Goal: Task Accomplishment & Management: Manage account settings

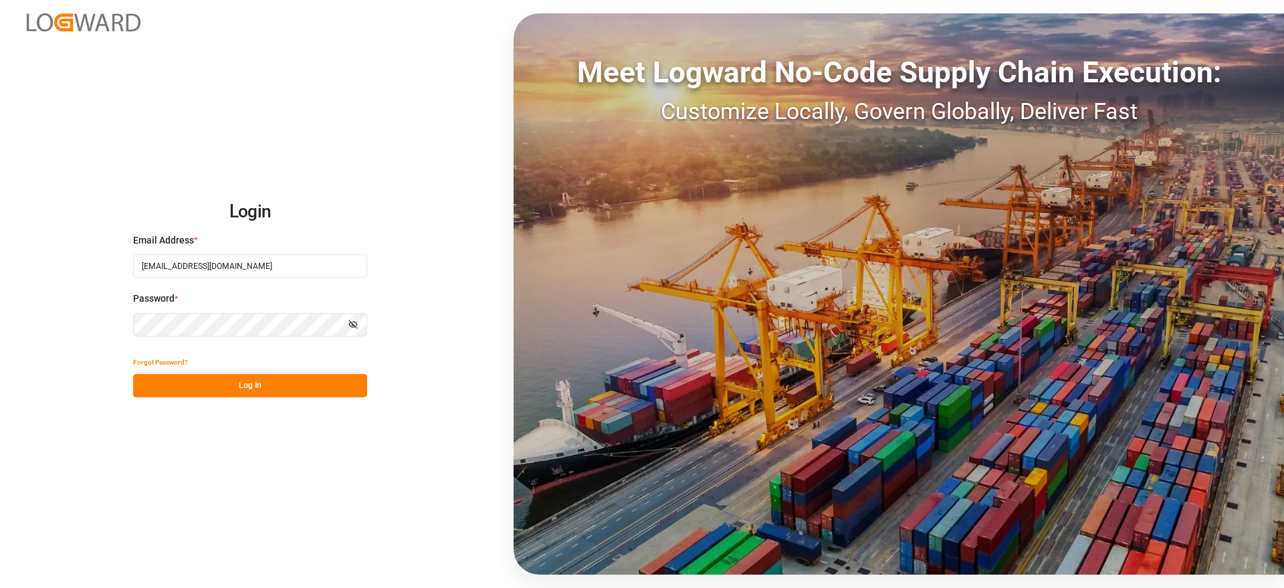
click at [293, 387] on button "Log In" at bounding box center [250, 385] width 234 height 23
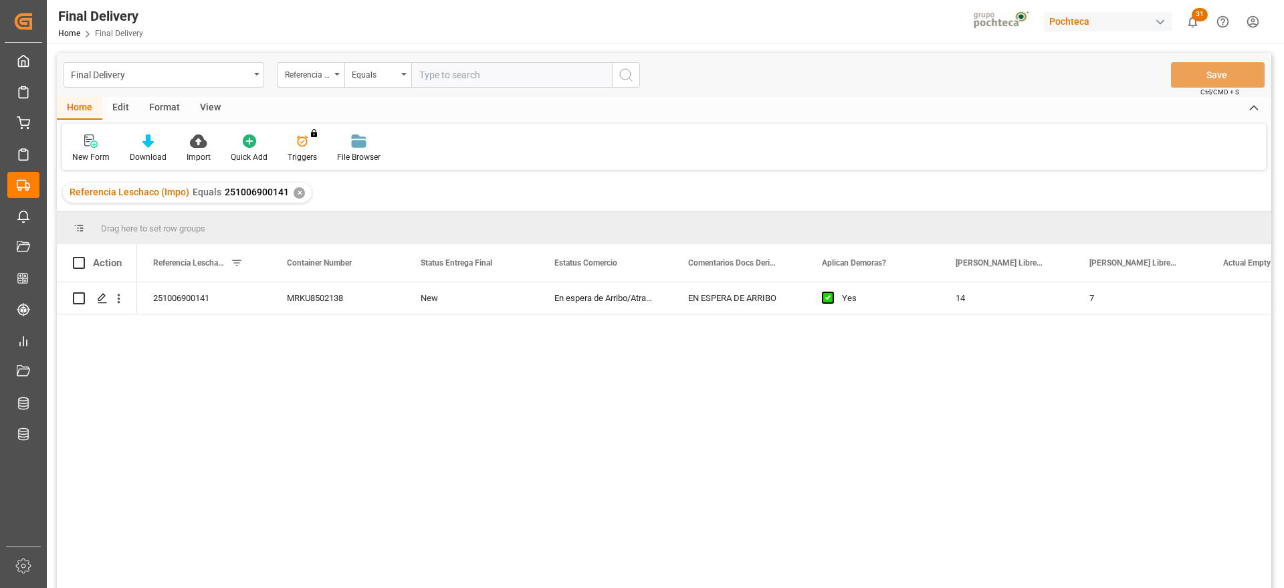
click at [296, 193] on div "✕" at bounding box center [299, 192] width 11 height 11
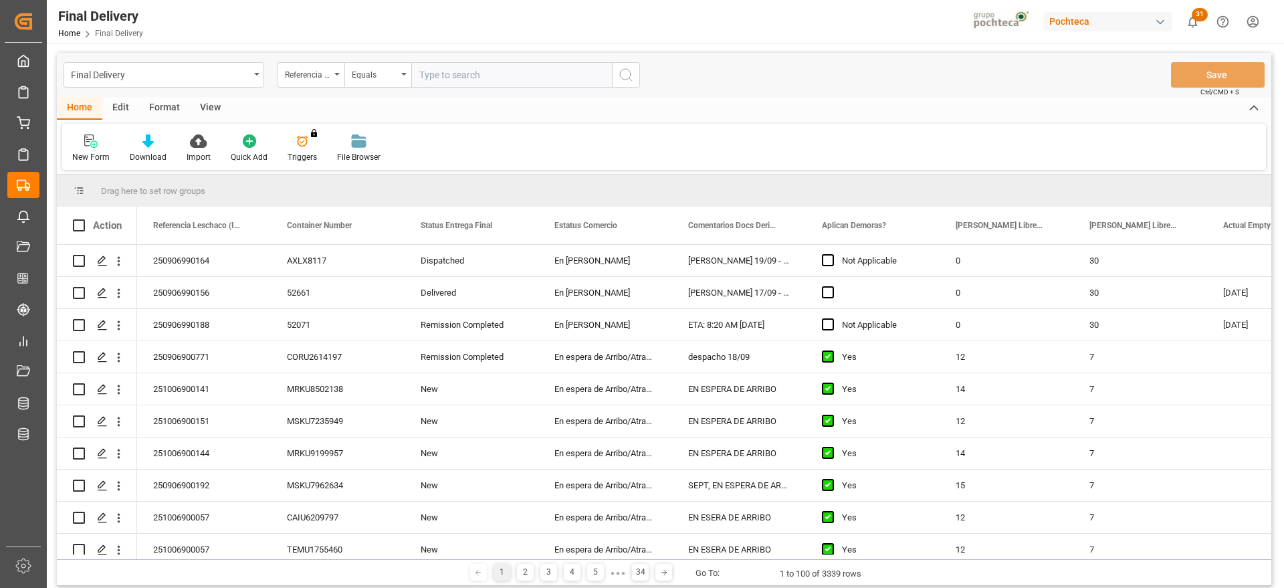
click at [500, 78] on input "text" at bounding box center [511, 74] width 201 height 25
paste input "251006900142"
type input "251006900142"
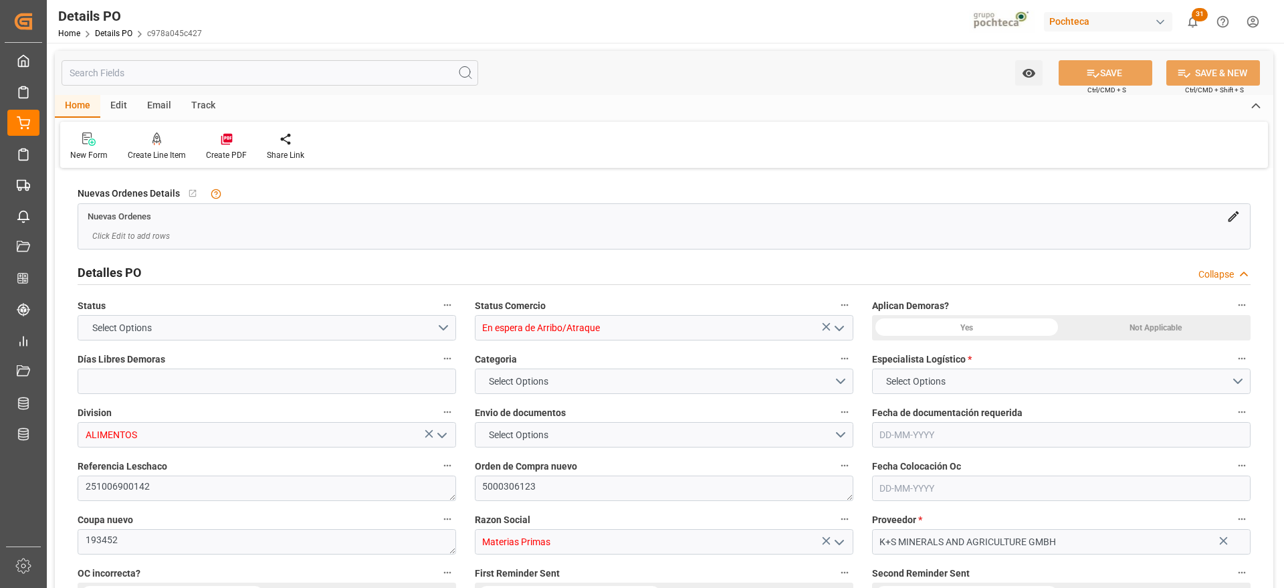
type input "12"
type input "[DATE]"
type input "09-09-2025"
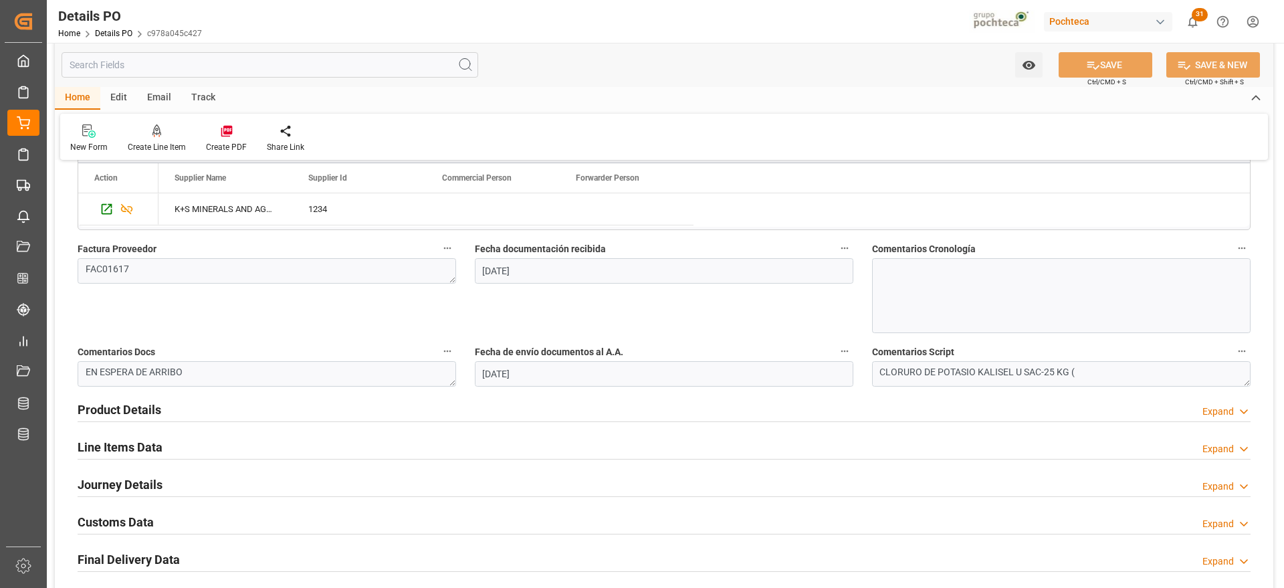
scroll to position [669, 0]
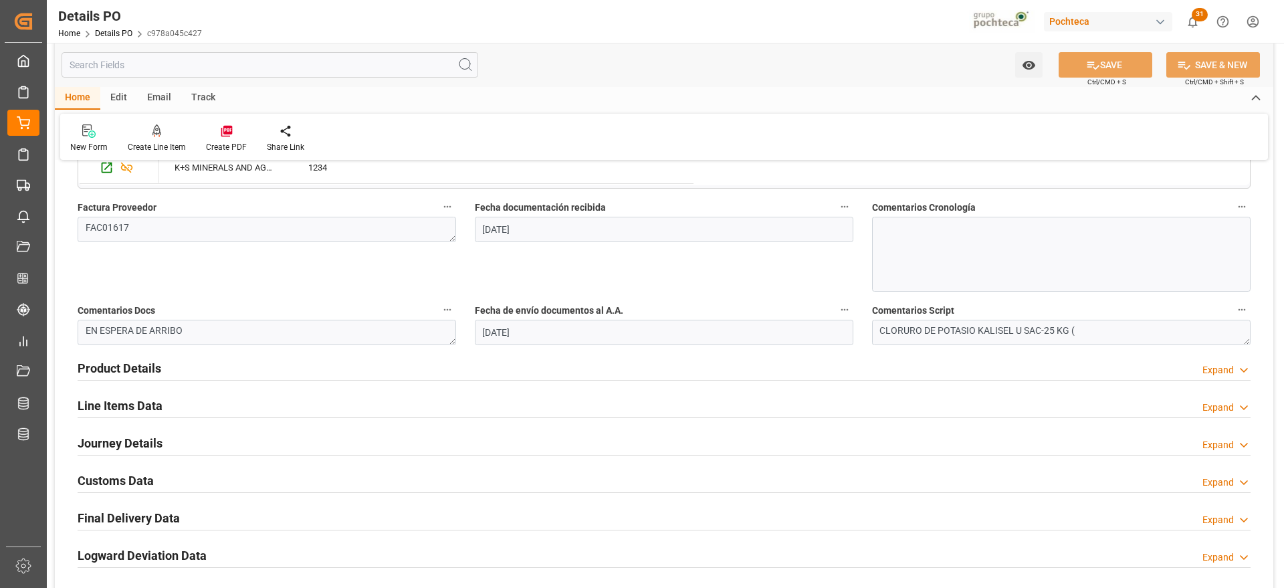
click at [147, 409] on h2 "Line Items Data" at bounding box center [120, 406] width 85 height 18
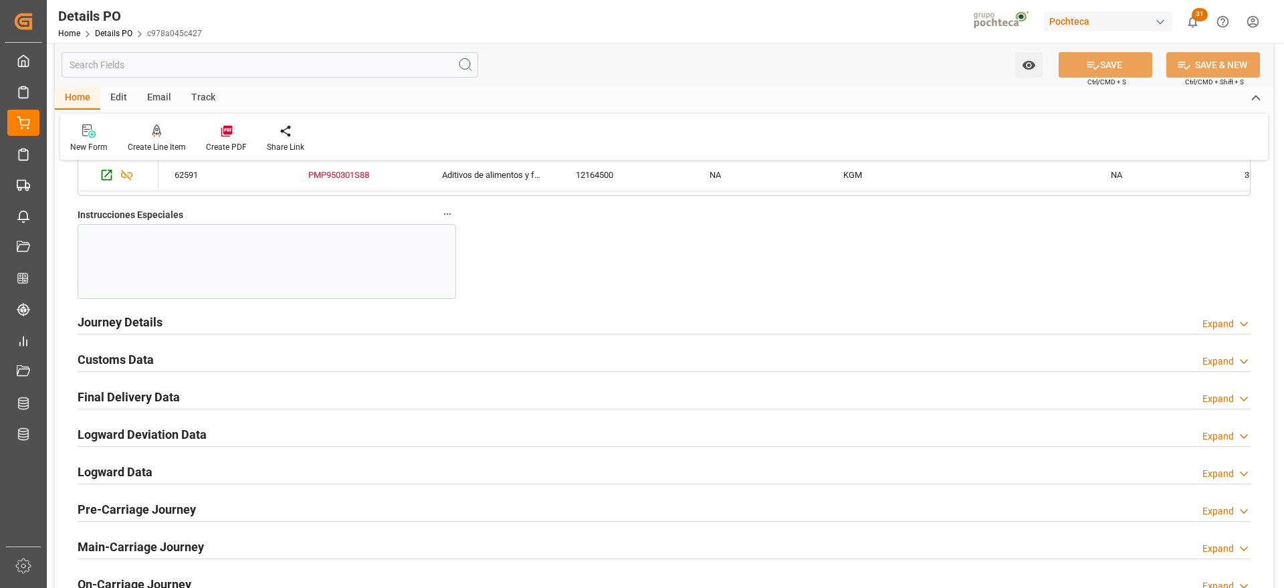
scroll to position [1338, 0]
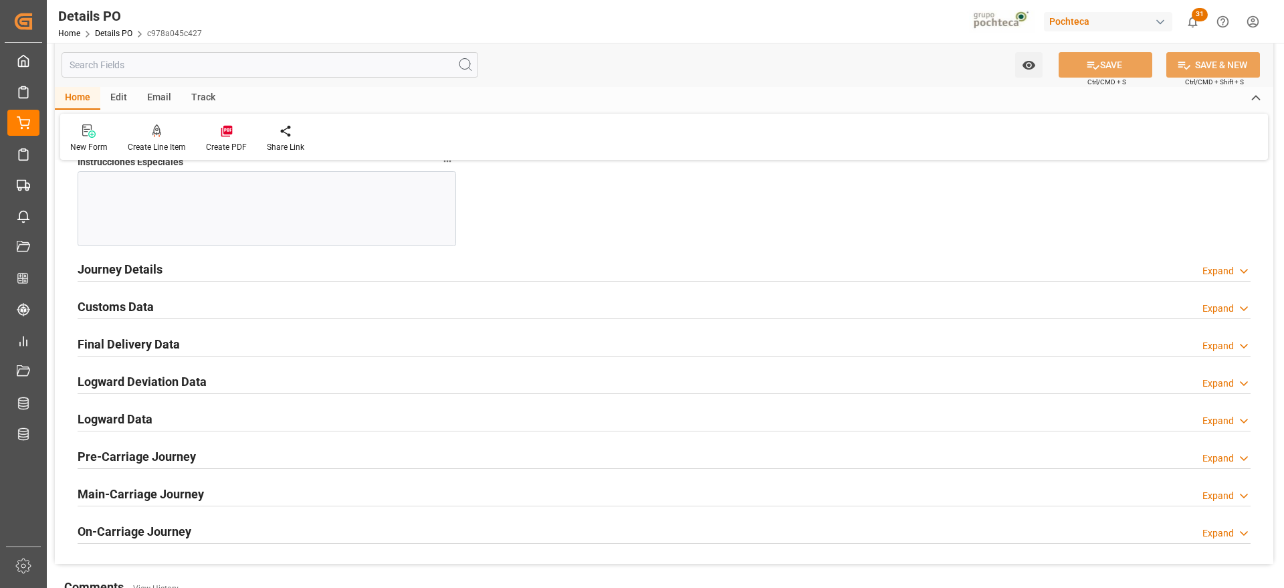
click at [122, 305] on h2 "Customs Data" at bounding box center [116, 307] width 76 height 18
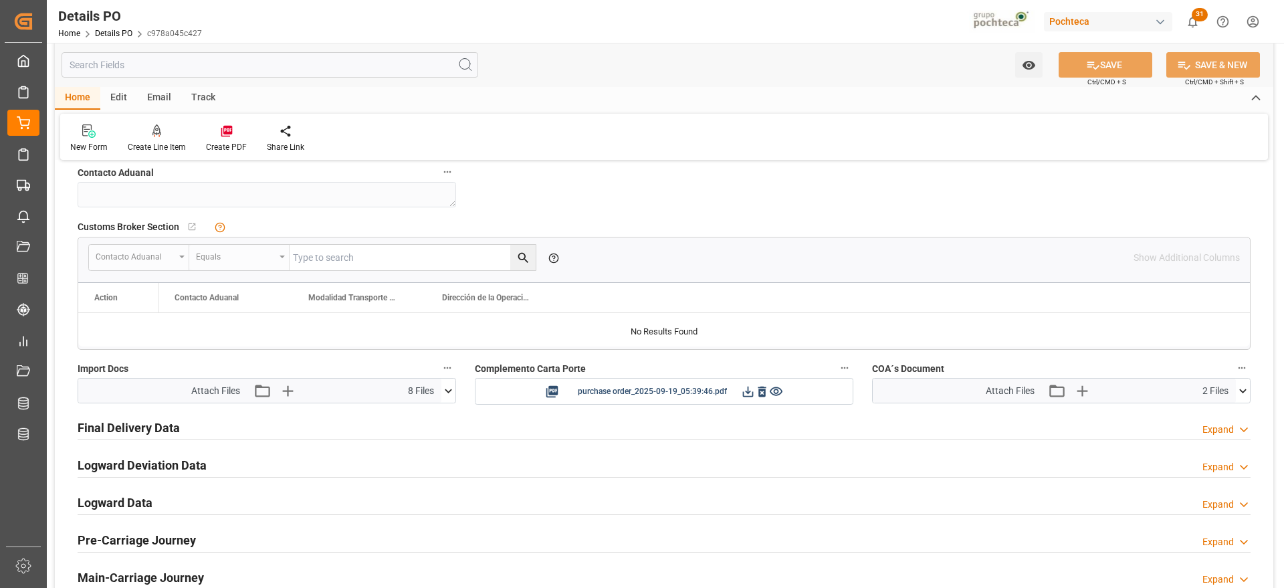
scroll to position [1589, 0]
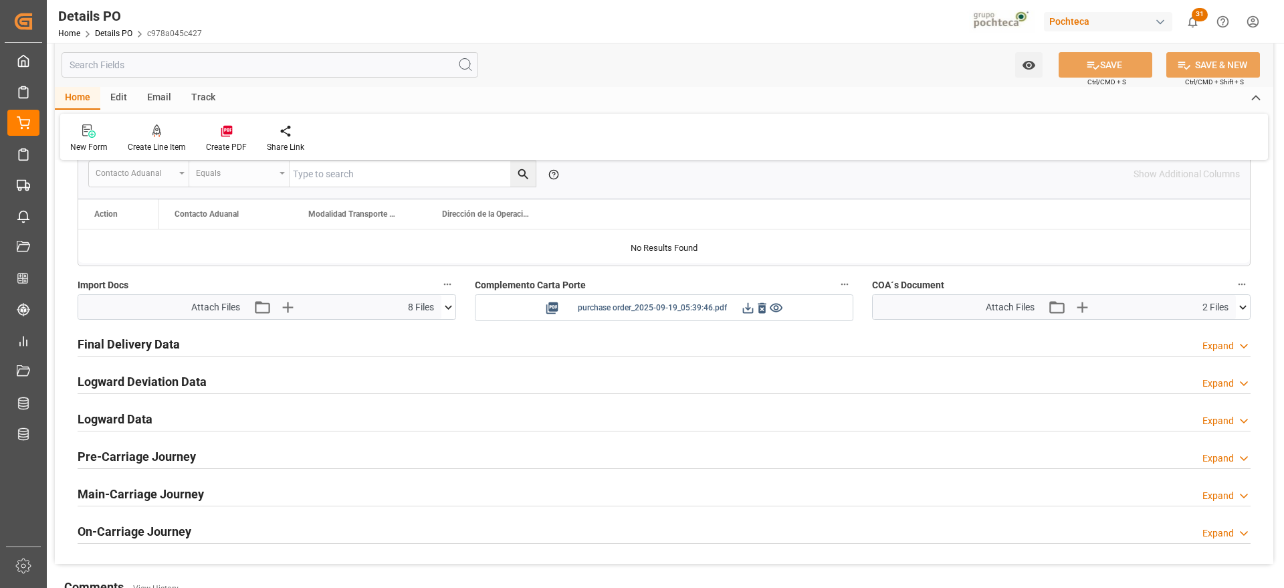
click at [743, 306] on icon at bounding box center [748, 308] width 14 height 14
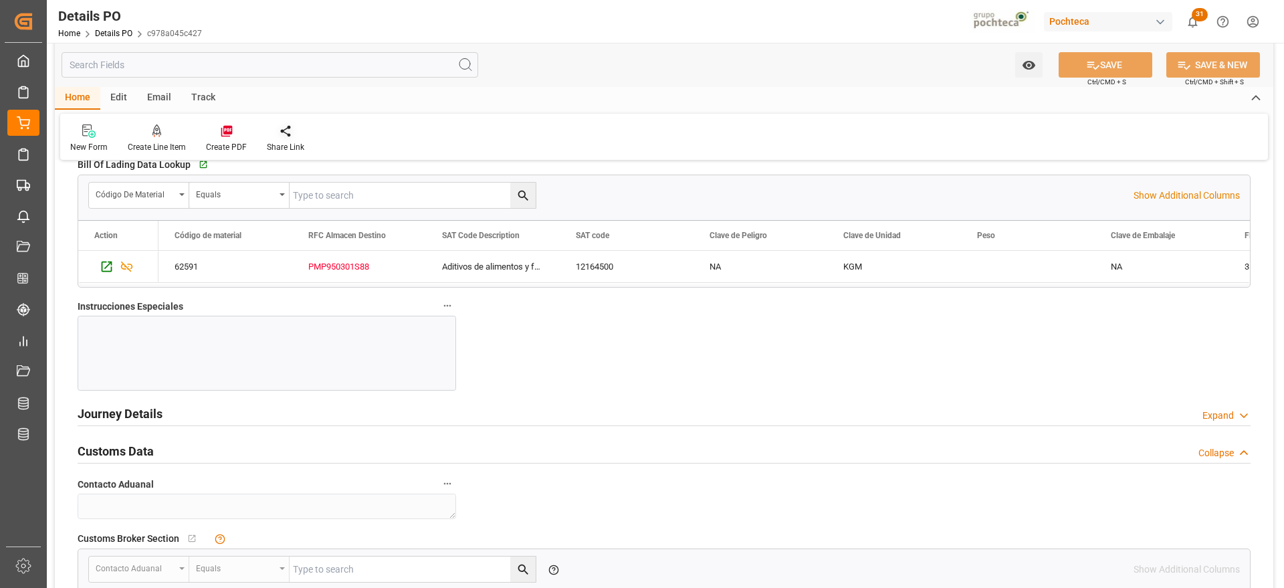
scroll to position [1171, 0]
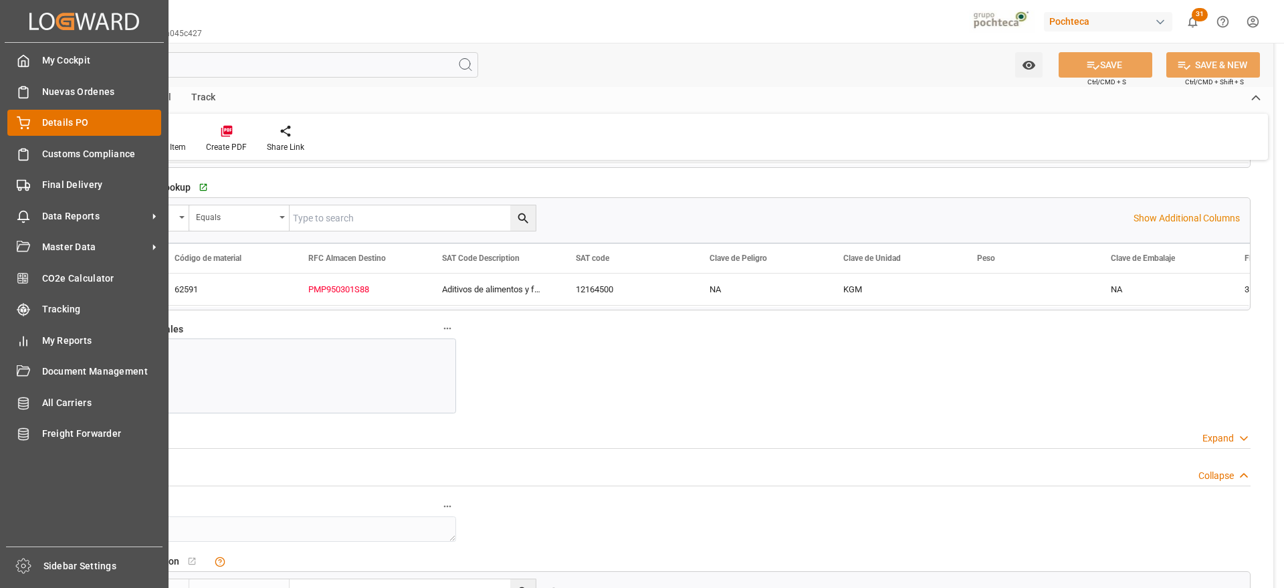
click at [50, 116] on span "Details PO" at bounding box center [102, 123] width 120 height 14
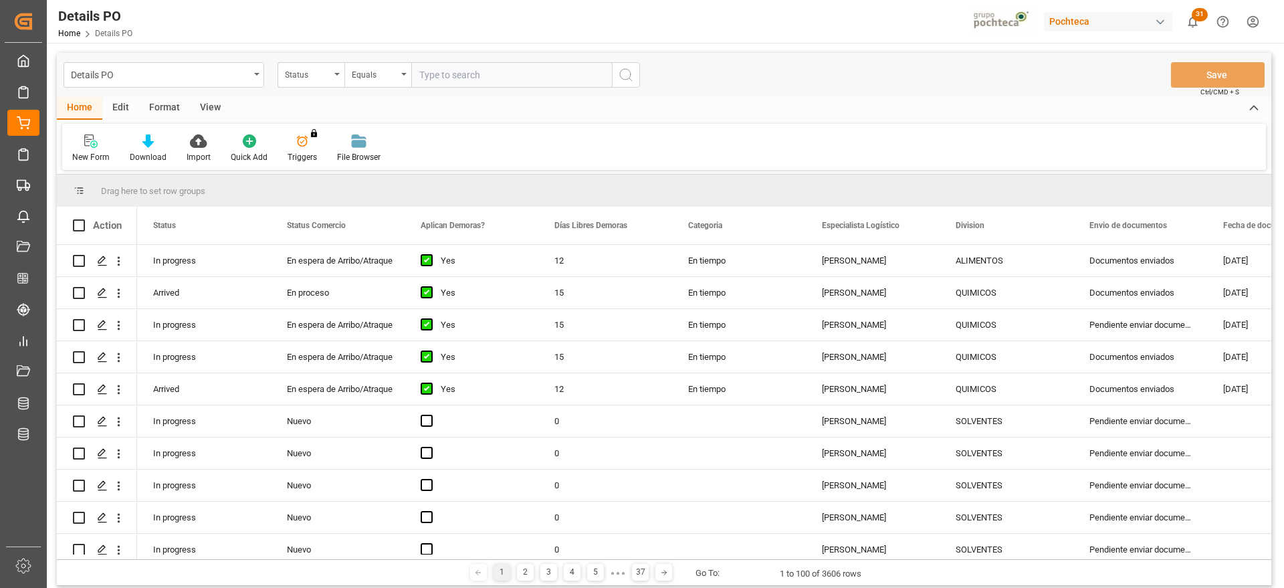
click at [304, 76] on div "Status" at bounding box center [307, 73] width 45 height 15
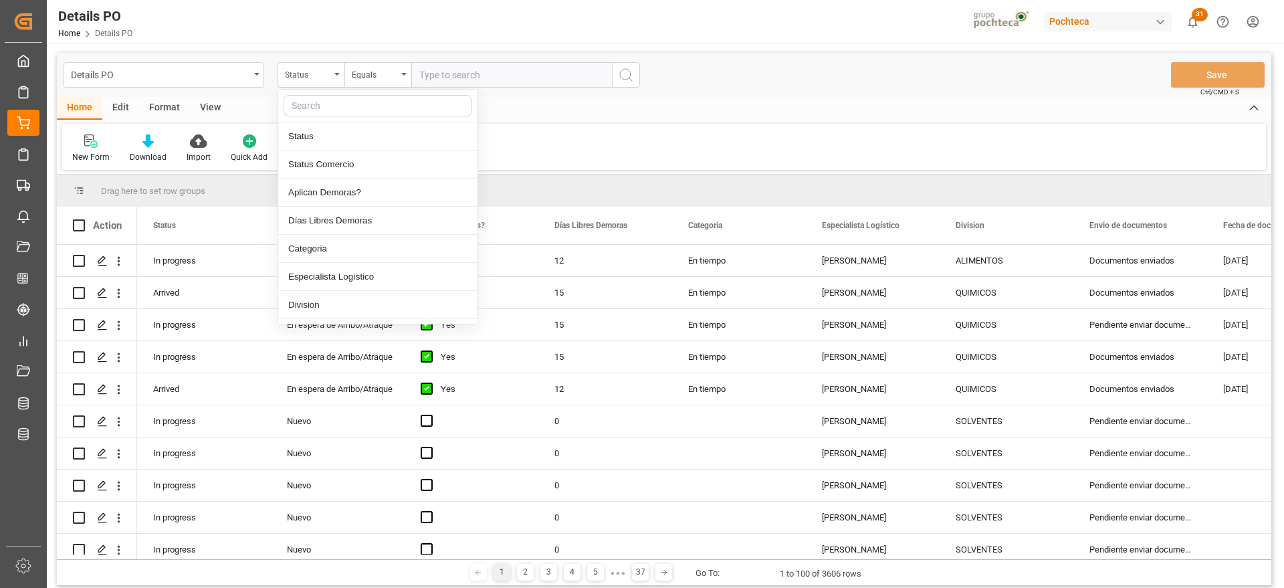
click at [336, 105] on input "text" at bounding box center [378, 105] width 189 height 21
type input "ORDE"
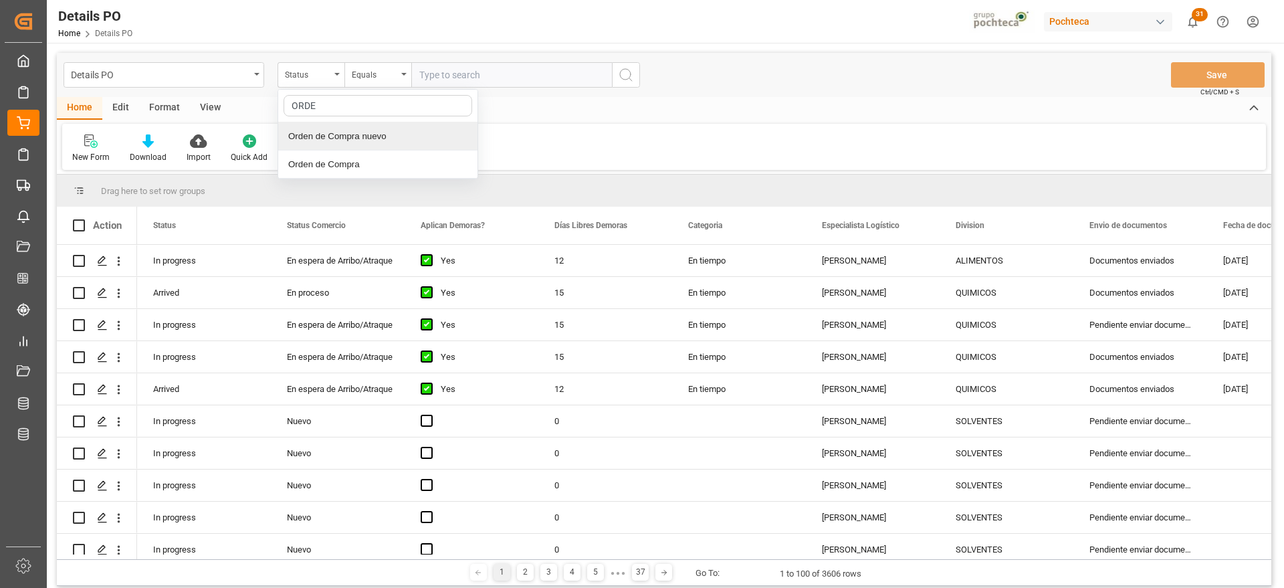
click at [350, 134] on div "Orden de Compra nuevo" at bounding box center [377, 136] width 199 height 28
click at [450, 82] on input "text" at bounding box center [511, 74] width 201 height 25
paste input "5000304098"
type input "5000304098"
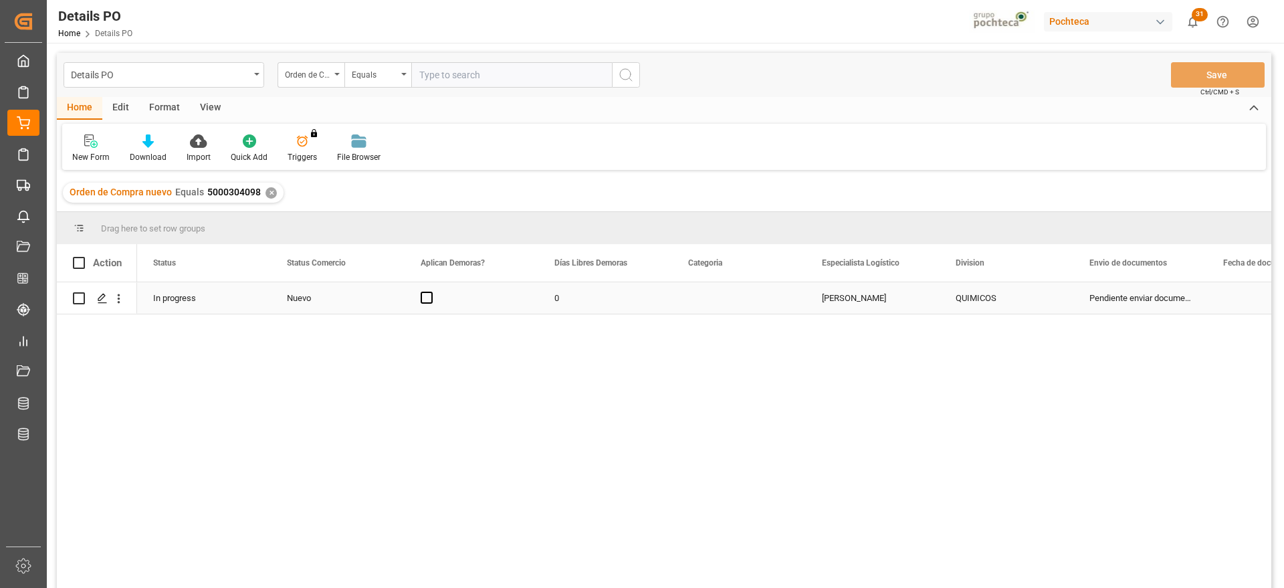
click at [729, 300] on div "Press SPACE to select this row." at bounding box center [739, 297] width 134 height 31
click at [1056, 295] on div "QUIMICOS" at bounding box center [1007, 298] width 102 height 31
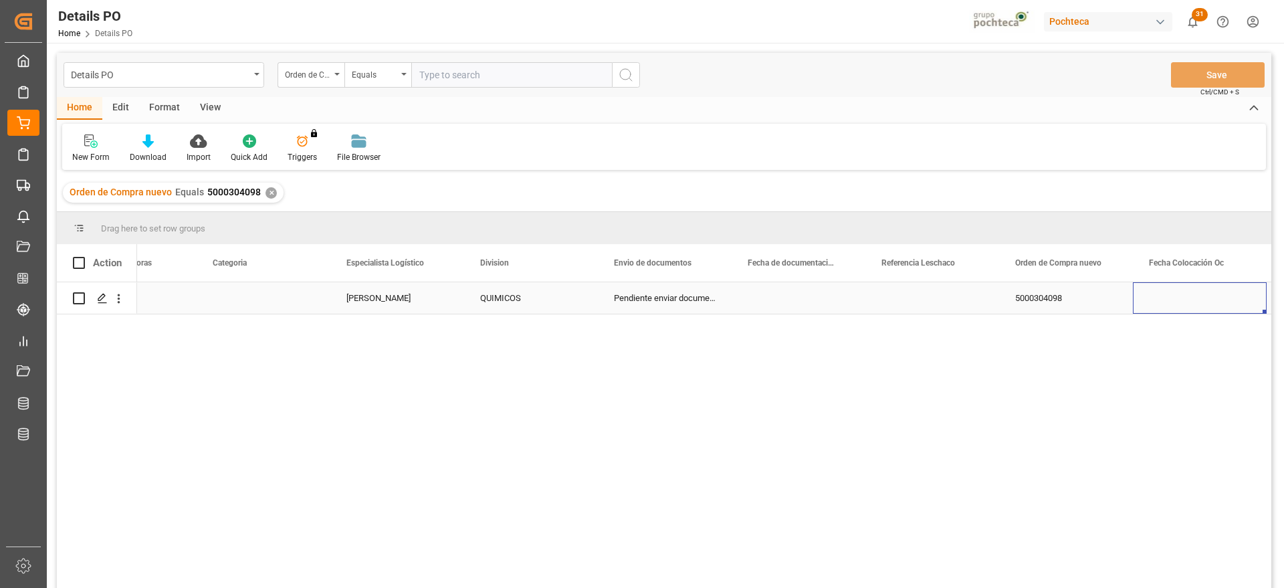
scroll to position [0, 476]
click at [929, 292] on div "Press SPACE to select this row." at bounding box center [933, 297] width 134 height 31
click at [929, 300] on input "Press SPACE to select this row." at bounding box center [932, 305] width 112 height 25
type input "HIDRO"
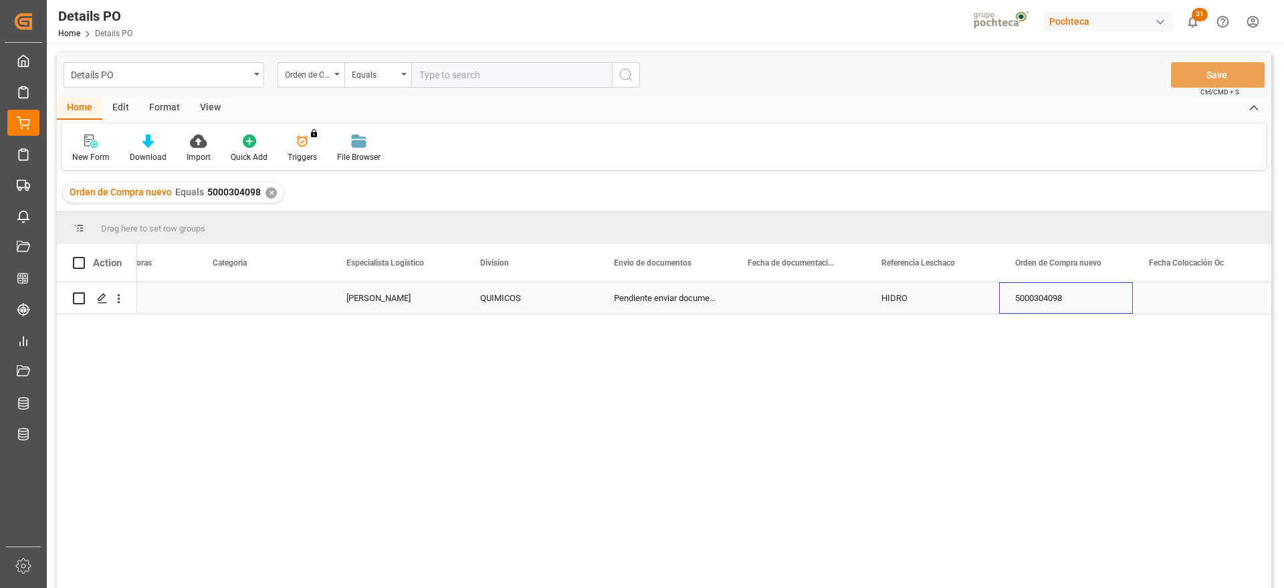
click at [1113, 304] on div "5000304098" at bounding box center [1066, 297] width 134 height 31
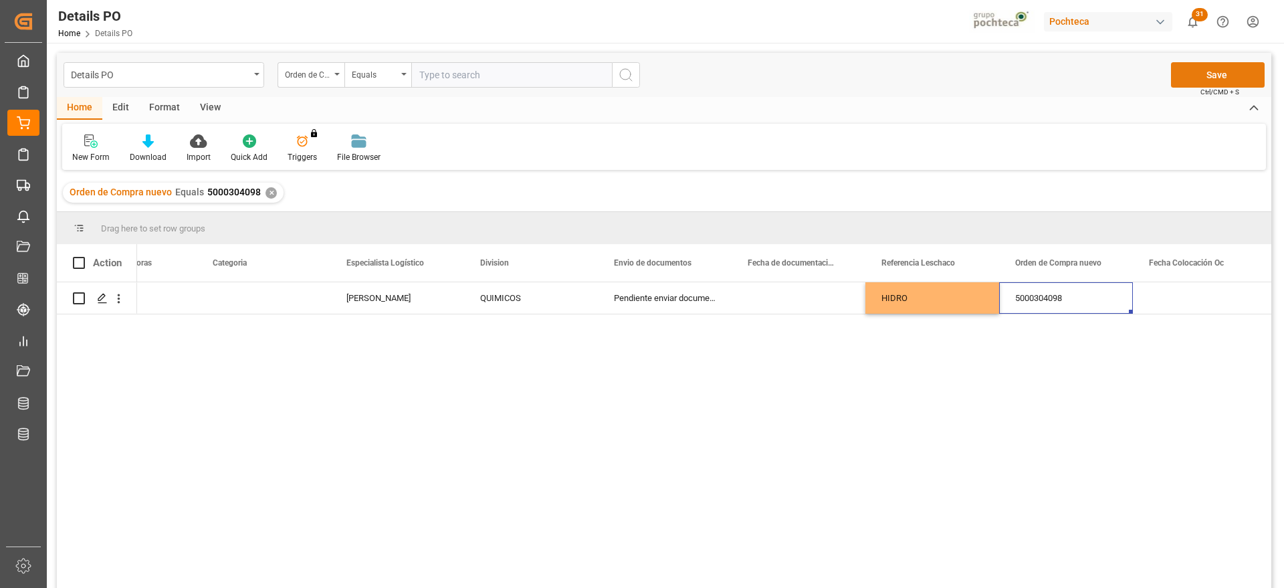
click at [1217, 76] on button "Save" at bounding box center [1218, 74] width 94 height 25
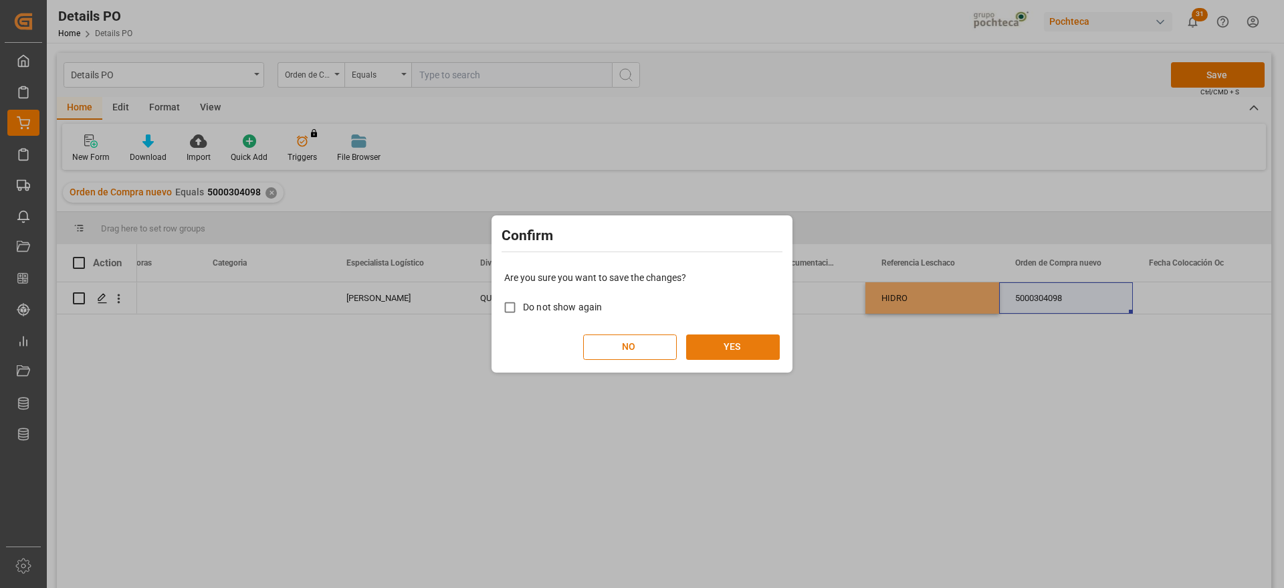
click at [723, 334] on button "YES" at bounding box center [733, 346] width 94 height 25
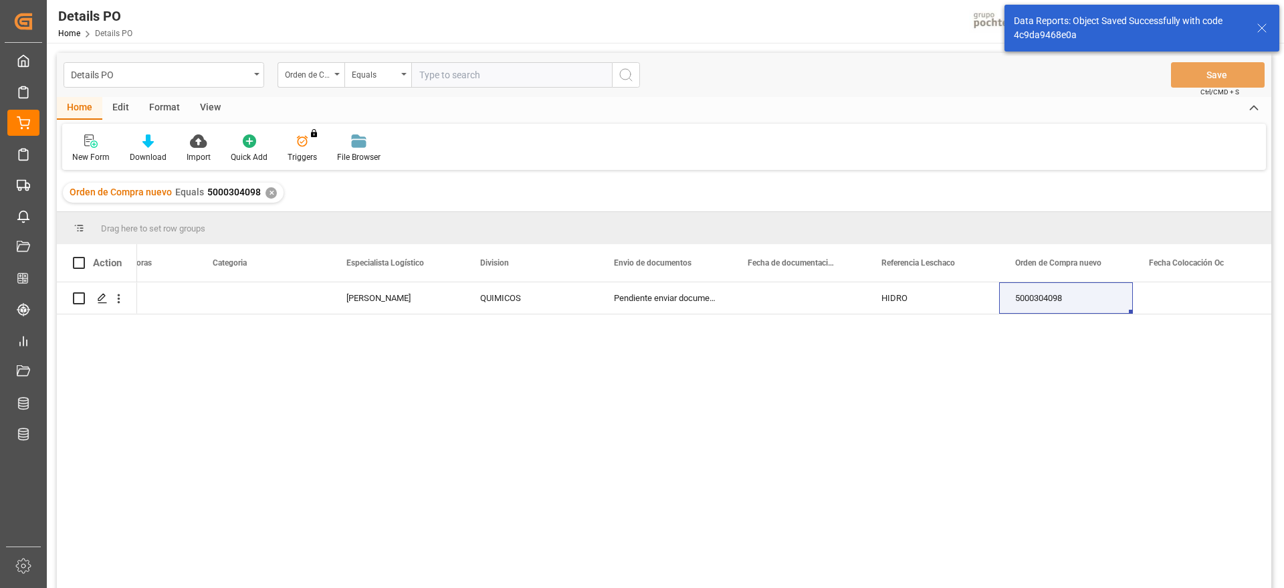
click at [270, 193] on div "✕" at bounding box center [271, 192] width 11 height 11
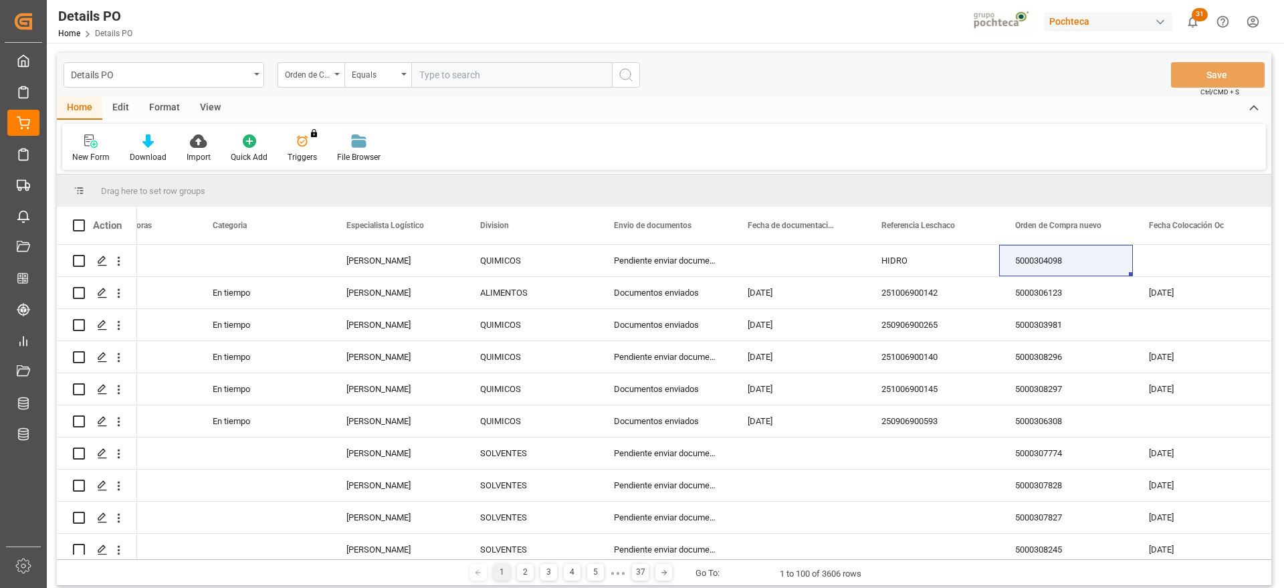
click at [455, 84] on input "text" at bounding box center [511, 74] width 201 height 25
paste input "5000304097"
type input "5000304097"
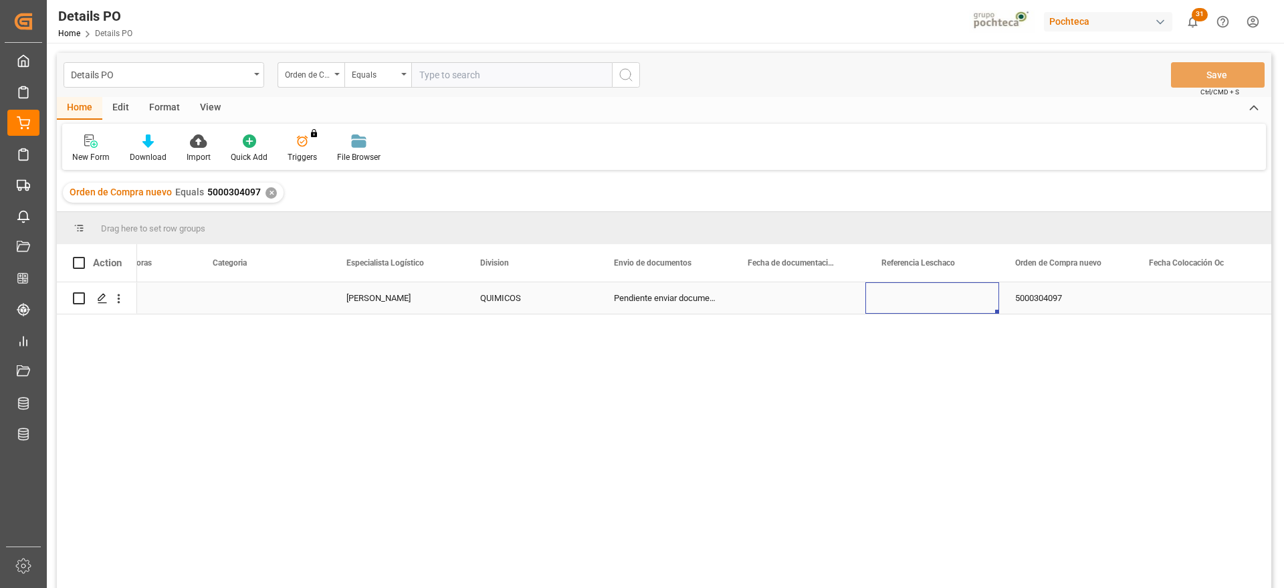
click at [913, 308] on div "Press SPACE to select this row." at bounding box center [933, 297] width 134 height 31
type input "HIDRO"
click at [1030, 301] on div "5000304097" at bounding box center [1066, 297] width 134 height 31
click at [1234, 72] on button "Save" at bounding box center [1218, 74] width 94 height 25
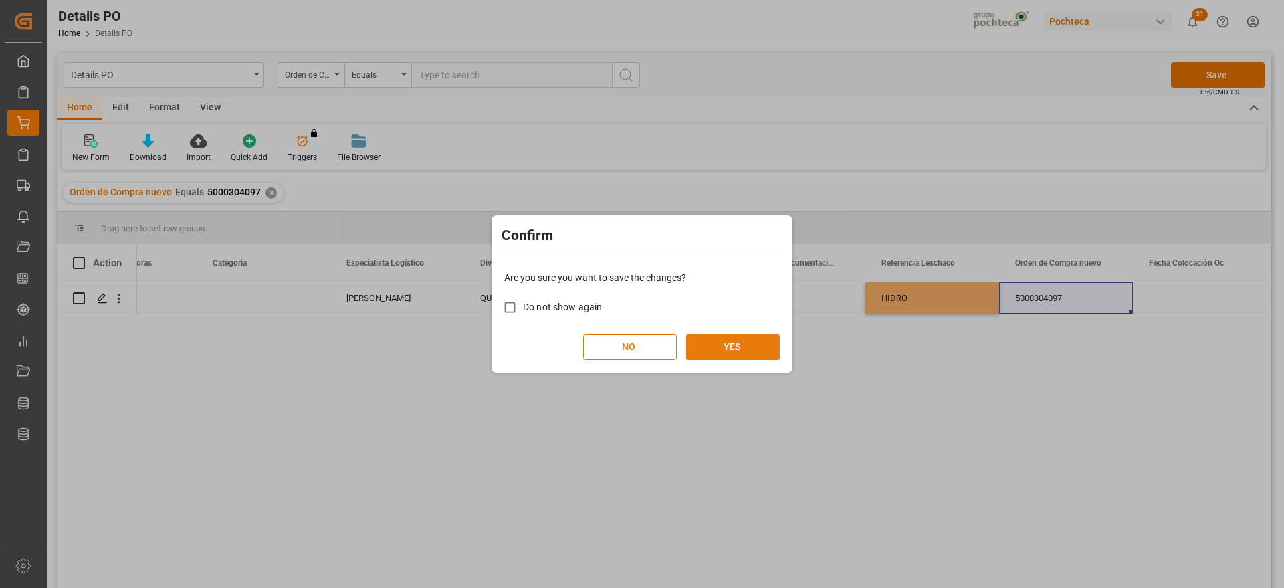
click at [723, 346] on button "YES" at bounding box center [733, 346] width 94 height 25
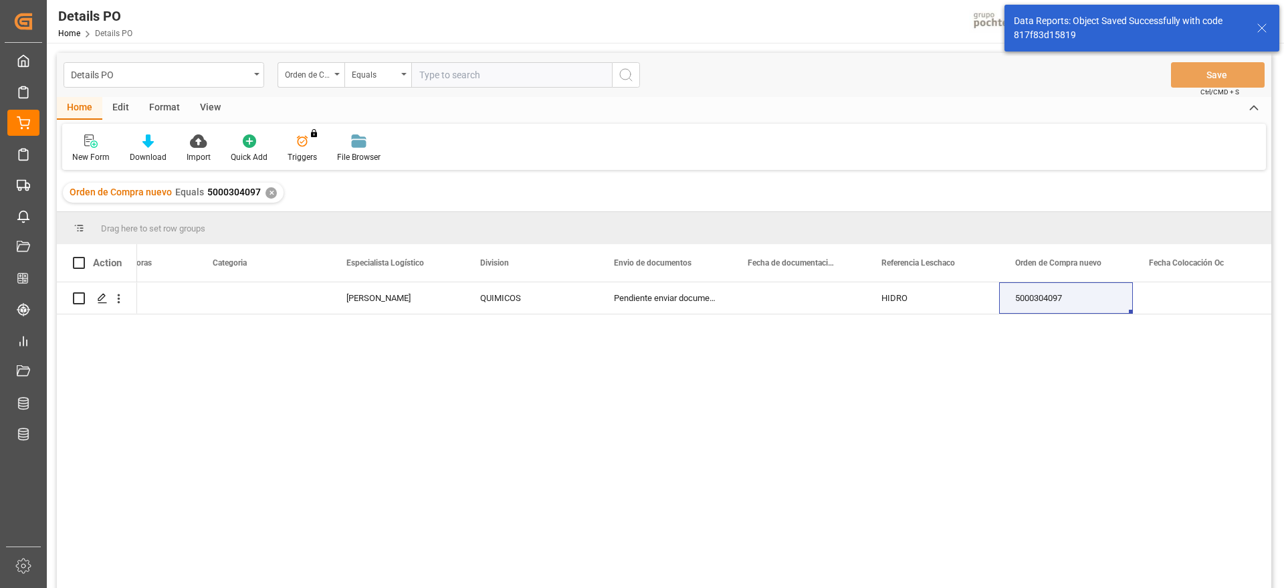
click at [268, 195] on div "✕" at bounding box center [271, 192] width 11 height 11
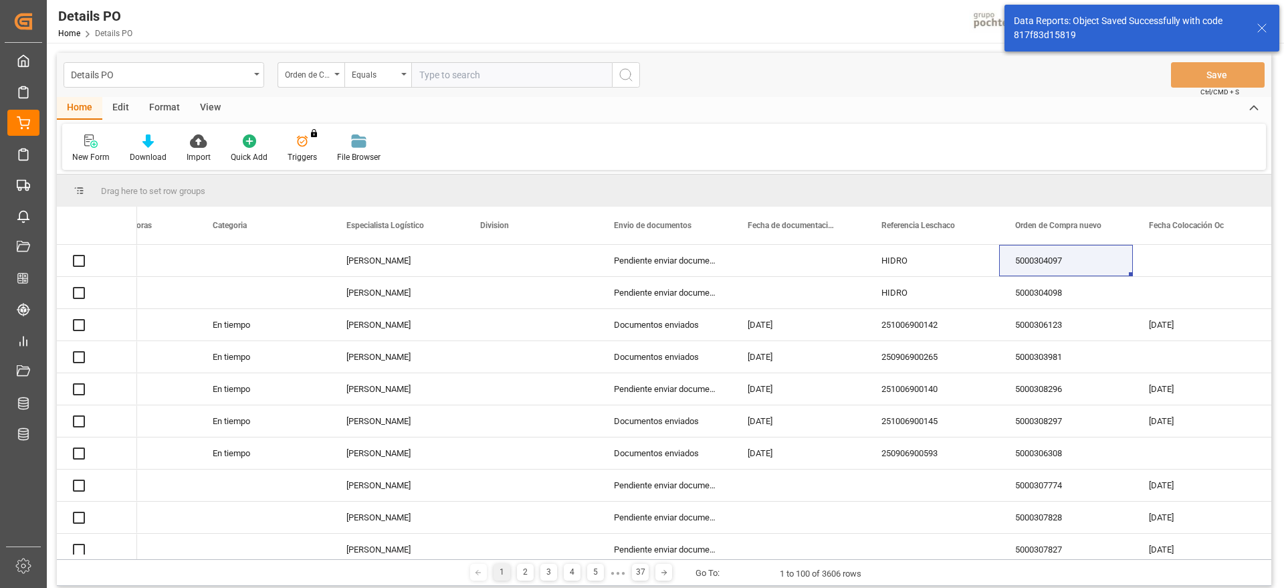
click at [479, 80] on input "text" at bounding box center [511, 74] width 201 height 25
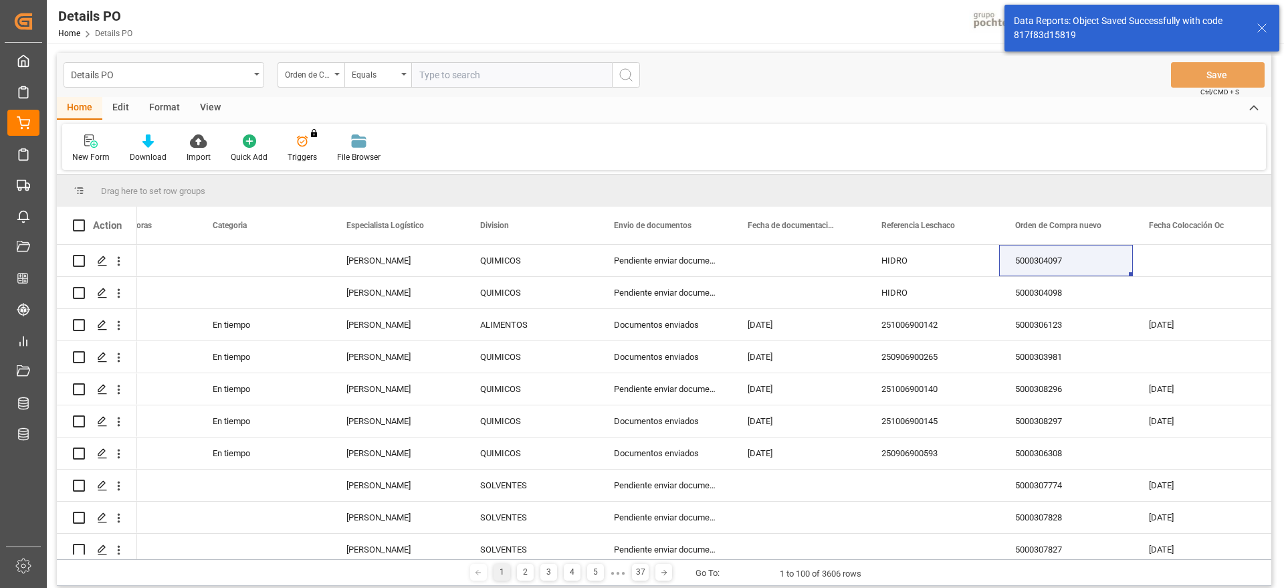
type input "H"
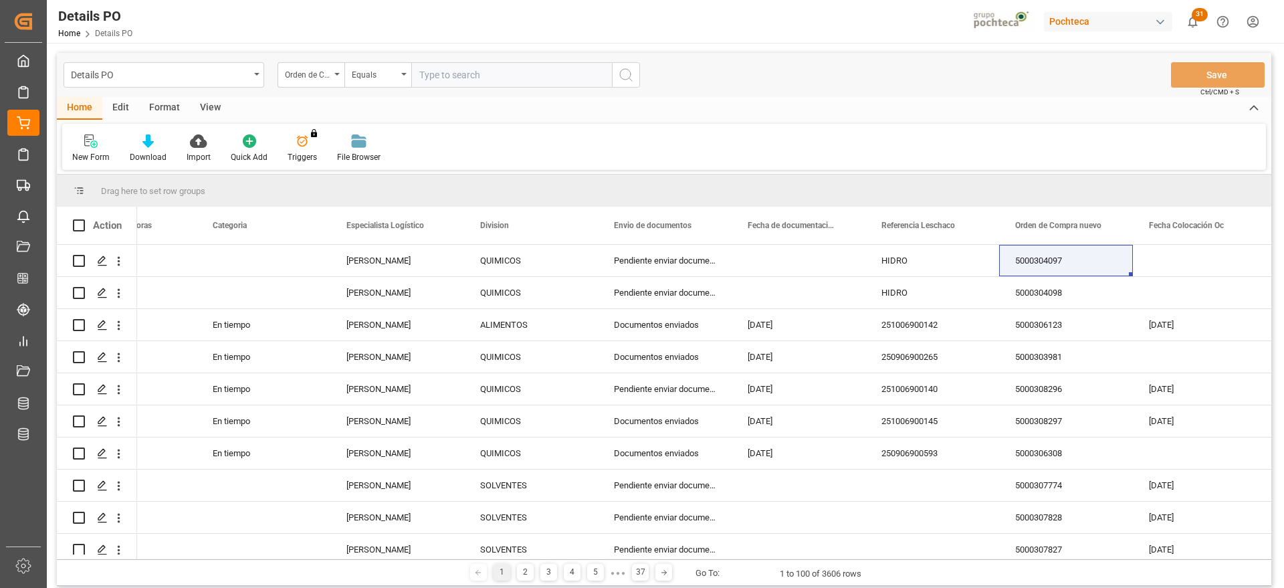
paste input "5000304096"
type input "5000304096"
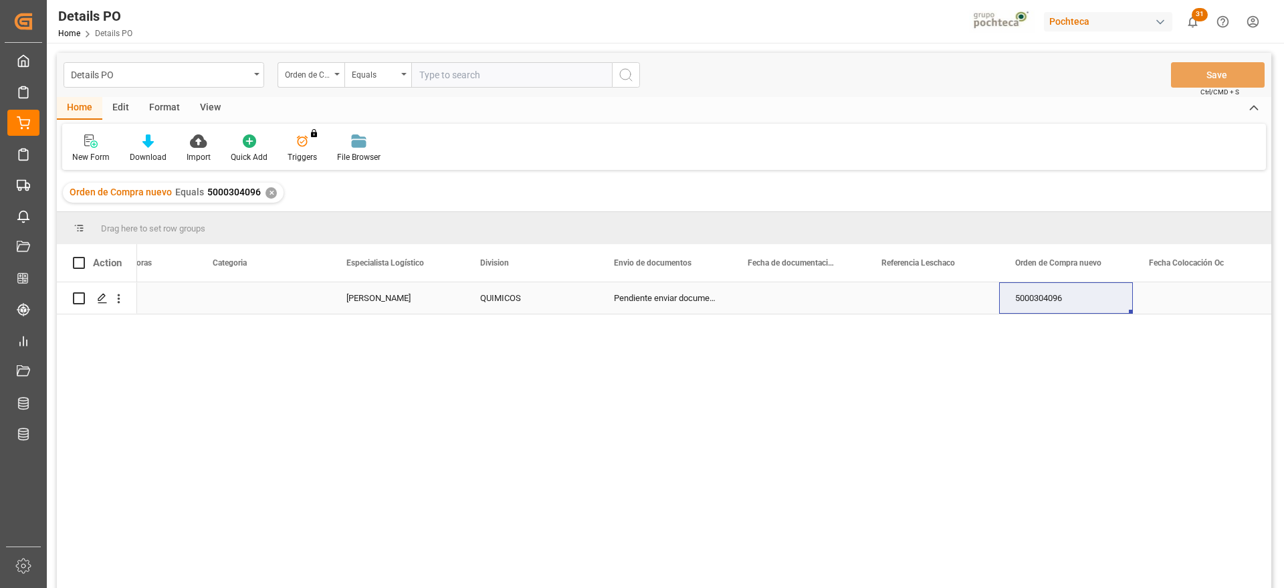
click at [936, 300] on div "Press SPACE to select this row." at bounding box center [933, 297] width 134 height 31
click at [936, 300] on input "Press SPACE to select this row." at bounding box center [932, 305] width 112 height 25
type input "HIDRO"
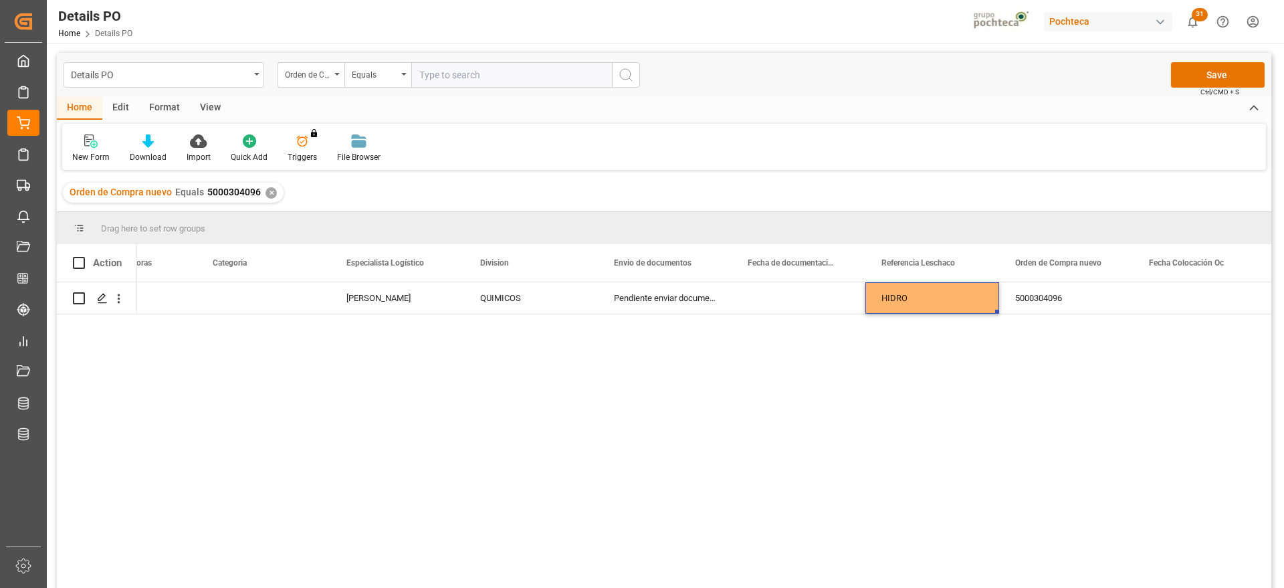
click at [1204, 54] on div "Details PO Orden de Compra nuevo Equals Save Ctrl/CMD + S" at bounding box center [664, 75] width 1215 height 44
click at [1204, 70] on button "Save" at bounding box center [1218, 74] width 94 height 25
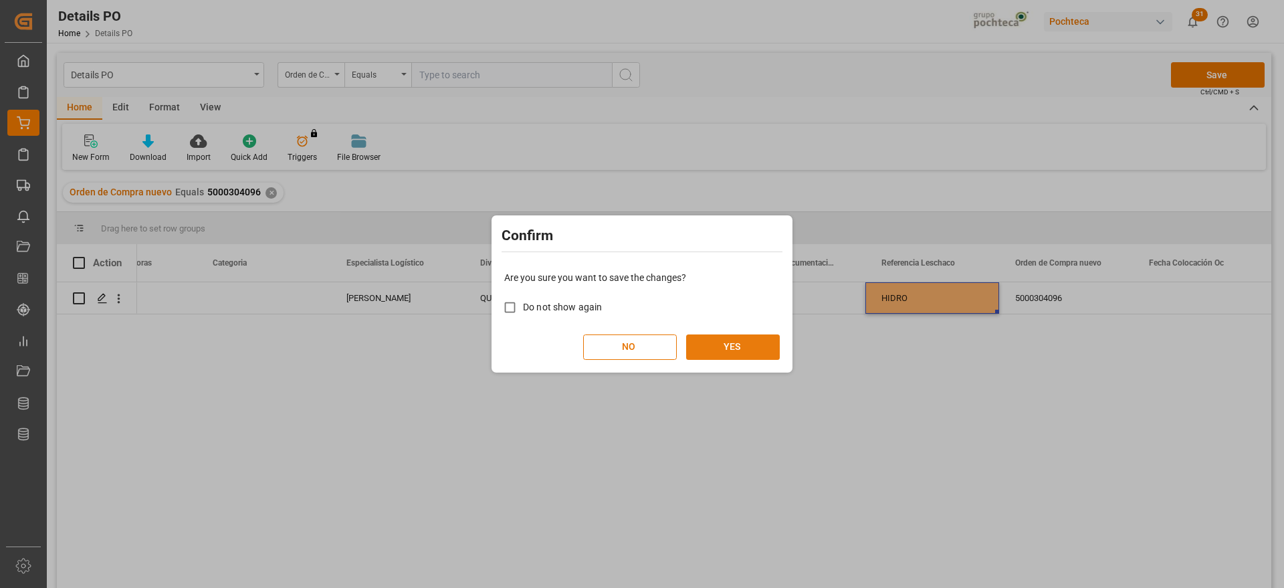
click at [735, 343] on button "YES" at bounding box center [733, 346] width 94 height 25
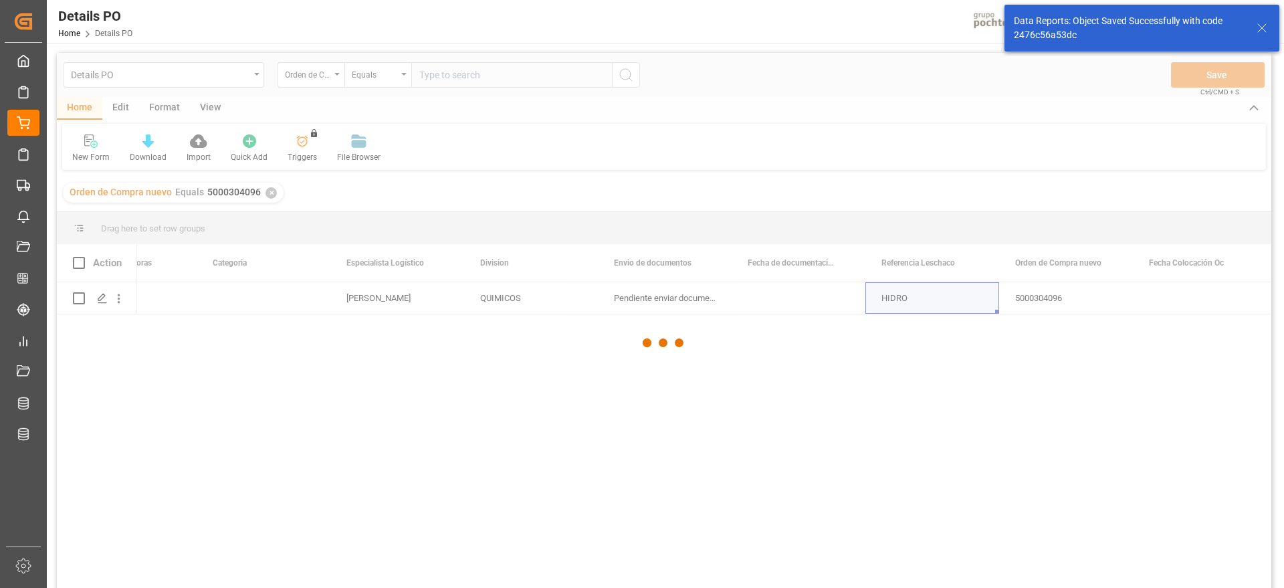
click at [917, 306] on div at bounding box center [664, 343] width 1215 height 580
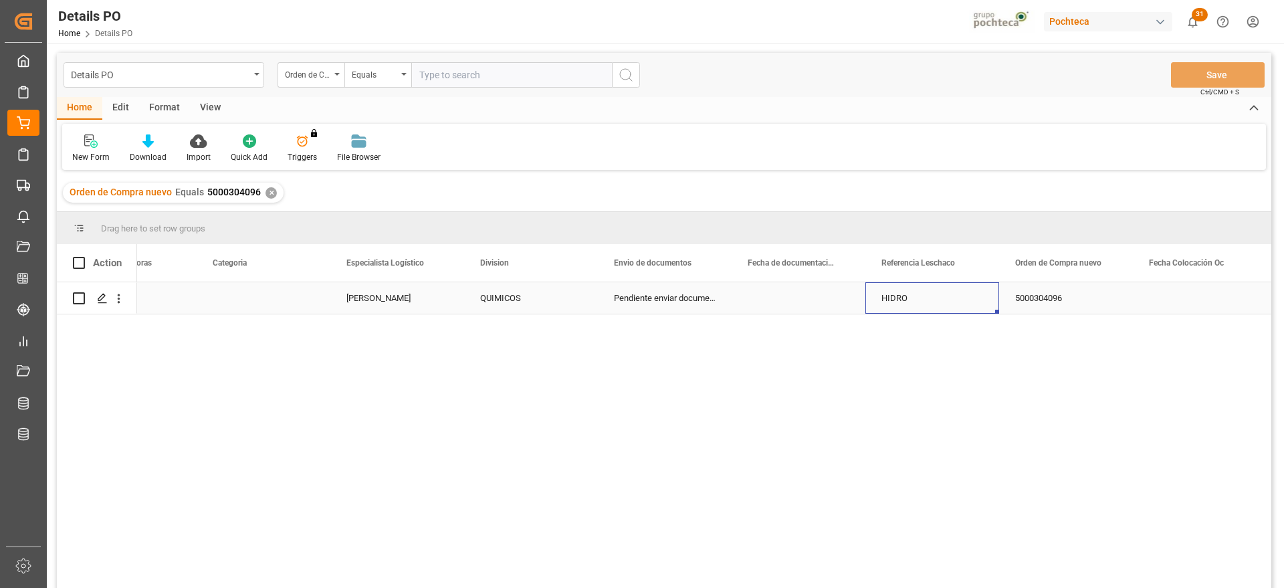
click at [933, 303] on div "HIDRO" at bounding box center [933, 297] width 134 height 31
click at [276, 189] on div "Orden de Compra nuevo Equals 5000304096 ✕" at bounding box center [173, 193] width 221 height 20
click at [266, 191] on div "✕" at bounding box center [271, 192] width 11 height 11
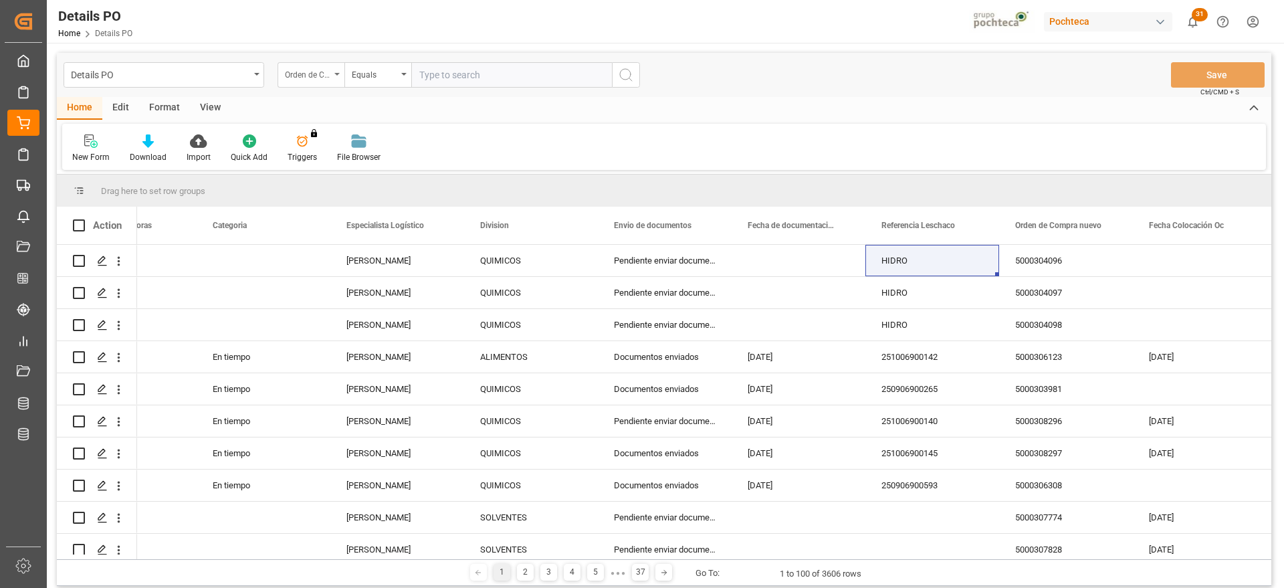
click at [314, 72] on div "Orden de Compra nuevo" at bounding box center [307, 73] width 45 height 15
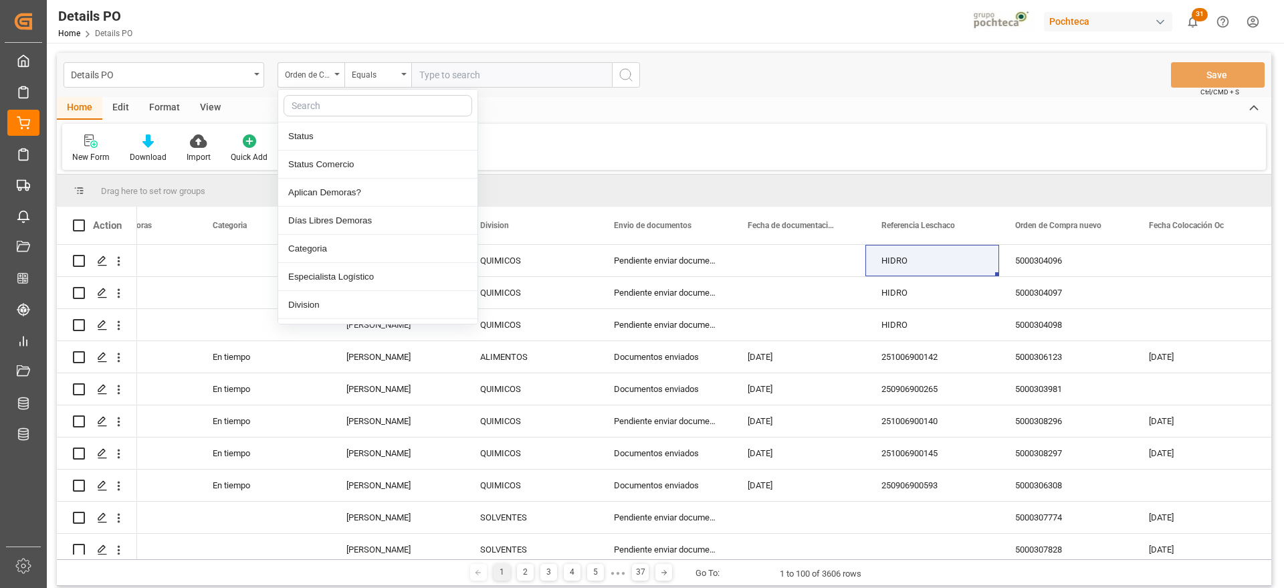
click at [315, 102] on input "text" at bounding box center [378, 105] width 189 height 21
type input "REF"
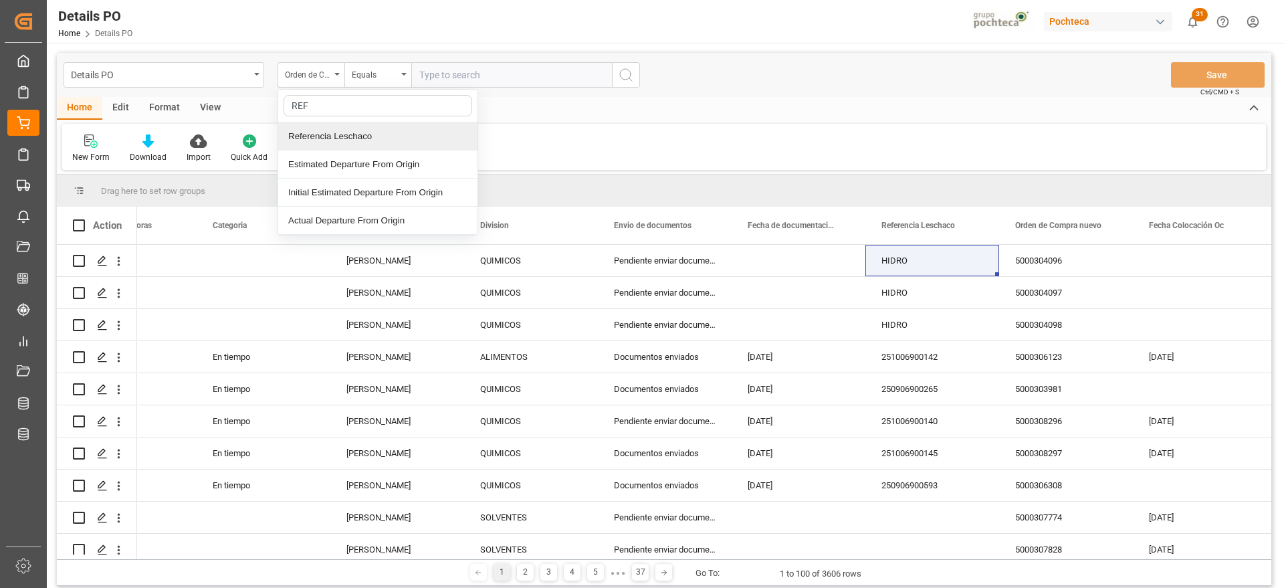
click at [348, 130] on div "Referencia Leschaco" at bounding box center [377, 136] width 199 height 28
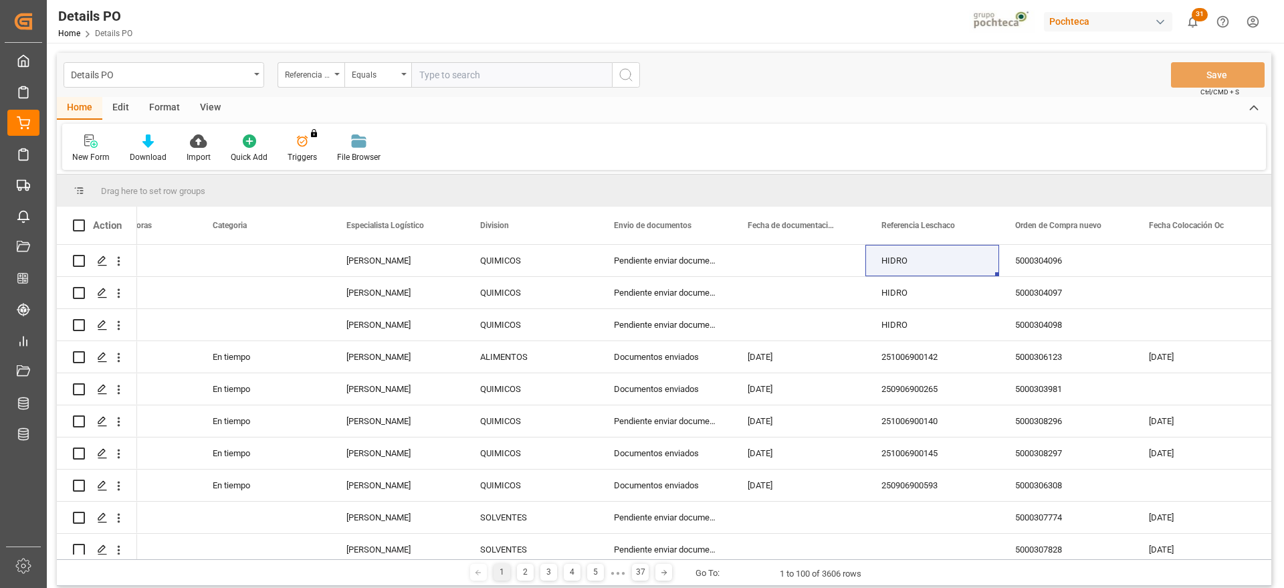
click at [426, 68] on input "text" at bounding box center [511, 74] width 201 height 25
paste input "HIDRO"
type input "HIDRO"
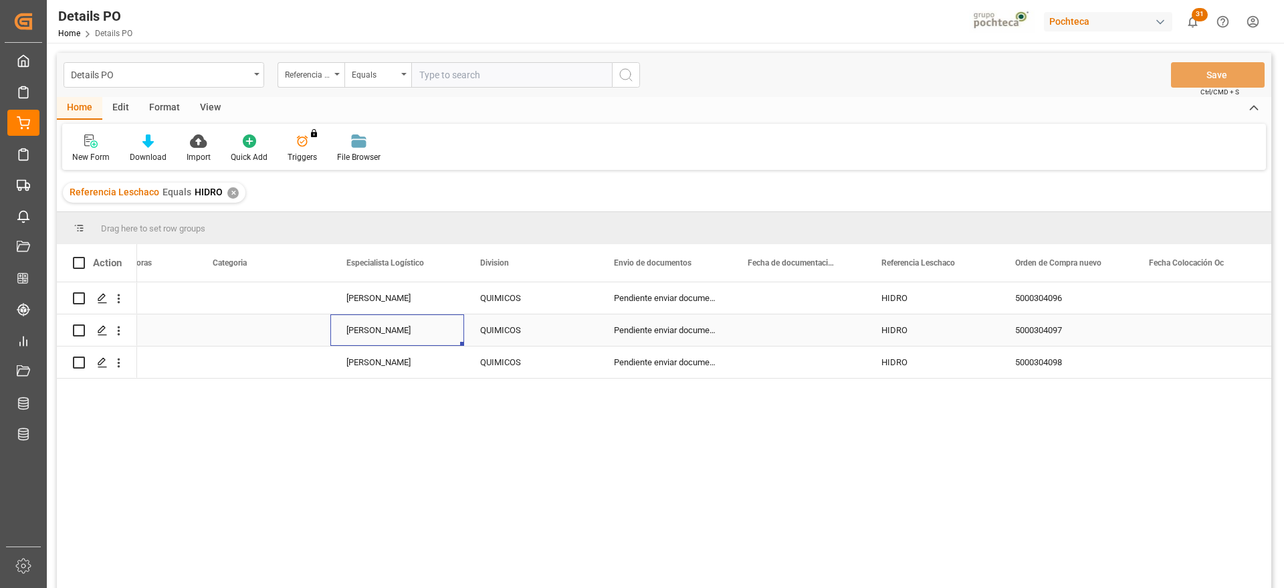
click at [454, 320] on div "[PERSON_NAME]" at bounding box center [397, 329] width 134 height 31
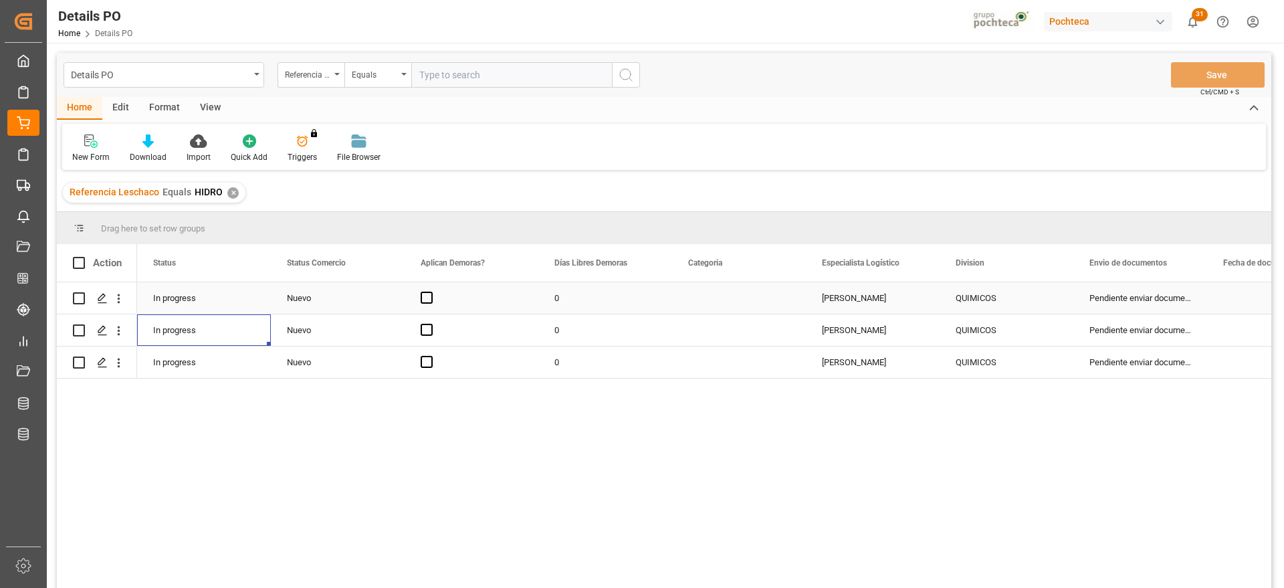
click at [337, 298] on div "Nuevo" at bounding box center [338, 298] width 102 height 31
click at [379, 298] on icon "open menu" at bounding box center [380, 306] width 16 height 16
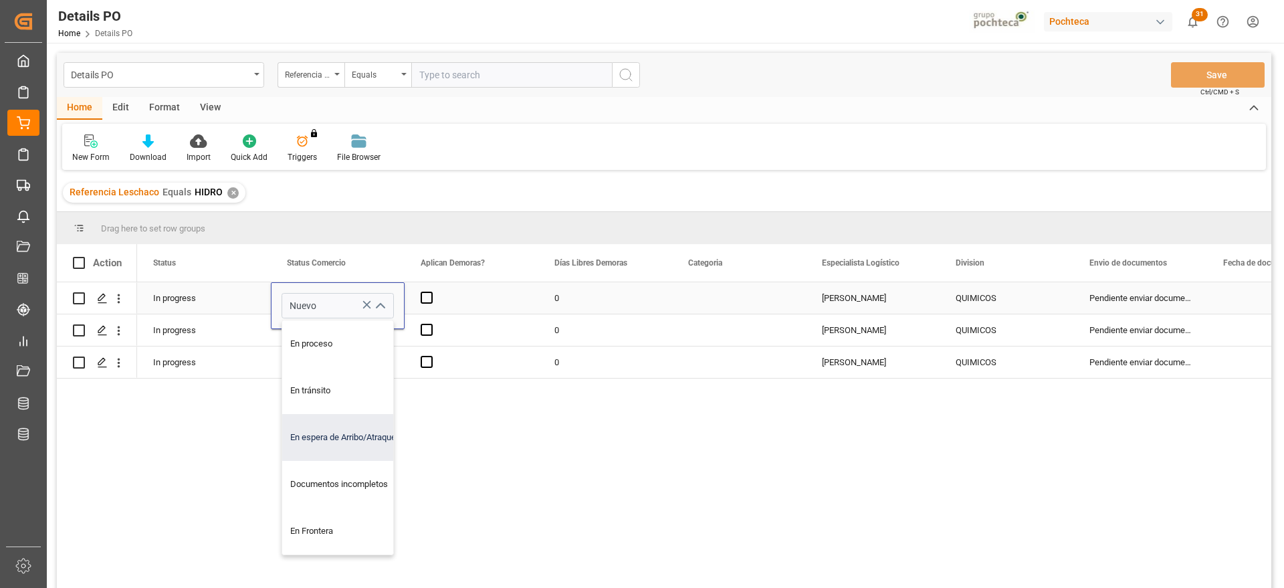
click at [357, 436] on div "En espera de Arribo/Atraque" at bounding box center [345, 437] width 127 height 47
type input "En espera de Arribo/Atraque"
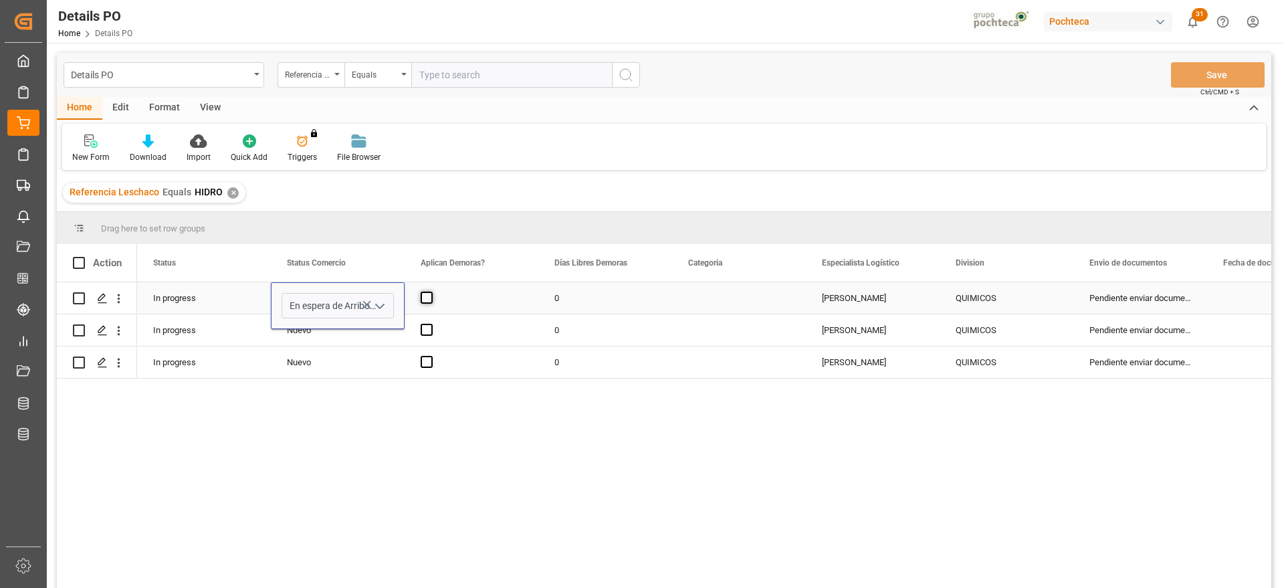
click at [428, 292] on span "Press SPACE to select this row." at bounding box center [427, 298] width 12 height 12
click at [431, 292] on input "Press SPACE to select this row." at bounding box center [431, 292] width 0 height 0
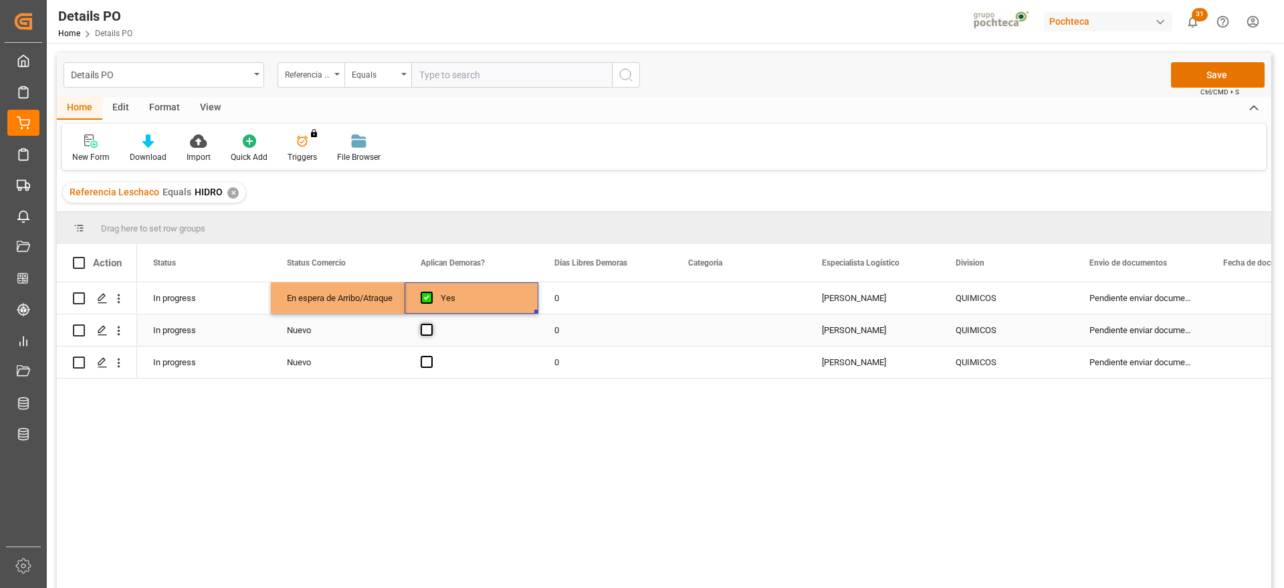
click at [426, 332] on span "Press SPACE to select this row." at bounding box center [427, 330] width 12 height 12
click at [431, 324] on input "Press SPACE to select this row." at bounding box center [431, 324] width 0 height 0
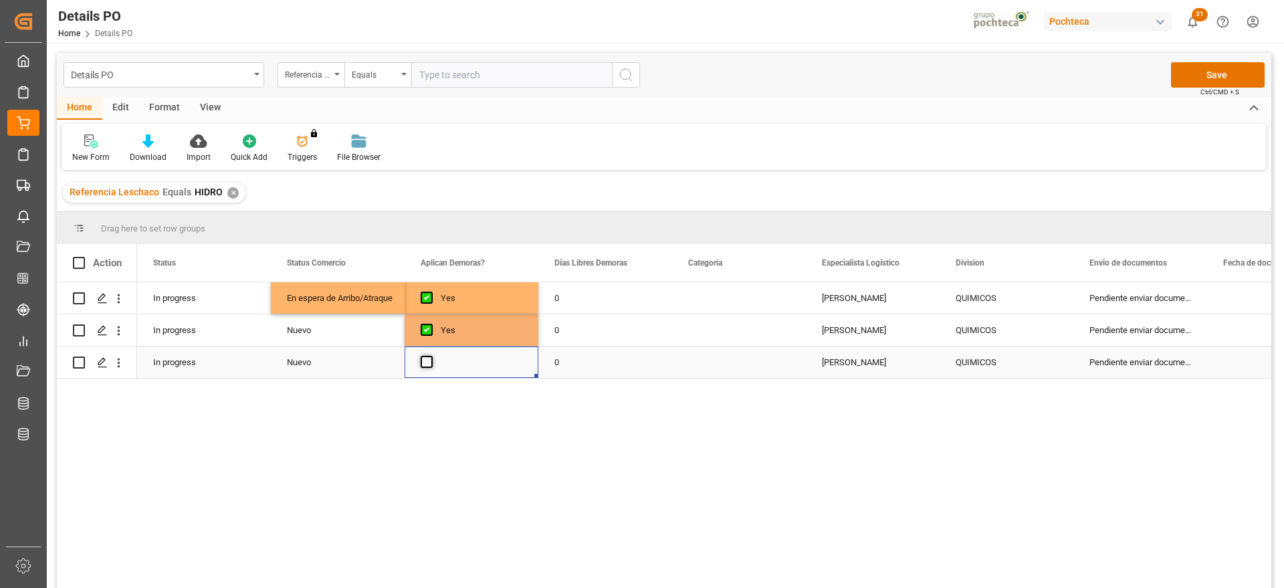
click at [424, 367] on span "Press SPACE to select this row." at bounding box center [427, 362] width 12 height 12
click at [431, 356] on input "Press SPACE to select this row." at bounding box center [431, 356] width 0 height 0
click at [322, 322] on div "Nuevo" at bounding box center [338, 330] width 102 height 31
click at [328, 298] on div "En espera de Arribo/Atraque" at bounding box center [338, 298] width 102 height 31
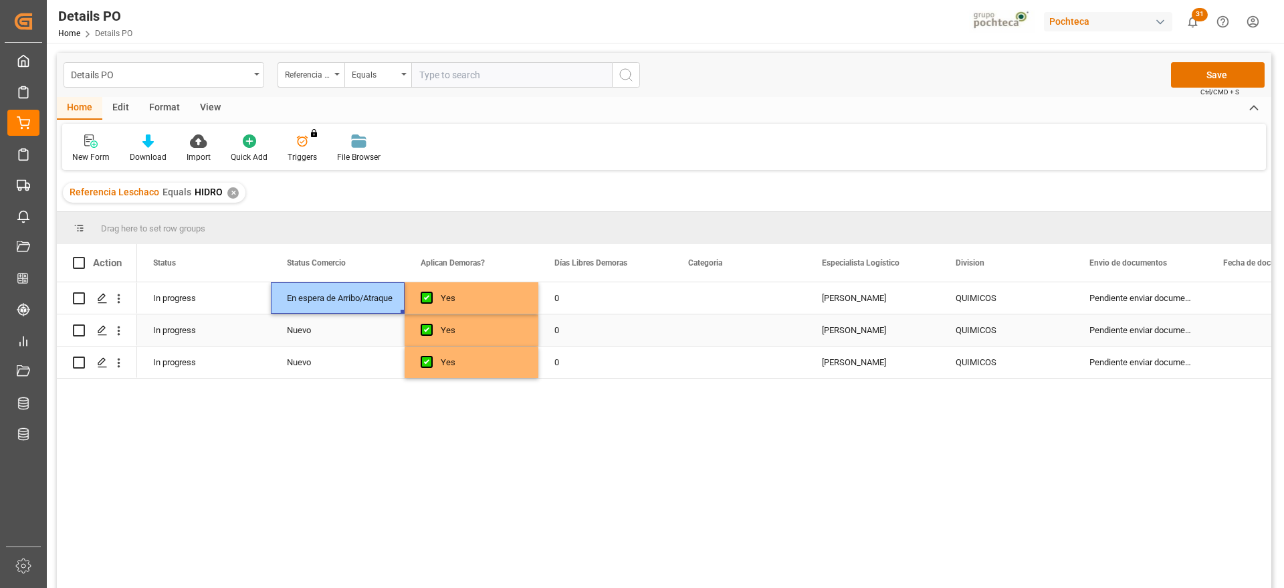
click at [332, 327] on div "Nuevo" at bounding box center [338, 330] width 102 height 31
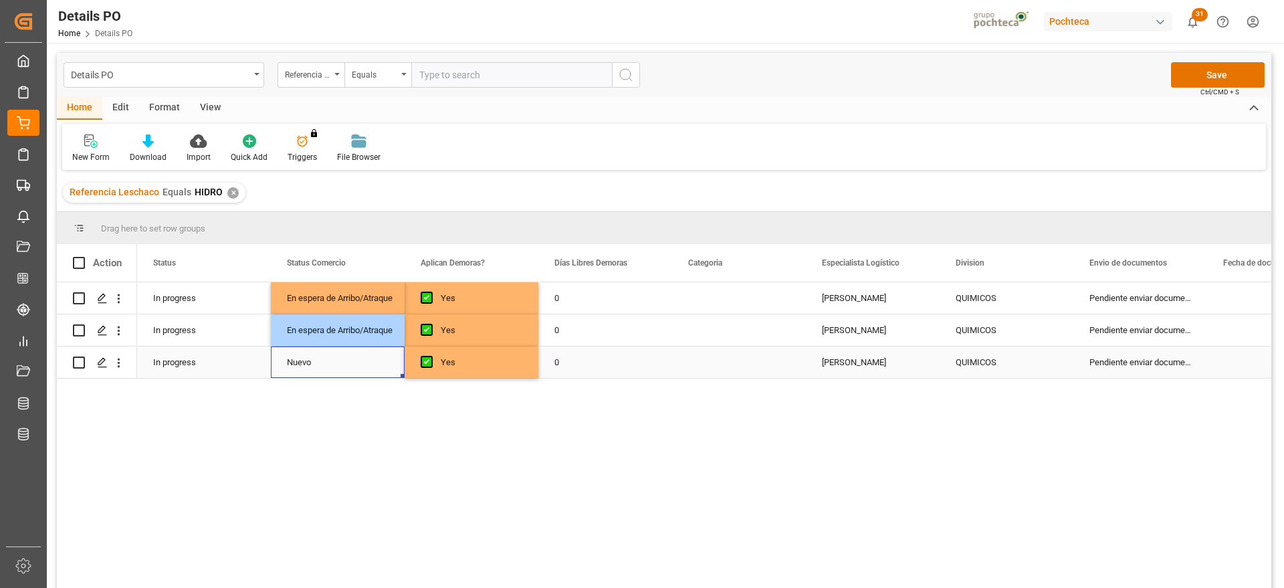
click at [334, 353] on div "Nuevo" at bounding box center [338, 362] width 102 height 31
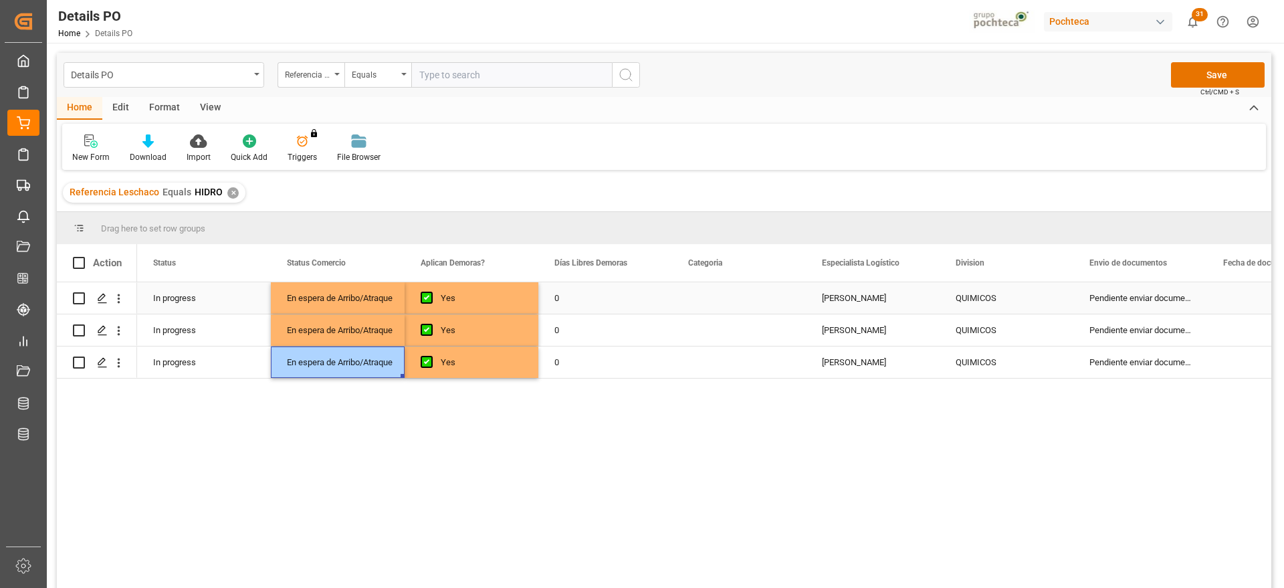
click at [588, 304] on div "0" at bounding box center [606, 297] width 134 height 31
click at [588, 304] on input "0" at bounding box center [605, 305] width 112 height 25
type input "21"
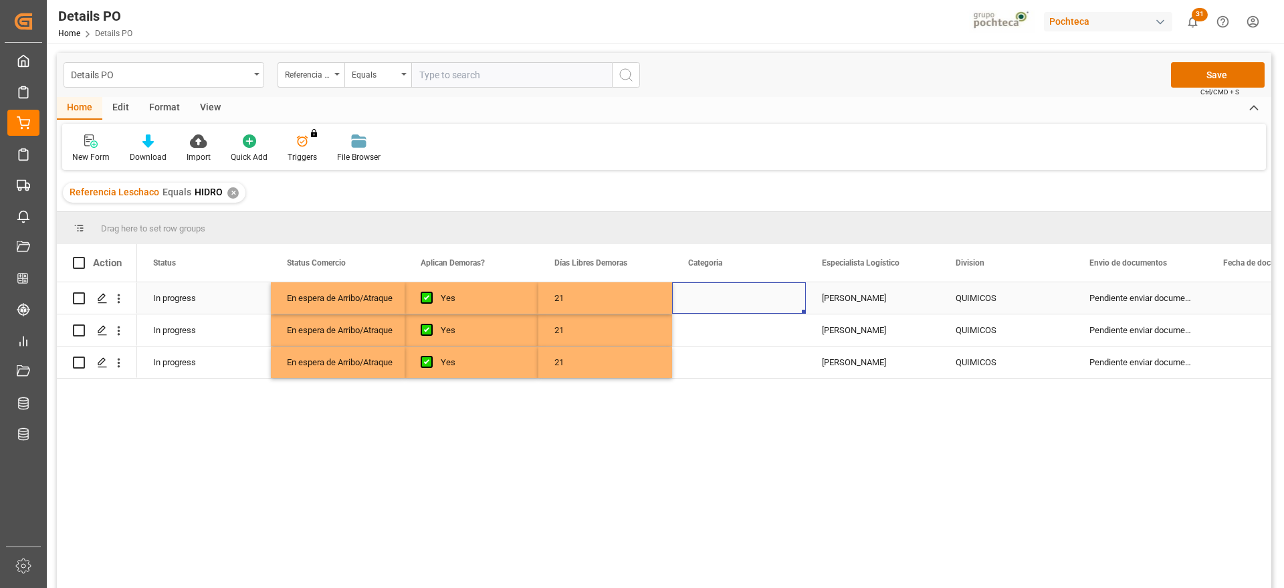
click at [725, 300] on div "Press SPACE to select this row." at bounding box center [739, 297] width 134 height 31
click at [781, 307] on button "Select" at bounding box center [739, 305] width 112 height 25
click at [736, 374] on div "En tiempo" at bounding box center [739, 380] width 97 height 13
drag, startPoint x: 864, startPoint y: 294, endPoint x: 708, endPoint y: 306, distance: 157.0
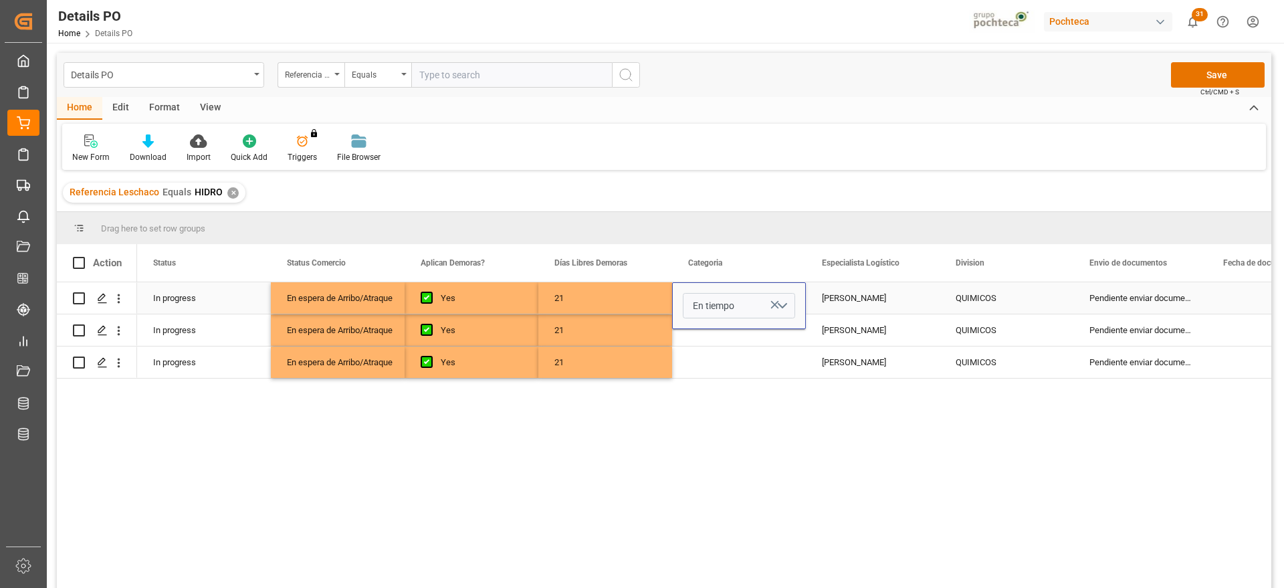
click at [862, 294] on div "[PERSON_NAME]" at bounding box center [873, 297] width 134 height 31
click at [699, 306] on div "En tiempo" at bounding box center [739, 297] width 134 height 31
click at [721, 333] on div "Press SPACE to select this row." at bounding box center [739, 329] width 134 height 31
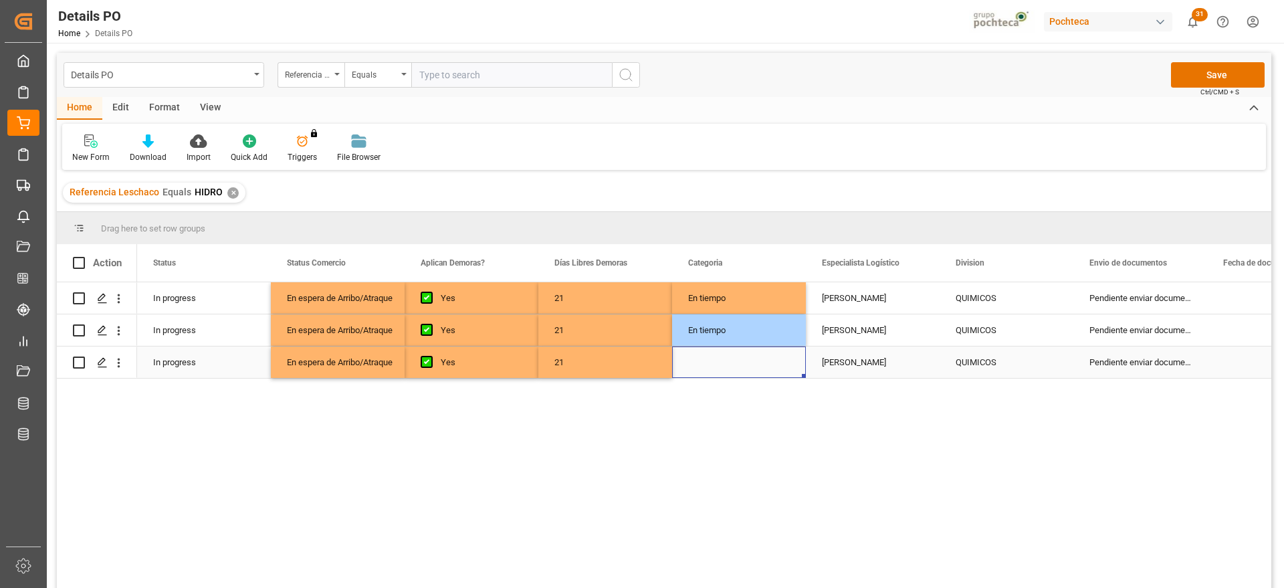
click at [731, 349] on div "Press SPACE to select this row." at bounding box center [739, 362] width 134 height 31
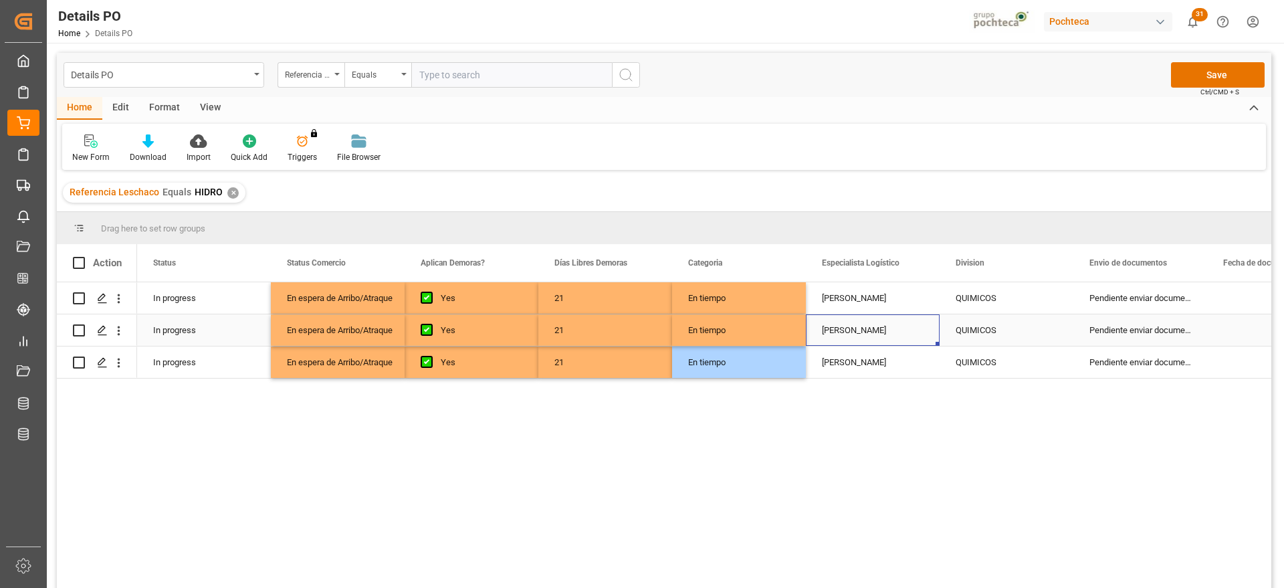
click at [856, 316] on div "[PERSON_NAME]" at bounding box center [873, 329] width 134 height 31
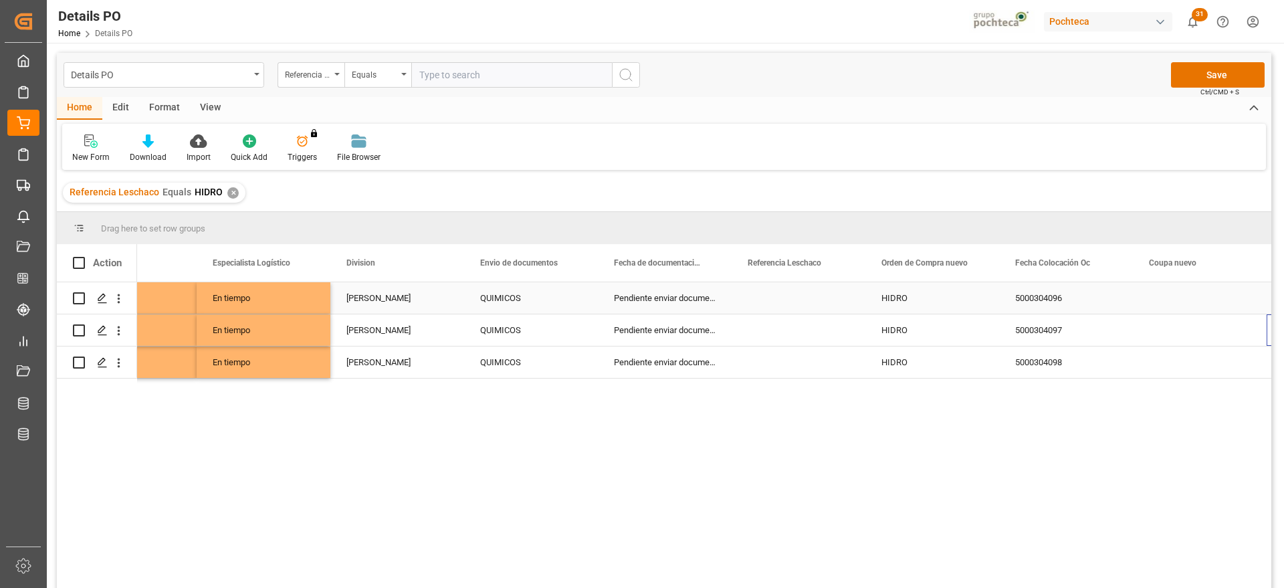
scroll to position [0, 609]
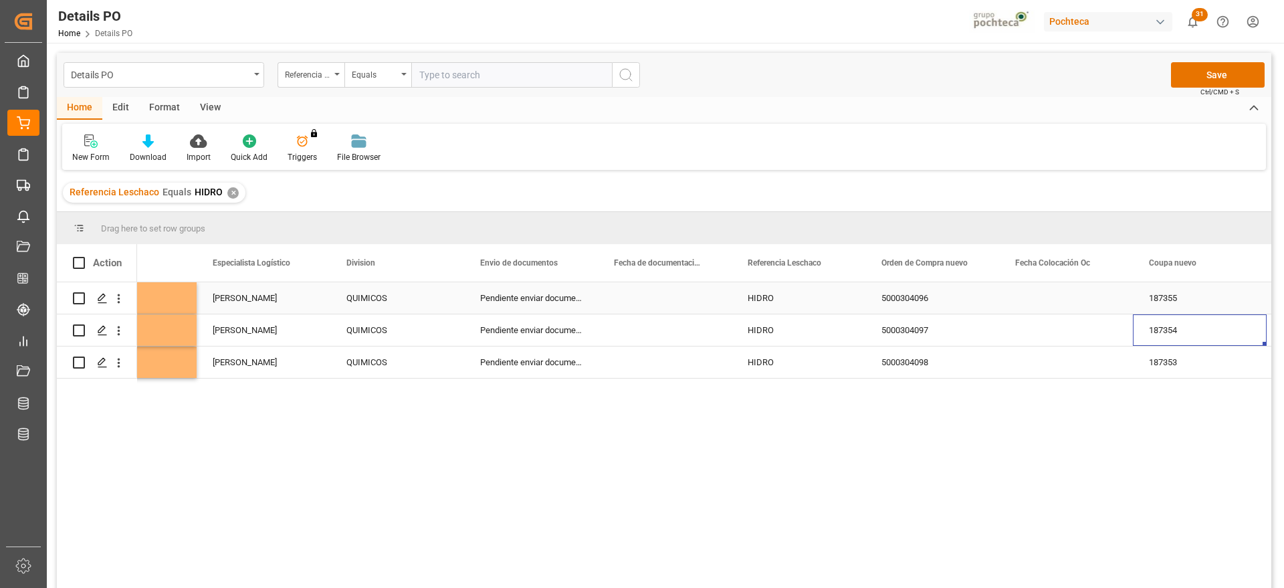
click at [669, 294] on div "Press SPACE to select this row." at bounding box center [665, 297] width 134 height 31
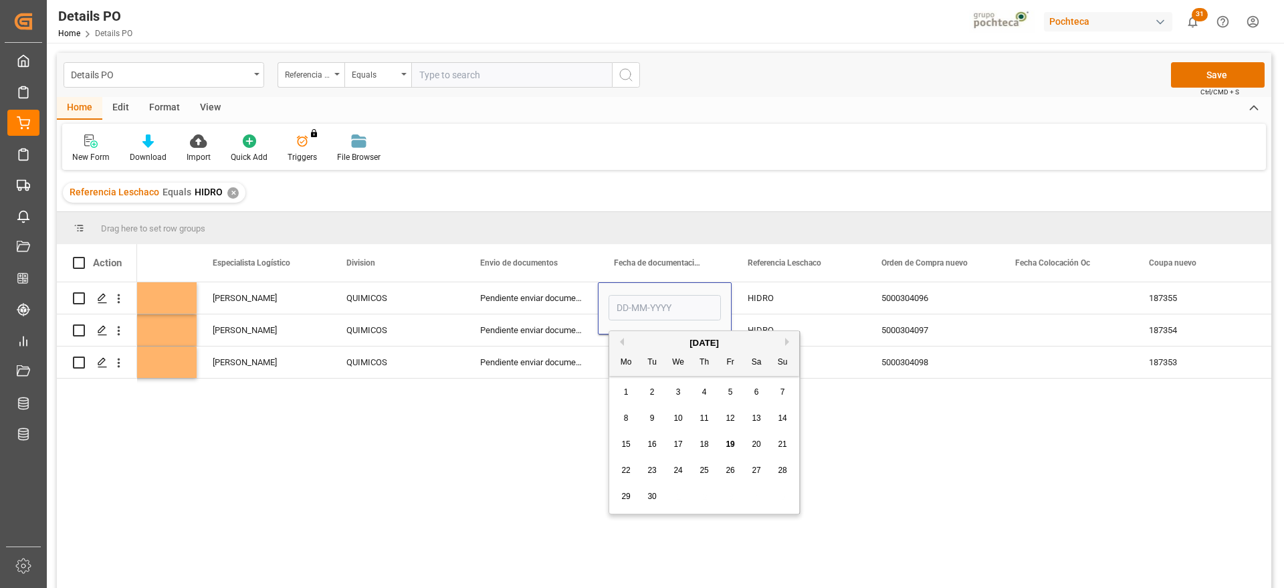
click at [711, 441] on div "18" at bounding box center [704, 445] width 17 height 16
type input "[DATE]"
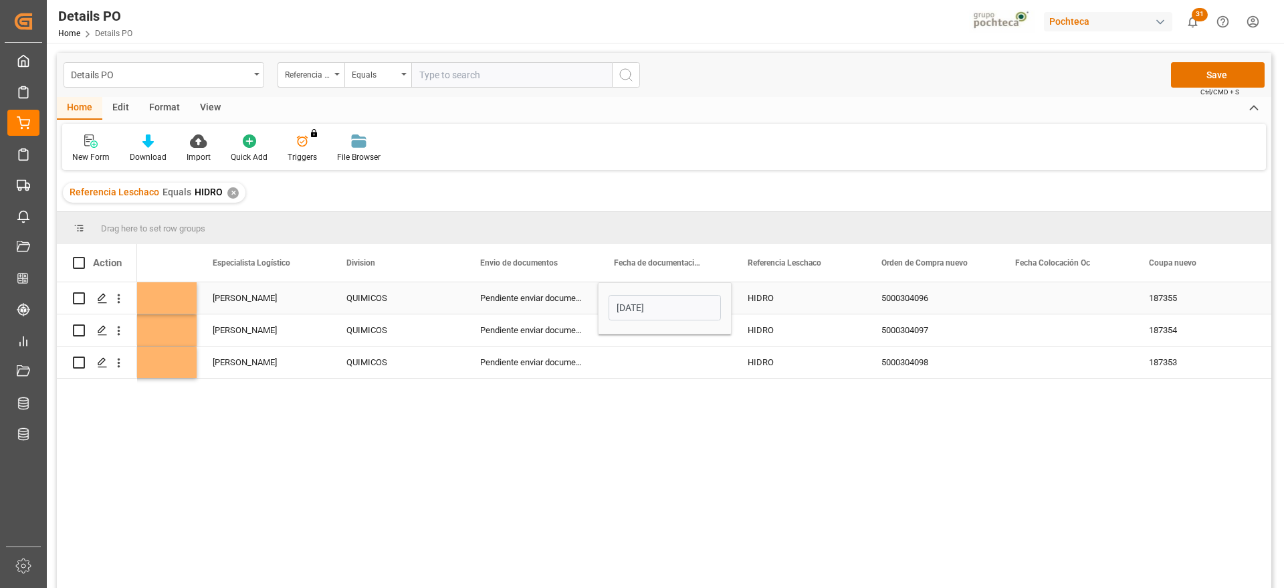
click at [780, 300] on div "HIDRO" at bounding box center [799, 297] width 134 height 31
click at [660, 310] on div "[DATE]" at bounding box center [665, 297] width 134 height 31
click at [663, 332] on div "Press SPACE to select this row." at bounding box center [665, 329] width 134 height 31
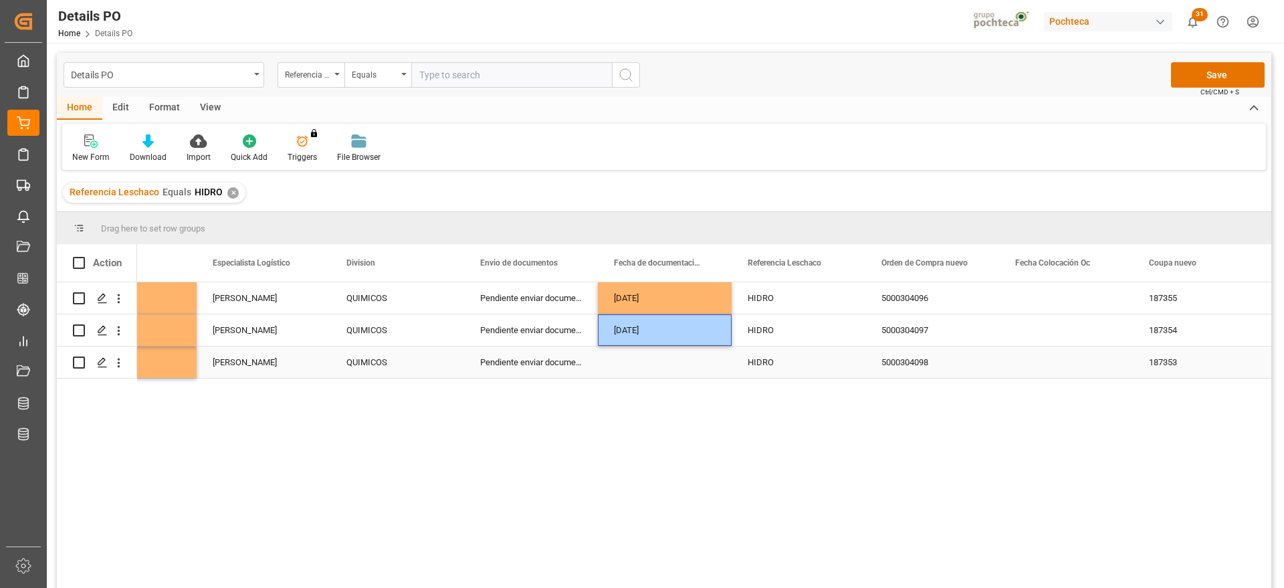
click at [676, 361] on div "Press SPACE to select this row." at bounding box center [665, 362] width 134 height 31
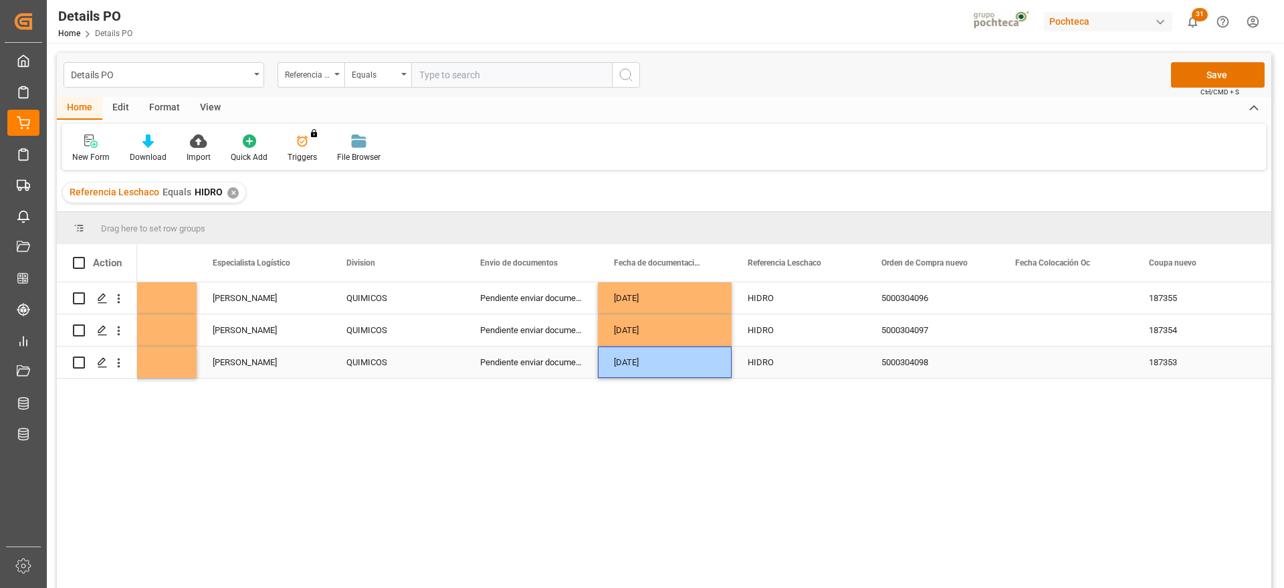
click at [763, 326] on div "HIDRO" at bounding box center [799, 329] width 134 height 31
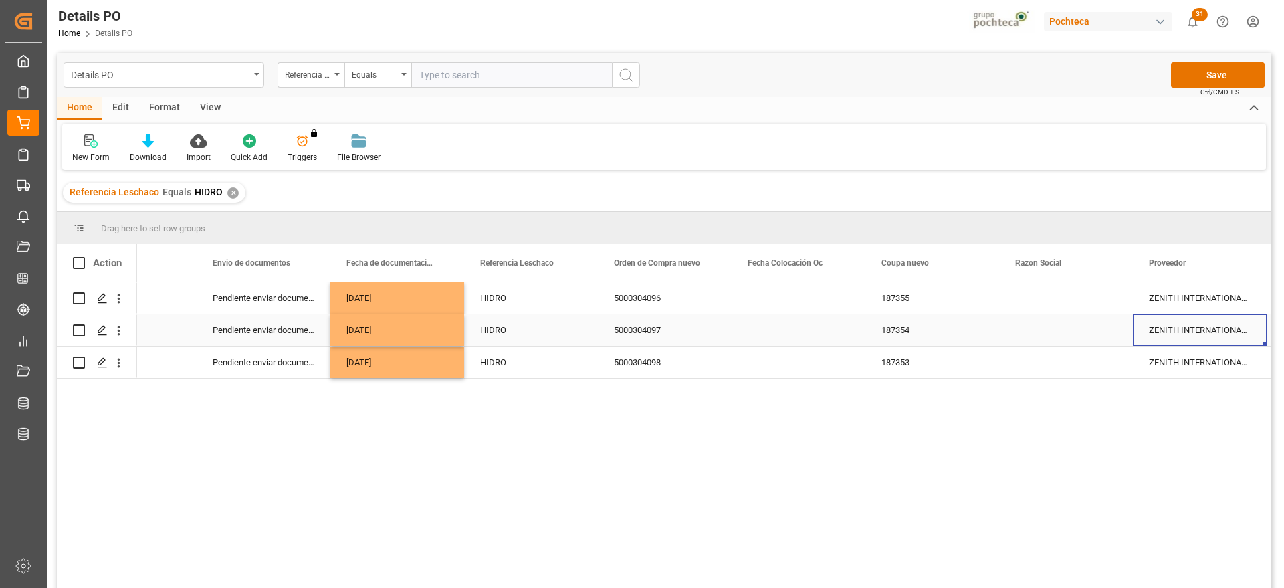
scroll to position [0, 1011]
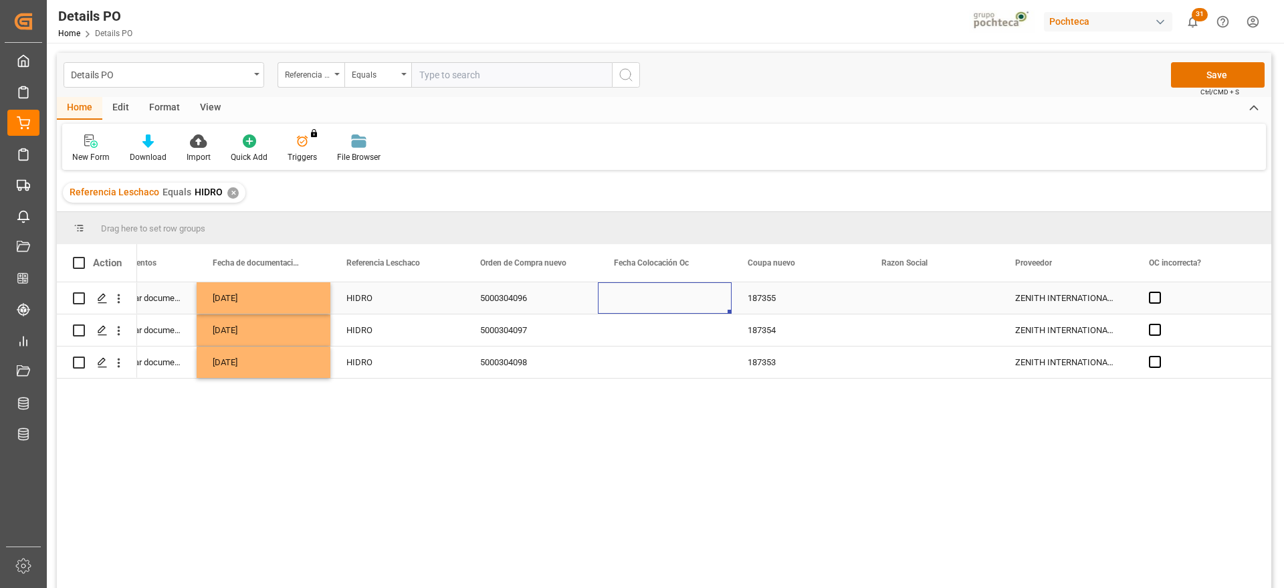
click at [682, 299] on div "Press SPACE to select this row." at bounding box center [665, 297] width 134 height 31
click at [927, 298] on div "Press SPACE to select this row." at bounding box center [933, 297] width 134 height 31
click at [973, 304] on icon "open menu" at bounding box center [975, 306] width 16 height 16
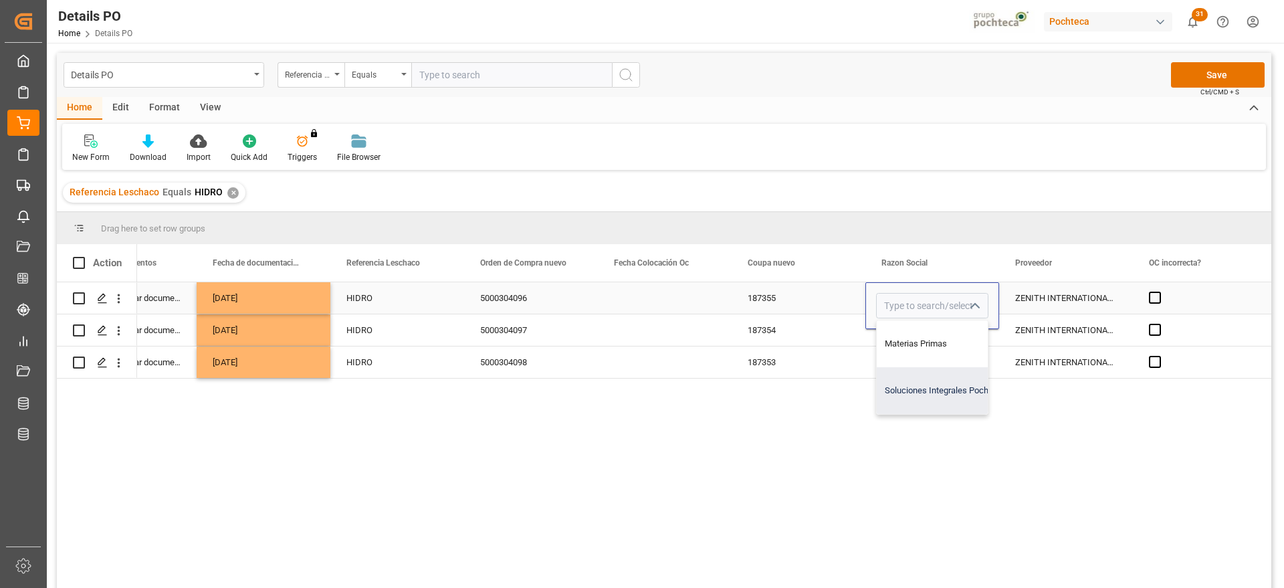
click at [939, 384] on div "Soluciones Integrales Pochteca" at bounding box center [945, 390] width 136 height 47
click at [974, 302] on icon "open menu" at bounding box center [975, 306] width 16 height 16
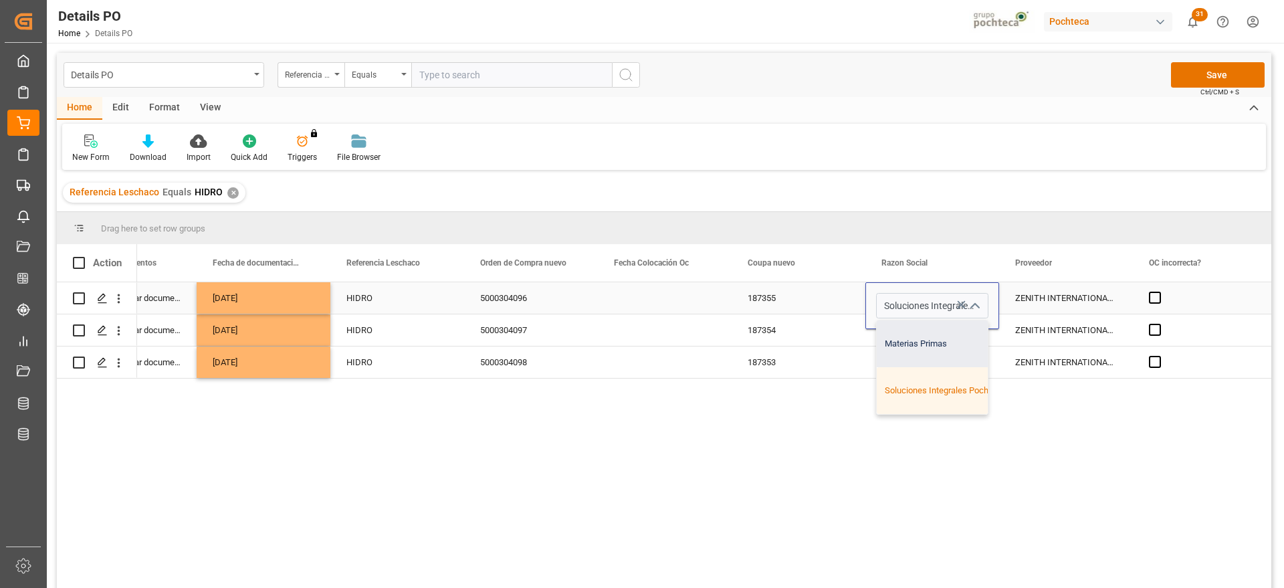
click at [936, 349] on div "Materias Primas" at bounding box center [945, 343] width 136 height 47
type input "Materias Primas"
drag, startPoint x: 1036, startPoint y: 299, endPoint x: 1026, endPoint y: 299, distance: 10.7
click at [1036, 298] on div "ZENITH INTERNATIONAL GROUP CO., LIM" at bounding box center [1066, 297] width 134 height 31
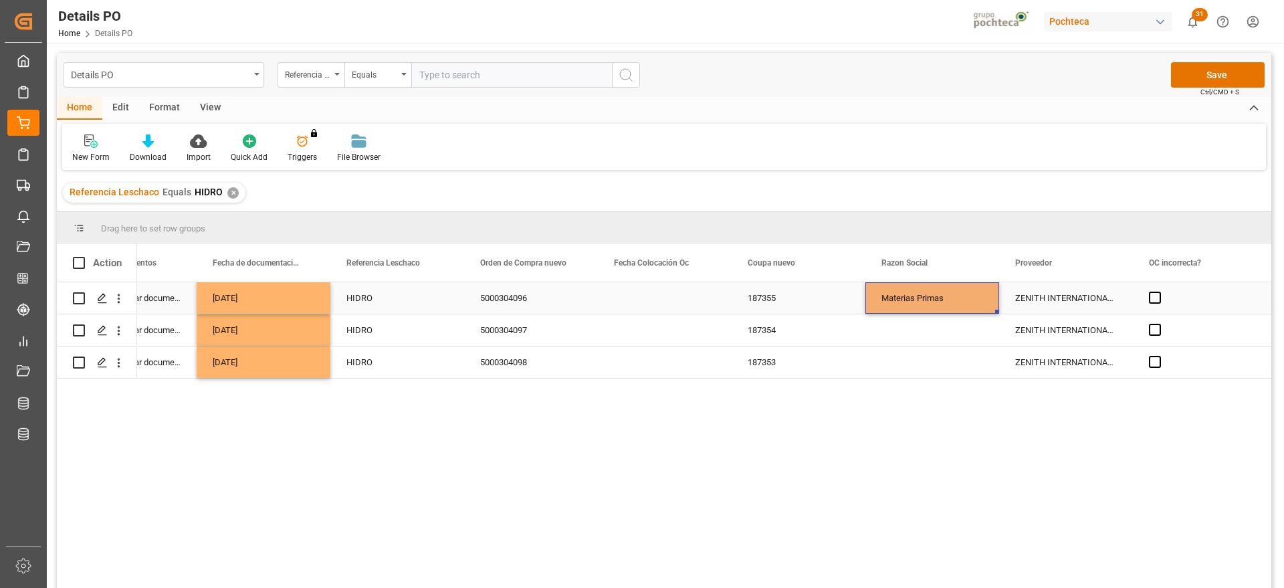
click at [926, 296] on div "Materias Primas" at bounding box center [933, 298] width 102 height 31
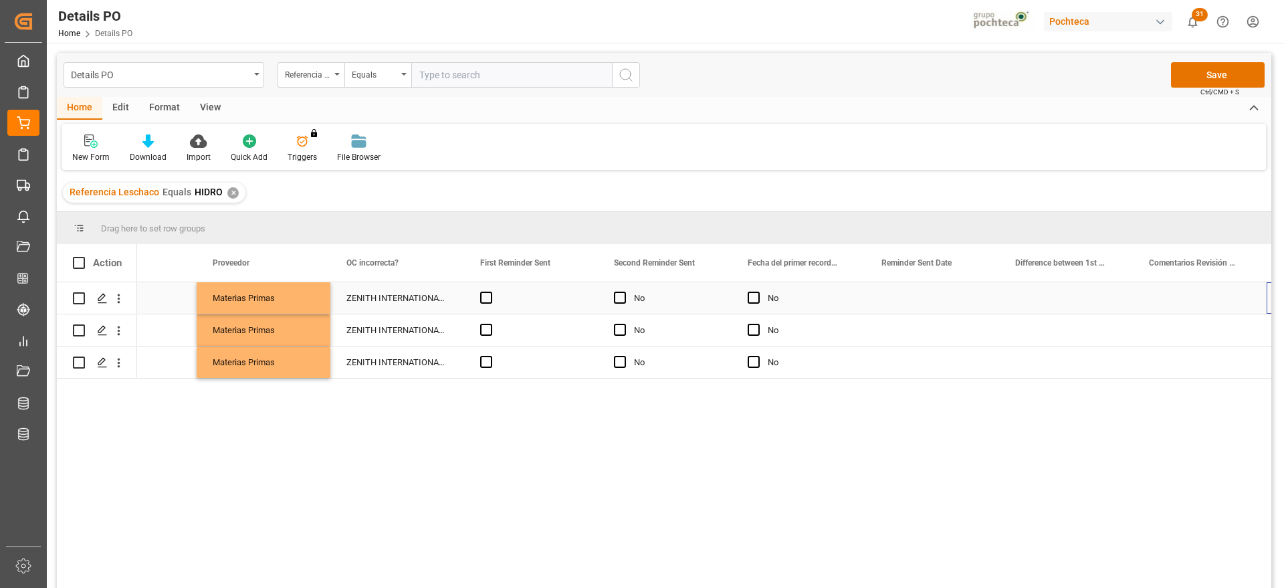
scroll to position [0, 0]
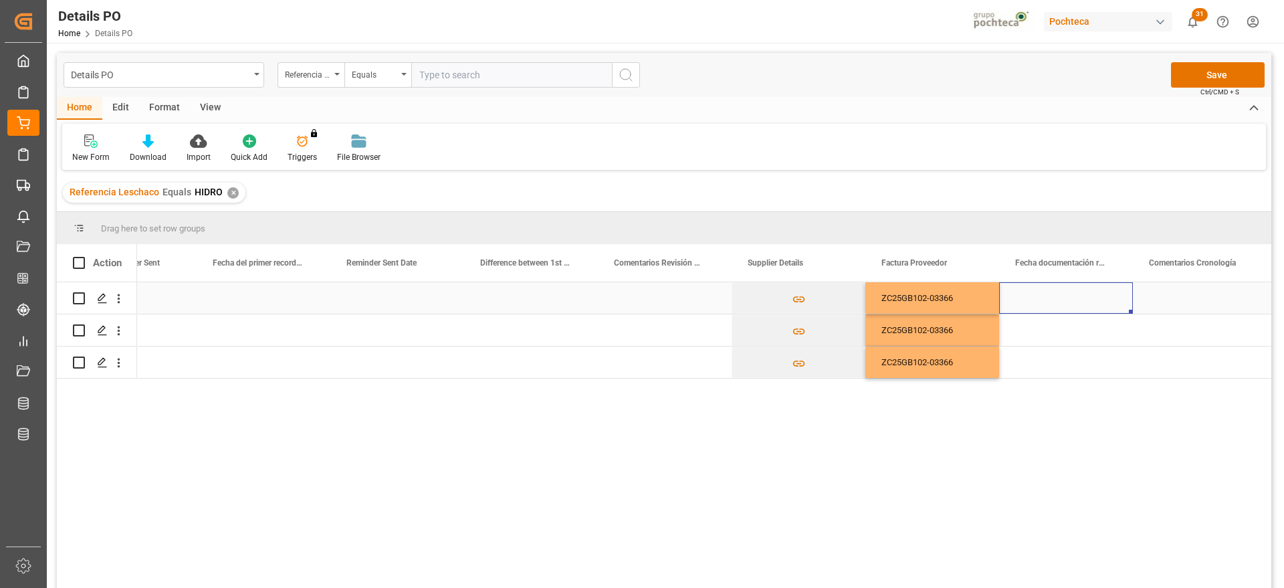
click at [1057, 305] on div "Press SPACE to select this row." at bounding box center [1066, 297] width 134 height 31
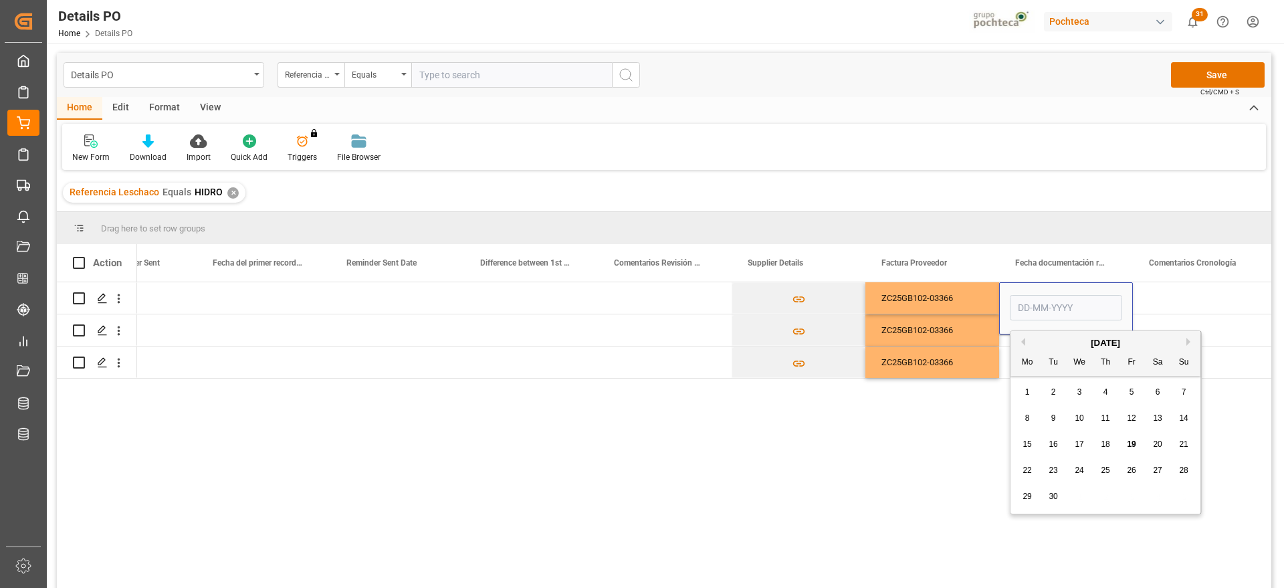
click at [1108, 444] on span "18" at bounding box center [1105, 444] width 9 height 9
type input "[DATE]"
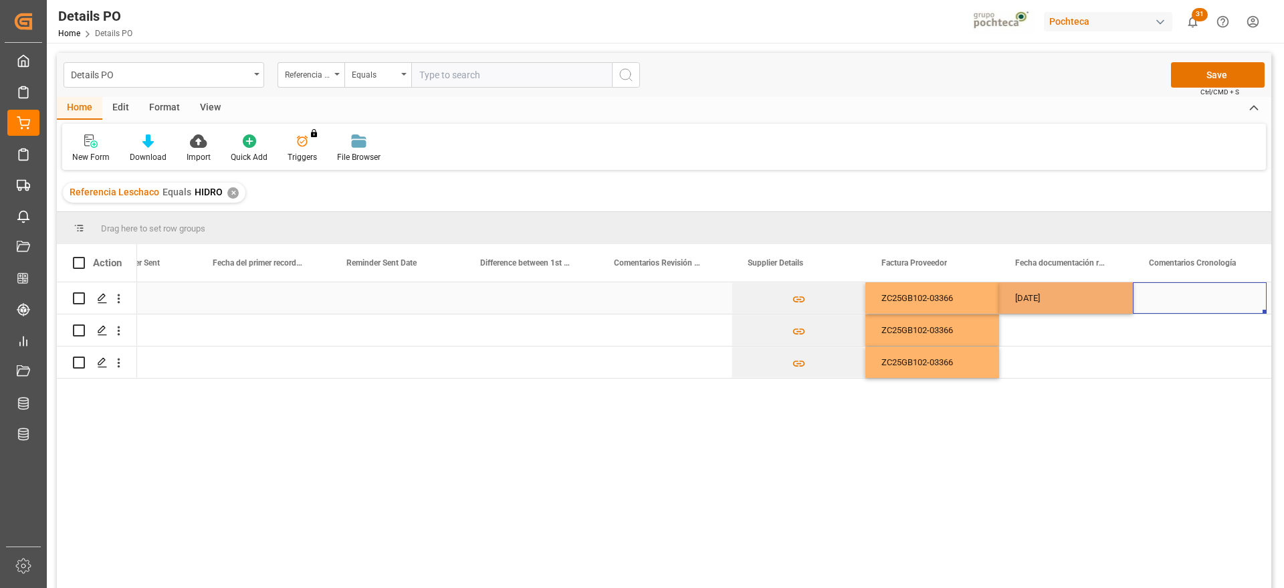
click at [1163, 300] on div "Press SPACE to select this row." at bounding box center [1200, 297] width 134 height 31
click at [1063, 297] on div "[DATE]" at bounding box center [1066, 297] width 134 height 31
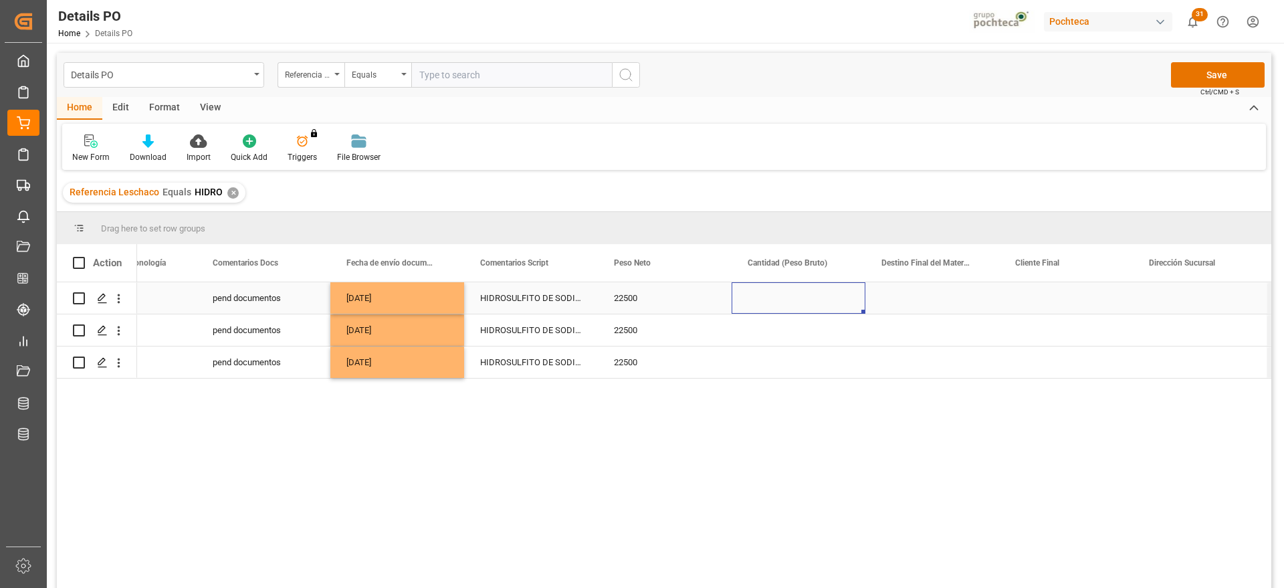
click at [793, 299] on div "Press SPACE to select this row." at bounding box center [799, 297] width 134 height 31
click at [793, 299] on input "Press SPACE to select this row." at bounding box center [799, 305] width 112 height 25
type input "23000"
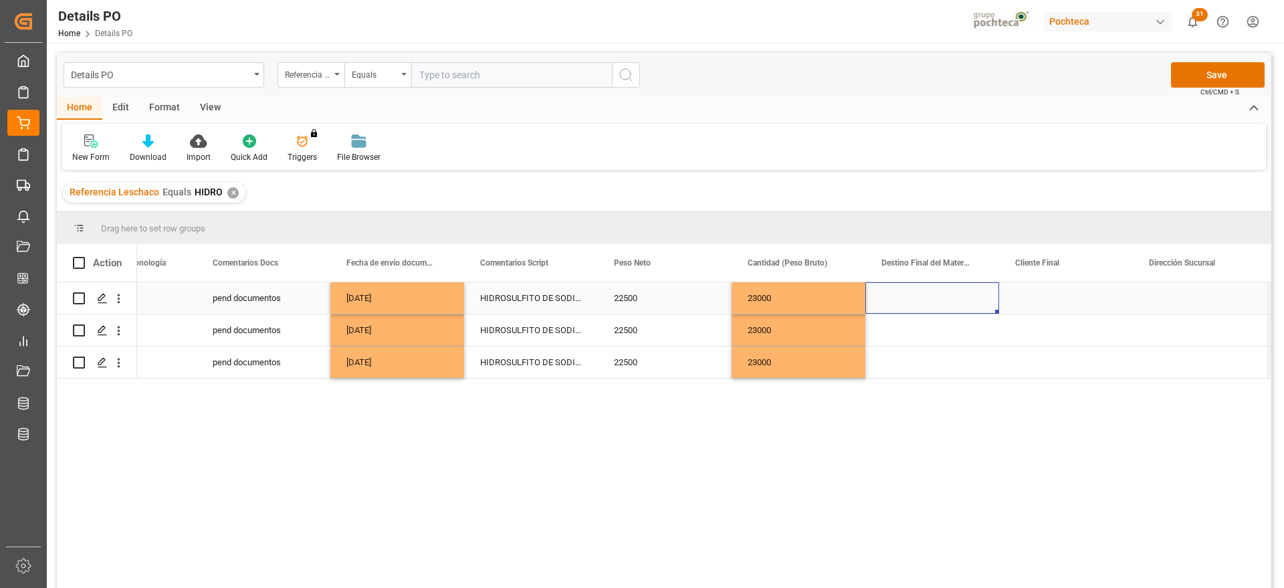
click at [935, 299] on div "Press SPACE to select this row." at bounding box center [933, 297] width 134 height 31
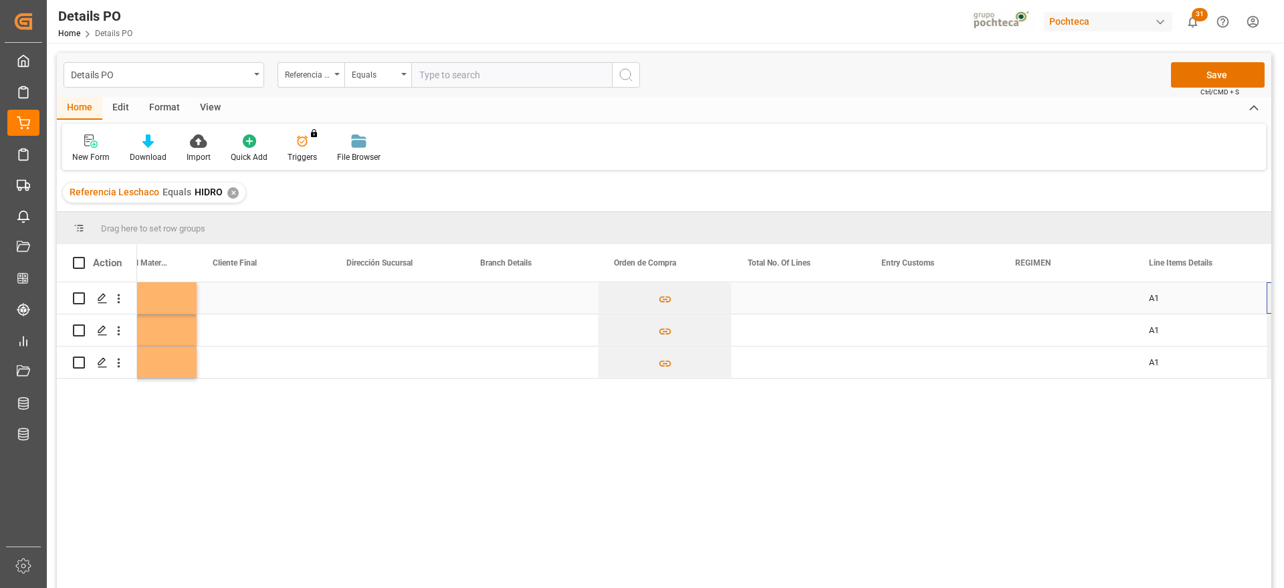
scroll to position [0, 4222]
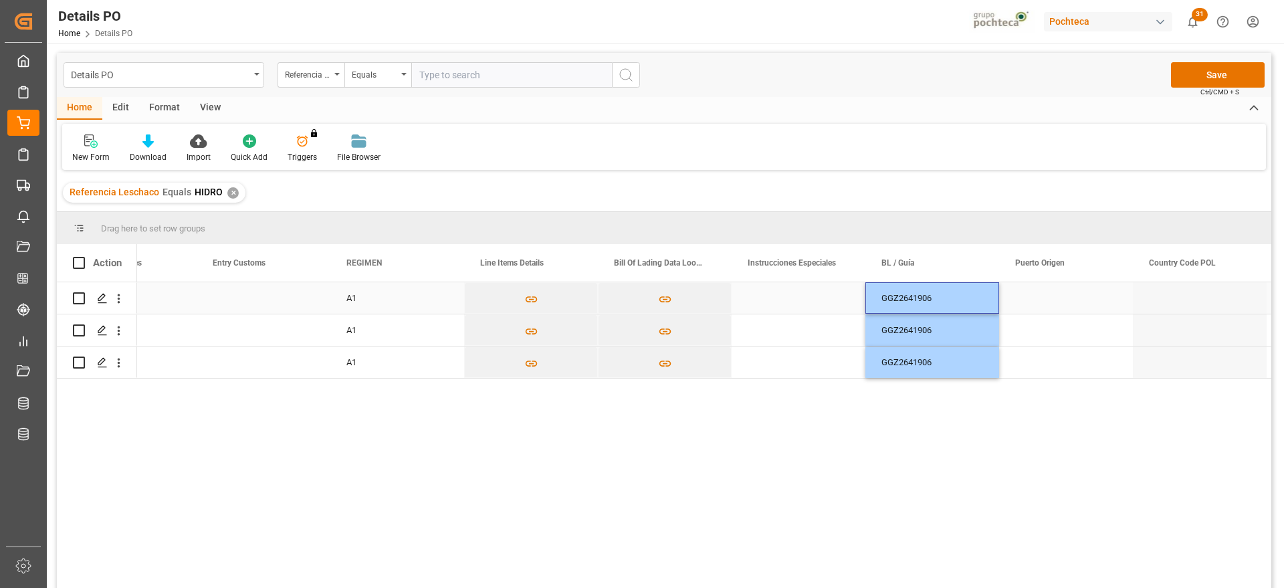
click at [1064, 304] on div "Press SPACE to select this row." at bounding box center [1066, 297] width 134 height 31
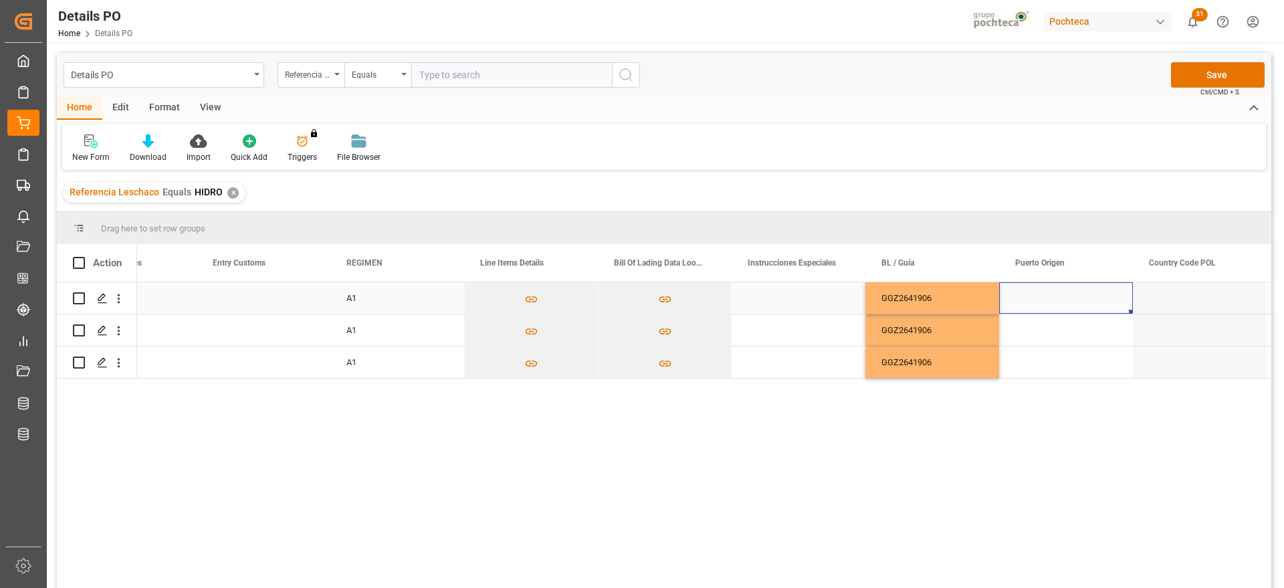
click at [1058, 301] on div "Press SPACE to select this row." at bounding box center [1066, 297] width 134 height 31
click at [1058, 301] on input "Press SPACE to select this row." at bounding box center [1066, 305] width 112 height 25
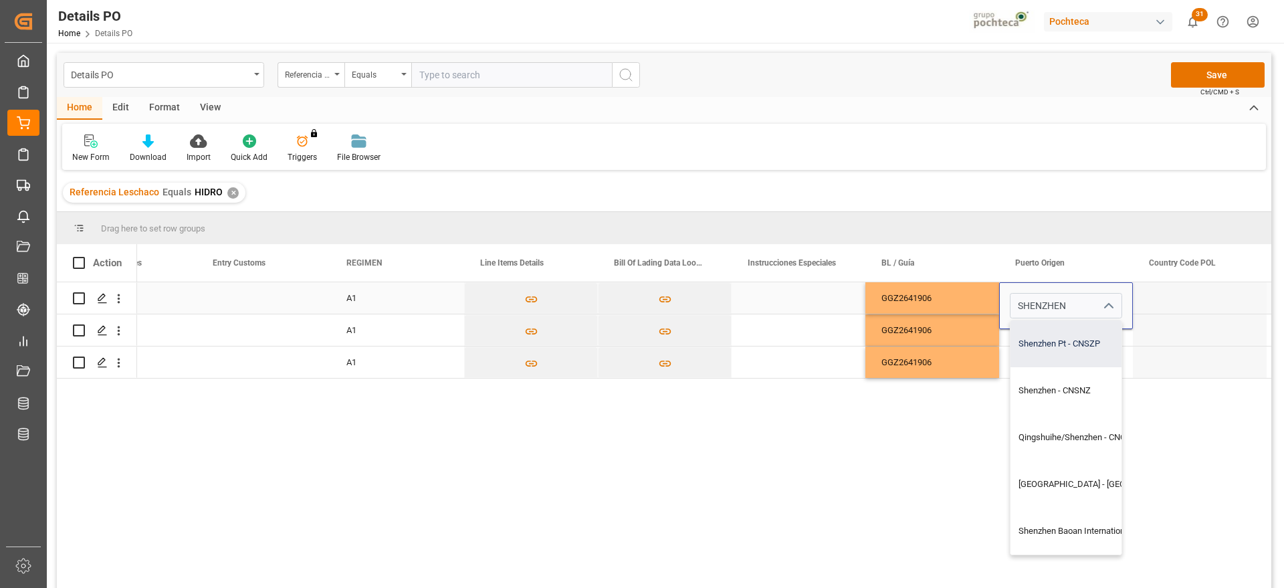
click at [1073, 359] on div "Shenzhen Pt - CNSZP" at bounding box center [1104, 343] width 186 height 47
type input "Shenzhen Pt - CNSZP"
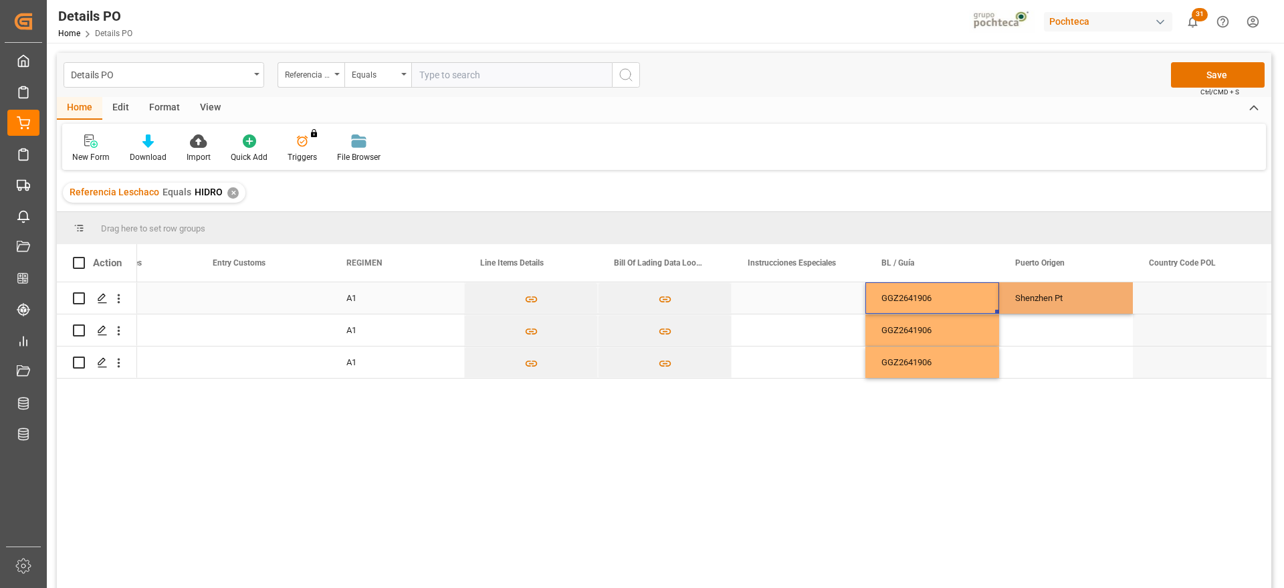
click at [965, 309] on div "GGZ2641906" at bounding box center [933, 297] width 134 height 31
click at [1029, 303] on div "Shenzhen Pt" at bounding box center [1066, 297] width 134 height 31
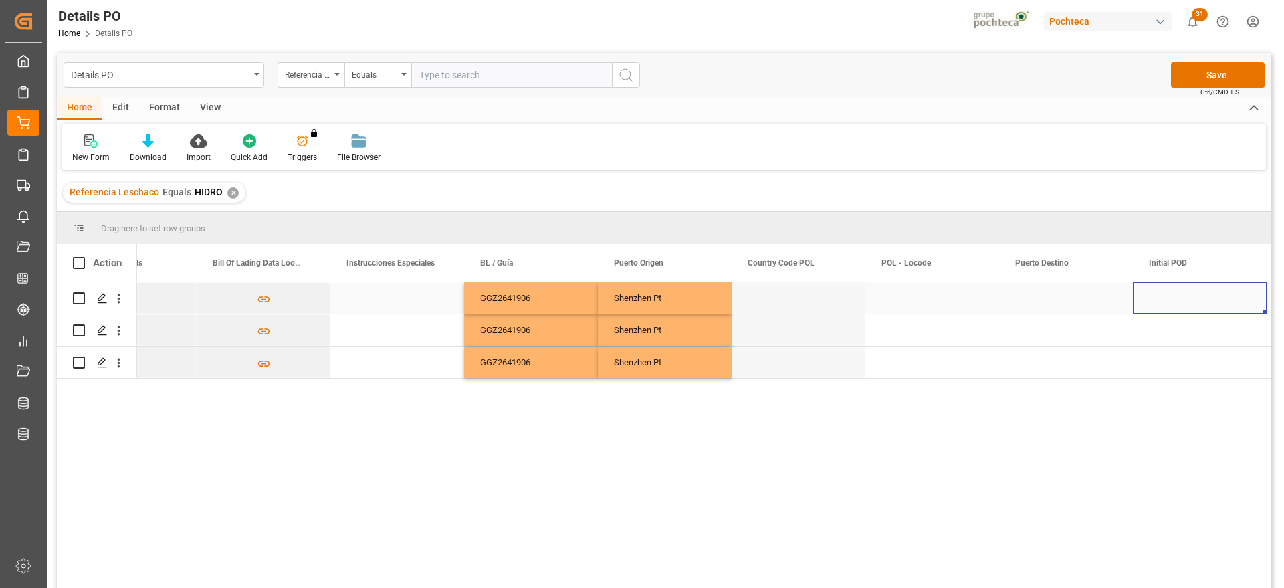
scroll to position [0, 5426]
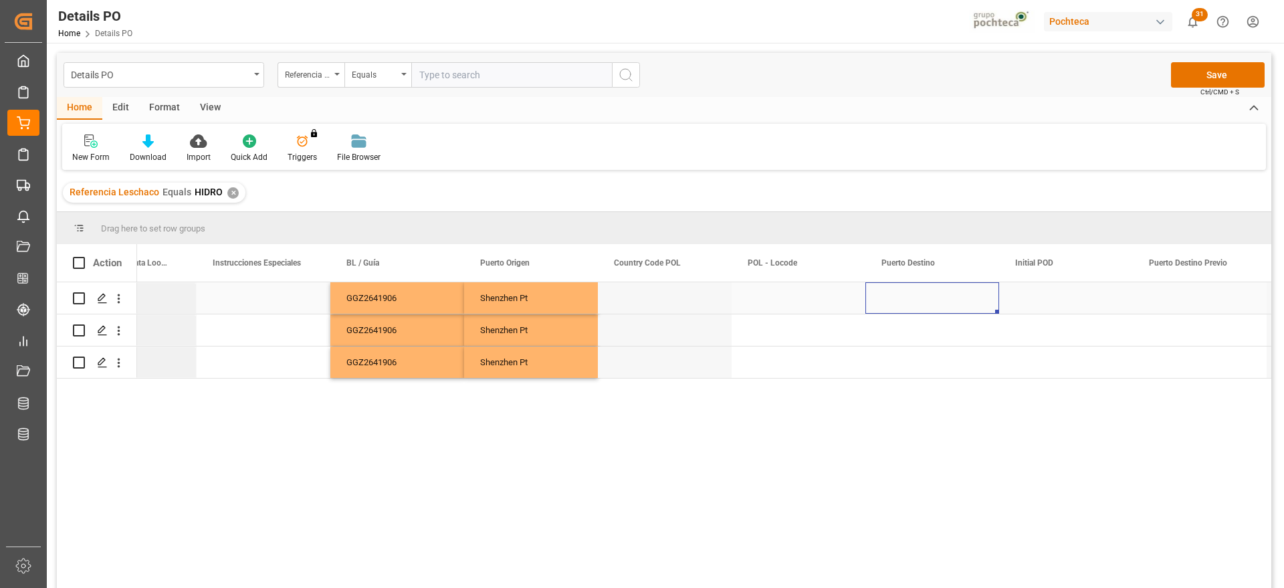
click at [929, 296] on div "Press SPACE to select this row." at bounding box center [933, 297] width 134 height 31
click at [929, 296] on input "Press SPACE to select this row." at bounding box center [932, 305] width 112 height 25
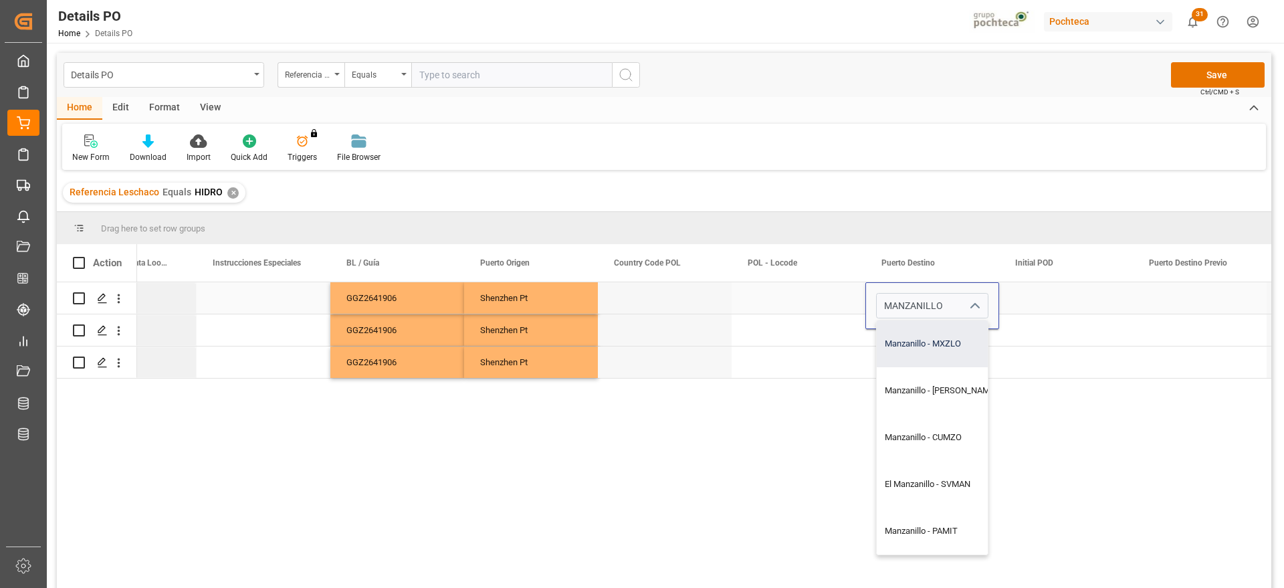
click at [955, 337] on div "Manzanillo - MXZLO" at bounding box center [941, 343] width 128 height 47
type input "Manzanillo - MXZLO"
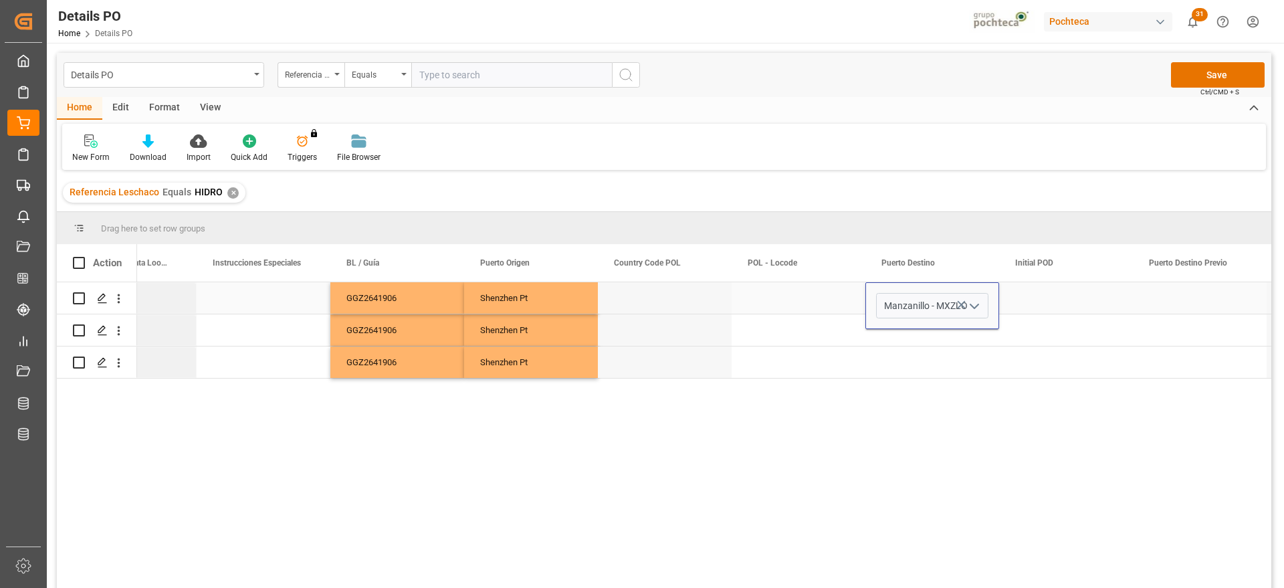
click at [1038, 302] on div "Press SPACE to select this row." at bounding box center [1066, 297] width 134 height 31
click at [954, 300] on div "Manzanillo" at bounding box center [933, 297] width 134 height 31
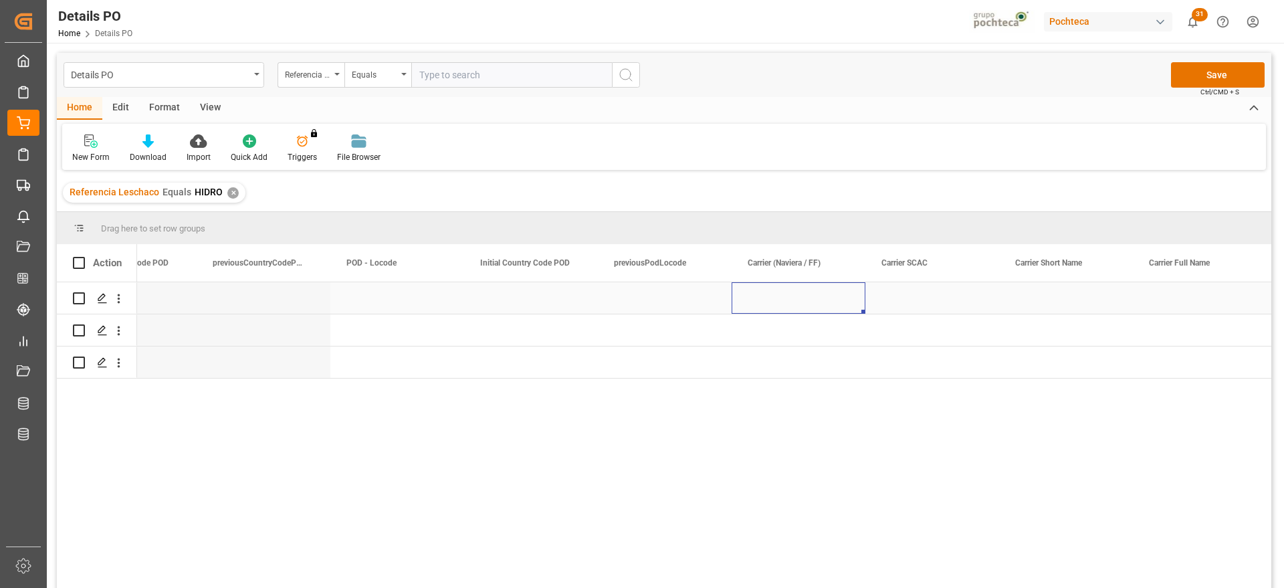
click at [785, 301] on div "Press SPACE to select this row." at bounding box center [799, 297] width 134 height 31
type input "c"
type input "CMA CGM"
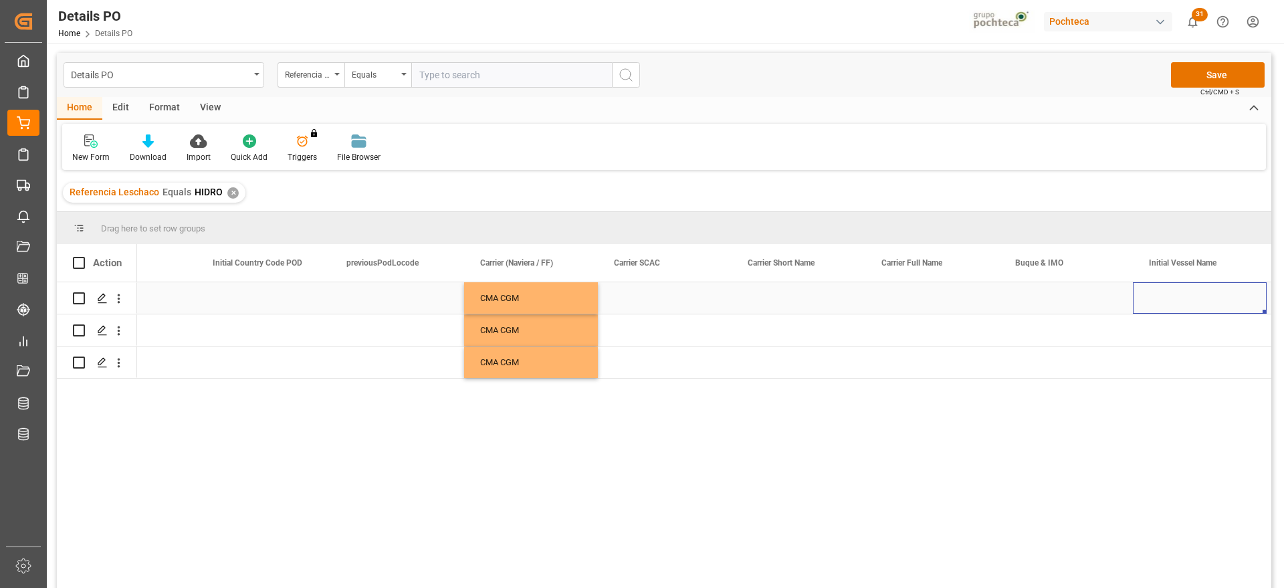
scroll to position [0, 7166]
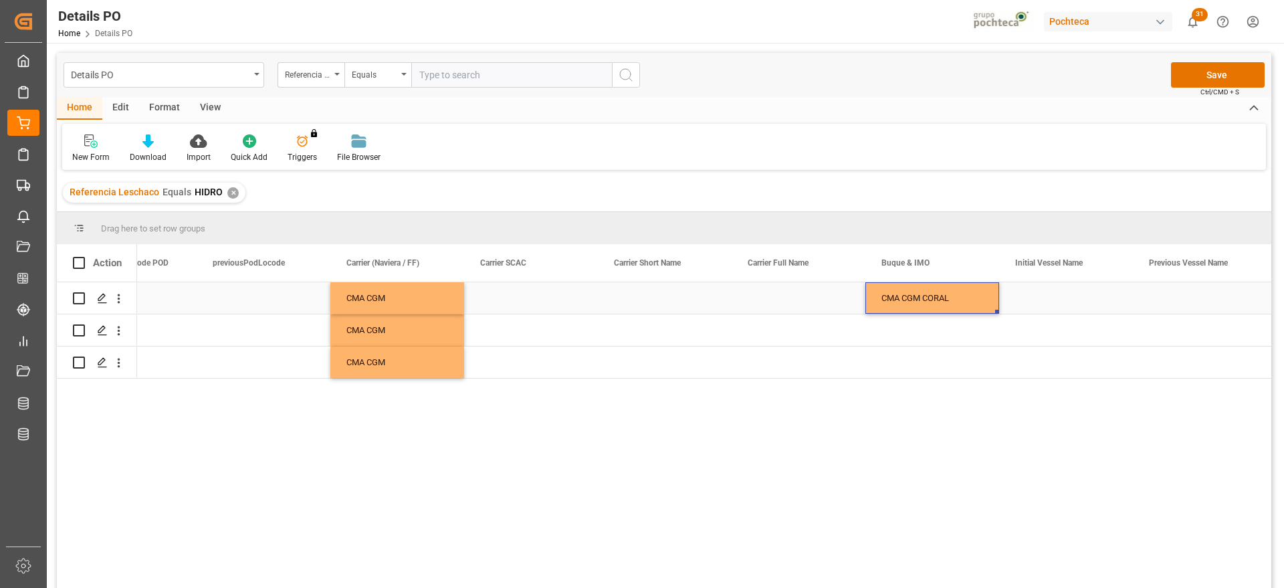
click at [951, 302] on div "CMA CGM CORAL" at bounding box center [933, 297] width 134 height 31
type input "CMA CGM CORAL - 9350393"
click at [961, 302] on icon "Press SPACE to select this row." at bounding box center [962, 305] width 14 height 14
click at [955, 304] on input "Press SPACE to select this row." at bounding box center [932, 305] width 112 height 25
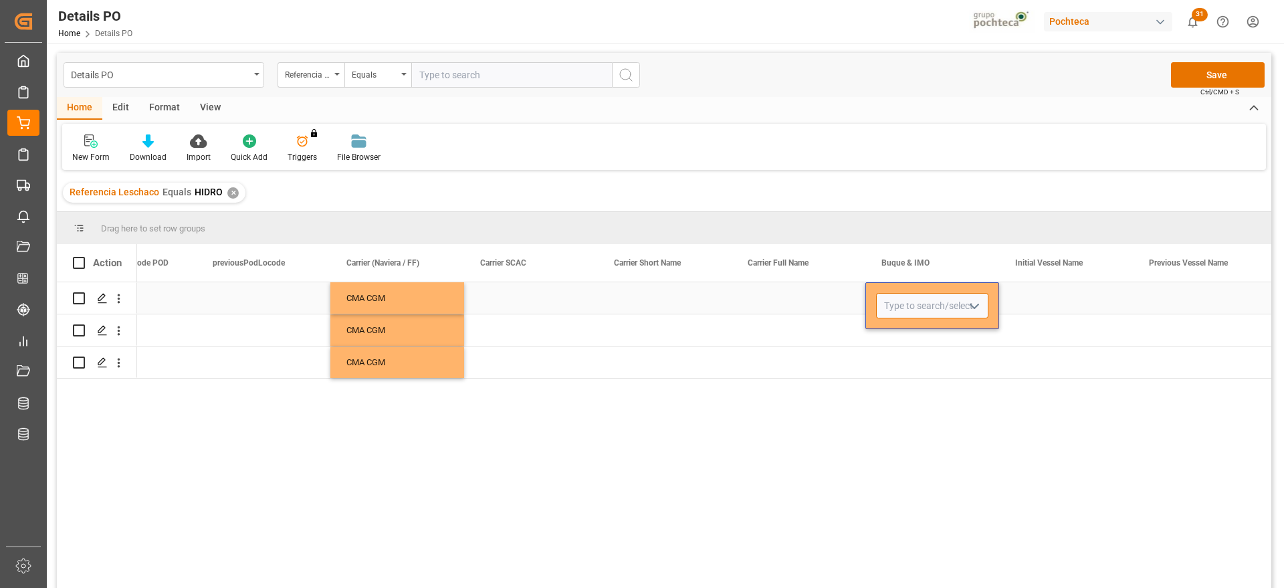
paste input "CMA CGM CORAL"
click at [948, 337] on div "CMA CGM CORAL - 9350393" at bounding box center [938, 343] width 123 height 47
type input "CMA CGM CORAL - 9350393"
click at [1012, 310] on div "Press SPACE to select this row." at bounding box center [1066, 297] width 134 height 31
click at [917, 294] on div "CMA CGM CORAL" at bounding box center [933, 297] width 134 height 31
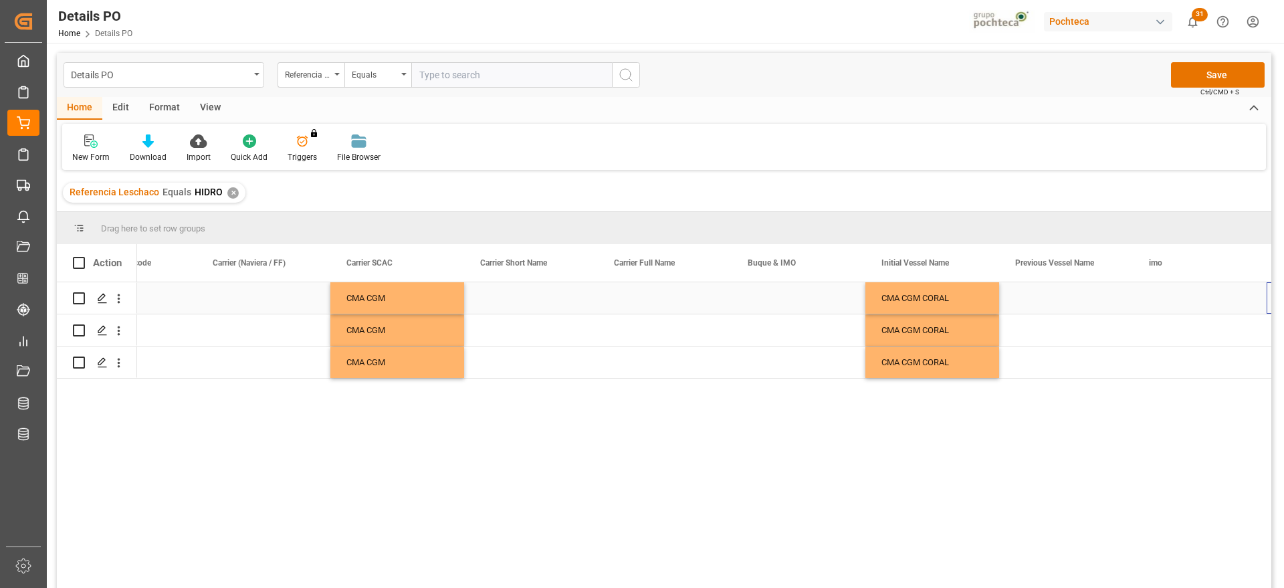
scroll to position [0, 7299]
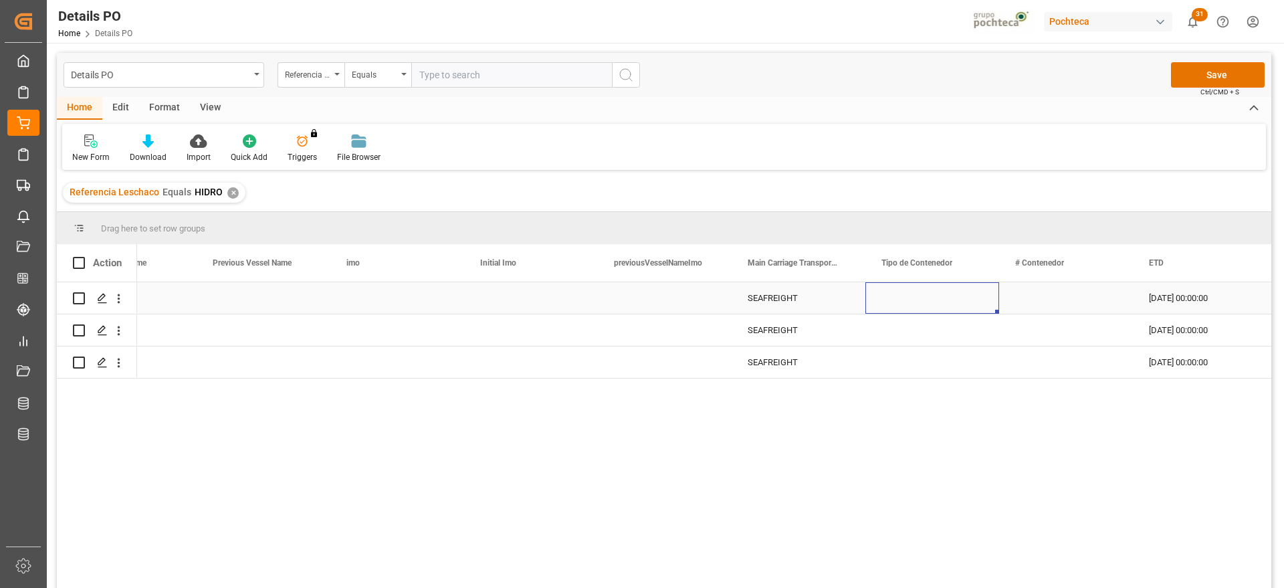
click at [918, 291] on div "Press SPACE to select this row." at bounding box center [933, 297] width 134 height 31
click at [975, 303] on icon "open menu" at bounding box center [975, 306] width 16 height 16
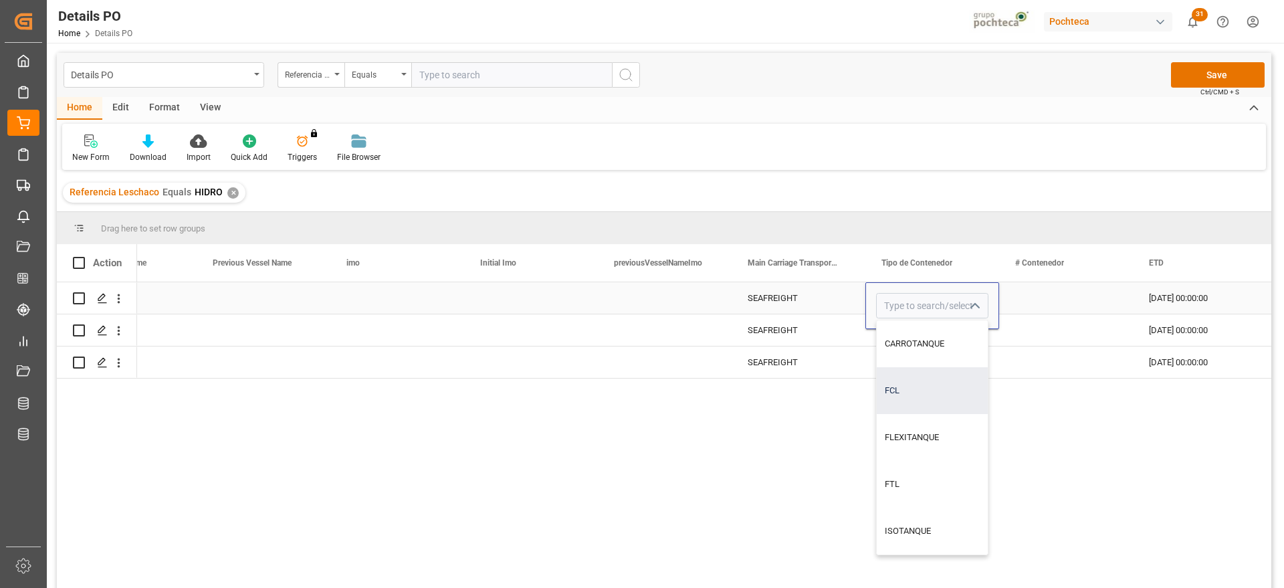
click at [923, 388] on div "FCL" at bounding box center [932, 390] width 111 height 47
type input "FCL"
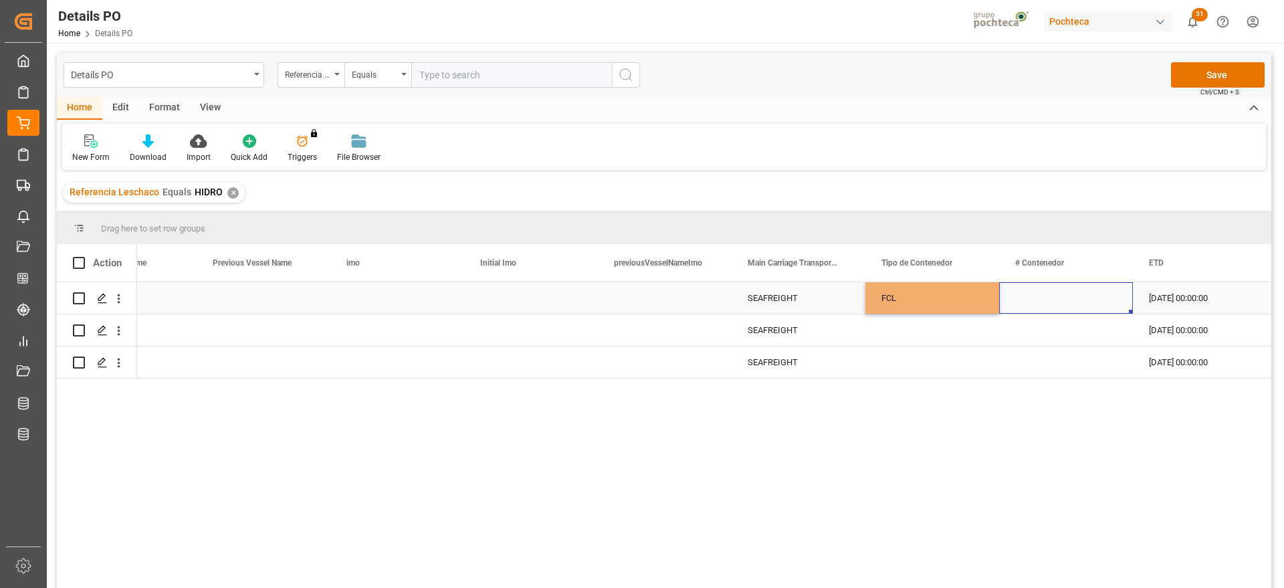
drag, startPoint x: 1036, startPoint y: 304, endPoint x: 948, endPoint y: 303, distance: 87.6
click at [1032, 303] on div "Press SPACE to select this row." at bounding box center [1066, 297] width 134 height 31
click at [935, 301] on div "FCL" at bounding box center [933, 298] width 102 height 31
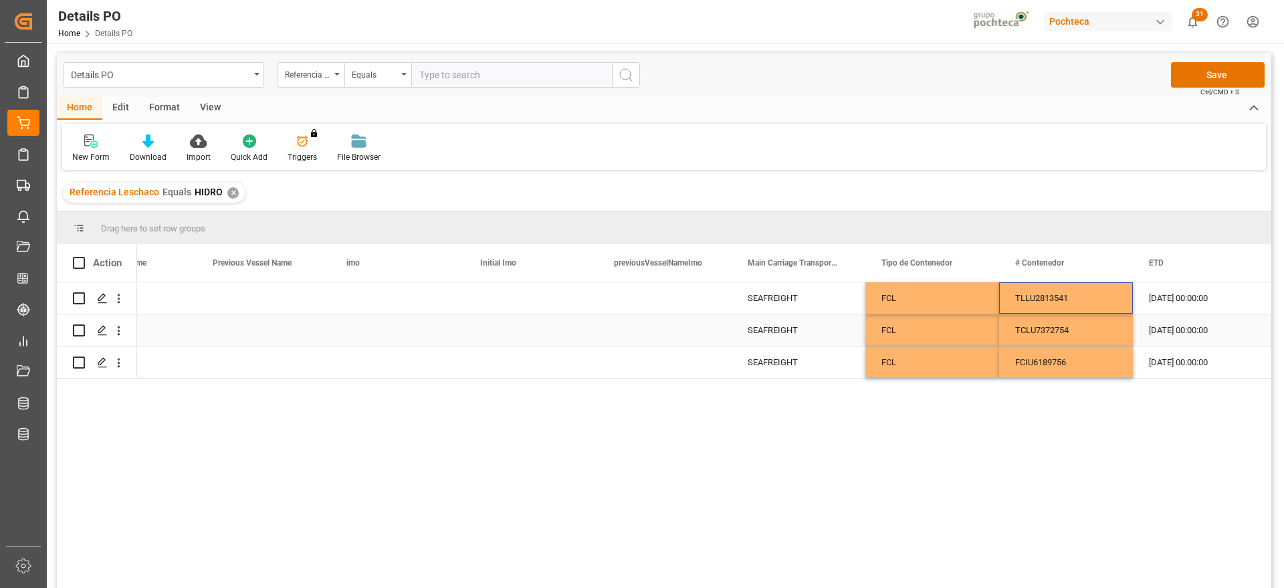
click at [1173, 343] on div "[DATE] 00:00:00" at bounding box center [1200, 329] width 134 height 31
click at [1209, 74] on button "Save" at bounding box center [1218, 74] width 94 height 25
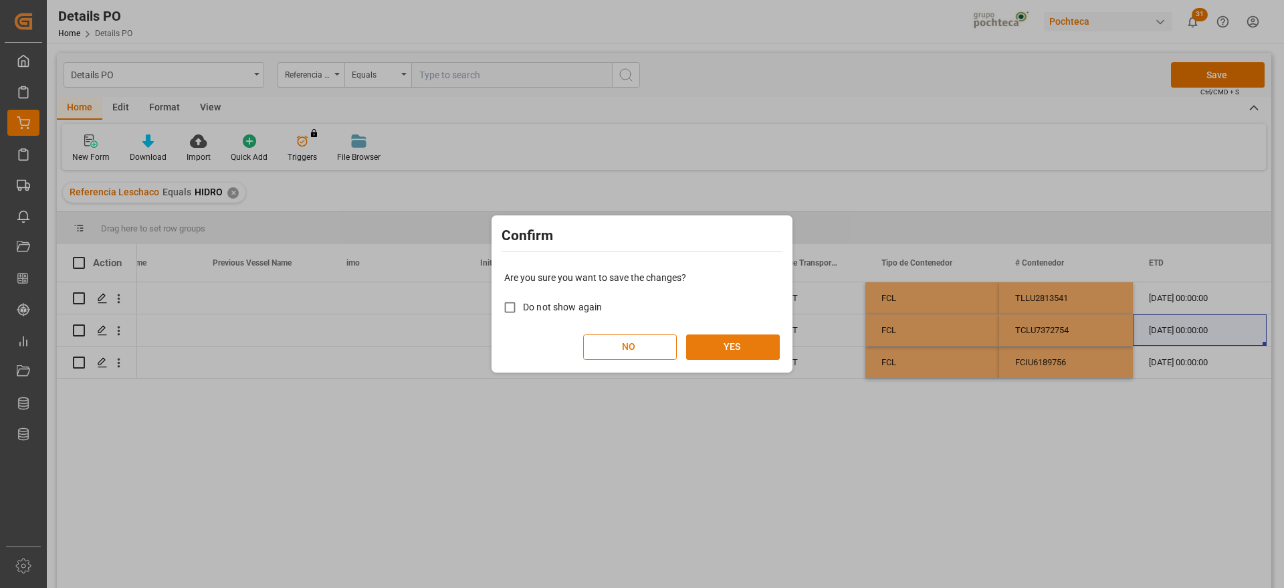
click at [733, 346] on button "YES" at bounding box center [733, 346] width 94 height 25
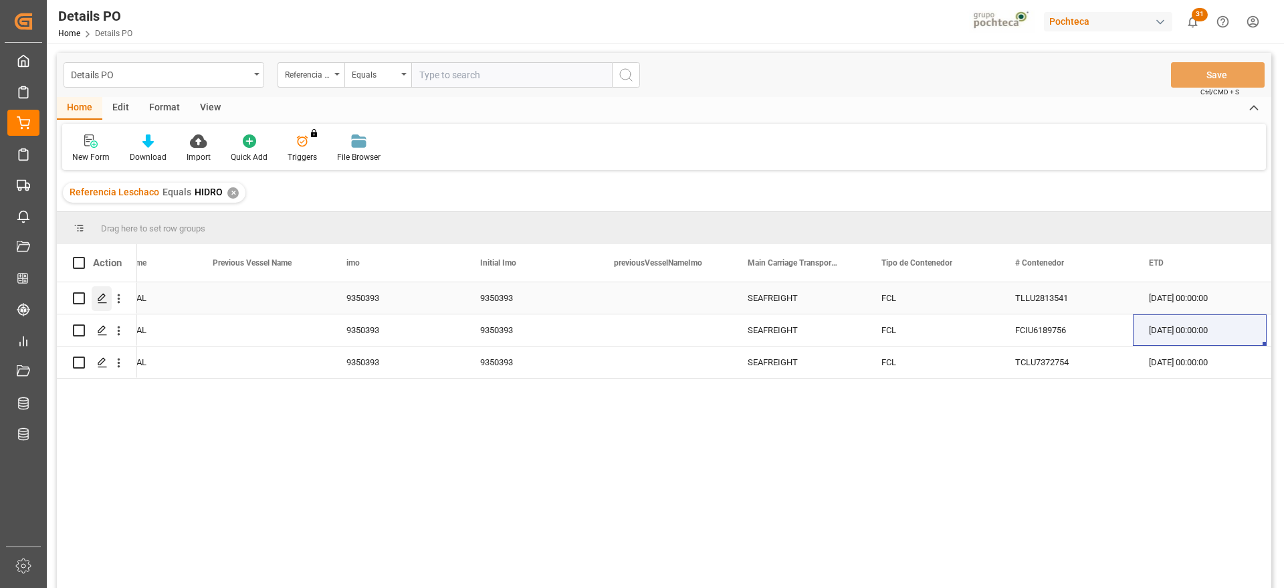
click at [102, 291] on div "Press SPACE to select this row." at bounding box center [102, 298] width 20 height 25
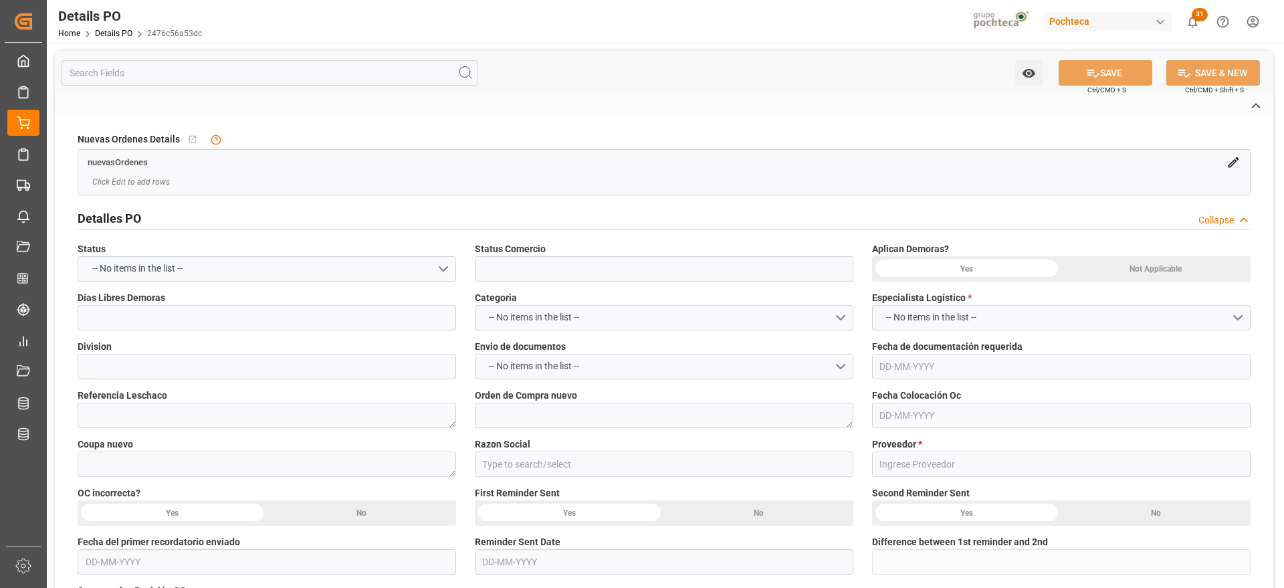
type input "En espera de Arribo/Atraque"
type input "QUIMICOS"
type textarea "HIDRO"
type textarea "5000304096"
type textarea "187355"
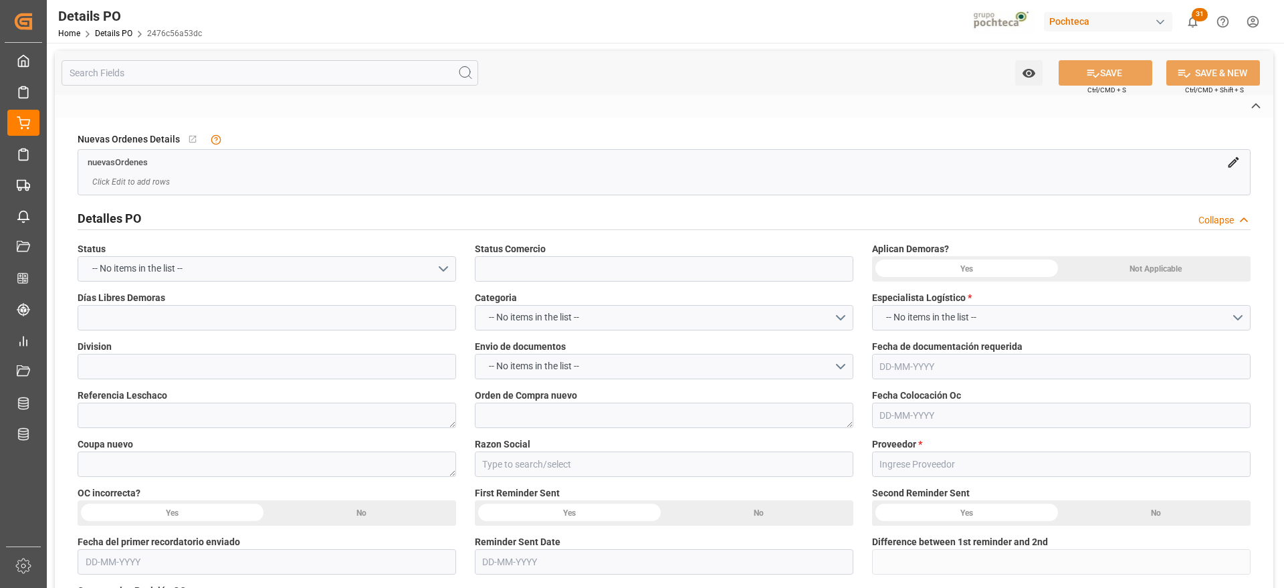
type input "Materias Primas"
type input "ZENITH INTERNATIONAL GROUP CO., LIM"
type textarea "ZC25GB102-03366"
type textarea "pend documentos"
type textarea "HIDROSULFITO DE SODIO 50 KG CUNETE (2283"
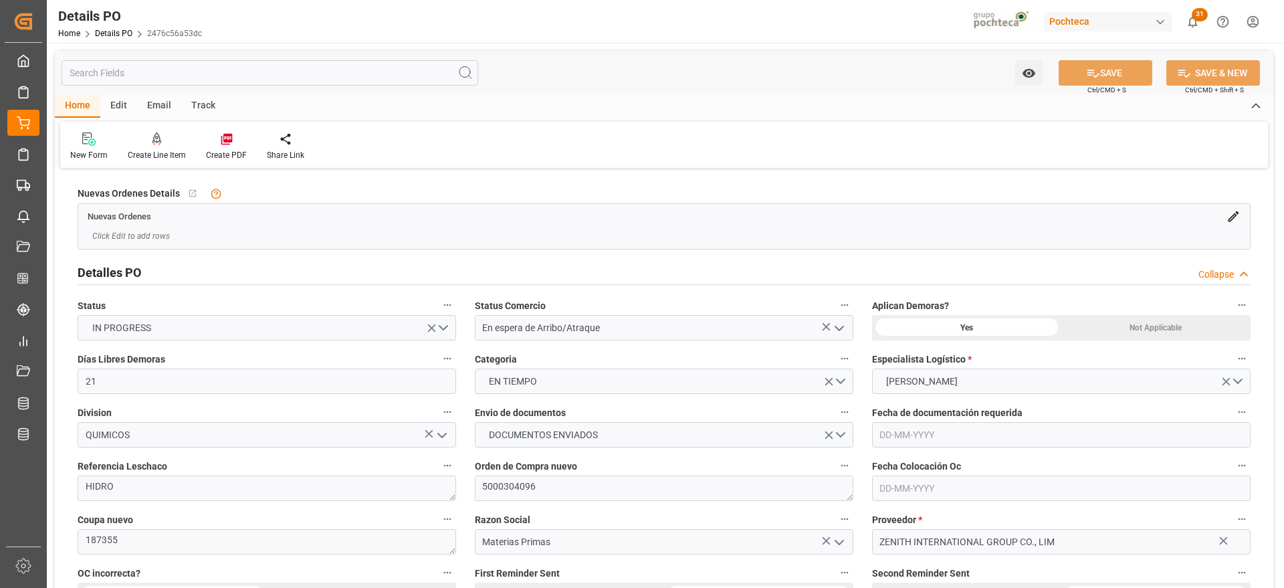
type input "21"
type input "[DATE]"
drag, startPoint x: 555, startPoint y: 489, endPoint x: 463, endPoint y: 480, distance: 92.1
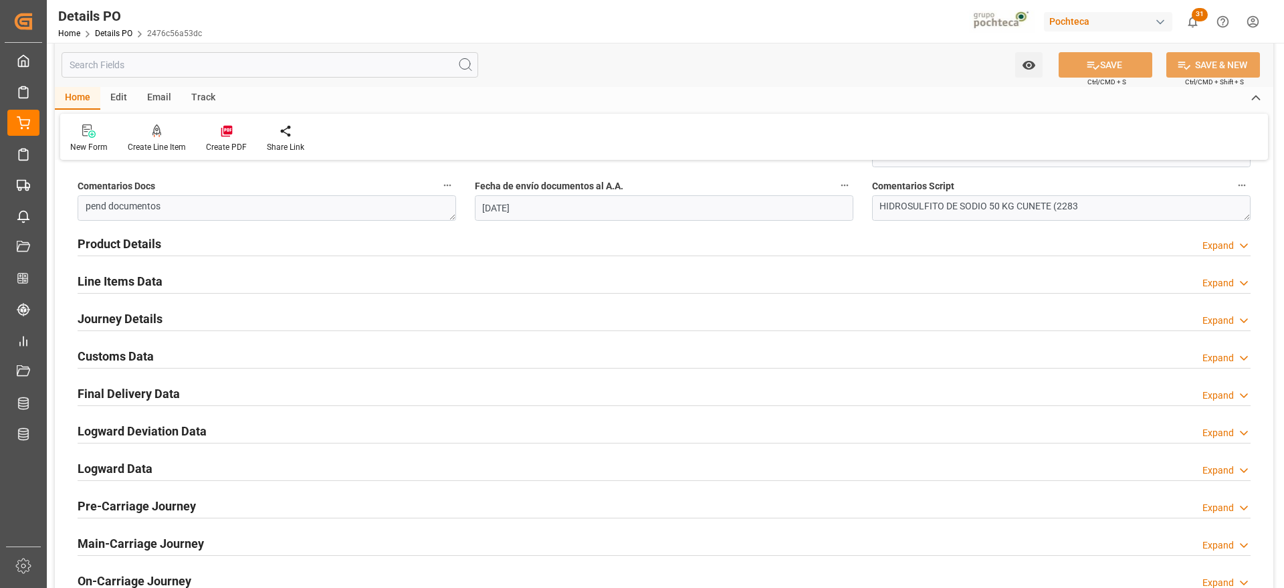
scroll to position [753, 0]
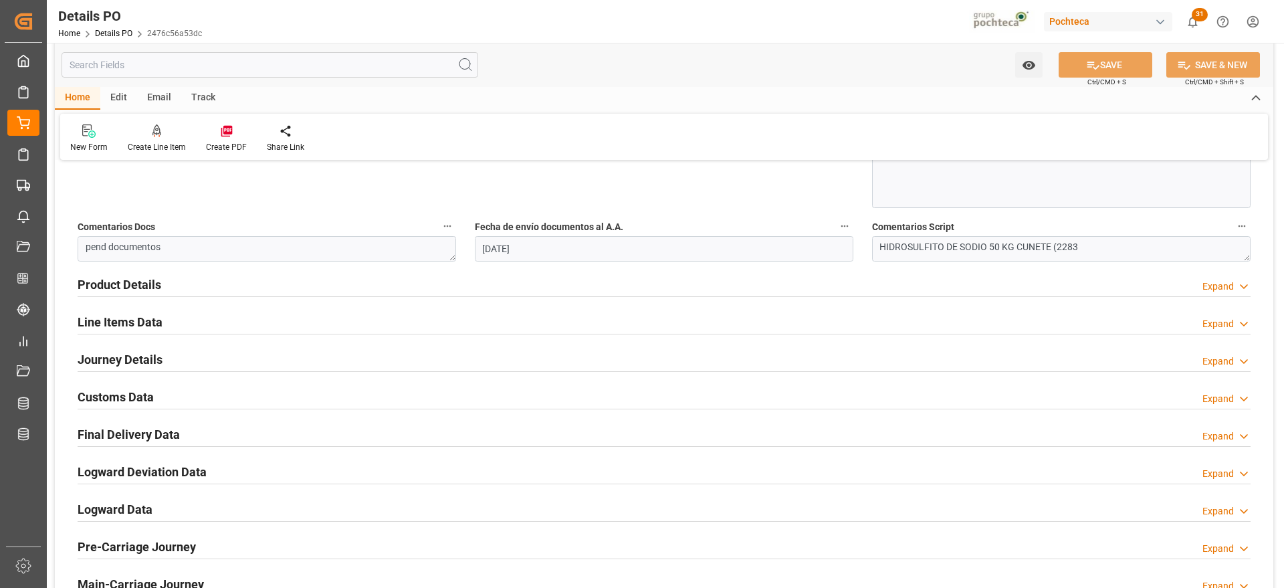
click at [118, 321] on h2 "Line Items Data" at bounding box center [120, 322] width 85 height 18
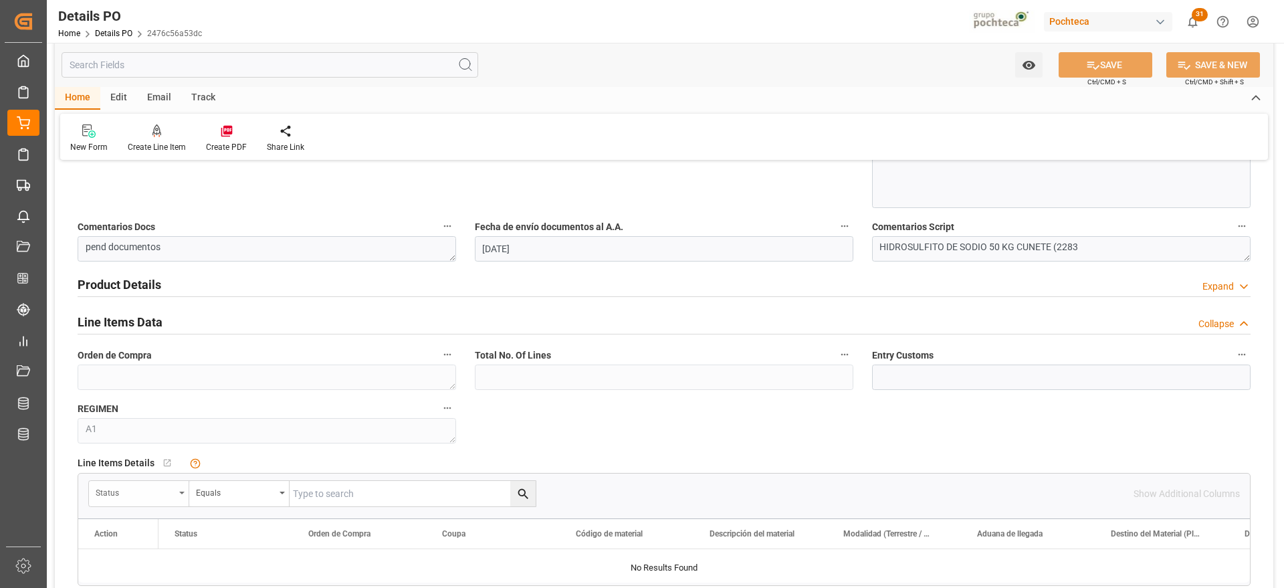
click at [161, 490] on div "Status" at bounding box center [135, 491] width 79 height 15
click at [154, 520] on input "text" at bounding box center [189, 524] width 189 height 21
type input "ORDE"
click at [181, 548] on div "Orden de Compra" at bounding box center [189, 555] width 199 height 28
click at [326, 492] on input "text" at bounding box center [413, 493] width 246 height 25
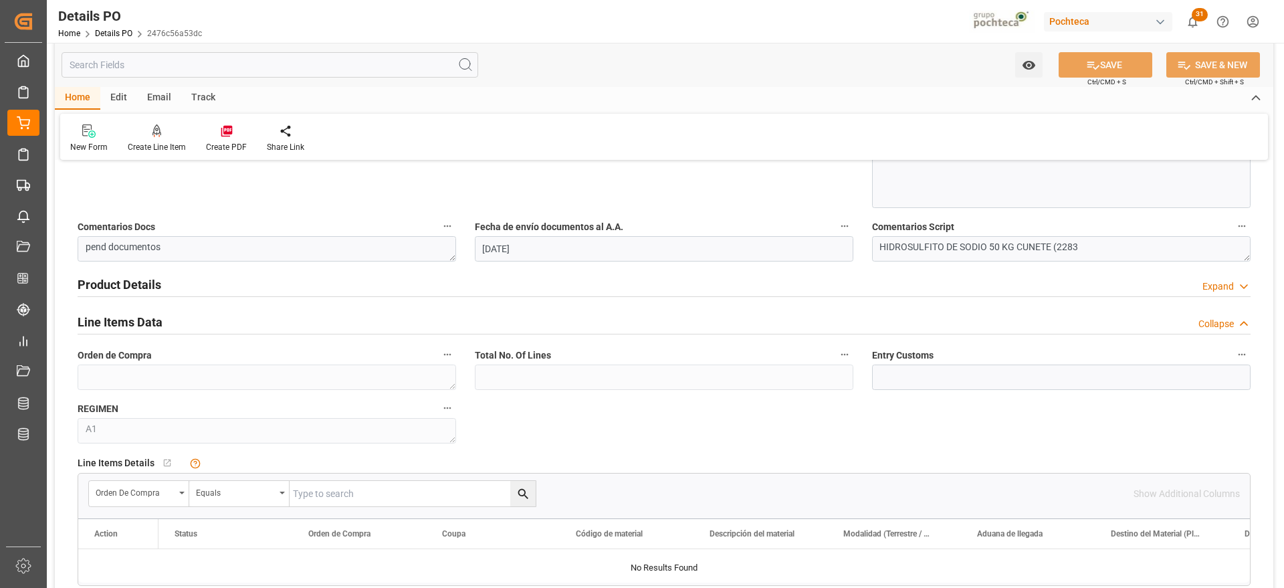
paste input "5000304096"
type input "5000304096"
click at [531, 490] on button "search button" at bounding box center [522, 493] width 25 height 25
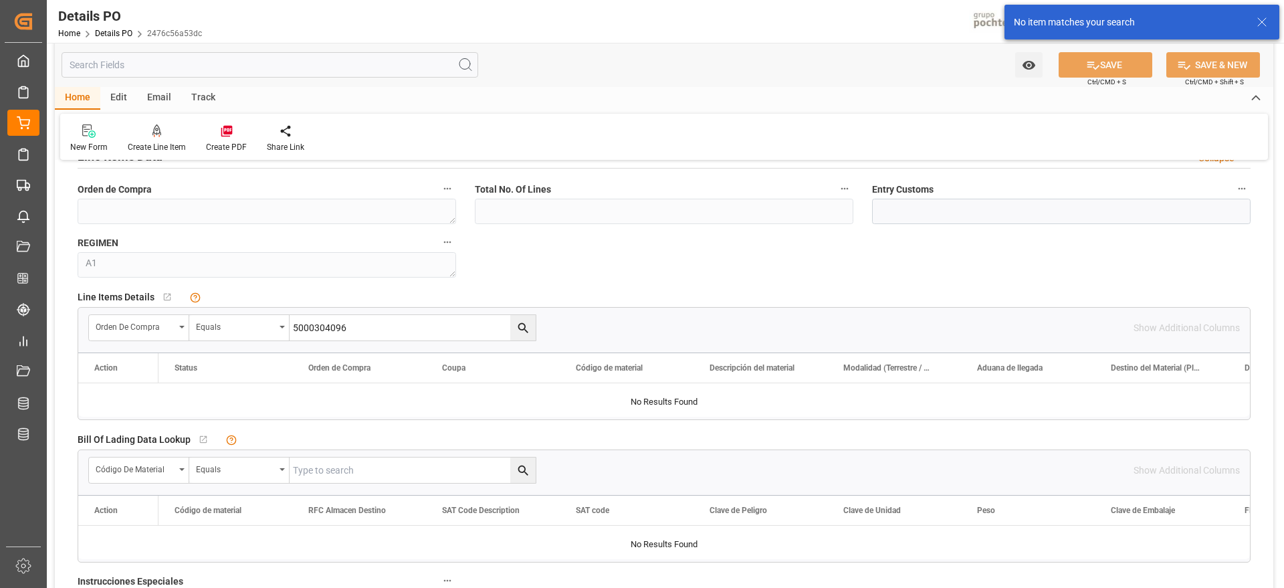
scroll to position [920, 0]
drag, startPoint x: 373, startPoint y: 322, endPoint x: 268, endPoint y: 312, distance: 105.6
click at [253, 322] on div "Orden de Compra Equals 5000304096" at bounding box center [312, 326] width 448 height 27
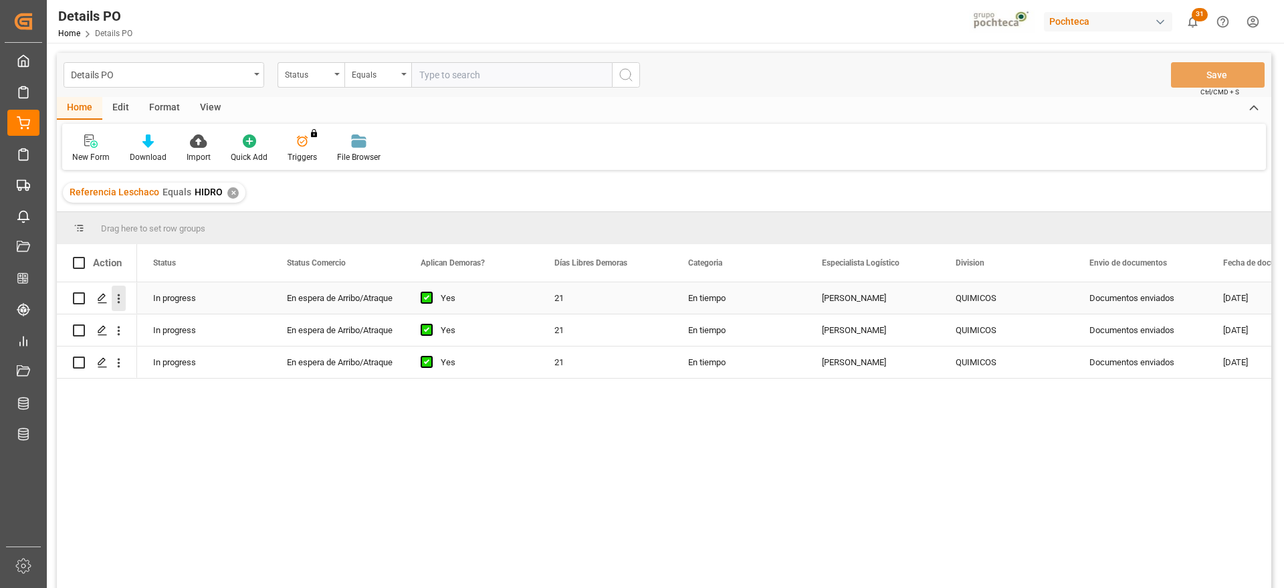
click at [117, 296] on icon "open menu" at bounding box center [119, 299] width 14 height 14
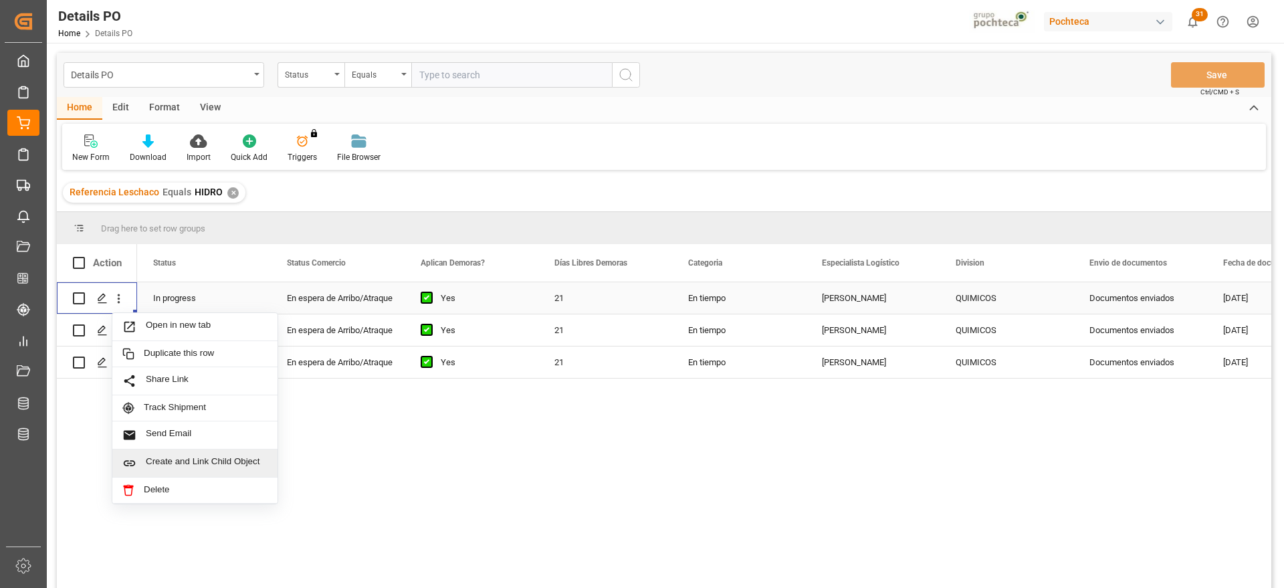
click at [201, 454] on div "Create and Link Child Object" at bounding box center [194, 464] width 165 height 28
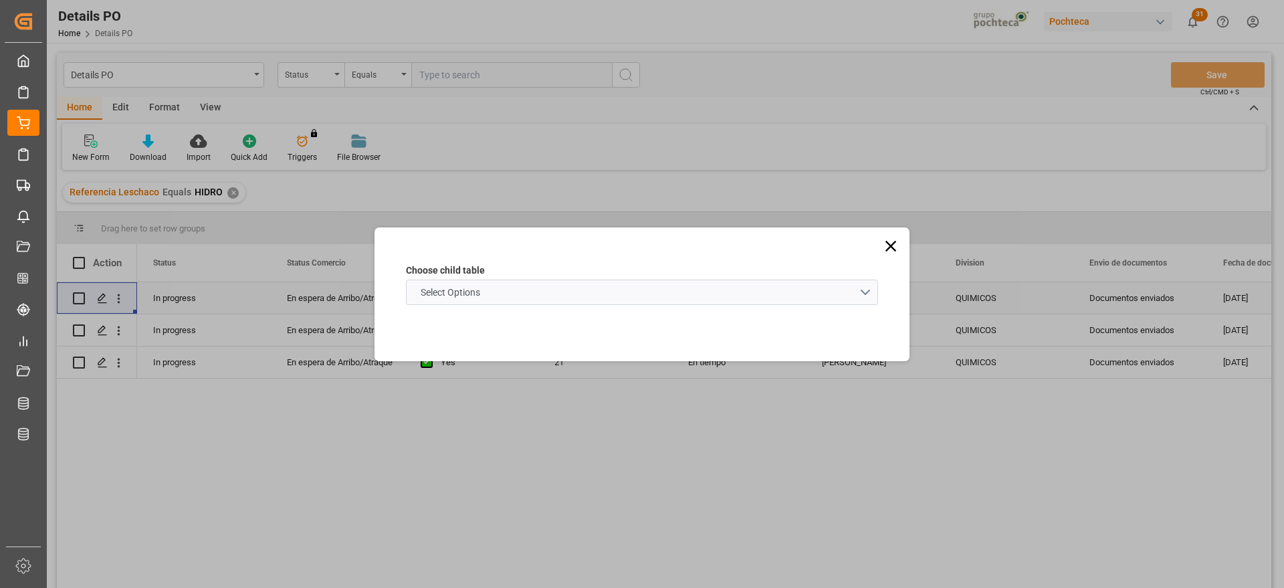
click at [498, 280] on schema "Select Options" at bounding box center [642, 292] width 472 height 25
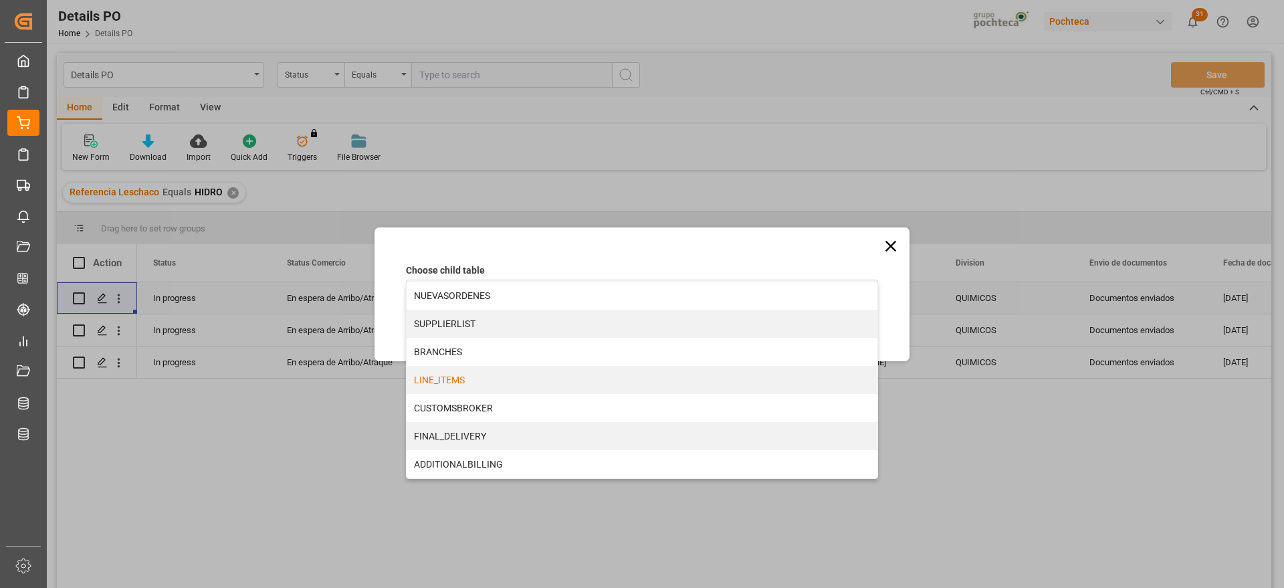
click at [475, 379] on div "LINE_ITEMS" at bounding box center [642, 380] width 471 height 28
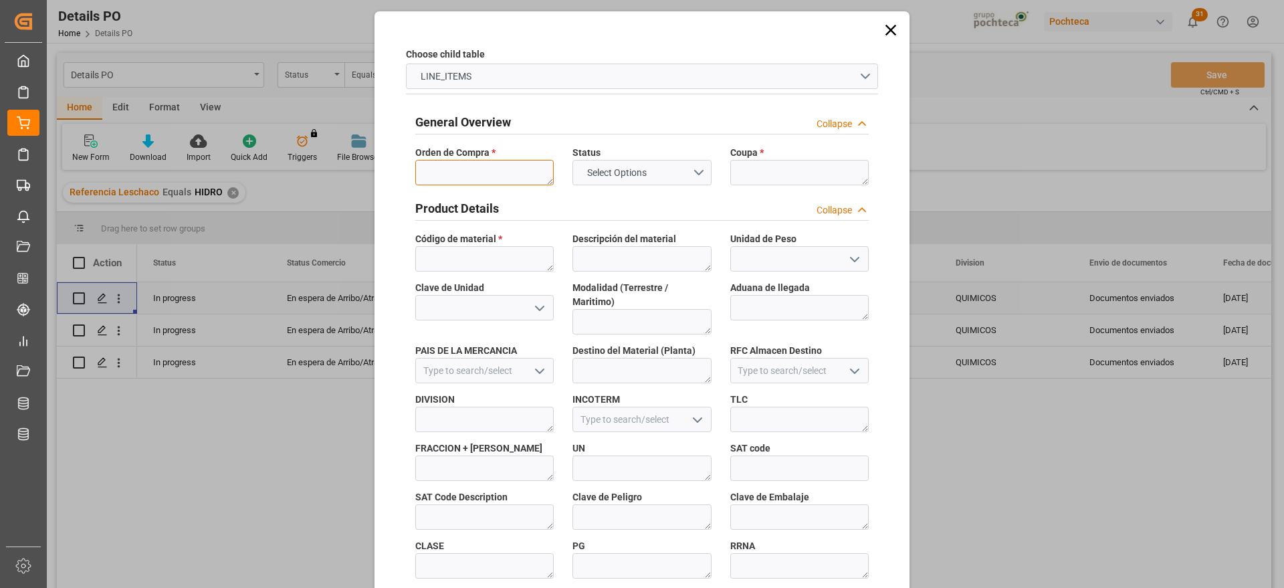
click at [468, 166] on textarea at bounding box center [484, 172] width 138 height 25
paste textarea "5000304096"
type textarea "5000304096"
click at [783, 176] on textarea at bounding box center [800, 172] width 138 height 25
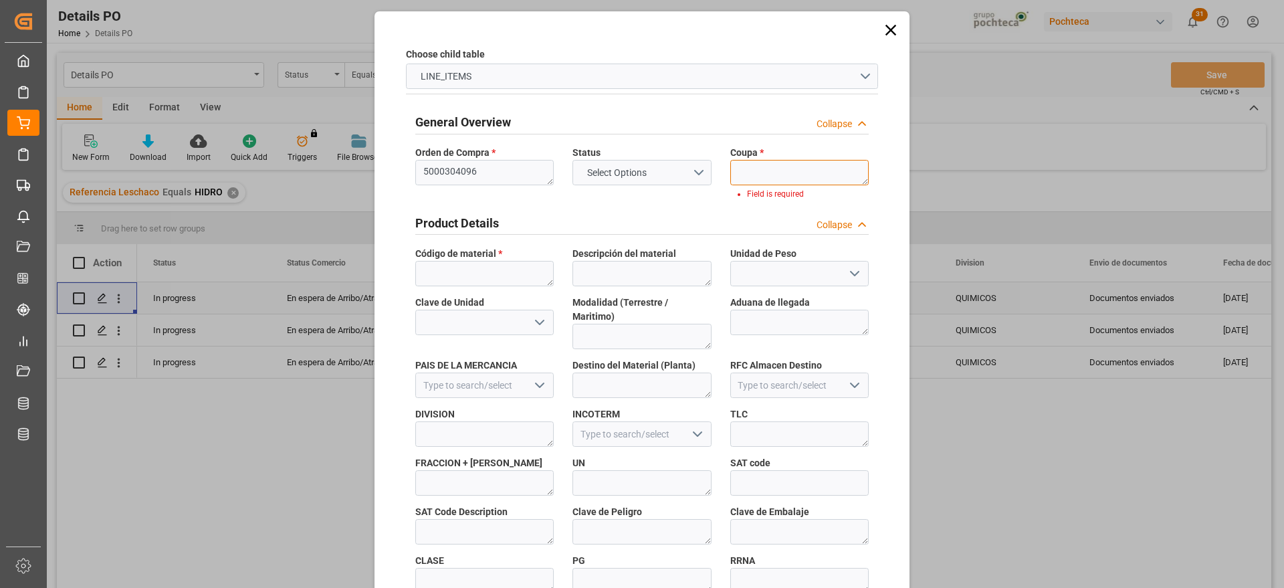
paste textarea "187355"
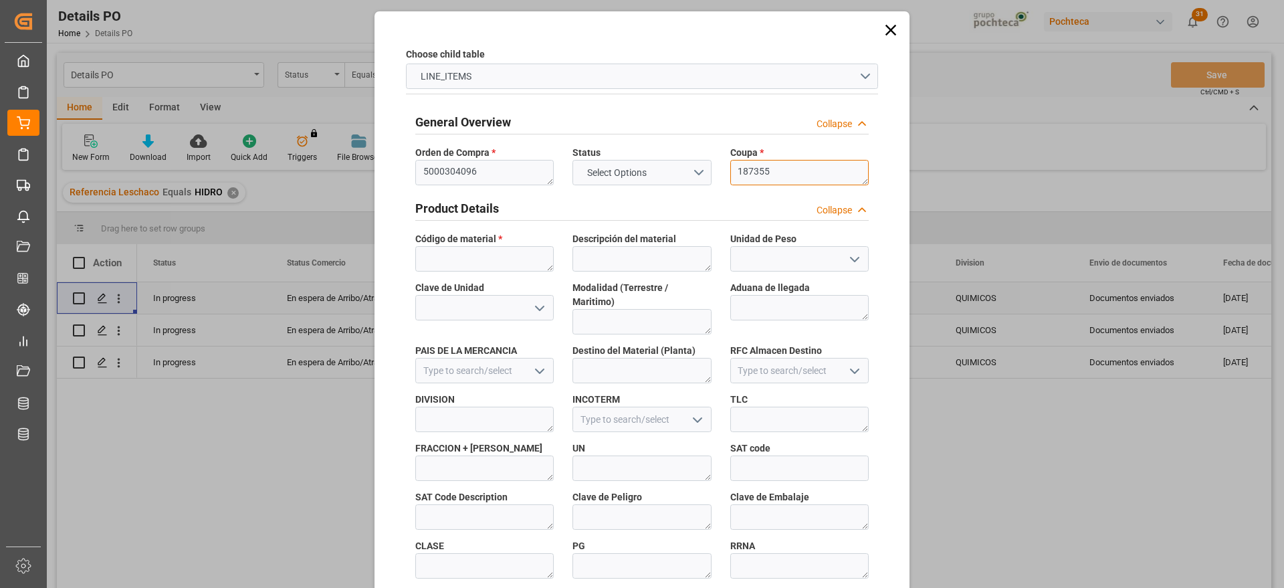
type textarea "187355"
click at [531, 260] on textarea at bounding box center [484, 258] width 138 height 25
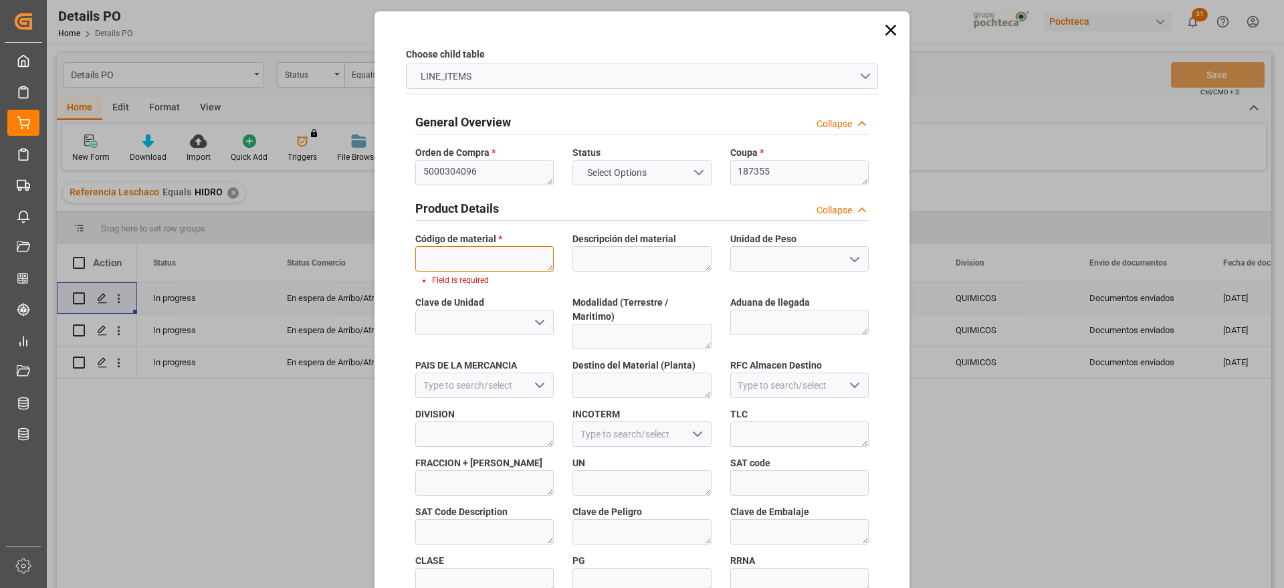
paste textarea "22838"
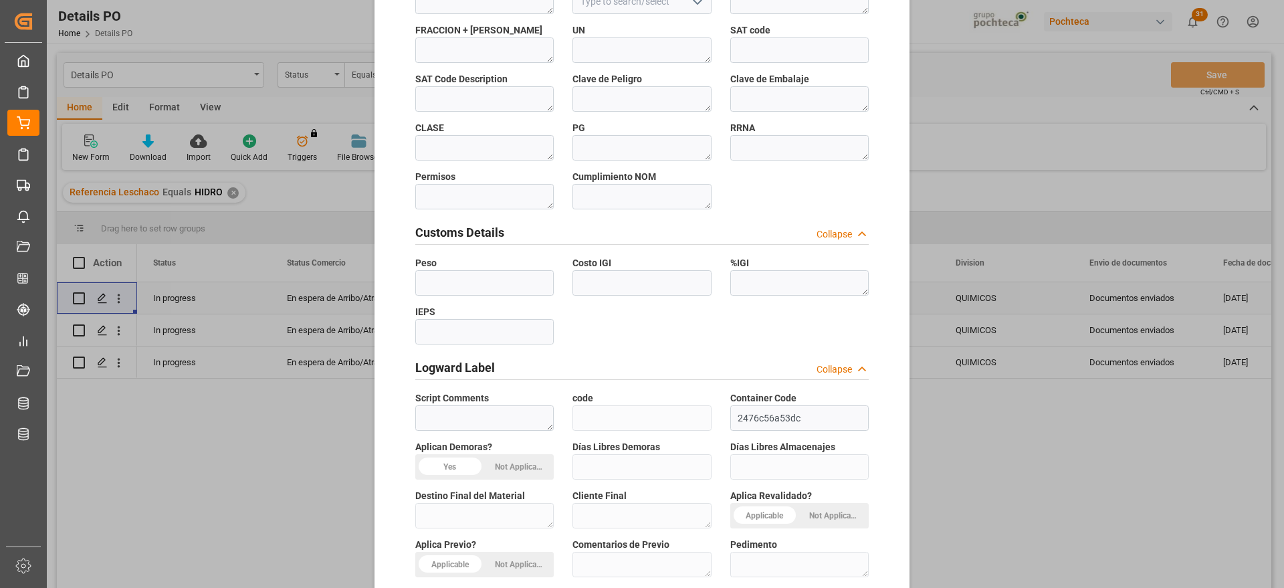
scroll to position [573, 0]
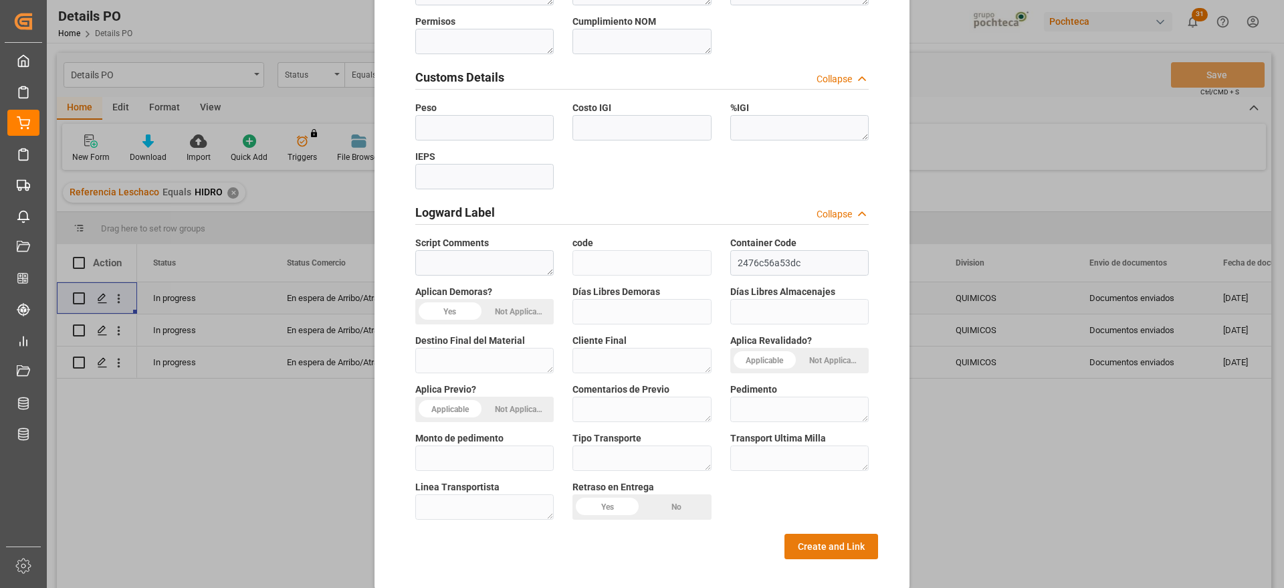
type textarea "22838"
click at [867, 534] on button "Create and Link" at bounding box center [832, 546] width 94 height 25
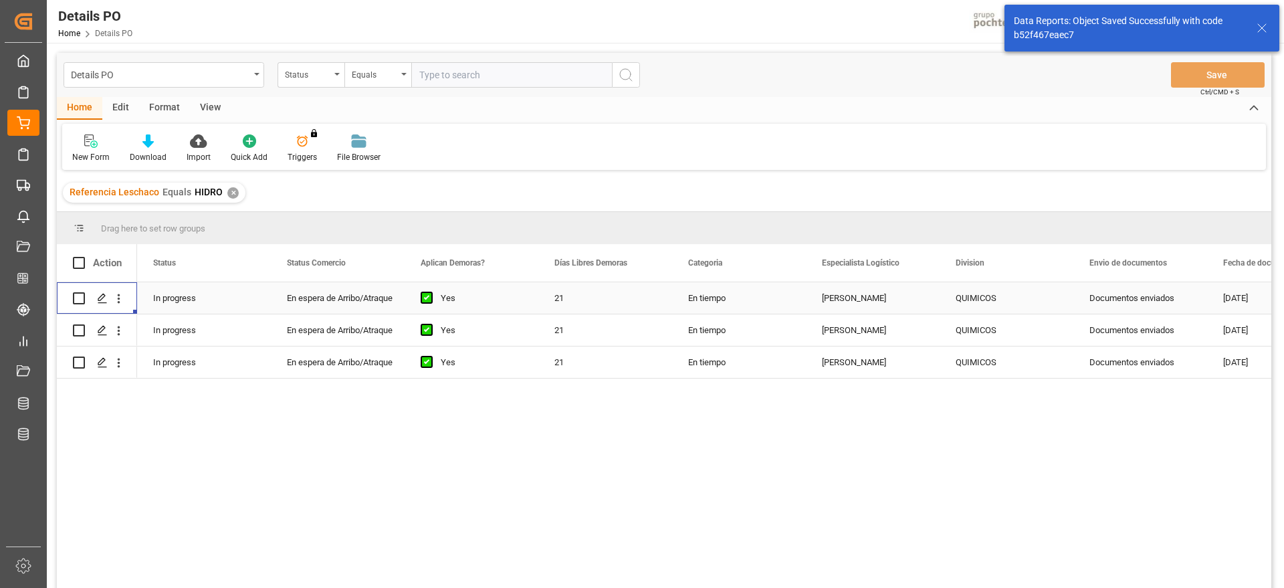
click at [1107, 298] on div "Documentos enviados" at bounding box center [1141, 297] width 134 height 31
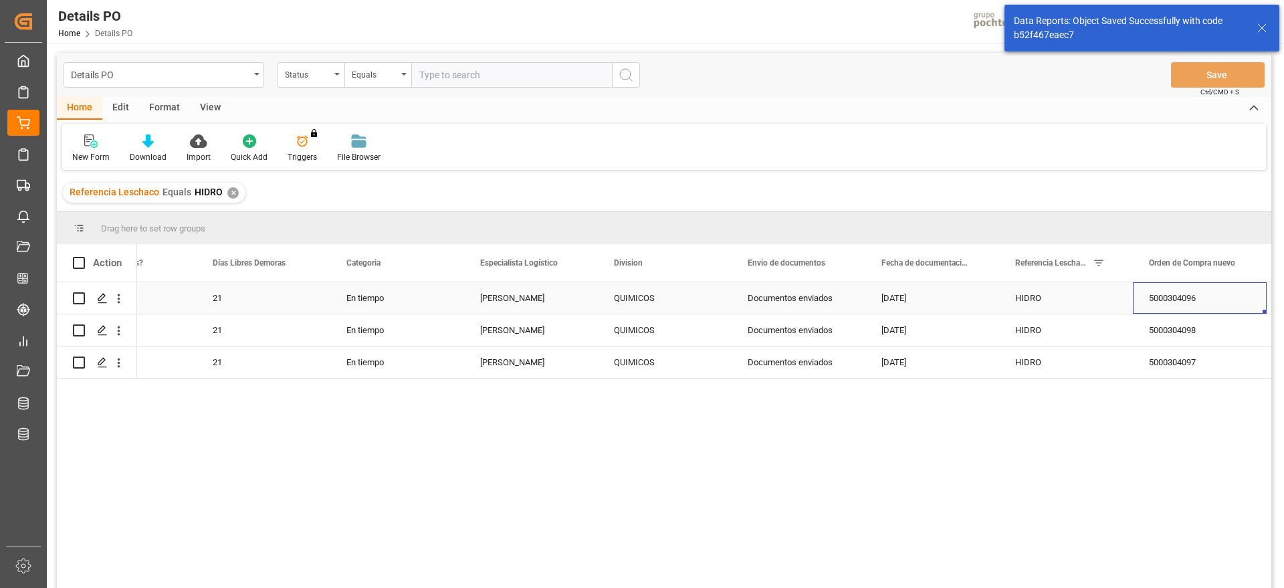
scroll to position [0, 476]
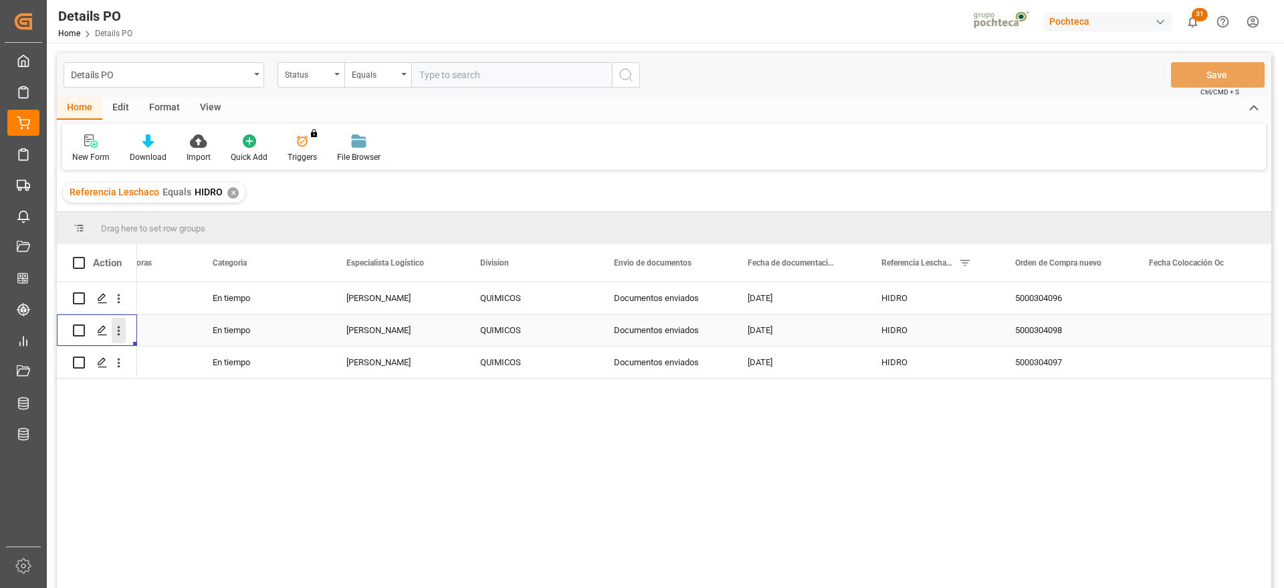
click at [122, 330] on icon "open menu" at bounding box center [119, 331] width 14 height 14
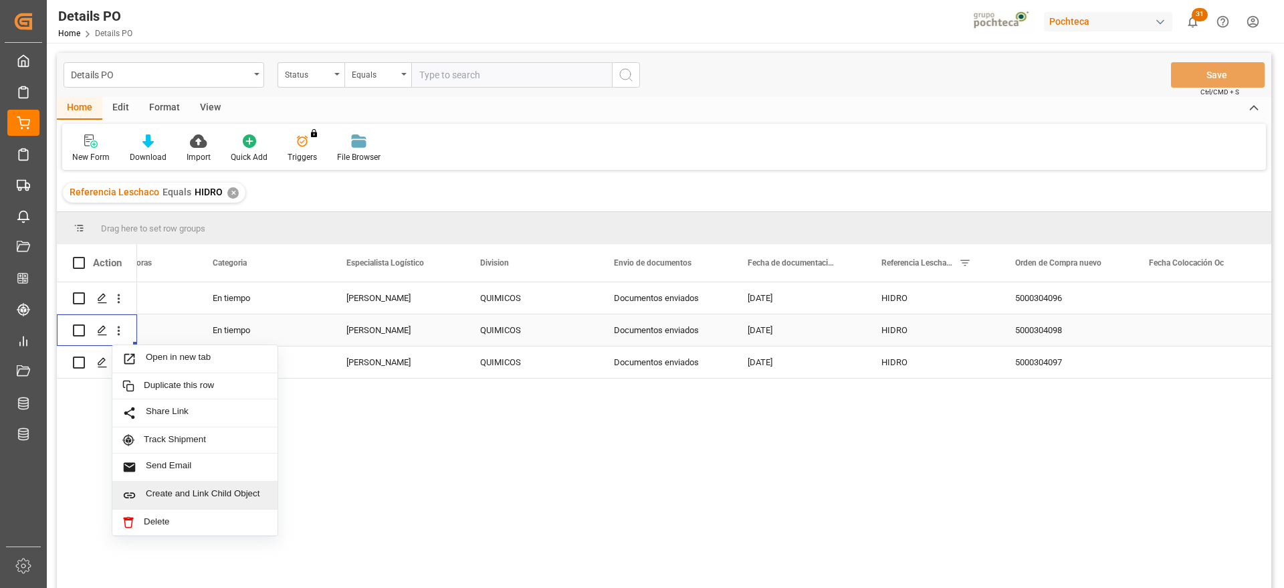
click at [197, 488] on span "Create and Link Child Object" at bounding box center [207, 495] width 122 height 14
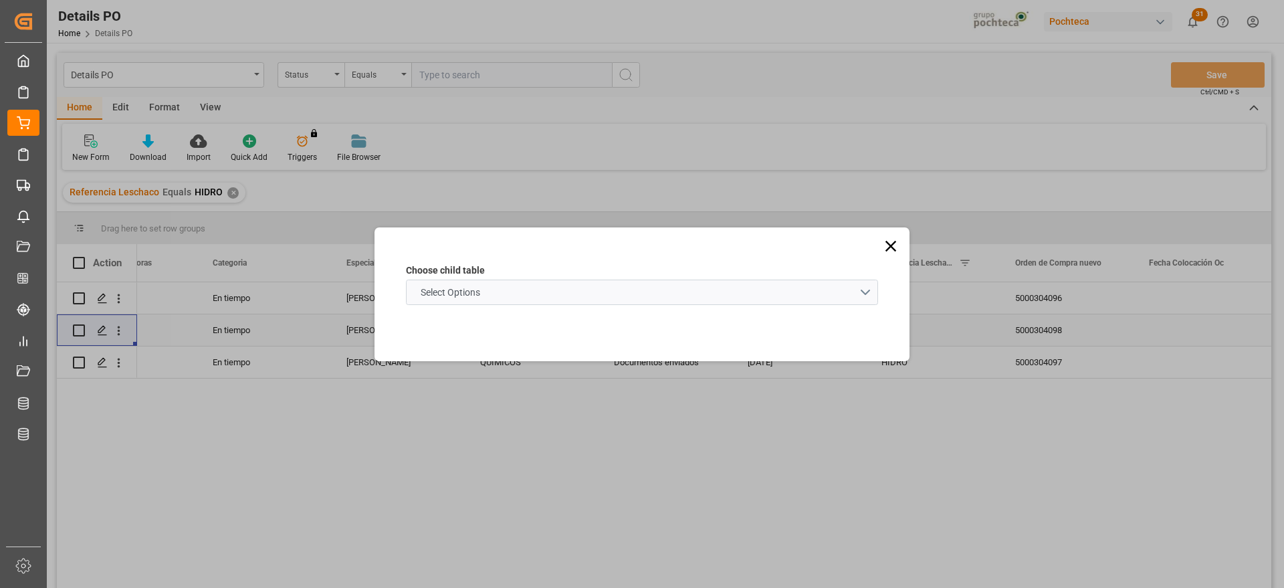
click at [498, 298] on schema "Select Options" at bounding box center [642, 292] width 472 height 25
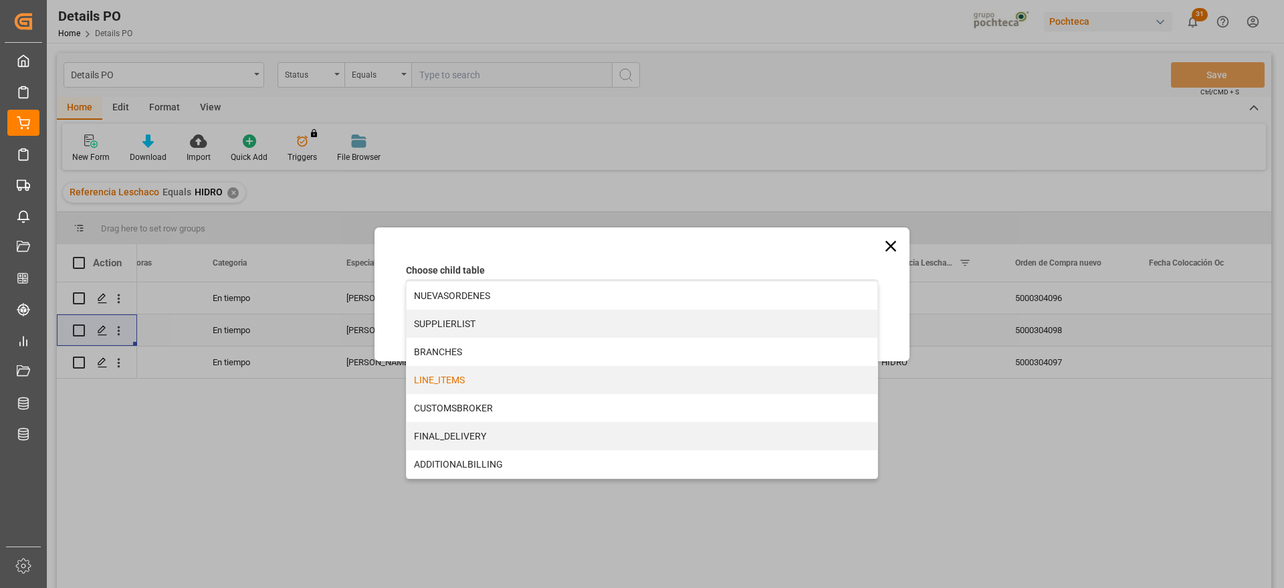
click at [463, 371] on div "LINE_ITEMS" at bounding box center [642, 380] width 471 height 28
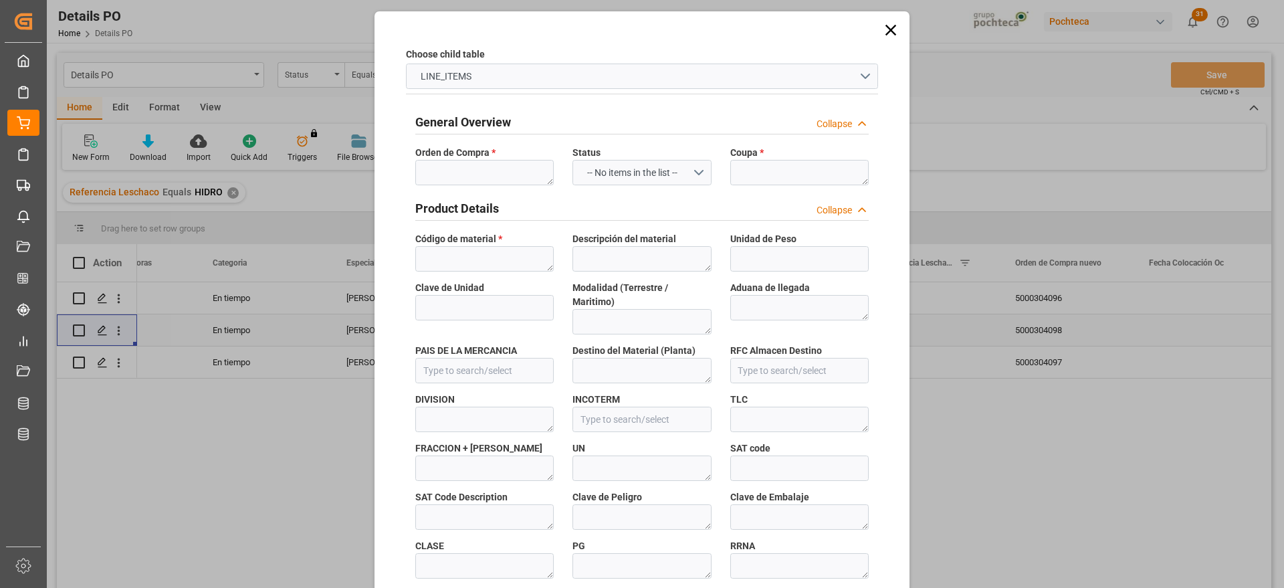
type input "4c9da9468e0a"
click at [473, 171] on textarea at bounding box center [484, 172] width 138 height 25
paste textarea "5000304098"
type textarea "5000304098"
click at [771, 179] on textarea at bounding box center [800, 172] width 138 height 25
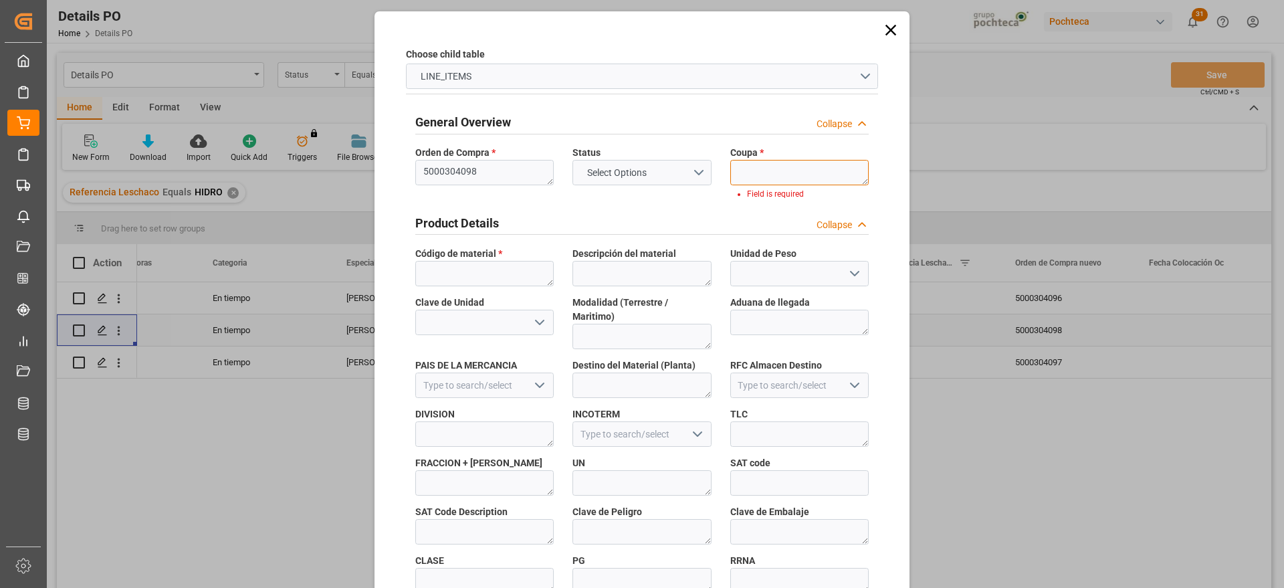
paste textarea "187353"
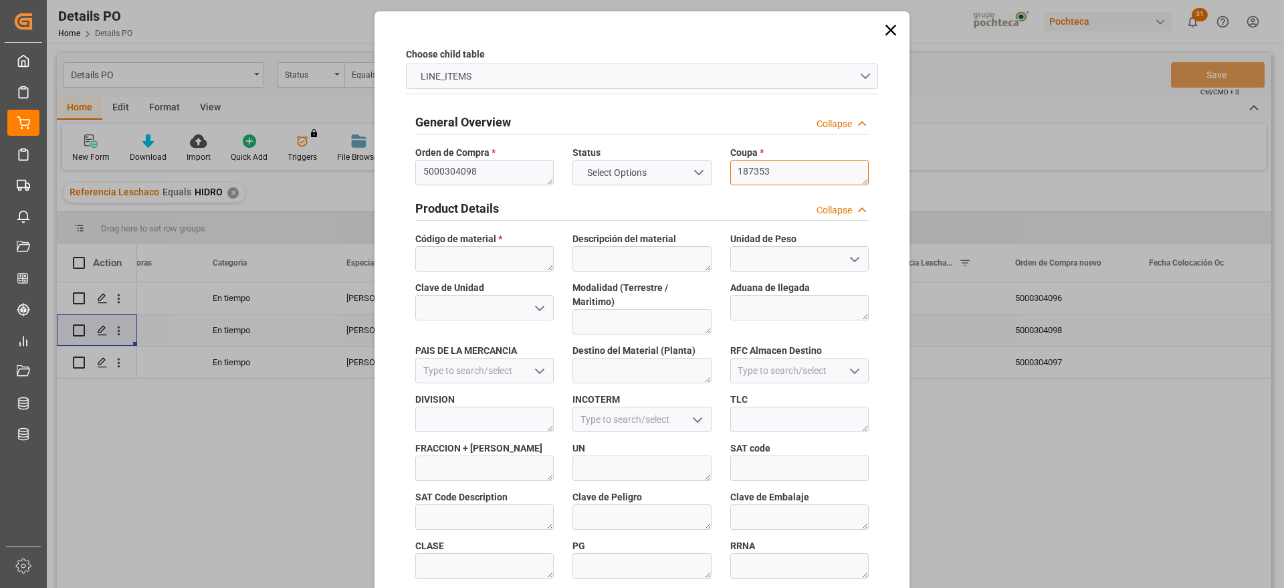
scroll to position [0, 0]
type textarea "187353"
click at [468, 258] on textarea at bounding box center [484, 258] width 138 height 25
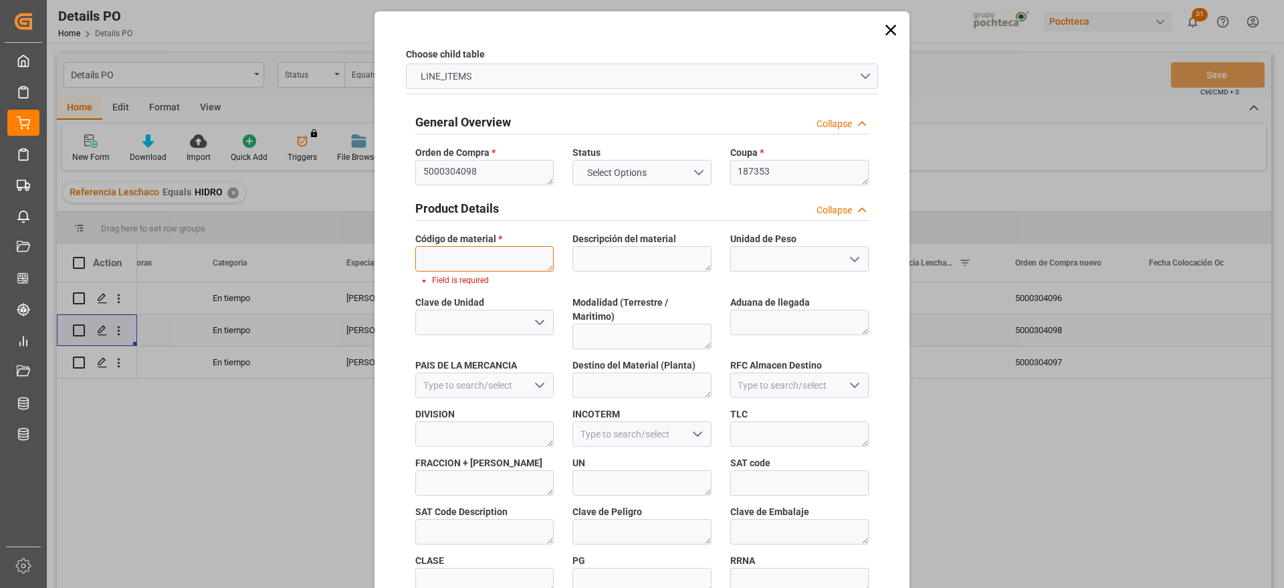
paste textarea "22838"
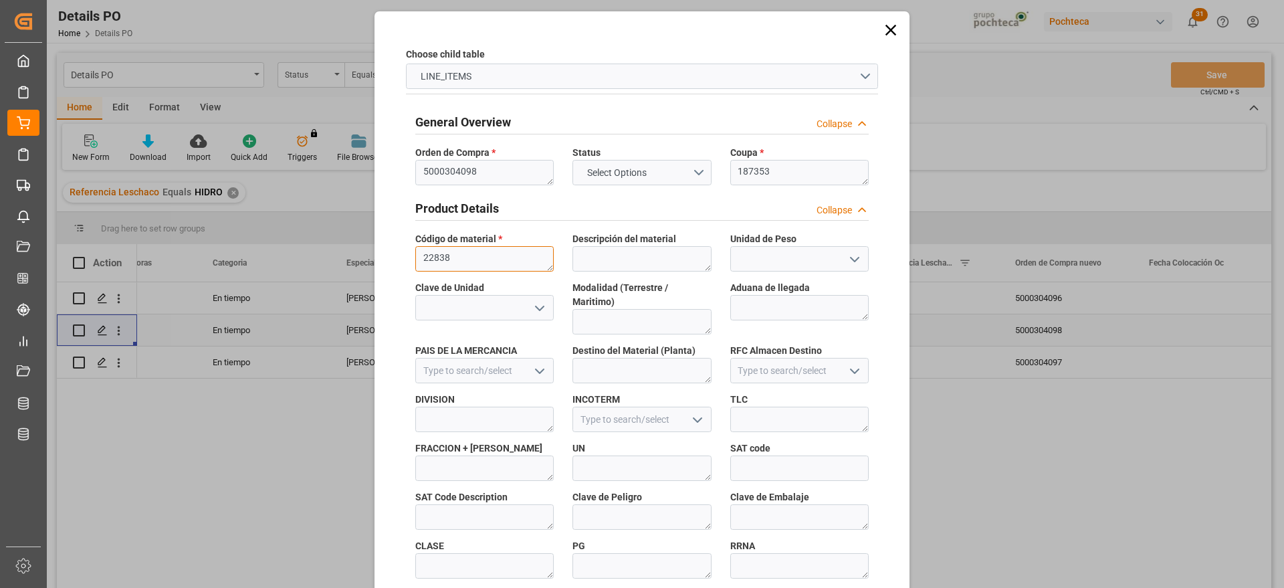
scroll to position [573, 0]
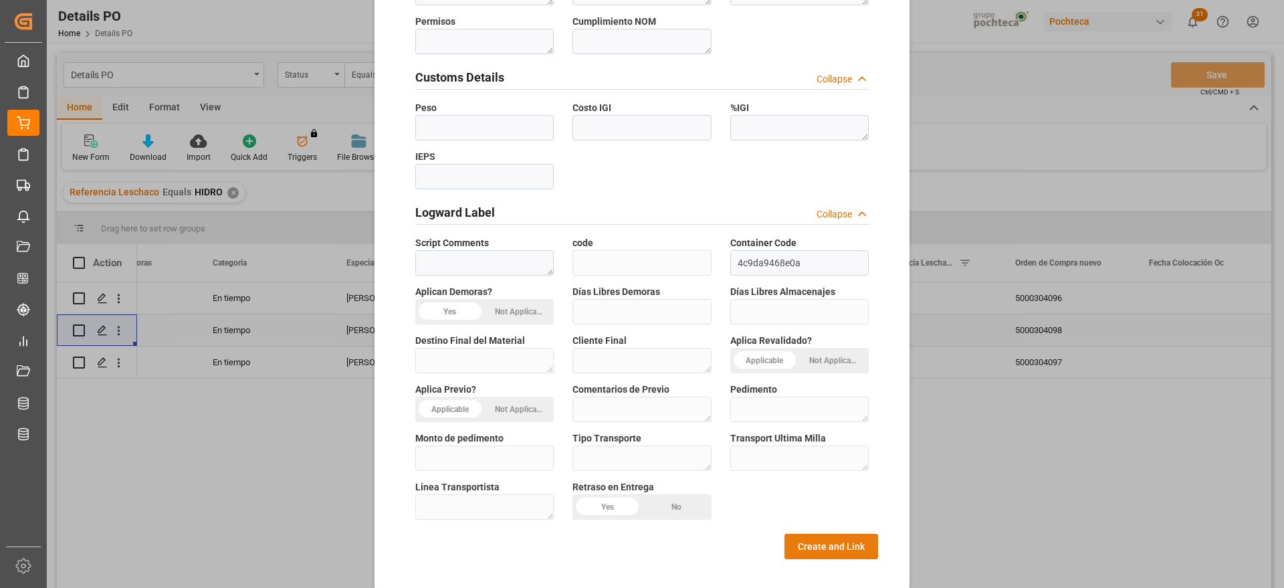
type textarea "22838"
click at [823, 534] on button "Create and Link" at bounding box center [832, 546] width 94 height 25
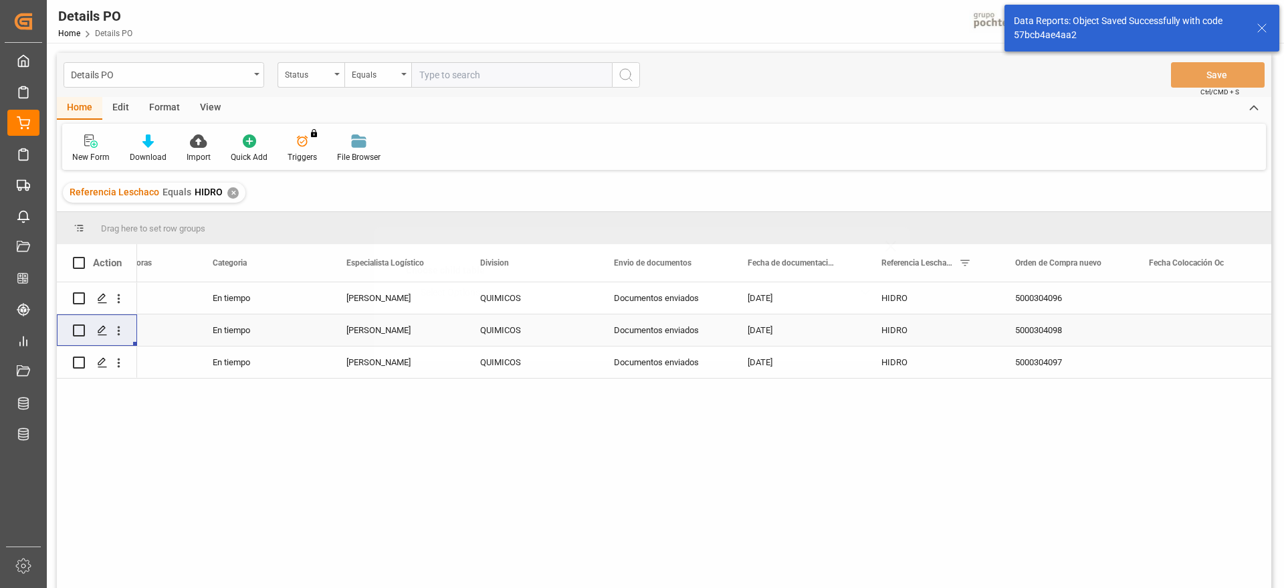
scroll to position [0, 0]
click at [115, 356] on icon "open menu" at bounding box center [119, 363] width 14 height 14
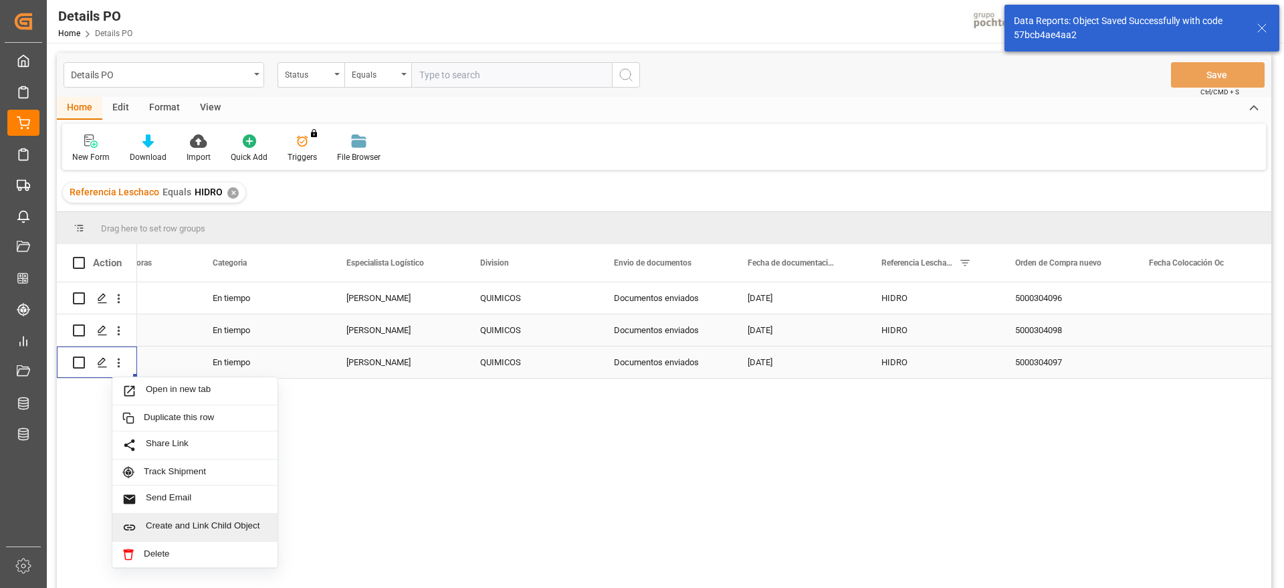
click at [173, 518] on div "Create and Link Child Object" at bounding box center [194, 528] width 165 height 28
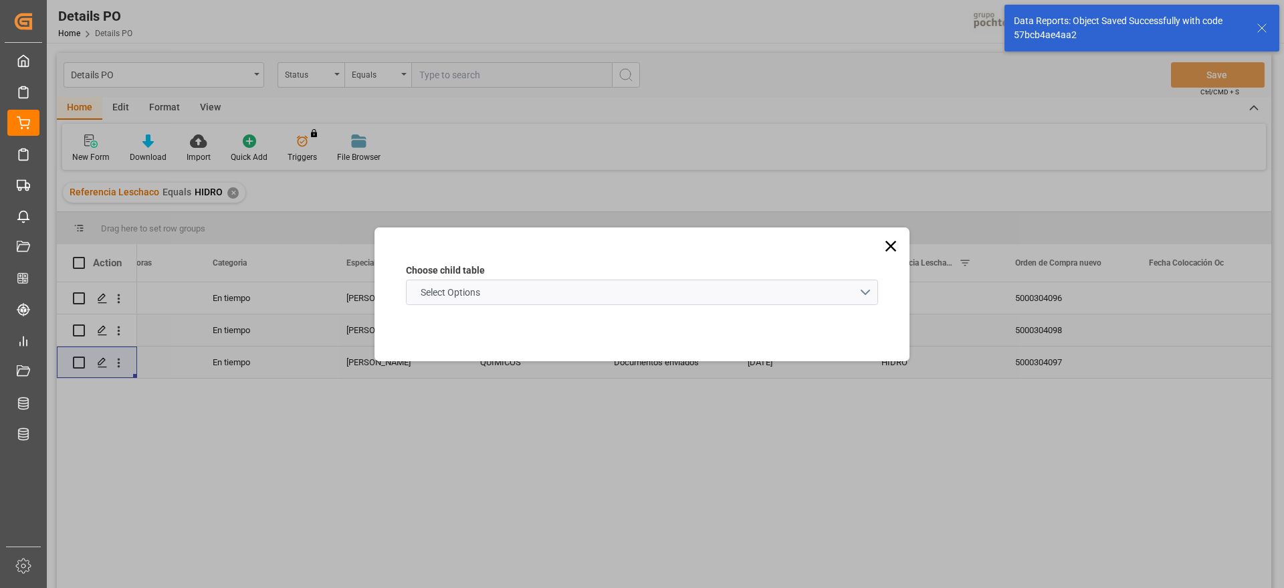
click at [506, 290] on schema "Select Options" at bounding box center [642, 292] width 472 height 25
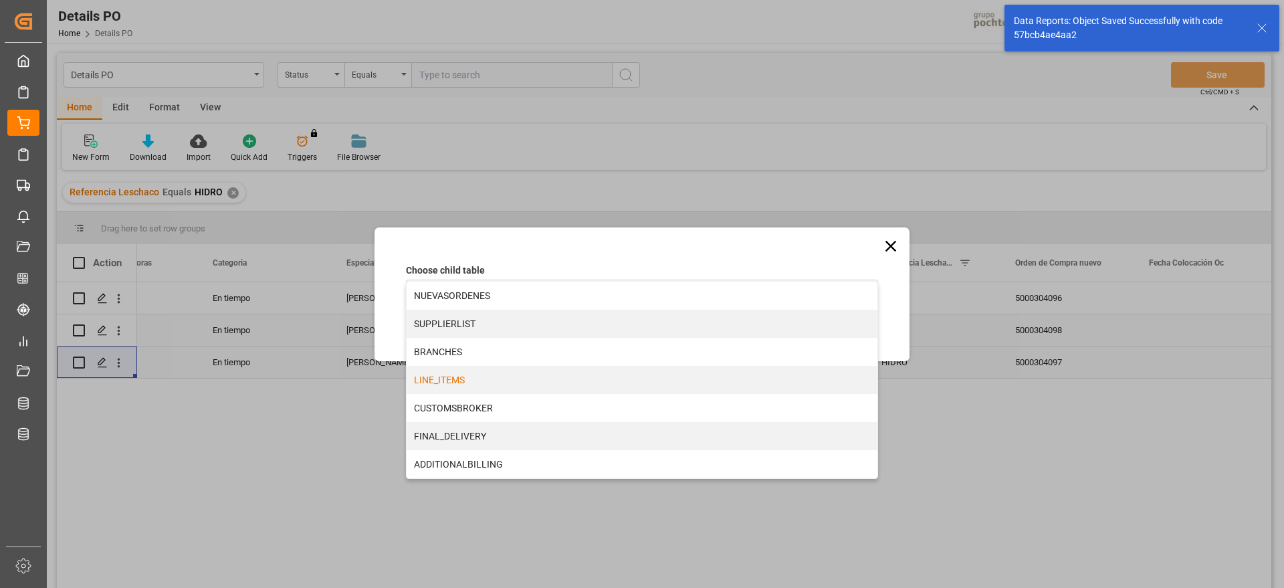
click at [475, 379] on div "LINE_ITEMS" at bounding box center [642, 380] width 471 height 28
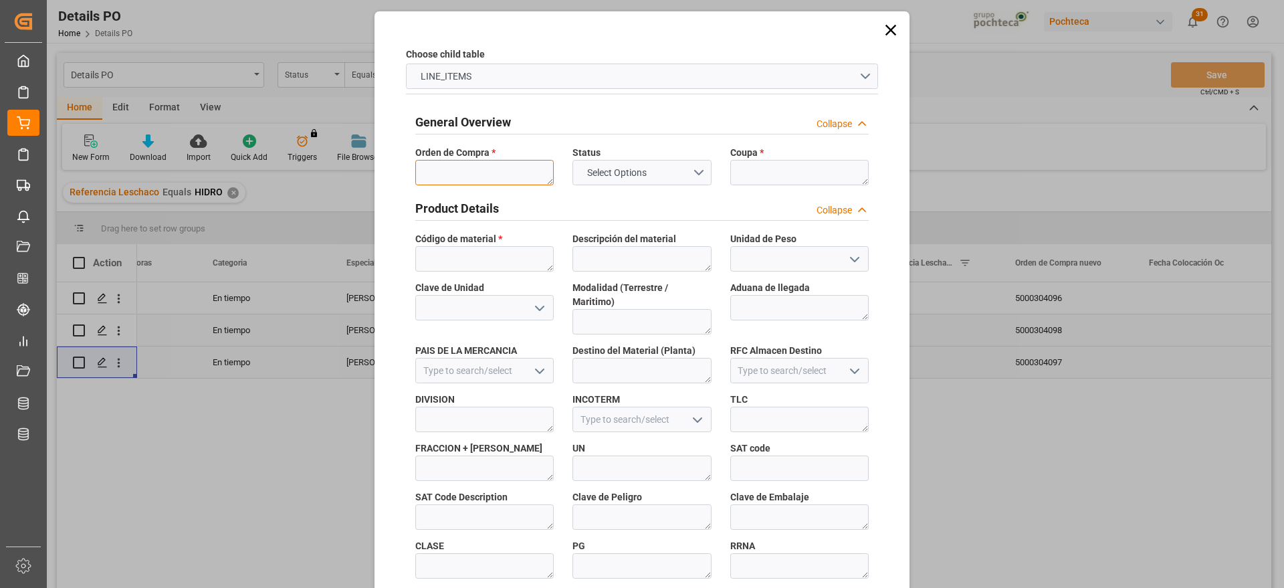
click at [480, 175] on textarea at bounding box center [484, 172] width 138 height 25
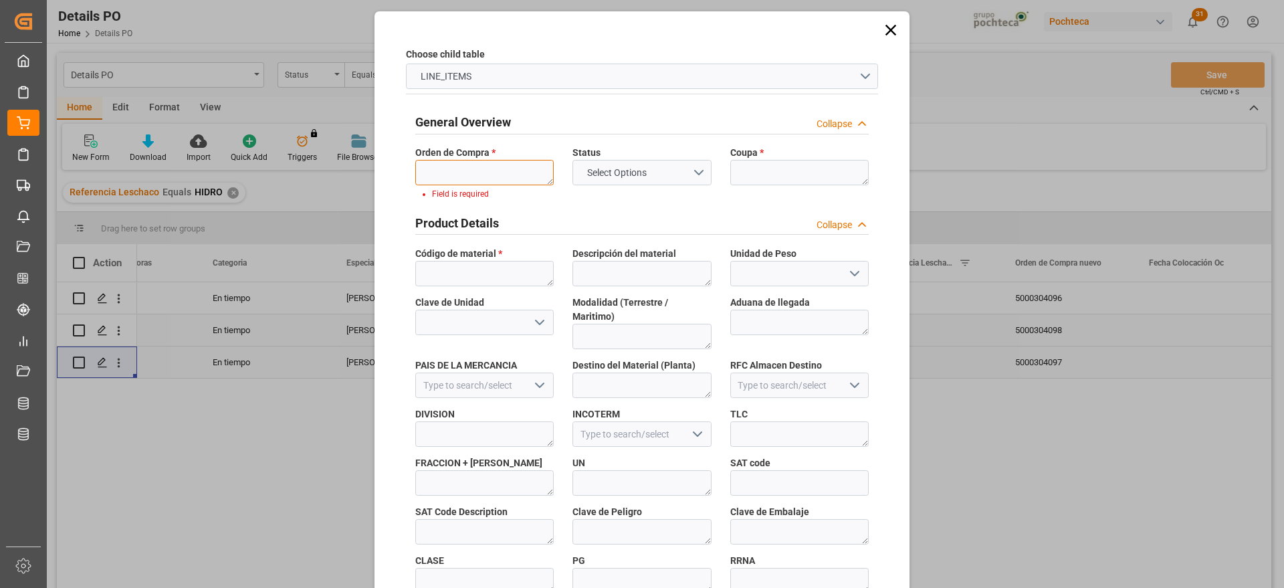
paste textarea "5000304097"
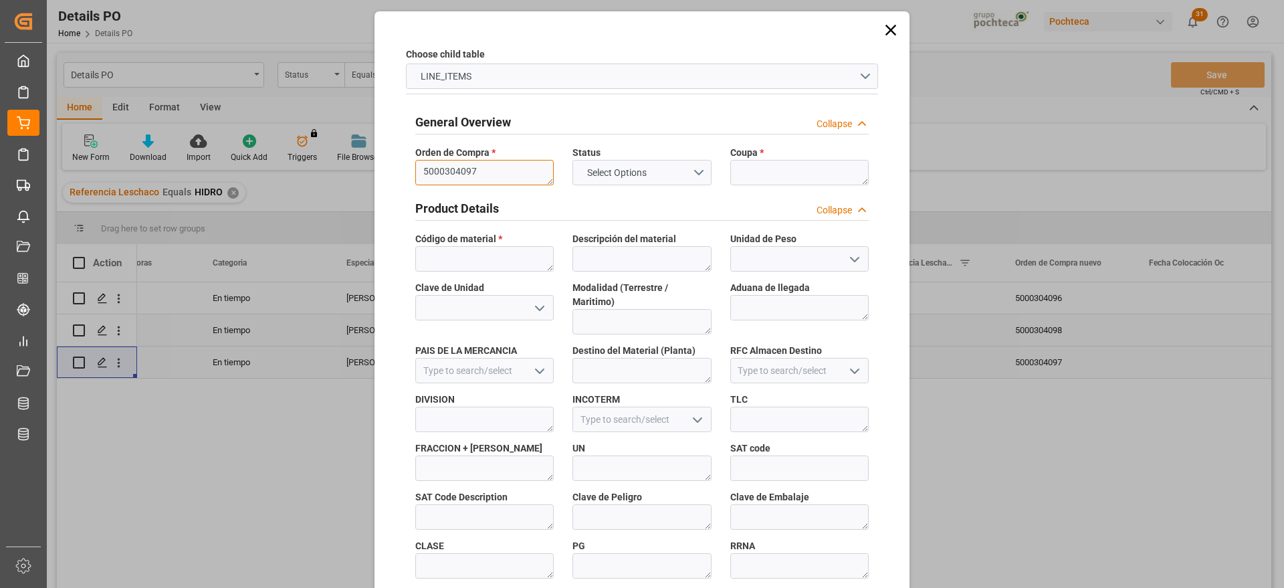
type textarea "5000304097"
click at [749, 170] on textarea at bounding box center [800, 172] width 138 height 25
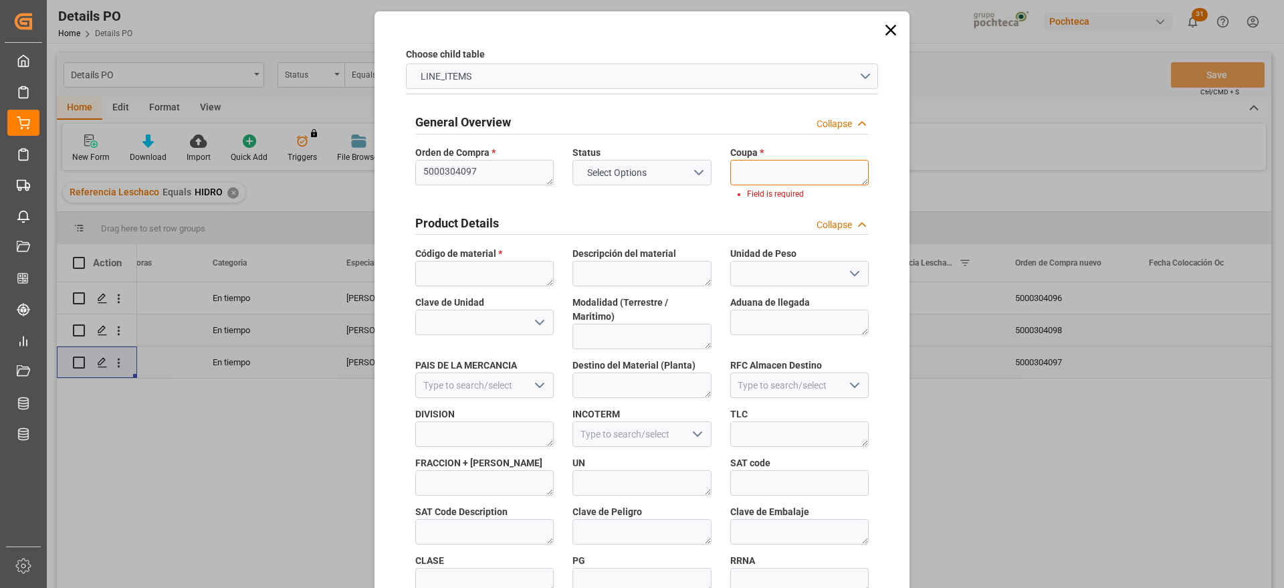
paste textarea "187354"
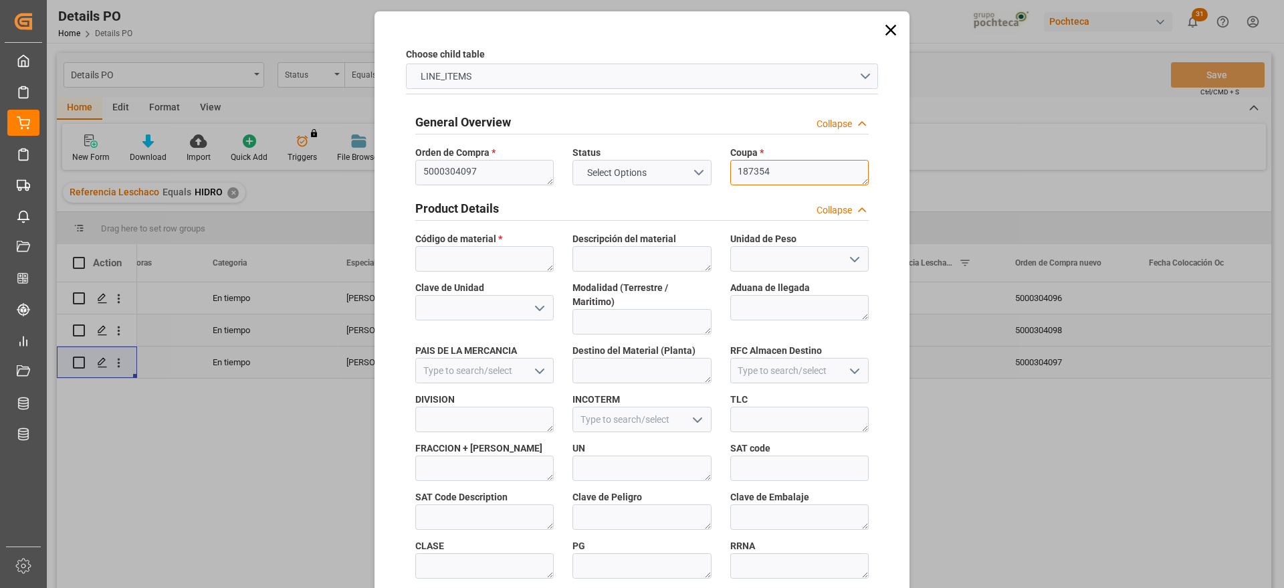
type textarea "187354"
click at [451, 263] on textarea at bounding box center [484, 258] width 138 height 25
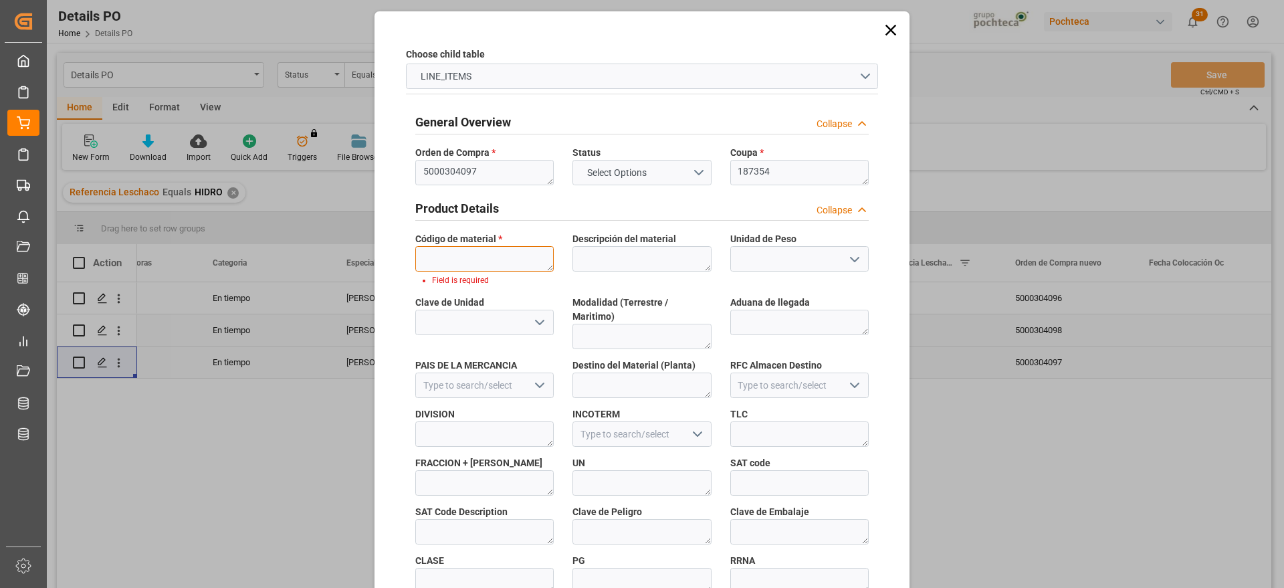
paste textarea "22838"
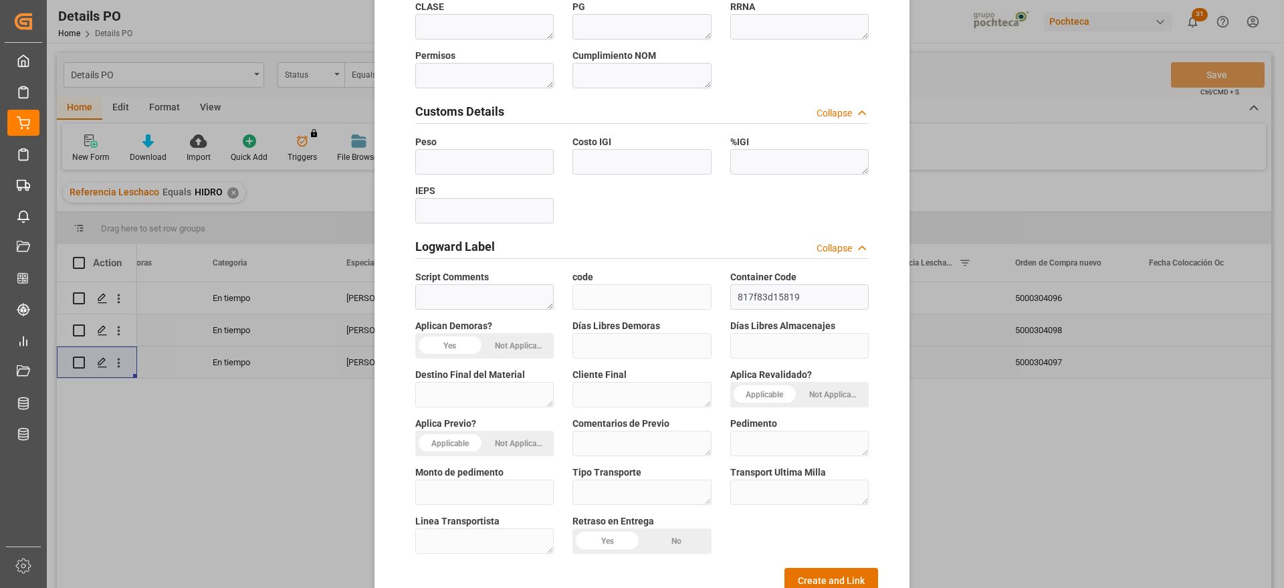
scroll to position [573, 0]
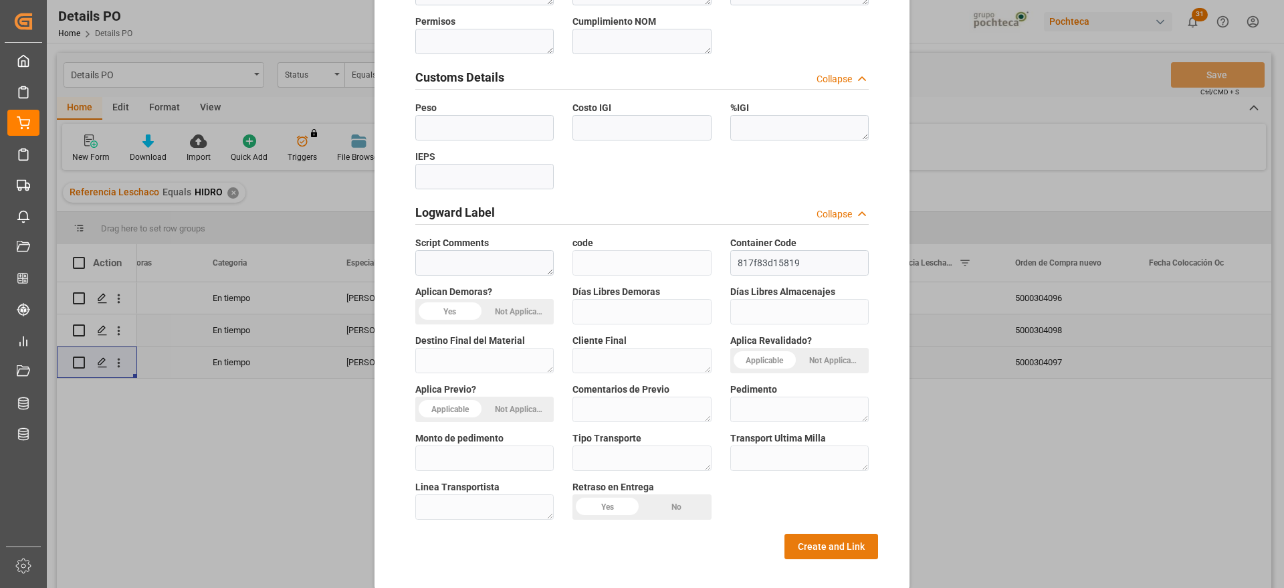
type textarea "22838"
click at [825, 534] on button "Create and Link" at bounding box center [832, 546] width 94 height 25
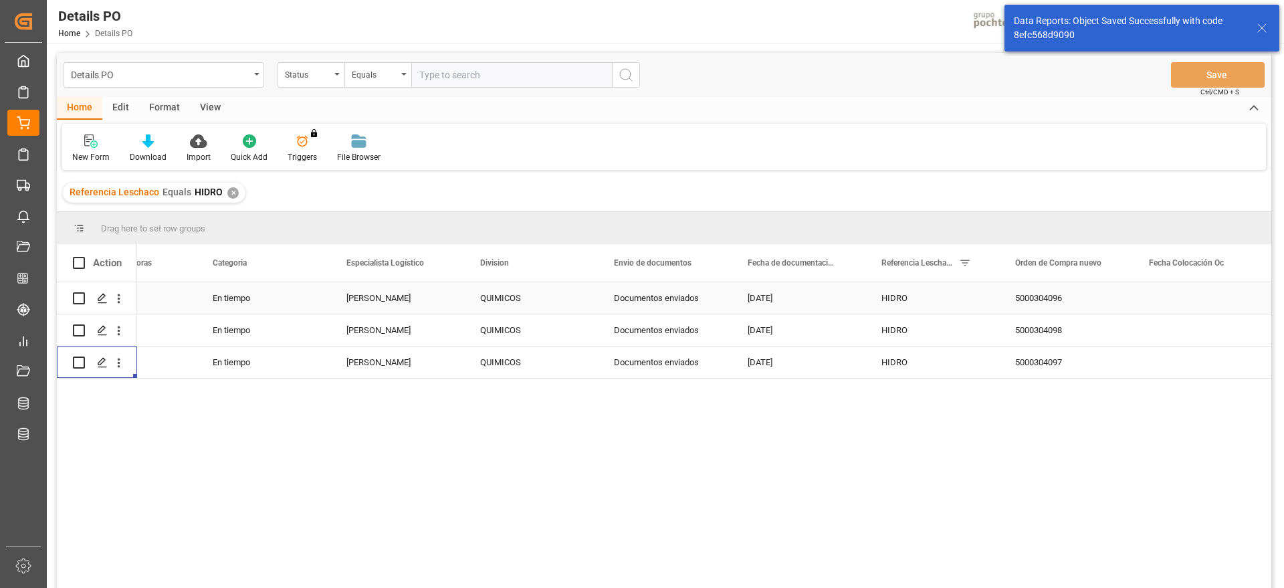
click at [248, 313] on div "En tiempo" at bounding box center [264, 297] width 134 height 31
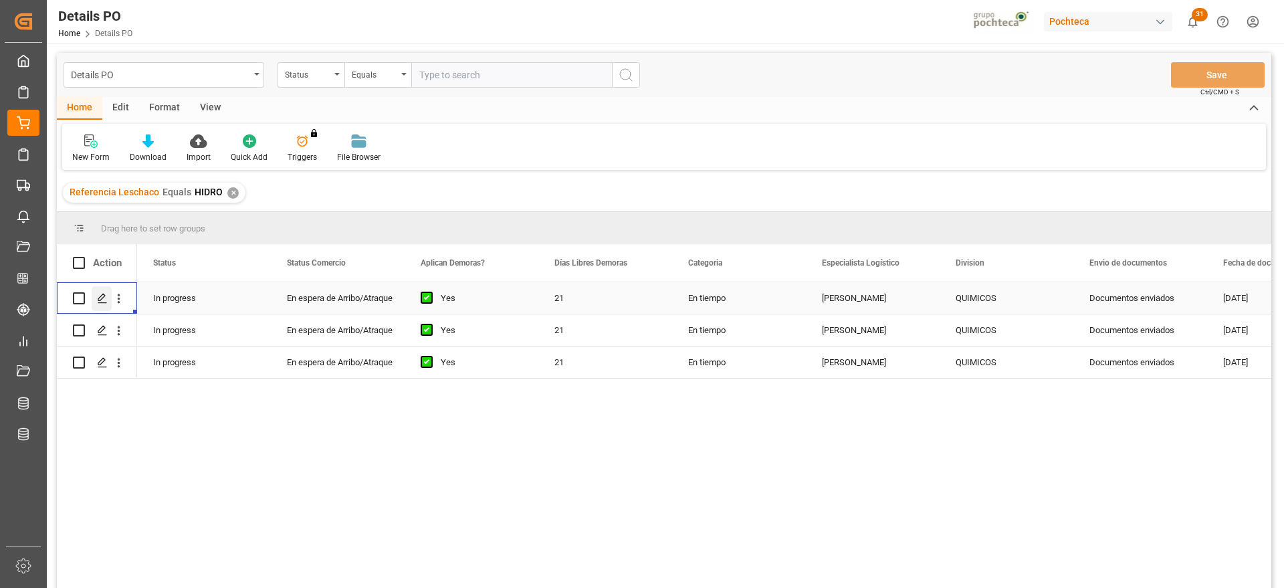
click at [99, 301] on icon "Press SPACE to select this row." at bounding box center [102, 298] width 11 height 11
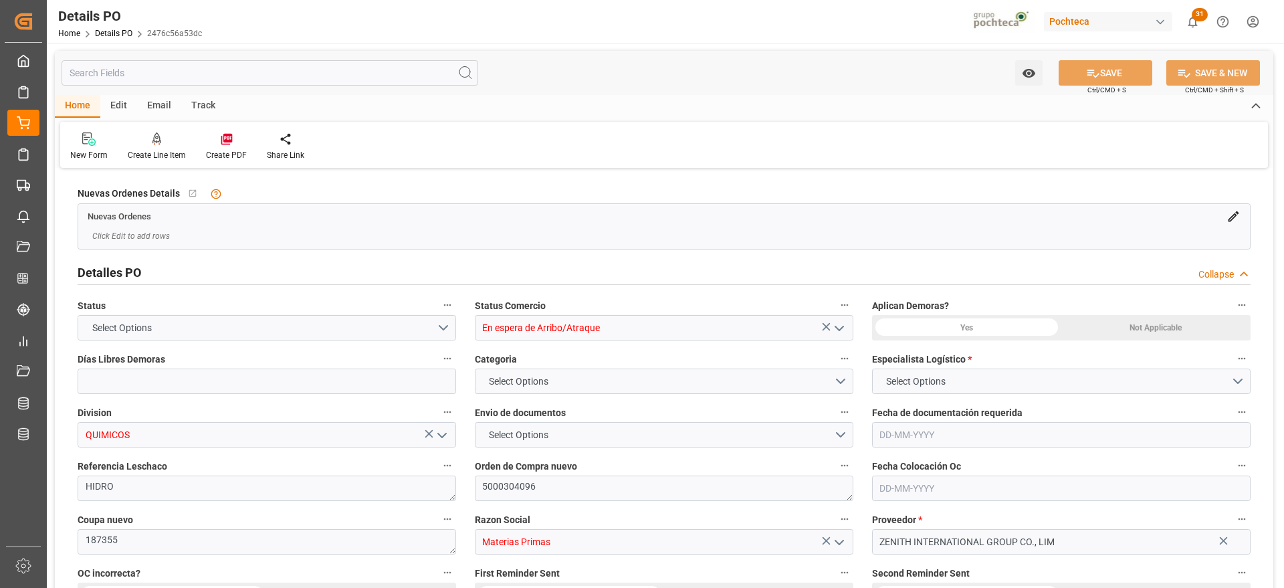
type input "21"
type input "[DATE]"
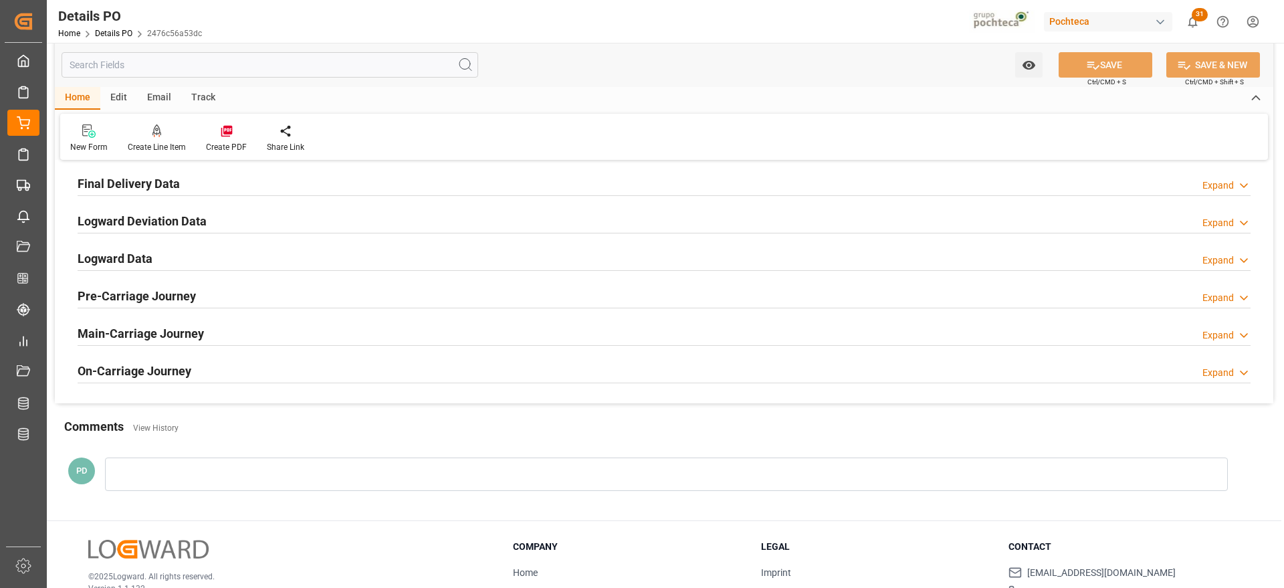
scroll to position [836, 0]
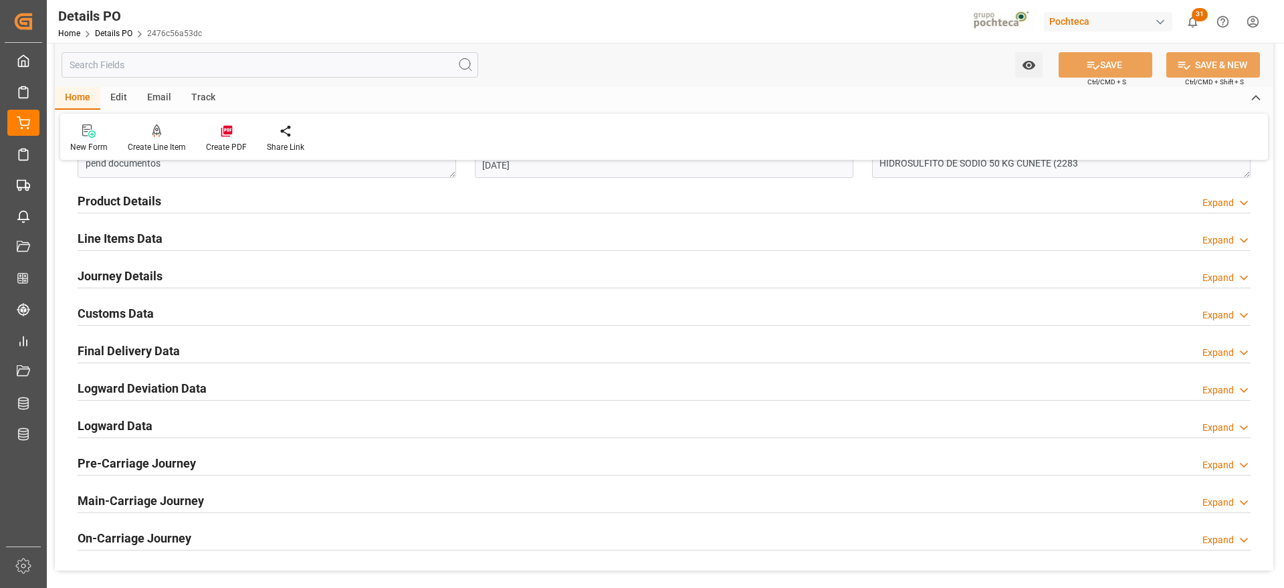
click at [118, 314] on h2 "Customs Data" at bounding box center [116, 313] width 76 height 18
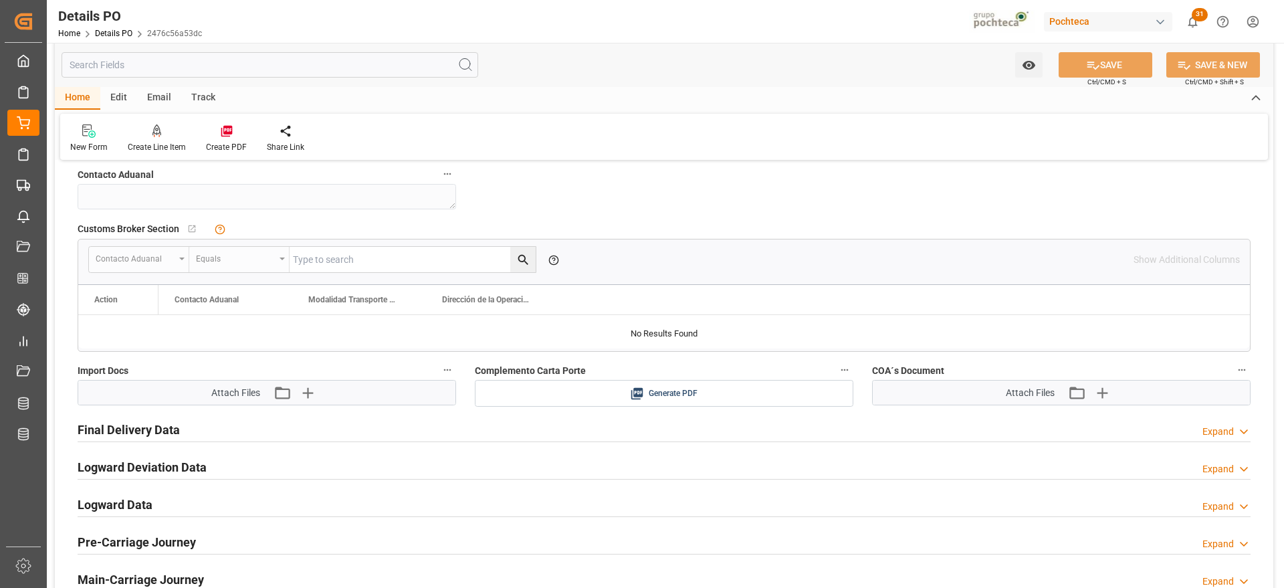
scroll to position [1087, 0]
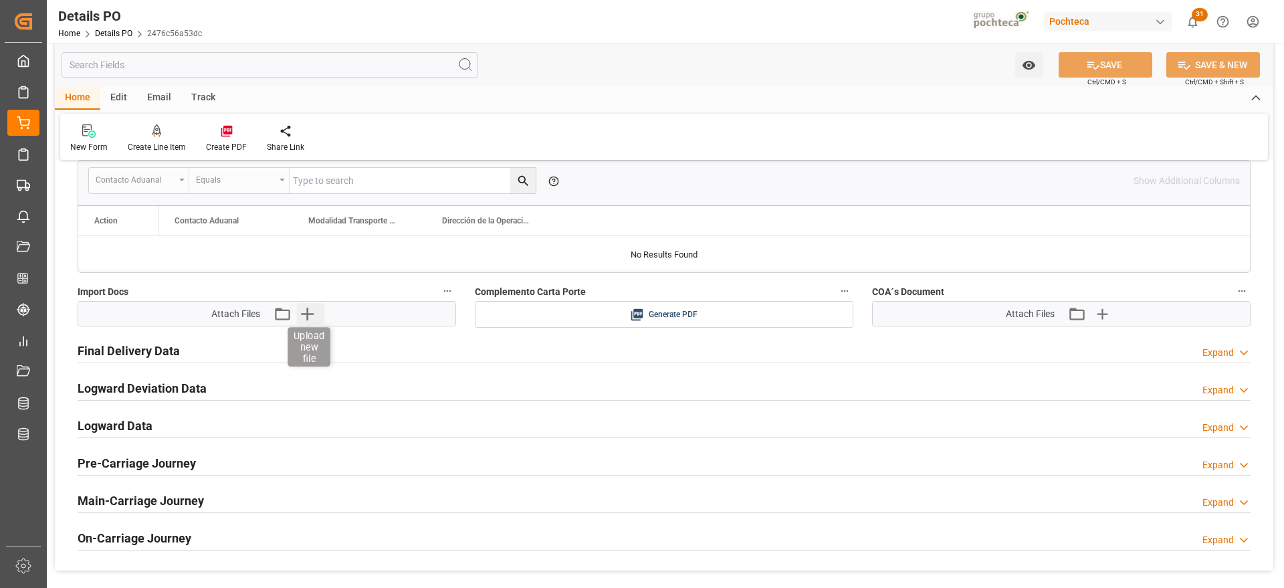
click at [308, 313] on icon "button" at bounding box center [307, 314] width 13 height 13
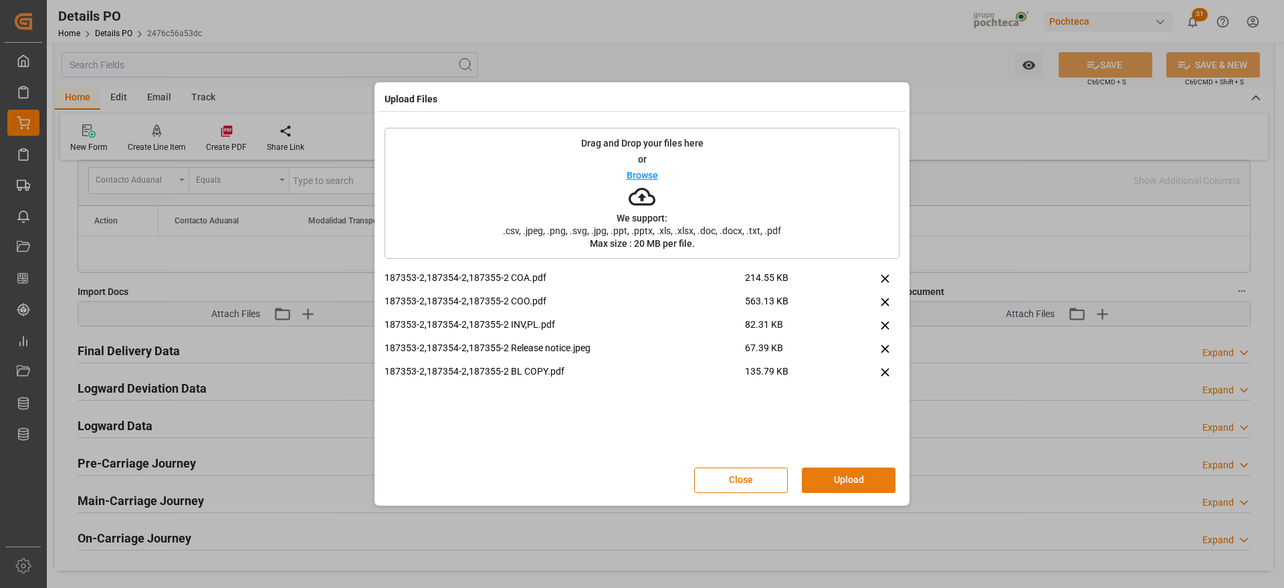
click at [854, 480] on button "Upload" at bounding box center [849, 480] width 94 height 25
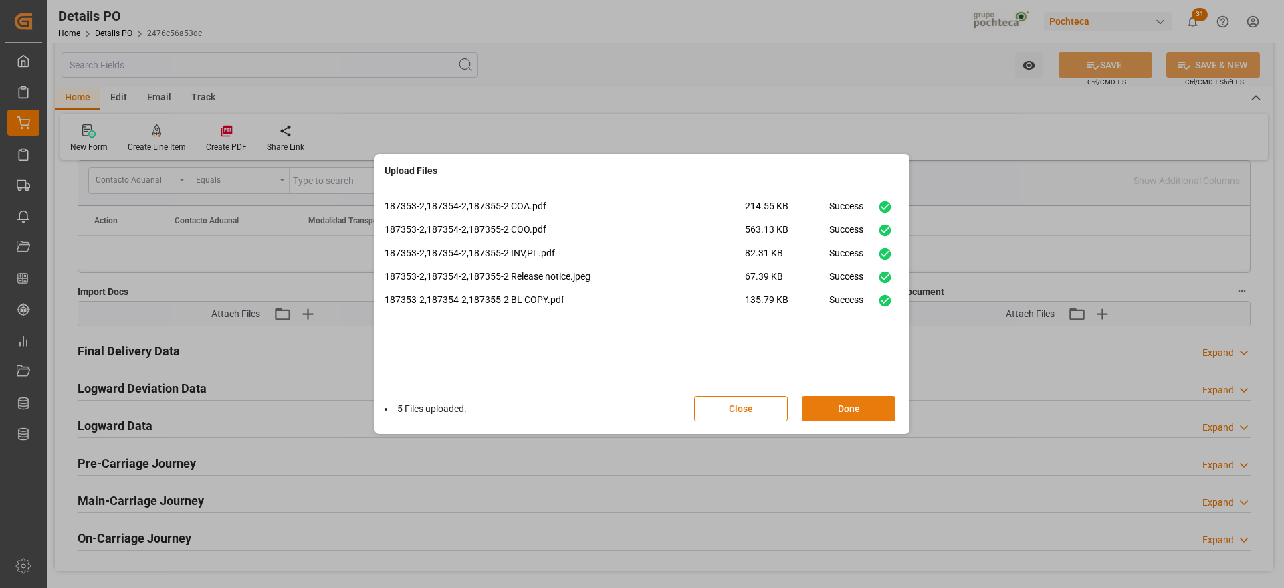
click at [856, 405] on button "Done" at bounding box center [849, 408] width 94 height 25
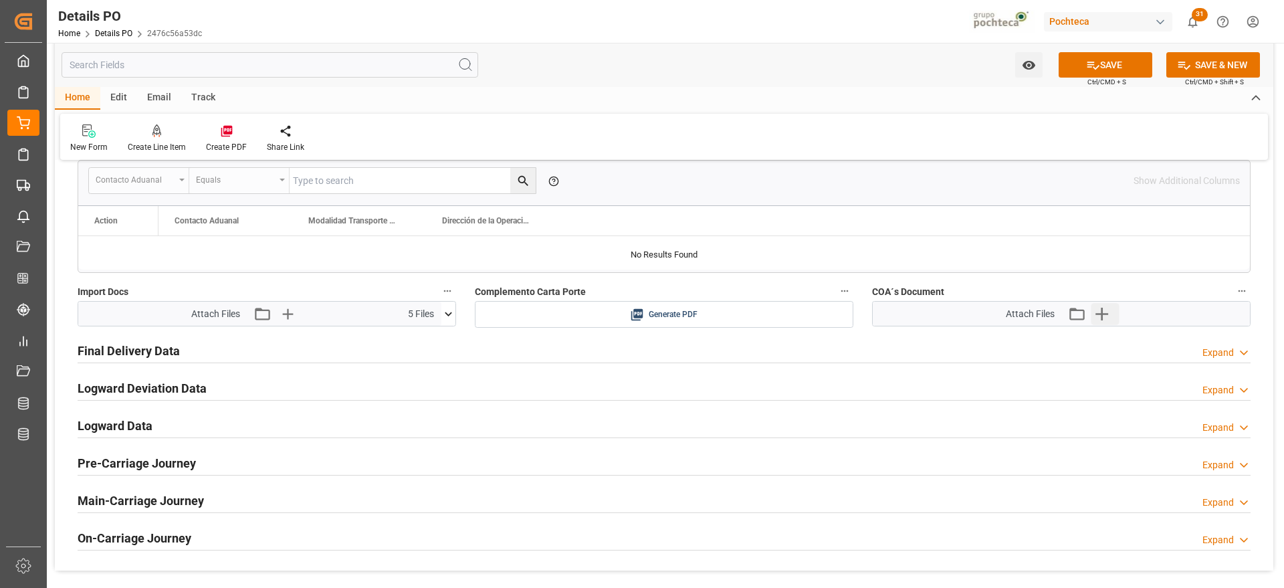
click at [1102, 320] on icon "button" at bounding box center [1102, 314] width 13 height 13
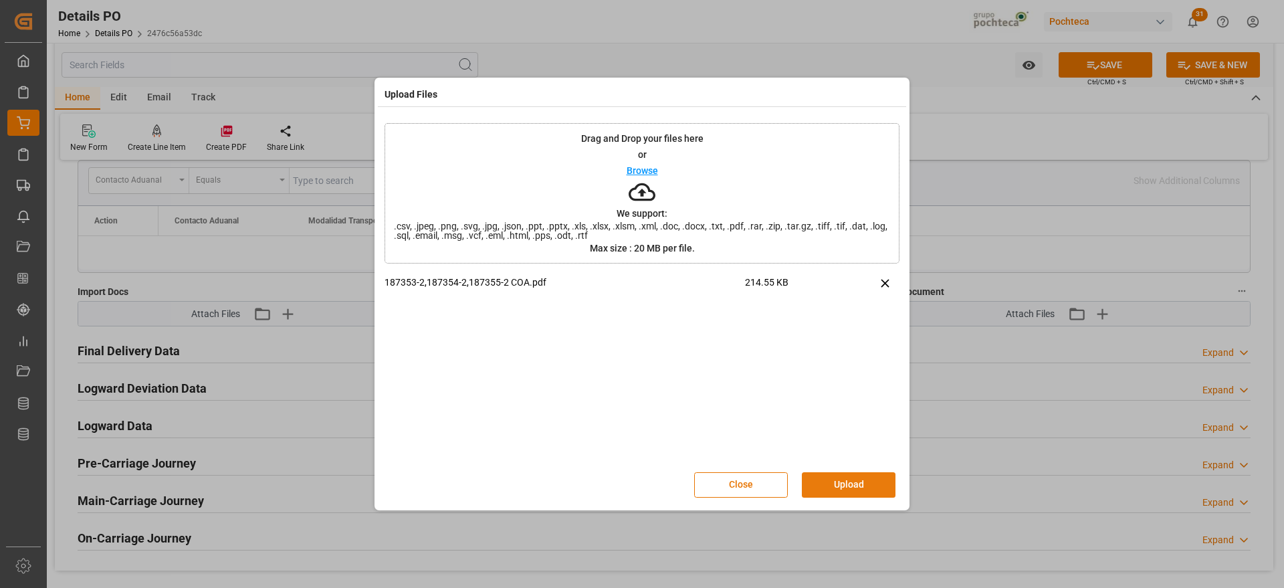
click at [865, 476] on button "Upload" at bounding box center [849, 484] width 94 height 25
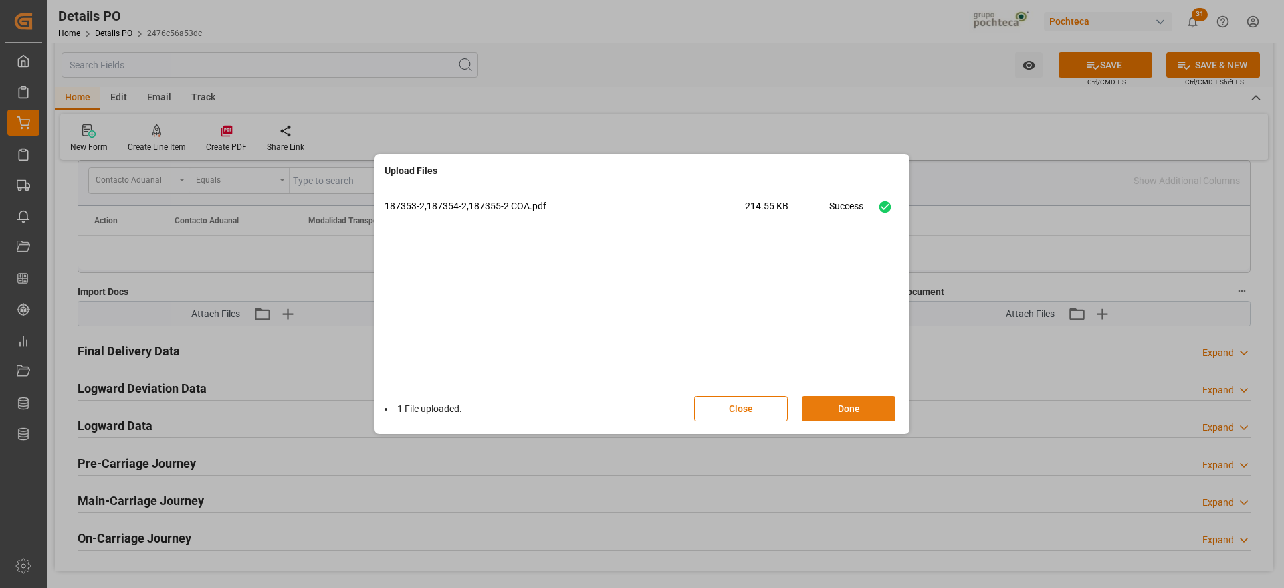
click at [863, 410] on button "Done" at bounding box center [849, 408] width 94 height 25
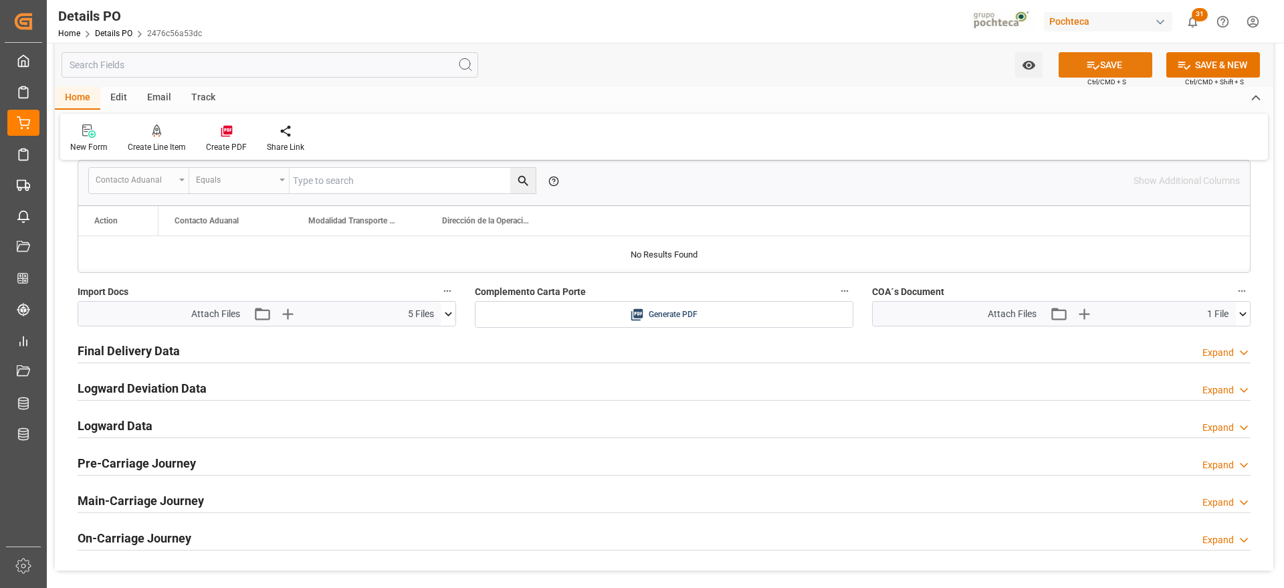
click at [1102, 58] on button "SAVE" at bounding box center [1106, 64] width 94 height 25
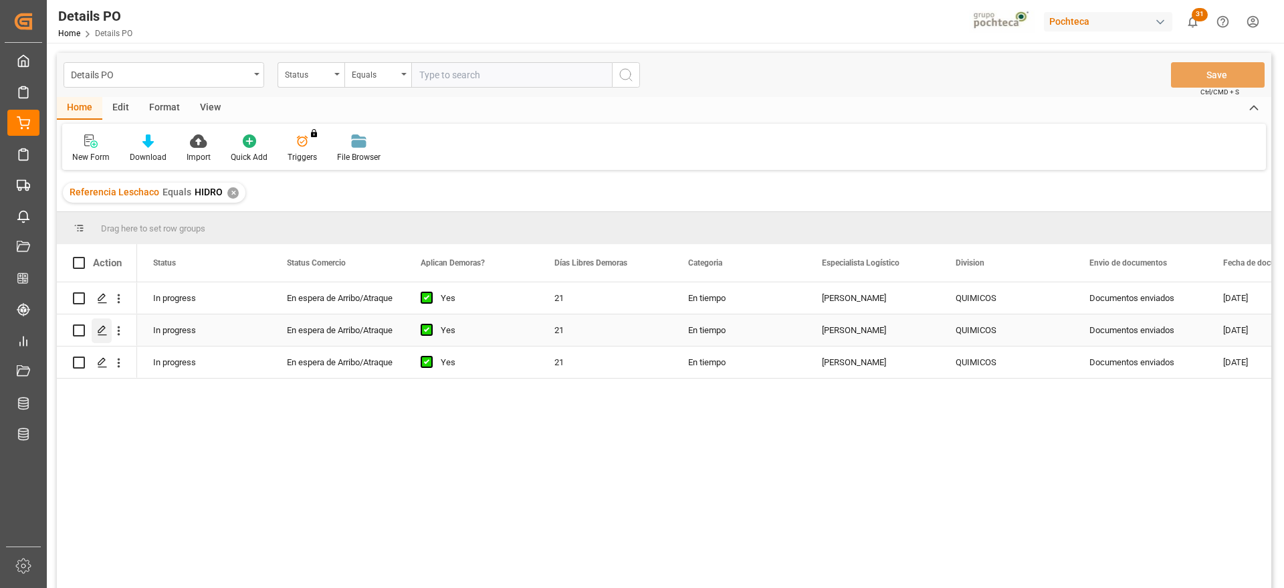
click at [101, 328] on polygon "Press SPACE to select this row." at bounding box center [101, 329] width 7 height 7
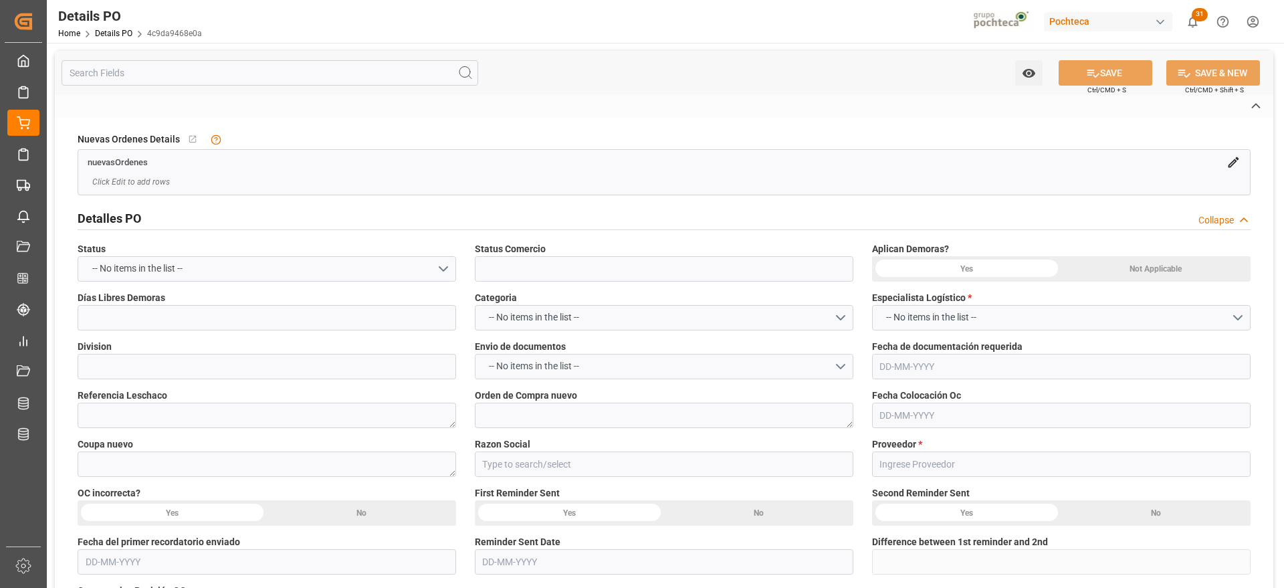
type input "En espera de Arribo/Atraque"
type input "QUIMICOS"
type textarea "HIDRO"
type textarea "5000304098"
type textarea "187353"
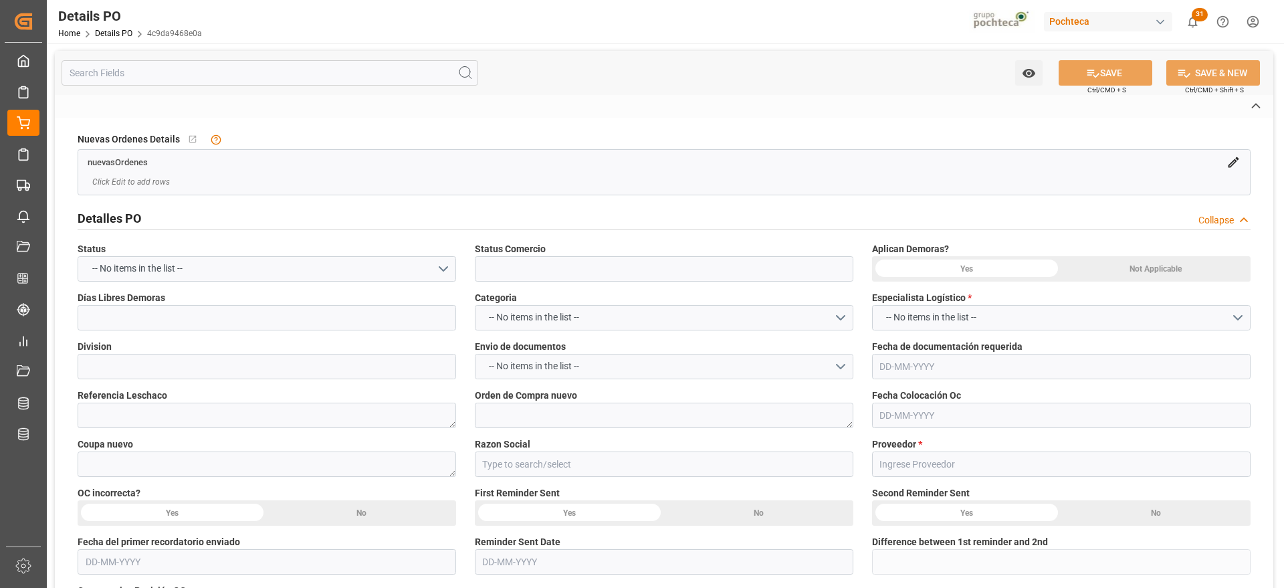
type input "Materias Primas"
type input "ZENITH INTERNATIONAL GROUP CO., LIM"
type textarea "ZC25GB102-03366"
type textarea "pend documentos"
type textarea "HIDROSULFITO DE SODIO 50 KG CUNETE (2283"
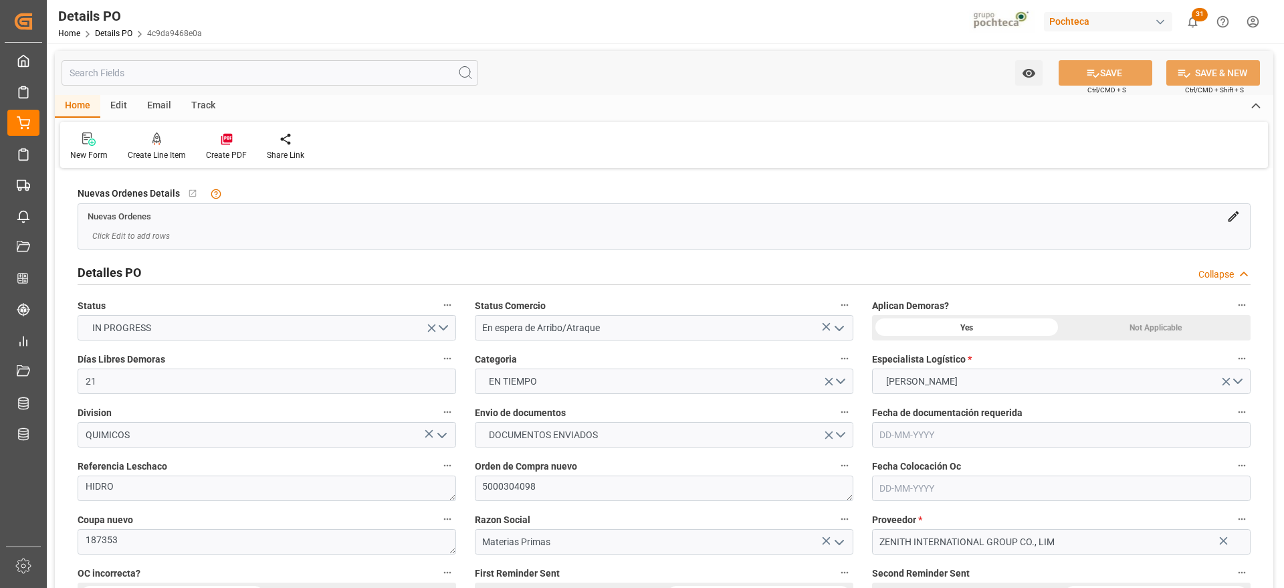
type input "21"
type input "[DATE]"
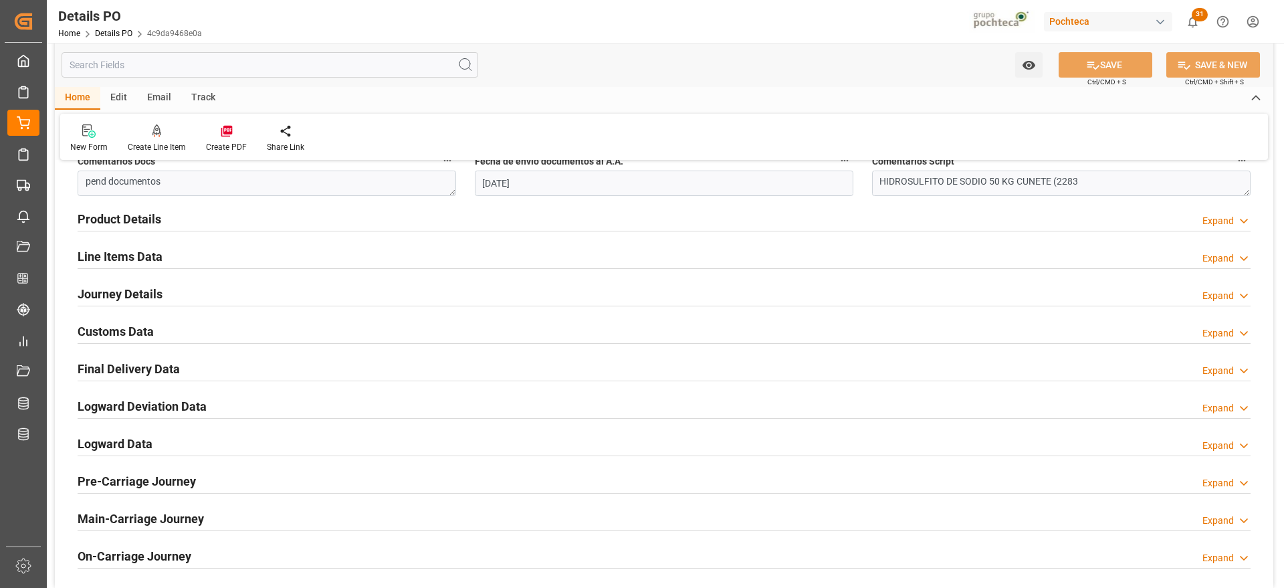
scroll to position [920, 0]
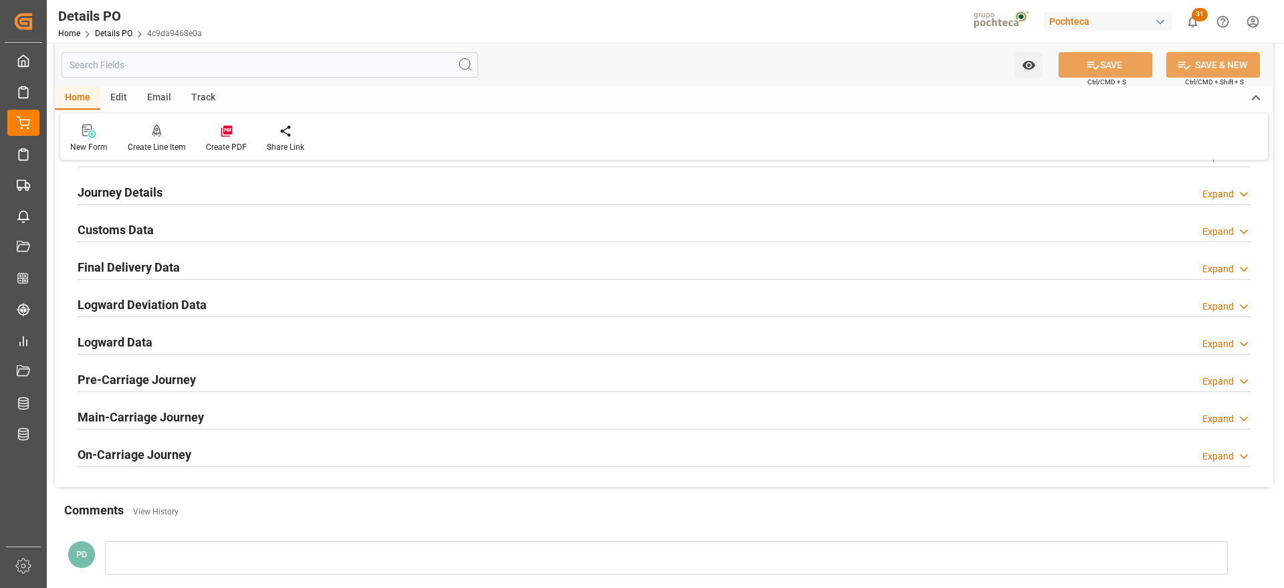
click at [123, 228] on h2 "Customs Data" at bounding box center [116, 230] width 76 height 18
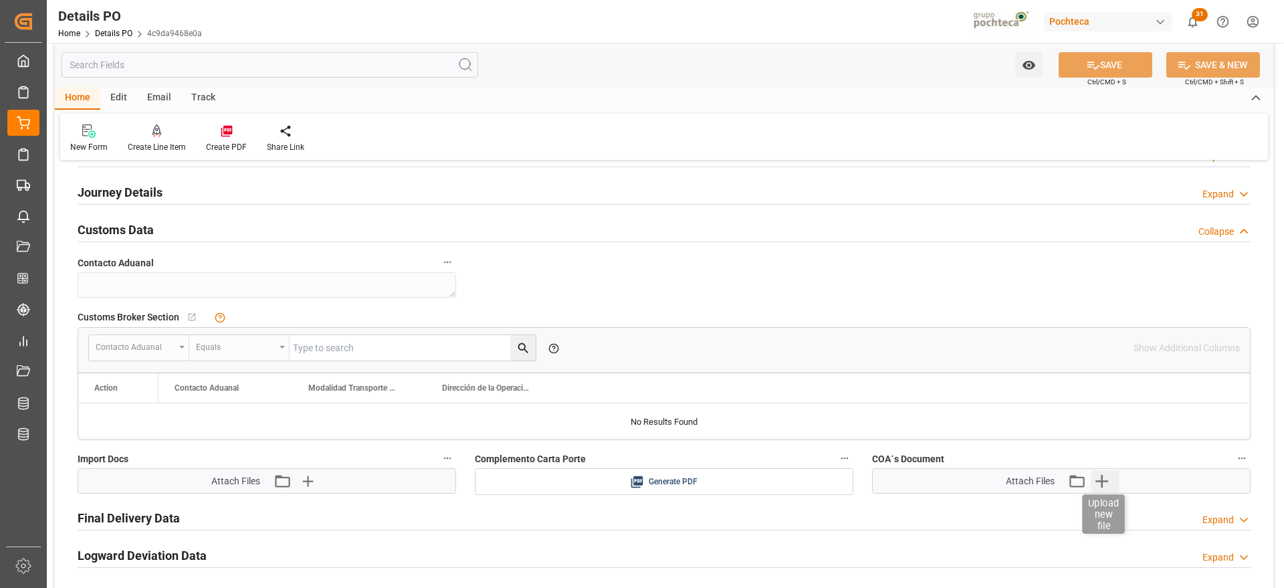
click at [1103, 480] on icon "button" at bounding box center [1102, 481] width 13 height 13
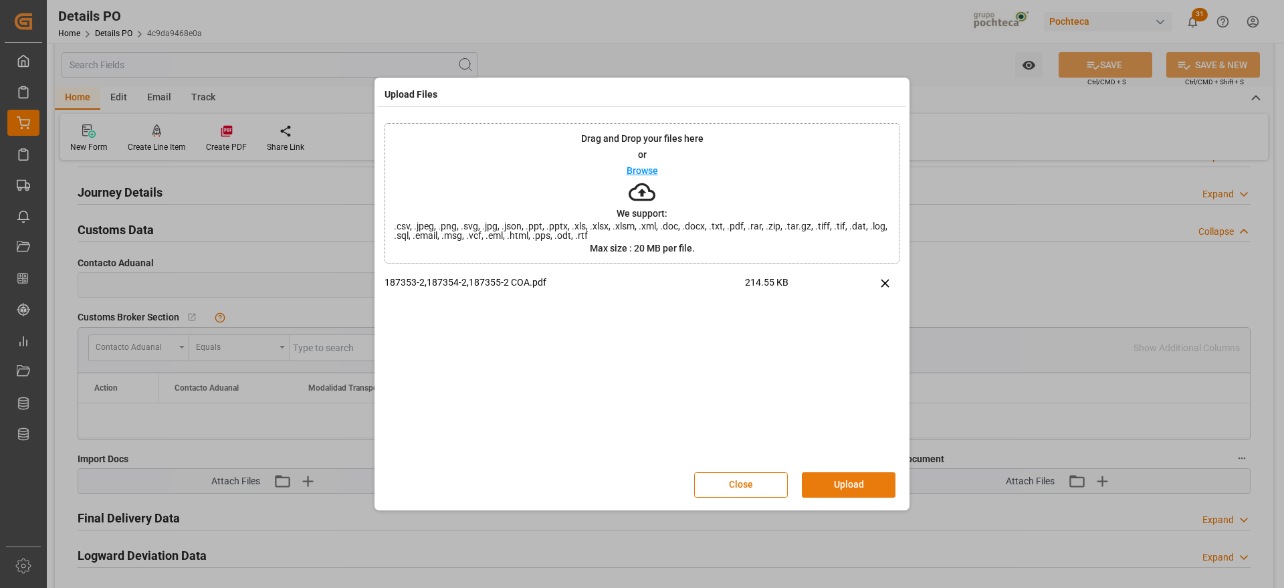
click at [848, 488] on button "Upload" at bounding box center [849, 484] width 94 height 25
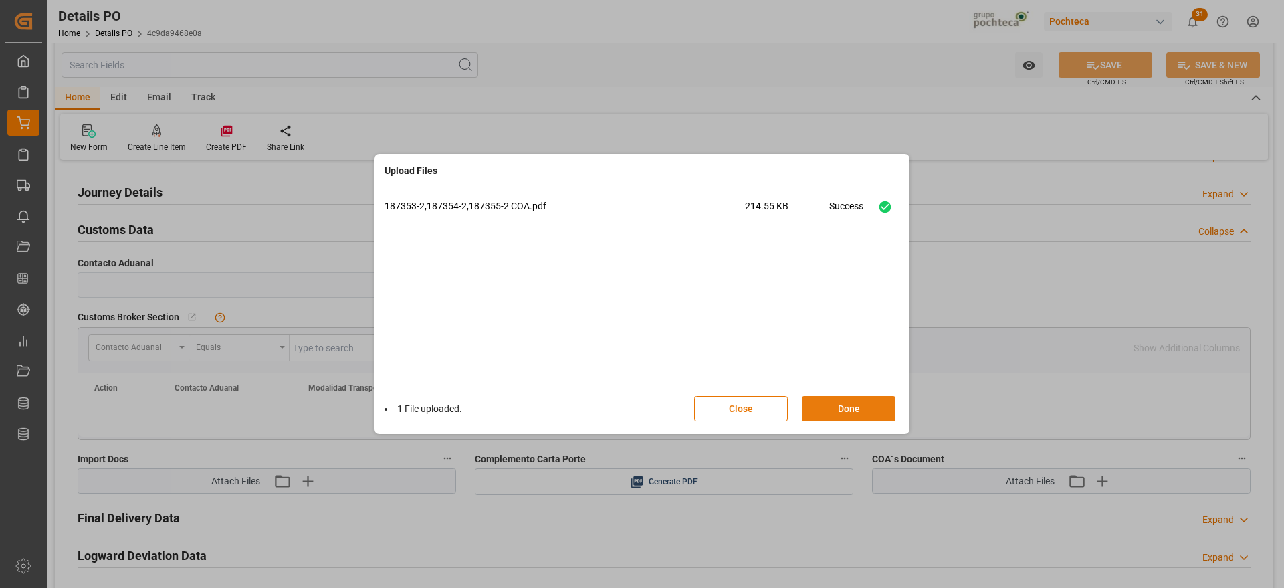
click at [849, 414] on button "Done" at bounding box center [849, 408] width 94 height 25
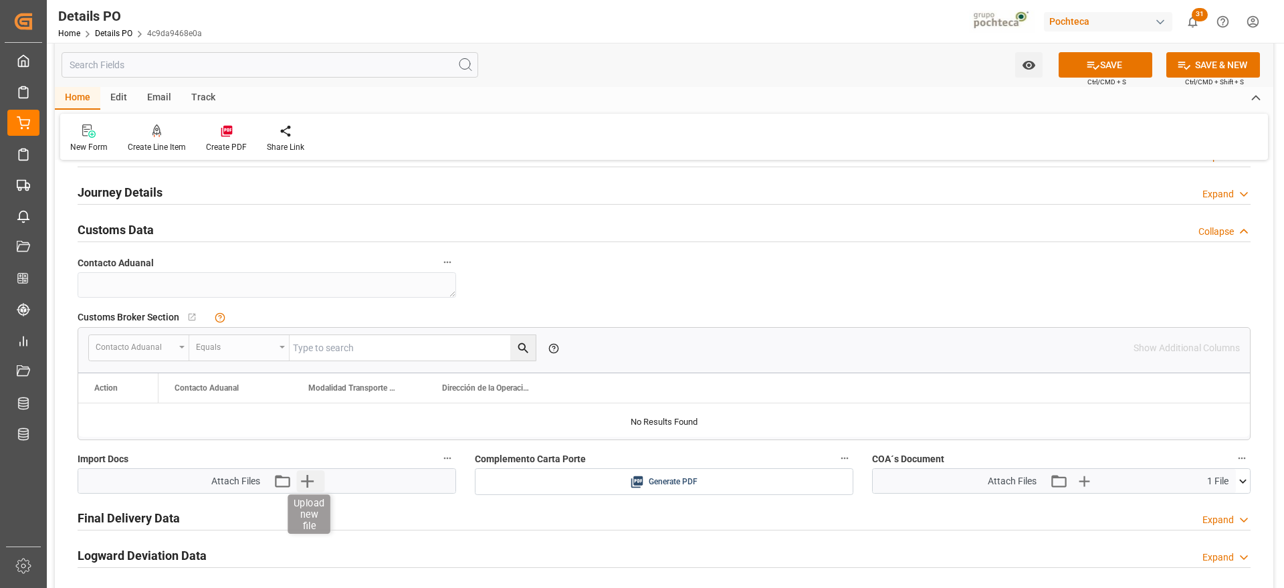
click at [306, 484] on icon "button" at bounding box center [306, 480] width 21 height 21
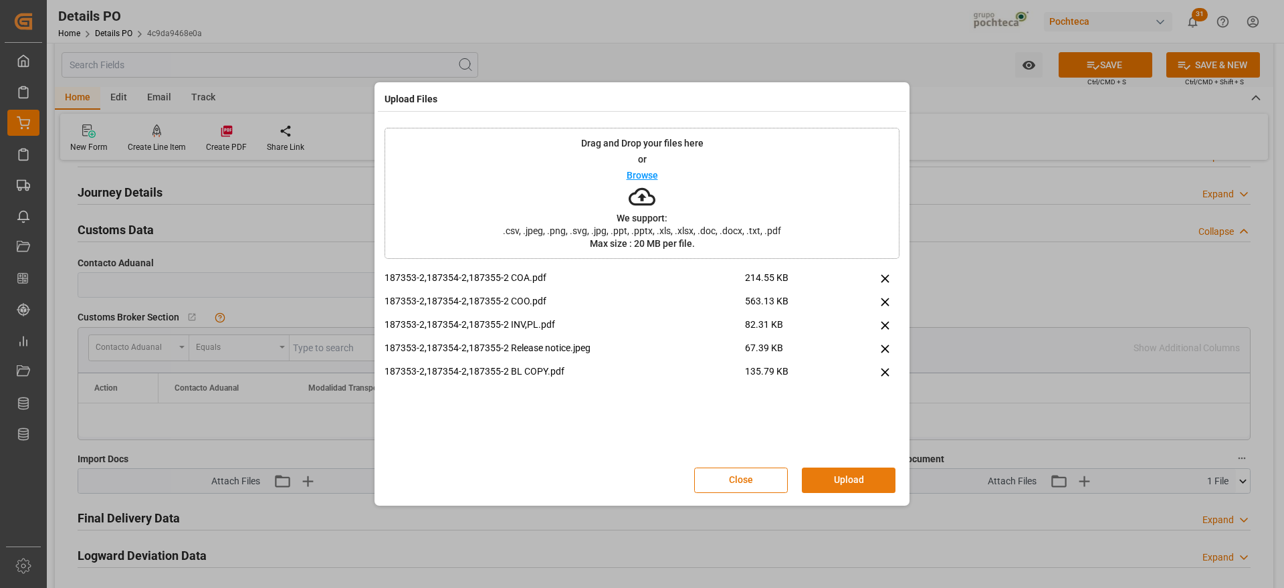
click at [863, 484] on button "Upload" at bounding box center [849, 480] width 94 height 25
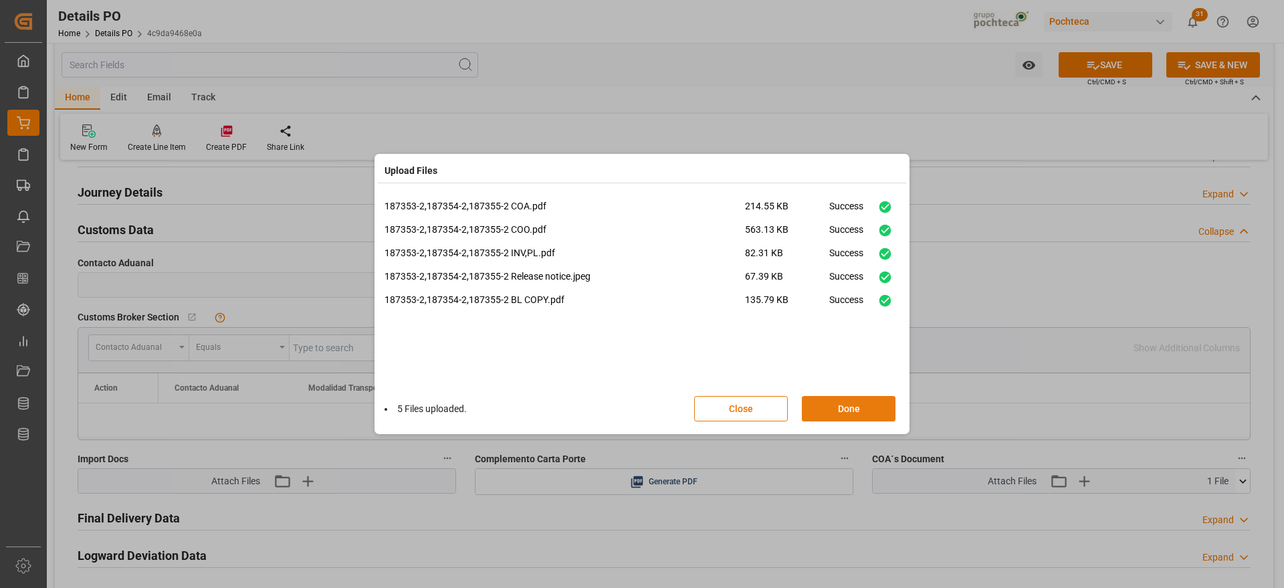
click at [848, 413] on button "Done" at bounding box center [849, 408] width 94 height 25
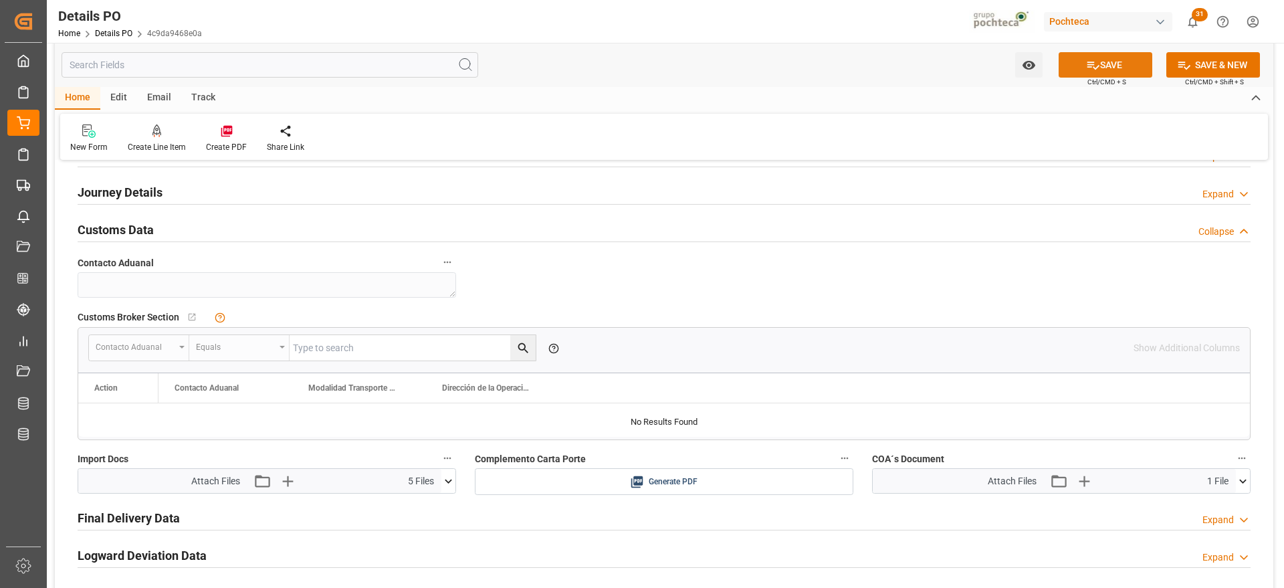
click at [1101, 64] on button "SAVE" at bounding box center [1106, 64] width 94 height 25
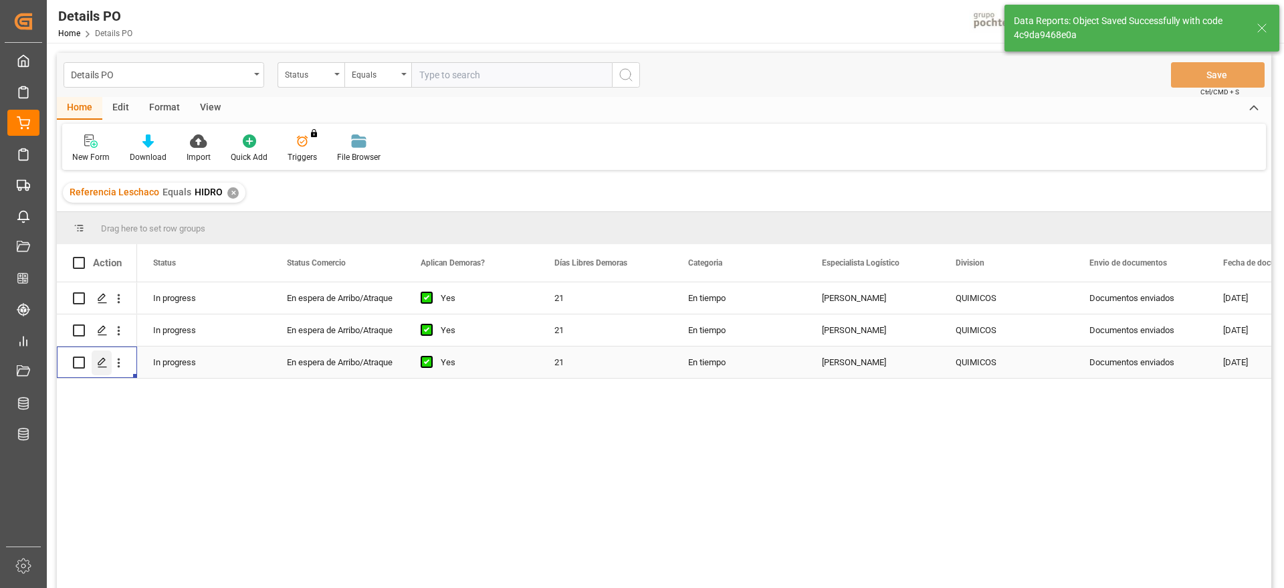
click at [104, 362] on icon "Press SPACE to select this row." at bounding box center [102, 362] width 11 height 11
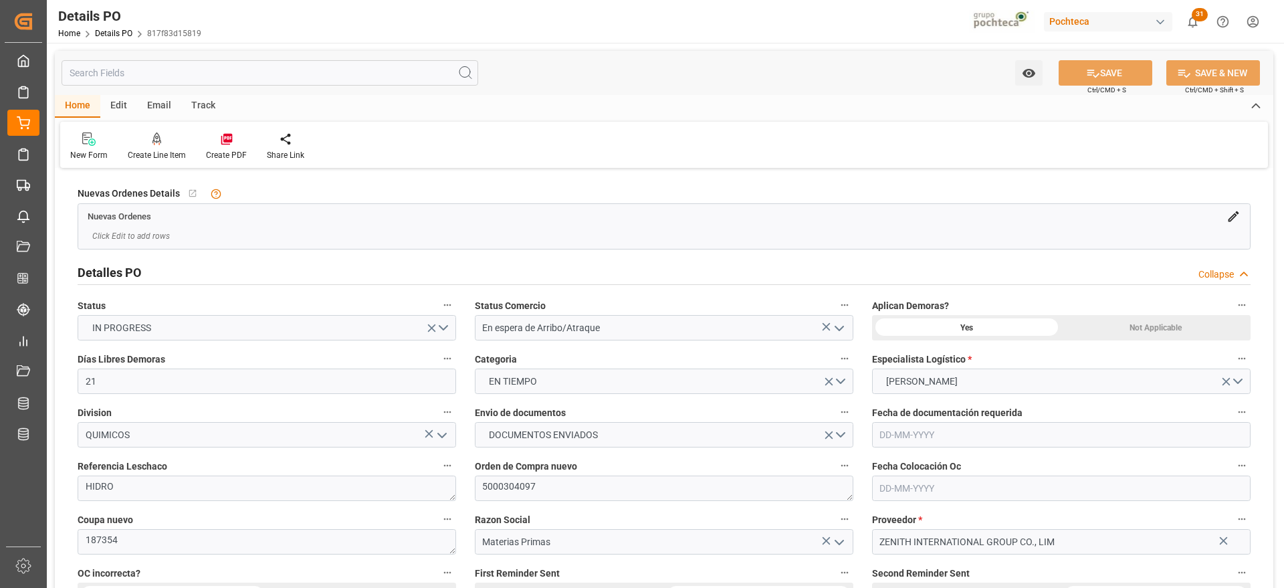
type input "21"
type input "[DATE]"
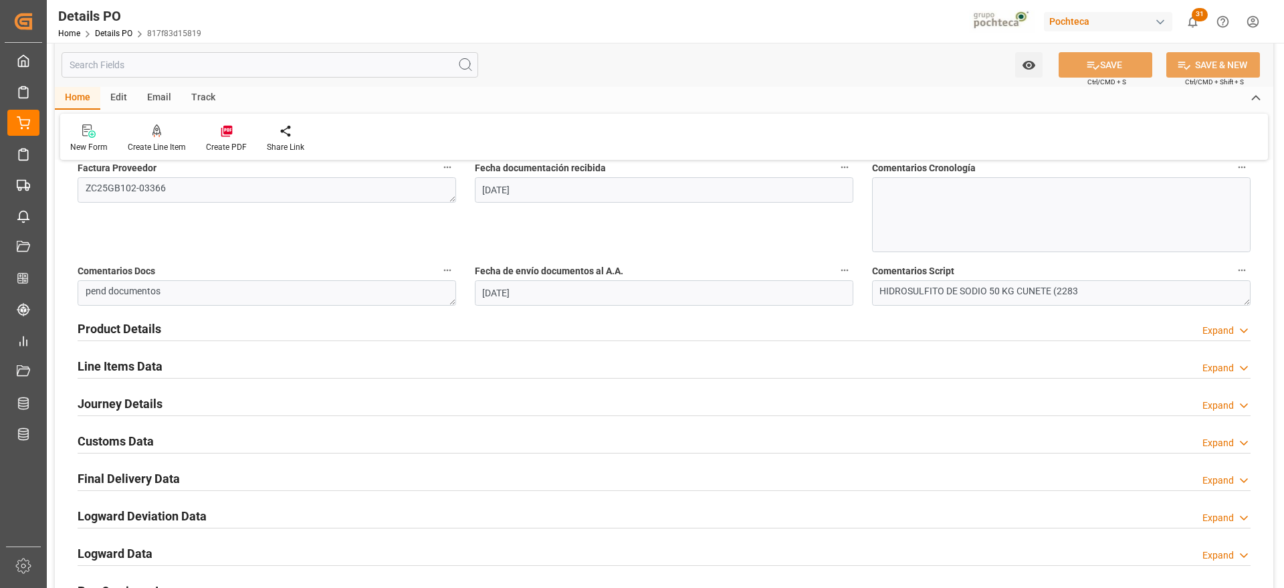
scroll to position [753, 0]
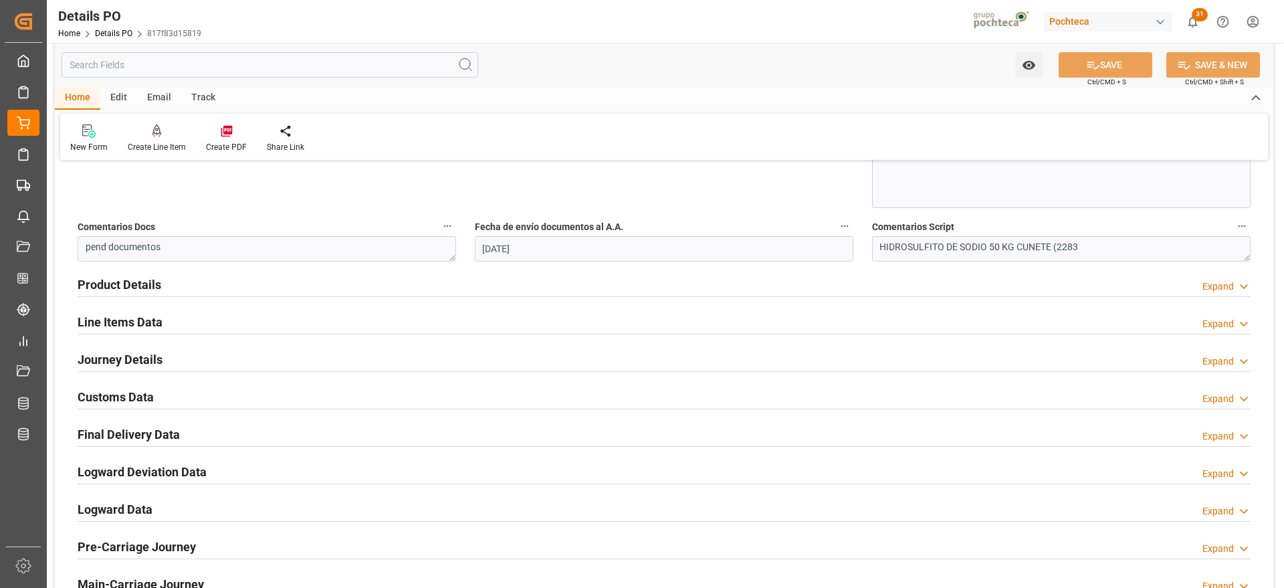
click at [130, 399] on h2 "Customs Data" at bounding box center [116, 397] width 76 height 18
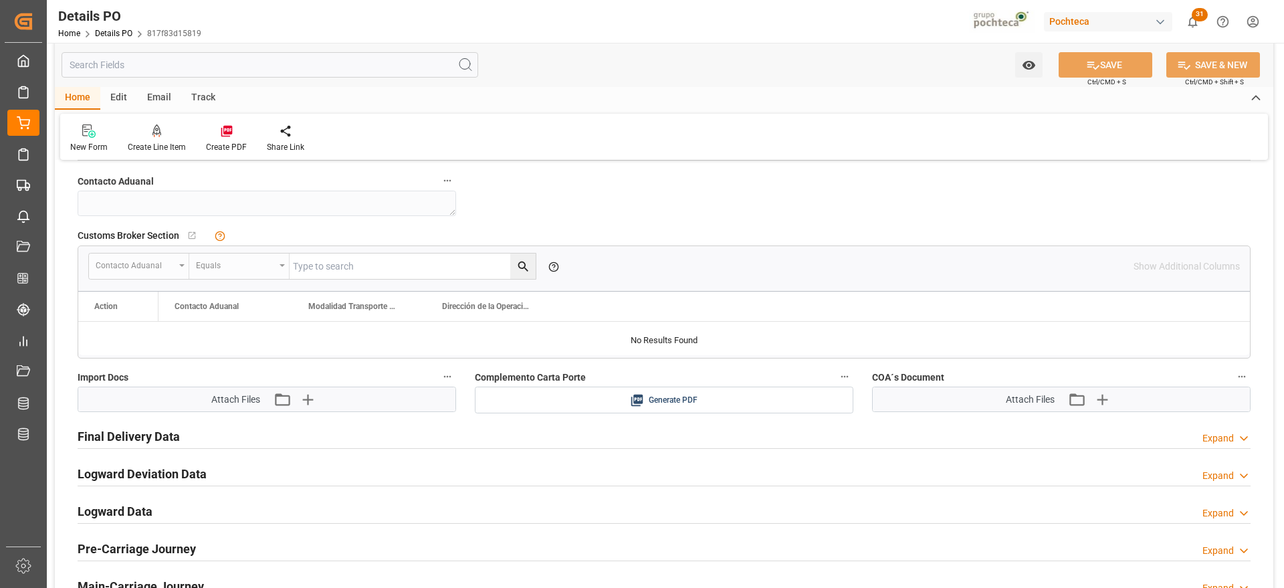
scroll to position [1003, 0]
click at [306, 395] on icon "button" at bounding box center [306, 397] width 21 height 21
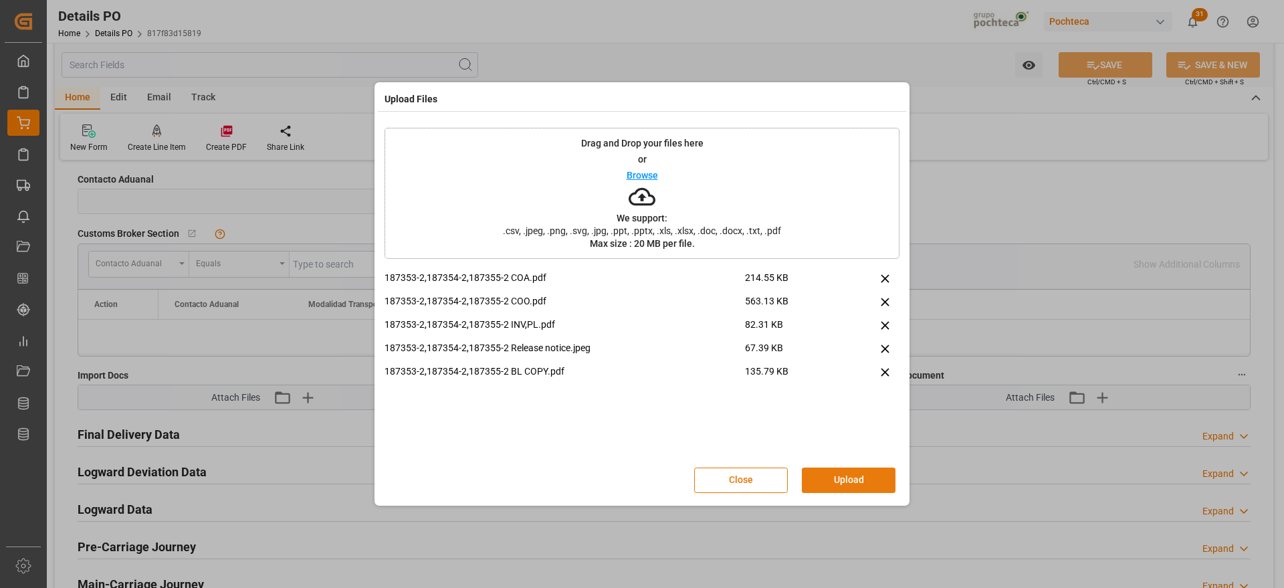
click at [876, 477] on button "Upload" at bounding box center [849, 480] width 94 height 25
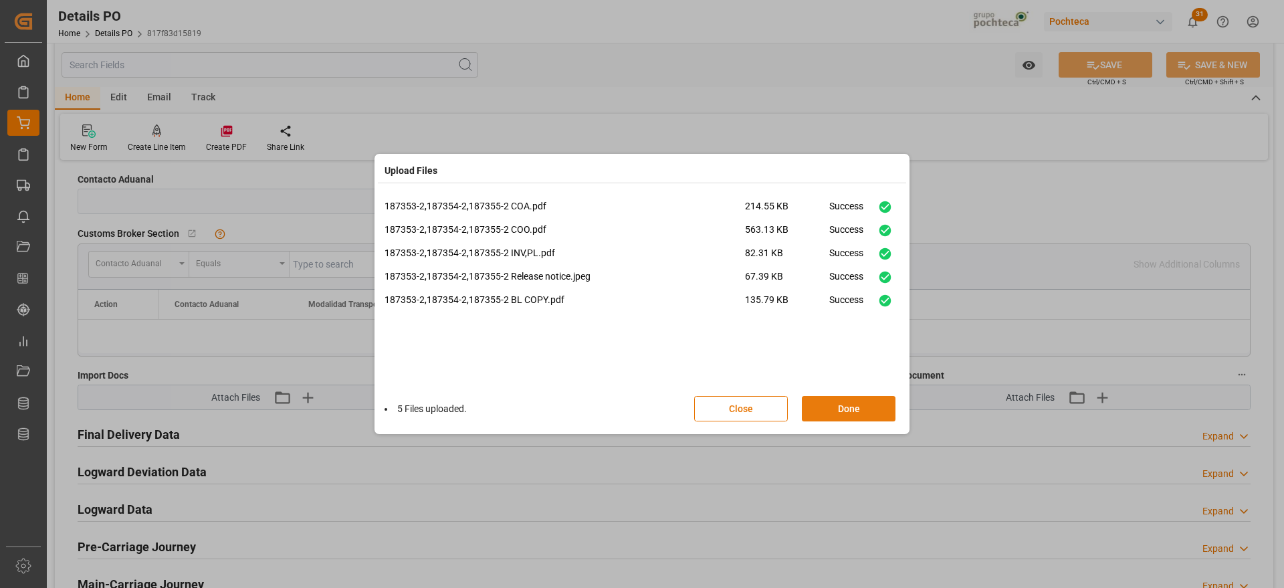
click at [860, 408] on button "Done" at bounding box center [849, 408] width 94 height 25
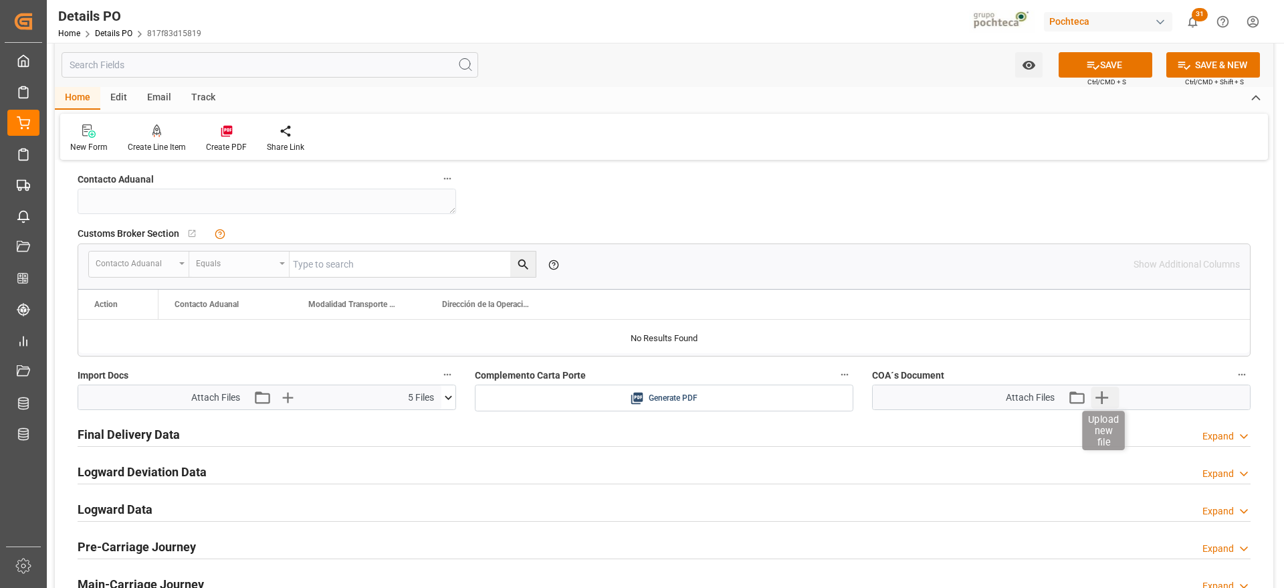
click at [1100, 391] on icon "button" at bounding box center [1101, 397] width 21 height 21
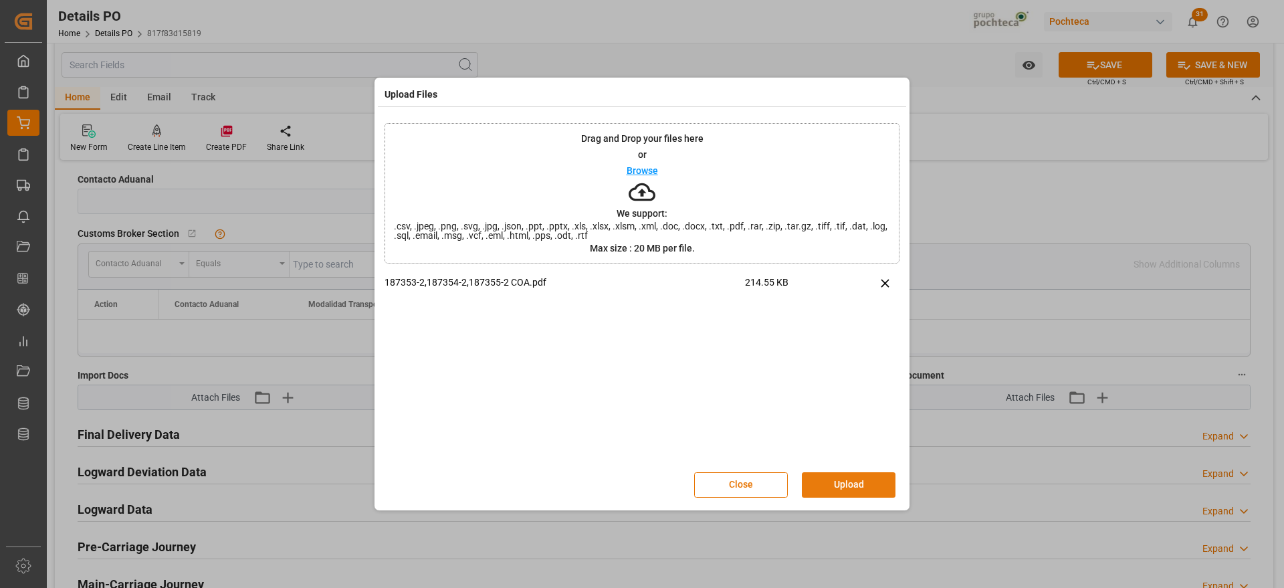
click at [844, 486] on button "Upload" at bounding box center [849, 484] width 94 height 25
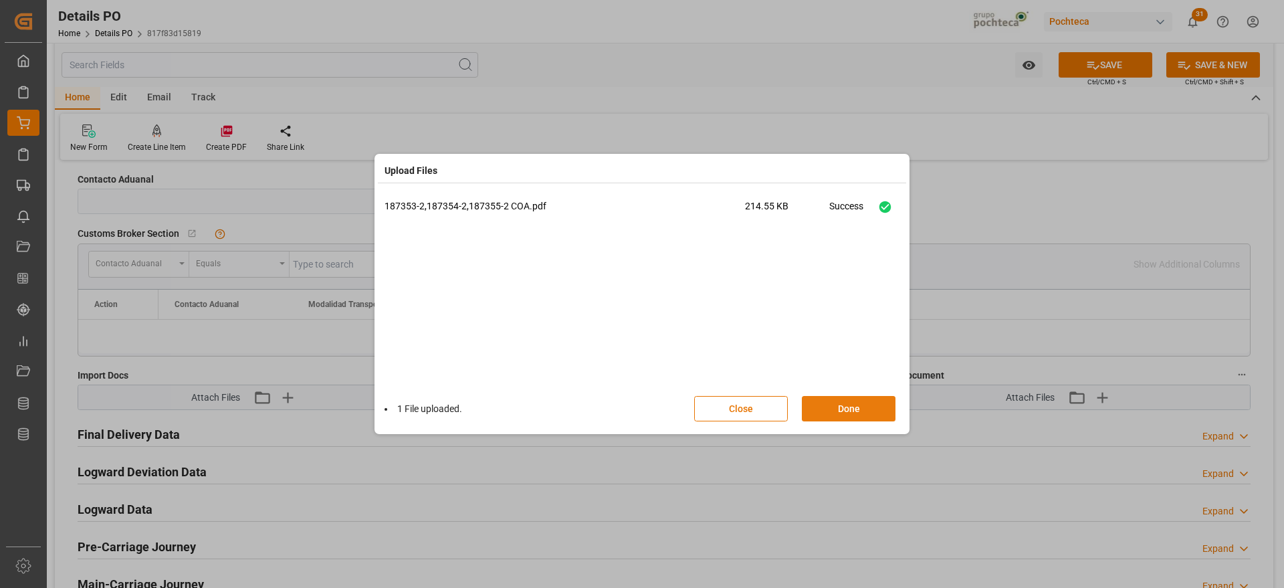
click at [855, 403] on button "Done" at bounding box center [849, 408] width 94 height 25
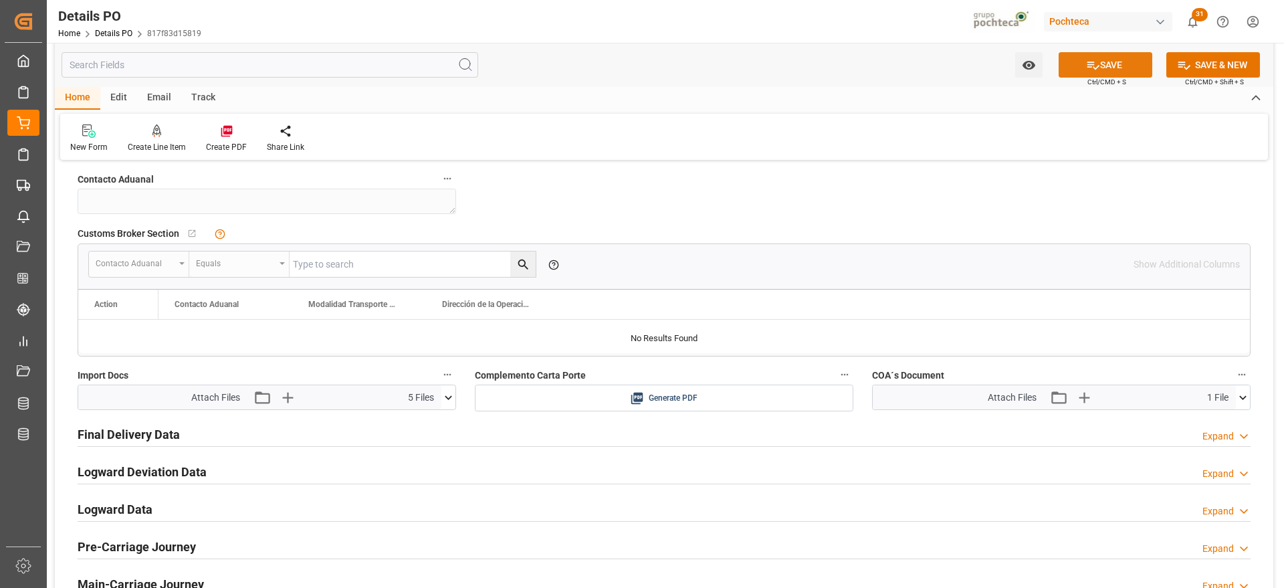
click at [1115, 63] on button "SAVE" at bounding box center [1106, 64] width 94 height 25
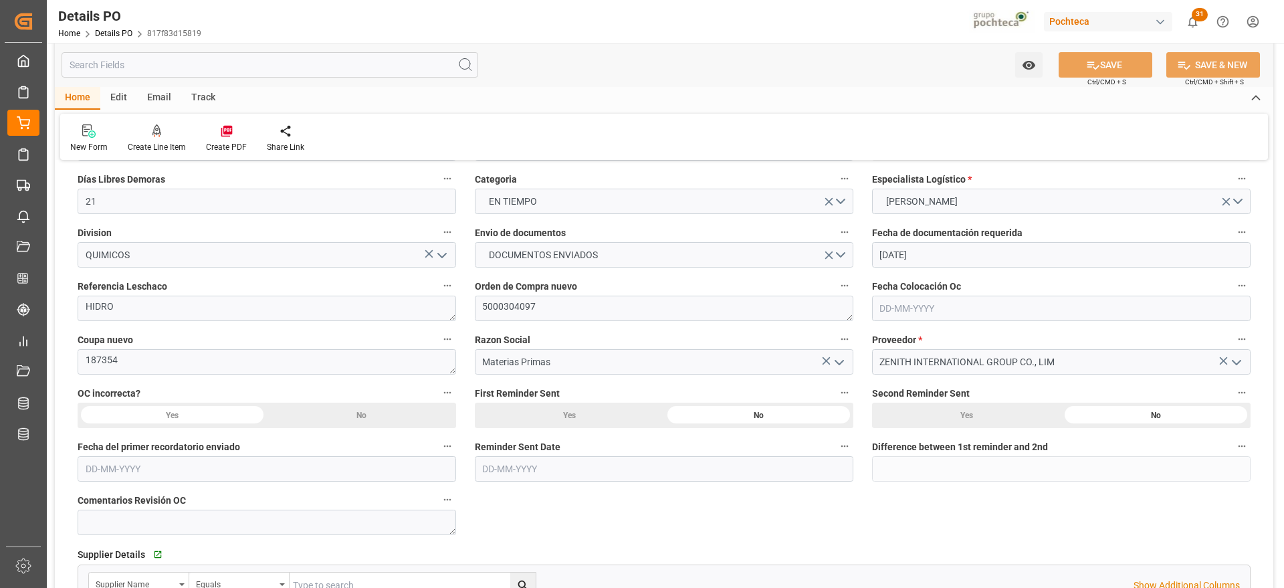
scroll to position [0, 0]
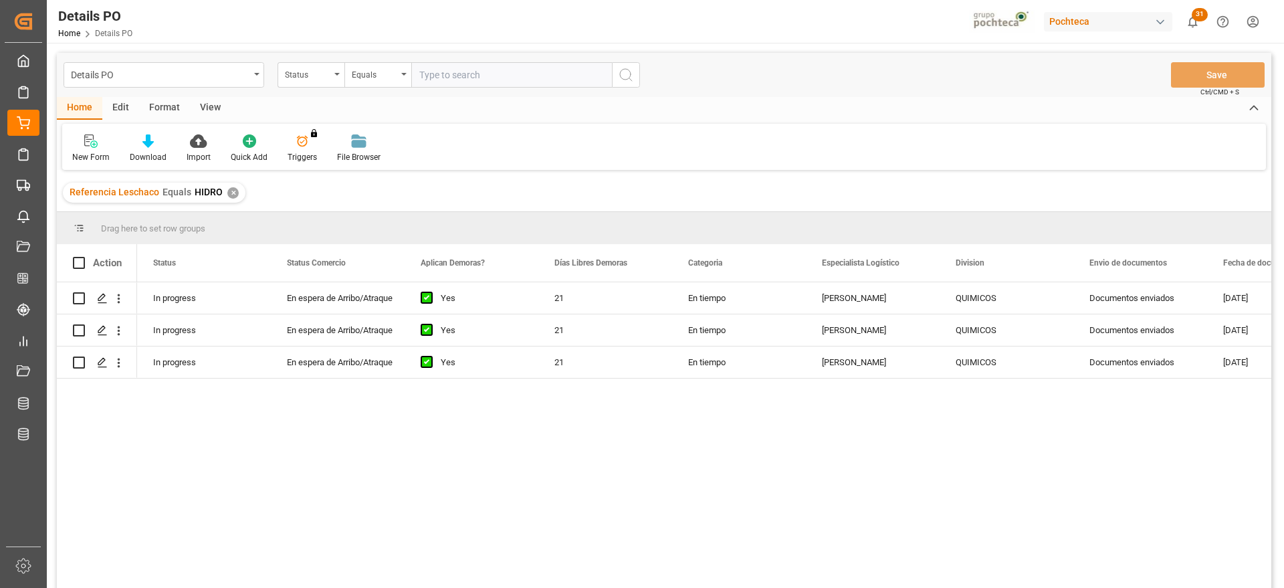
click at [231, 194] on div "✕" at bounding box center [232, 192] width 11 height 11
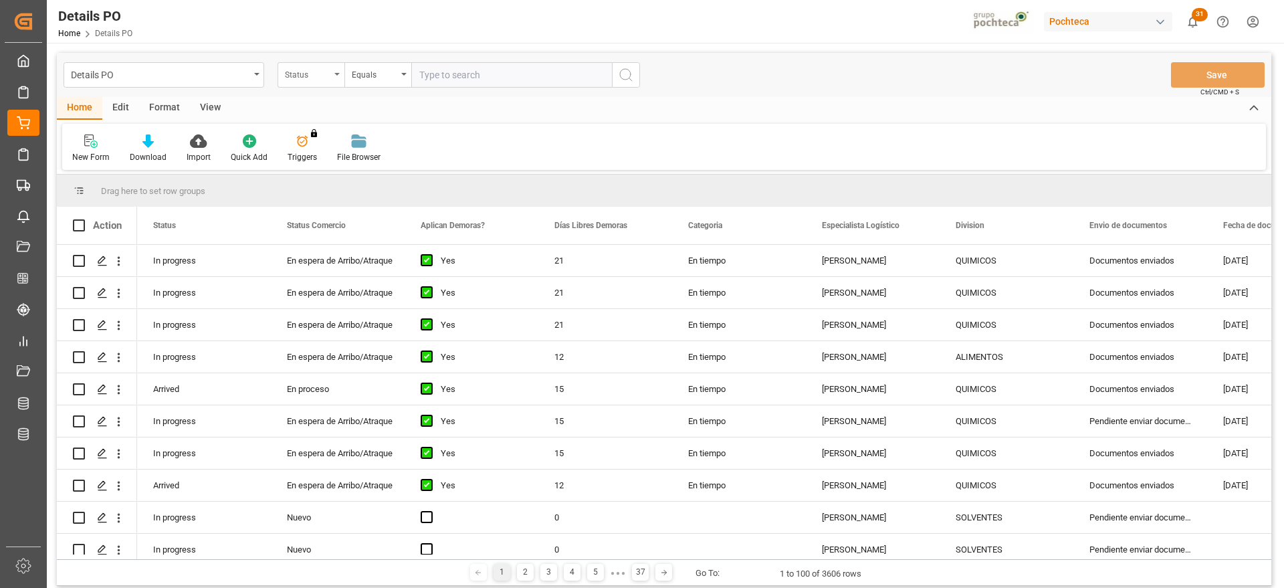
click at [309, 75] on div "Status" at bounding box center [307, 73] width 45 height 15
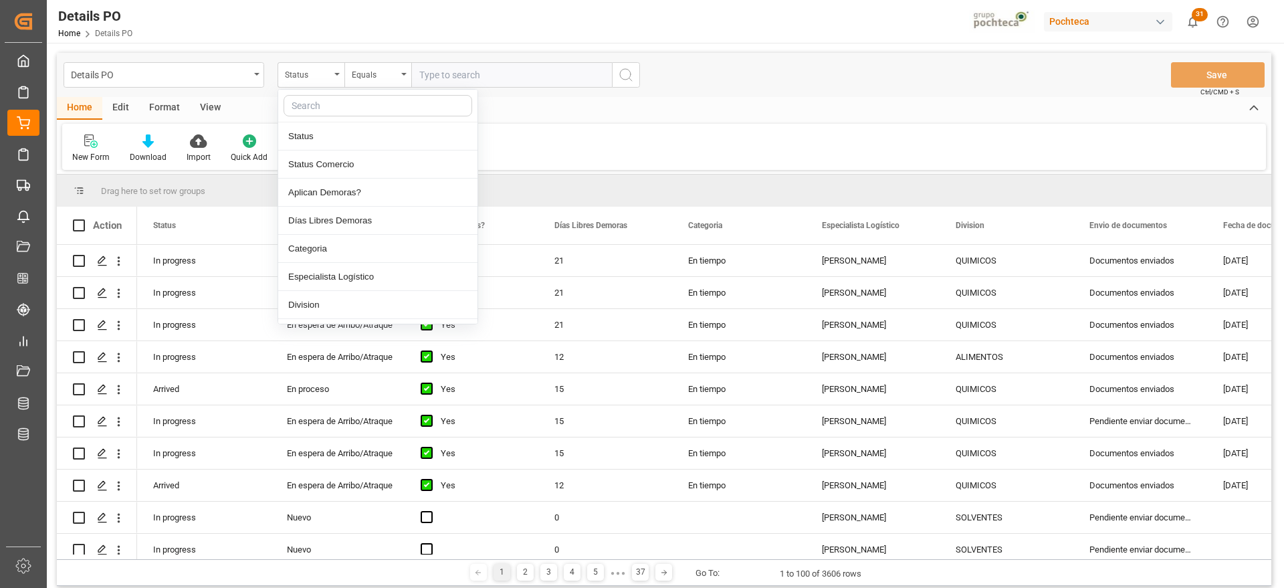
click at [319, 100] on input "text" at bounding box center [378, 105] width 189 height 21
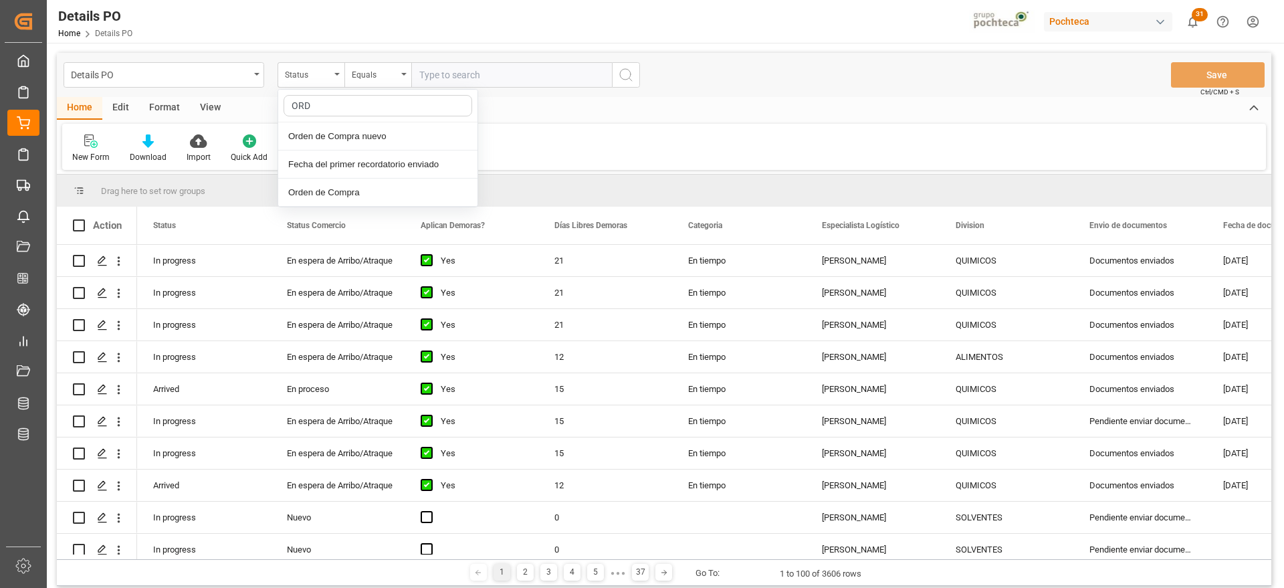
type input "ORDE"
click at [353, 153] on div "Orden de Compra" at bounding box center [377, 165] width 199 height 28
click at [322, 70] on div "Orden de Compra" at bounding box center [307, 73] width 45 height 15
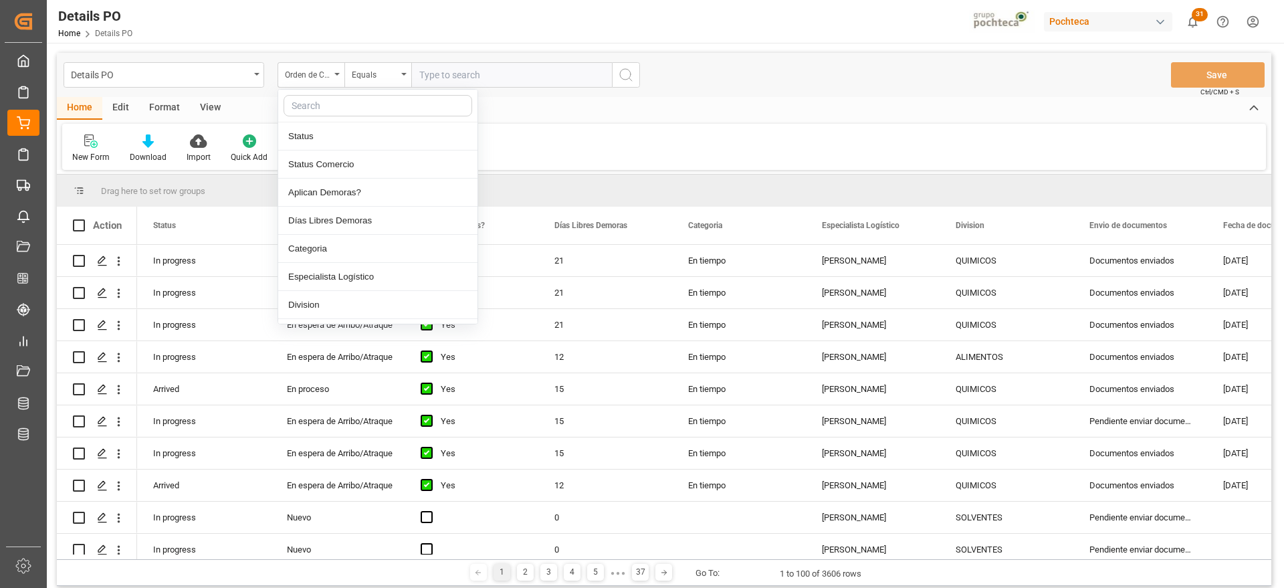
click at [334, 106] on input "text" at bounding box center [378, 105] width 189 height 21
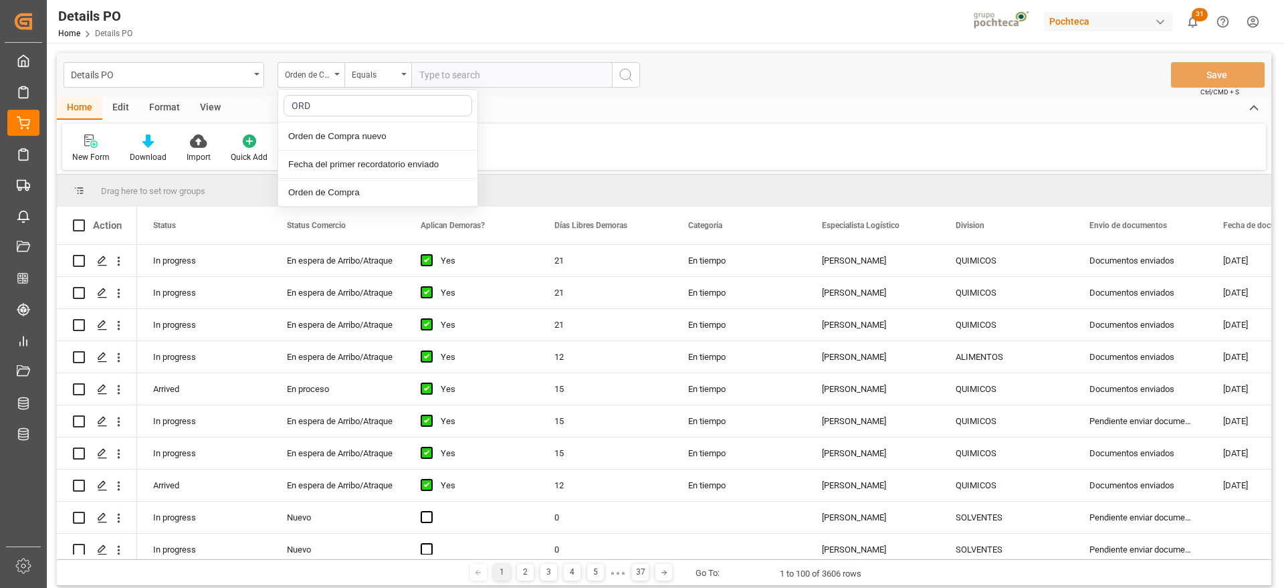
type input "ORDE"
click at [365, 140] on div "Orden de Compra nuevo" at bounding box center [377, 136] width 199 height 28
click at [448, 82] on input "text" at bounding box center [511, 74] width 201 height 25
paste input "5000306244"
type input "5000306244"
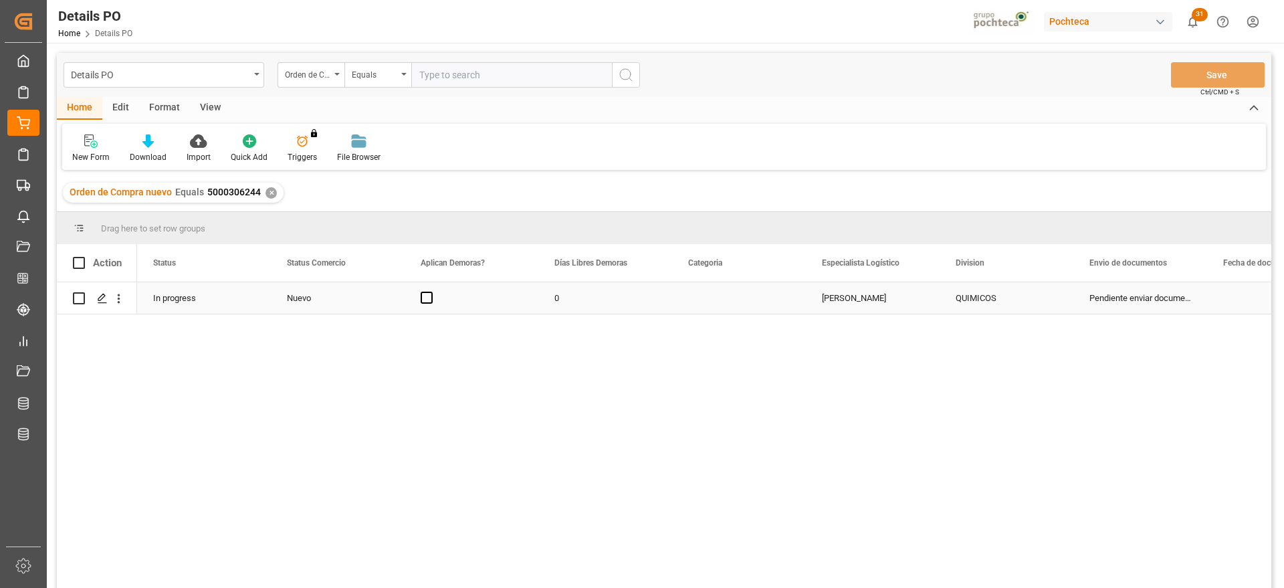
click at [306, 306] on div "Nuevo" at bounding box center [338, 298] width 102 height 31
click at [383, 304] on icon "open menu" at bounding box center [380, 306] width 16 height 16
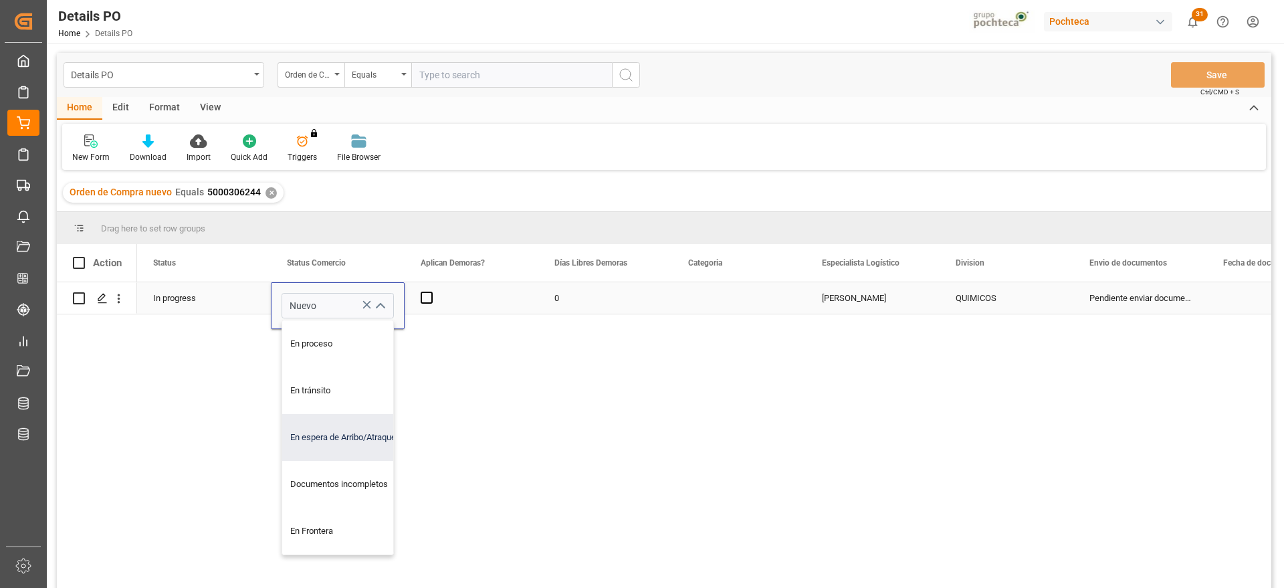
click at [355, 438] on div "En espera de Arribo/Atraque" at bounding box center [345, 437] width 127 height 47
type input "En espera de Arribo/Atraque"
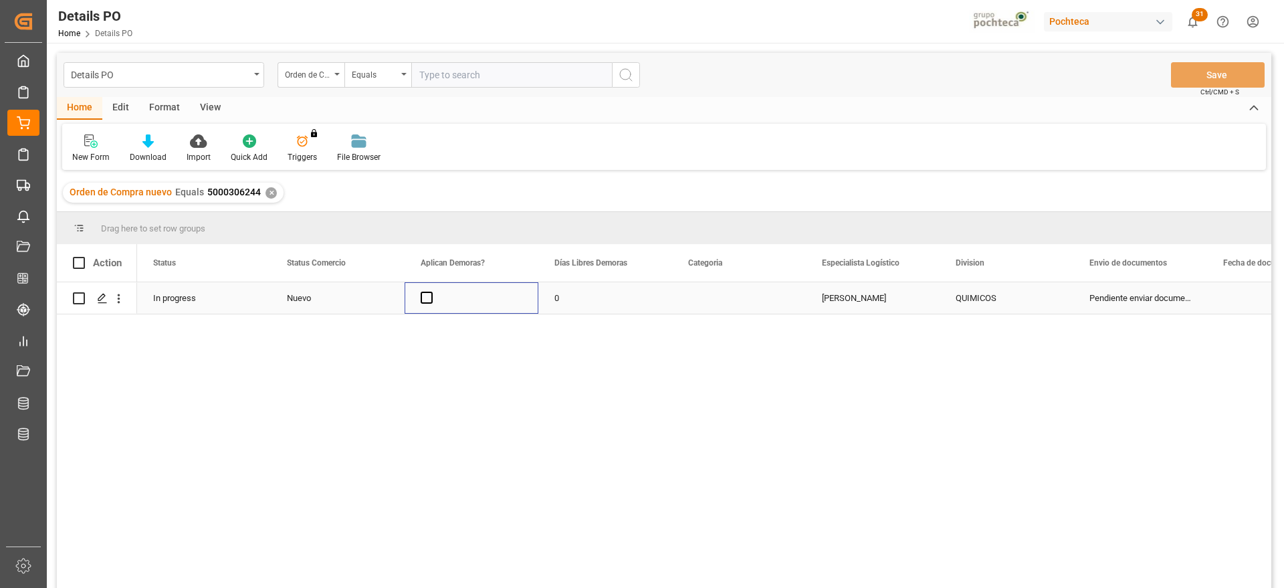
click at [415, 301] on div "Press SPACE to select this row." at bounding box center [472, 297] width 134 height 31
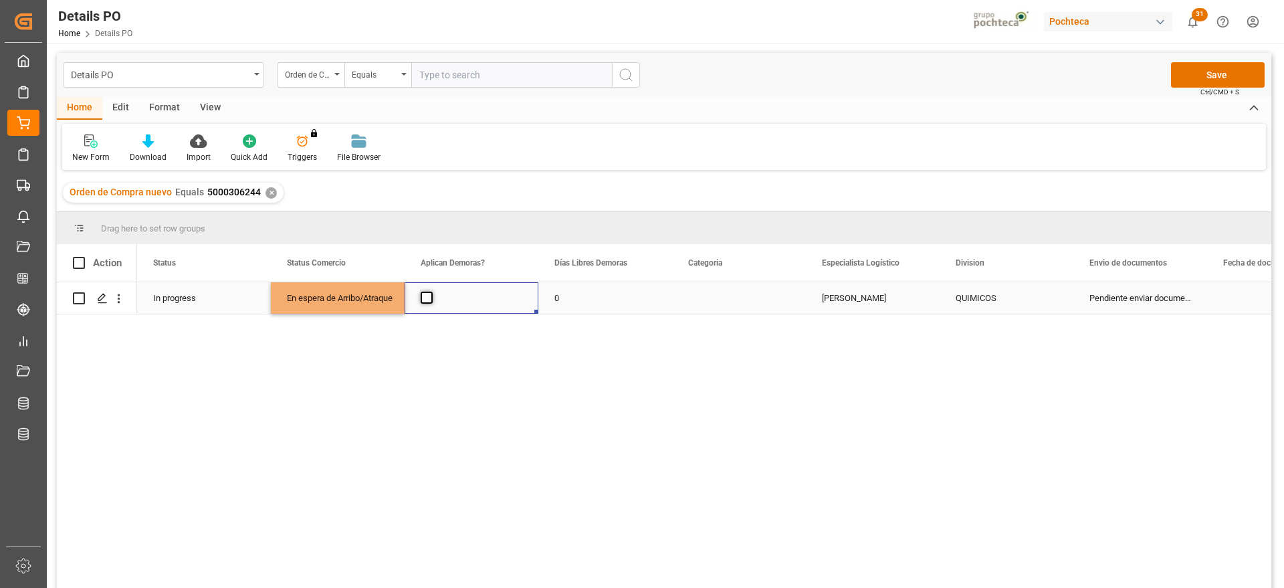
click at [425, 301] on span "Press SPACE to select this row." at bounding box center [427, 298] width 12 height 12
click at [431, 292] on input "Press SPACE to select this row." at bounding box center [431, 292] width 0 height 0
click at [559, 298] on div "0" at bounding box center [606, 297] width 134 height 31
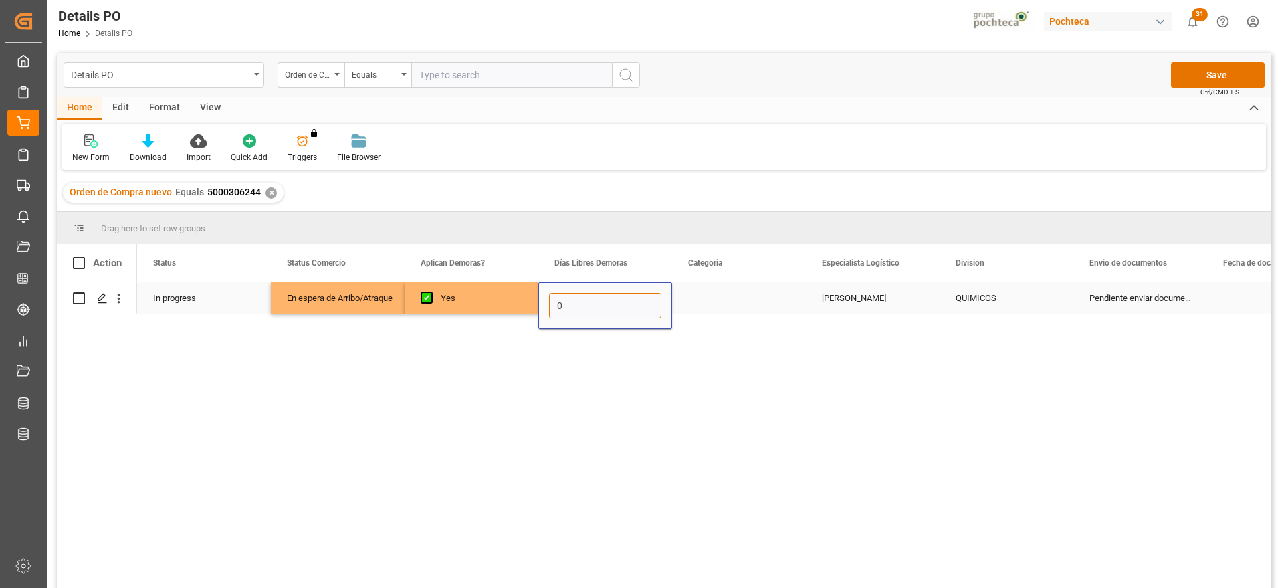
click at [569, 302] on input "0" at bounding box center [605, 305] width 112 height 25
type input "12"
click at [768, 308] on div "Press SPACE to select this row." at bounding box center [739, 297] width 134 height 31
click at [789, 304] on button "Select" at bounding box center [739, 305] width 112 height 25
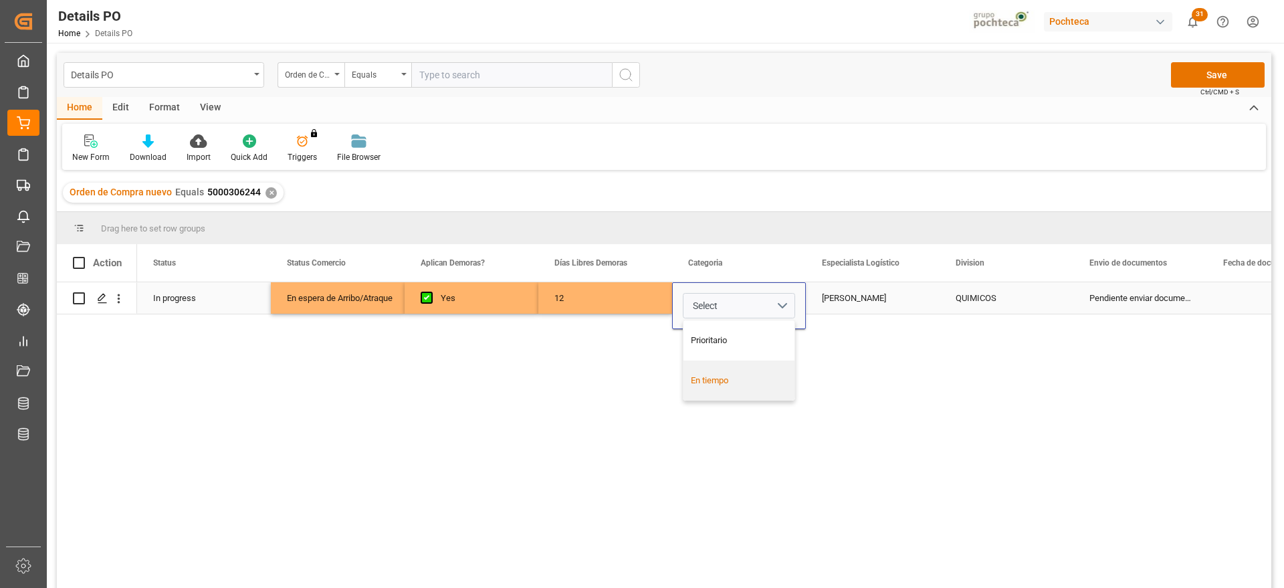
click at [763, 371] on div "En tiempo" at bounding box center [739, 381] width 111 height 40
click at [854, 308] on div "Paola Díaz López" at bounding box center [873, 297] width 134 height 31
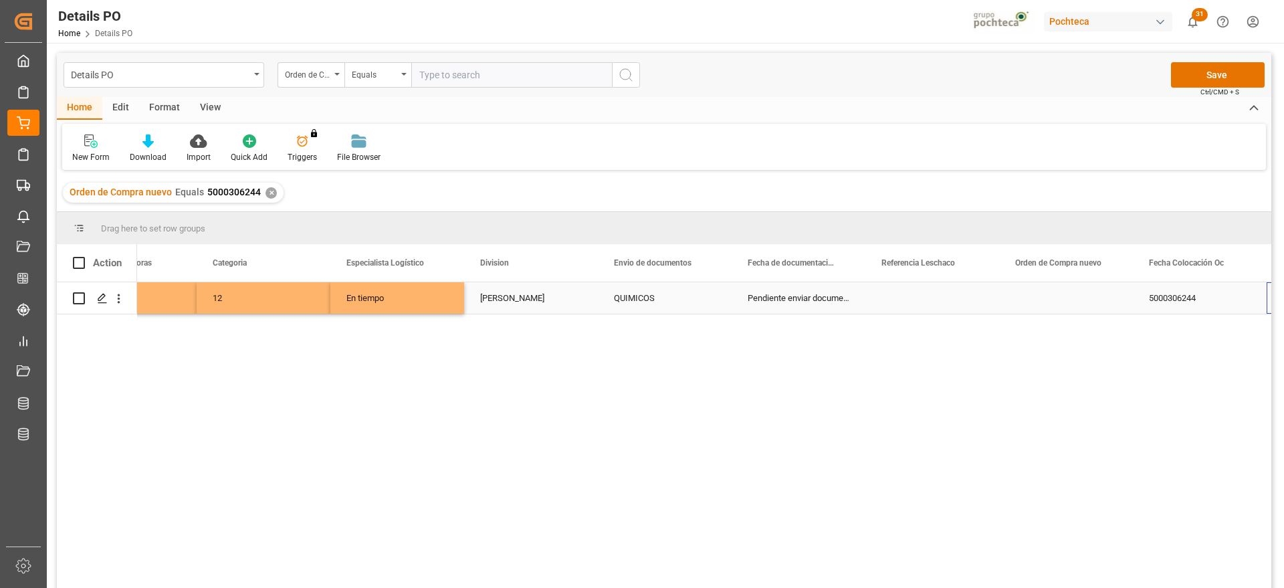
scroll to position [0, 476]
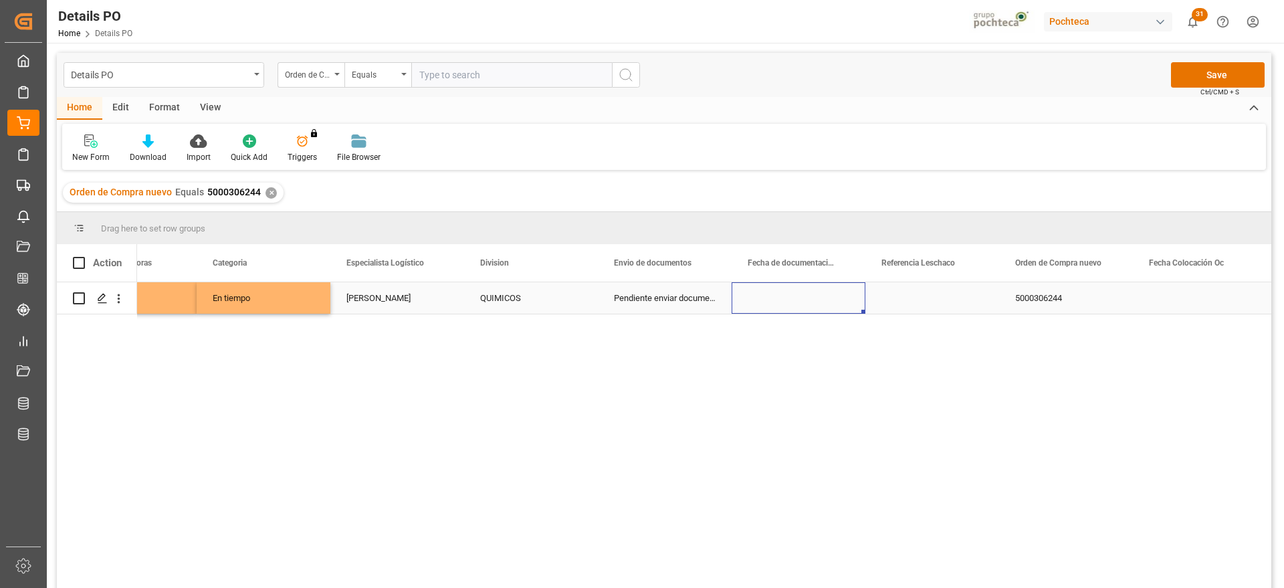
click at [793, 297] on div "Press SPACE to select this row." at bounding box center [799, 297] width 134 height 31
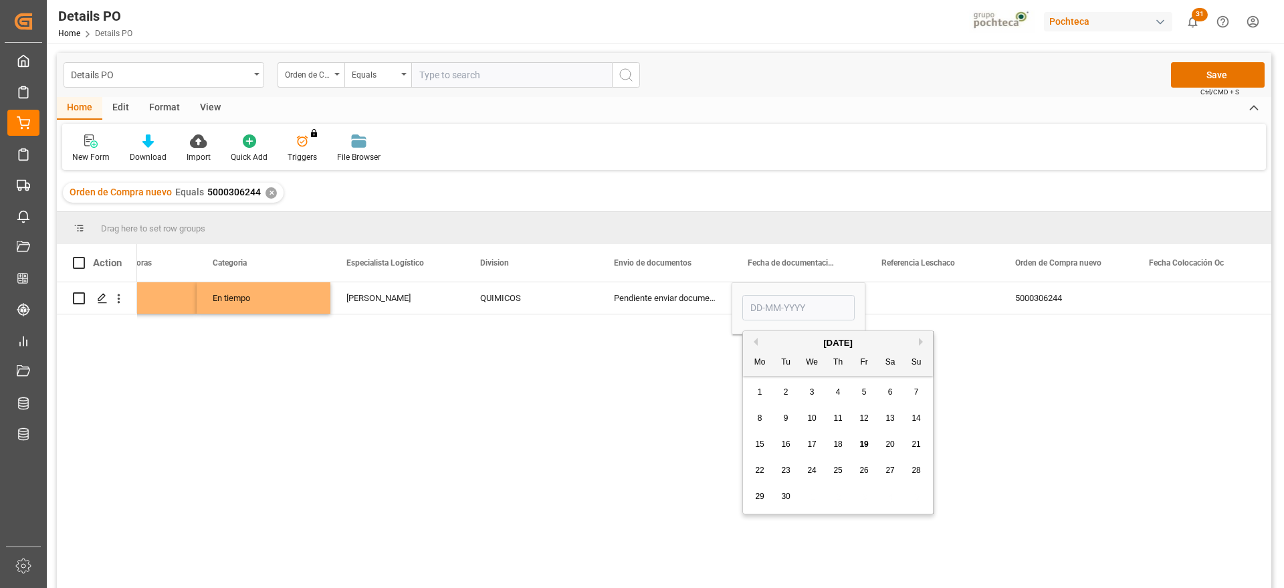
click at [860, 443] on span "19" at bounding box center [864, 444] width 9 height 9
type input "[DATE]"
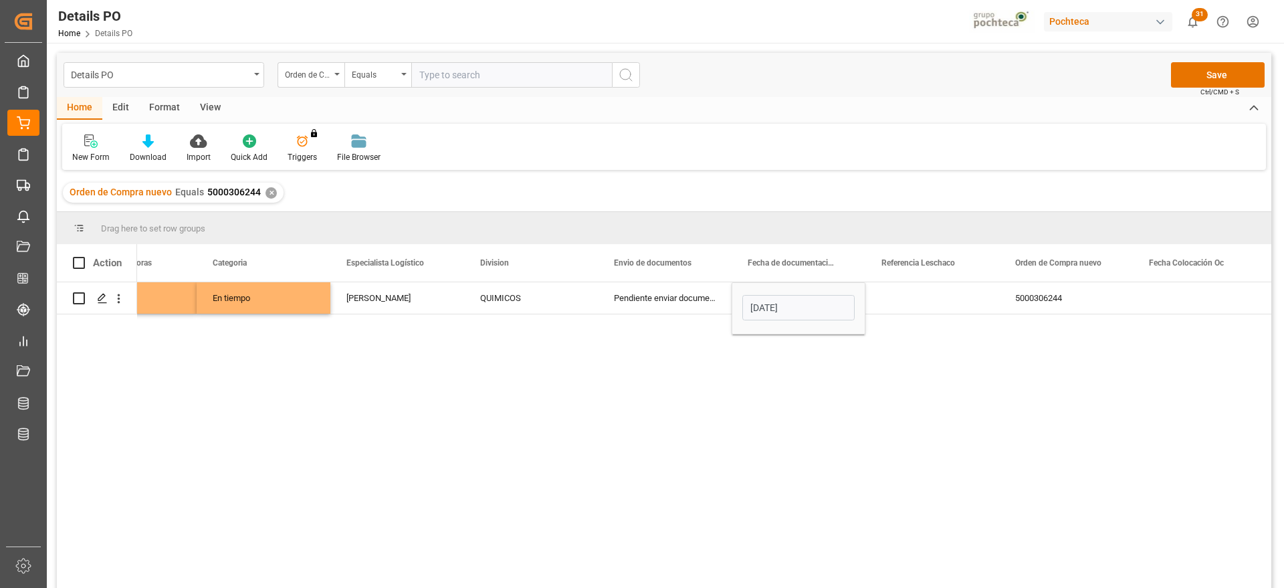
drag, startPoint x: 1224, startPoint y: 389, endPoint x: 1141, endPoint y: 370, distance: 85.8
click at [1224, 389] on div "Yes 12 En tiempo Paola Díaz López QUIMICOS Pendiente enviar documentos 19-09-20…" at bounding box center [704, 439] width 1135 height 314
click at [919, 301] on div "Press SPACE to select this row." at bounding box center [933, 297] width 134 height 31
click at [1070, 295] on div "5000306244" at bounding box center [1066, 297] width 134 height 31
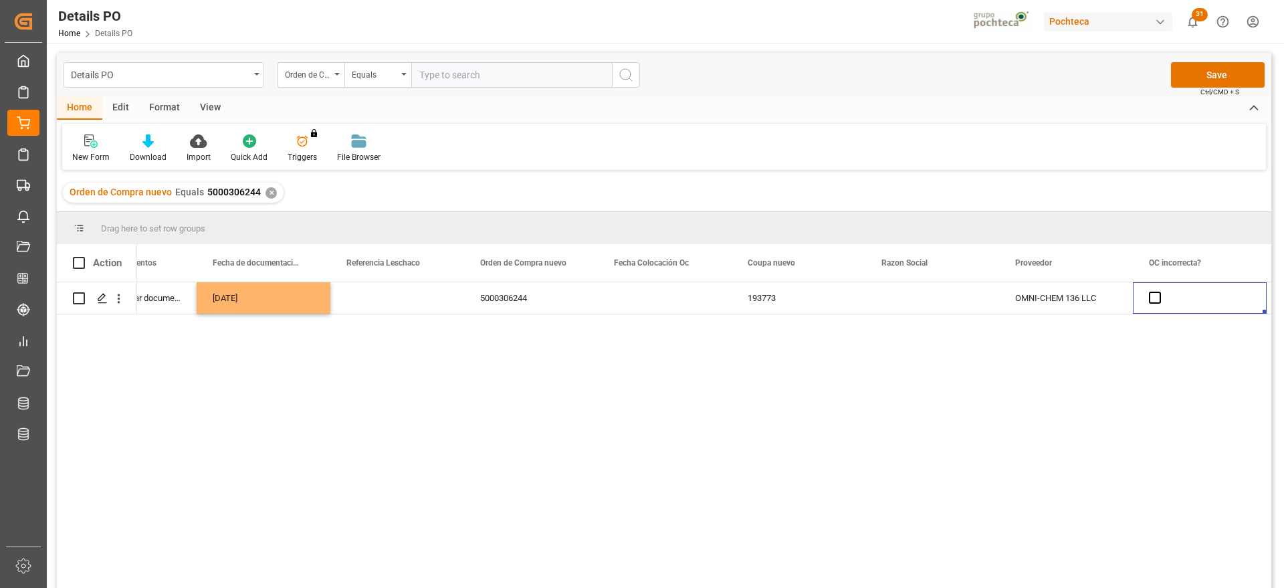
scroll to position [0, 1145]
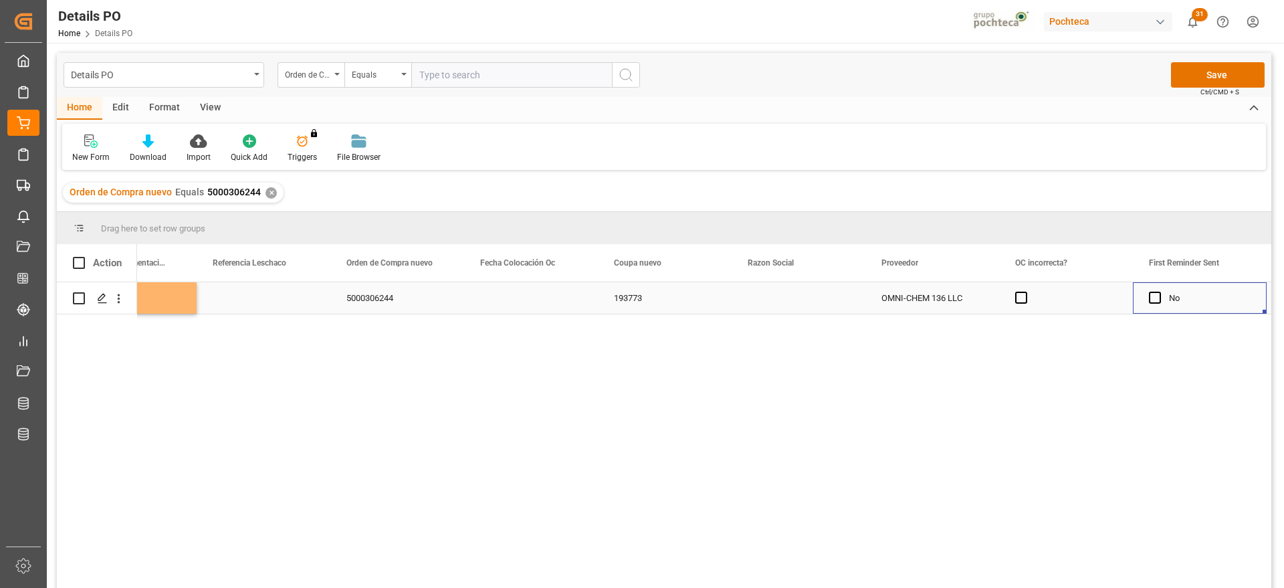
click at [751, 296] on div "Press SPACE to select this row." at bounding box center [799, 297] width 134 height 31
click at [842, 308] on polyline "open menu" at bounding box center [841, 306] width 8 height 4
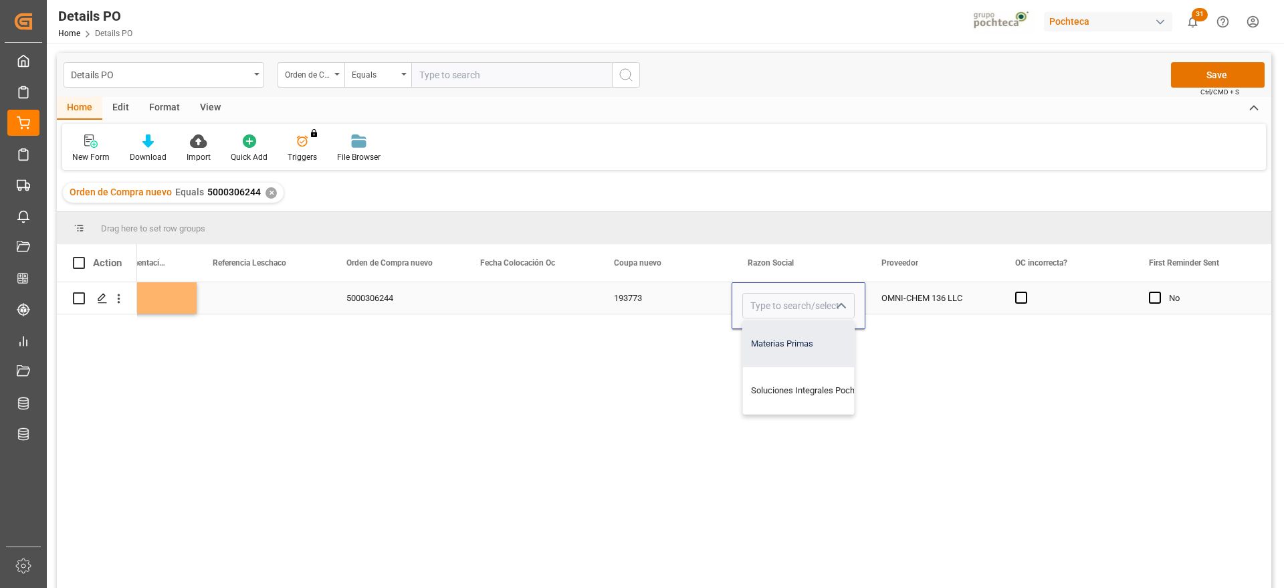
click at [824, 340] on div "Materias Primas" at bounding box center [811, 343] width 136 height 47
type input "Materias Primas"
click at [929, 294] on div "OMNI-CHEM 136 LLC" at bounding box center [933, 297] width 134 height 31
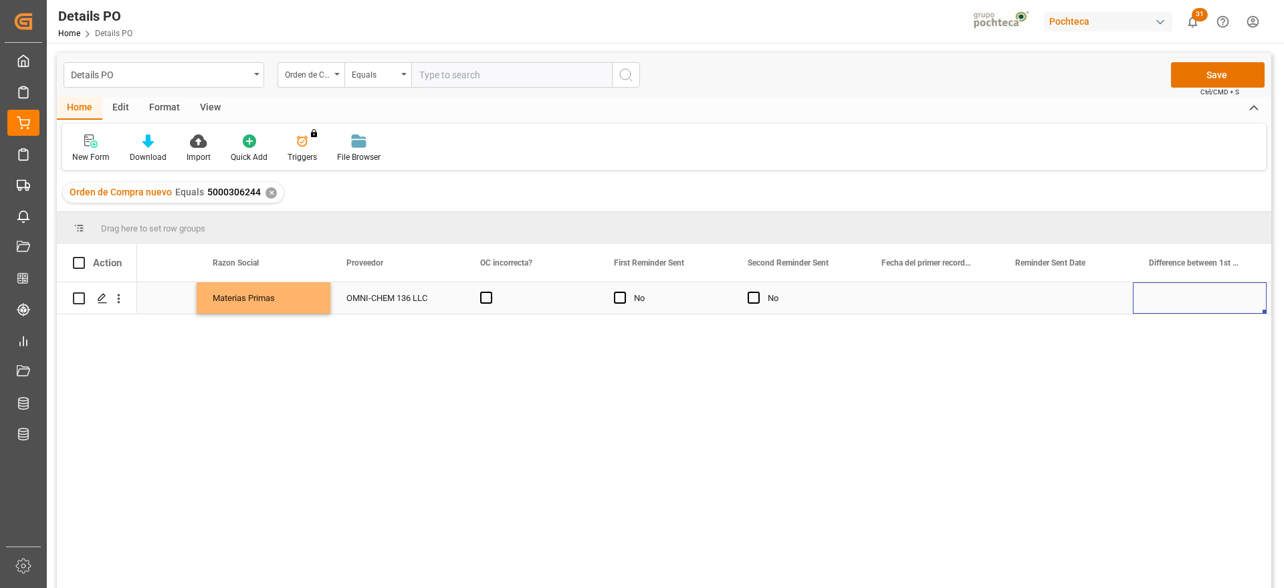
scroll to position [0, 1814]
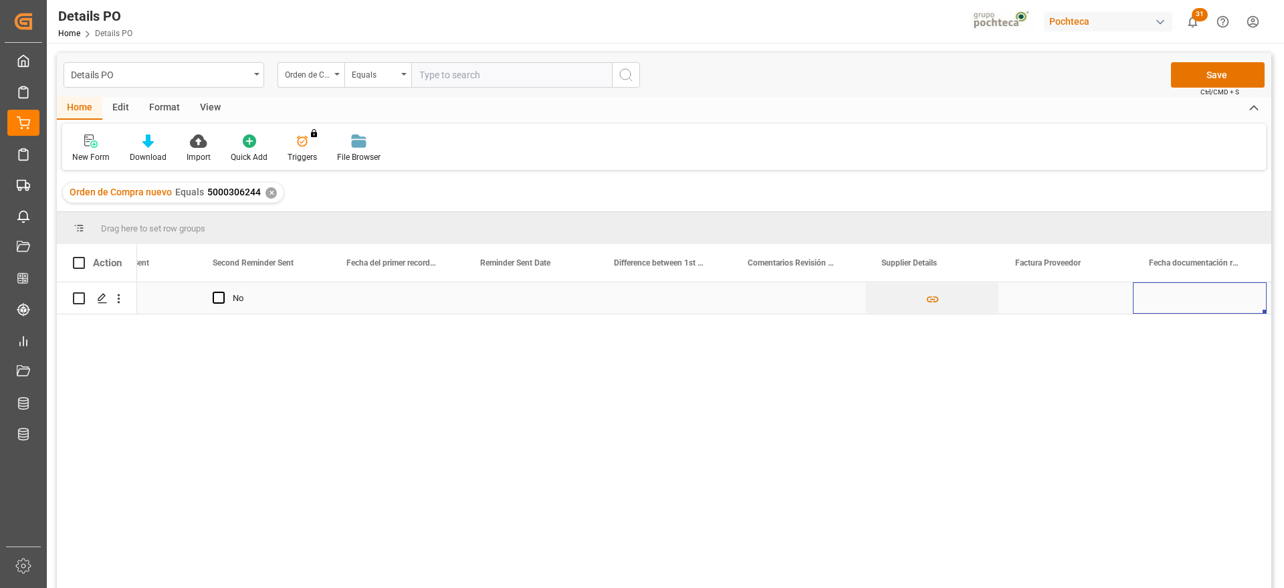
click at [1058, 294] on div "Press SPACE to select this row." at bounding box center [1066, 297] width 134 height 31
click at [1065, 308] on input "Press SPACE to select this row." at bounding box center [1066, 305] width 112 height 25
paste input "28147"
type input "28147"
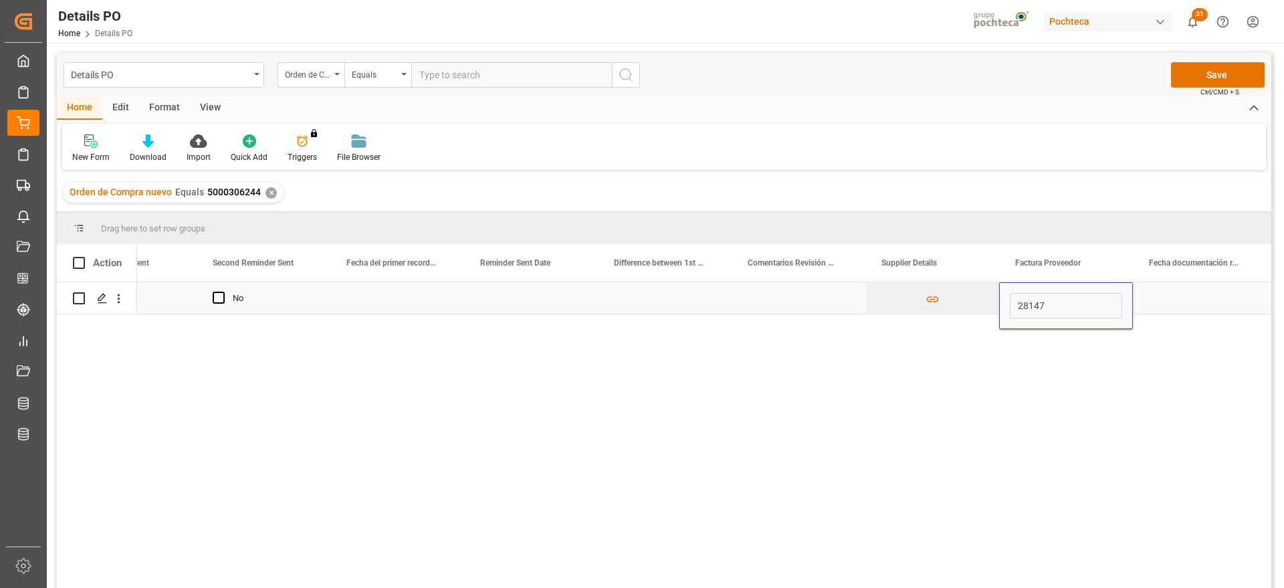
click at [1149, 298] on div "Press SPACE to select this row." at bounding box center [1200, 297] width 134 height 31
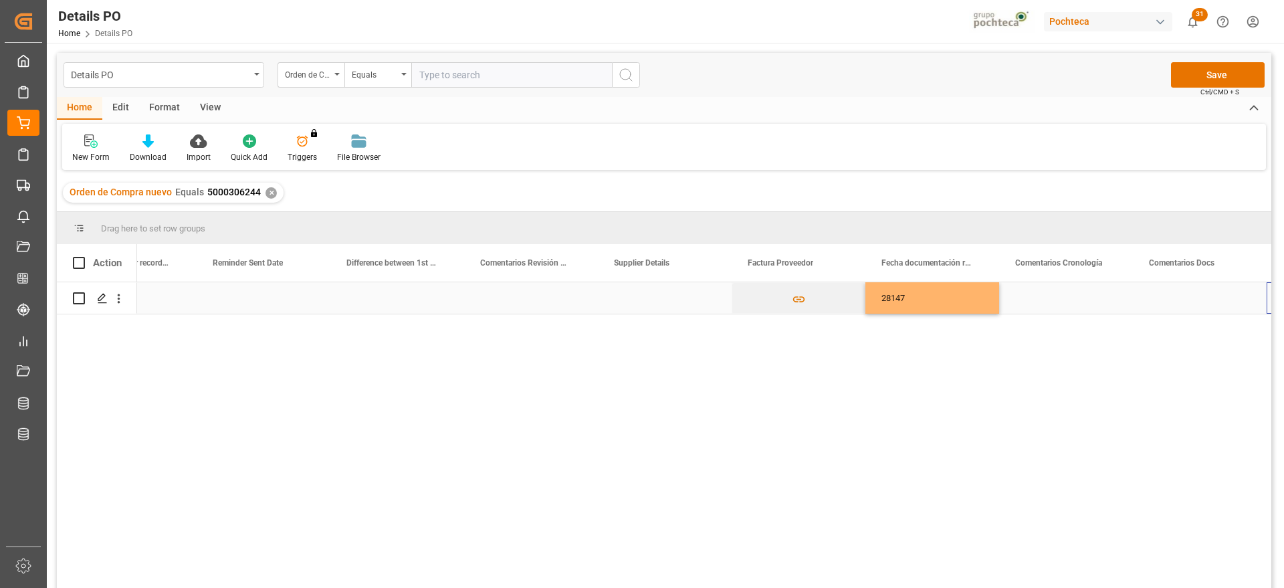
scroll to position [0, 2483]
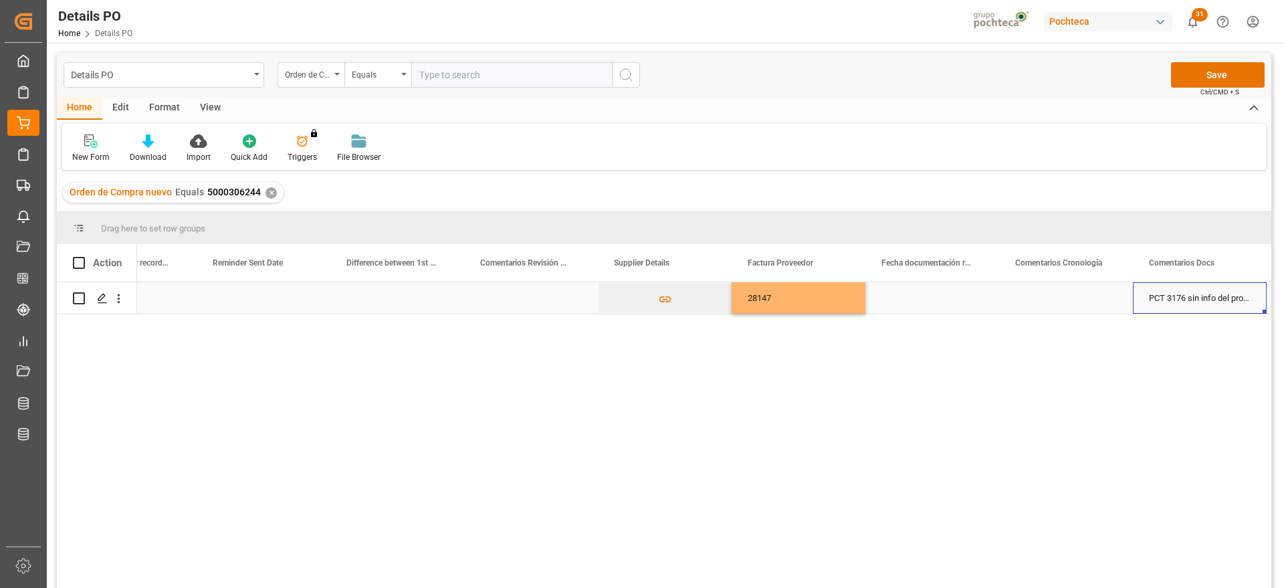
click at [981, 302] on div "Press SPACE to select this row." at bounding box center [933, 297] width 134 height 31
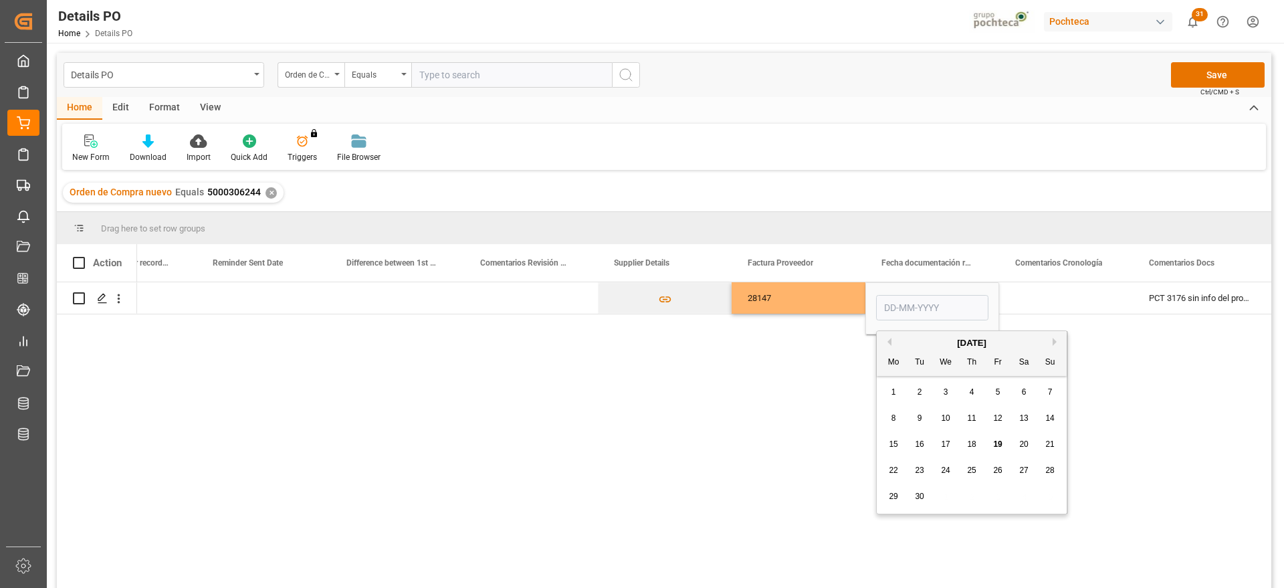
click at [975, 444] on span "18" at bounding box center [971, 444] width 9 height 9
type input "[DATE]"
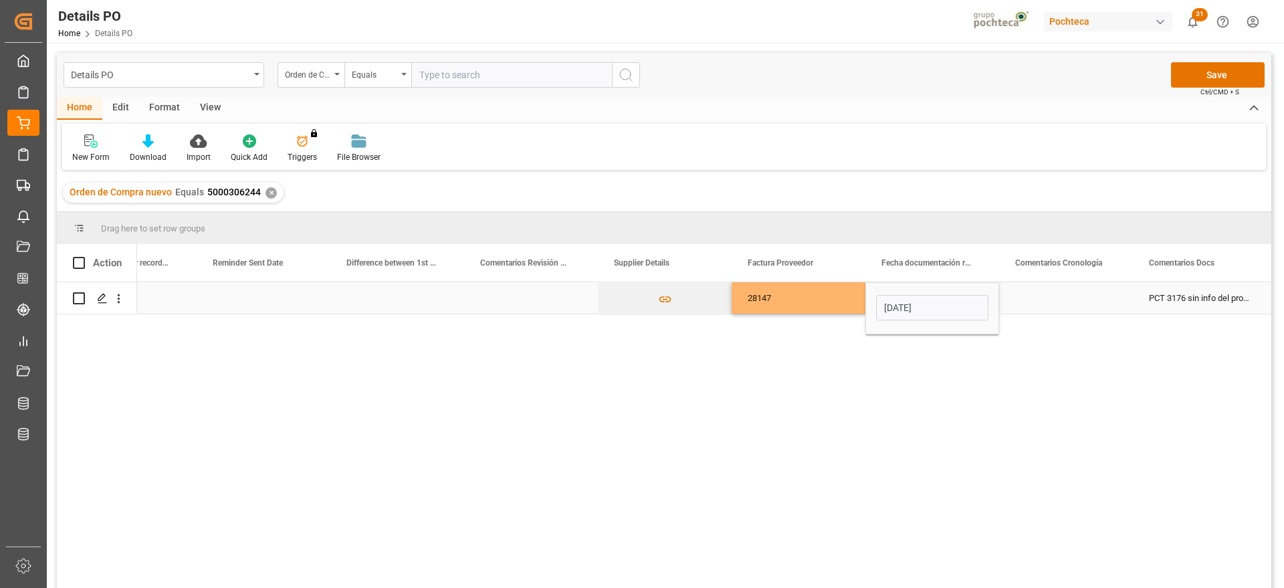
click at [1068, 297] on div "Press SPACE to select this row." at bounding box center [1066, 297] width 134 height 31
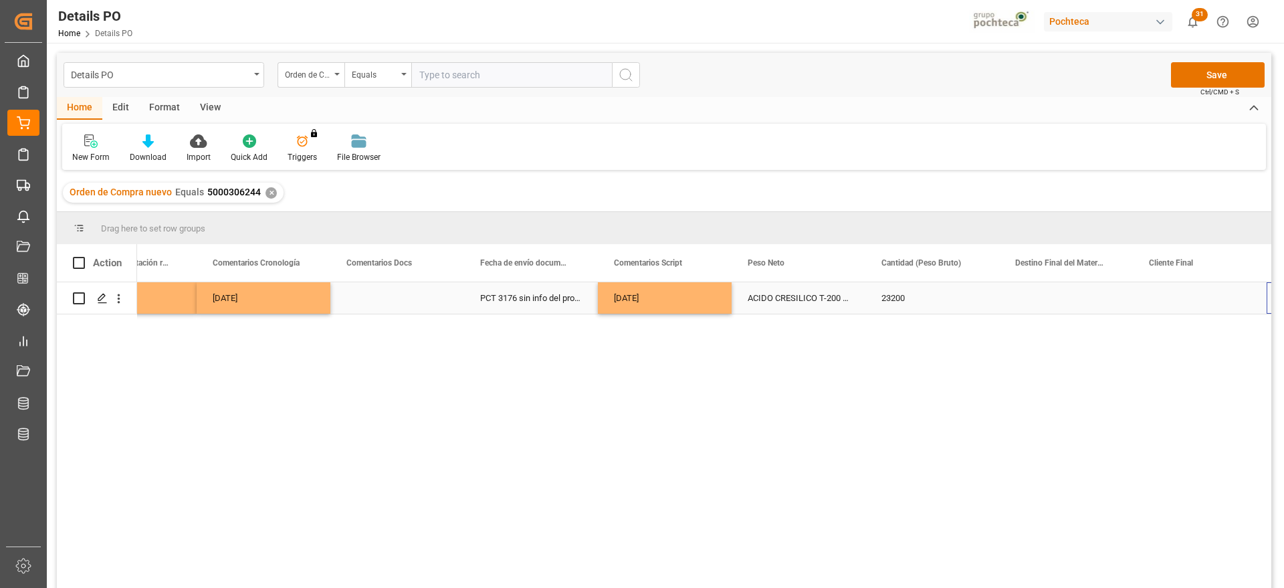
scroll to position [0, 3285]
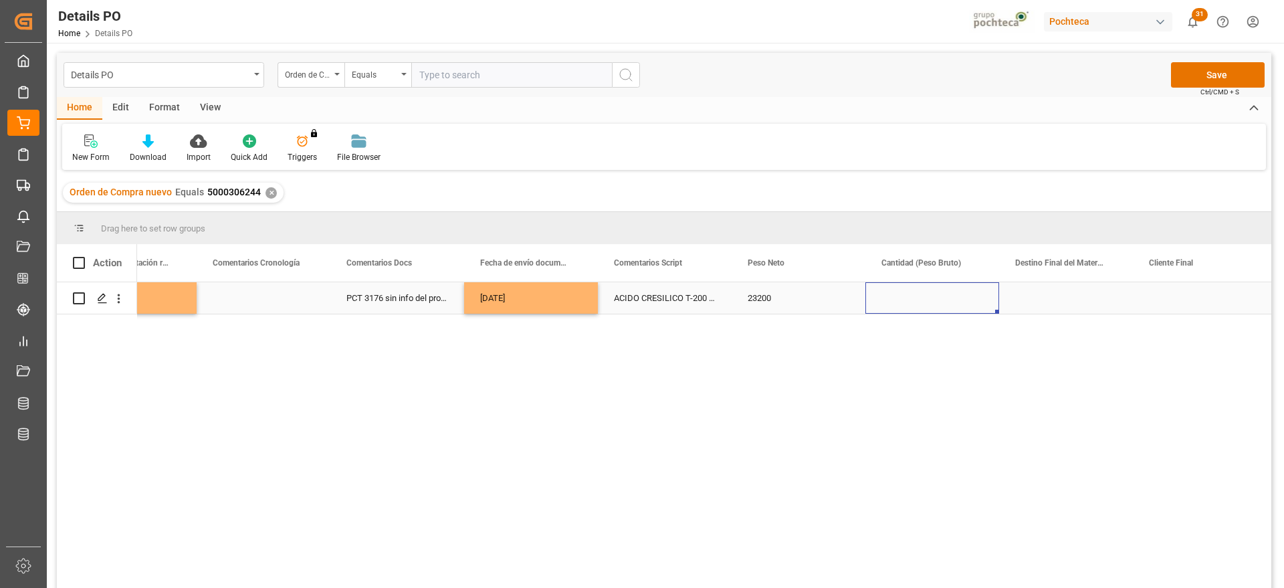
click at [902, 294] on div "Press SPACE to select this row." at bounding box center [933, 297] width 134 height 31
click at [906, 306] on input "Press SPACE to select this row." at bounding box center [932, 305] width 112 height 25
type input "2400"
click at [1072, 298] on div "Press SPACE to select this row." at bounding box center [1066, 297] width 134 height 31
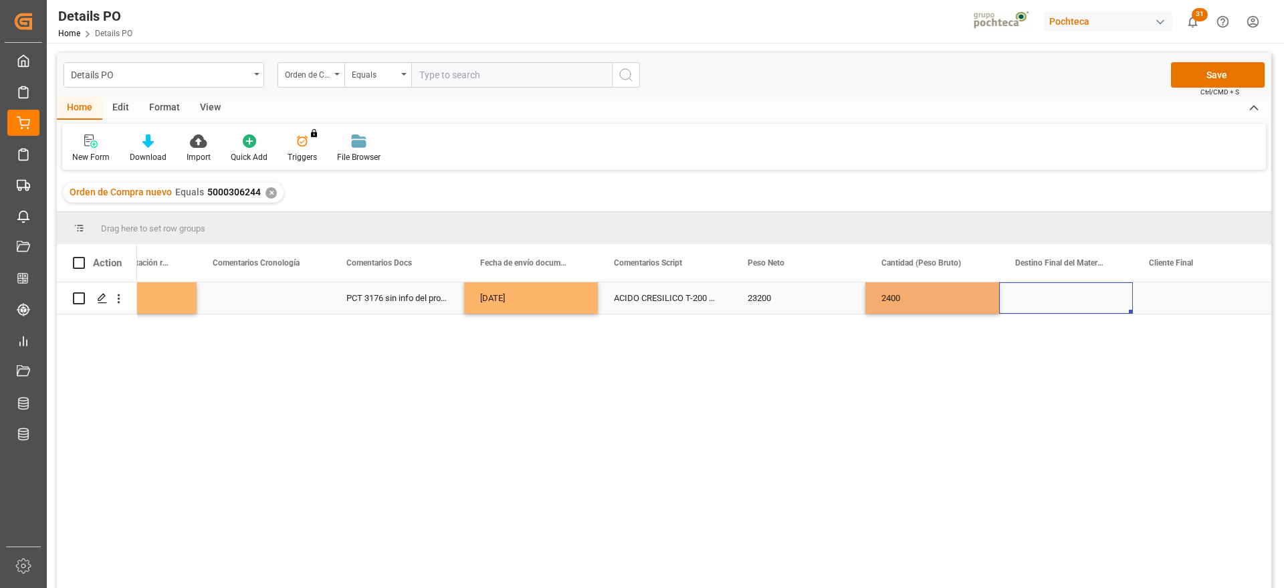
click at [1072, 298] on div "Press SPACE to select this row." at bounding box center [1066, 297] width 134 height 31
click at [1072, 298] on input "Press SPACE to select this row." at bounding box center [1066, 305] width 112 height 25
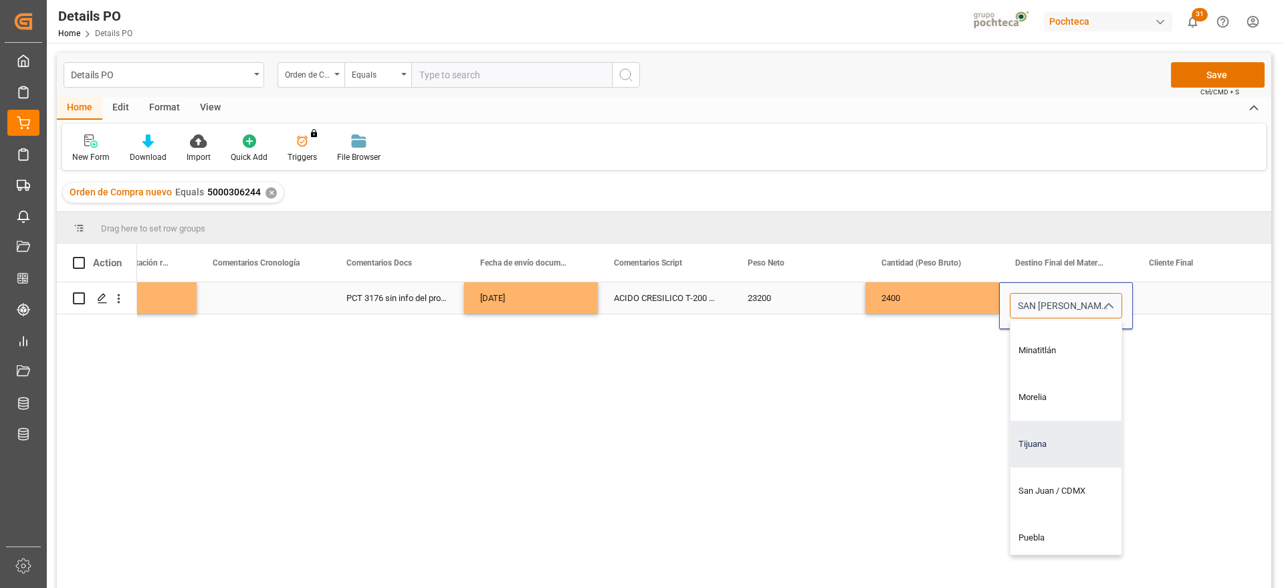
scroll to position [920, 0]
click at [1072, 401] on div "San Juan / CDMX" at bounding box center [1092, 407] width 162 height 47
type input "San Juan / CDMX"
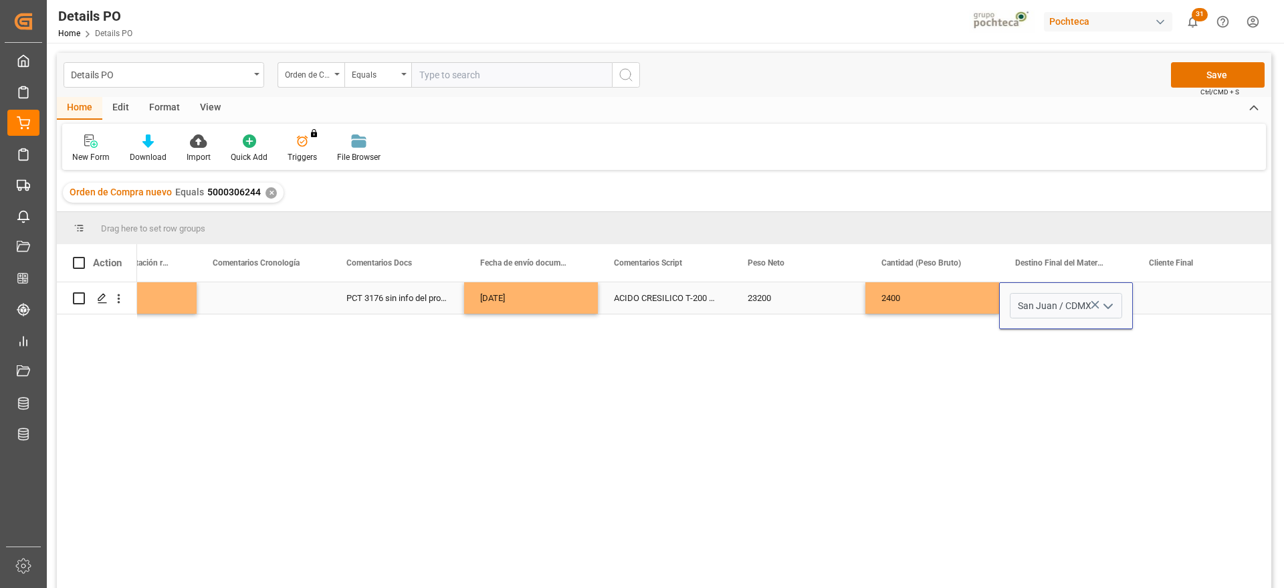
click at [1199, 304] on div "Press SPACE to select this row." at bounding box center [1200, 297] width 134 height 31
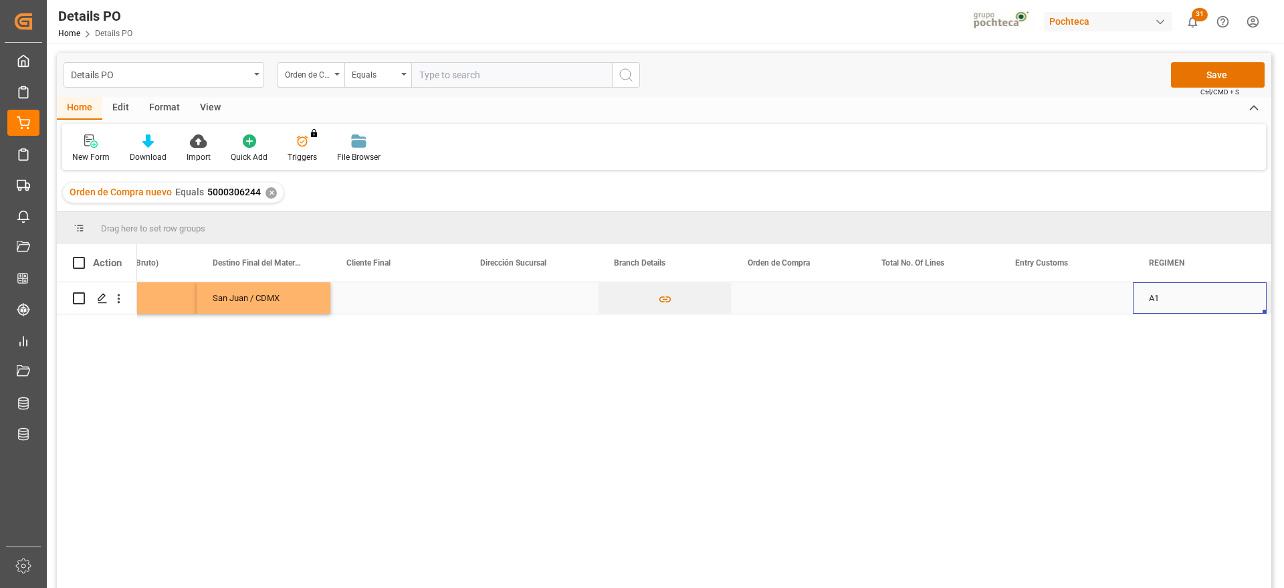
scroll to position [0, 4222]
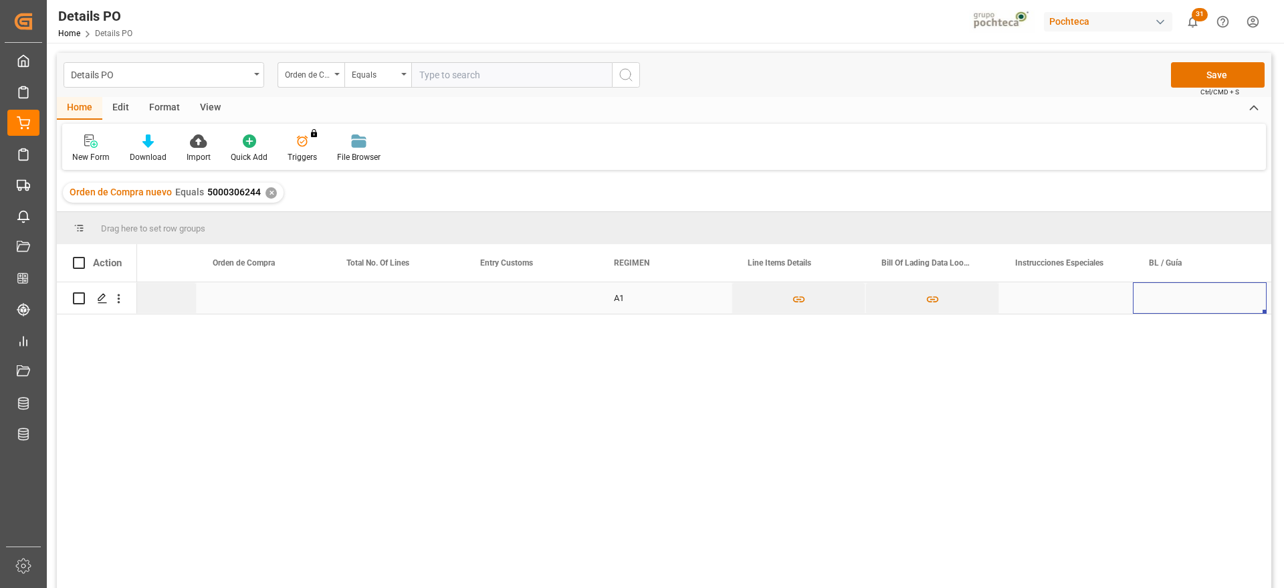
click at [1176, 288] on div "Press SPACE to select this row." at bounding box center [1200, 297] width 134 height 31
click at [1175, 298] on input "Press SPACE to select this row." at bounding box center [1200, 305] width 112 height 25
paste input "HLCULIV250859996"
type input "HLCULIV250859996"
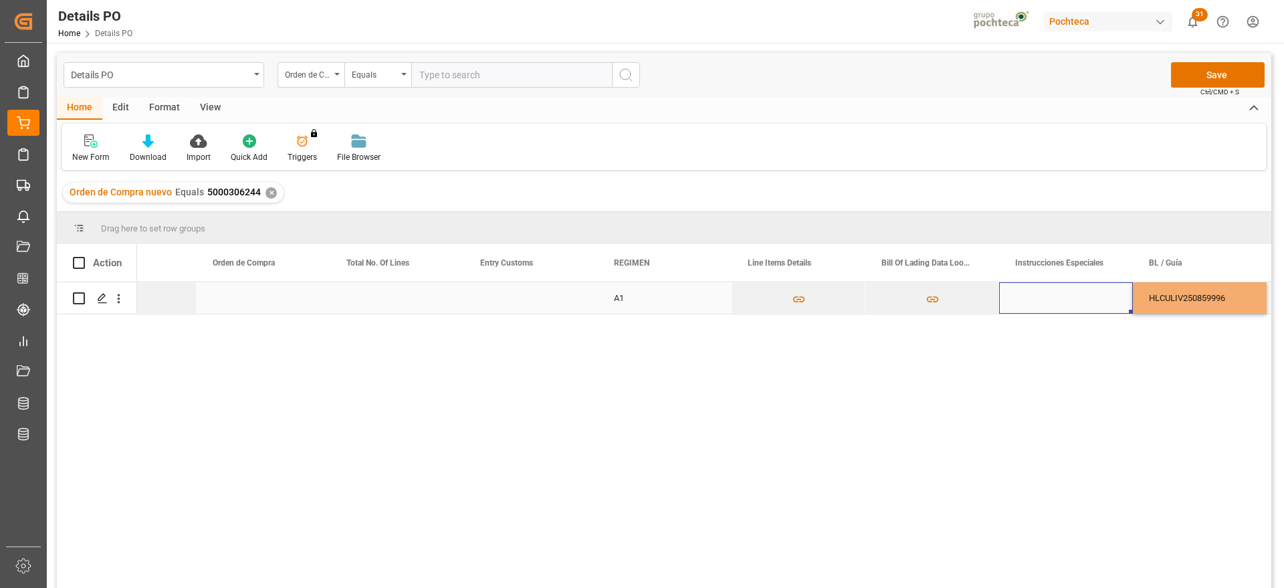
click at [1084, 296] on div "Press SPACE to select this row." at bounding box center [1066, 297] width 134 height 31
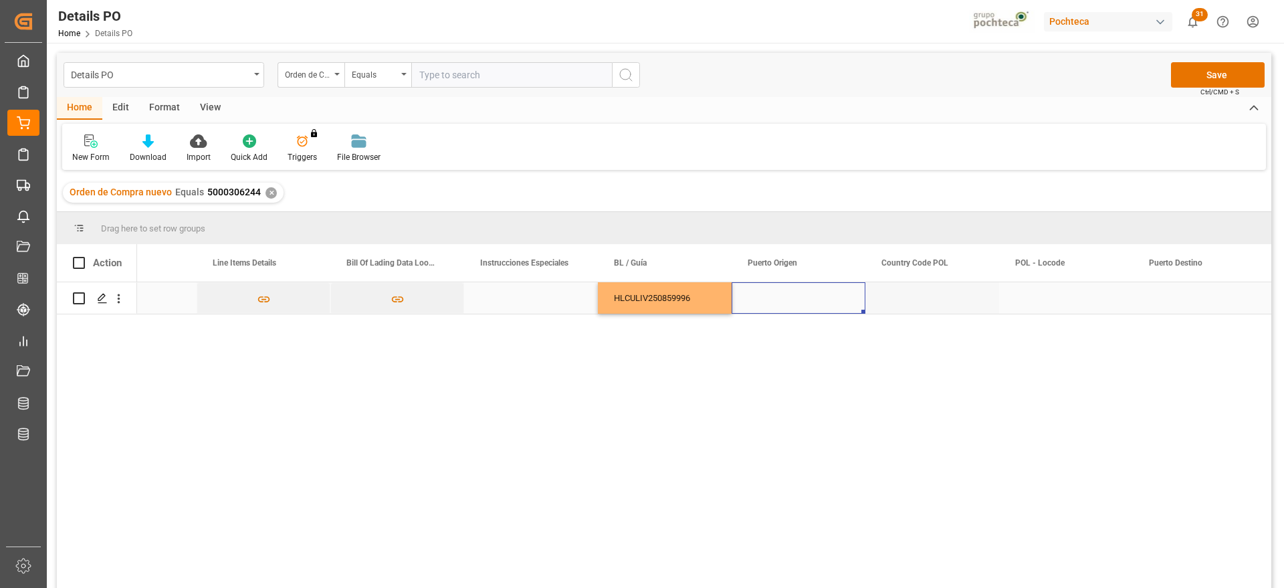
click at [803, 302] on div "Press SPACE to select this row." at bounding box center [799, 297] width 134 height 31
click at [803, 302] on input "Press SPACE to select this row." at bounding box center [799, 305] width 112 height 25
click at [822, 353] on div "Grangemouth - GBGRG" at bounding box center [809, 343] width 133 height 47
type input "Grangemouth - GBGRG"
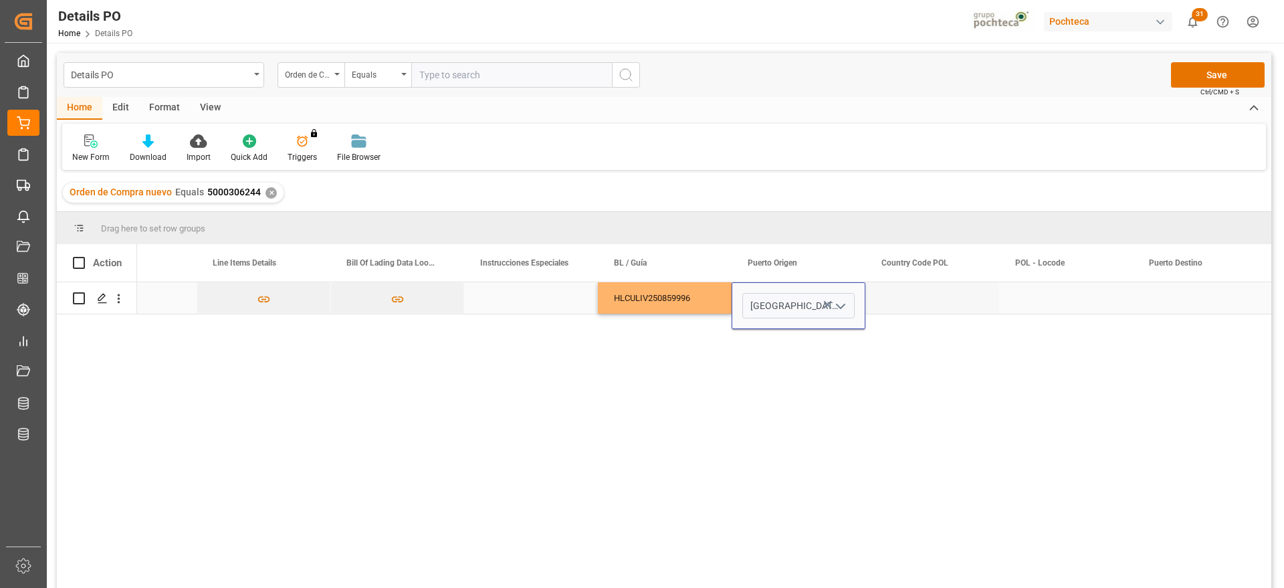
click at [925, 298] on div "Press SPACE to select this row." at bounding box center [933, 297] width 134 height 31
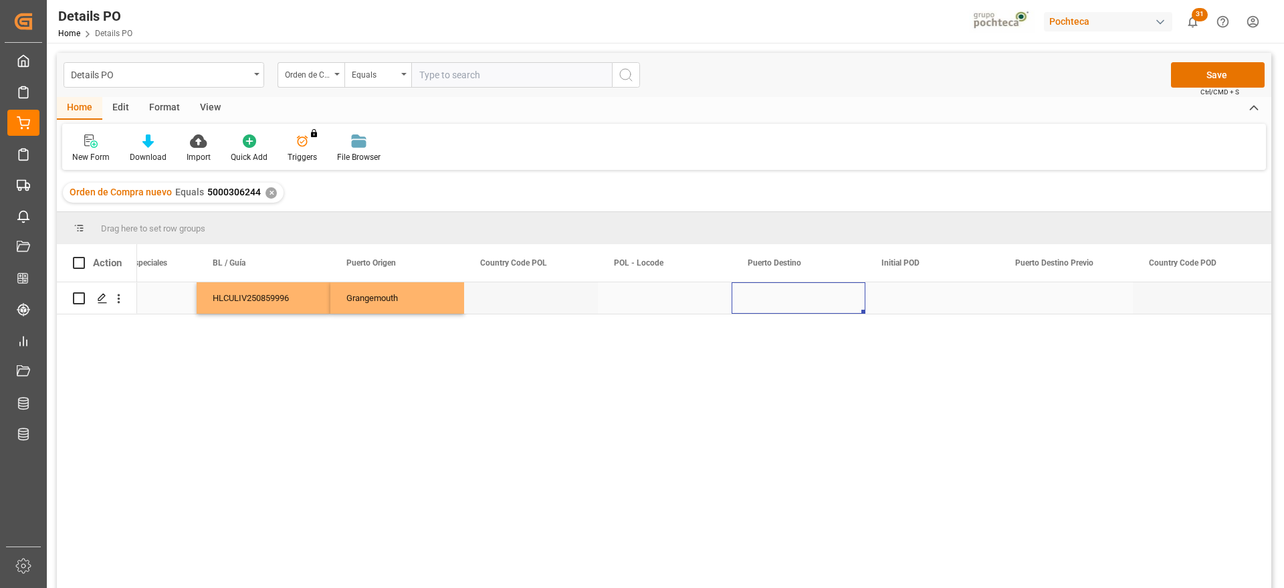
click at [789, 298] on div "Press SPACE to select this row." at bounding box center [799, 297] width 134 height 31
click at [789, 301] on input "Press SPACE to select this row." at bounding box center [799, 305] width 112 height 25
paste input "VERACRUZ"
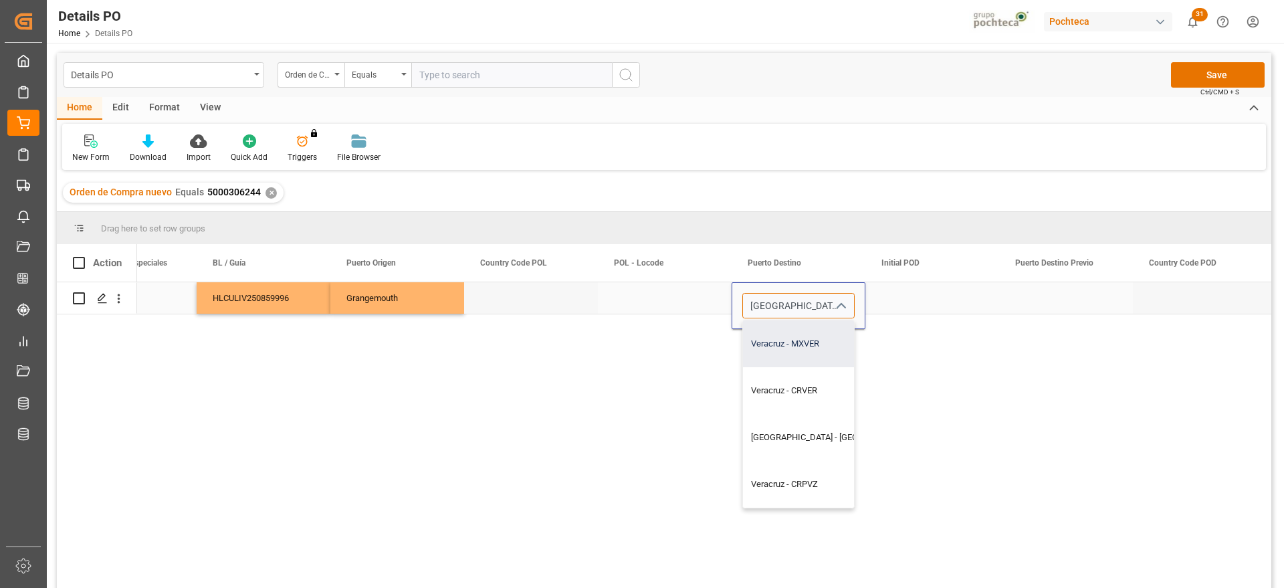
click at [830, 346] on div "Veracruz - MXVER" at bounding box center [836, 343] width 186 height 47
type input "Veracruz - MXVER"
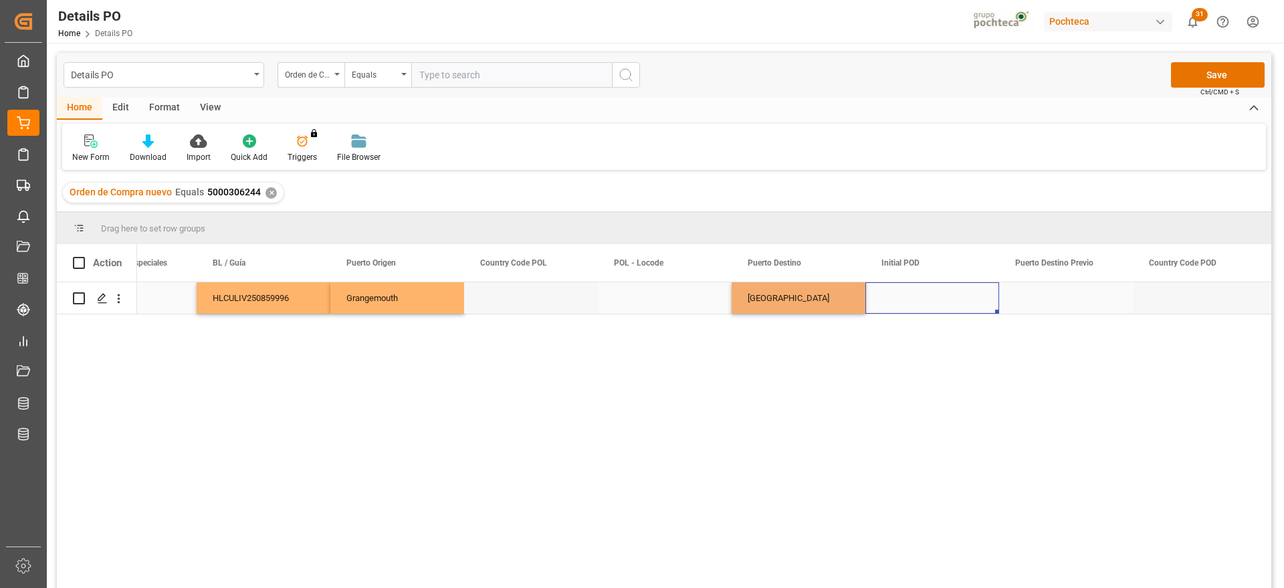
click at [956, 306] on div "Press SPACE to select this row." at bounding box center [933, 297] width 134 height 31
click at [946, 306] on div "Press SPACE to select this row." at bounding box center [933, 297] width 134 height 31
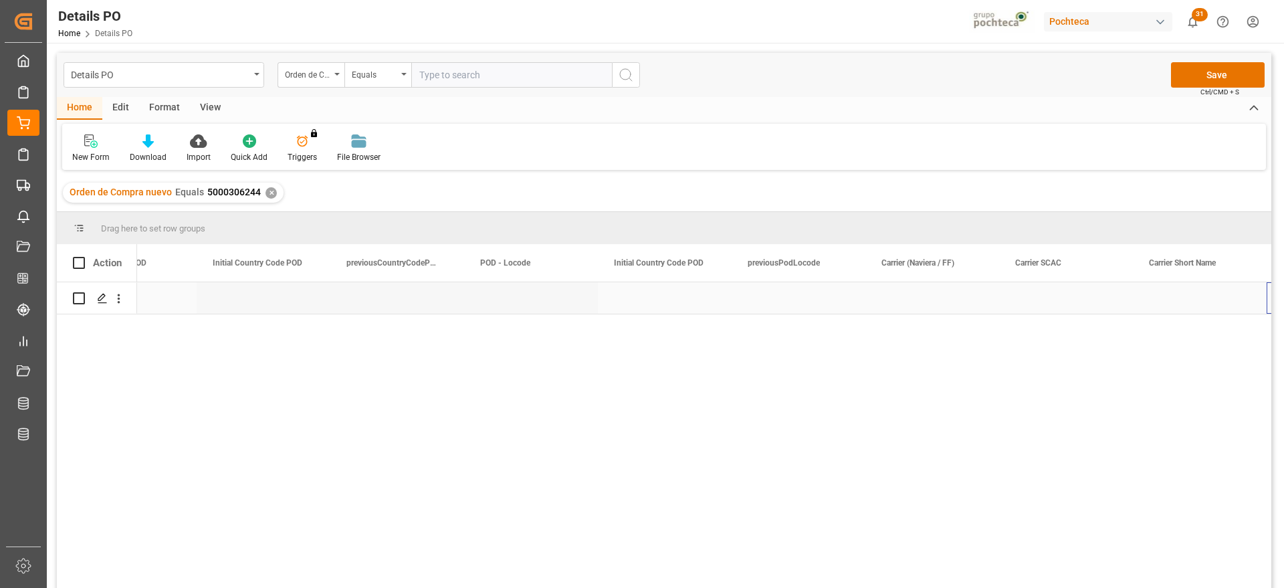
scroll to position [0, 6630]
click at [794, 295] on div "Press SPACE to select this row." at bounding box center [799, 297] width 134 height 31
click at [815, 306] on input "Press SPACE to select this row." at bounding box center [799, 305] width 112 height 25
click at [762, 303] on input "Press SPACE to select this row." at bounding box center [799, 305] width 112 height 25
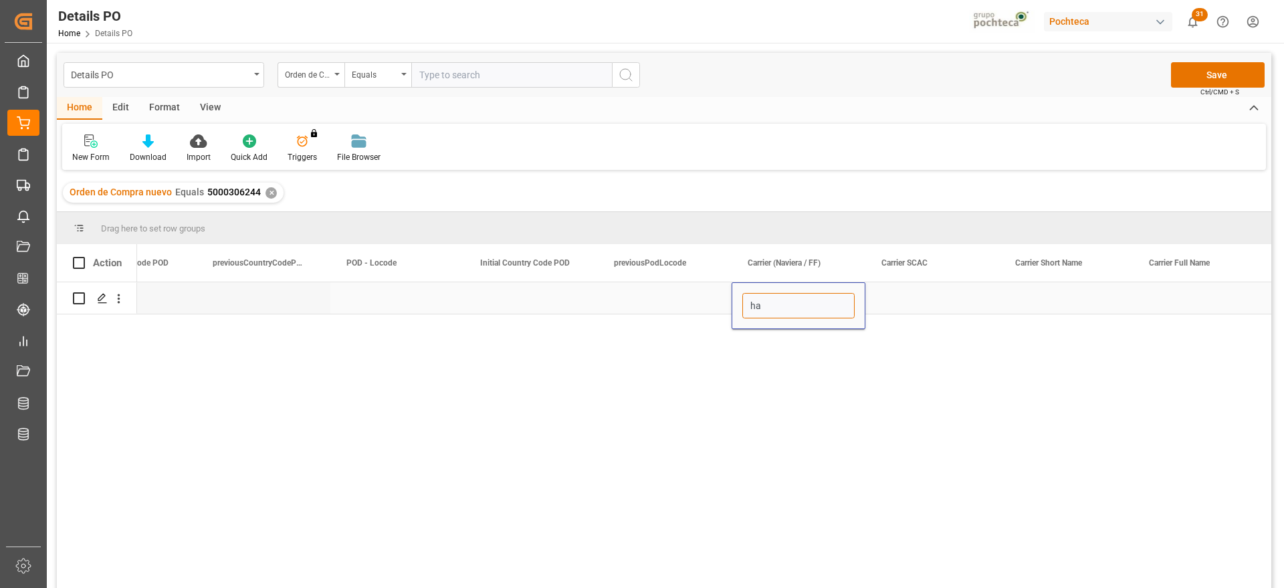
type input "h"
type input "HAPAG LLOYD"
click at [907, 309] on div "Press SPACE to select this row." at bounding box center [933, 297] width 134 height 31
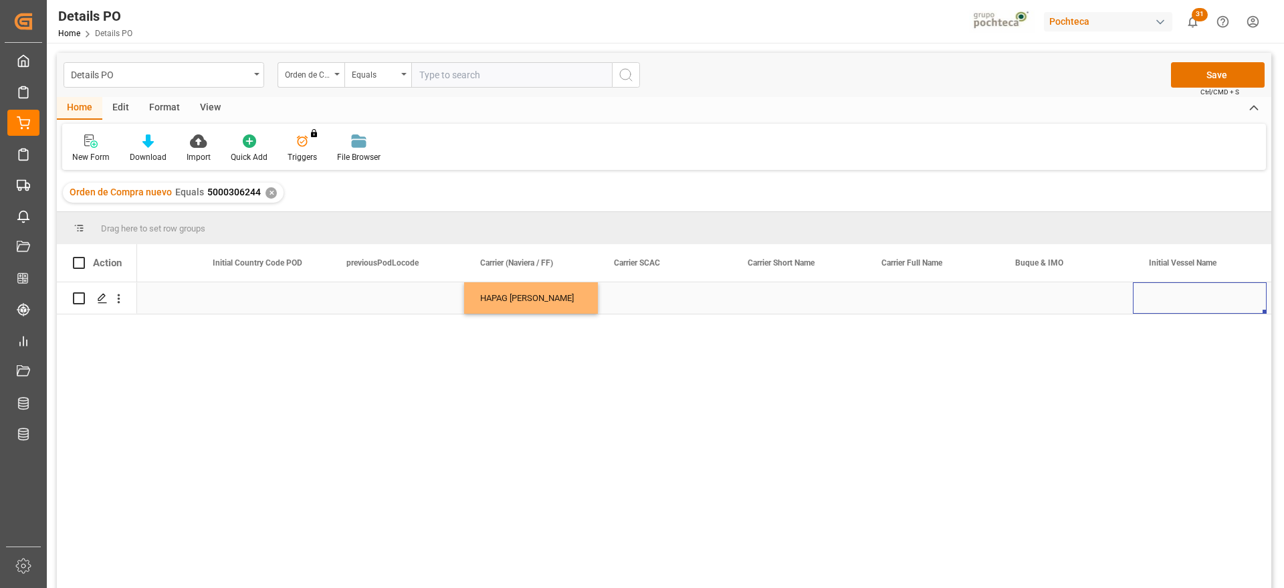
scroll to position [0, 7166]
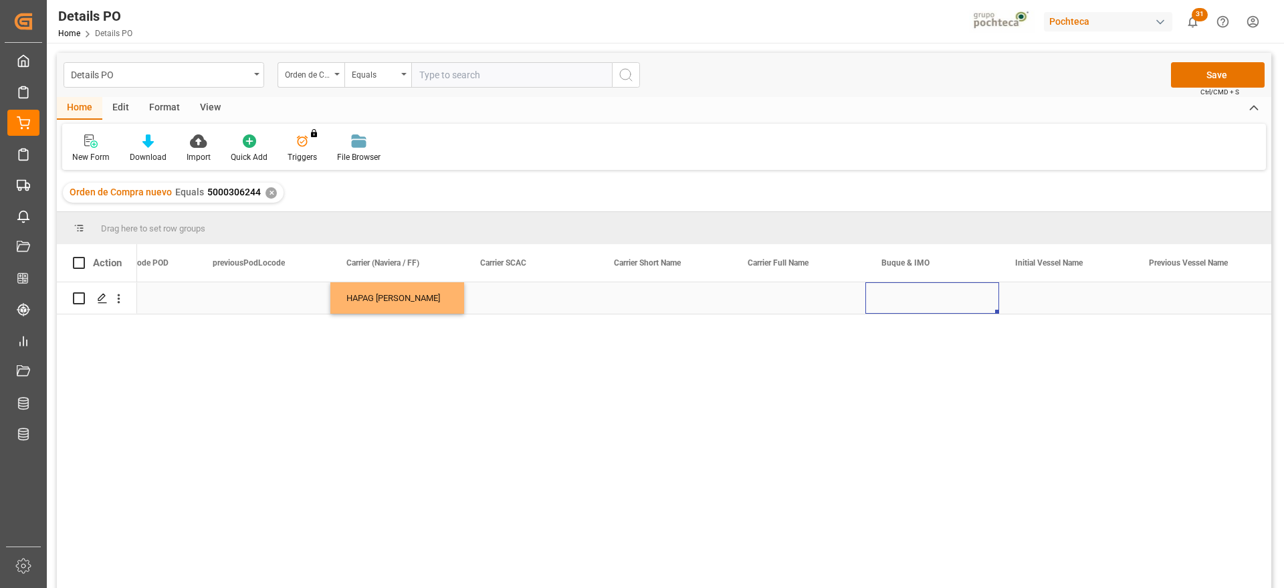
click at [917, 298] on div "Press SPACE to select this row." at bounding box center [933, 297] width 134 height 31
click at [959, 345] on div "BG Sapphire - 9803699" at bounding box center [932, 343] width 111 height 47
type input "BG Sapphire - 9803699"
click at [1053, 302] on div "Press SPACE to select this row." at bounding box center [1066, 297] width 134 height 31
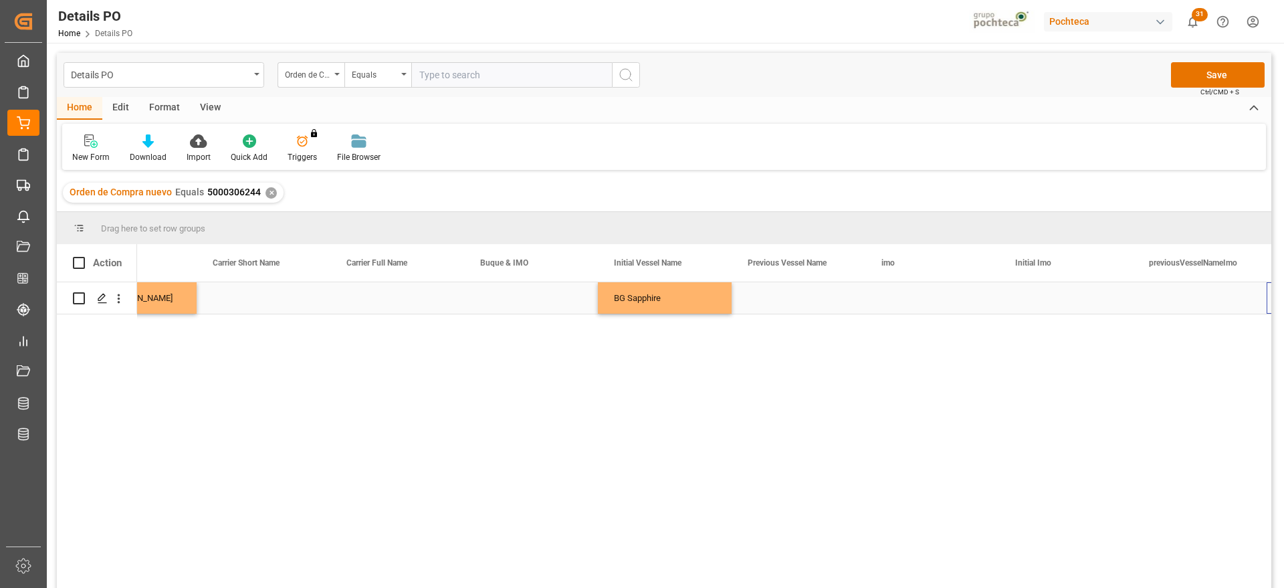
scroll to position [0, 7567]
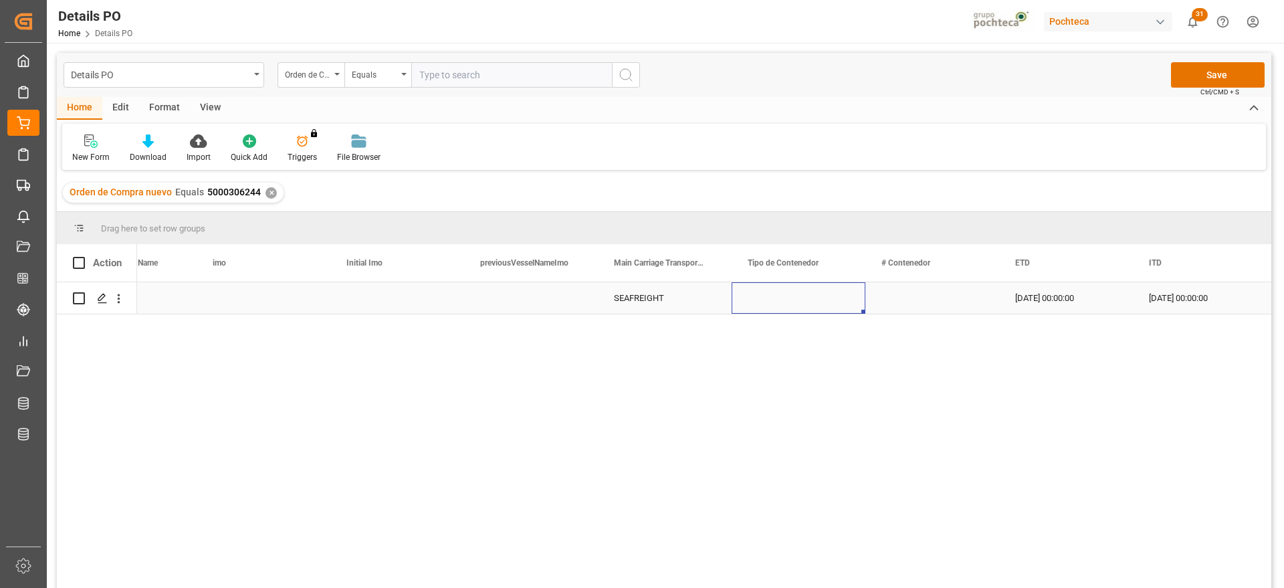
click at [809, 306] on div "Press SPACE to select this row." at bounding box center [799, 297] width 134 height 31
click at [840, 304] on icon "open menu" at bounding box center [841, 306] width 16 height 16
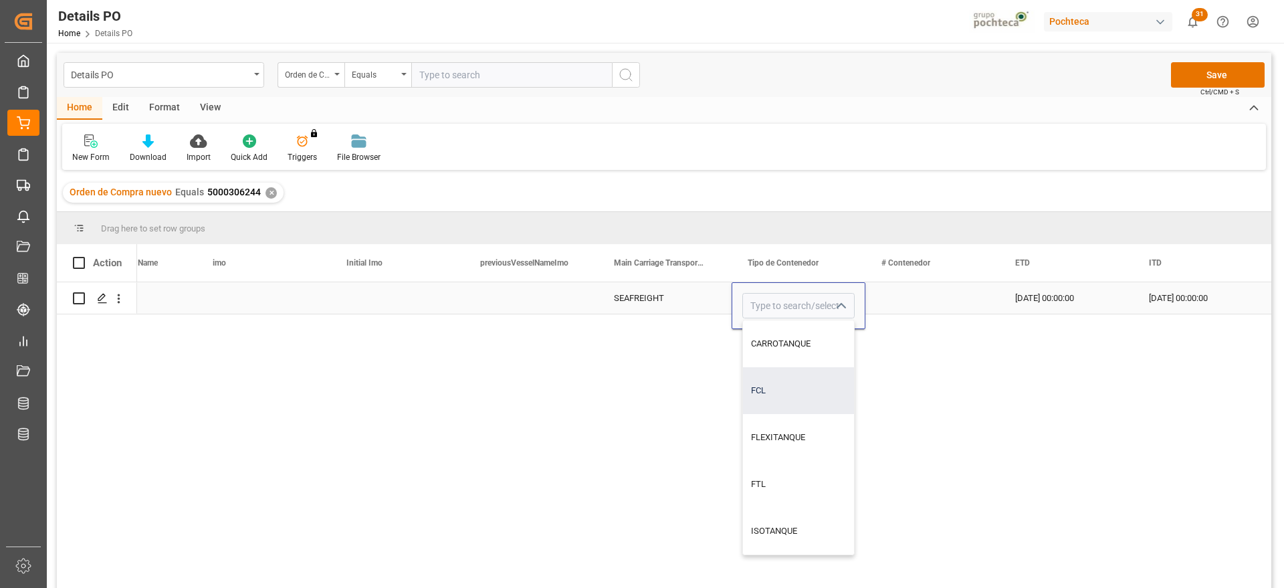
click at [799, 395] on div "FCL" at bounding box center [798, 390] width 111 height 47
type input "FCL"
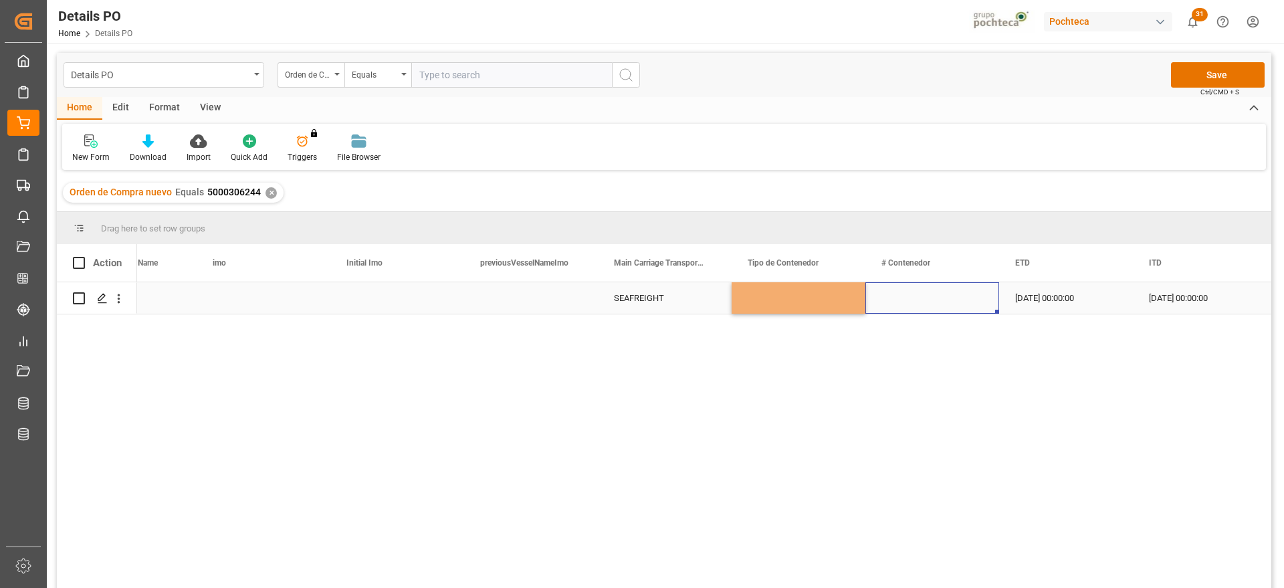
click at [926, 312] on div "Press SPACE to select this row." at bounding box center [933, 297] width 134 height 31
click at [917, 300] on div "Press SPACE to select this row." at bounding box center [933, 297] width 134 height 31
click at [917, 300] on input "Press SPACE to select this row." at bounding box center [932, 305] width 112 height 25
paste input "CAAU 9325942"
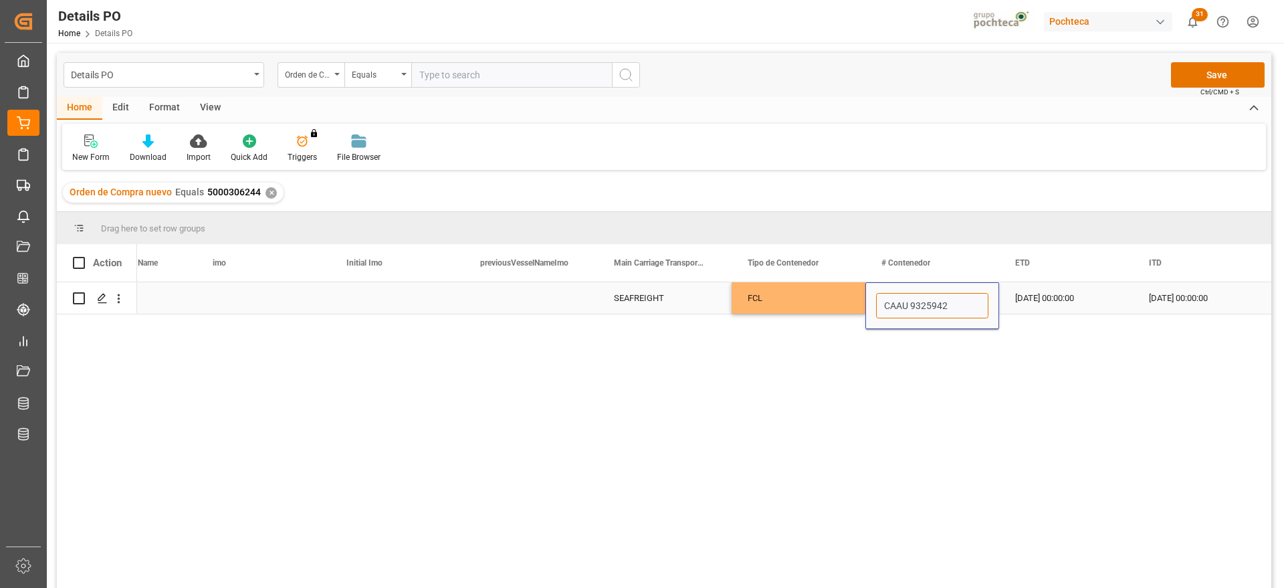
click at [913, 308] on input "CAAU 9325942" at bounding box center [932, 305] width 112 height 25
type input "CAAU9325942"
click at [1048, 299] on div "01-09-2025 00:00:00" at bounding box center [1066, 297] width 134 height 31
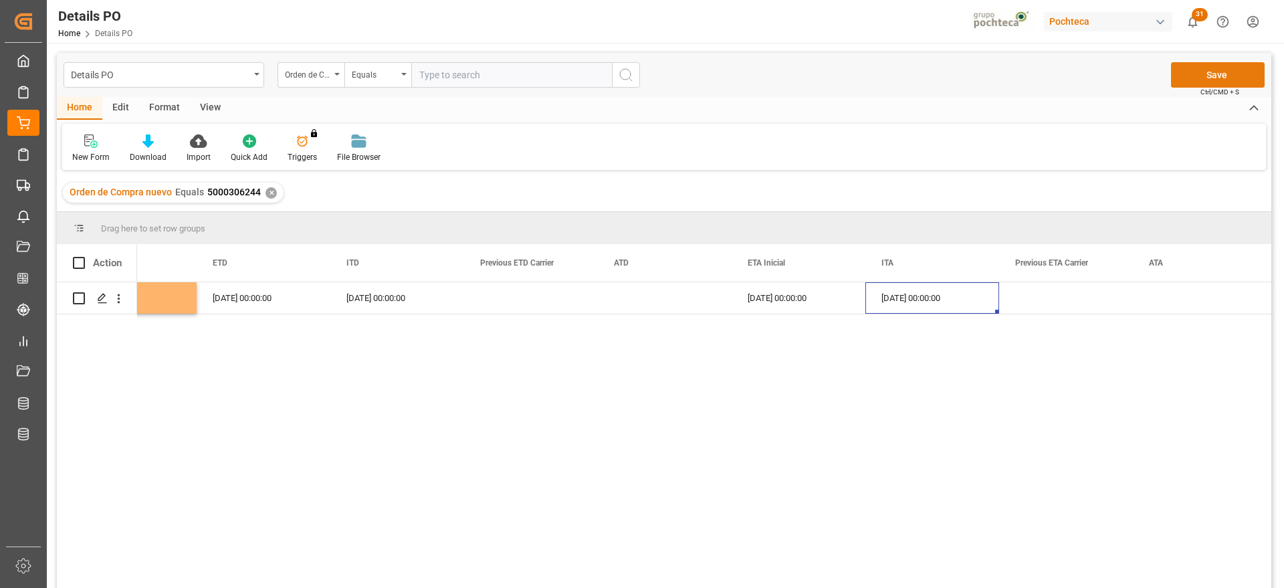
click at [1209, 81] on button "Save" at bounding box center [1218, 74] width 94 height 25
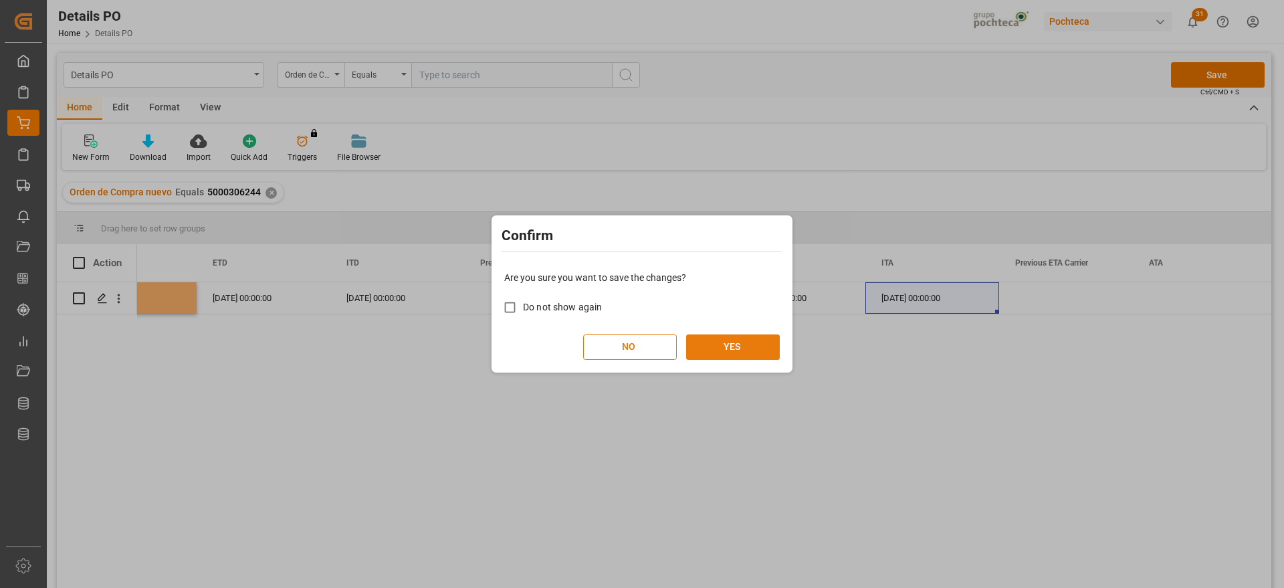
click at [748, 344] on button "YES" at bounding box center [733, 346] width 94 height 25
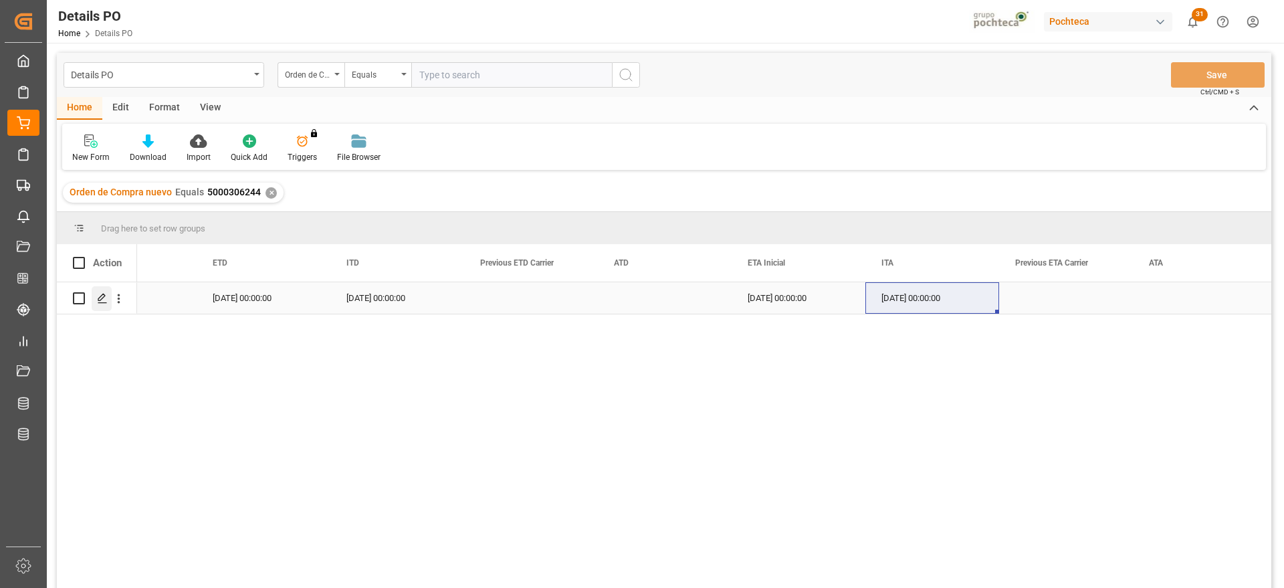
click at [102, 303] on line "Press SPACE to select this row." at bounding box center [102, 303] width 8 height 0
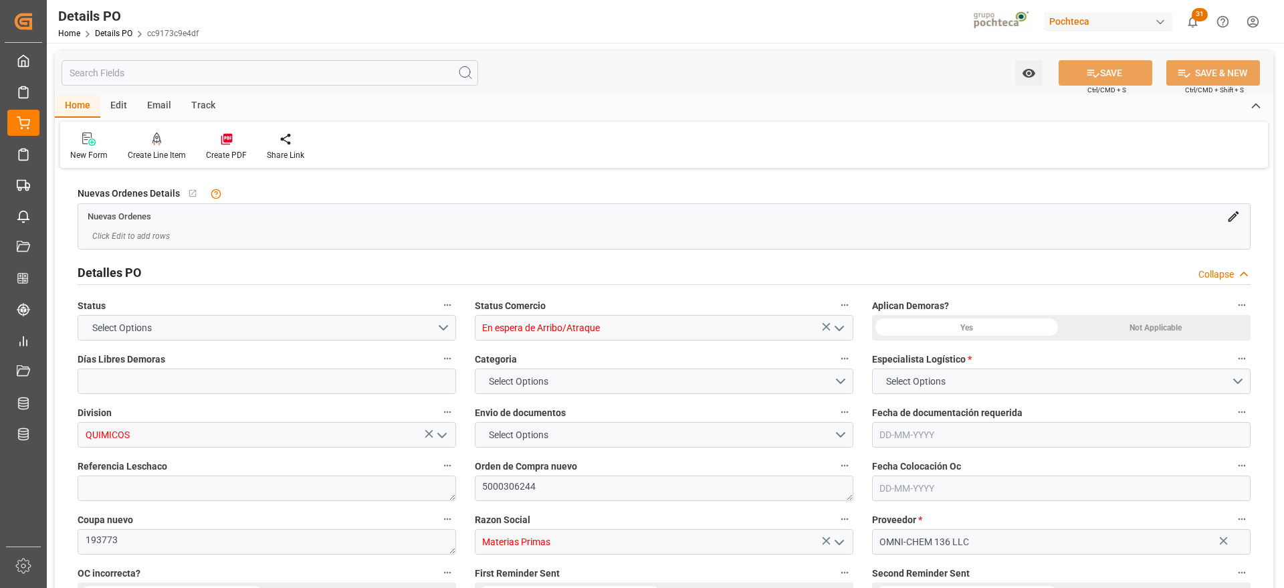
type input "12"
type input "[DATE]"
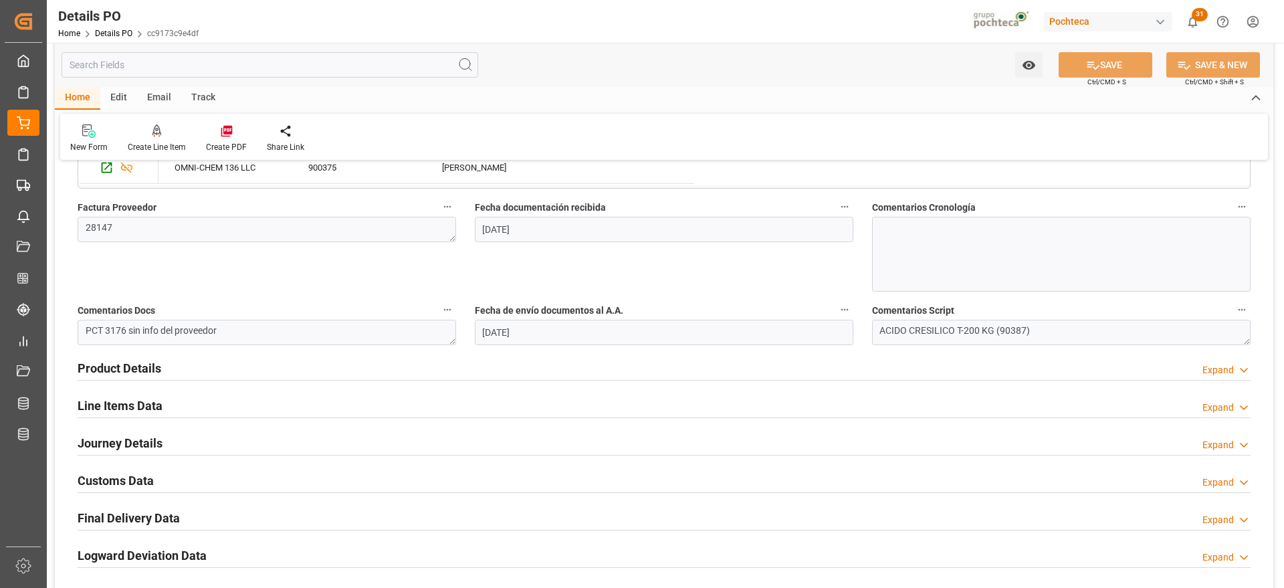
click at [128, 406] on h2 "Line Items Data" at bounding box center [120, 406] width 85 height 18
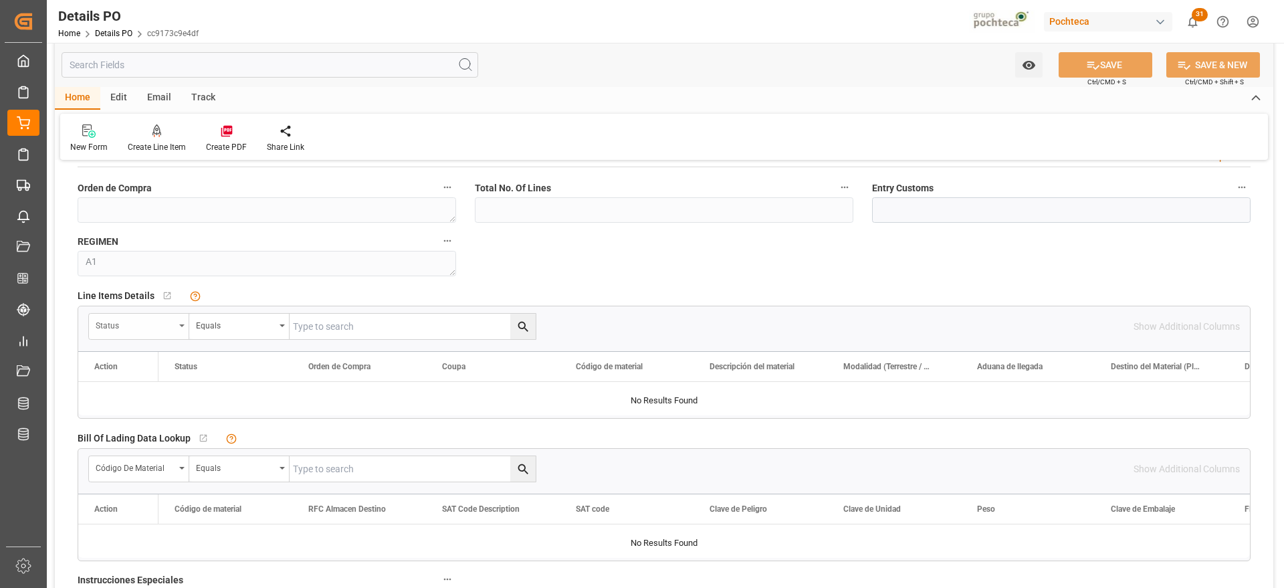
click at [173, 322] on div "Status" at bounding box center [135, 323] width 79 height 15
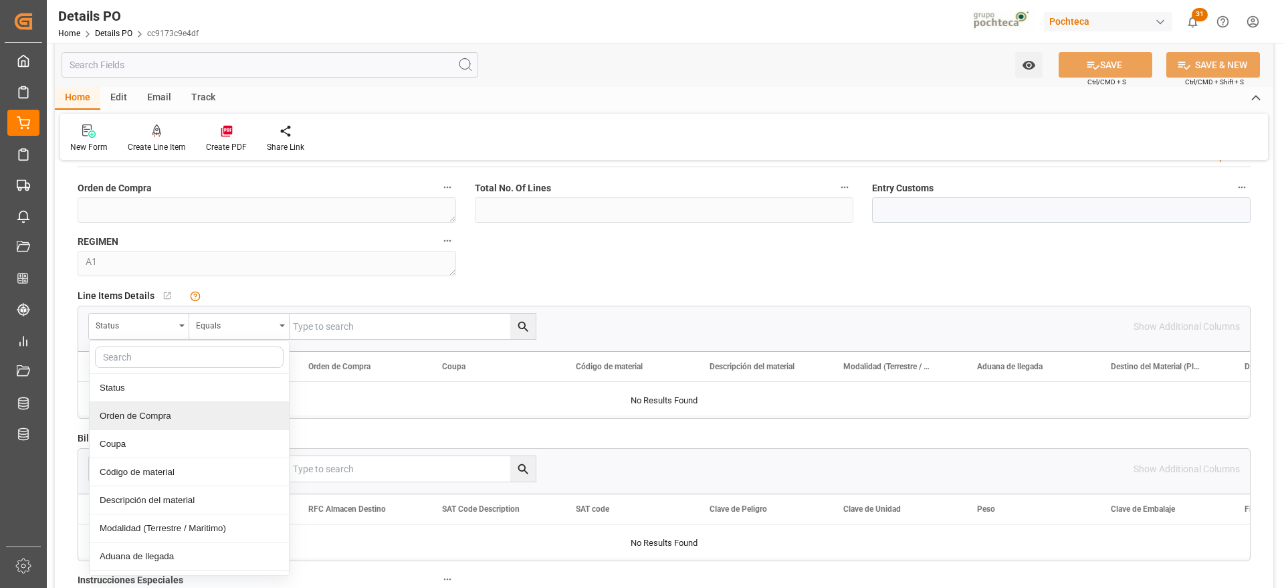
click at [163, 410] on div "Orden de Compra" at bounding box center [189, 416] width 199 height 28
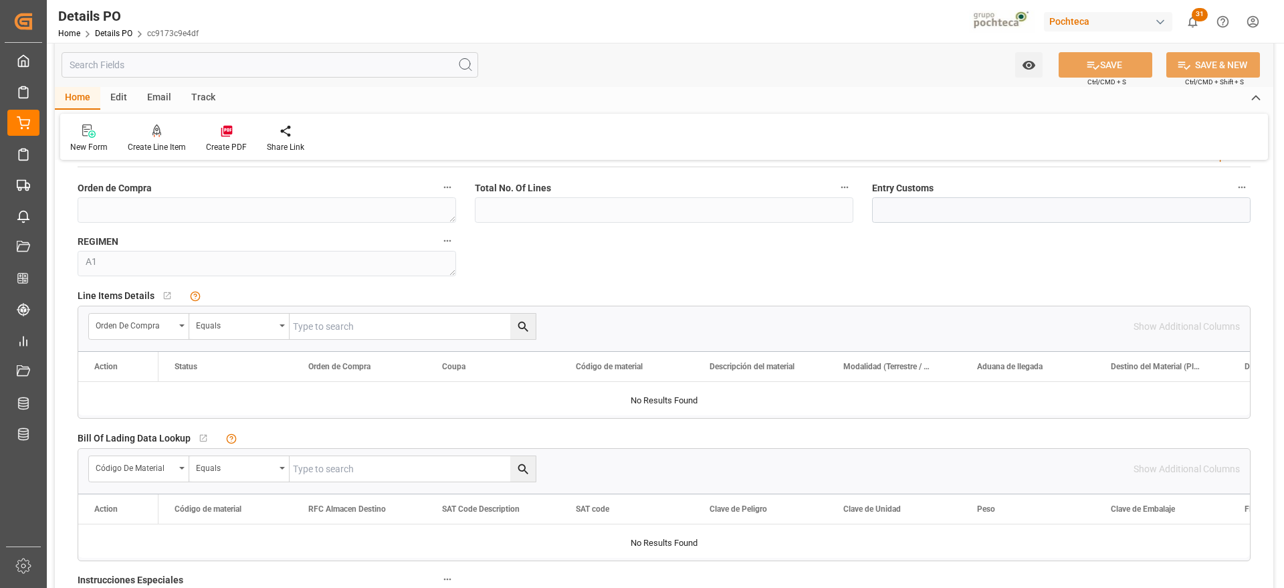
click at [353, 341] on div "Orden de Compra Equals Show Additional Columns" at bounding box center [664, 326] width 1172 height 40
click at [350, 330] on input "text" at bounding box center [413, 326] width 246 height 25
click at [356, 322] on input "text" at bounding box center [413, 326] width 246 height 25
paste input "5000306244"
type input "5000306244"
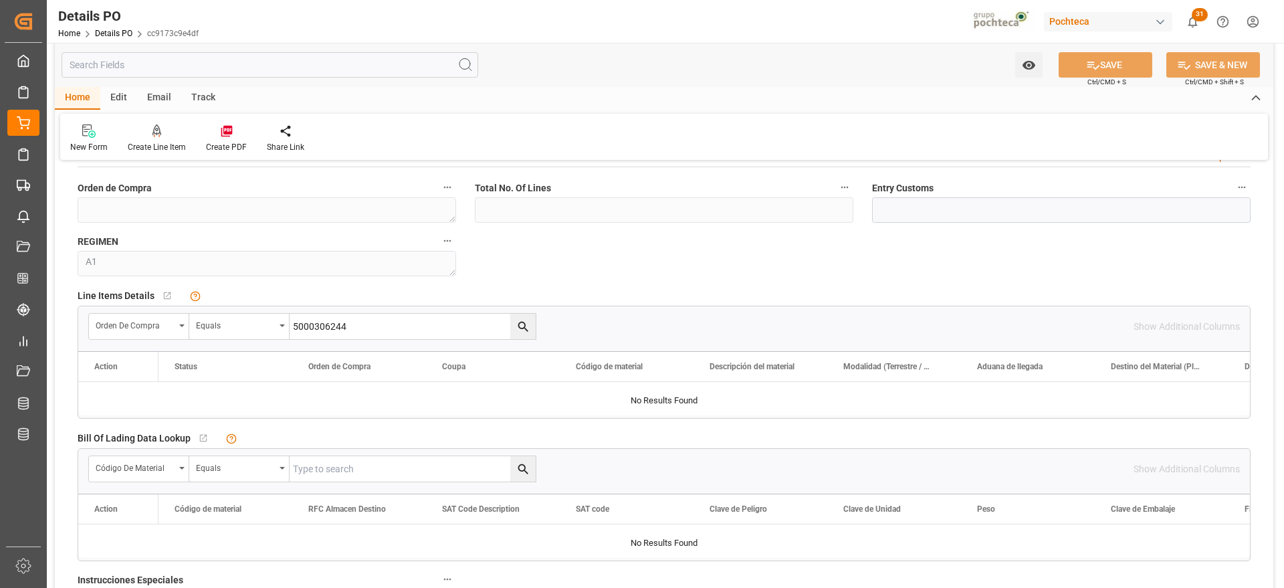
click at [530, 320] on icon "search button" at bounding box center [523, 327] width 14 height 14
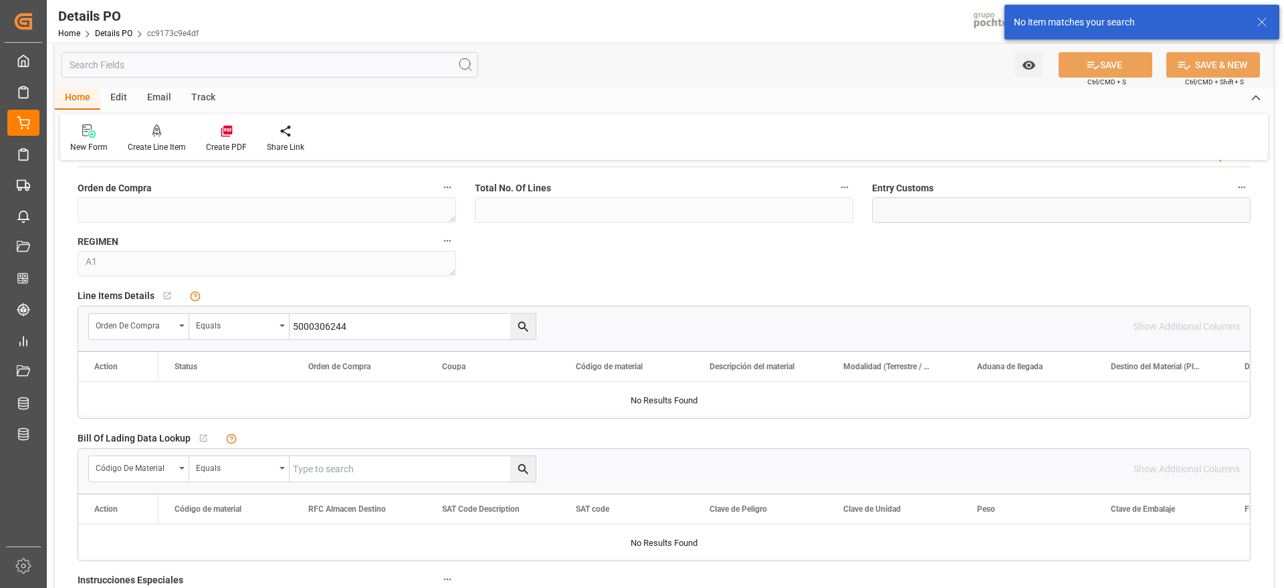
drag, startPoint x: 381, startPoint y: 327, endPoint x: 100, endPoint y: 294, distance: 282.9
click at [100, 294] on div "Line Items Details   No child Object linked Orden de Compra Equals 5000306244 S…" at bounding box center [664, 352] width 1192 height 142
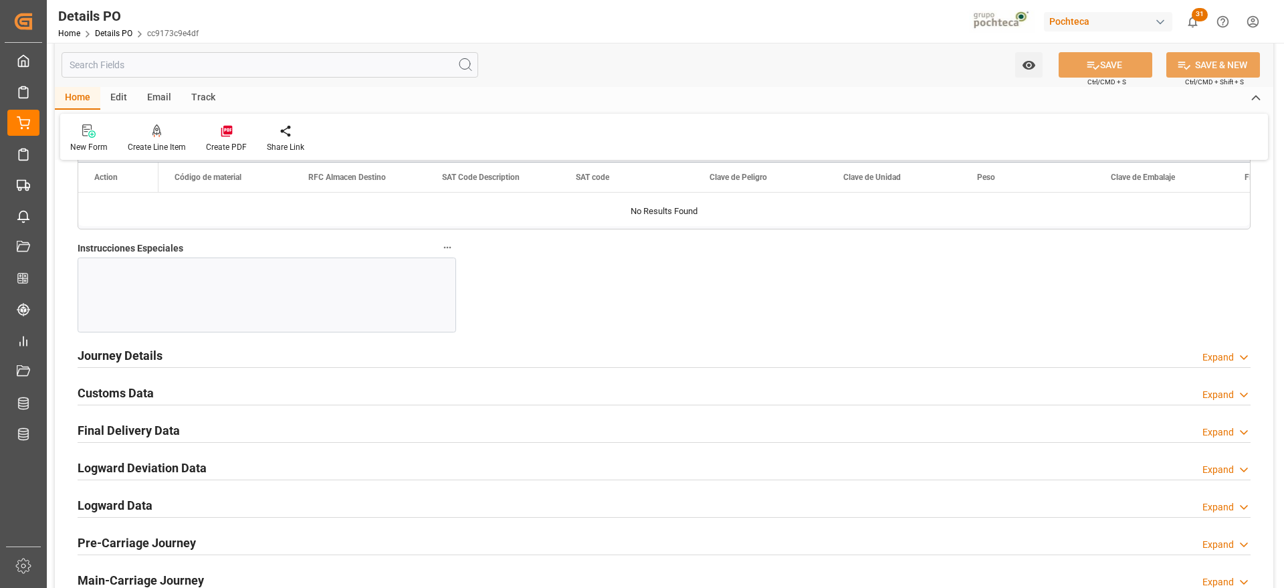
scroll to position [1254, 0]
click at [132, 391] on h2 "Customs Data" at bounding box center [116, 390] width 76 height 18
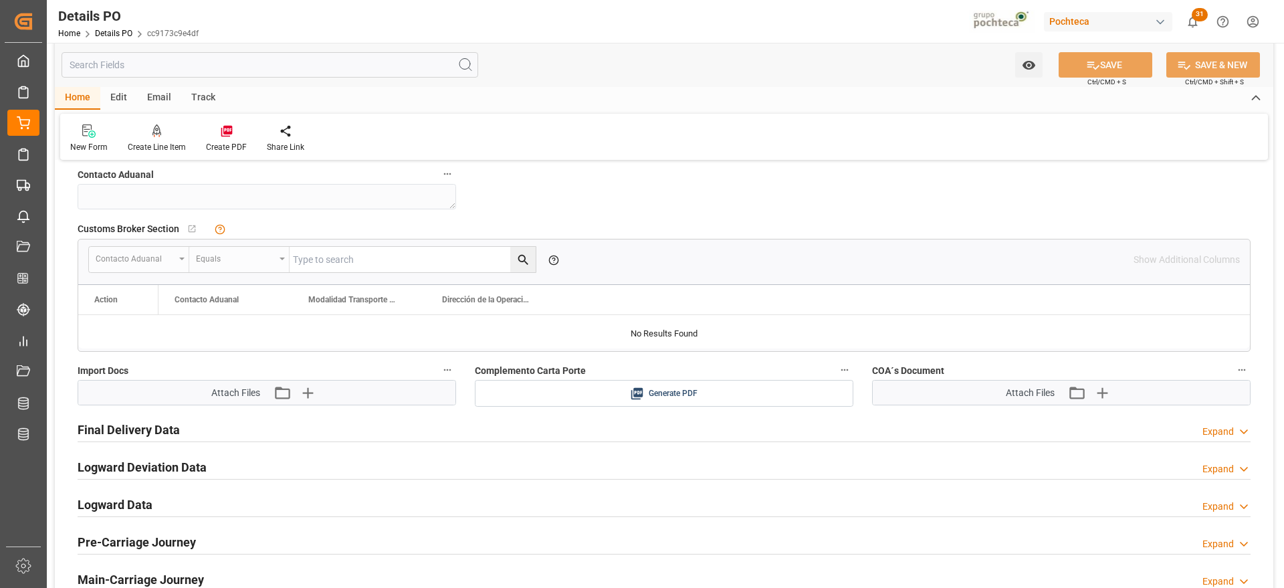
scroll to position [1505, 0]
click at [311, 385] on icon "button" at bounding box center [306, 390] width 21 height 21
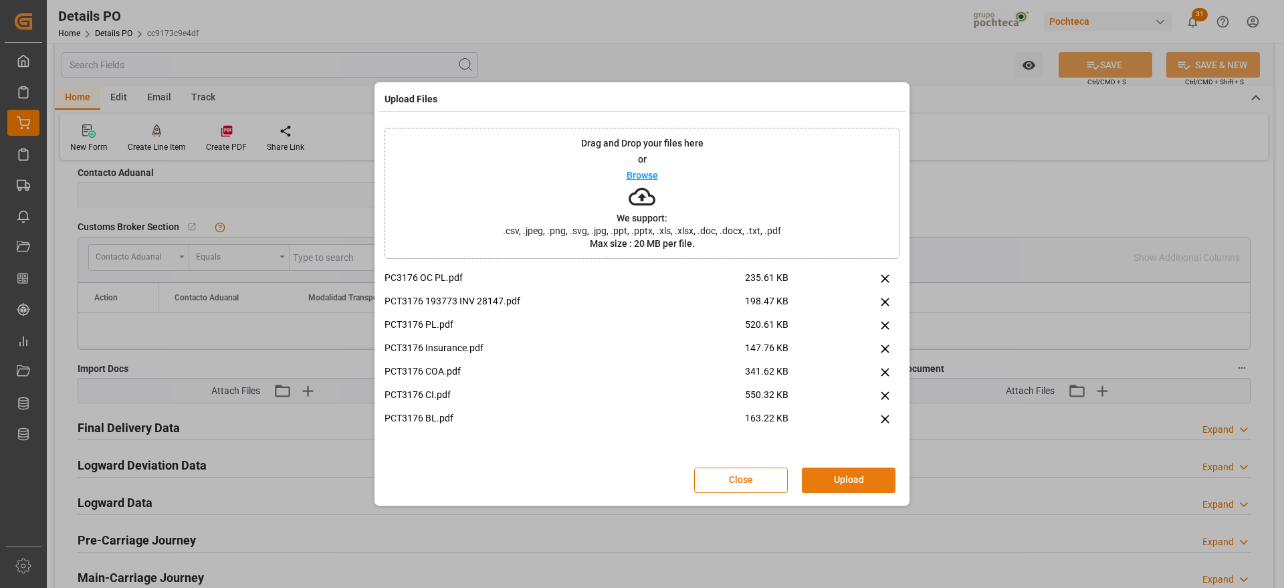
click at [833, 468] on button "Upload" at bounding box center [849, 480] width 94 height 25
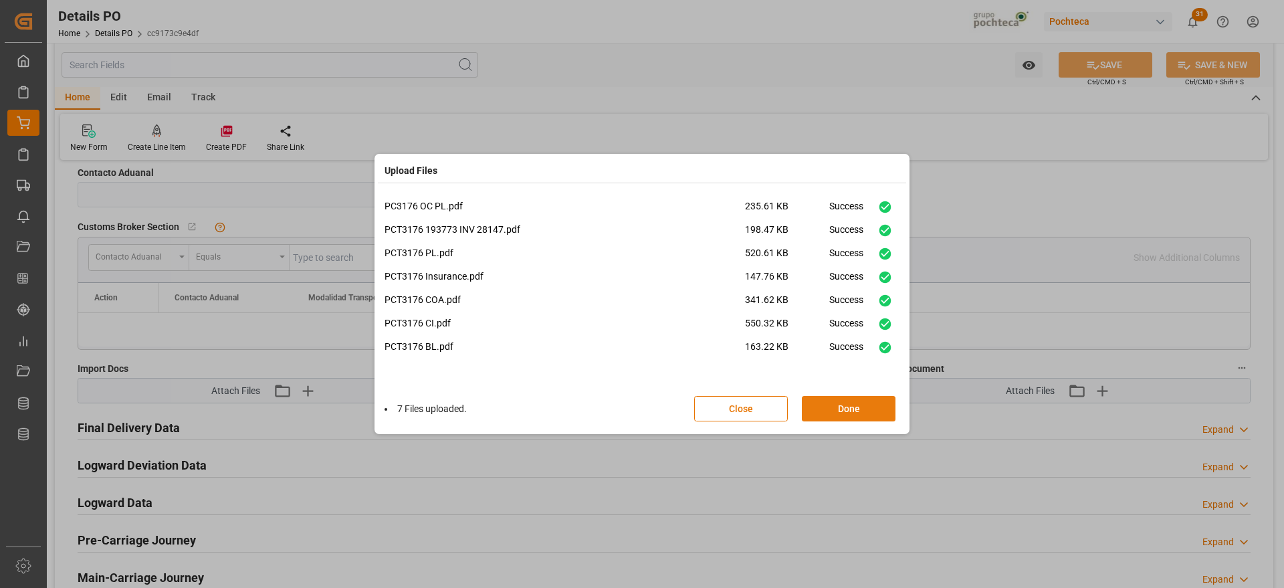
click at [854, 410] on button "Done" at bounding box center [849, 408] width 94 height 25
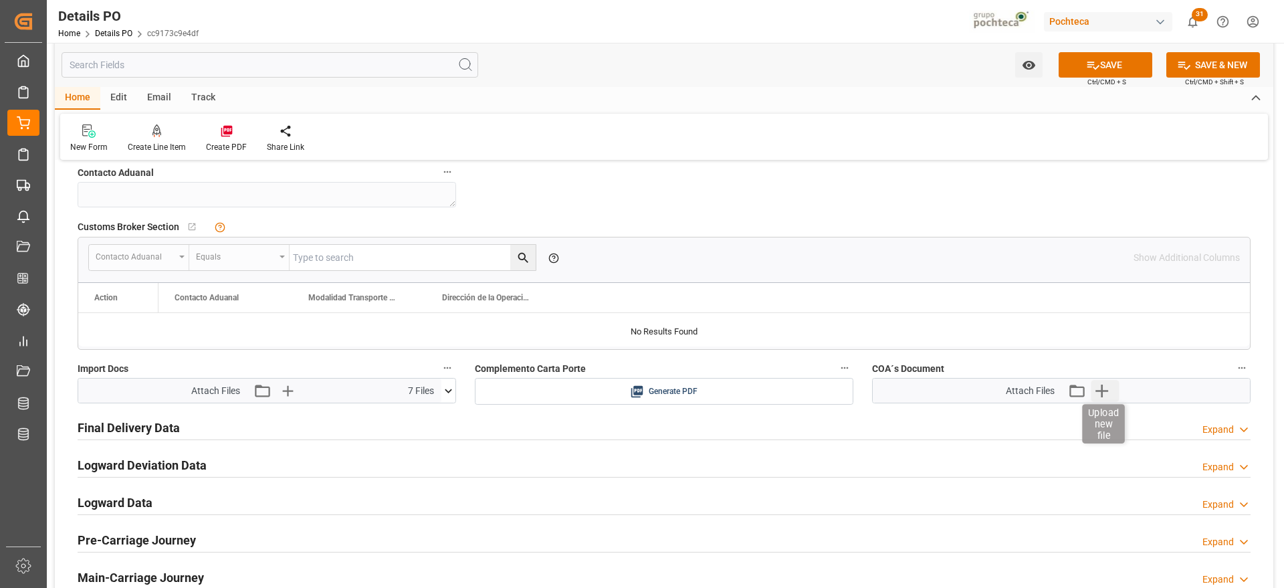
click at [1101, 391] on icon "button" at bounding box center [1102, 391] width 13 height 13
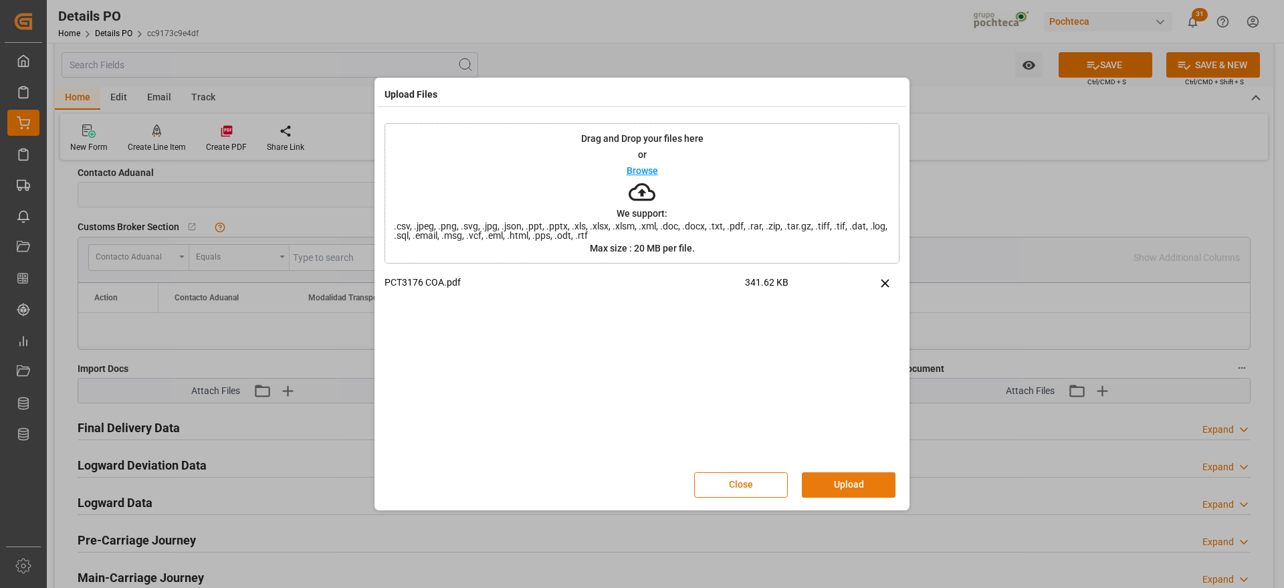
click at [877, 487] on button "Upload" at bounding box center [849, 484] width 94 height 25
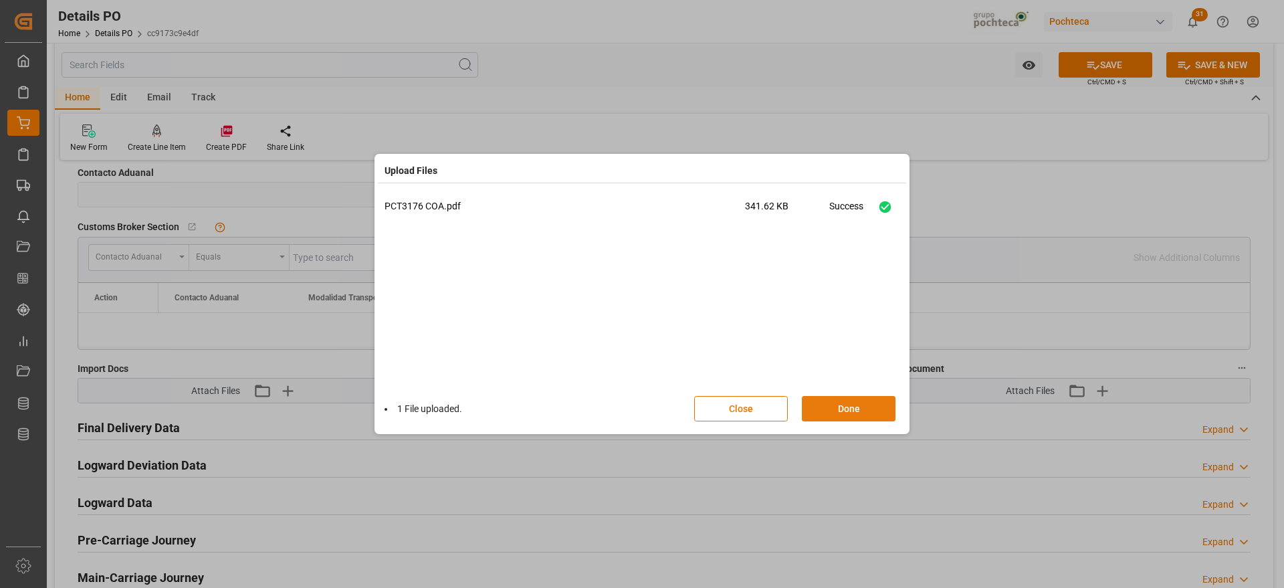
click at [862, 403] on button "Done" at bounding box center [849, 408] width 94 height 25
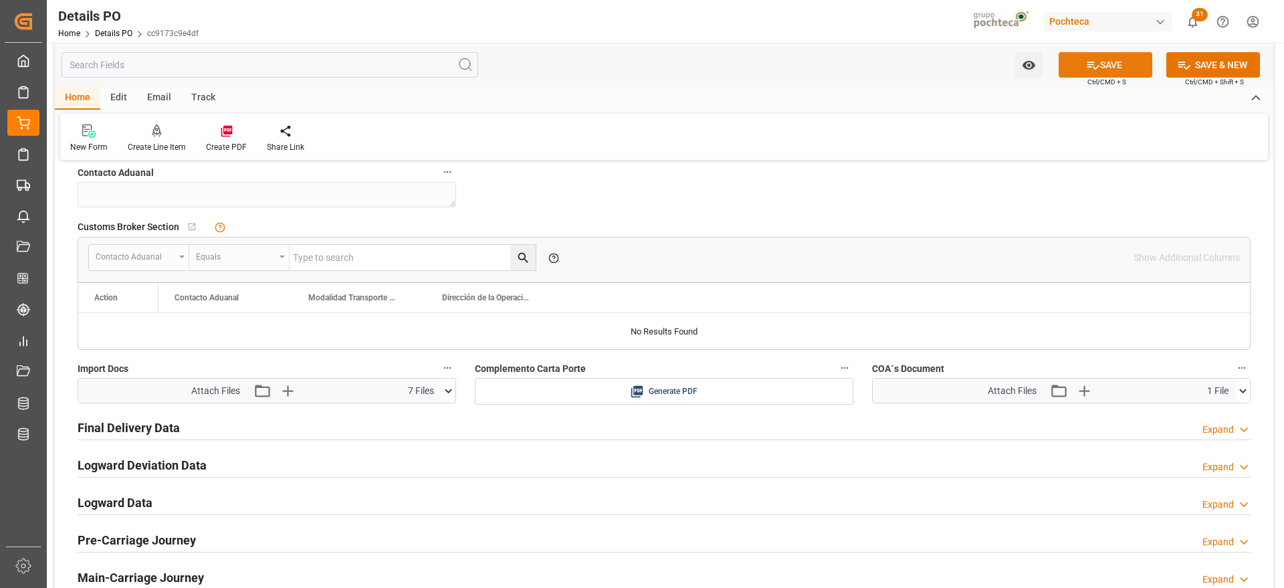
click at [1105, 57] on button "SAVE" at bounding box center [1106, 64] width 94 height 25
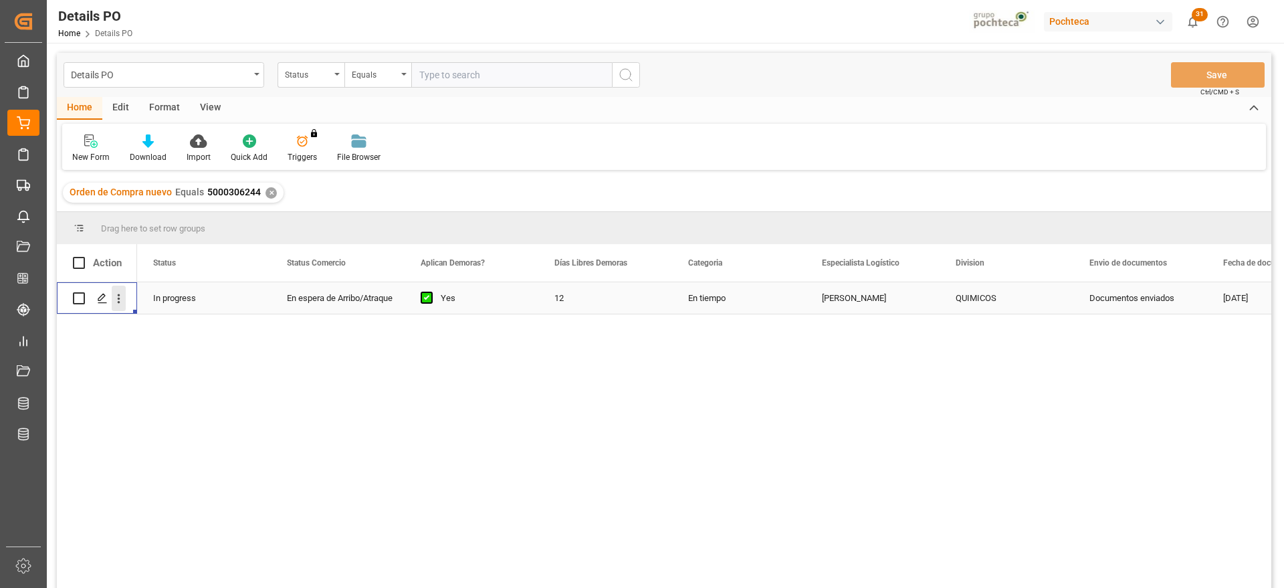
click at [118, 297] on icon "open menu" at bounding box center [119, 299] width 14 height 14
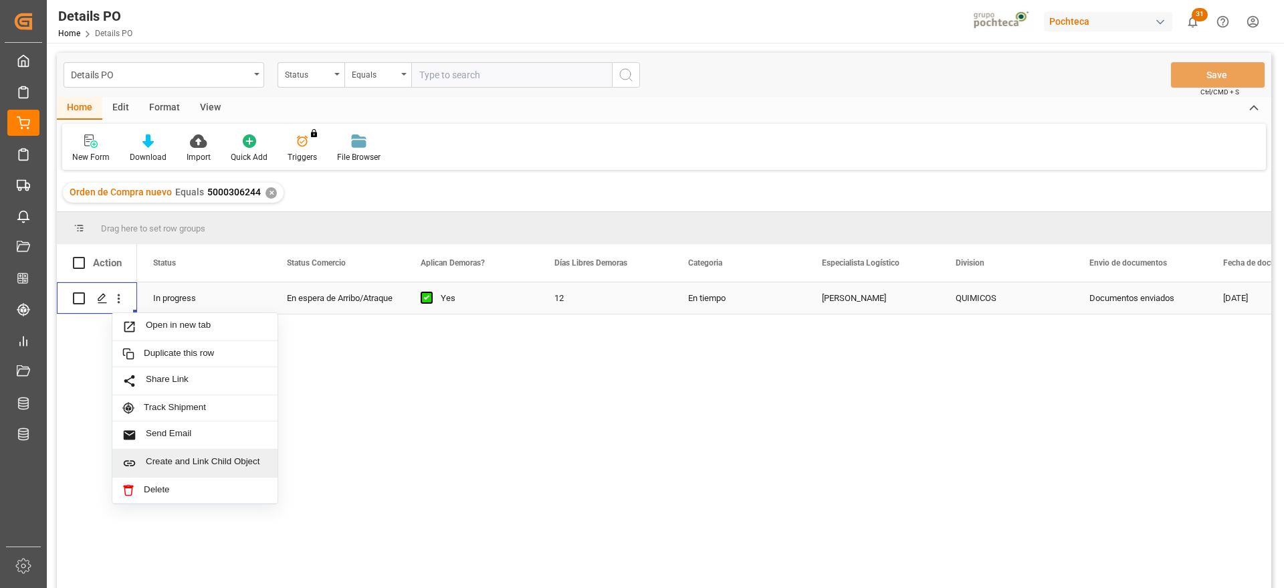
click at [188, 460] on span "Create and Link Child Object" at bounding box center [207, 463] width 122 height 14
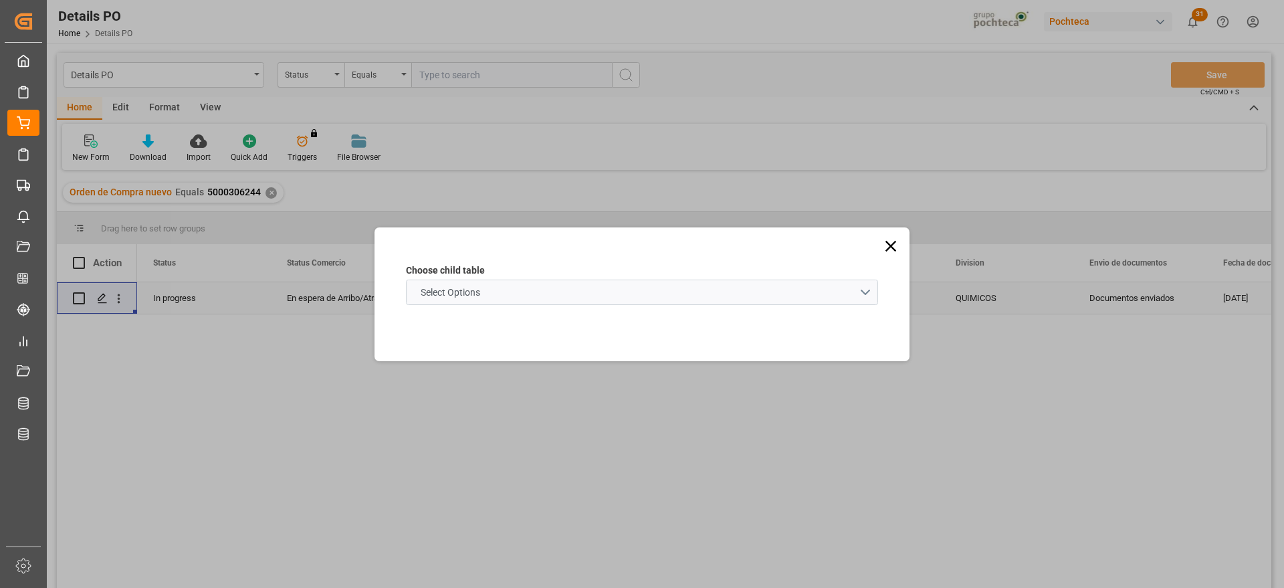
click at [541, 294] on schema "Select Options" at bounding box center [642, 292] width 472 height 25
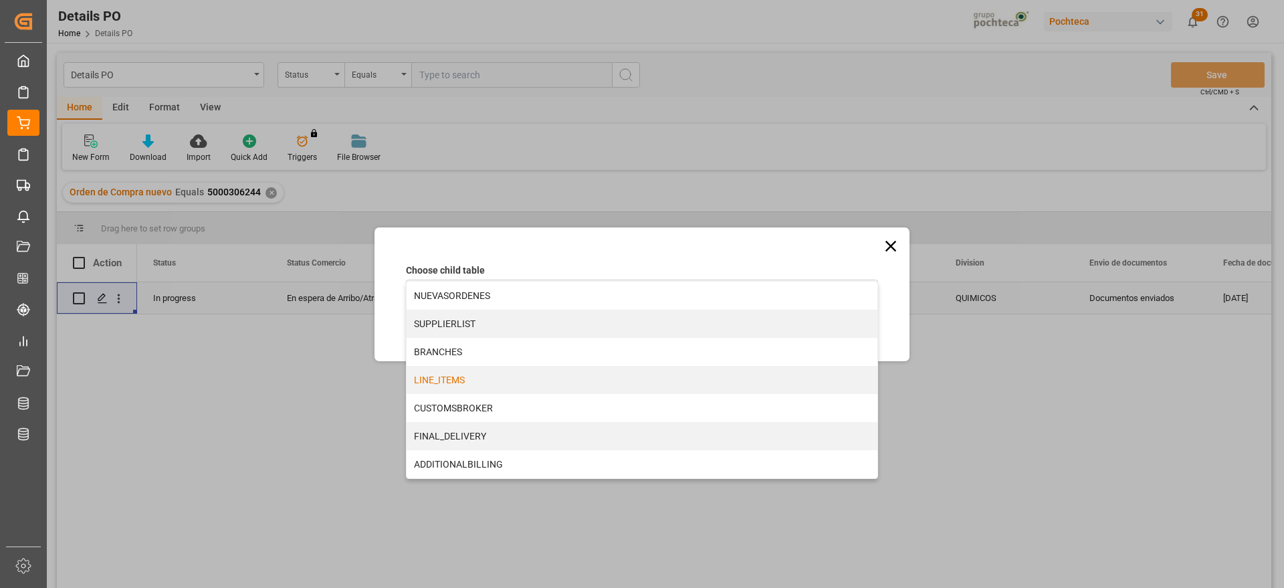
click at [485, 378] on div "LINE_ITEMS" at bounding box center [642, 380] width 471 height 28
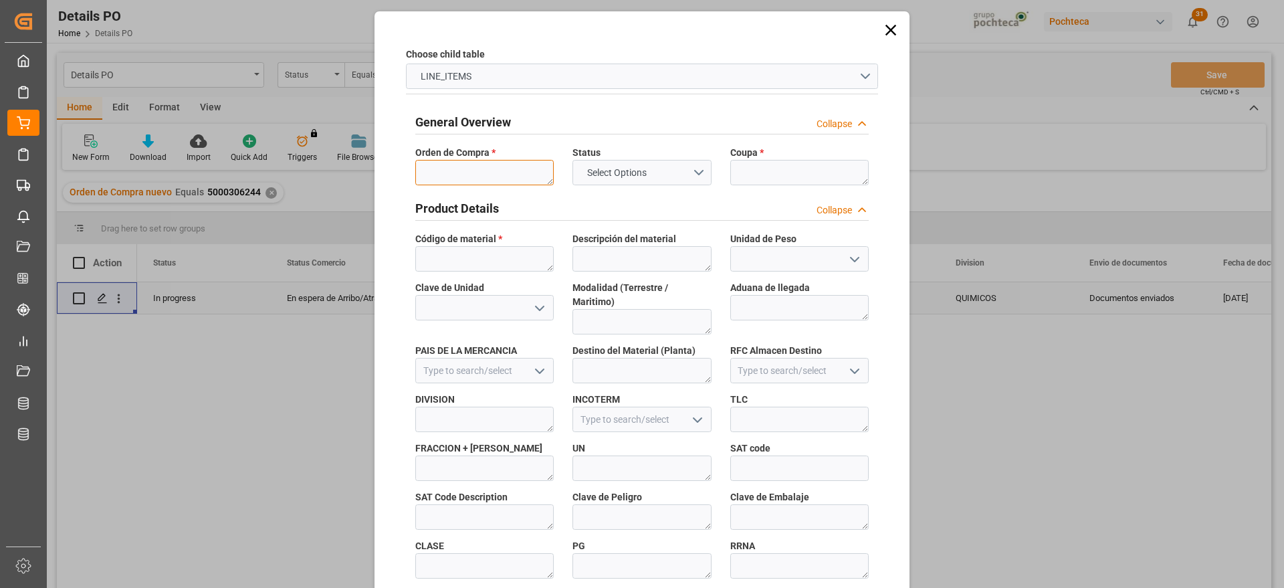
click at [465, 177] on textarea at bounding box center [484, 172] width 138 height 25
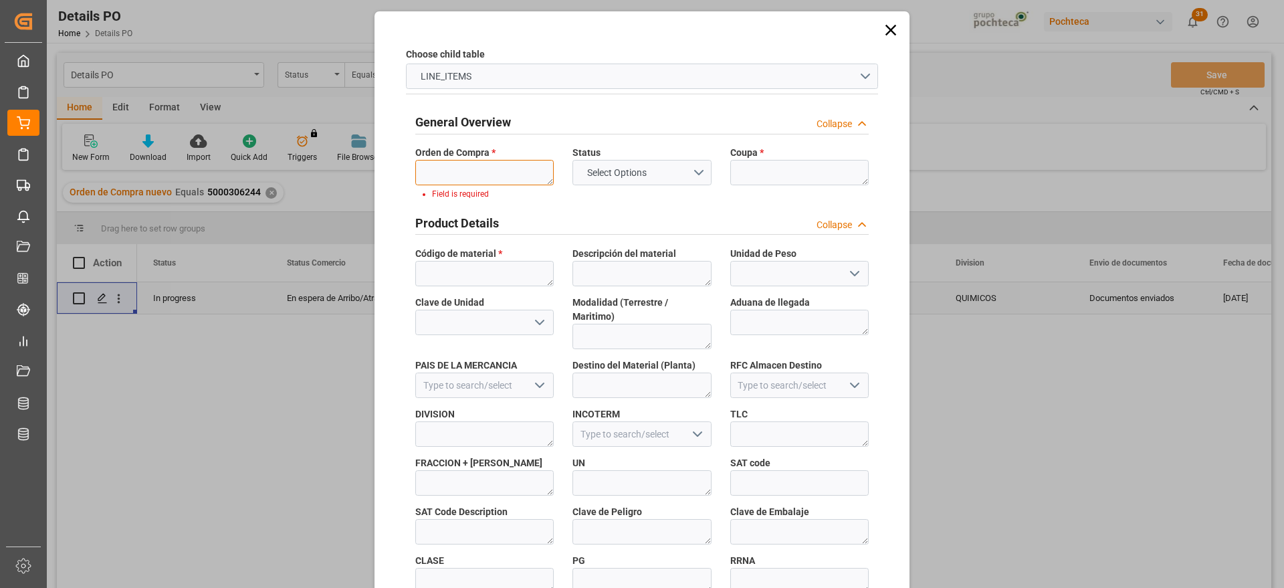
click at [504, 169] on textarea at bounding box center [484, 172] width 138 height 25
paste textarea "5000306244"
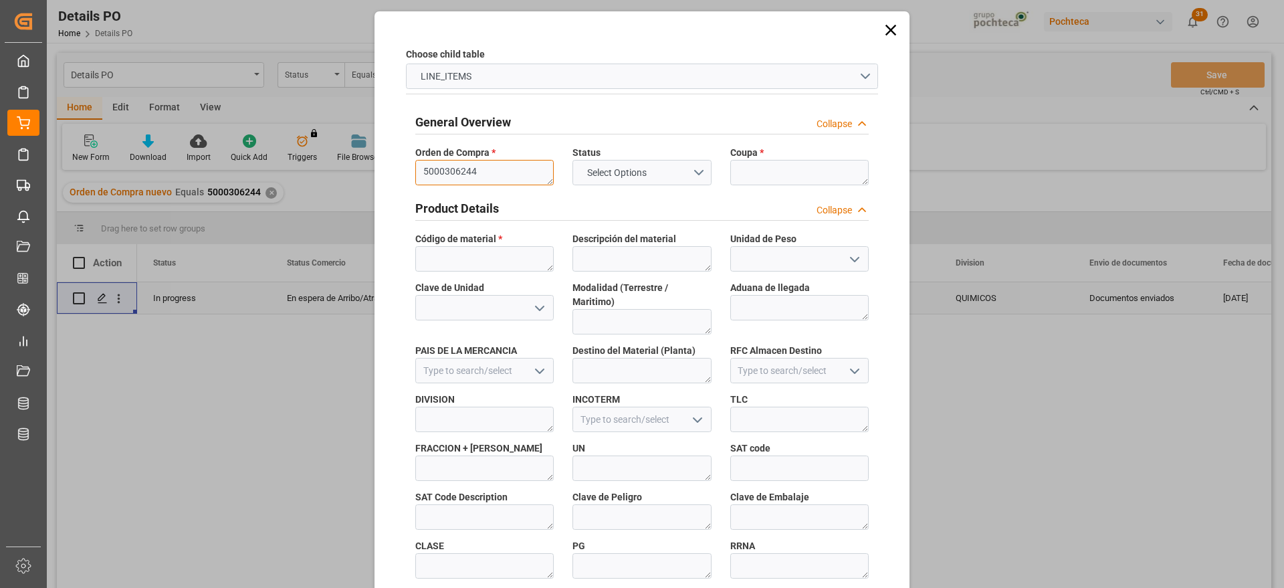
type textarea "5000306244"
drag, startPoint x: 863, startPoint y: 165, endPoint x: 842, endPoint y: 174, distance: 22.8
click at [864, 165] on textarea at bounding box center [800, 172] width 138 height 25
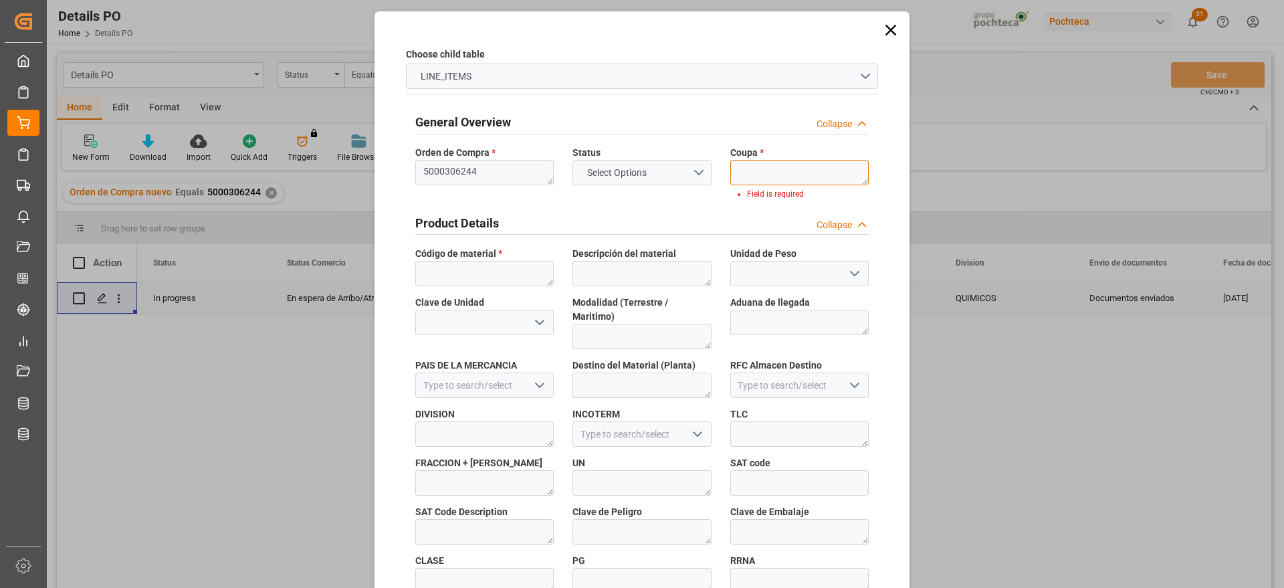
paste textarea "193773"
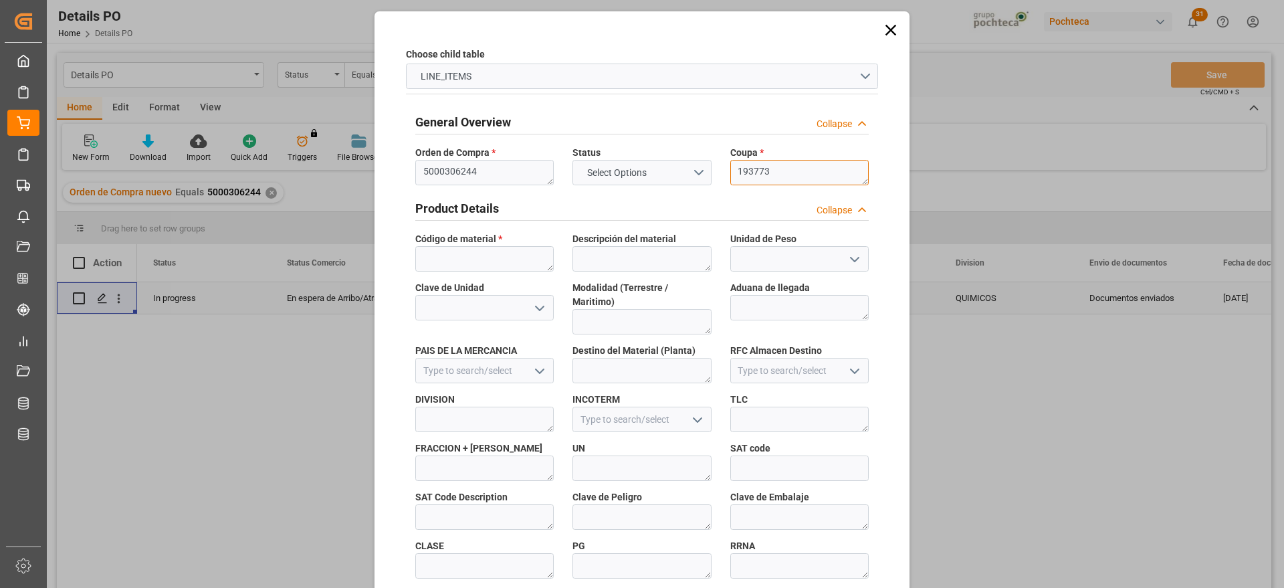
type textarea "193773"
click at [492, 258] on textarea at bounding box center [484, 258] width 138 height 25
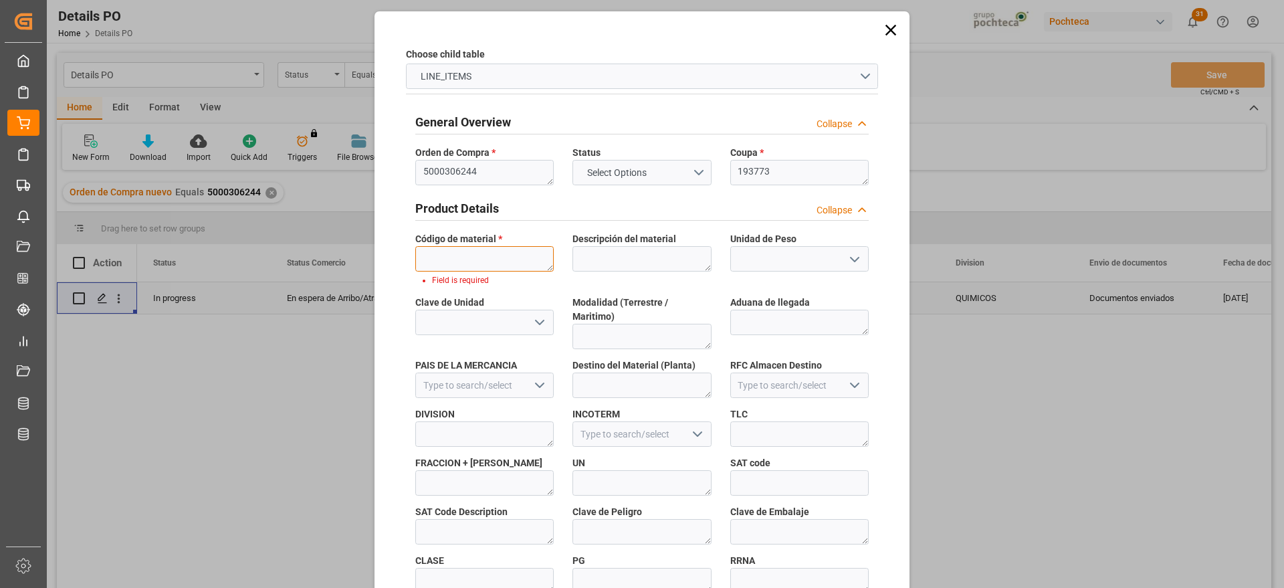
paste textarea "90387"
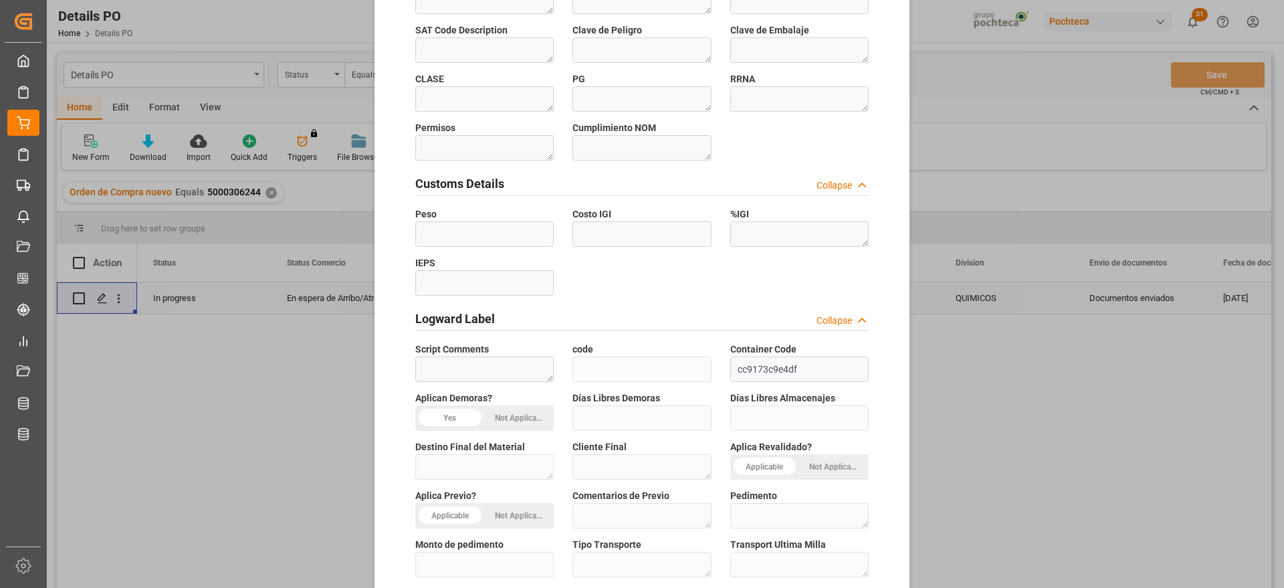
scroll to position [573, 0]
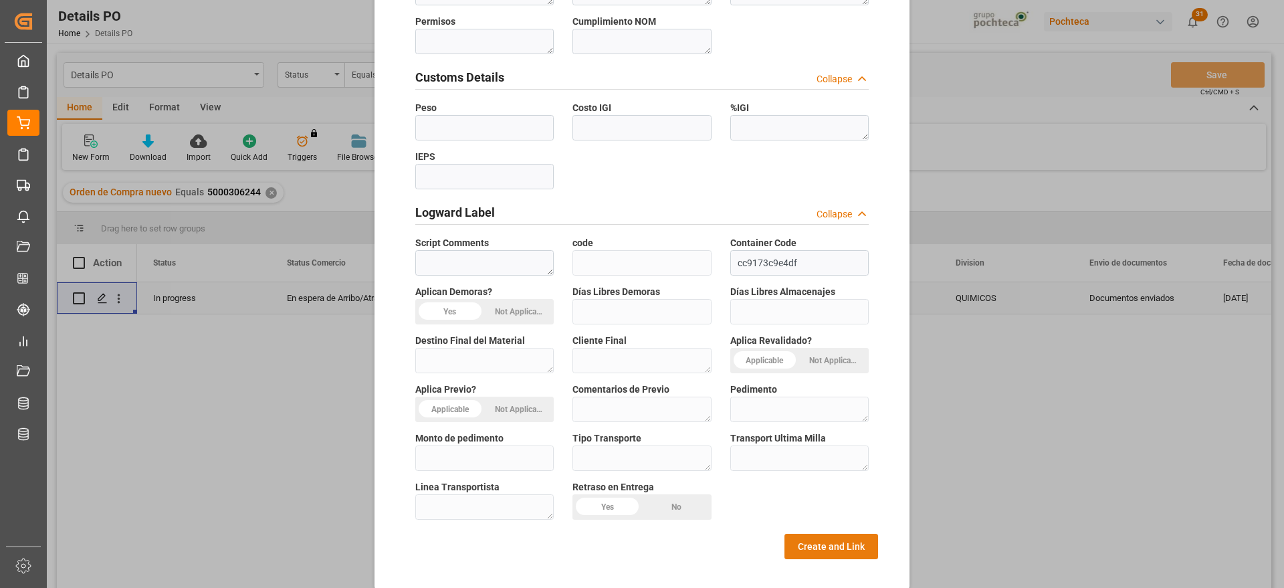
type textarea "90387"
click at [805, 534] on button "Create and Link" at bounding box center [832, 546] width 94 height 25
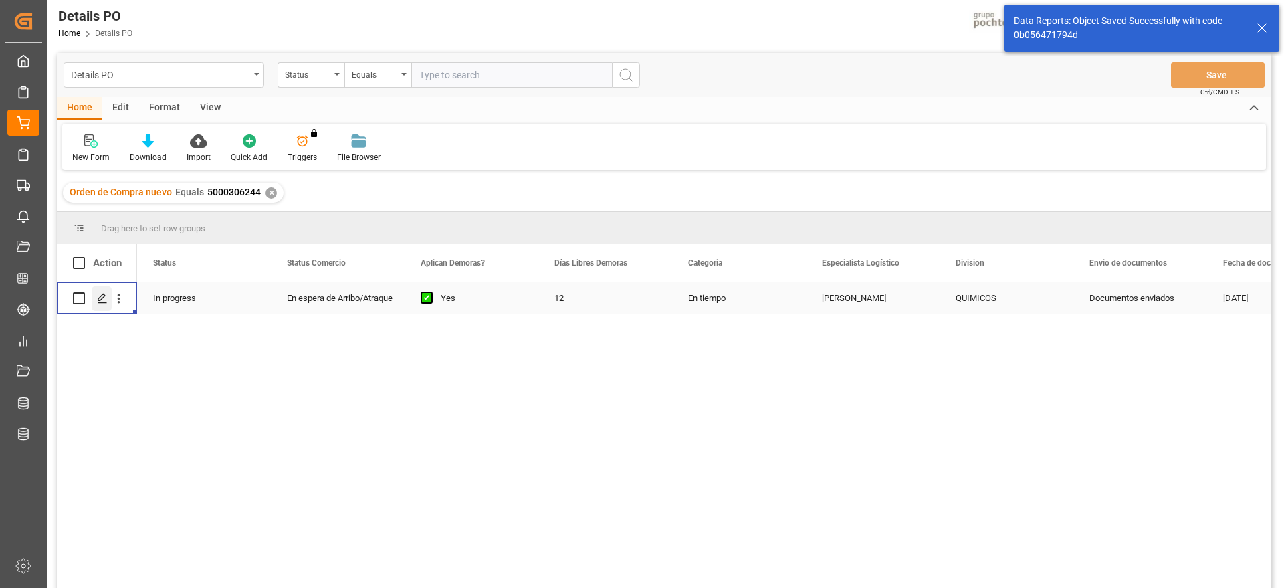
click at [95, 298] on div "Press SPACE to select this row." at bounding box center [102, 298] width 20 height 25
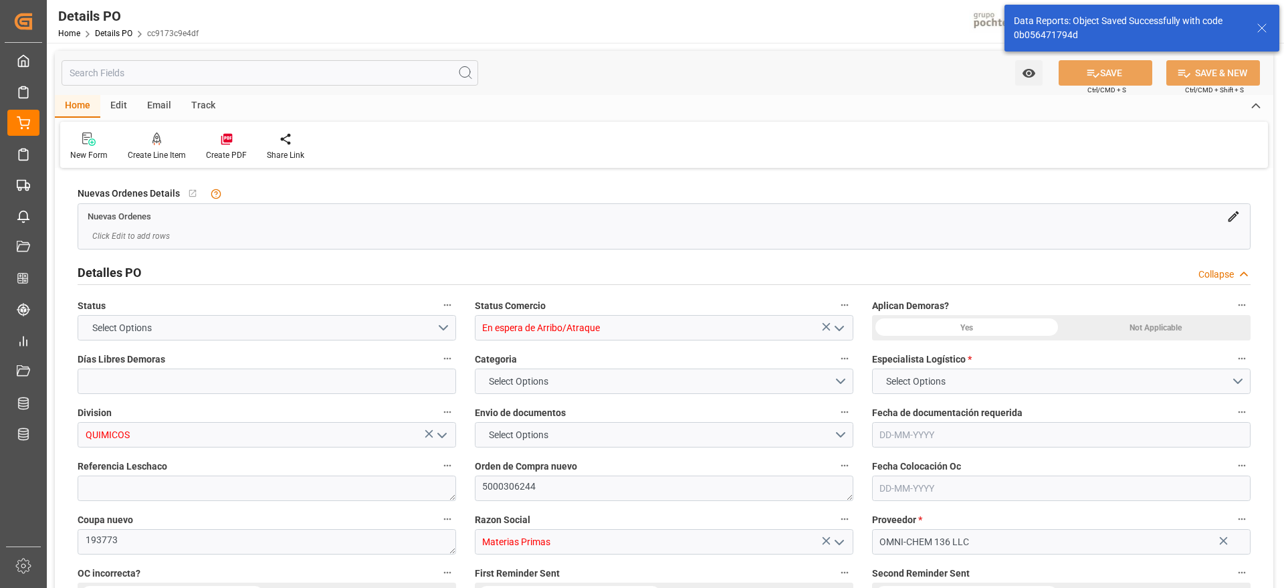
type input "12"
type input "[DATE]"
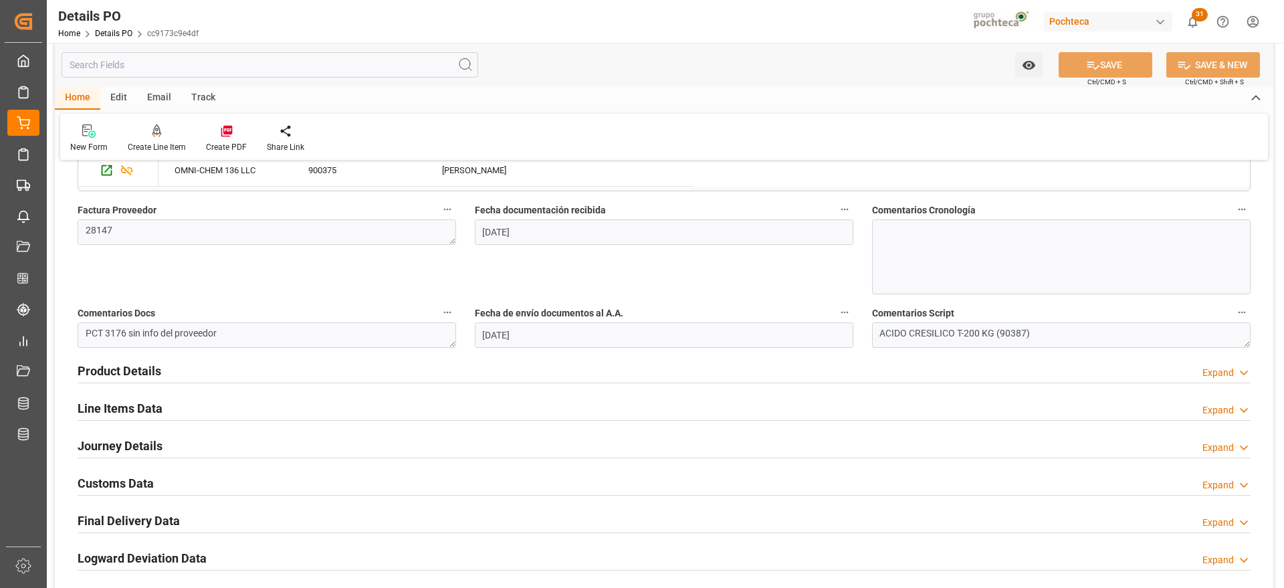
scroll to position [669, 0]
click at [130, 478] on h2 "Customs Data" at bounding box center [116, 481] width 76 height 18
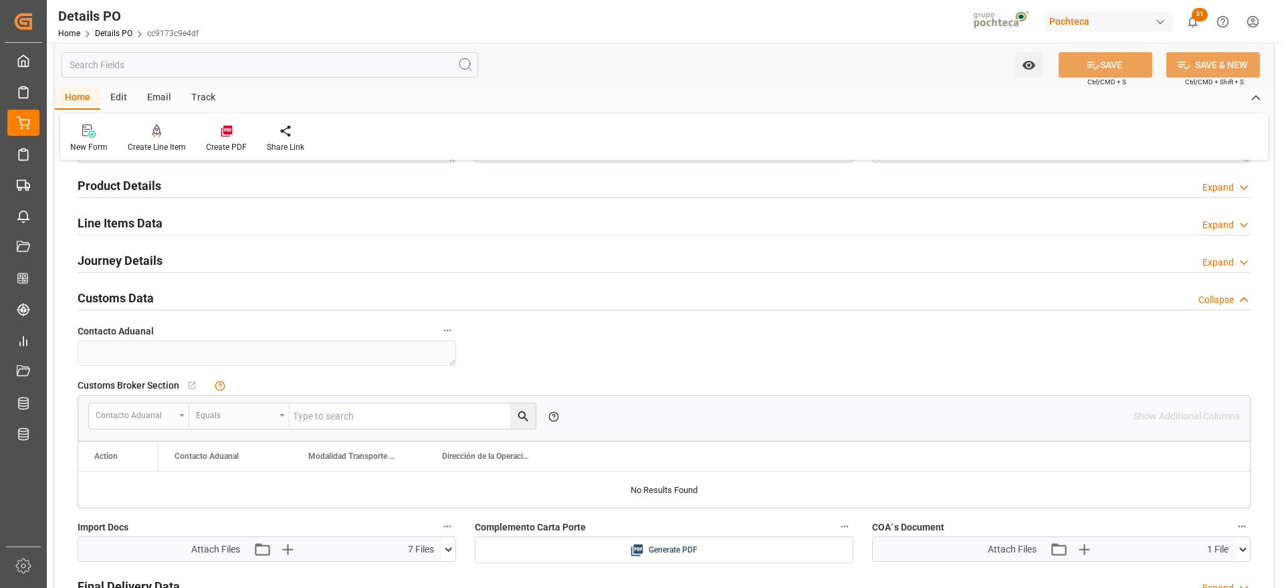
scroll to position [836, 0]
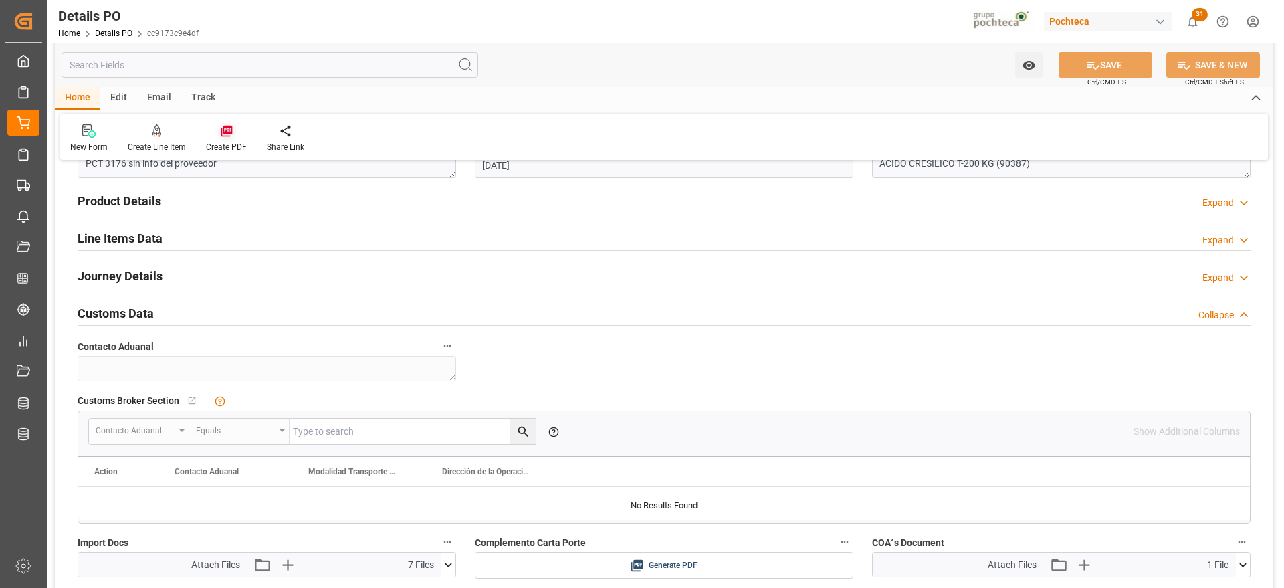
click at [223, 145] on div "Create PDF" at bounding box center [226, 147] width 41 height 12
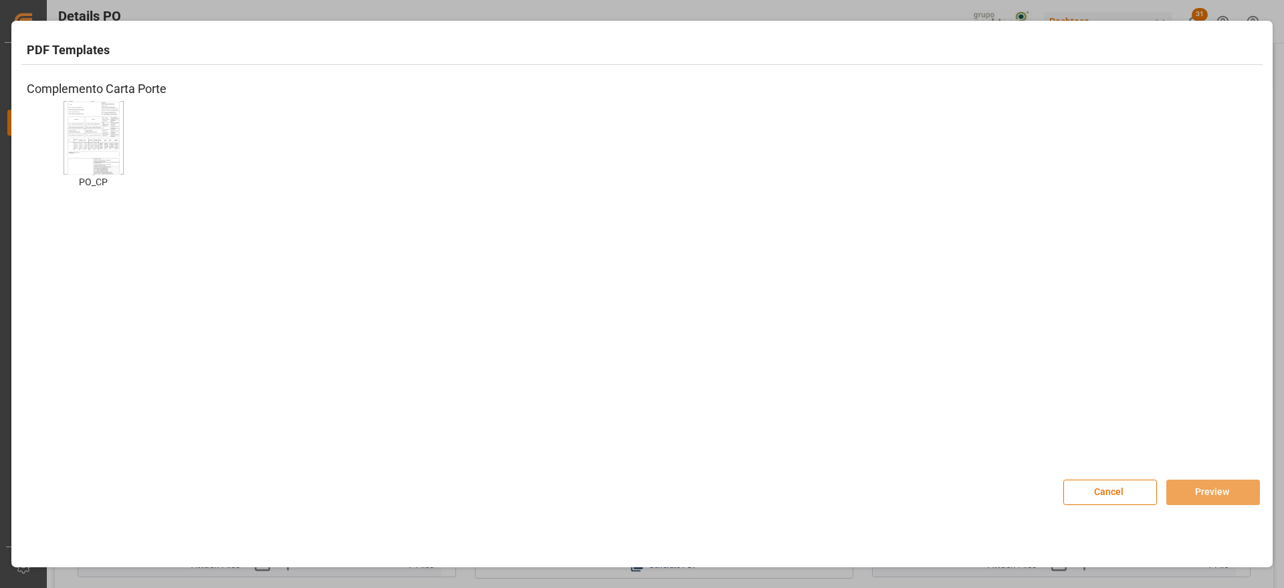
click at [102, 163] on img at bounding box center [94, 138] width 54 height 76
click at [1224, 475] on div "Cancel Preview" at bounding box center [1162, 485] width 197 height 39
click at [1225, 486] on button "Preview" at bounding box center [1214, 492] width 94 height 25
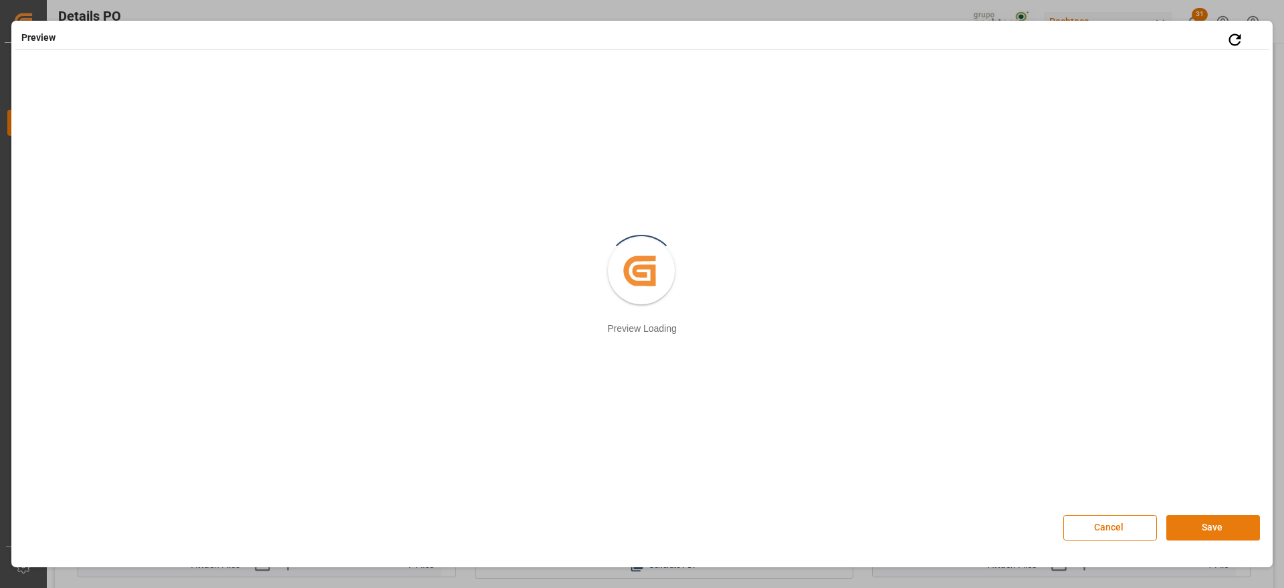
click at [1222, 526] on button "Save" at bounding box center [1214, 527] width 94 height 25
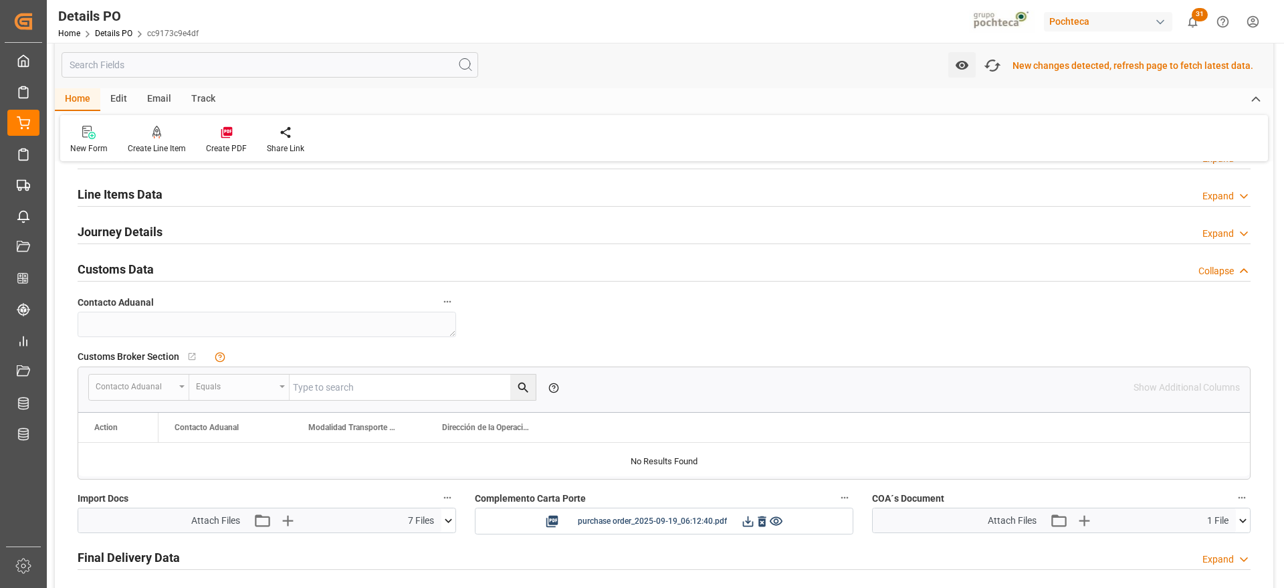
scroll to position [921, 0]
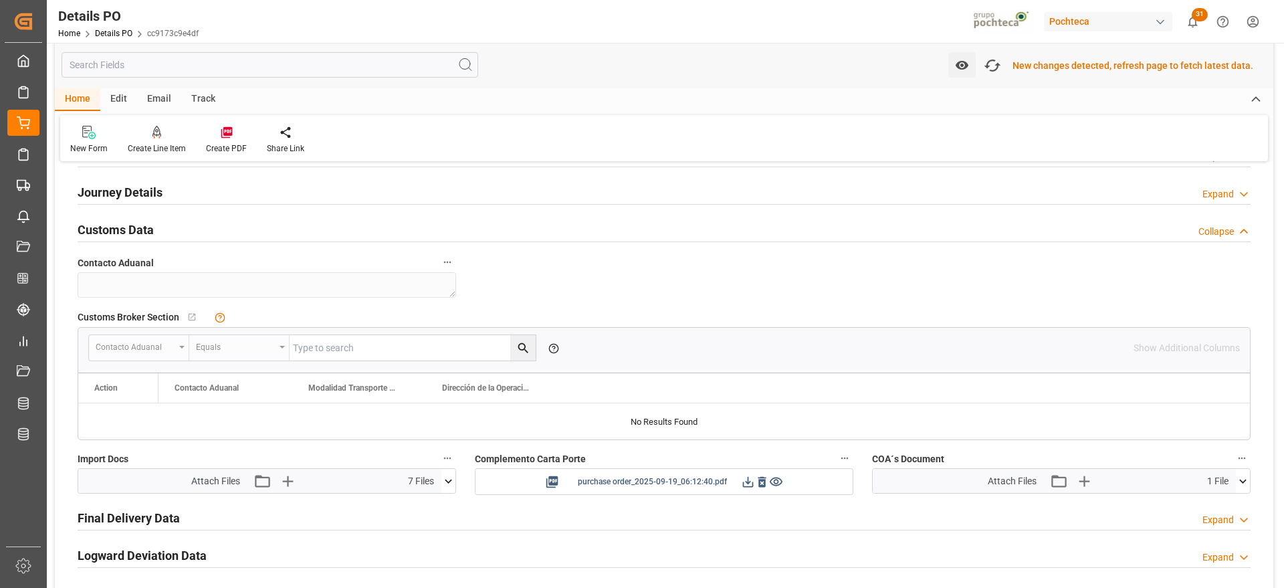
click at [746, 481] on icon at bounding box center [748, 482] width 14 height 14
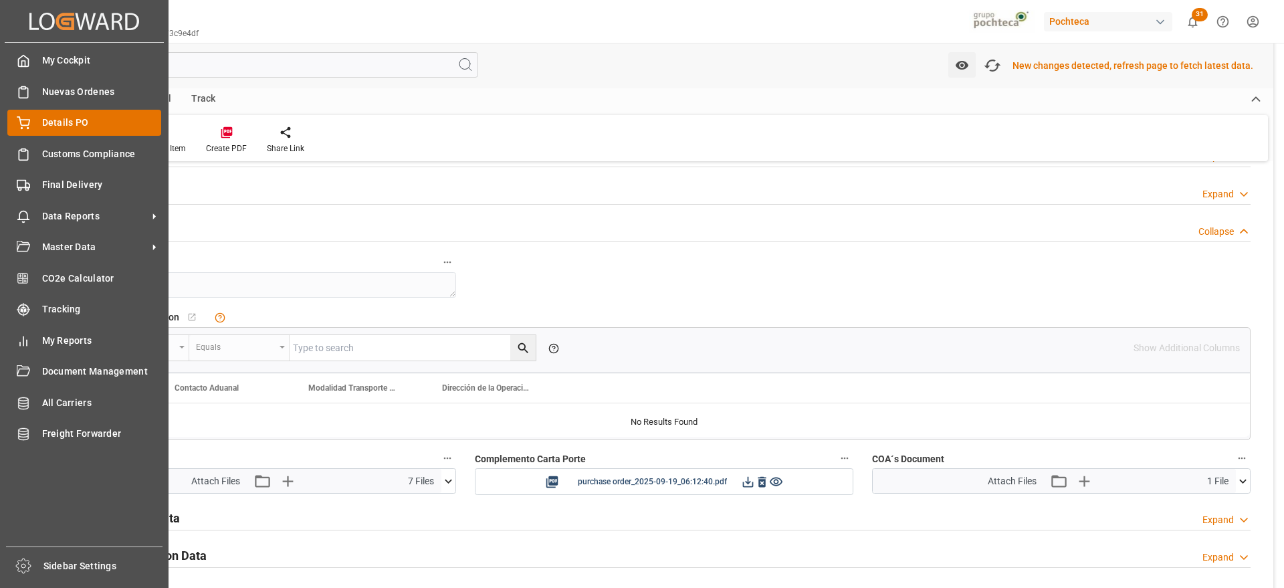
click at [16, 120] on div at bounding box center [18, 123] width 23 height 14
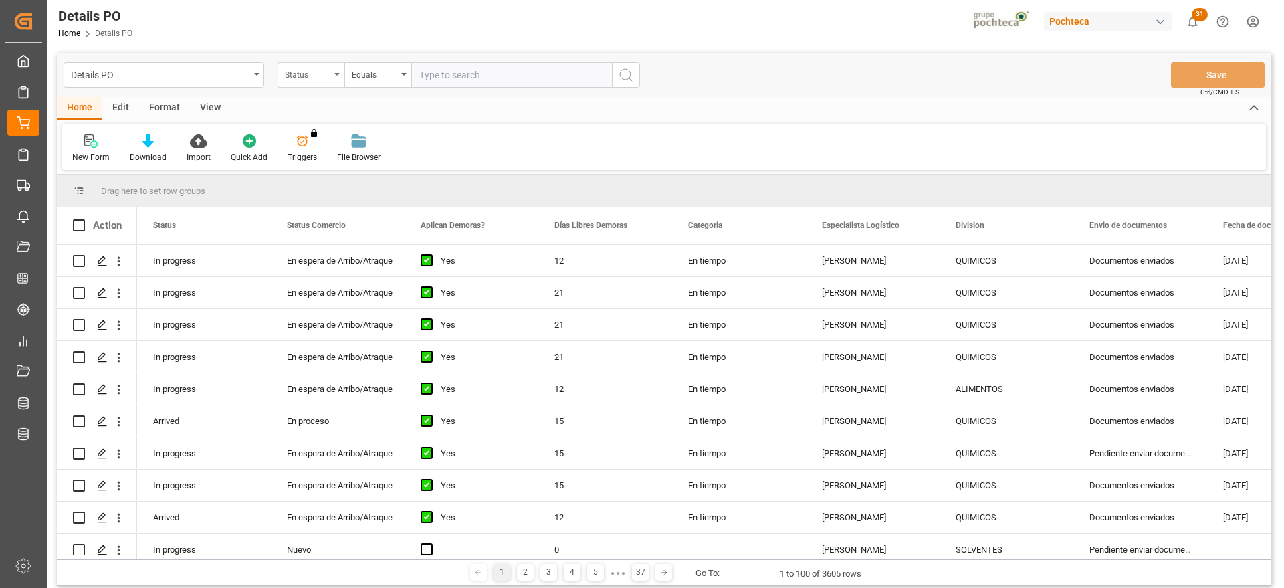
click at [325, 74] on div "Status" at bounding box center [307, 73] width 45 height 15
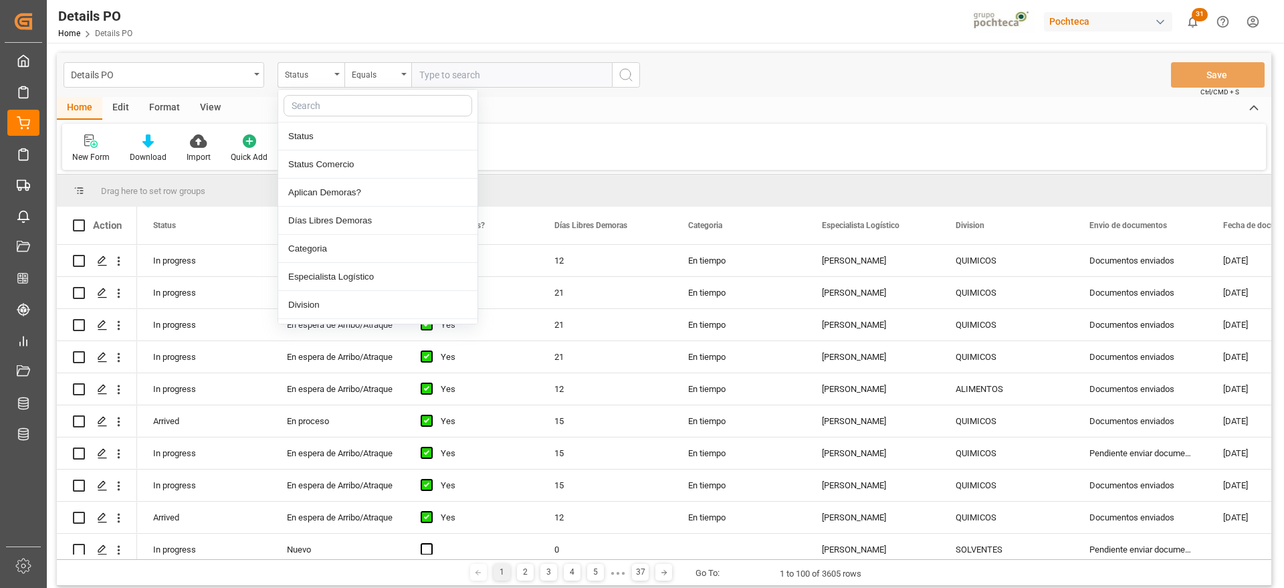
click at [327, 106] on input "text" at bounding box center [378, 105] width 189 height 21
type input "ref"
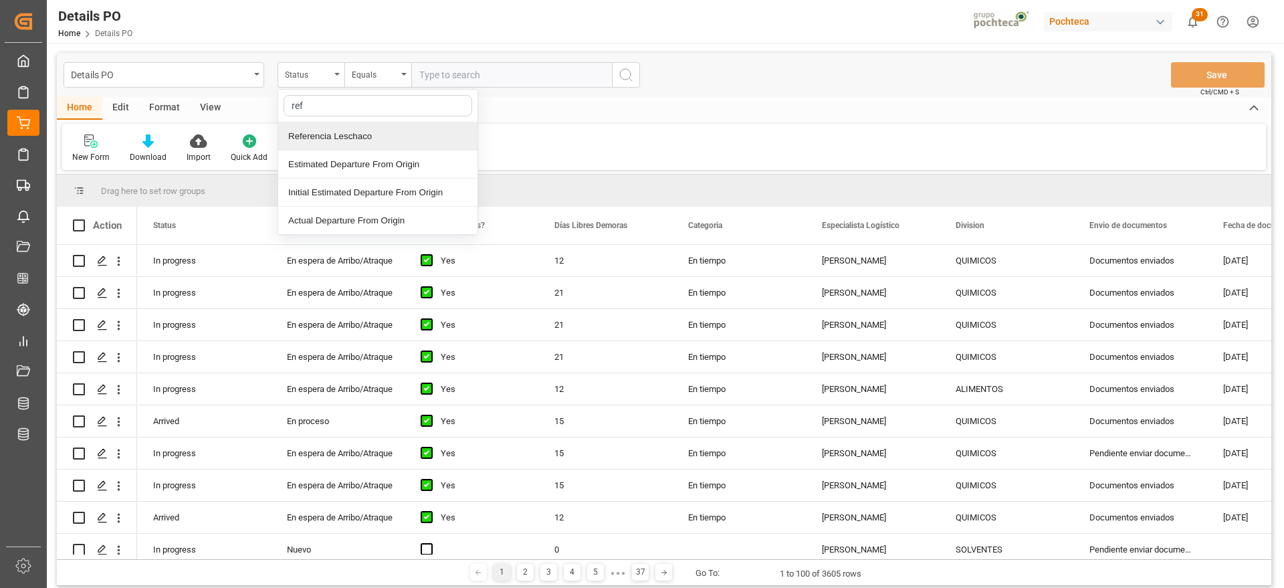
click at [349, 127] on div "Referencia Leschaco" at bounding box center [377, 136] width 199 height 28
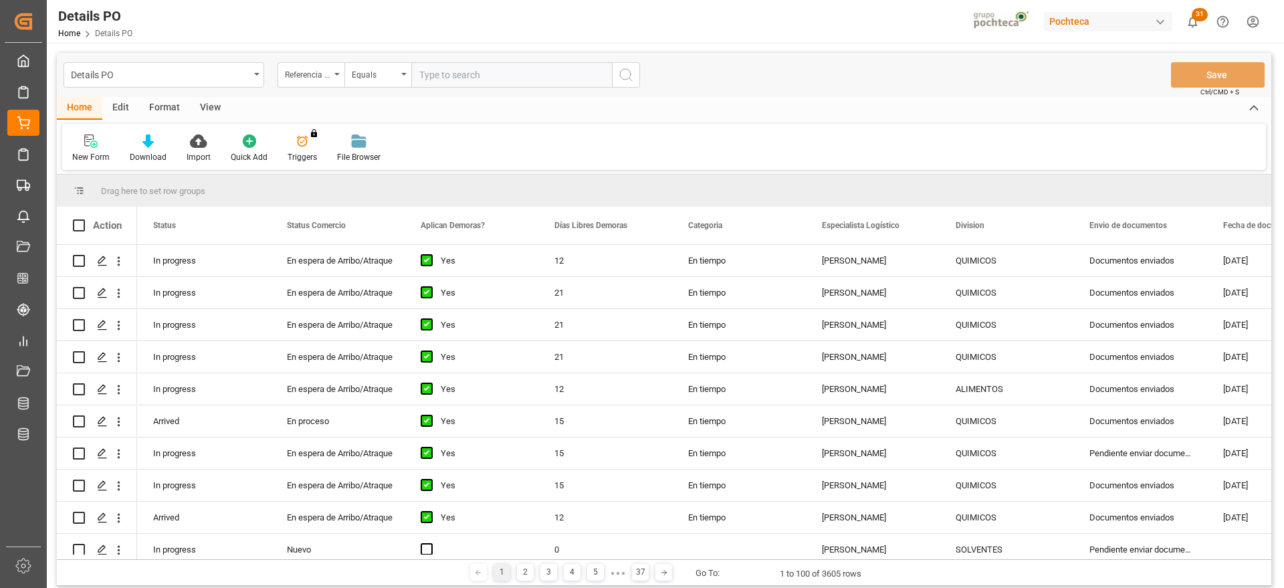
click at [452, 70] on input "text" at bounding box center [511, 74] width 201 height 25
paste input "250906900593"
type input "250906900593"
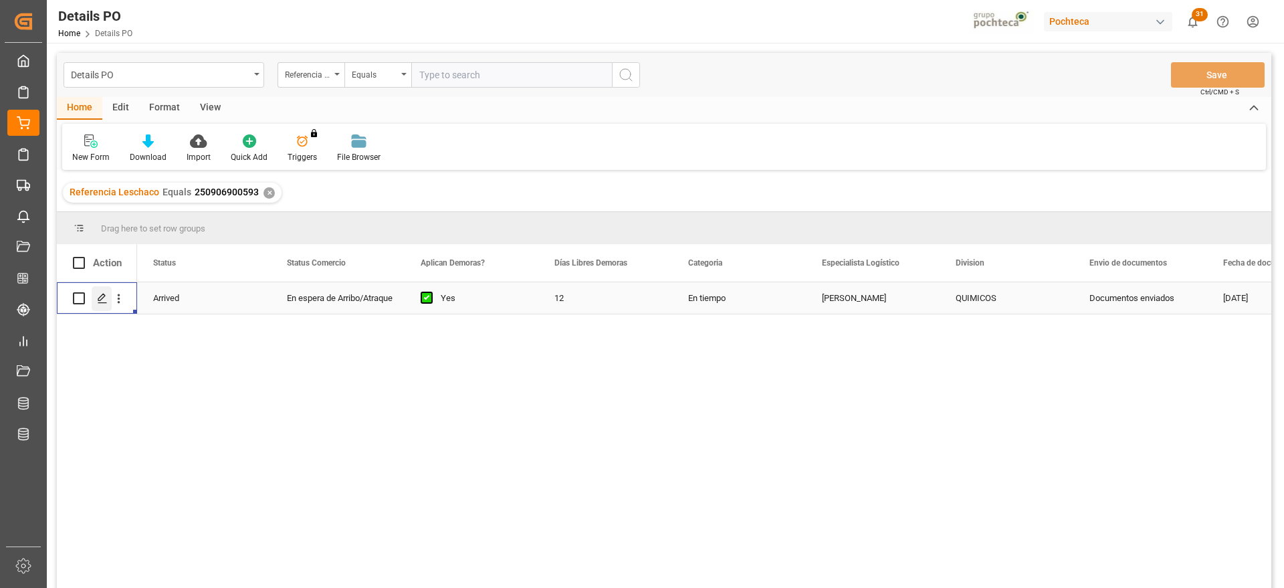
click at [94, 298] on div "Press SPACE to select this row." at bounding box center [102, 298] width 20 height 25
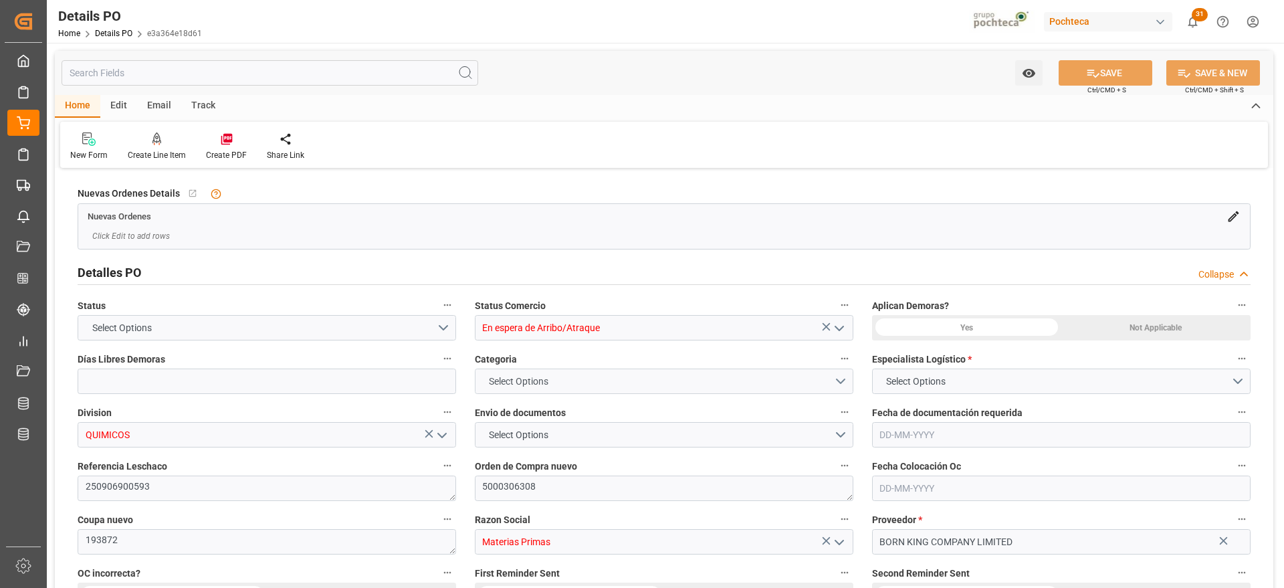
type input "12"
type input "27-08-2025"
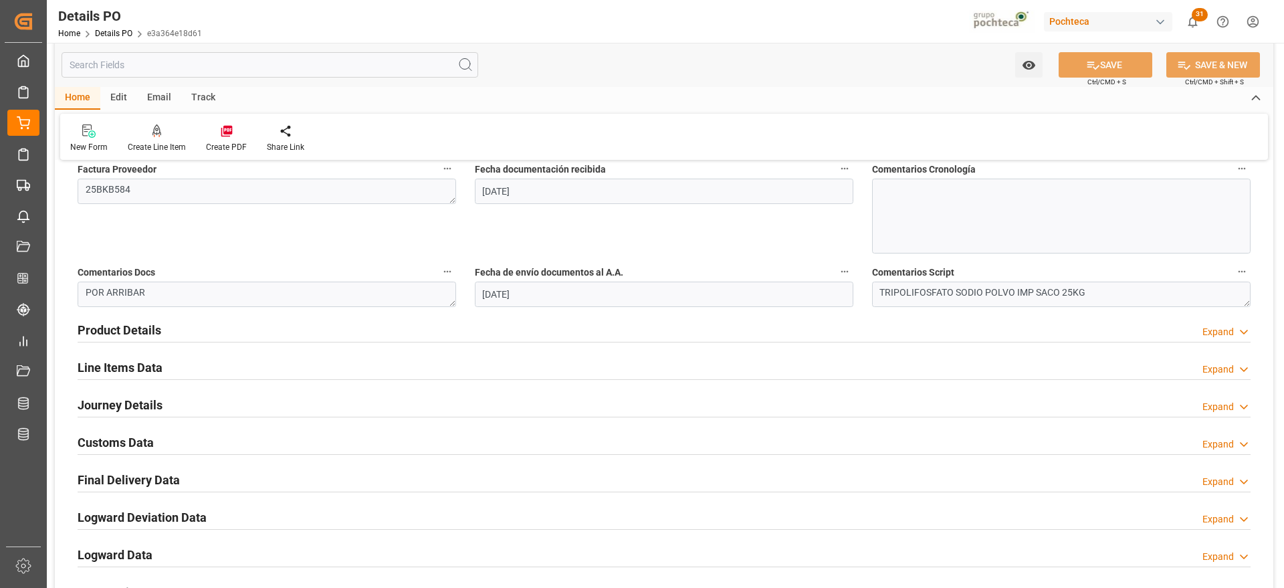
scroll to position [836, 0]
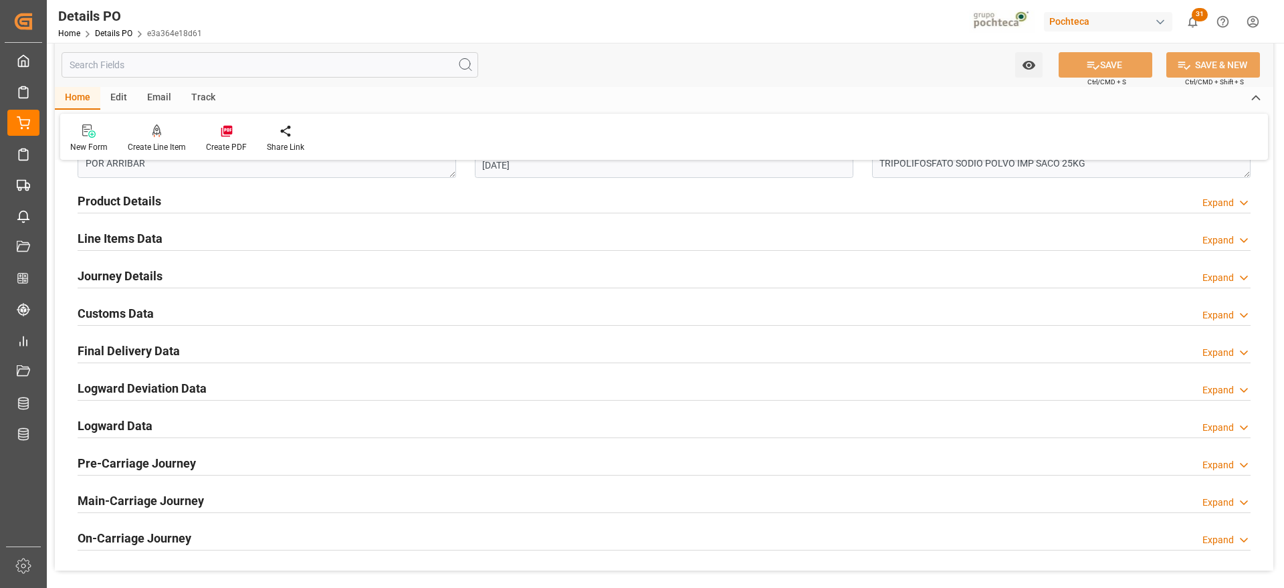
click at [127, 236] on h2 "Line Items Data" at bounding box center [120, 238] width 85 height 18
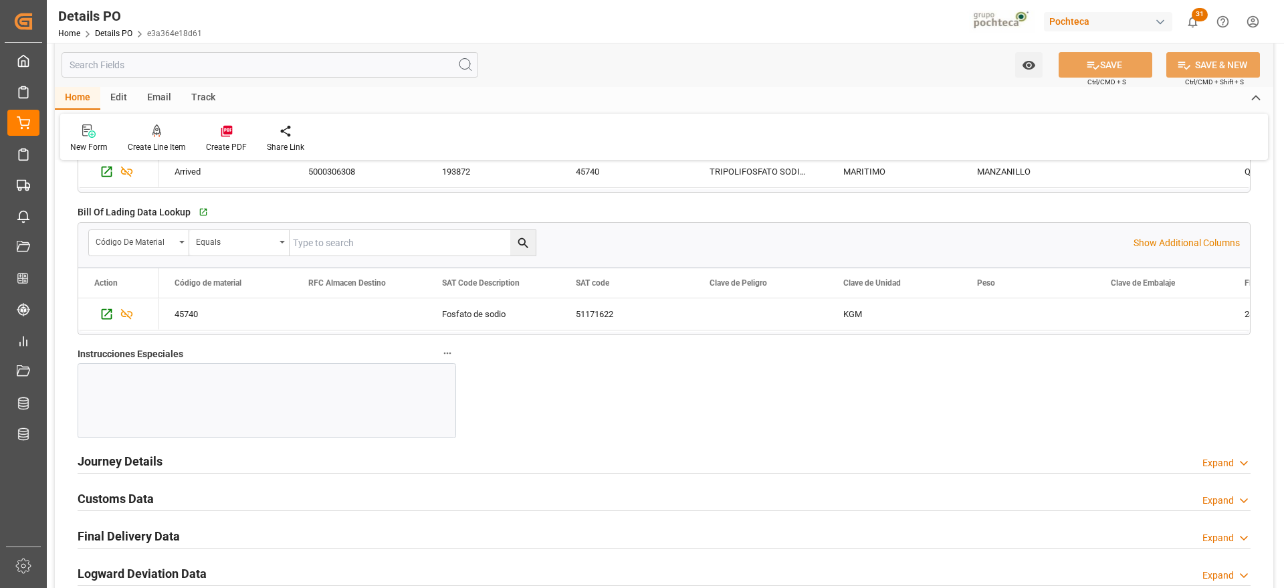
scroll to position [1422, 0]
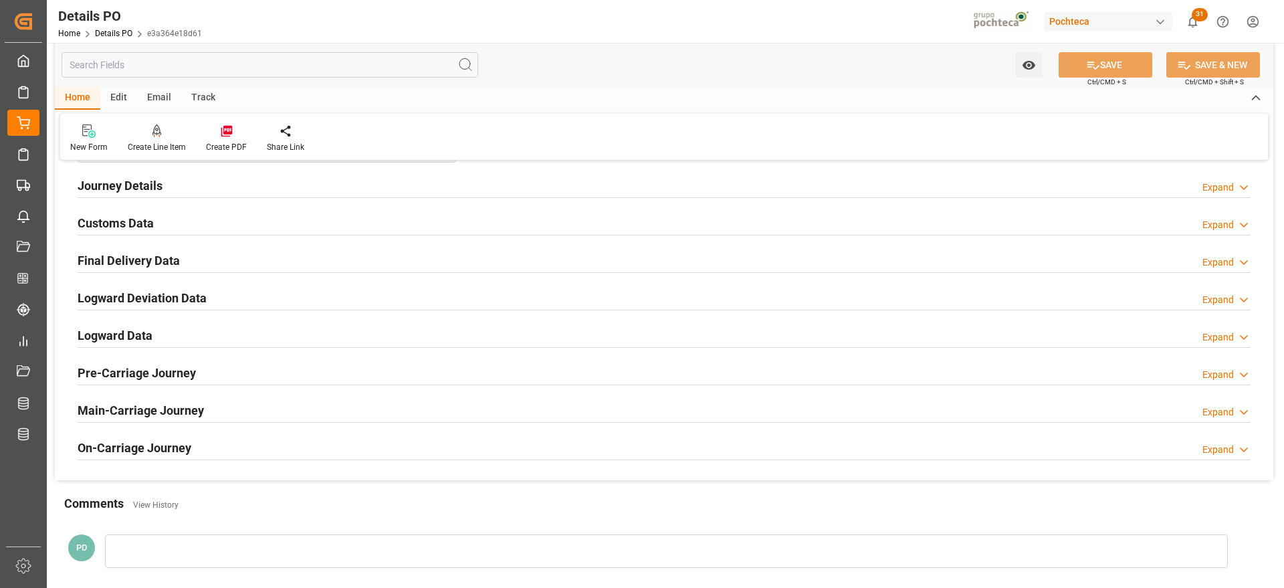
click at [120, 227] on h2 "Customs Data" at bounding box center [116, 223] width 76 height 18
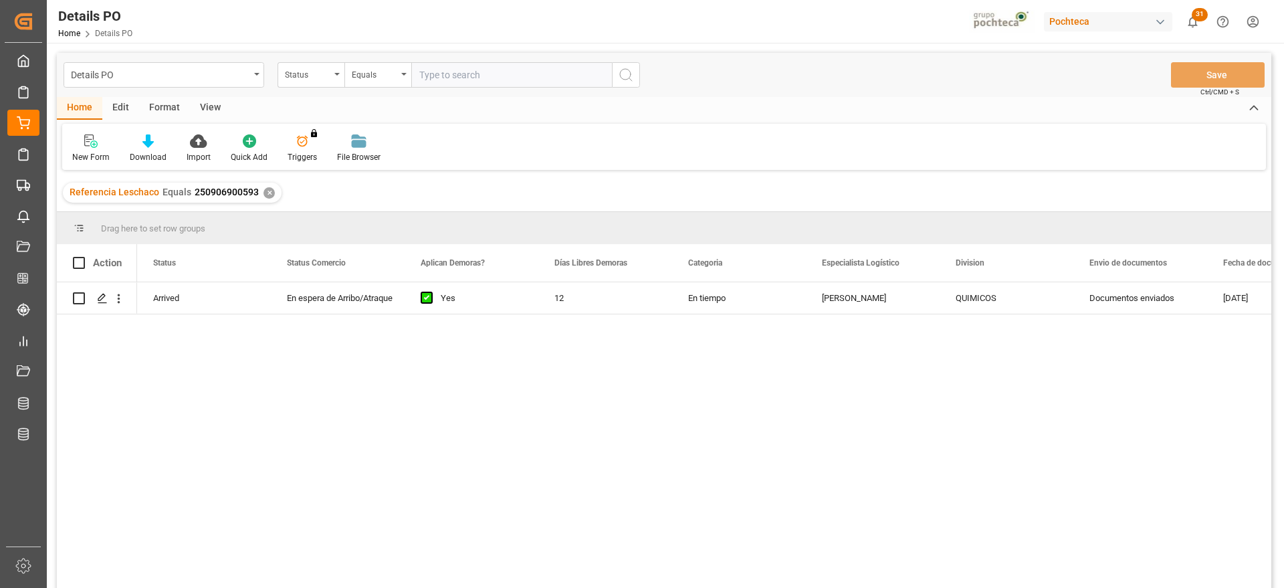
click at [268, 187] on div "✕" at bounding box center [269, 192] width 11 height 11
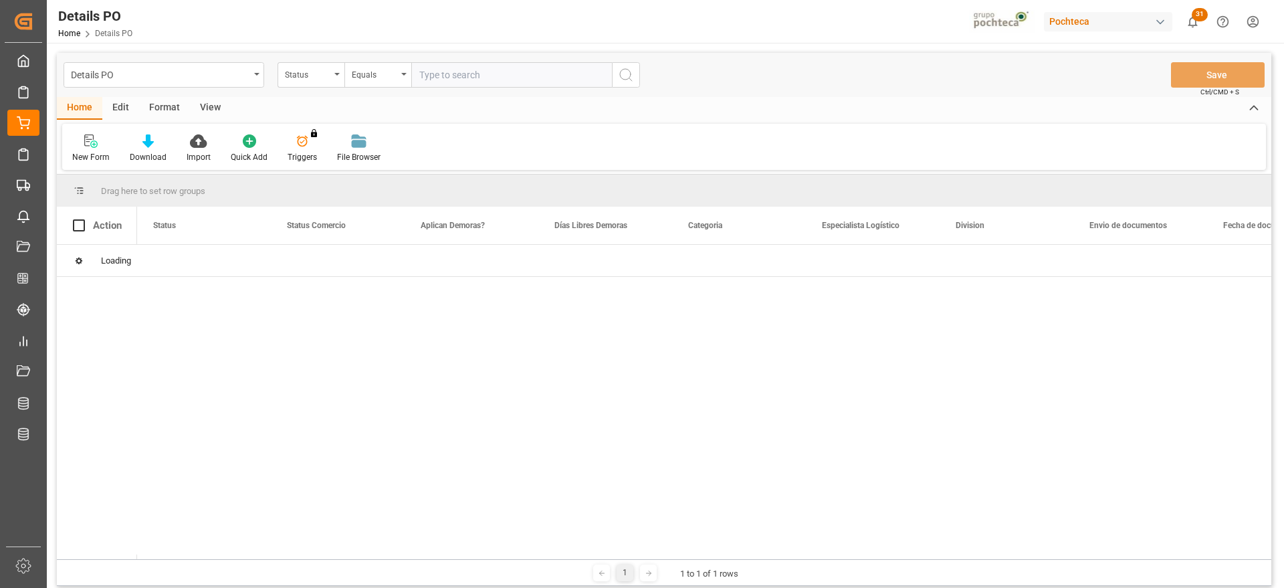
click at [320, 76] on div "Status" at bounding box center [307, 73] width 45 height 15
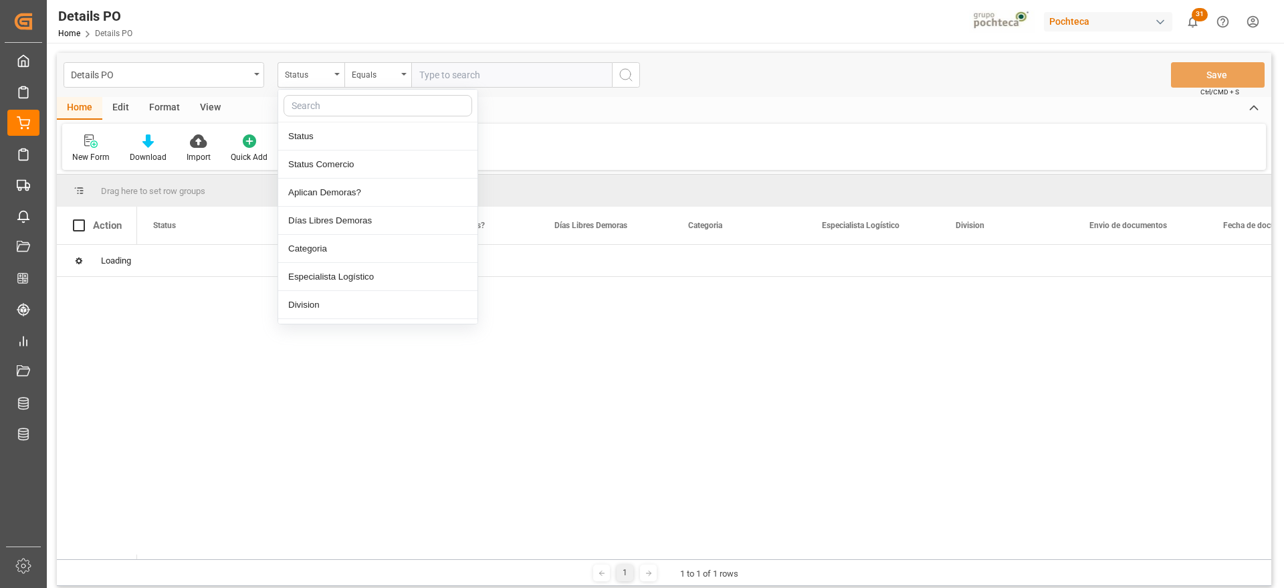
click at [333, 111] on input "text" at bounding box center [378, 105] width 189 height 21
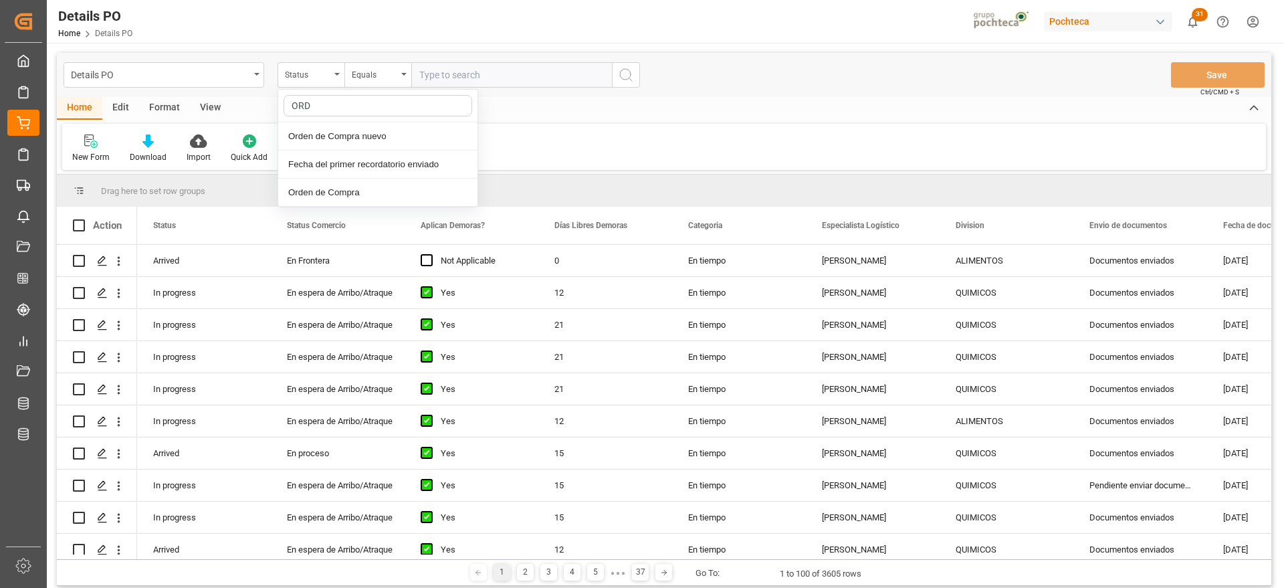
type input "ORDE"
click at [359, 126] on div "Orden de Compra nuevo" at bounding box center [377, 136] width 199 height 28
click at [427, 74] on input "text" at bounding box center [511, 74] width 201 height 25
paste input "5000307234"
type input "5000307234"
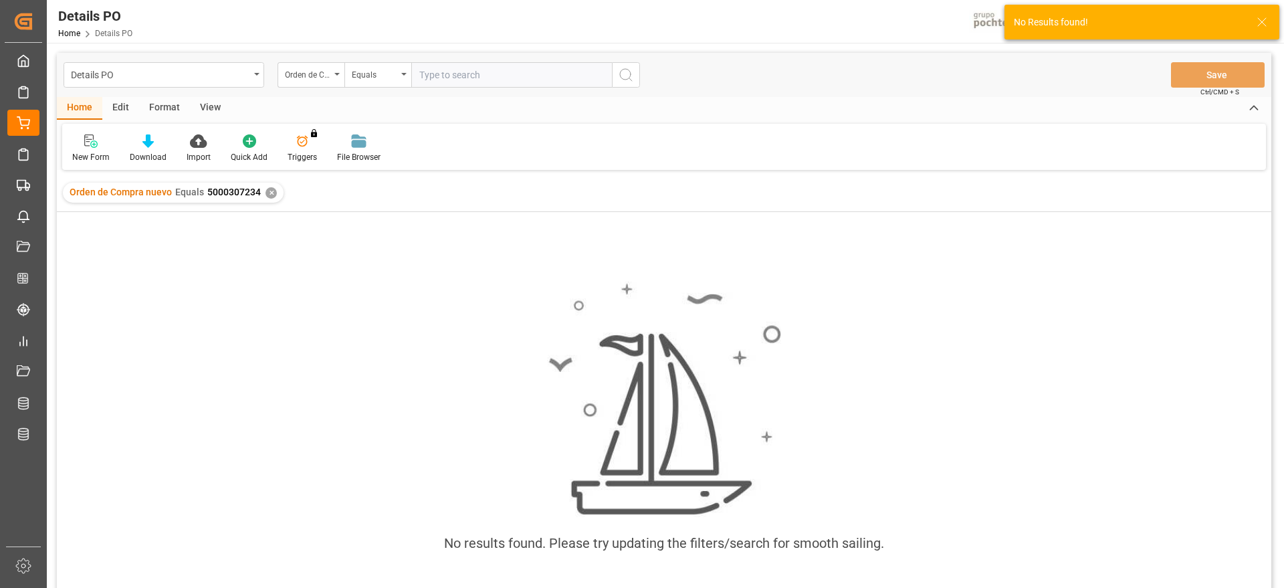
click at [268, 188] on div "✕" at bounding box center [271, 192] width 11 height 11
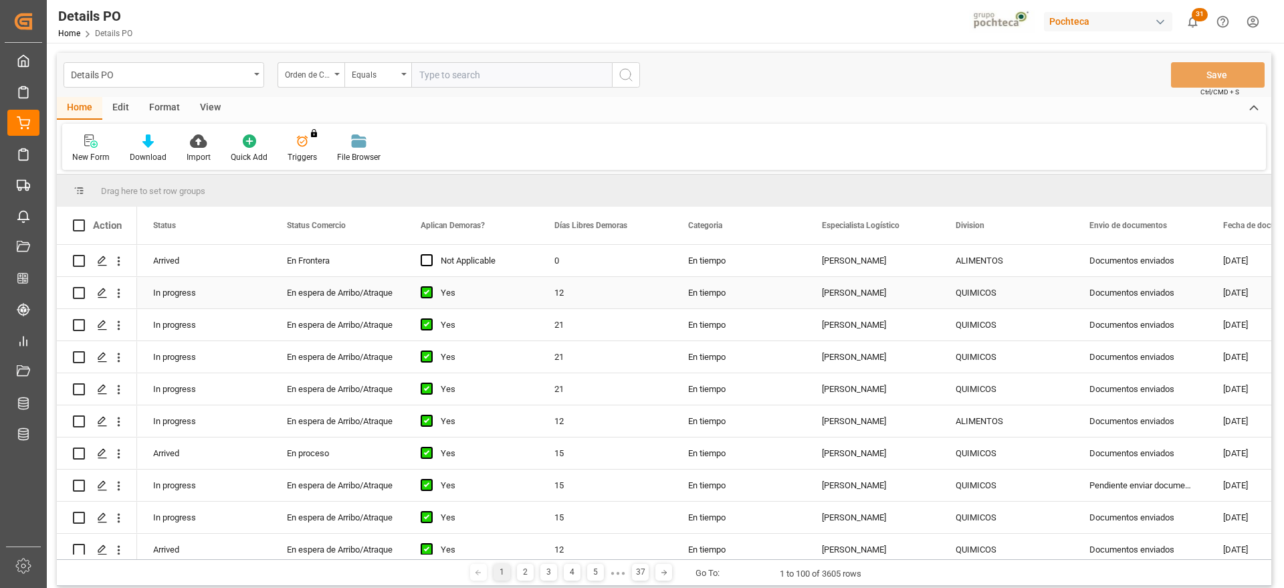
click at [313, 266] on div "En Frontera" at bounding box center [338, 261] width 102 height 31
click at [93, 144] on icon at bounding box center [93, 143] width 7 height 7
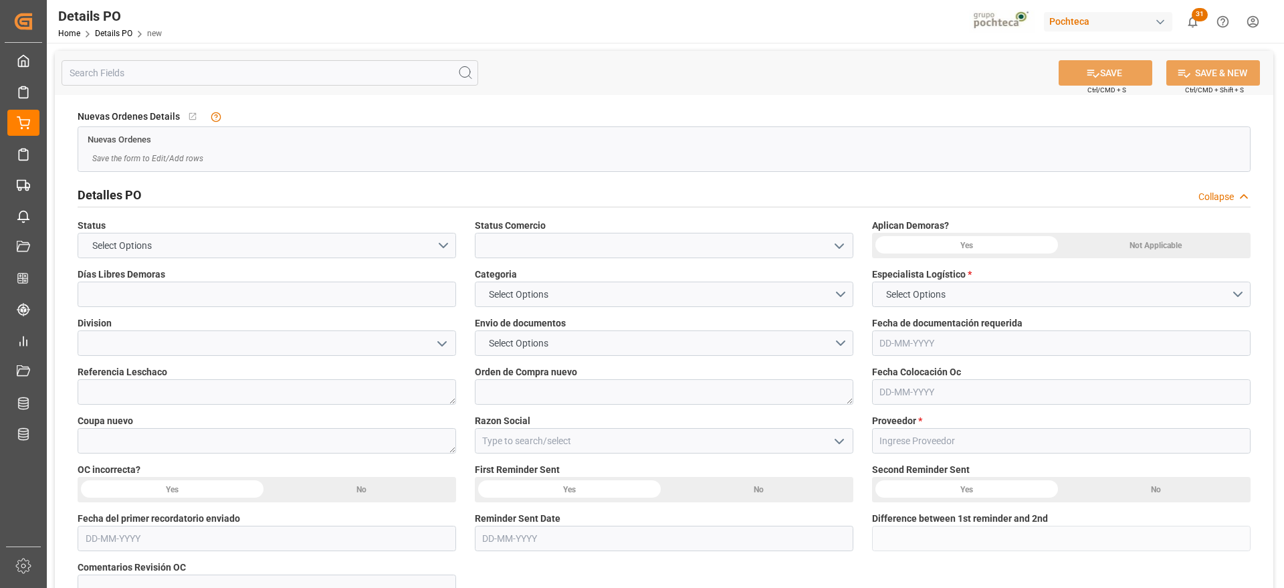
type input "0"
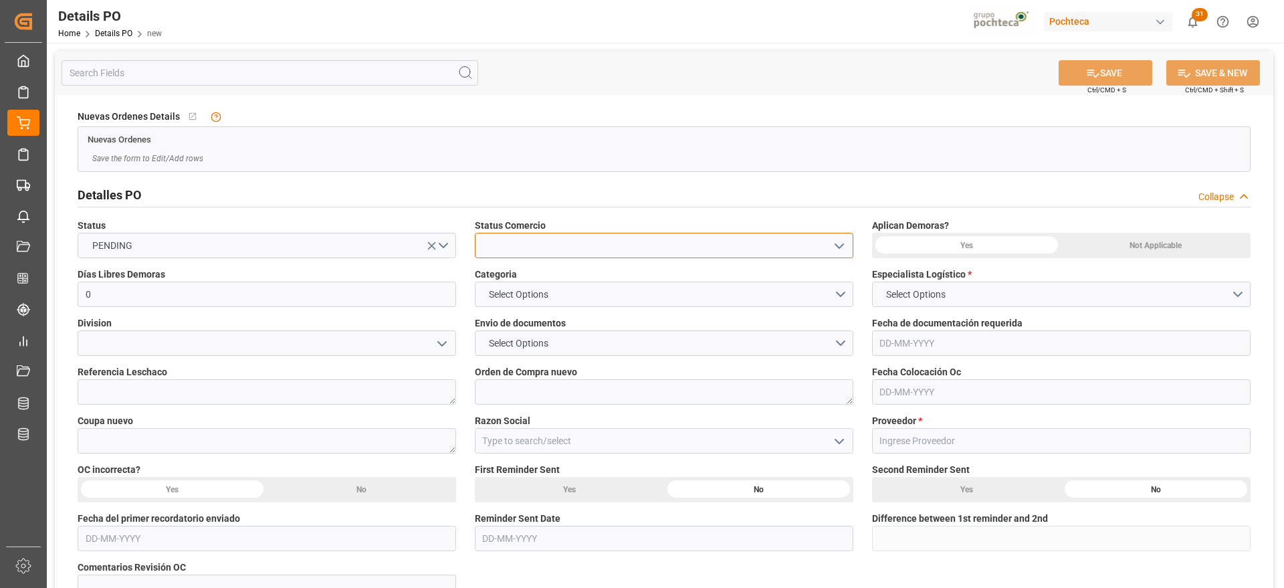
click at [549, 239] on input at bounding box center [664, 245] width 379 height 25
click at [262, 297] on input "0" at bounding box center [267, 294] width 379 height 25
click at [587, 294] on button "Select Options" at bounding box center [664, 294] width 379 height 25
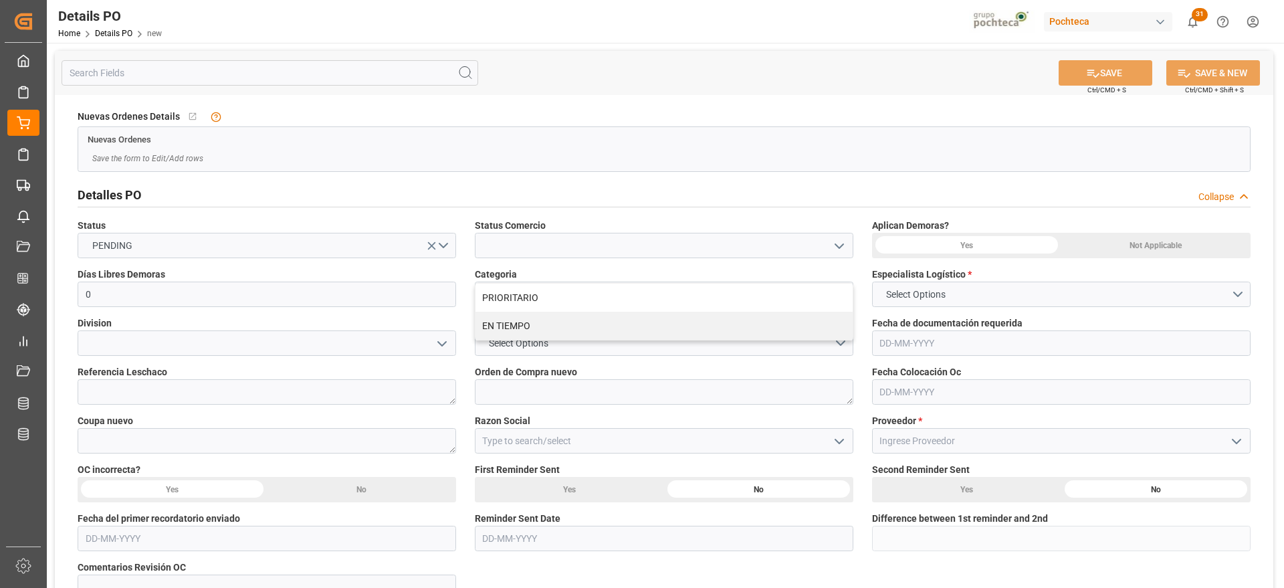
click at [618, 361] on div "Orden de Compra nuevo" at bounding box center [664, 385] width 397 height 49
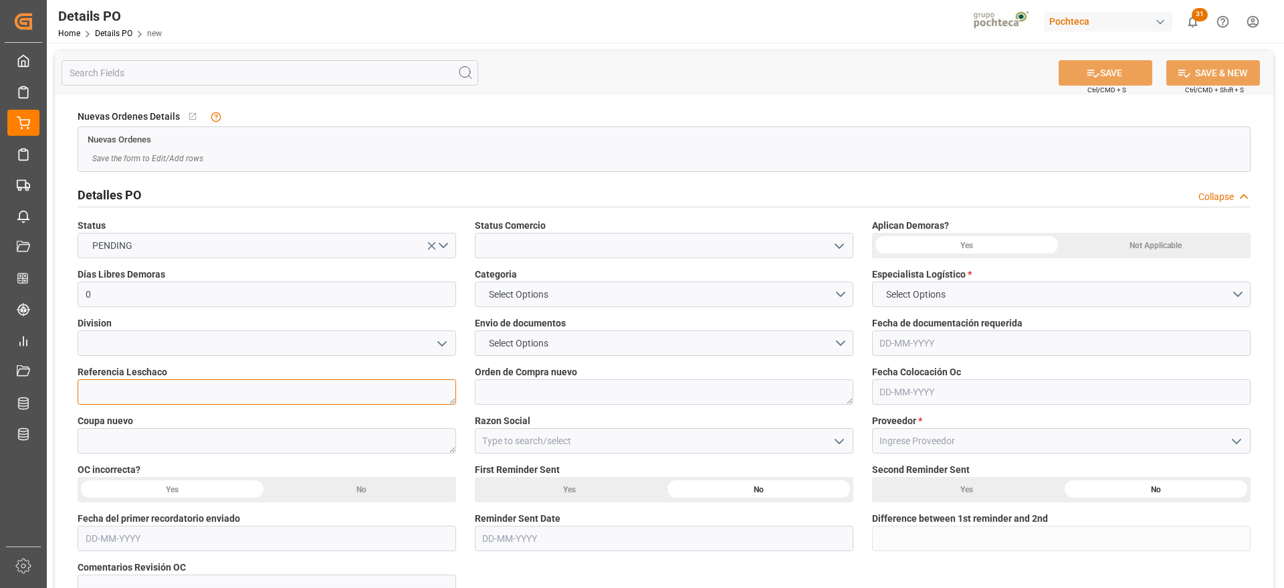
click at [280, 388] on textarea at bounding box center [267, 391] width 379 height 25
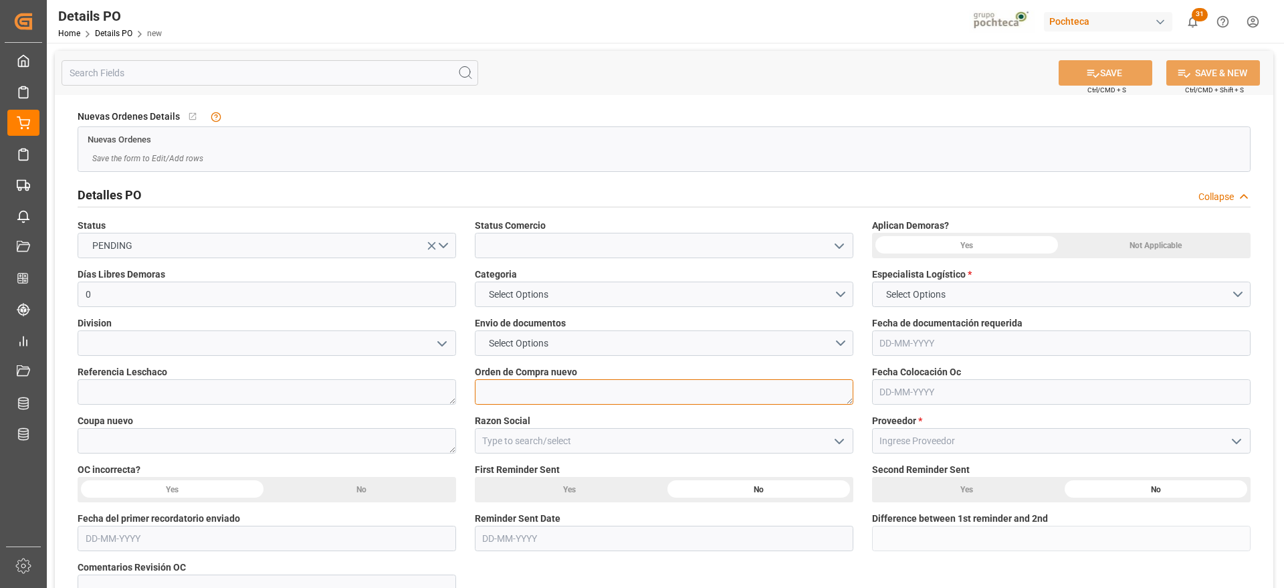
click at [512, 391] on textarea at bounding box center [664, 391] width 379 height 25
paste textarea "5000307234"
type textarea "5000307234"
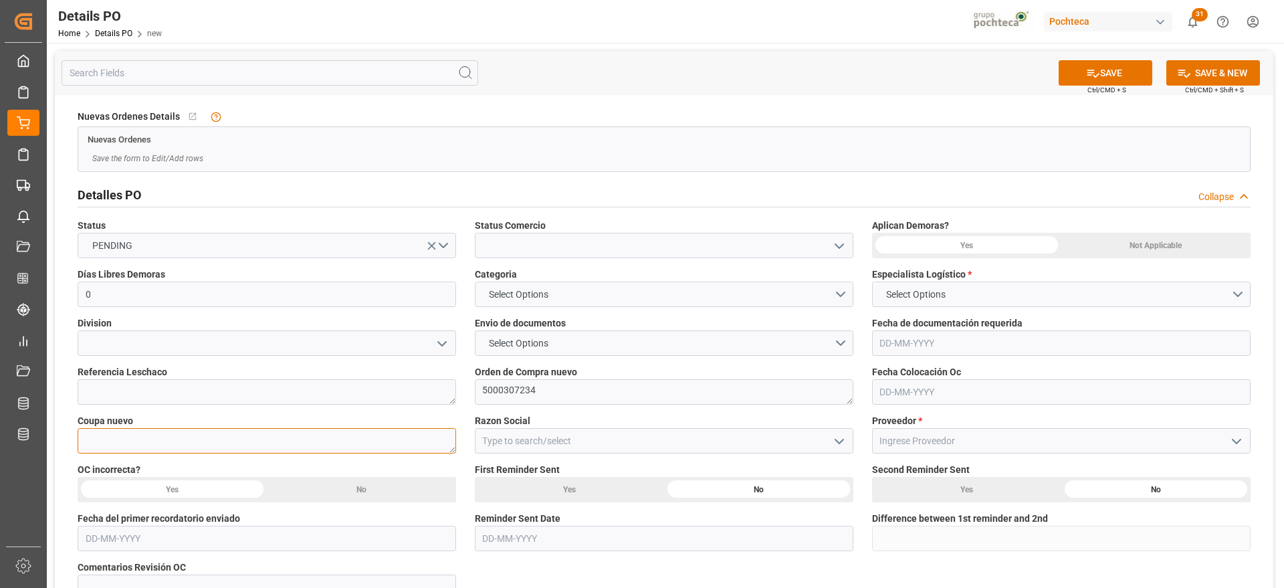
click at [211, 442] on textarea at bounding box center [267, 440] width 379 height 25
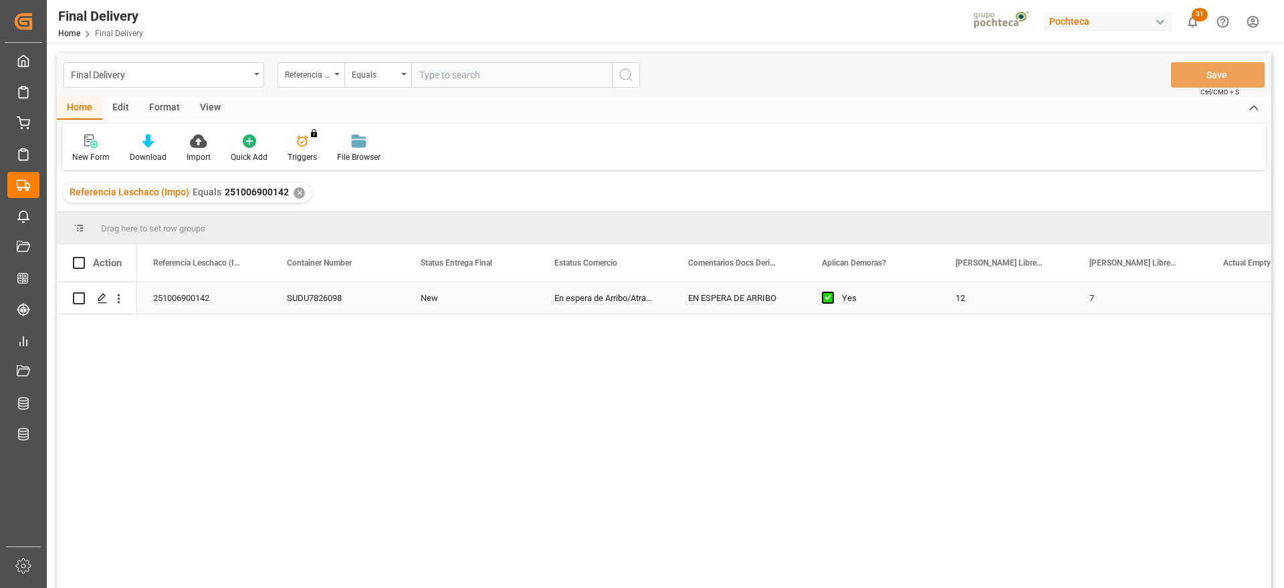
click at [363, 296] on div "SUDU7826098" at bounding box center [338, 297] width 134 height 31
click at [98, 295] on icon "Press SPACE to select this row." at bounding box center [102, 298] width 11 height 11
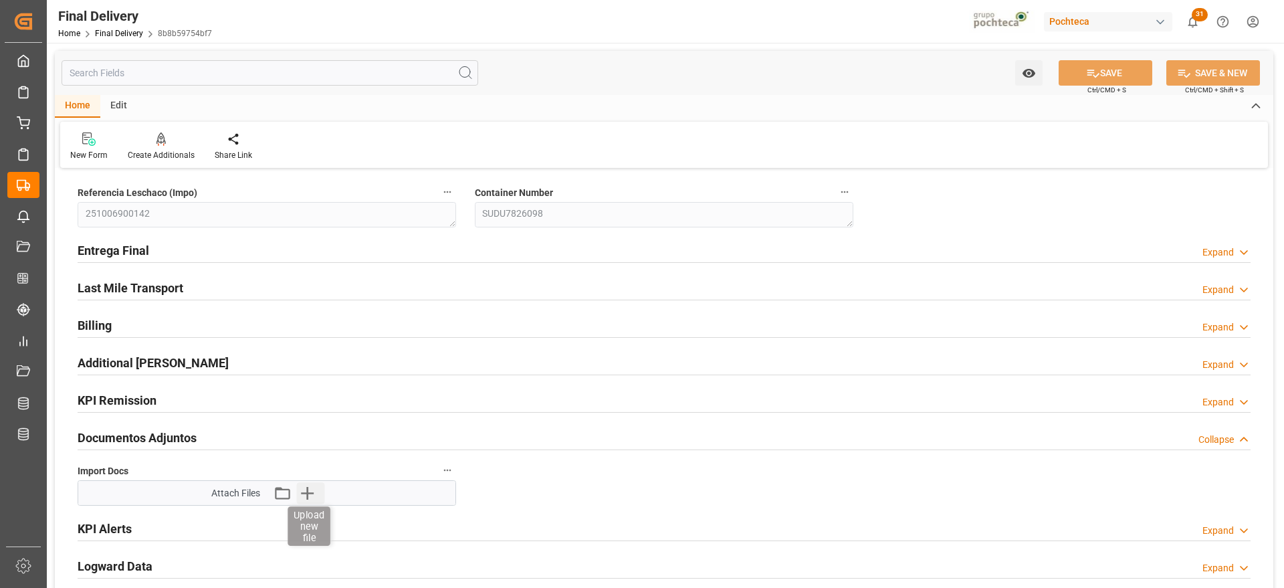
click at [304, 488] on icon "button" at bounding box center [306, 492] width 21 height 21
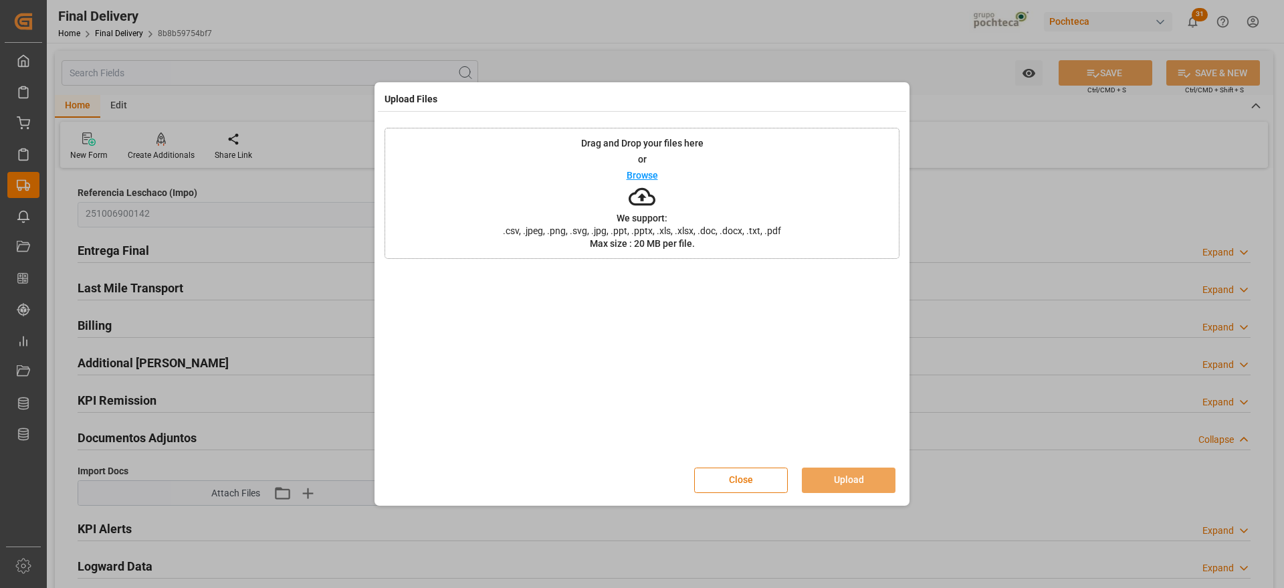
click at [743, 486] on button "Close" at bounding box center [741, 480] width 94 height 25
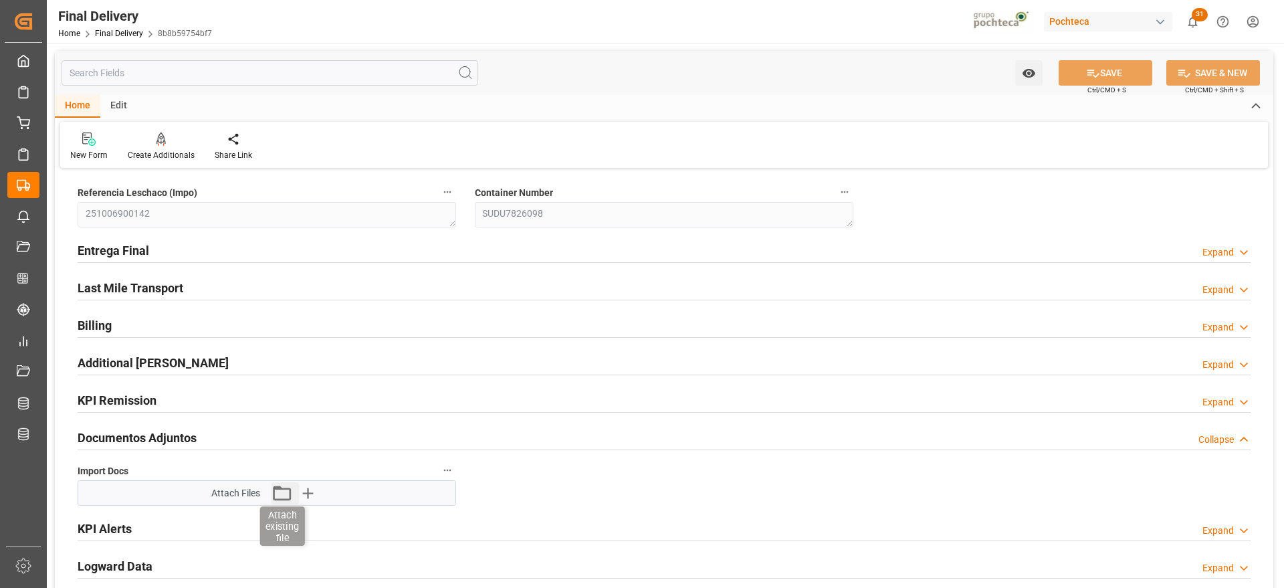
click at [271, 493] on icon "button" at bounding box center [281, 492] width 21 height 21
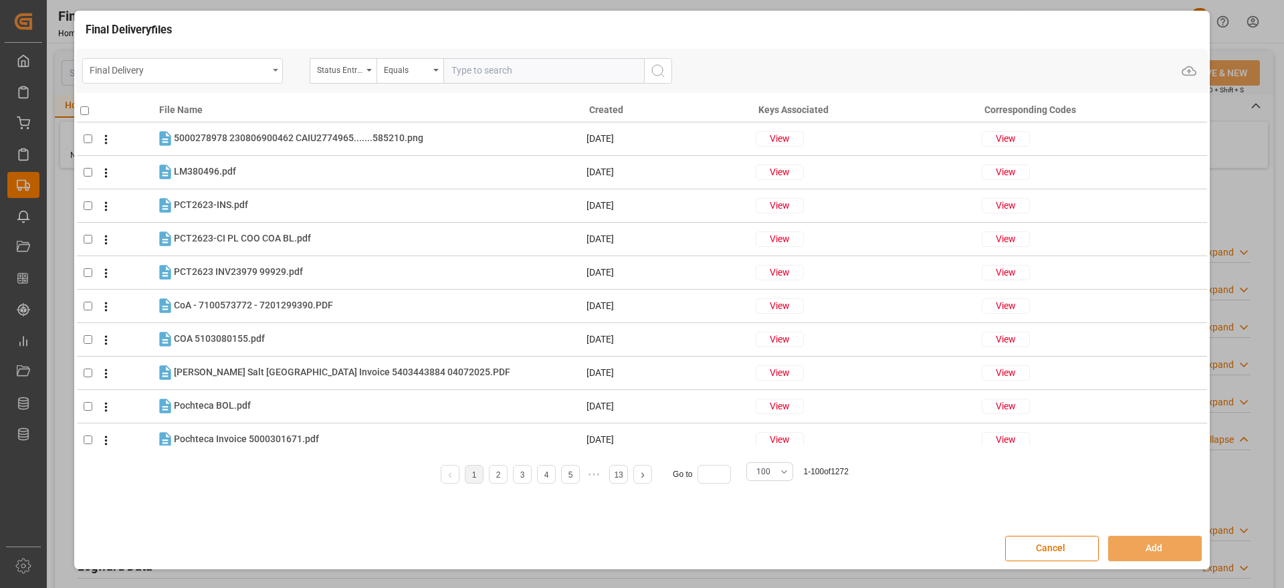
click at [194, 71] on div "Final Delivery" at bounding box center [179, 69] width 179 height 17
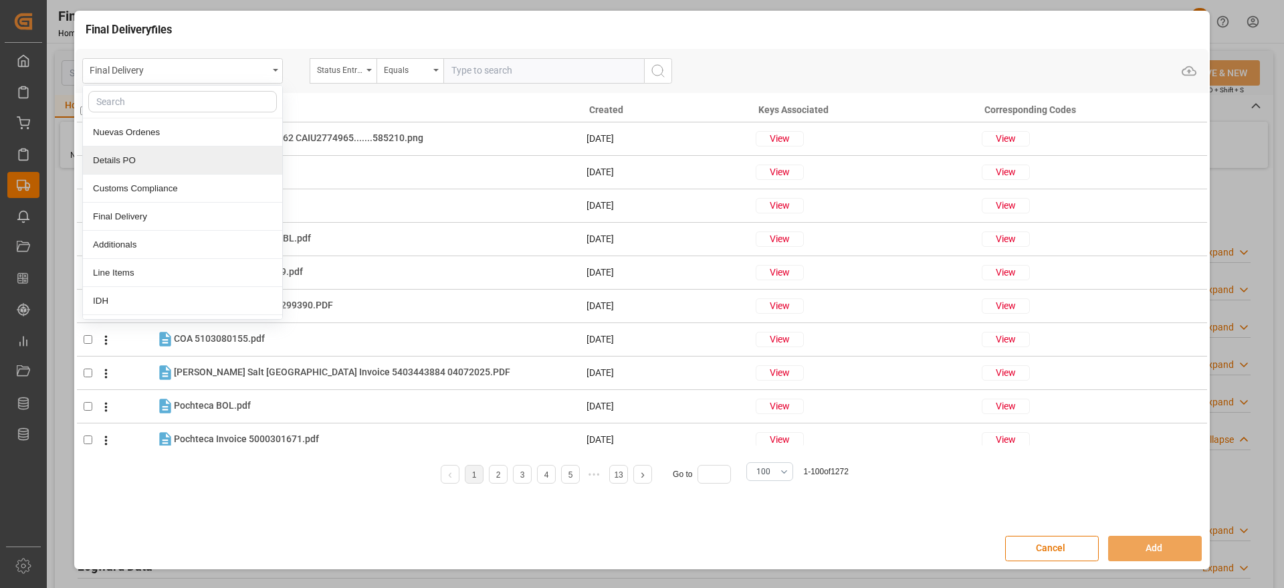
click at [161, 157] on div "Details PO" at bounding box center [182, 161] width 199 height 28
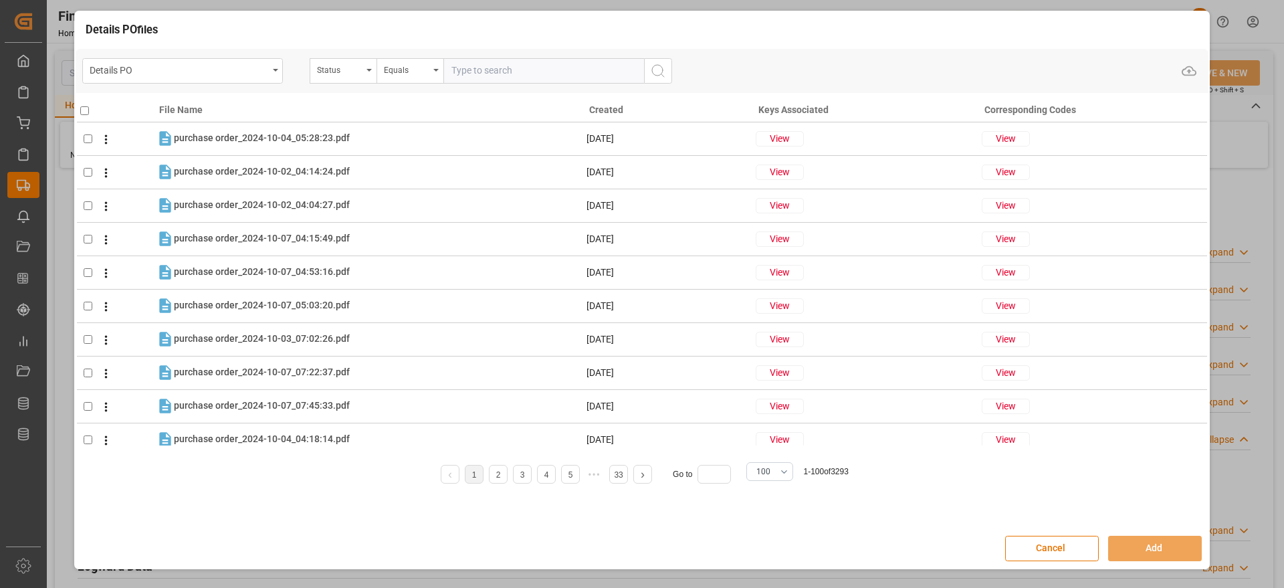
click at [498, 66] on input "text" at bounding box center [544, 70] width 201 height 25
click at [331, 68] on div "Status" at bounding box center [339, 68] width 45 height 15
click at [361, 102] on input "text" at bounding box center [410, 101] width 189 height 21
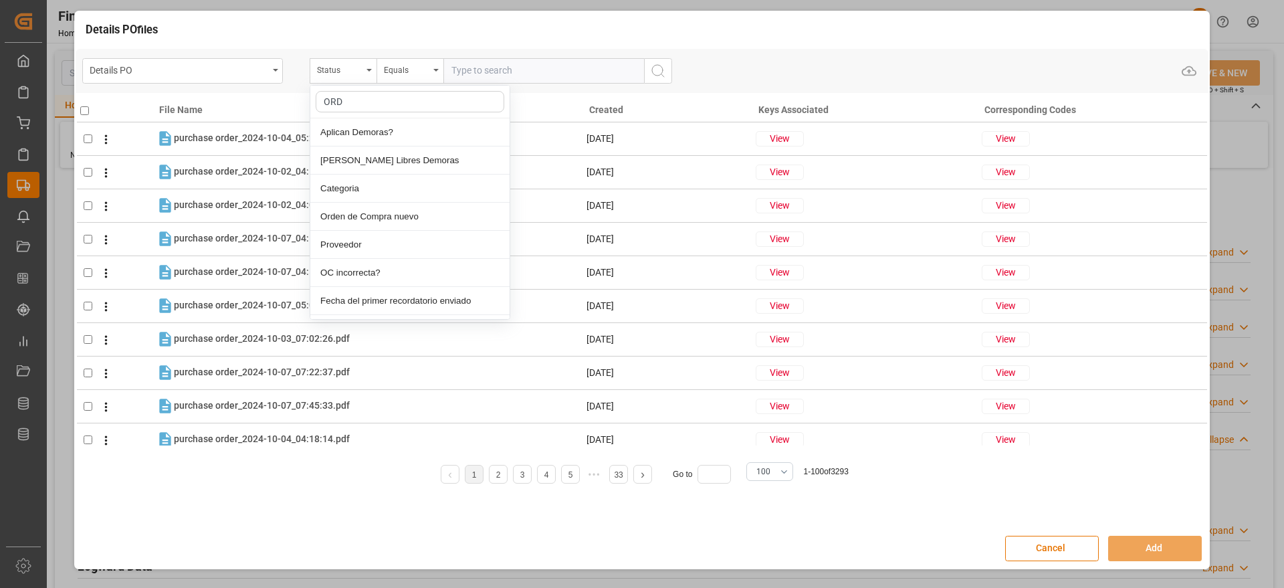
type input "ORDE"
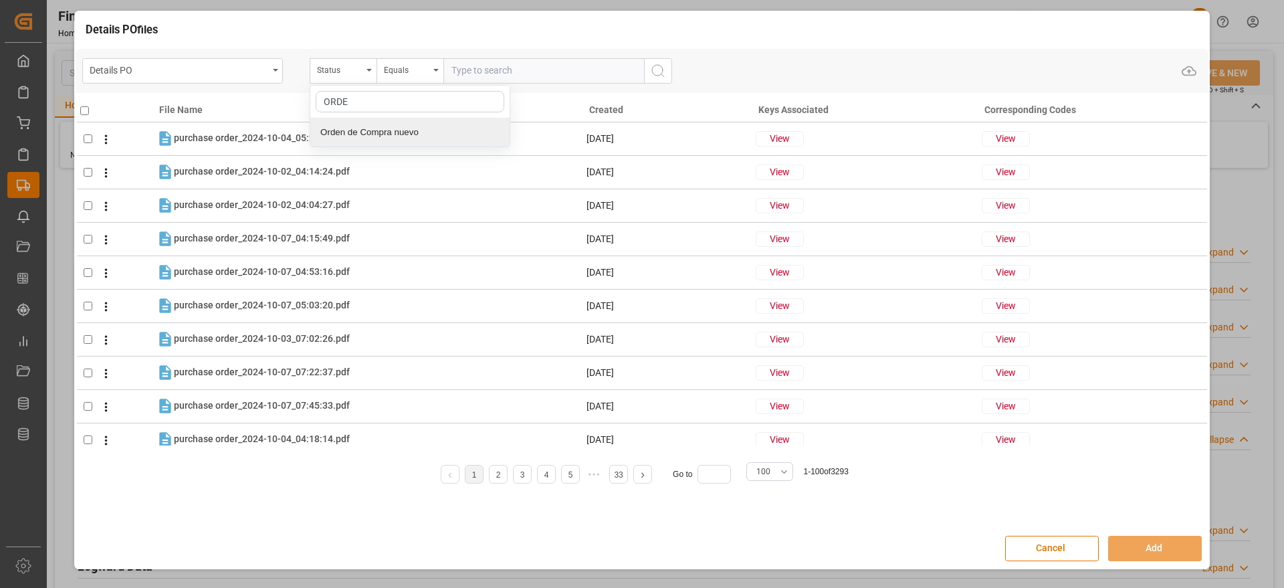
click at [392, 128] on div "Orden de Compra nuevo" at bounding box center [409, 132] width 199 height 28
click at [474, 67] on input "text" at bounding box center [544, 70] width 201 height 25
paste input "5000306123"
type input "5000306123"
click at [660, 64] on icon "search button" at bounding box center [658, 71] width 16 height 16
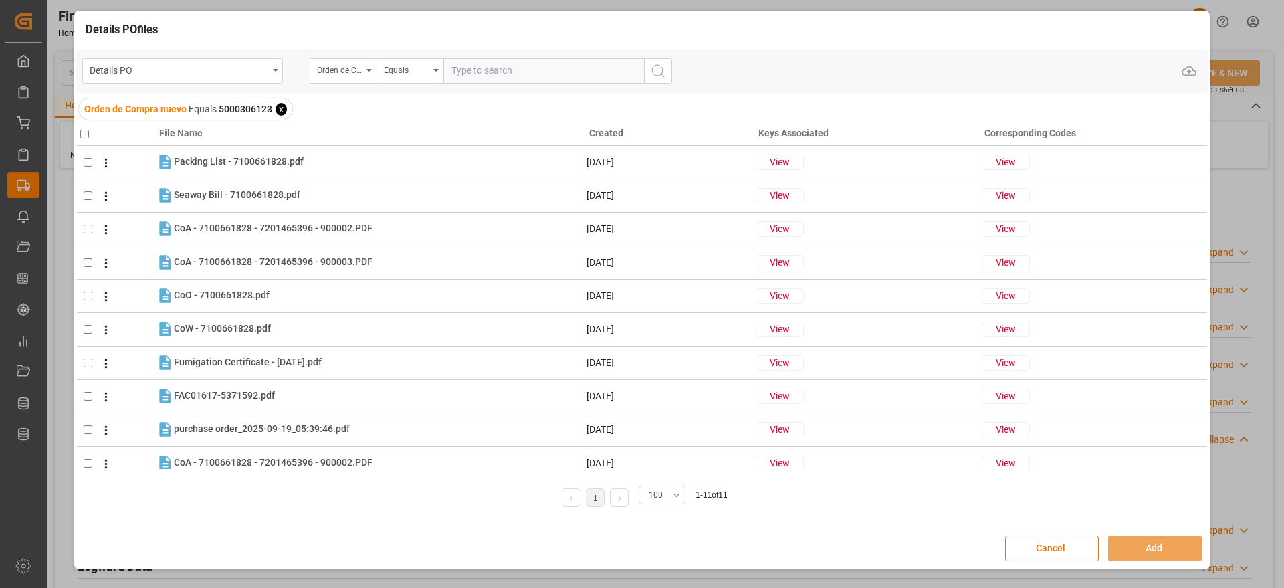
click at [82, 133] on input "checkbox" at bounding box center [84, 134] width 9 height 9
checkbox input "true"
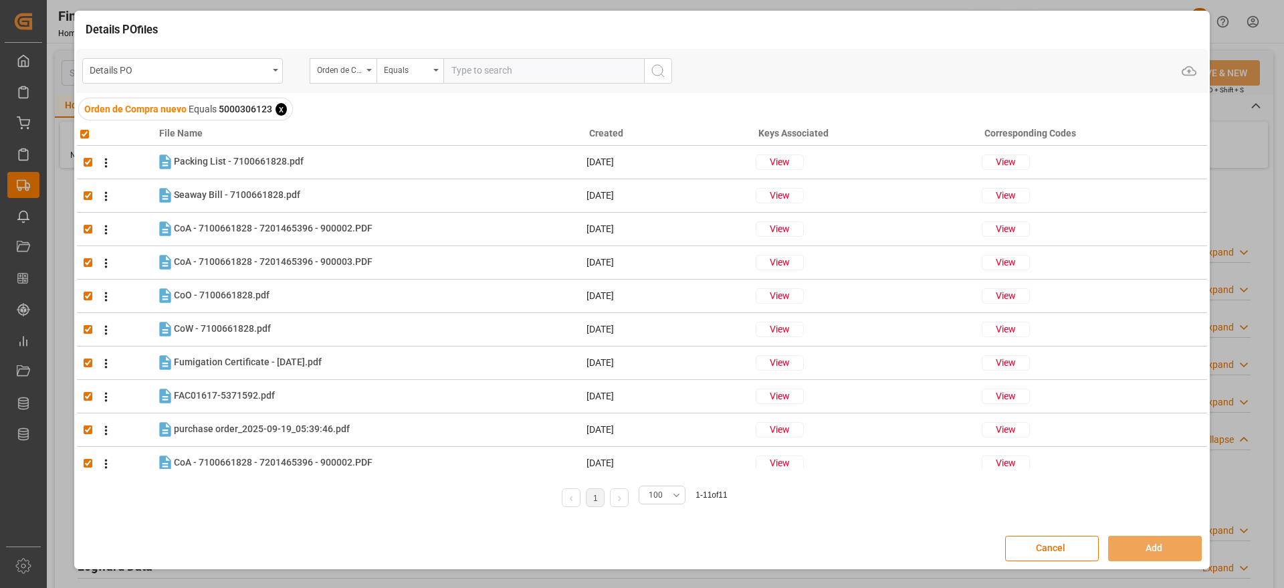
checkbox input "true"
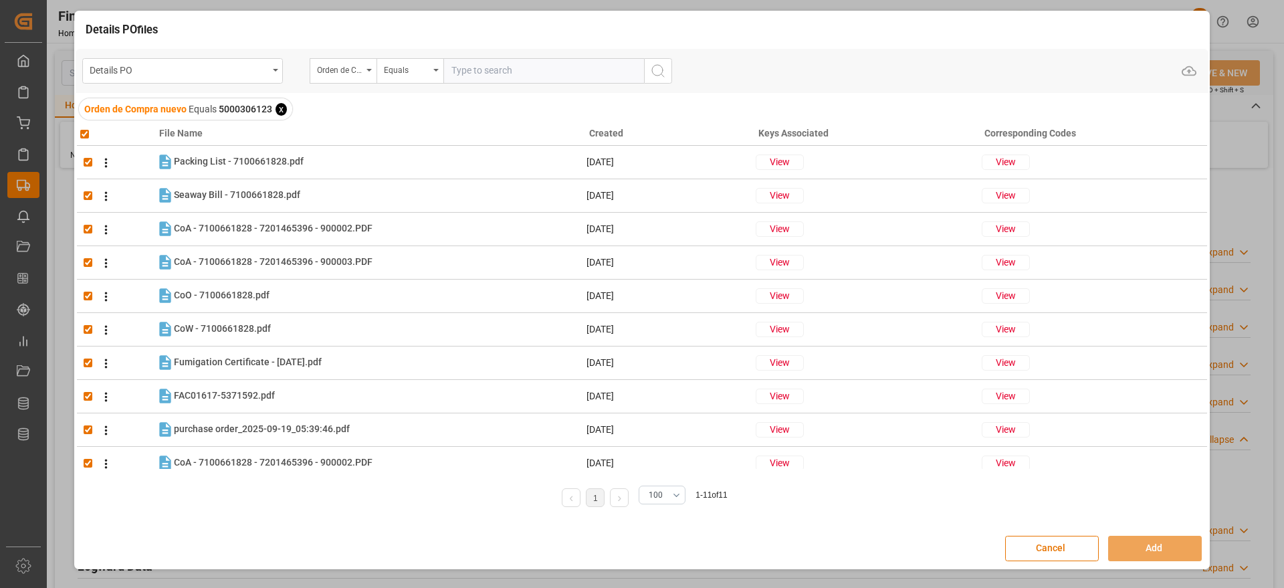
checkbox input "true"
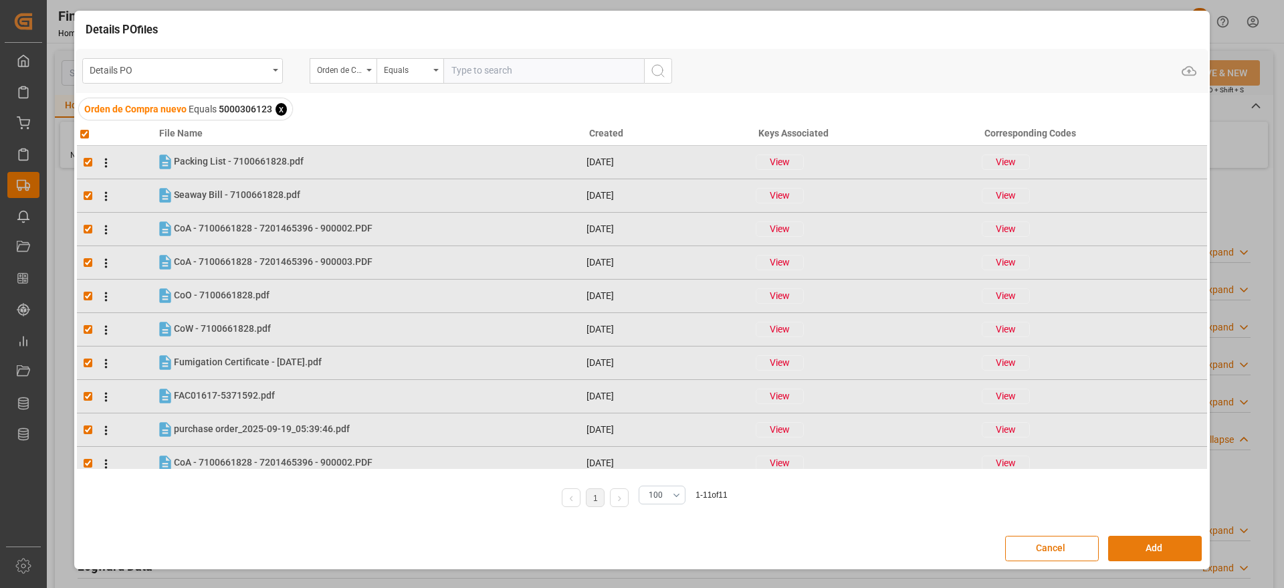
click at [1145, 551] on button "Add" at bounding box center [1156, 548] width 94 height 25
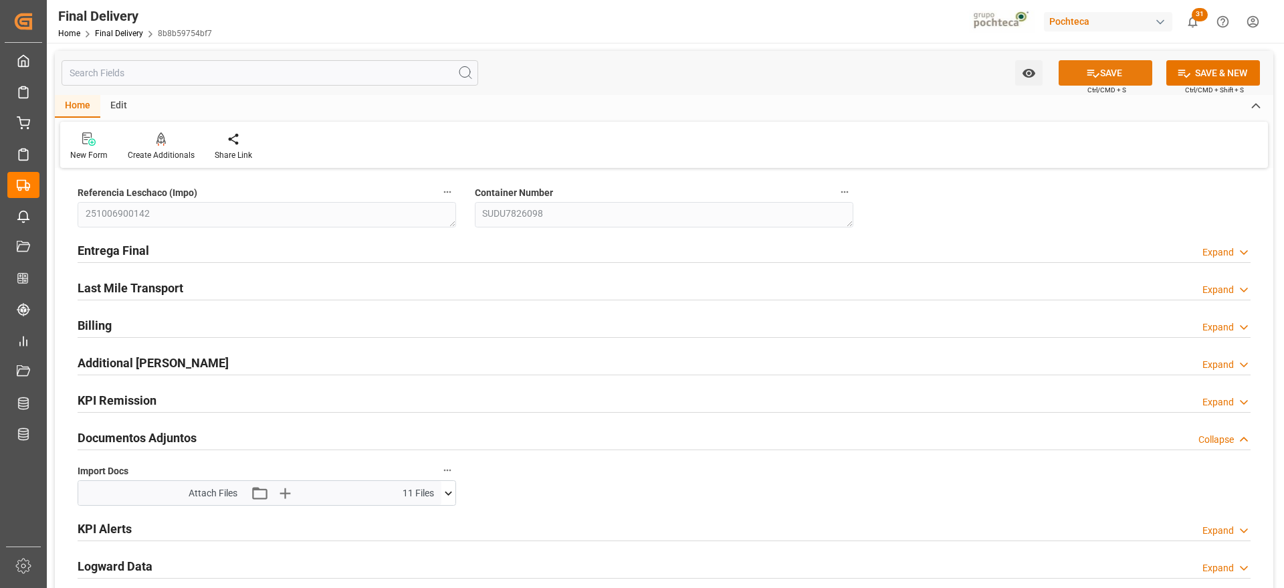
click at [1117, 69] on button "SAVE" at bounding box center [1106, 72] width 94 height 25
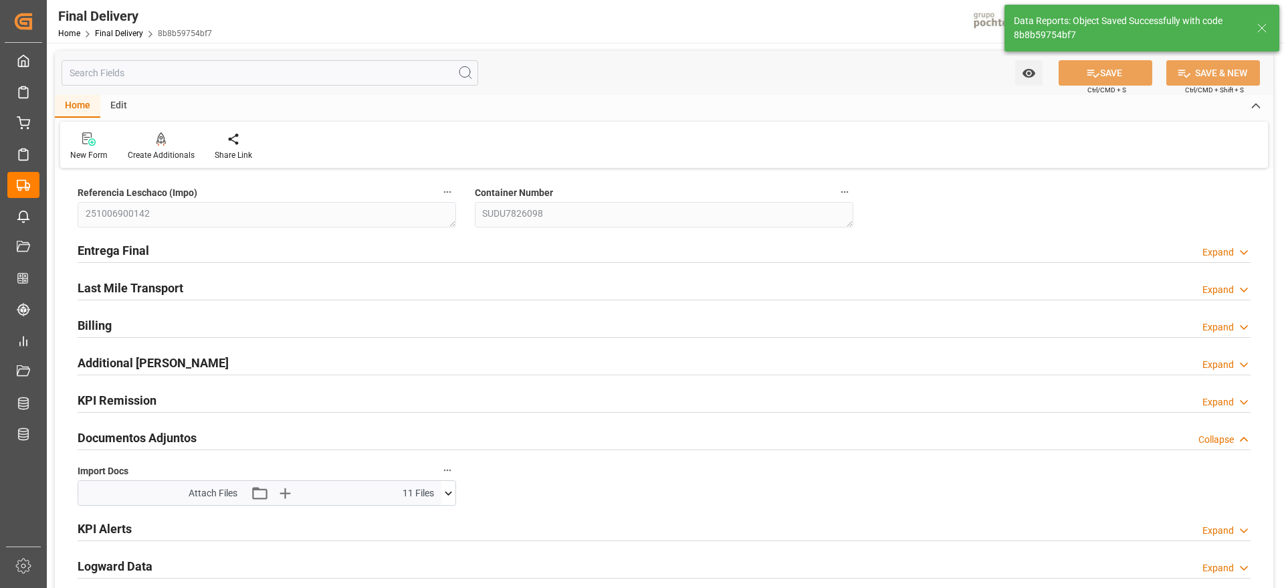
click at [1263, 27] on line at bounding box center [1262, 28] width 8 height 8
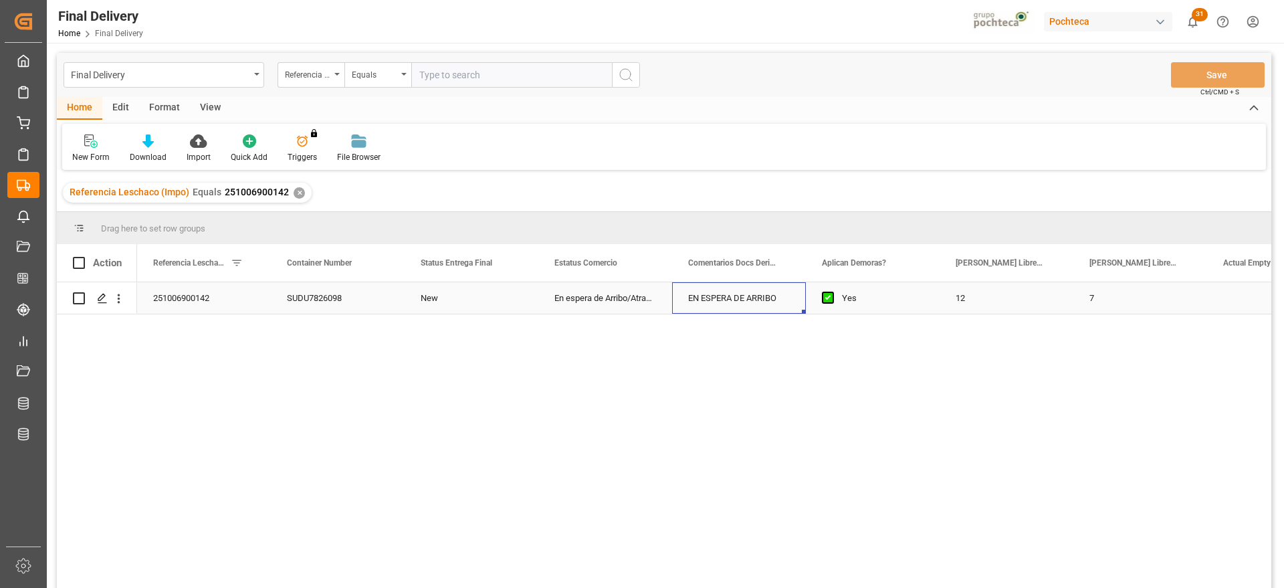
click at [725, 306] on div "EN ESPERA DE ARRIBO" at bounding box center [739, 297] width 134 height 31
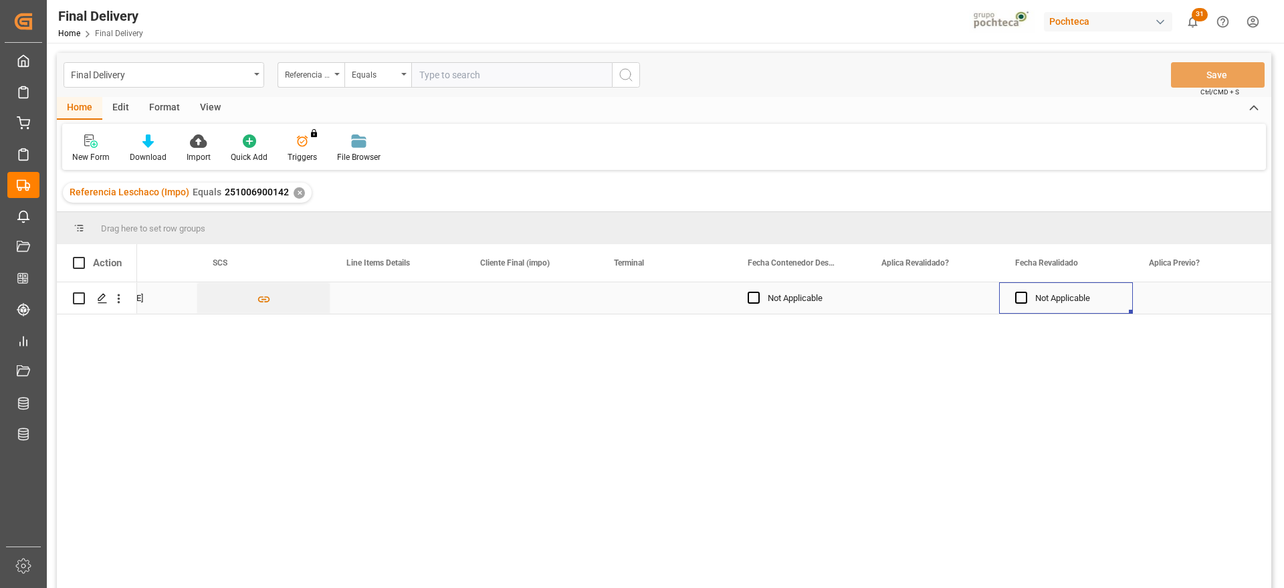
scroll to position [0, 1546]
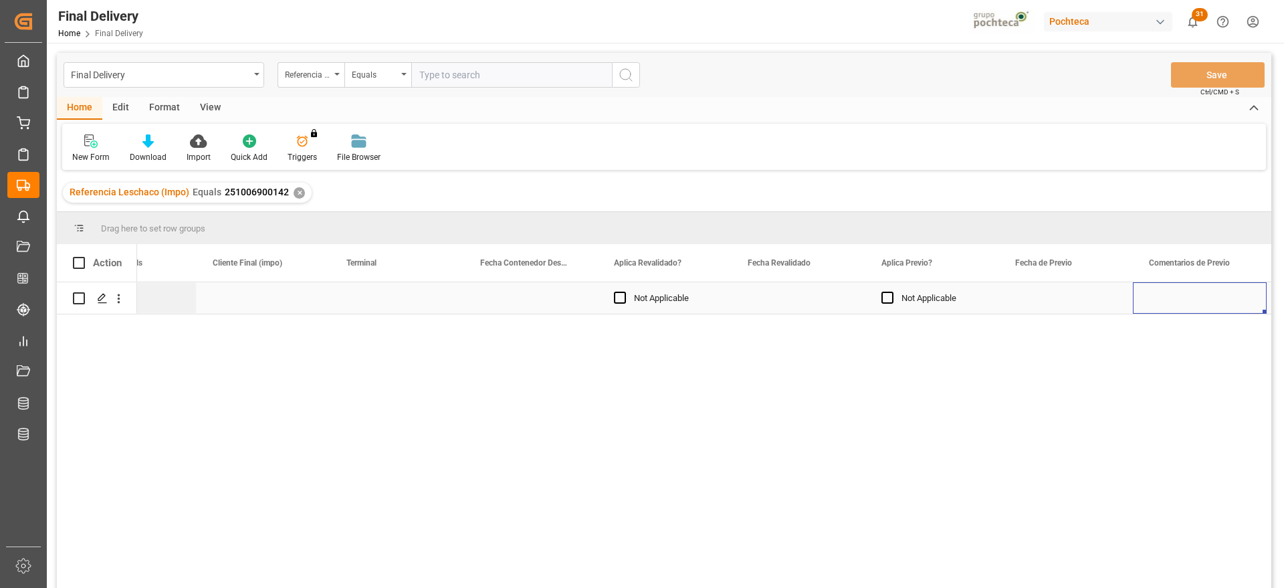
click at [804, 304] on div "Press SPACE to select this row." at bounding box center [799, 297] width 134 height 31
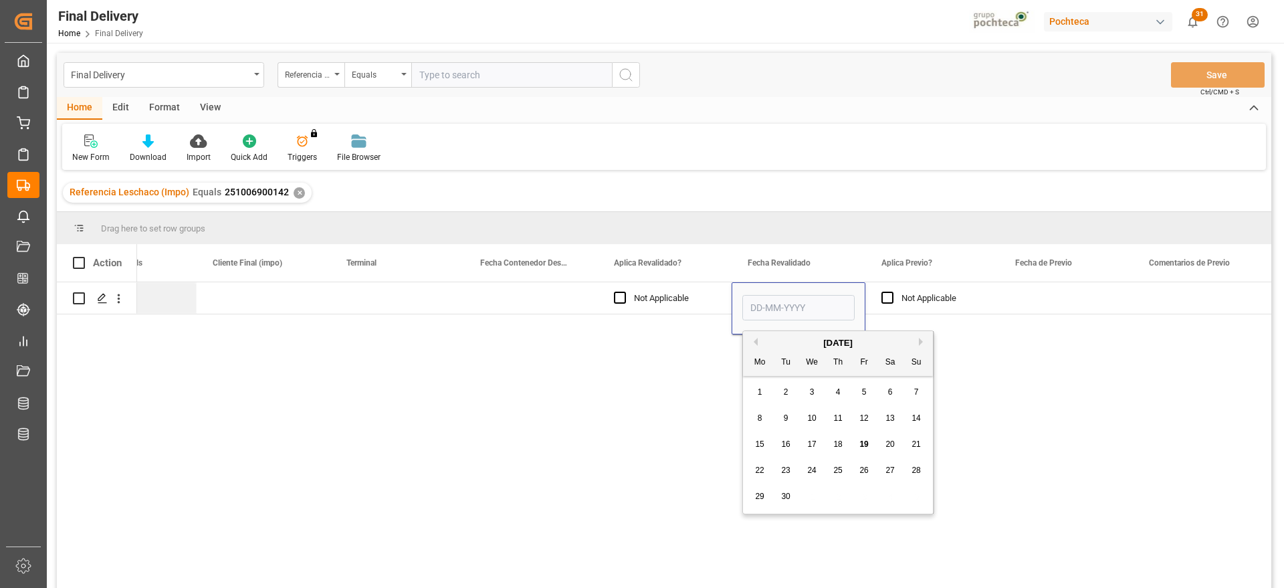
click at [860, 443] on span "19" at bounding box center [864, 444] width 9 height 9
type input "[DATE]"
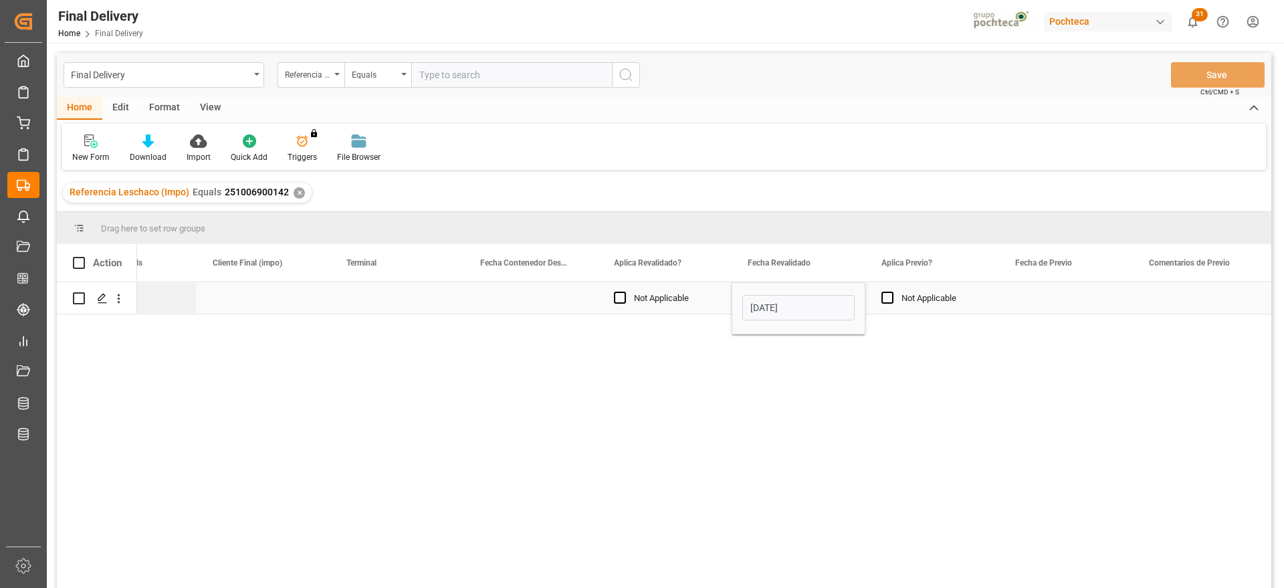
click at [987, 300] on div "Not Applicable" at bounding box center [933, 297] width 134 height 31
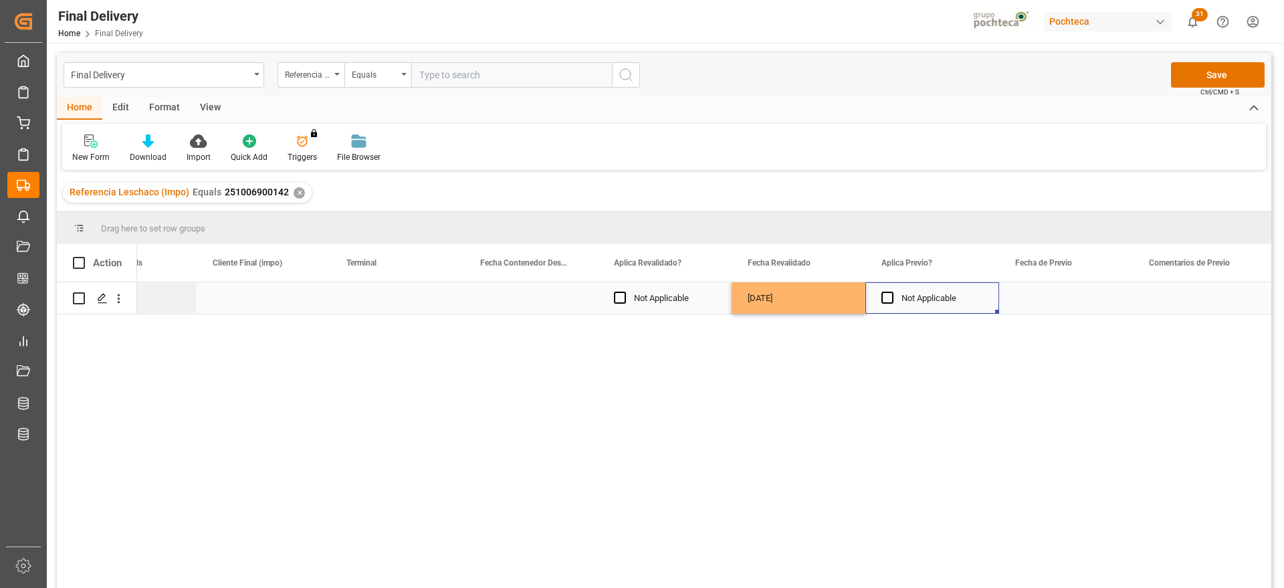
click at [787, 288] on div "[DATE]" at bounding box center [799, 297] width 134 height 31
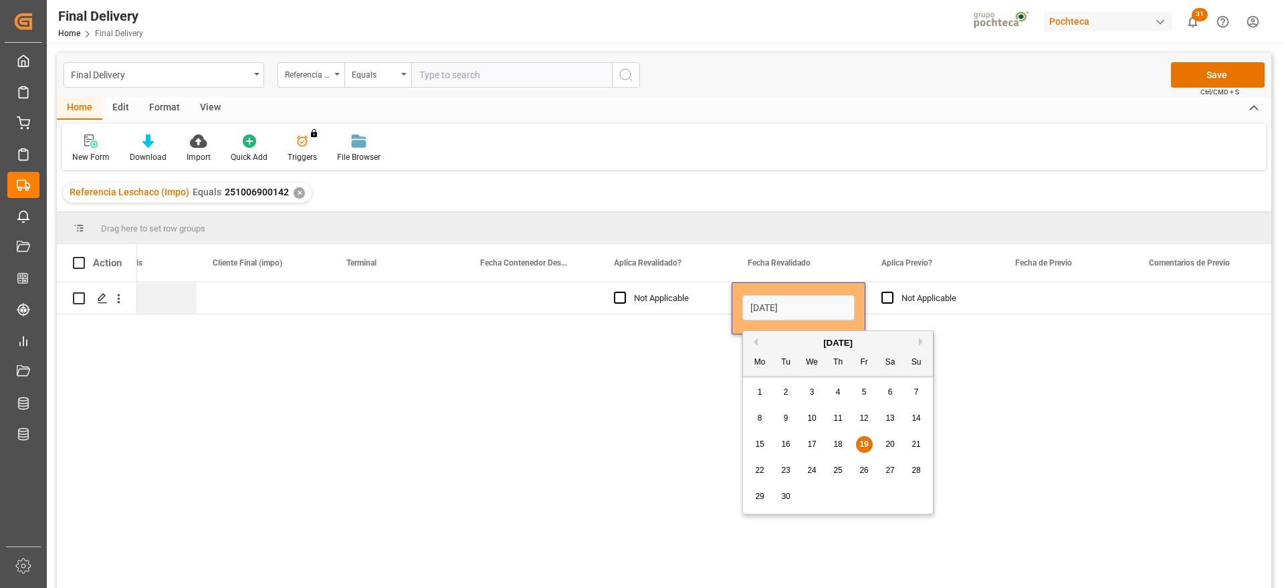
click at [840, 436] on div "18" at bounding box center [838, 444] width 17 height 17
type input "[DATE]"
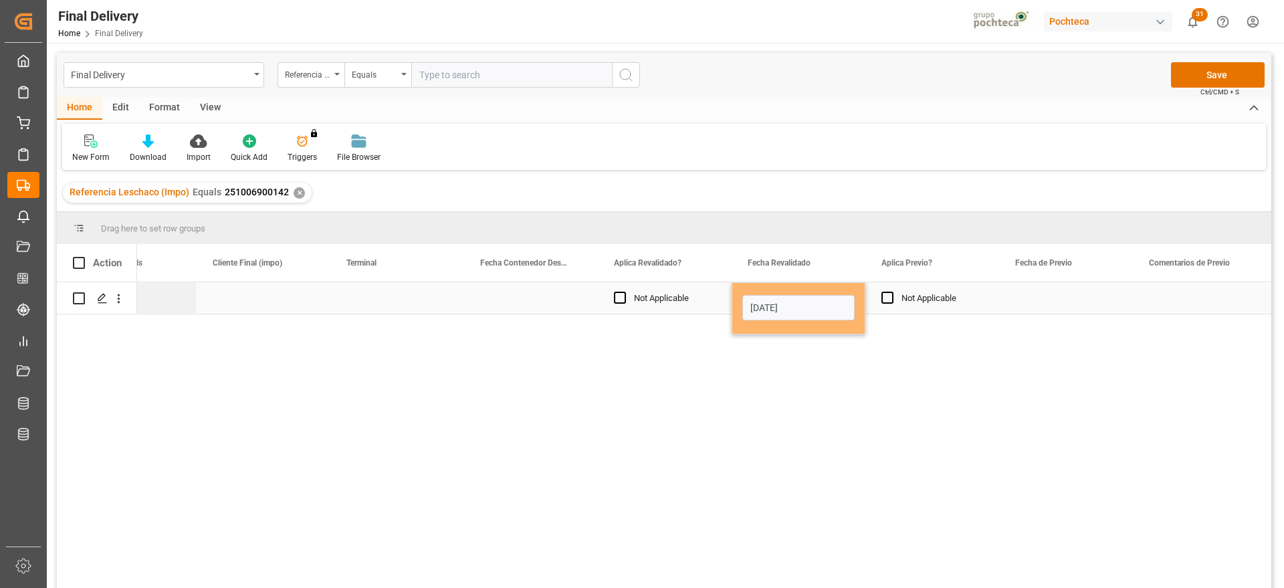
click at [928, 294] on div "Not Applicable" at bounding box center [943, 298] width 82 height 31
click at [1202, 76] on button "Save" at bounding box center [1218, 74] width 94 height 25
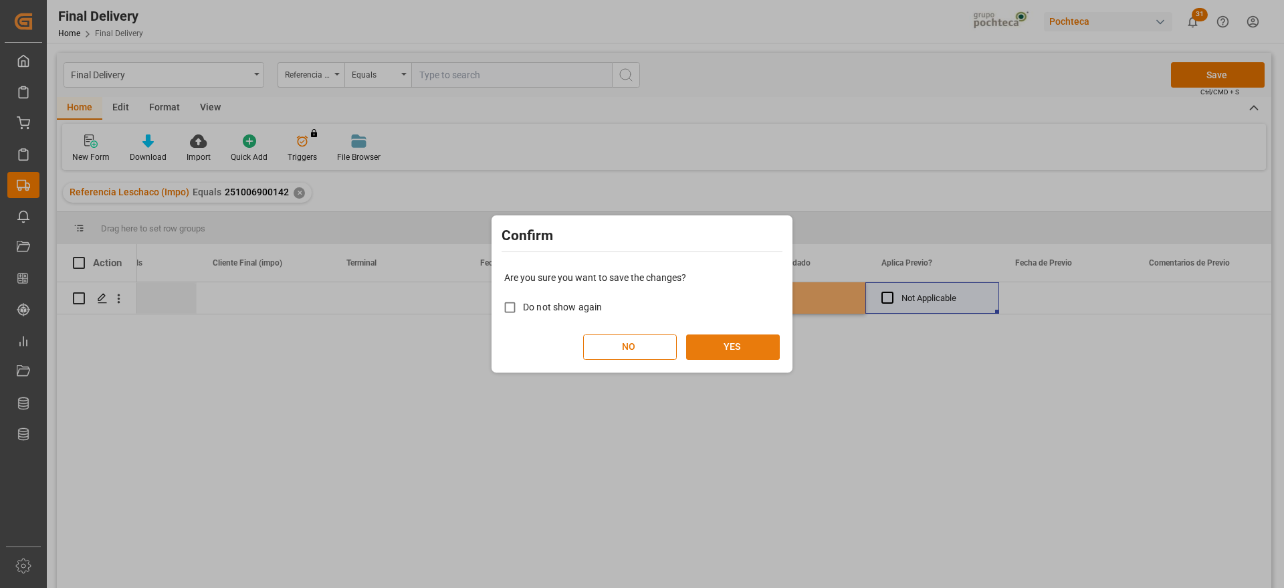
click at [718, 340] on button "YES" at bounding box center [733, 346] width 94 height 25
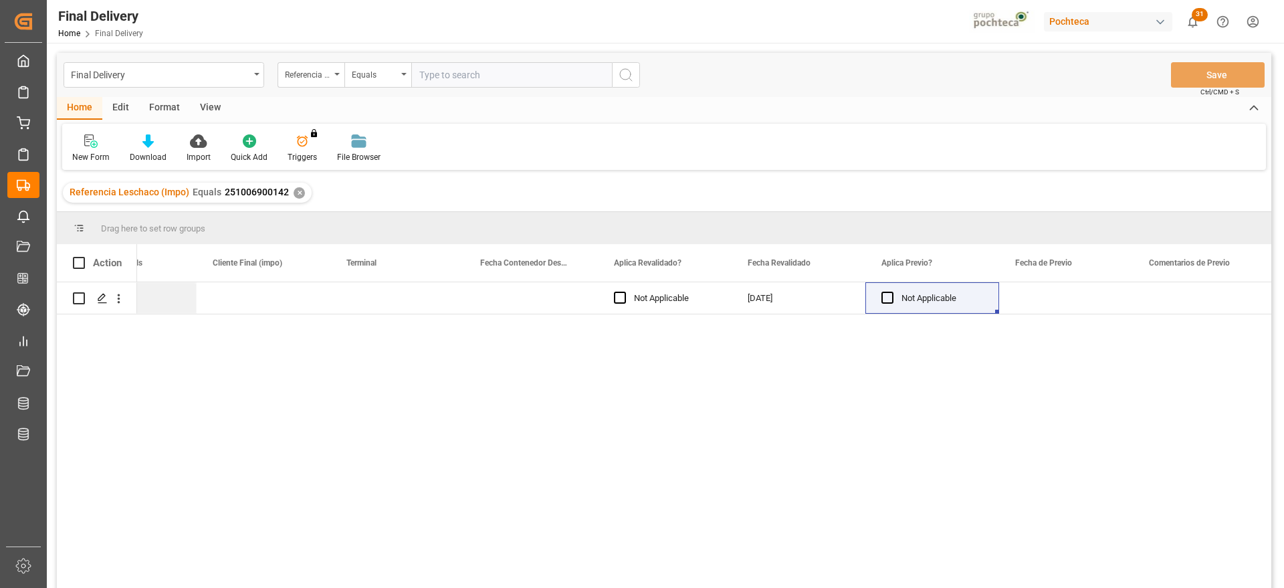
click at [295, 193] on div "✕" at bounding box center [299, 192] width 11 height 11
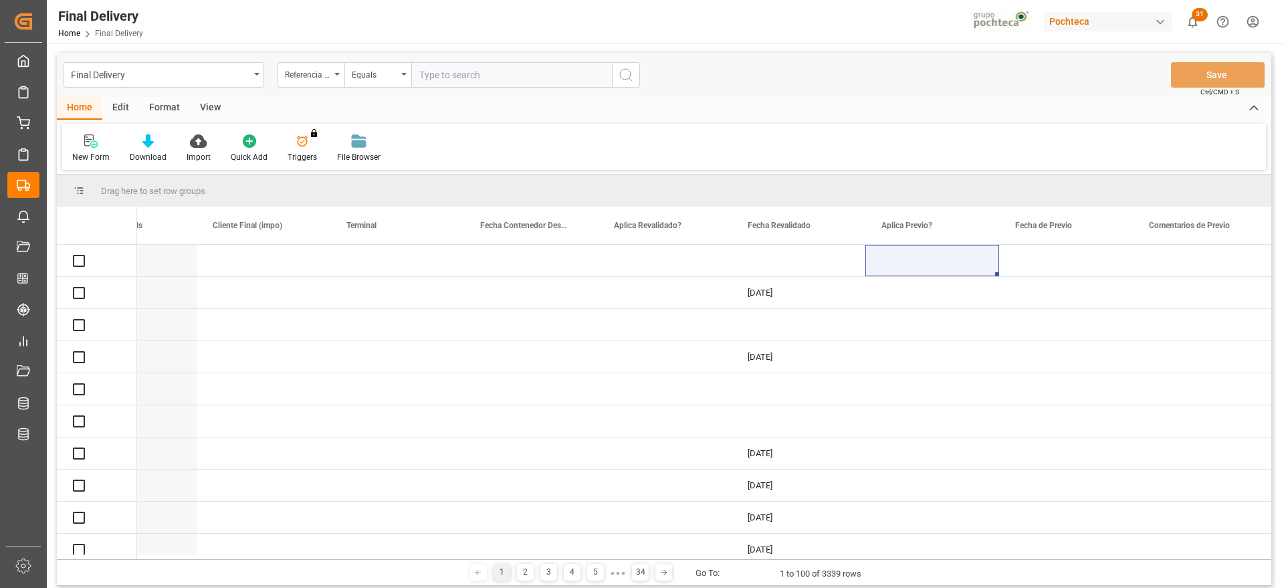
click at [438, 73] on input "text" at bounding box center [511, 74] width 201 height 25
paste input "250906900593"
type input "250906900593"
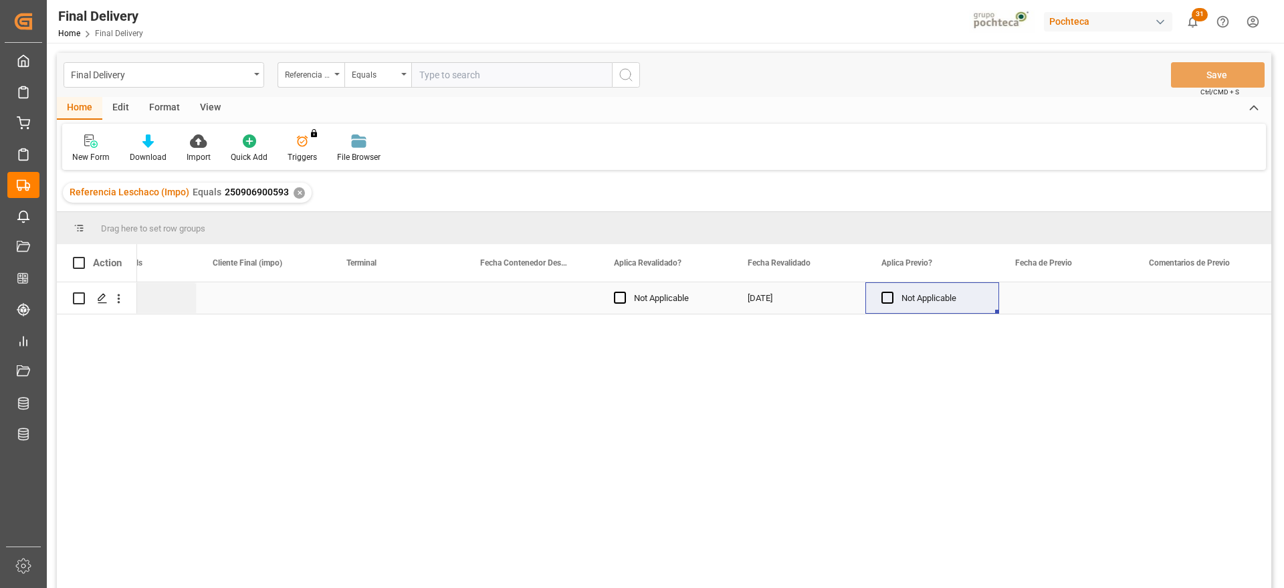
click at [330, 298] on div "Press SPACE to select this row." at bounding box center [264, 297] width 134 height 31
click at [399, 297] on div "Press SPACE to select this row." at bounding box center [397, 297] width 134 height 31
click at [399, 297] on input "Press SPACE to select this row." at bounding box center [397, 305] width 112 height 25
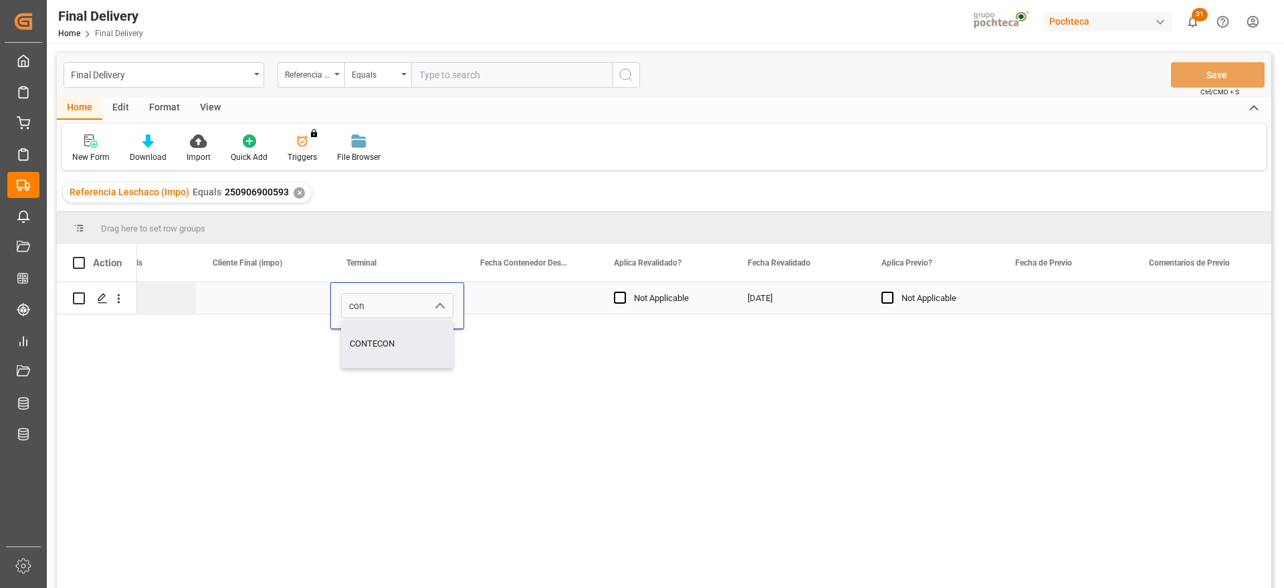
type input "CONTECON"
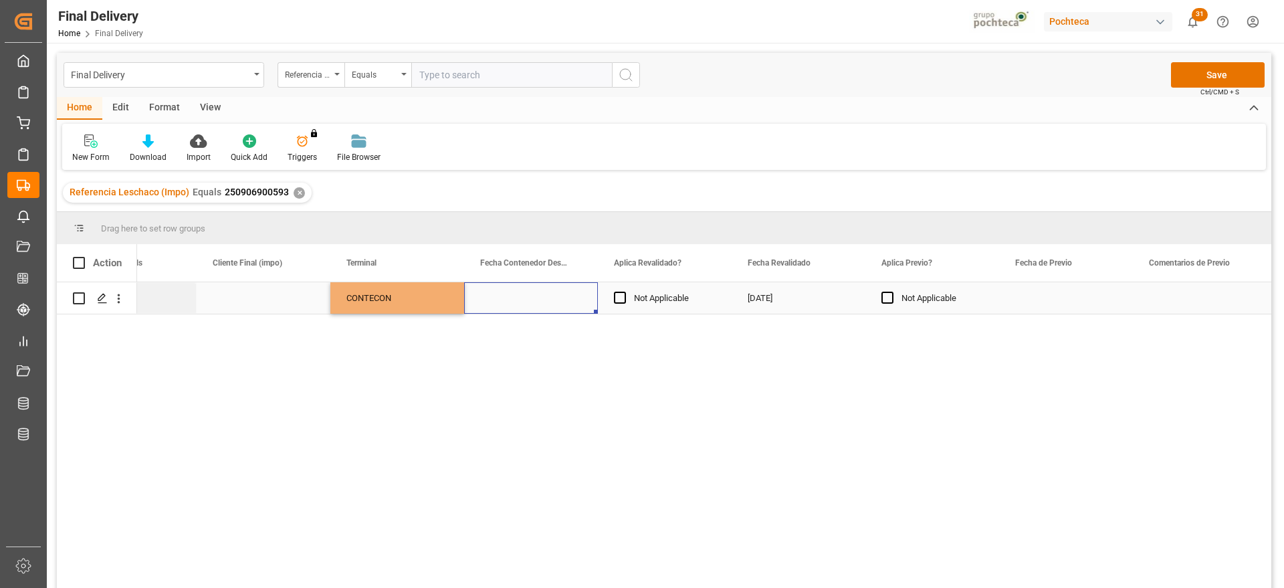
click at [523, 311] on div "Press SPACE to select this row." at bounding box center [531, 297] width 134 height 31
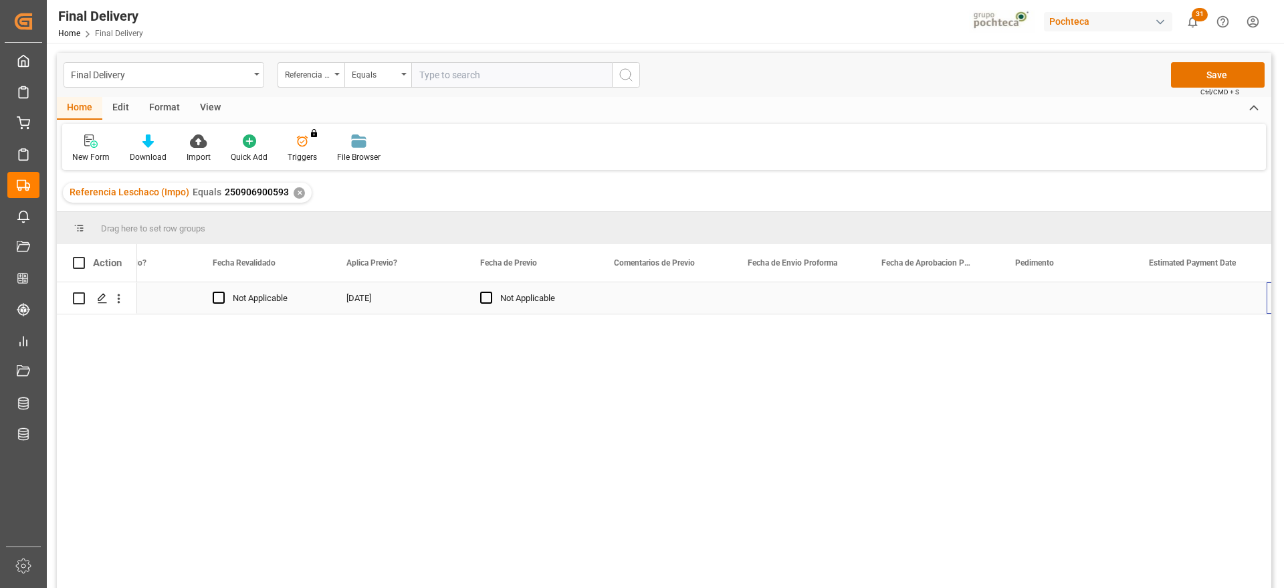
scroll to position [0, 2215]
click at [776, 297] on div "Press SPACE to select this row." at bounding box center [799, 297] width 134 height 31
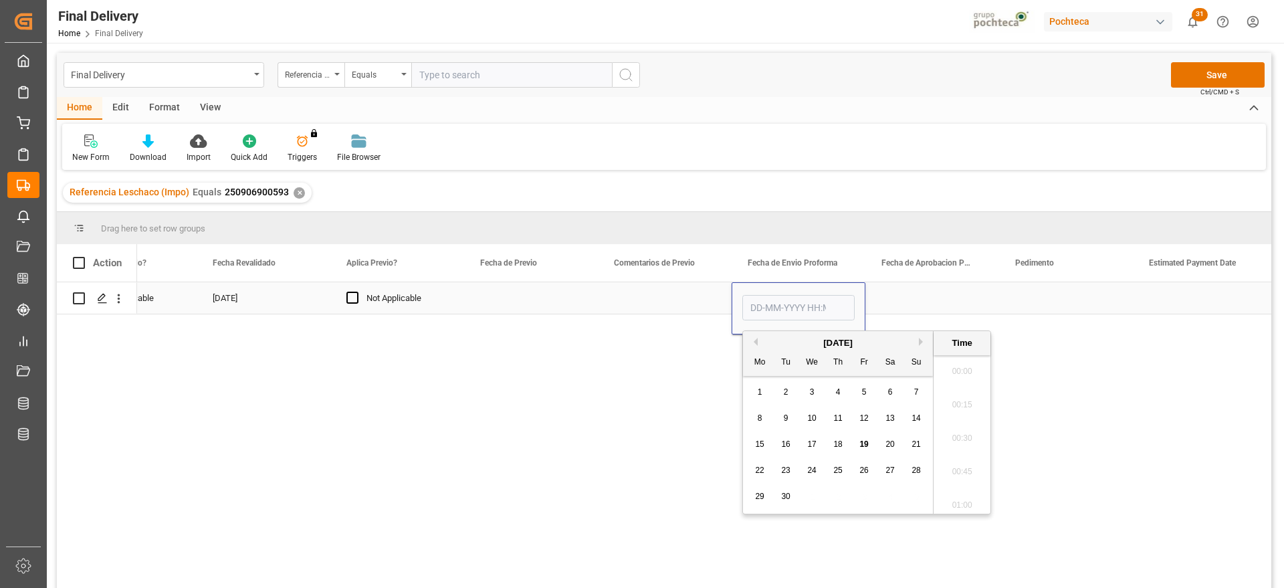
scroll to position [1577, 0]
click at [809, 444] on span "17" at bounding box center [811, 444] width 9 height 9
type input "17-09-2025 00:00"
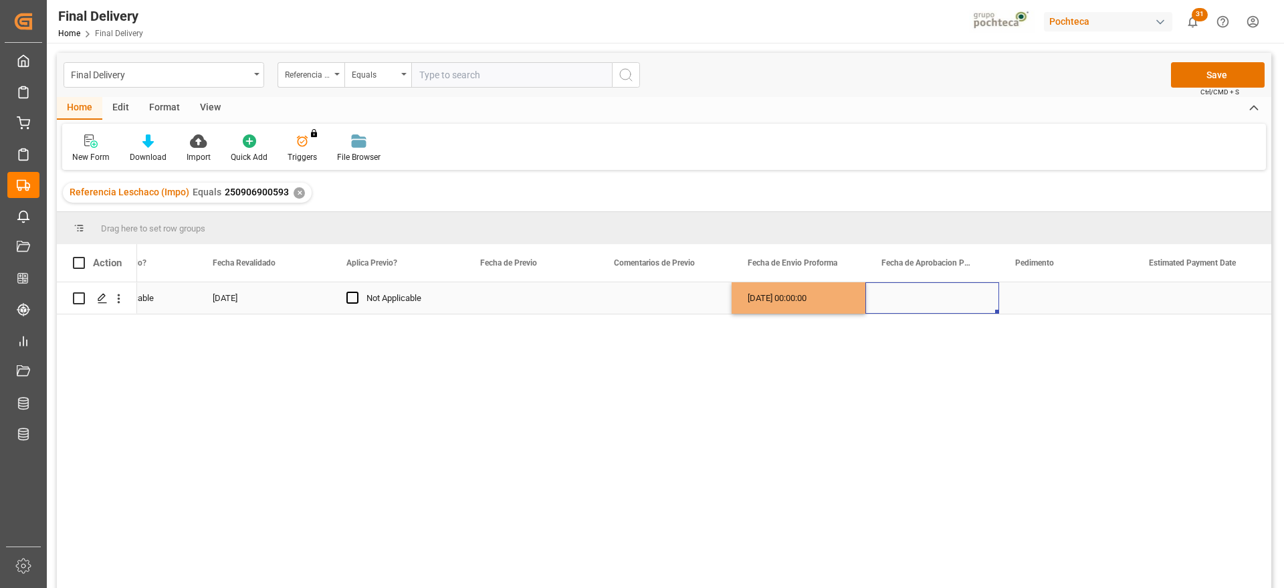
click at [891, 299] on div "Press SPACE to select this row." at bounding box center [933, 297] width 134 height 31
click at [810, 301] on div "17-09-2025 00:00:00" at bounding box center [799, 297] width 134 height 31
click at [904, 300] on div "Press SPACE to select this row." at bounding box center [933, 297] width 134 height 31
click at [1036, 293] on div "Press SPACE to select this row." at bounding box center [1066, 297] width 134 height 31
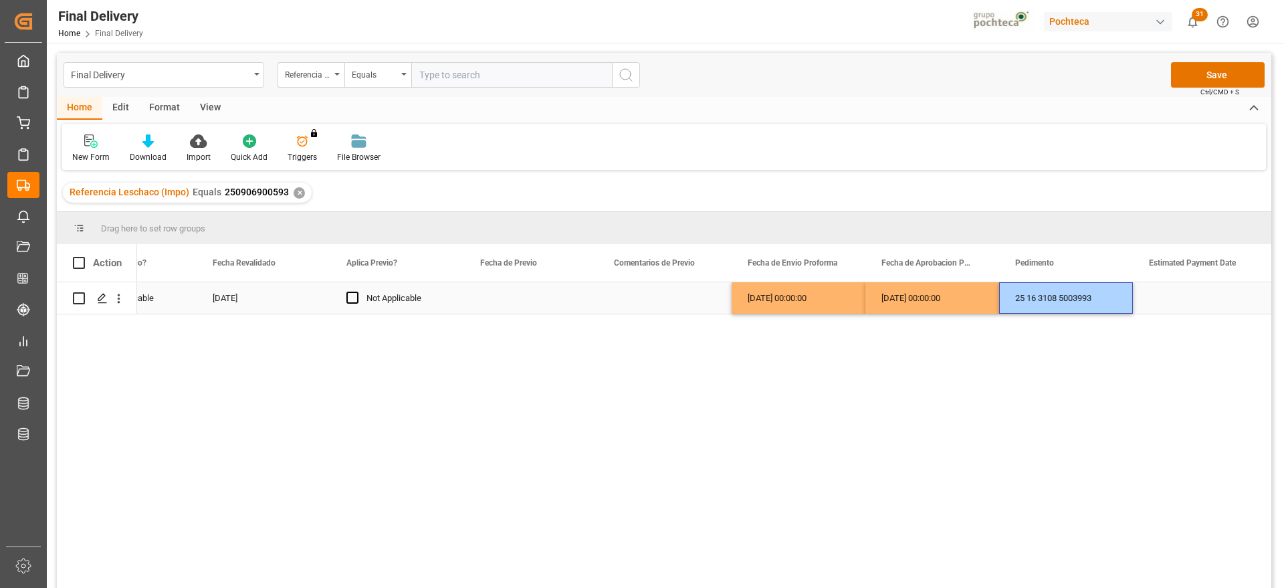
click at [1189, 298] on div "Press SPACE to select this row." at bounding box center [1200, 297] width 134 height 31
click at [1195, 302] on div "Press SPACE to select this row." at bounding box center [1200, 297] width 134 height 31
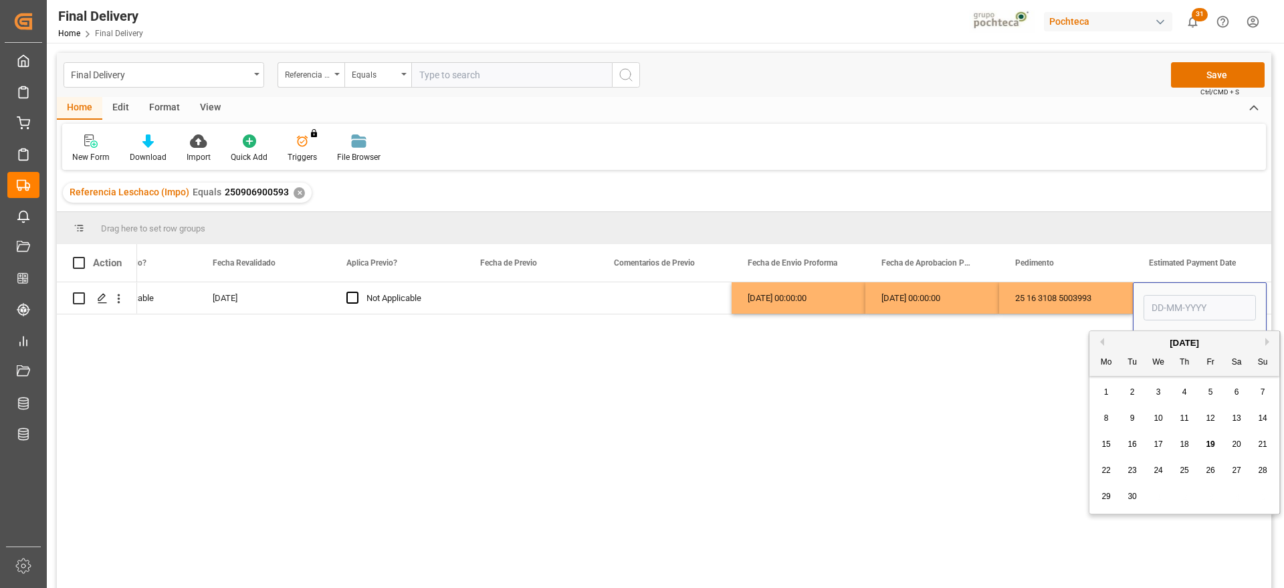
click at [1210, 442] on span "19" at bounding box center [1210, 444] width 9 height 9
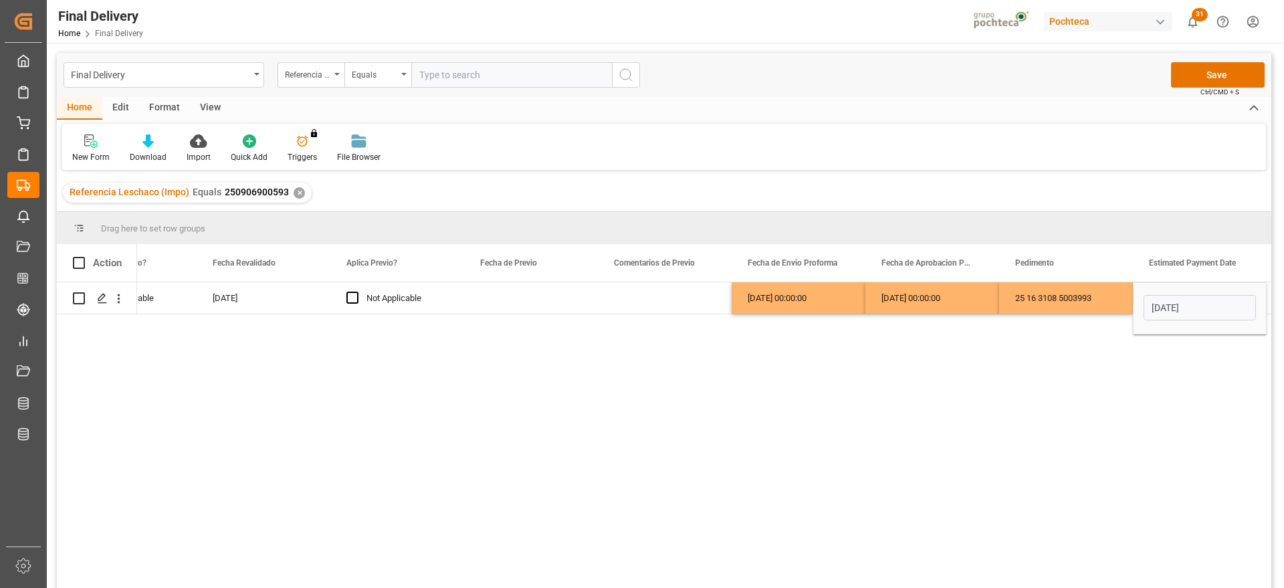
type input "[DATE]"
click at [1087, 302] on div "25 16 3108 5003993" at bounding box center [1066, 297] width 134 height 31
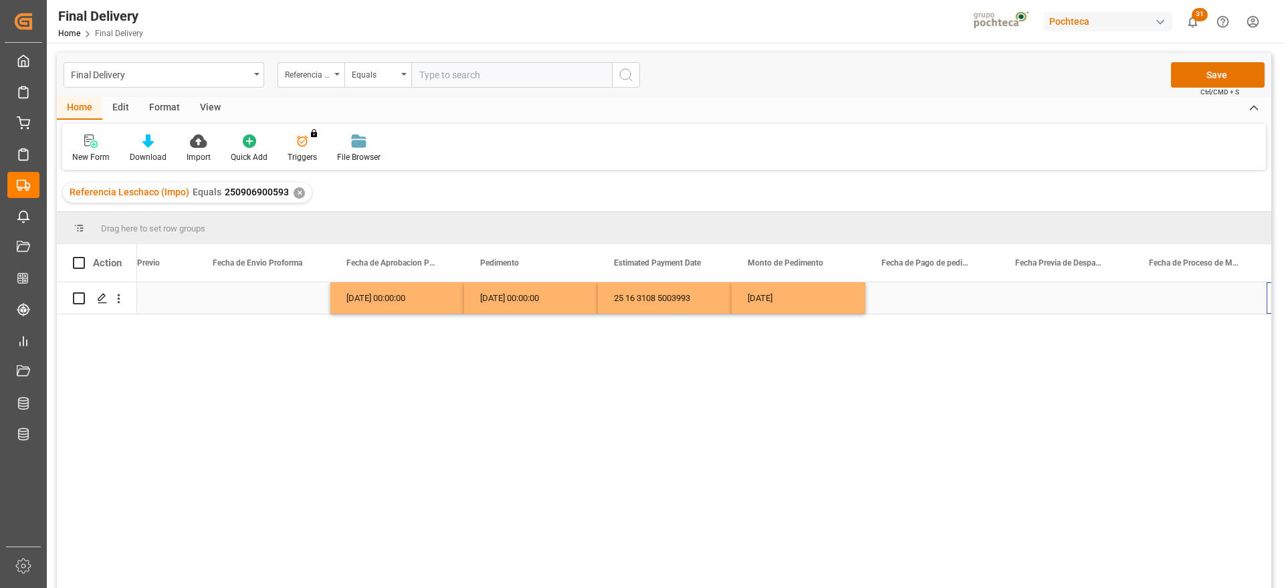
scroll to position [0, 2750]
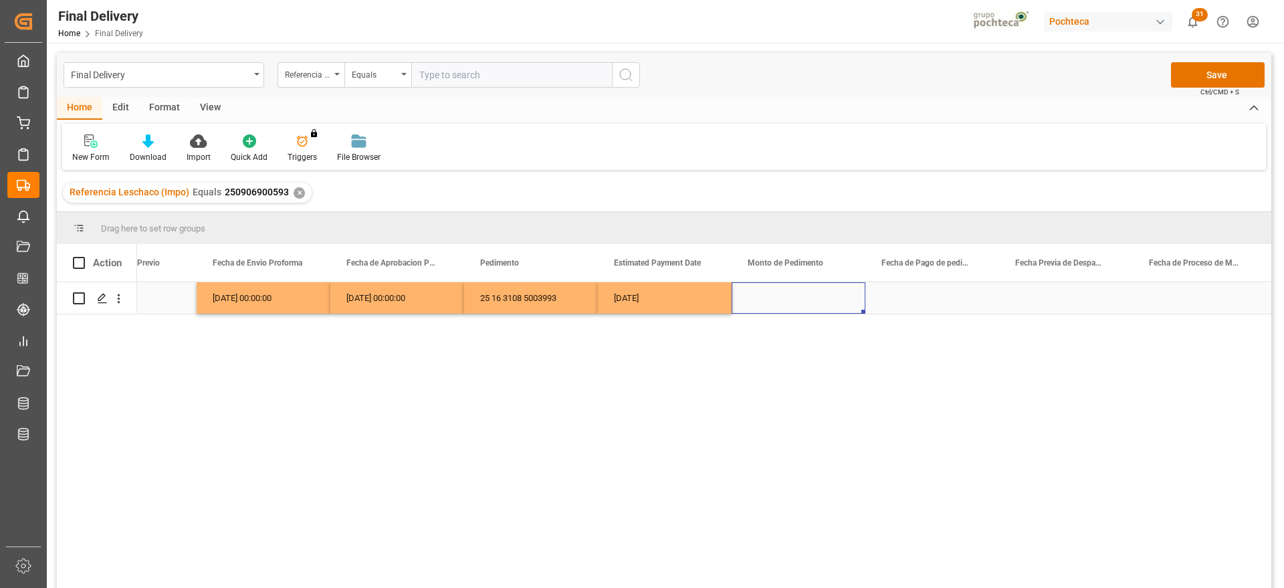
click at [801, 306] on div "Press SPACE to select this row." at bounding box center [799, 297] width 134 height 31
click at [801, 306] on input "Press SPACE to select this row." at bounding box center [799, 305] width 112 height 25
type input "131888"
click at [913, 302] on div "Press SPACE to select this row." at bounding box center [933, 297] width 134 height 31
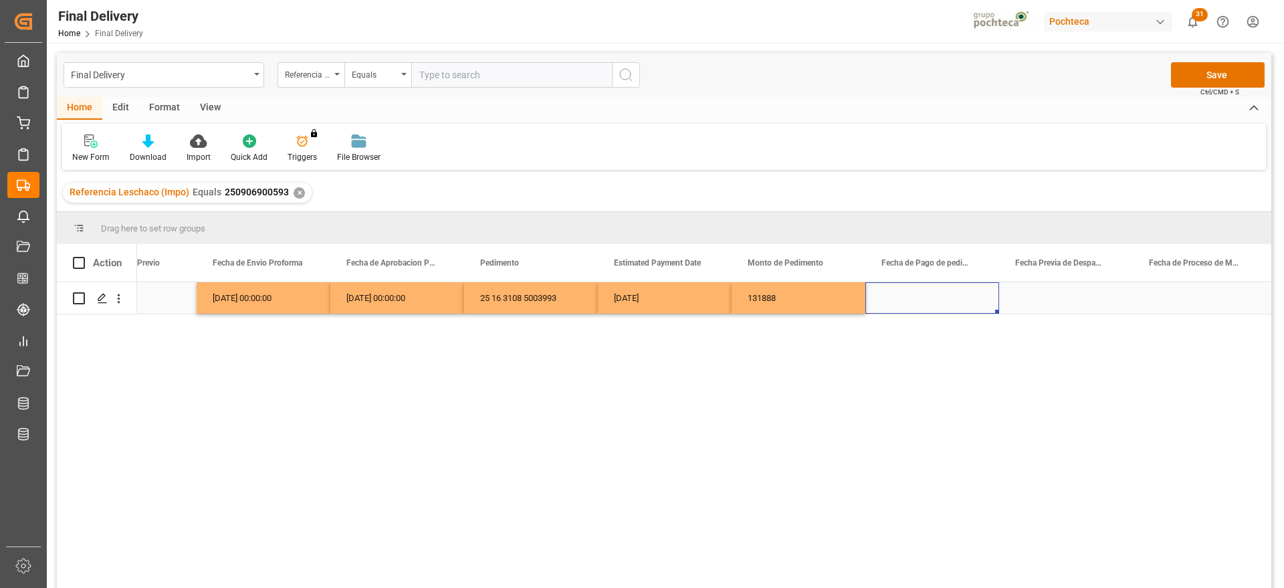
click at [632, 302] on div "[DATE]" at bounding box center [665, 297] width 134 height 31
click at [953, 295] on div "Press SPACE to select this row." at bounding box center [933, 297] width 134 height 31
click at [1052, 298] on div "Press SPACE to select this row." at bounding box center [1066, 297] width 134 height 31
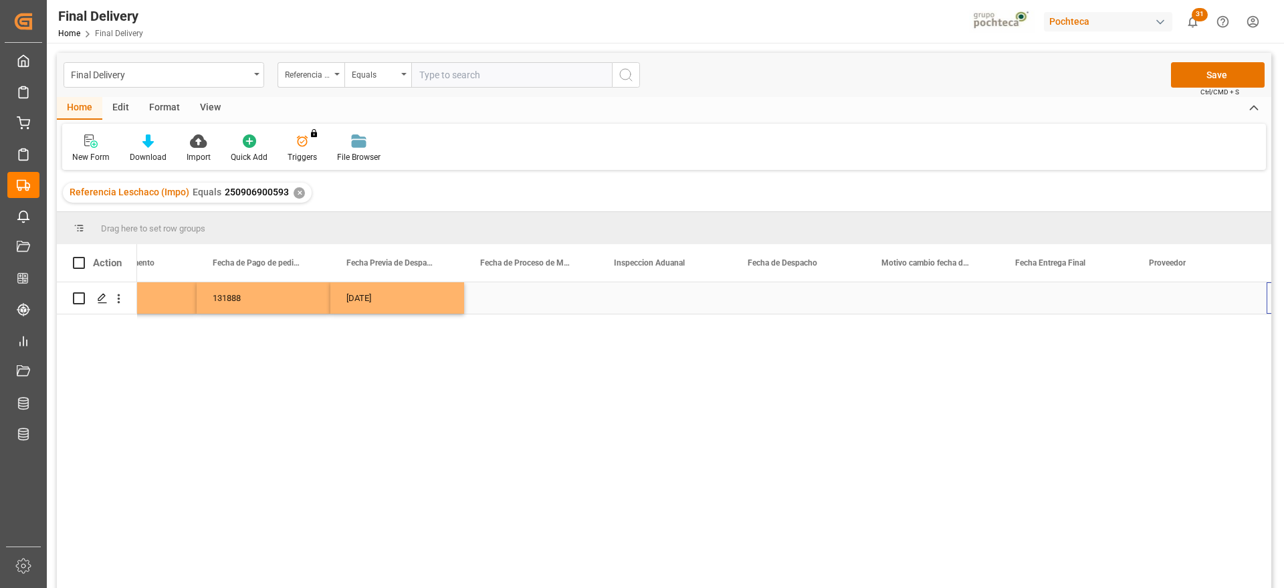
scroll to position [0, 3419]
click at [545, 309] on div "Press SPACE to select this row." at bounding box center [531, 297] width 134 height 31
click at [680, 290] on div "Press SPACE to select this row." at bounding box center [665, 297] width 134 height 31
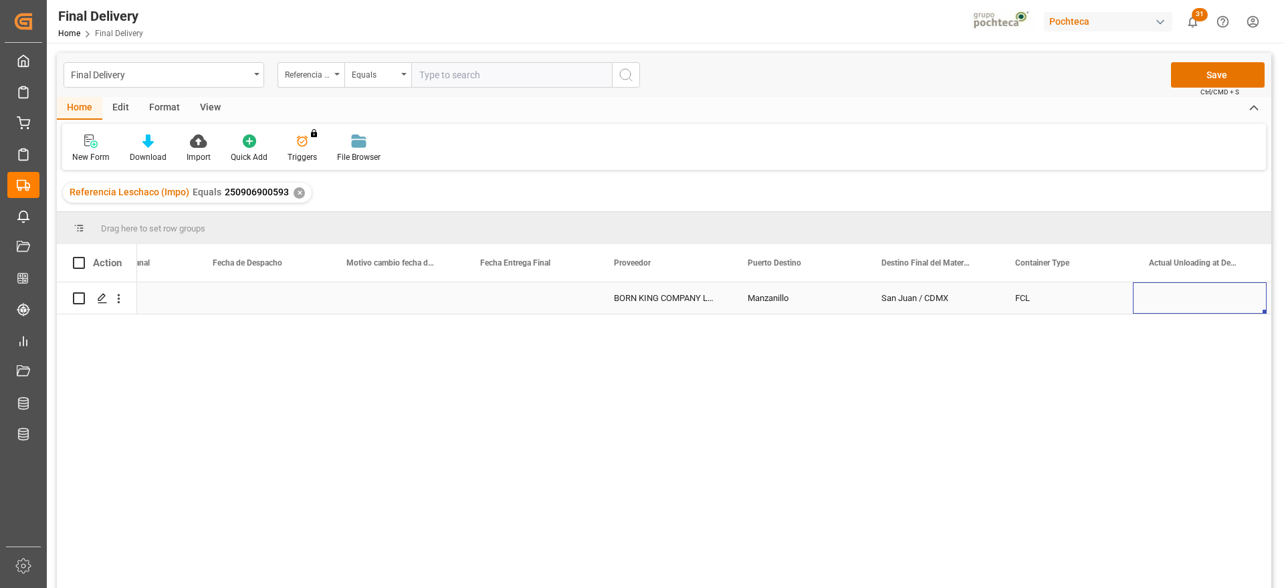
scroll to position [0, 4088]
click at [1227, 68] on button "Save" at bounding box center [1218, 74] width 94 height 25
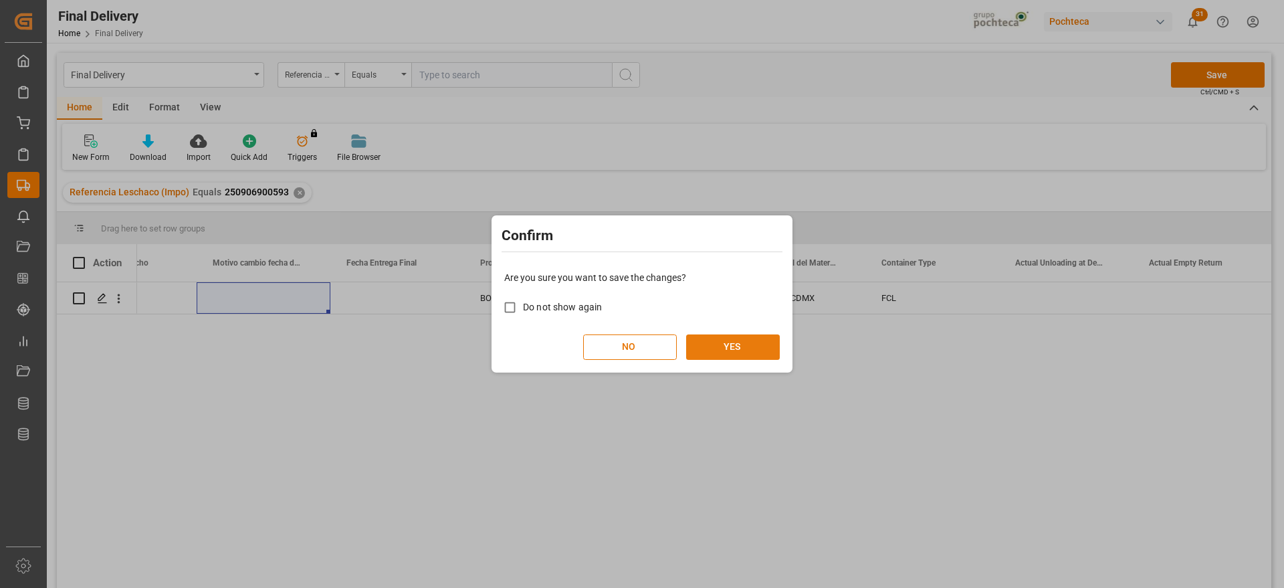
click at [747, 345] on button "YES" at bounding box center [733, 346] width 94 height 25
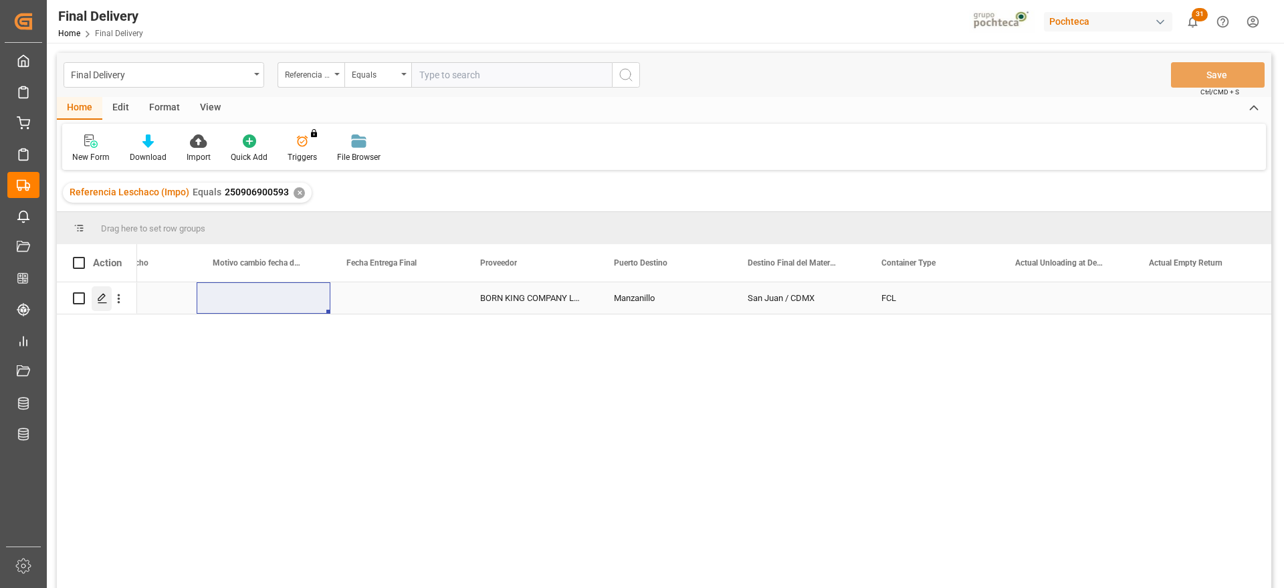
click at [104, 299] on icon "Press SPACE to select this row." at bounding box center [102, 298] width 11 height 11
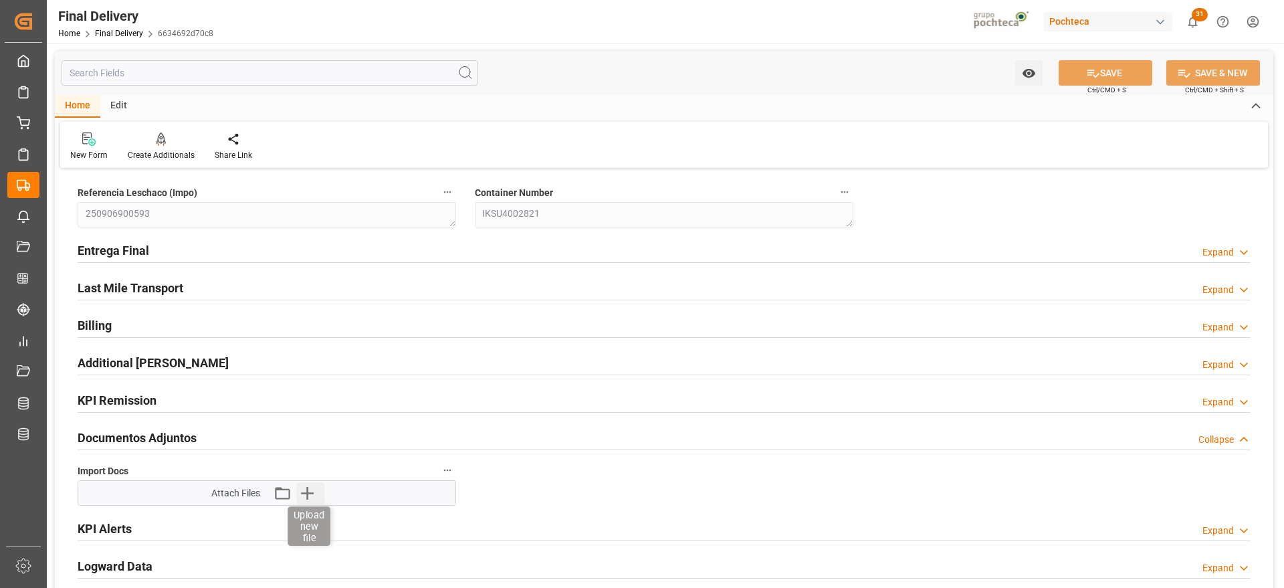
click at [306, 492] on icon "button" at bounding box center [307, 493] width 13 height 13
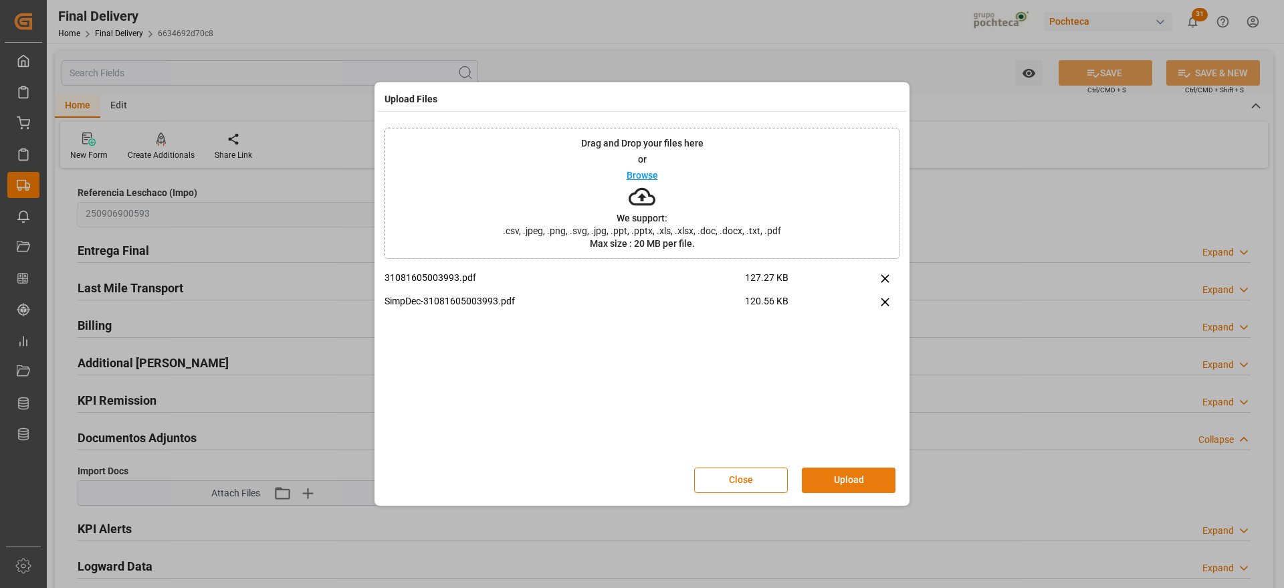
click at [852, 482] on button "Upload" at bounding box center [849, 480] width 94 height 25
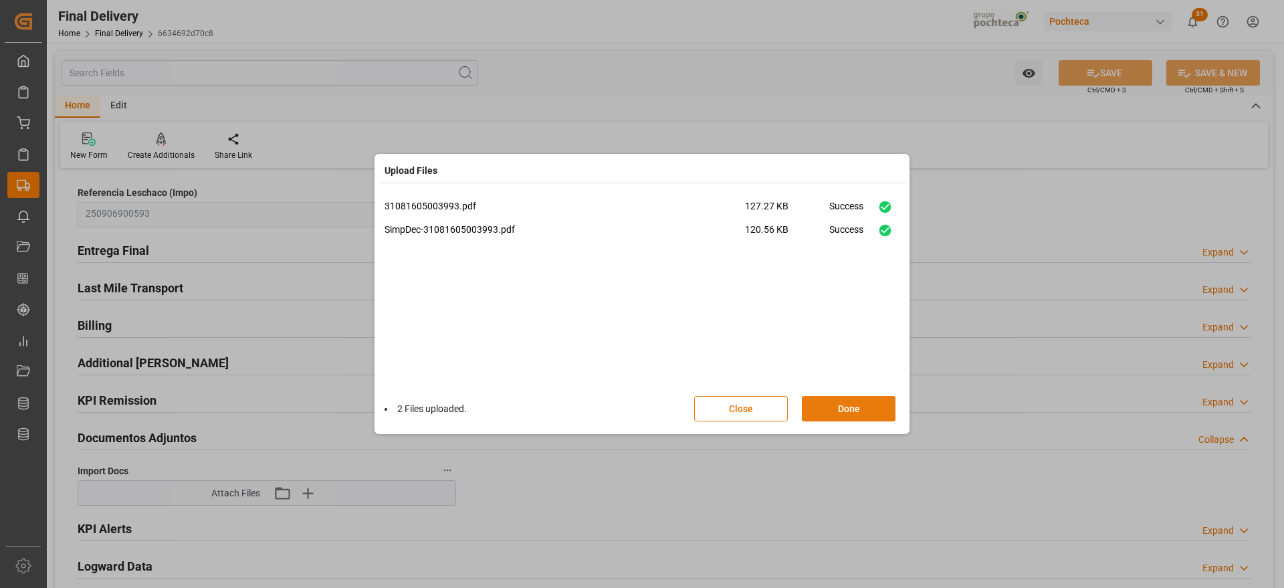
click at [852, 413] on button "Done" at bounding box center [849, 408] width 94 height 25
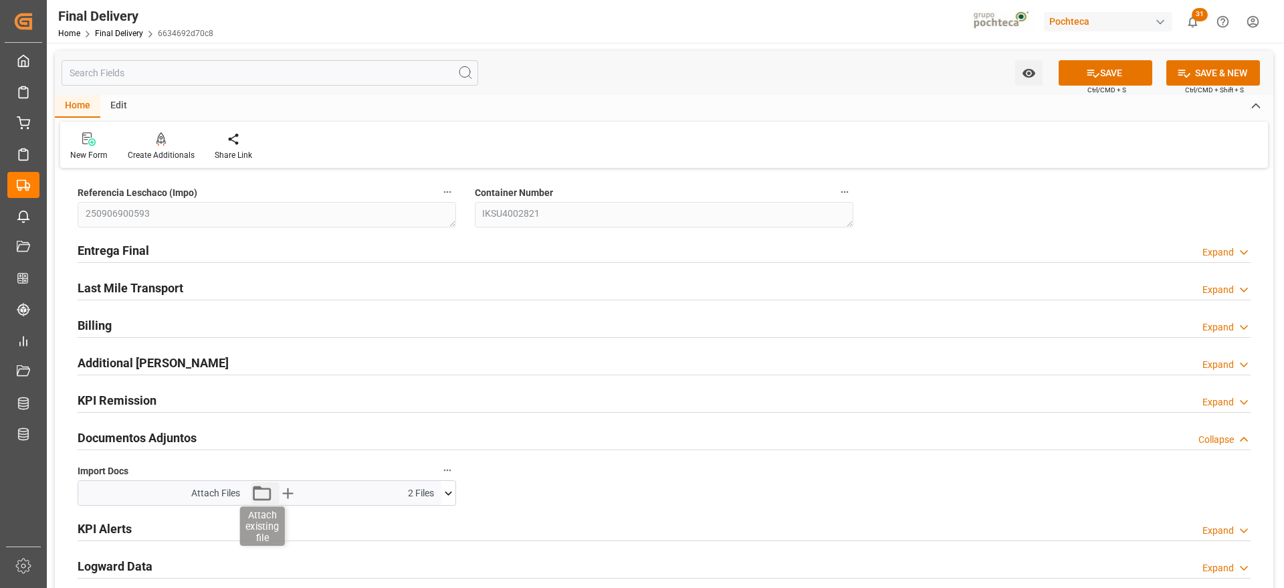
click at [260, 492] on icon "button" at bounding box center [261, 492] width 21 height 21
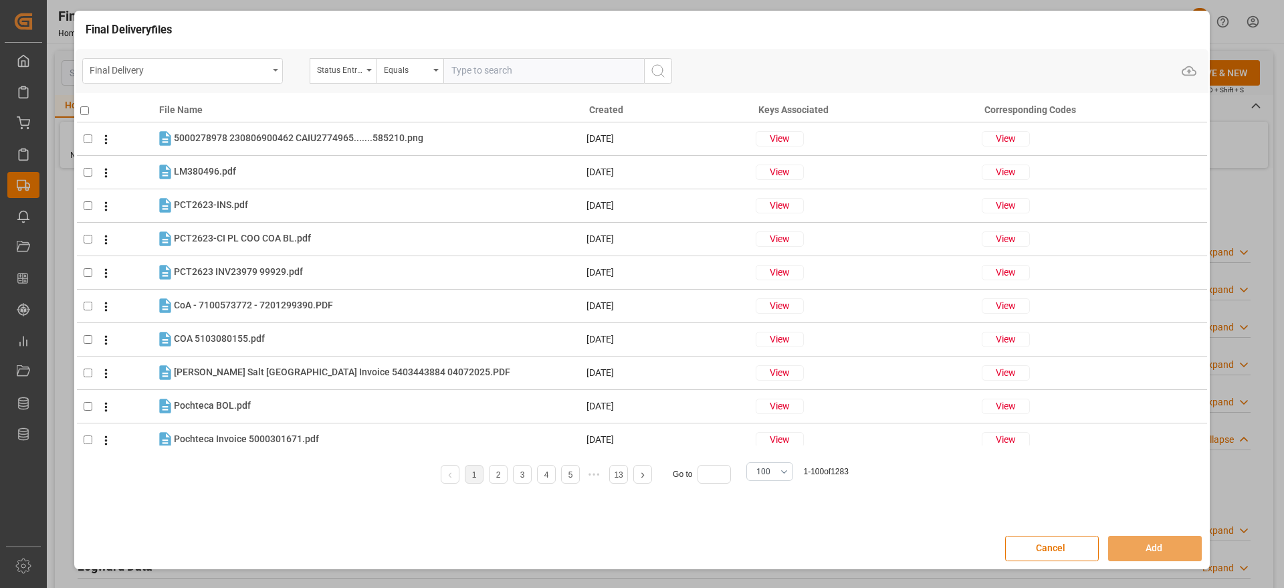
drag, startPoint x: 182, startPoint y: 70, endPoint x: 183, endPoint y: 83, distance: 12.8
click at [183, 70] on div "Final Delivery" at bounding box center [179, 69] width 179 height 17
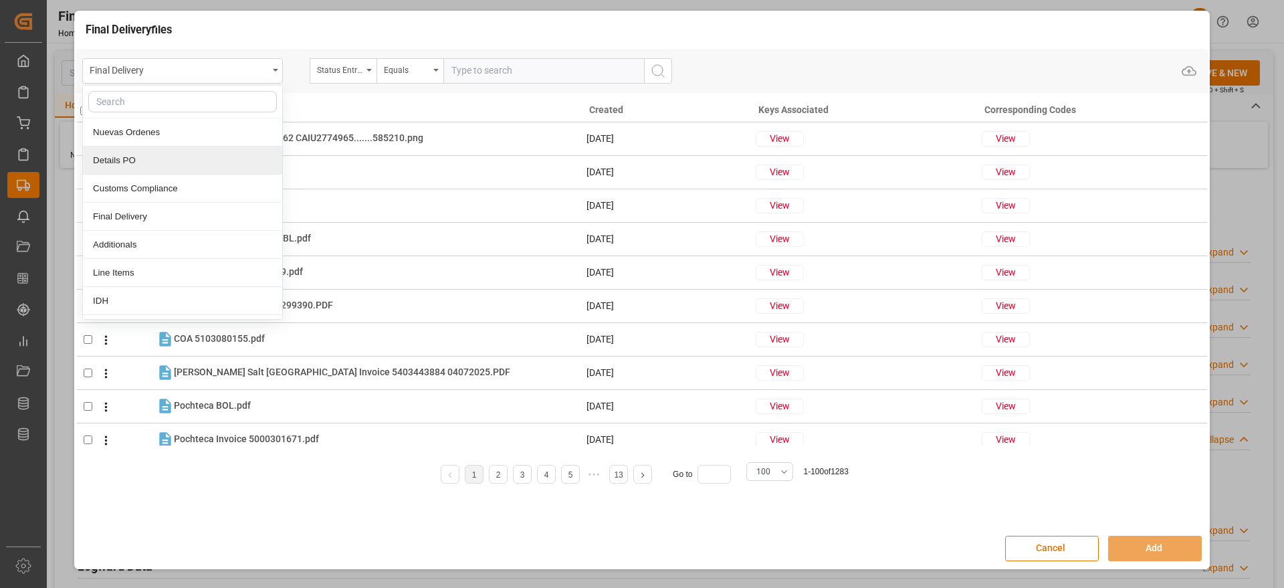
click at [156, 161] on div "Details PO" at bounding box center [182, 161] width 199 height 28
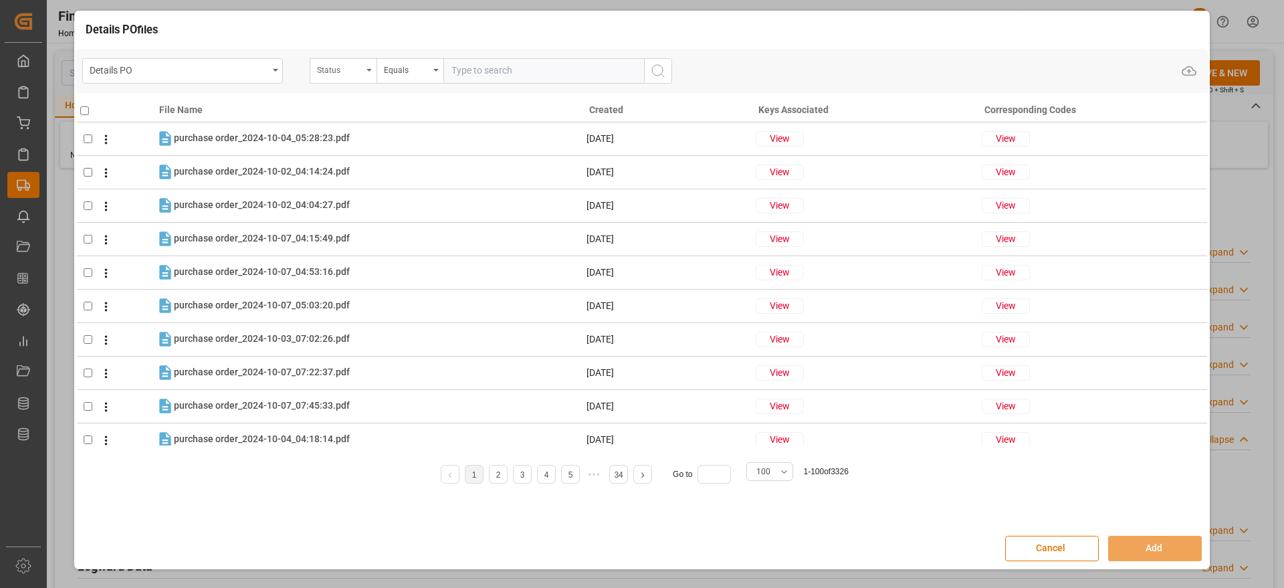
click at [322, 74] on div "Status" at bounding box center [339, 68] width 45 height 15
click at [359, 100] on input "text" at bounding box center [410, 101] width 189 height 21
type input "orde"
click at [355, 126] on div "Orden de Compra nuevo" at bounding box center [409, 132] width 199 height 28
click at [506, 71] on input "text" at bounding box center [544, 70] width 201 height 25
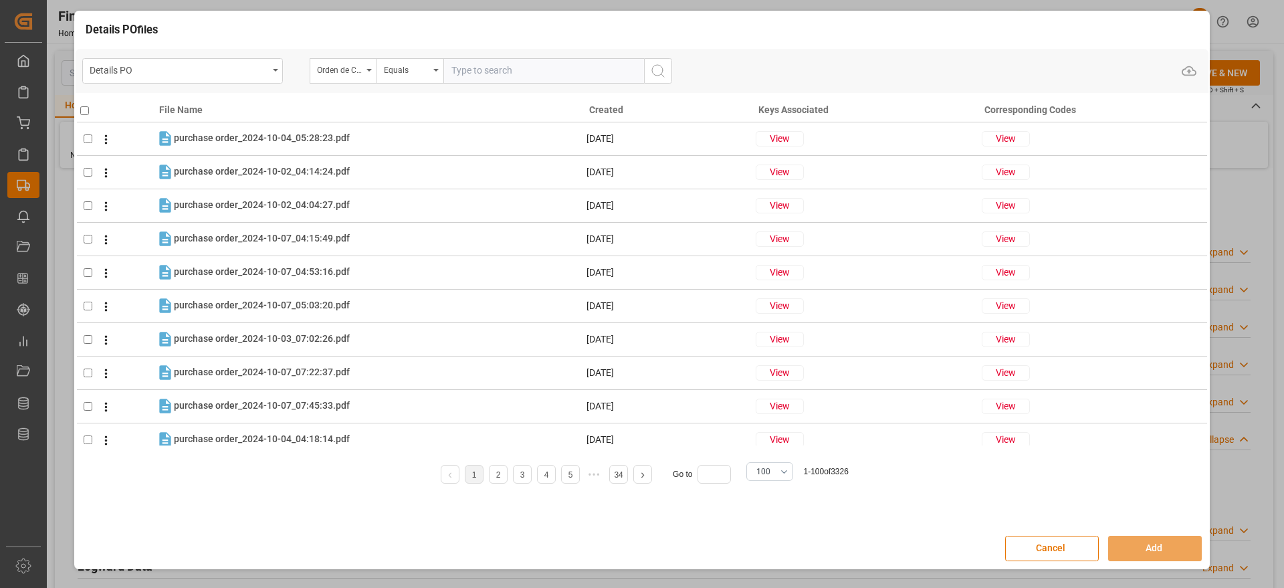
paste input "5000306308"
type input "5000306308"
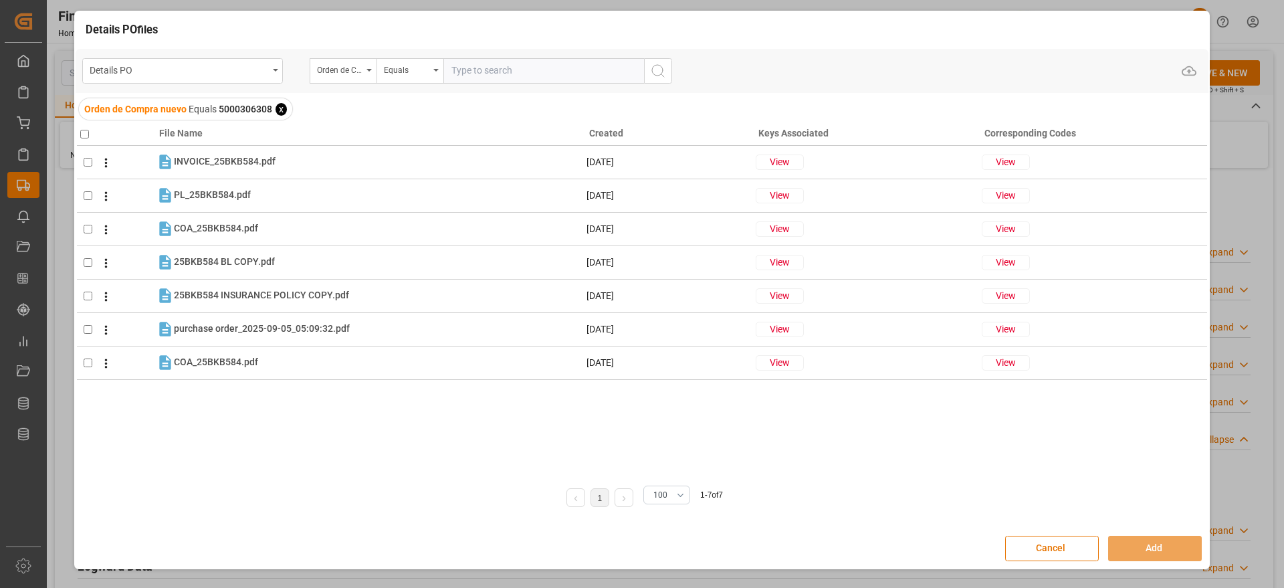
click at [83, 136] on input "checkbox" at bounding box center [84, 134] width 9 height 9
checkbox input "true"
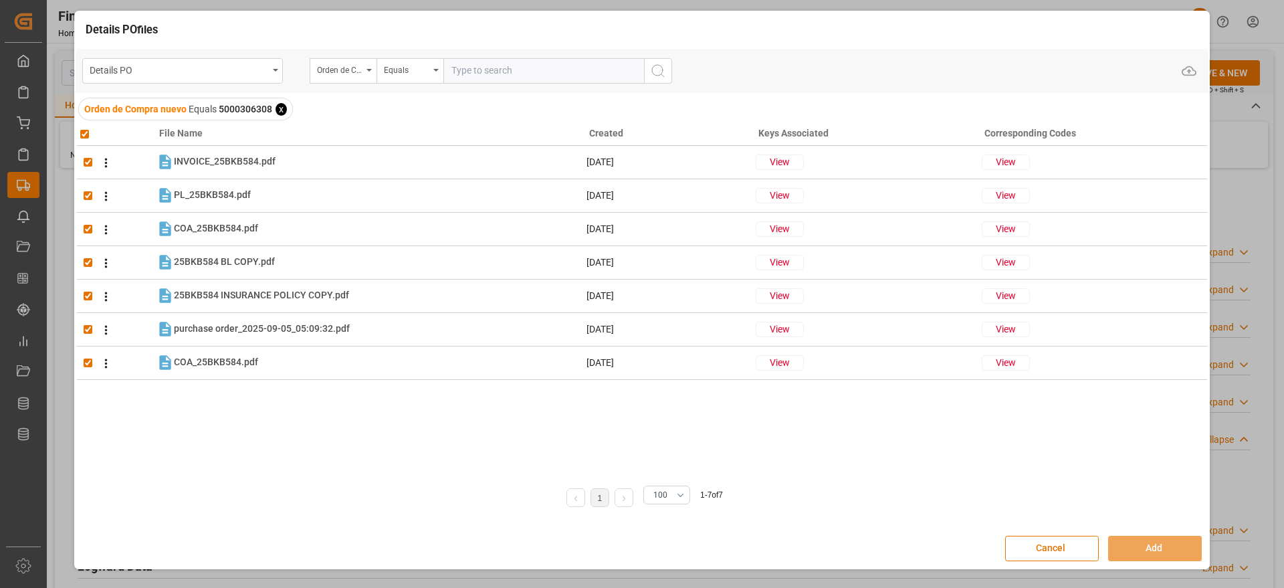
checkbox input "true"
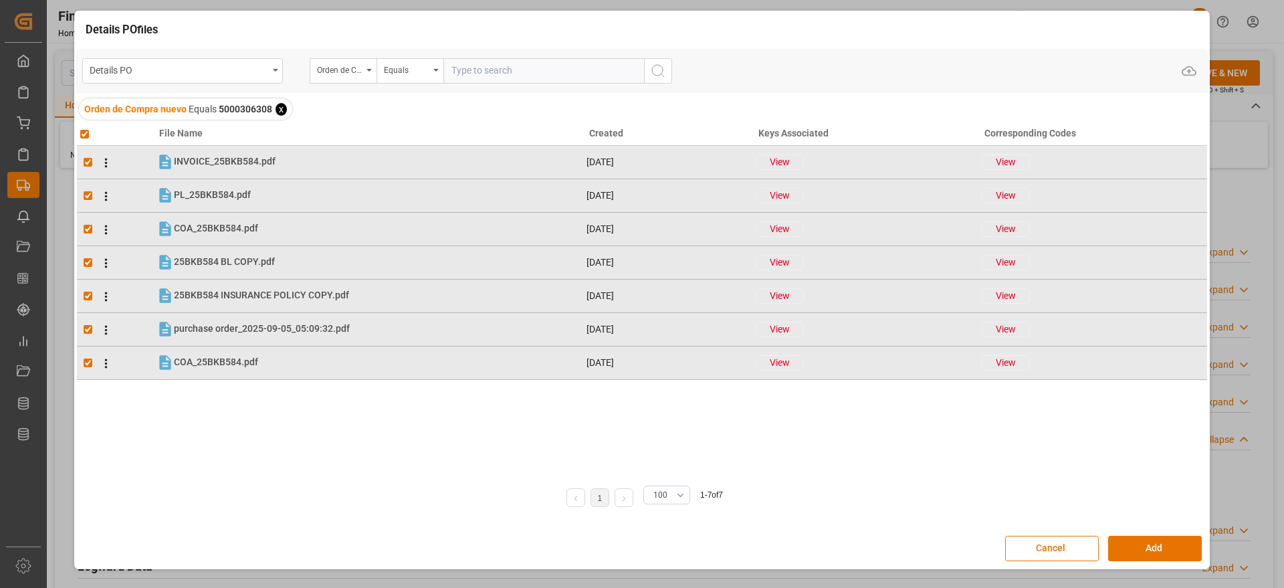
click at [1164, 534] on div "Cancel Add" at bounding box center [642, 548] width 1133 height 39
click at [1168, 548] on button "Add" at bounding box center [1156, 548] width 94 height 25
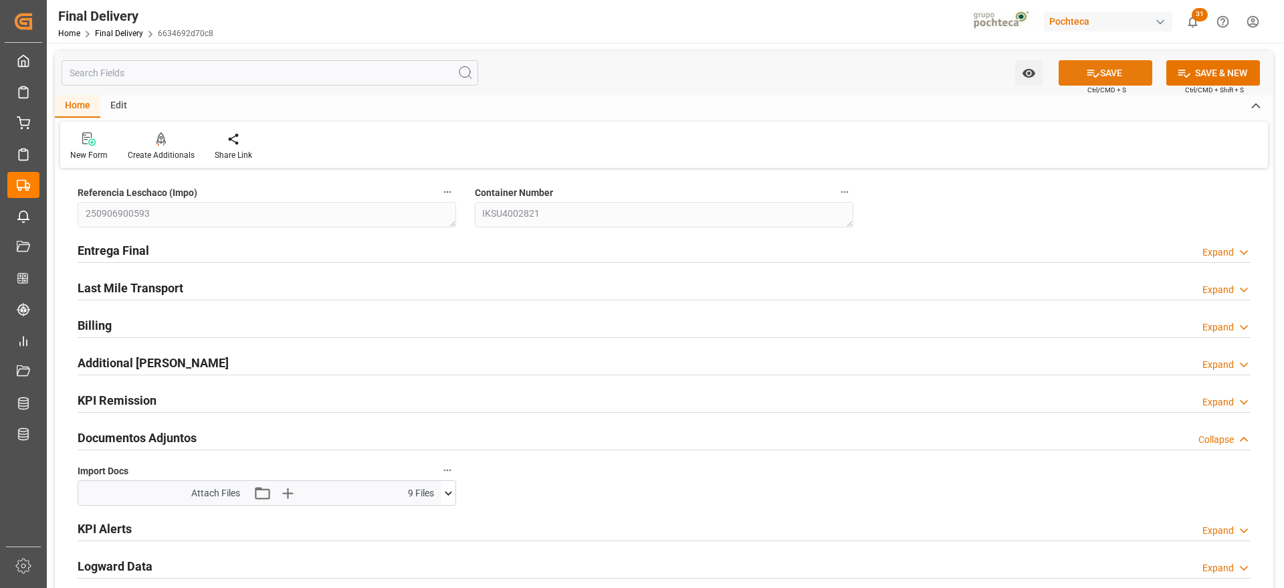
click at [1108, 75] on button "SAVE" at bounding box center [1106, 72] width 94 height 25
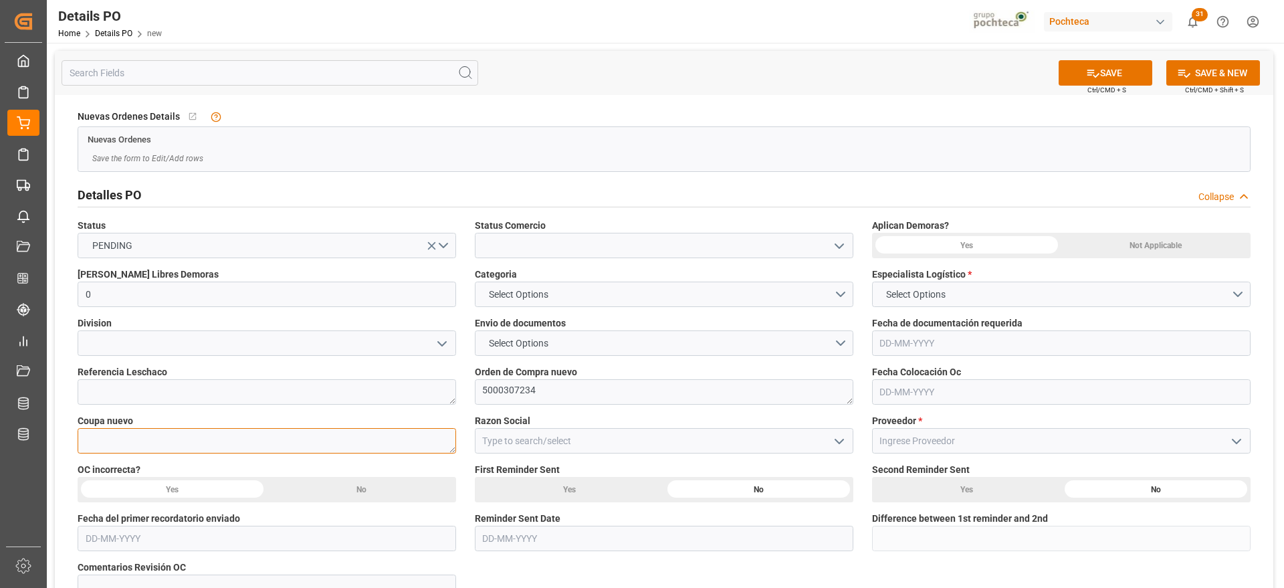
paste textarea "195792"
type textarea "195792"
click at [840, 444] on icon "open menu" at bounding box center [840, 442] width 16 height 16
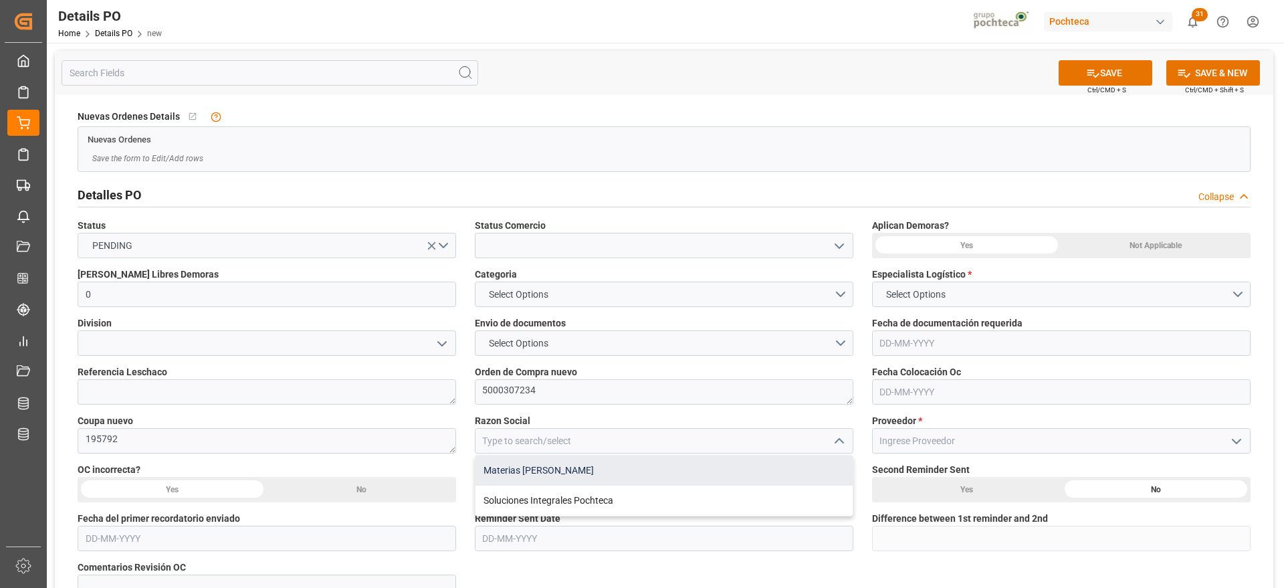
click at [725, 465] on div "Materias Primas" at bounding box center [664, 471] width 377 height 30
type input "Materias Primas"
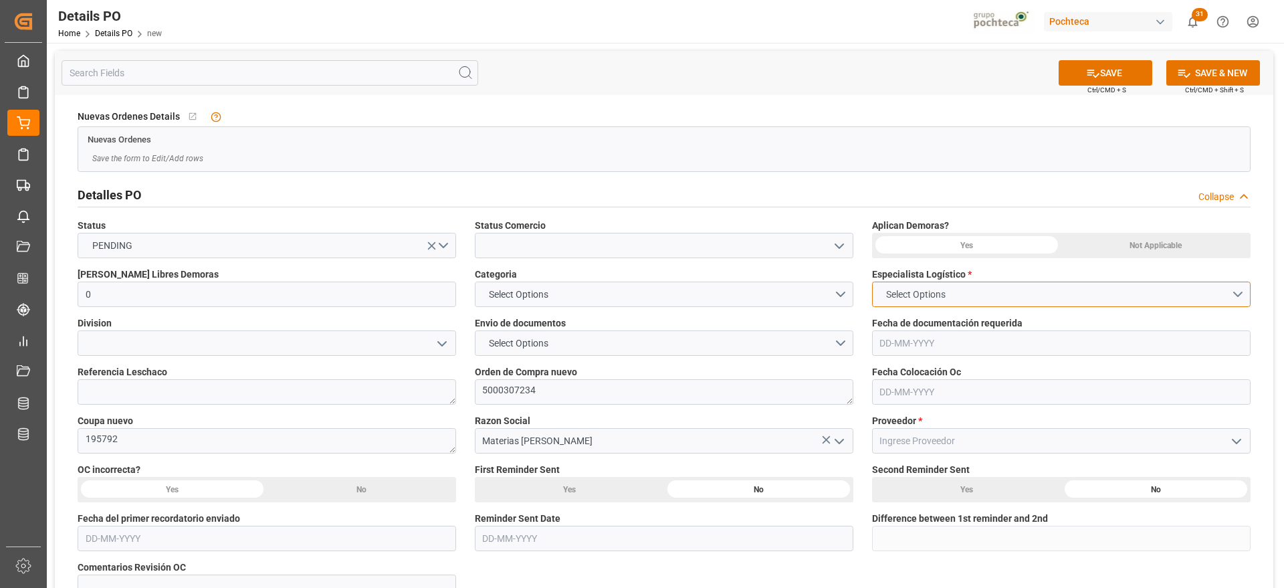
click at [1232, 288] on button "Select Options" at bounding box center [1061, 294] width 379 height 25
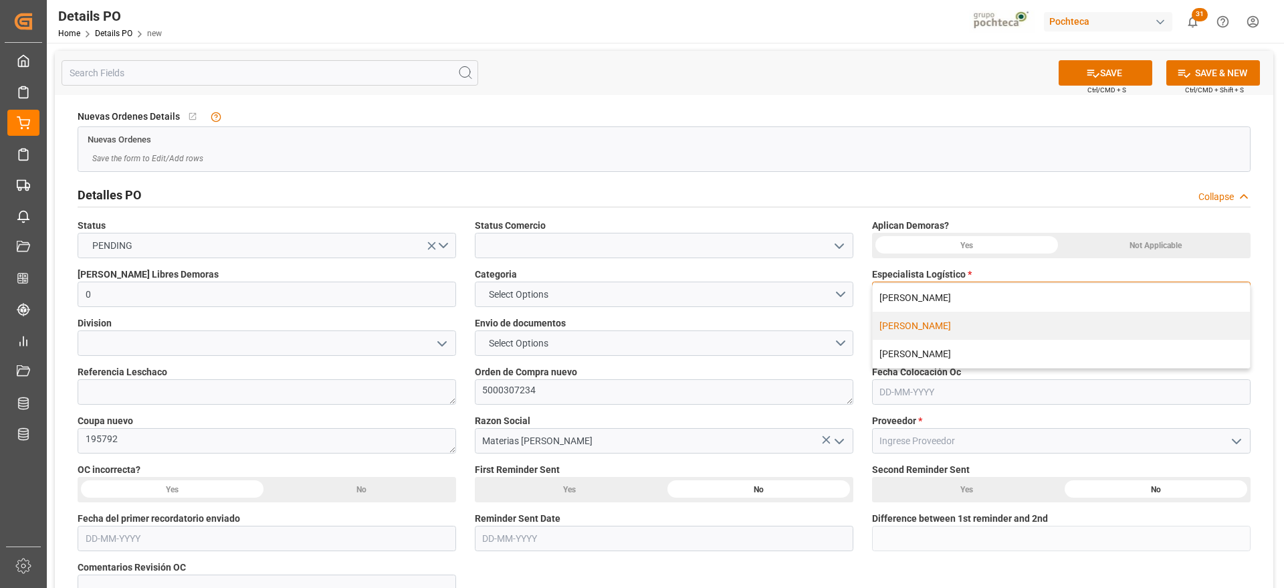
click at [1076, 325] on div "[PERSON_NAME]" at bounding box center [1061, 326] width 377 height 28
click at [1086, 69] on icon at bounding box center [1093, 73] width 14 height 14
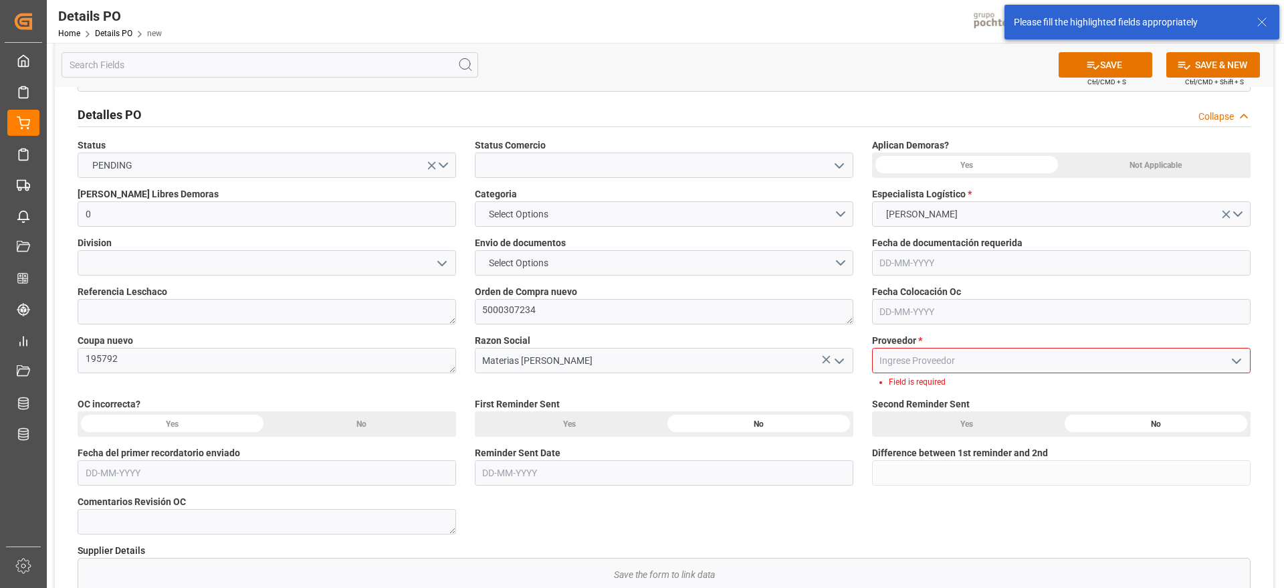
scroll to position [126, 0]
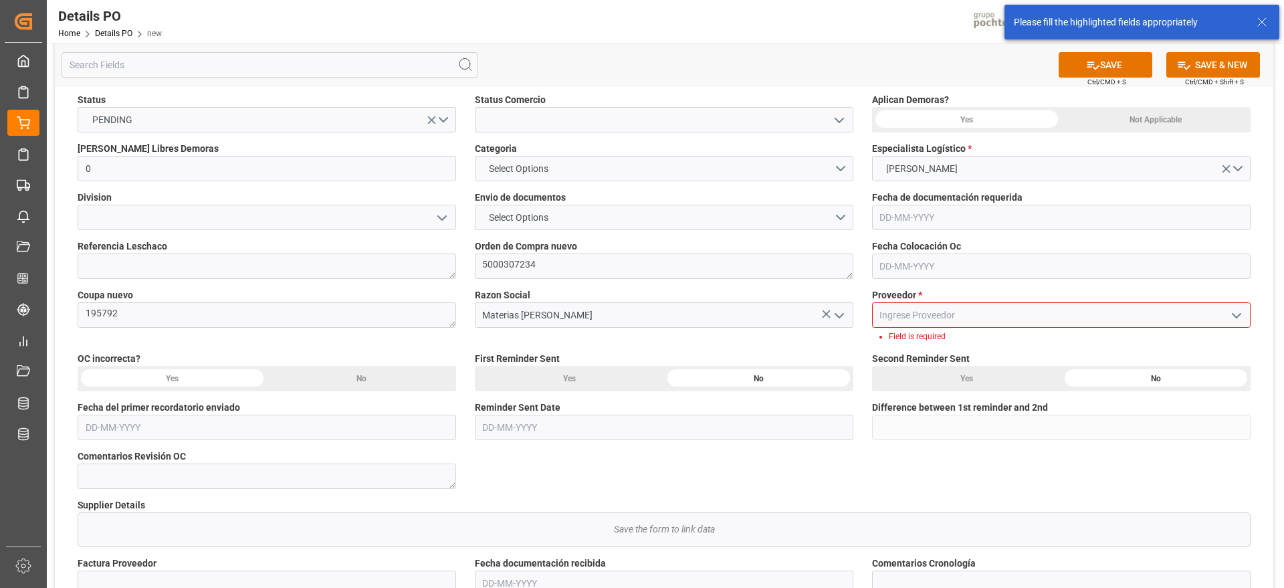
click at [1240, 315] on polyline "open menu" at bounding box center [1237, 316] width 8 height 4
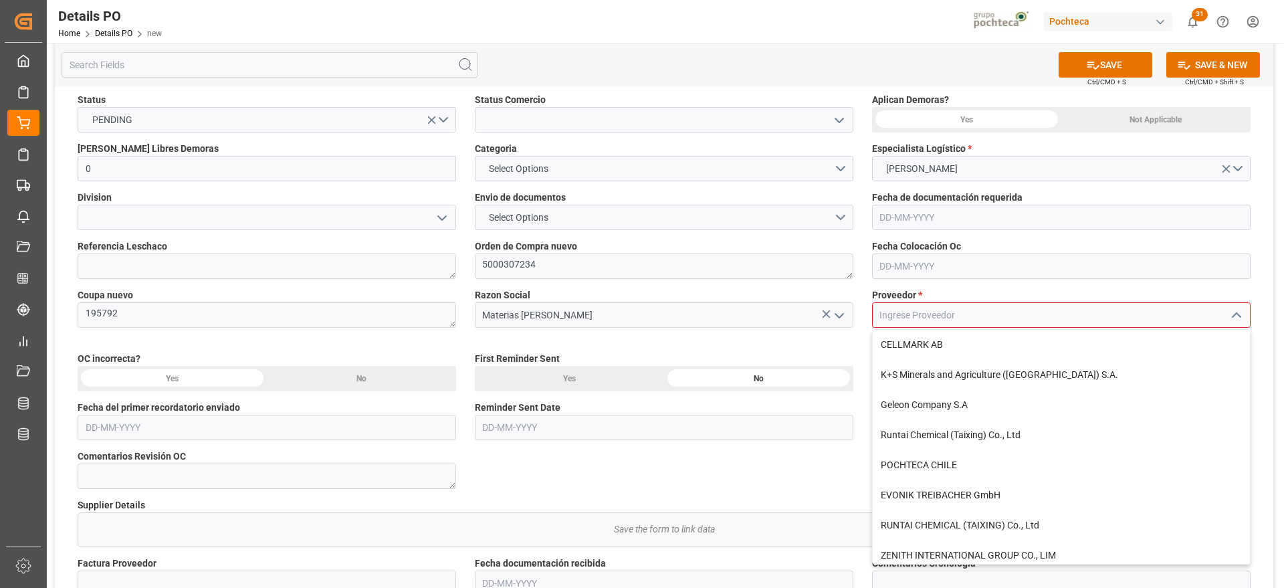
click at [1151, 319] on input at bounding box center [1061, 314] width 379 height 25
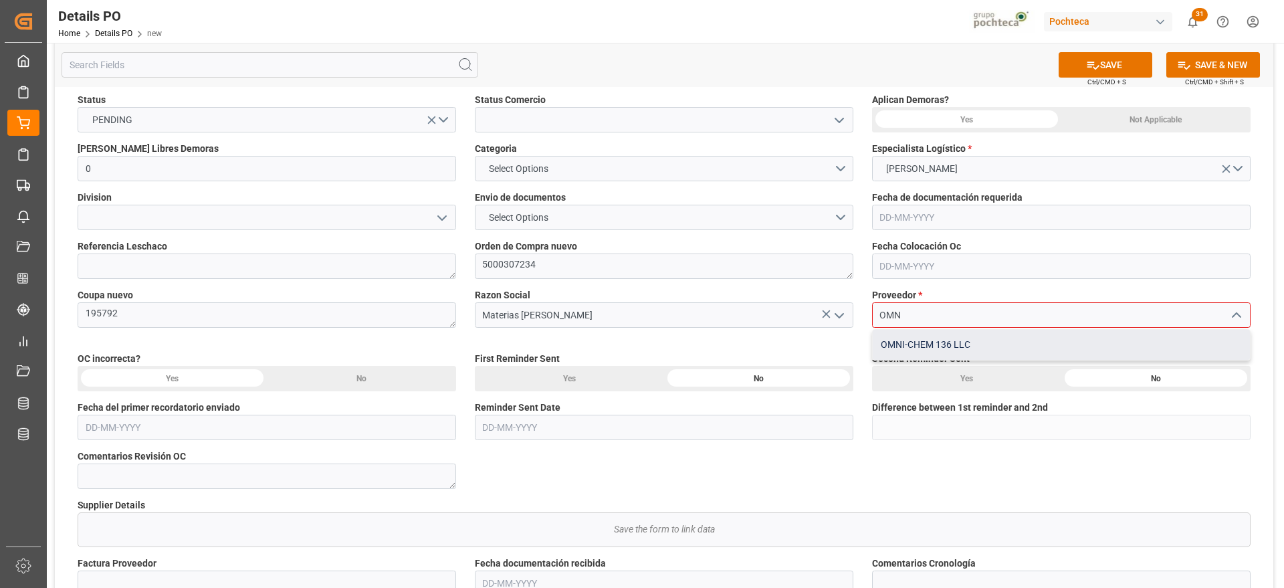
click at [1088, 340] on div "OMNI-CHEM 136 LLC" at bounding box center [1061, 345] width 377 height 30
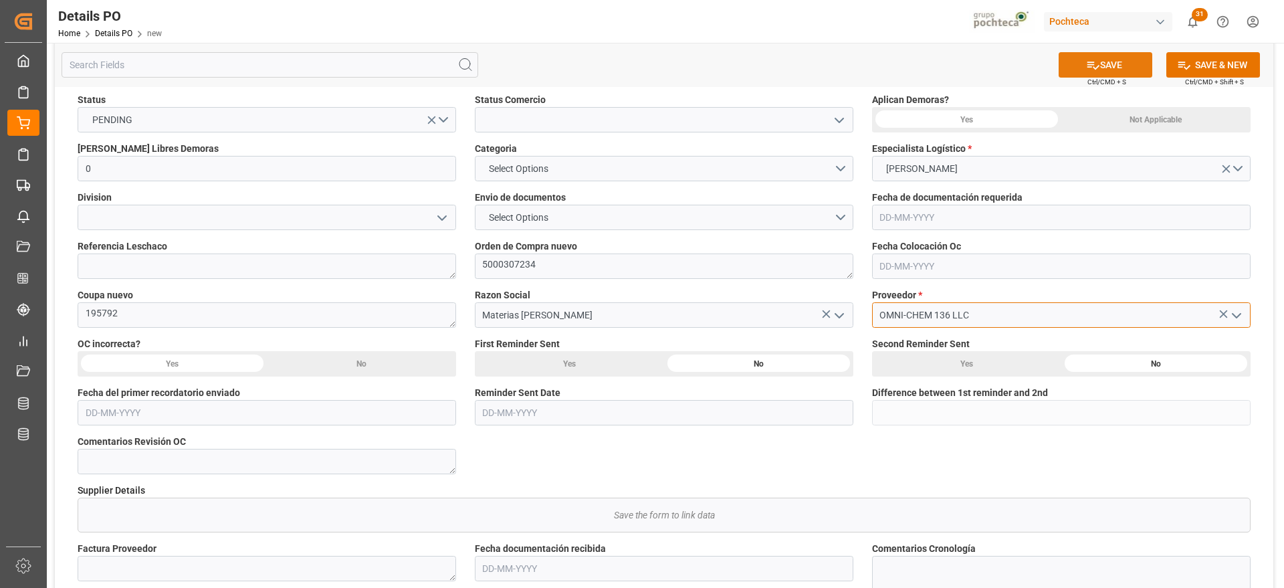
type input "OMNI-CHEM 136 LLC"
click at [1115, 62] on button "SAVE" at bounding box center [1106, 64] width 94 height 25
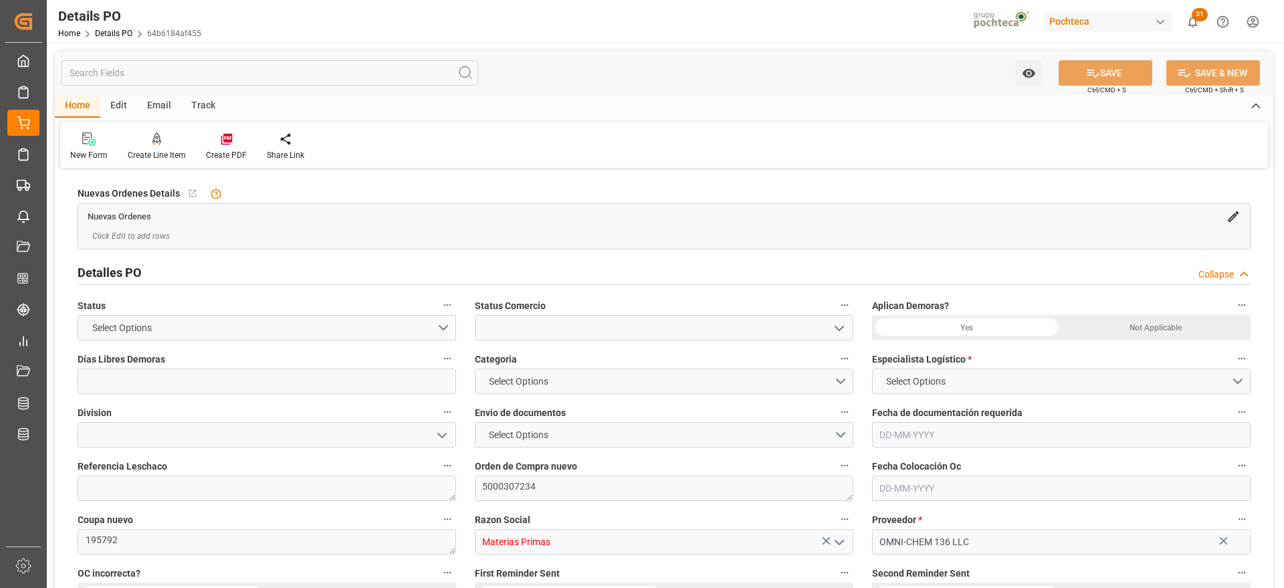
type input "0"
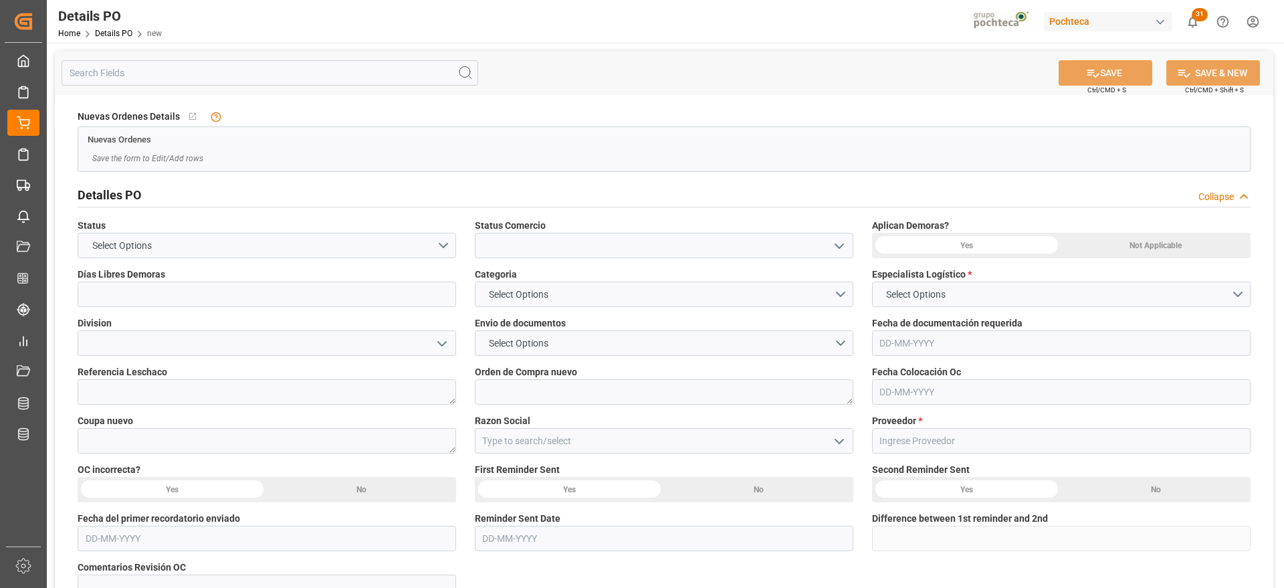
type input "0"
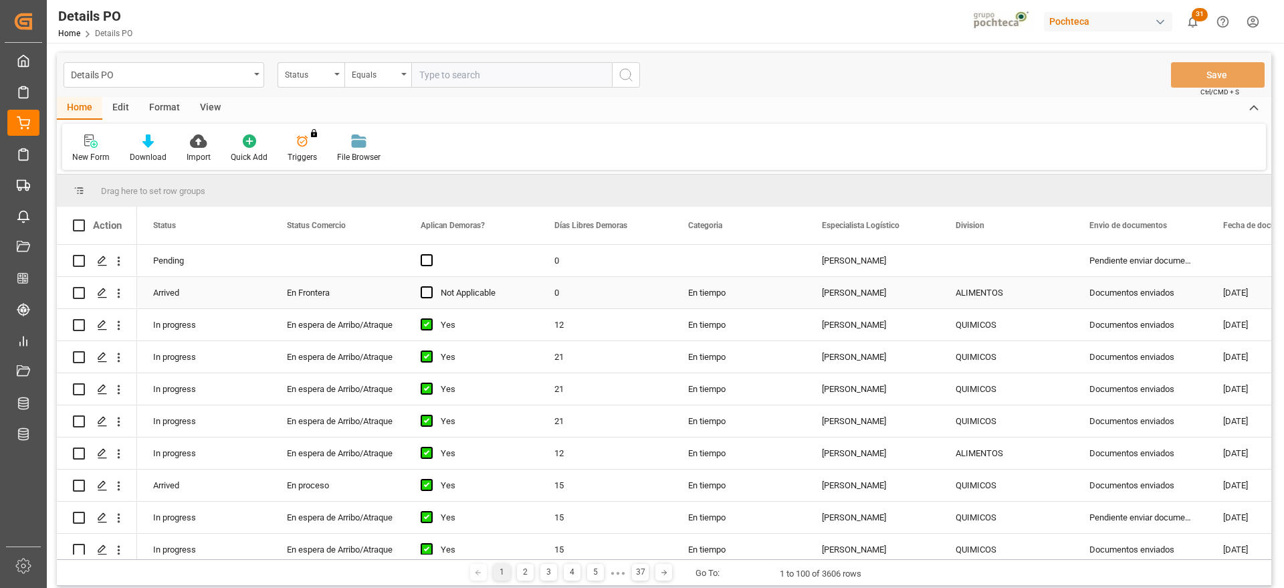
click at [341, 268] on div "Press SPACE to select this row." at bounding box center [338, 260] width 134 height 31
click at [311, 294] on div "En Frontera" at bounding box center [338, 293] width 102 height 31
click at [329, 326] on div "En espera de Arribo/Atraque" at bounding box center [338, 325] width 102 height 31
click at [334, 258] on div "Press SPACE to select this row." at bounding box center [338, 260] width 134 height 31
click at [427, 260] on span "Press SPACE to select this row." at bounding box center [427, 260] width 12 height 12
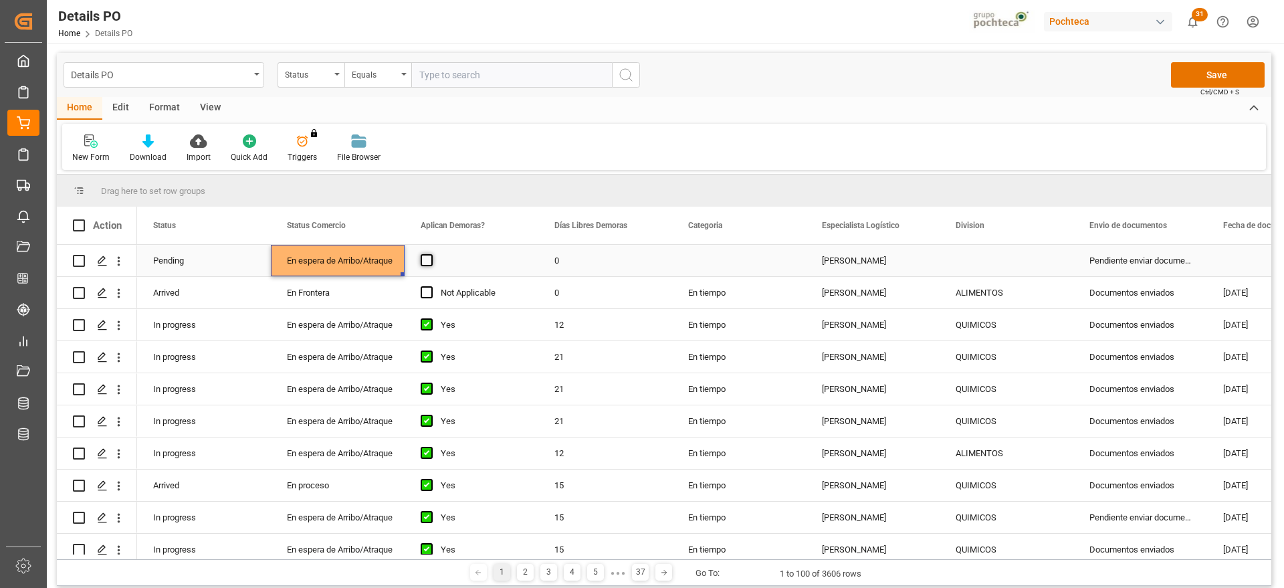
click at [431, 254] on input "Press SPACE to select this row." at bounding box center [431, 254] width 0 height 0
click at [579, 260] on div "0" at bounding box center [606, 260] width 134 height 31
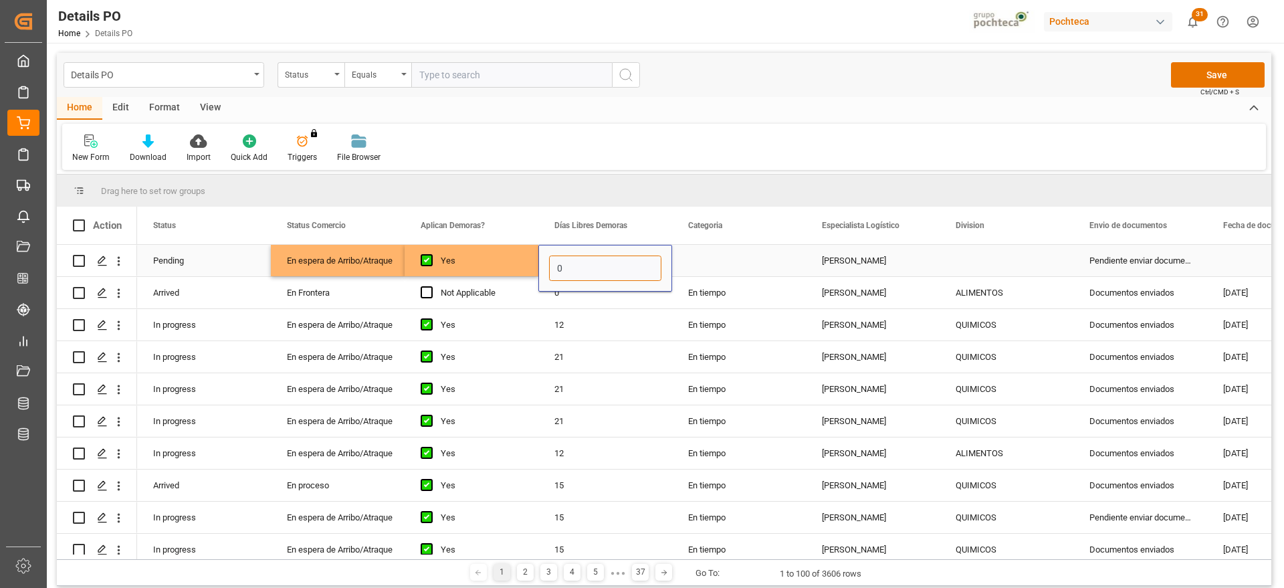
click at [579, 260] on input "0" at bounding box center [605, 268] width 112 height 25
type input "21"
click at [710, 291] on div "En tiempo" at bounding box center [739, 292] width 134 height 31
click at [719, 262] on div "Press SPACE to select this row." at bounding box center [739, 260] width 134 height 31
click at [718, 289] on div "En tiempo" at bounding box center [739, 292] width 134 height 31
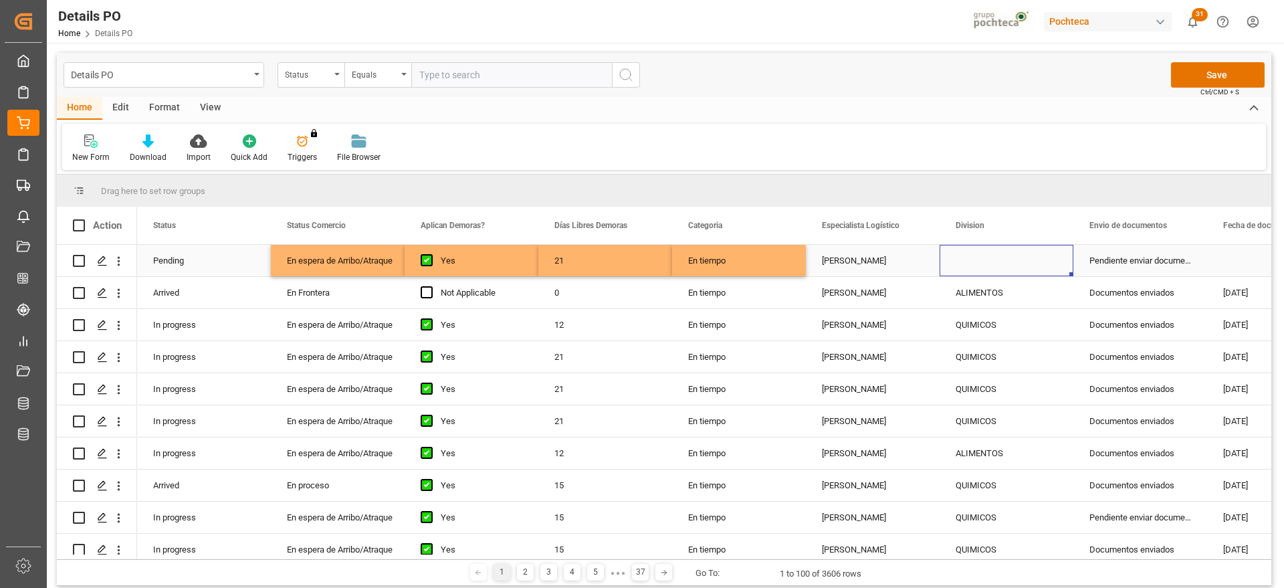
click at [1020, 259] on div "Press SPACE to select this row." at bounding box center [1007, 260] width 134 height 31
click at [981, 326] on div "QUIMICOS" at bounding box center [1007, 325] width 102 height 31
click at [998, 270] on div "Press SPACE to select this row." at bounding box center [1007, 260] width 134 height 31
click at [1104, 259] on div "Pendiente enviar documentos" at bounding box center [1141, 260] width 134 height 31
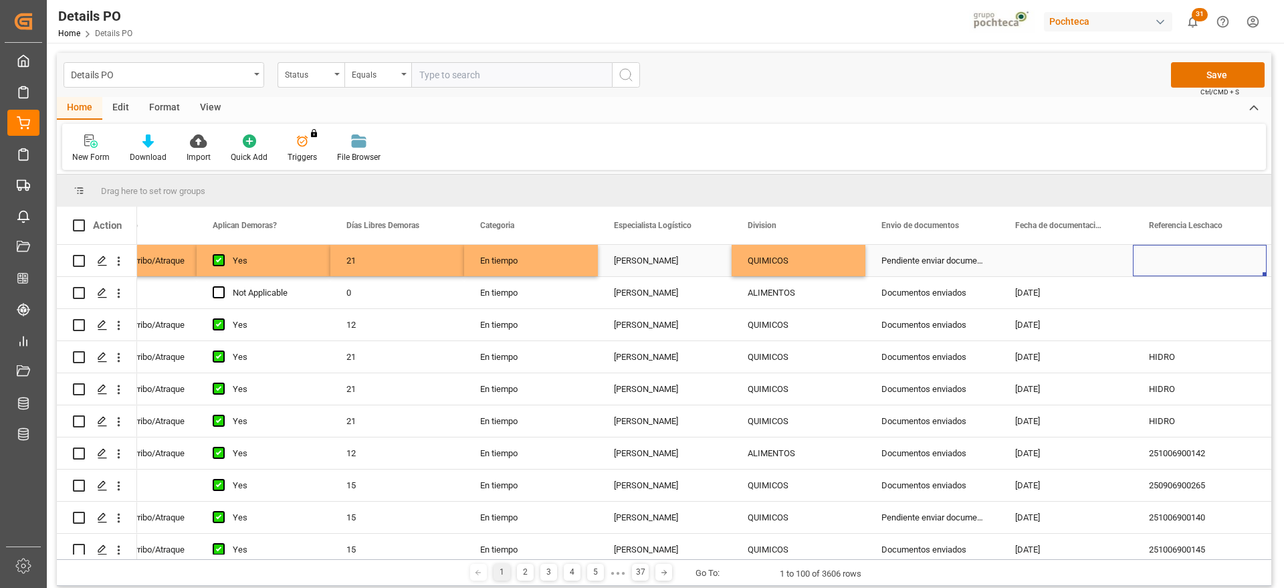
scroll to position [0, 342]
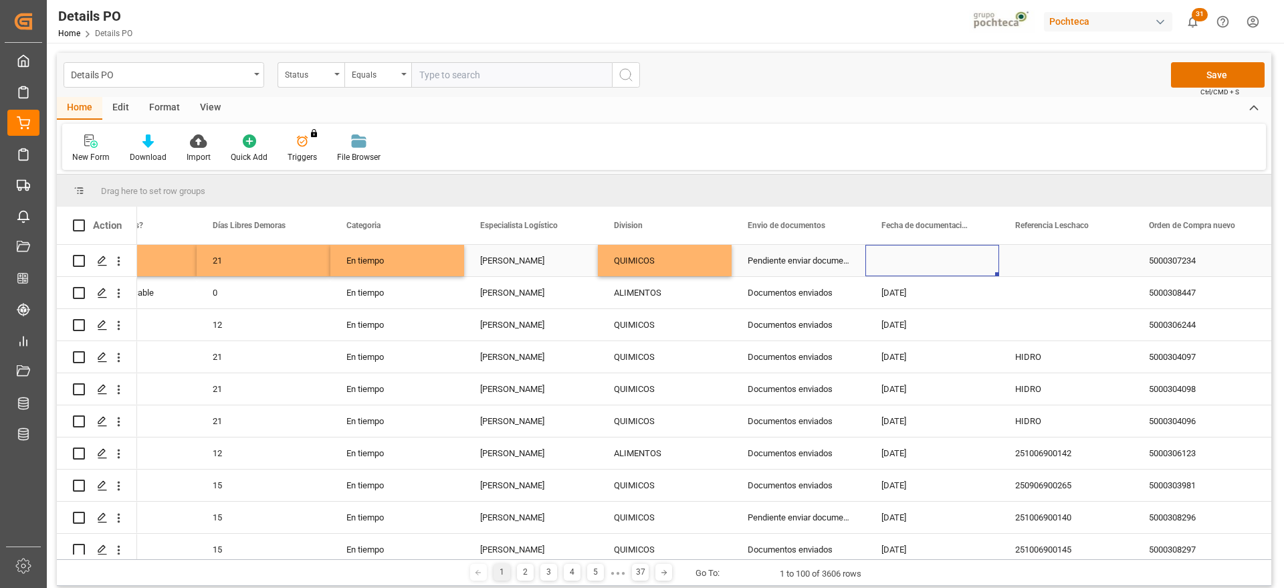
click at [952, 263] on div "Press SPACE to select this row." at bounding box center [933, 260] width 134 height 31
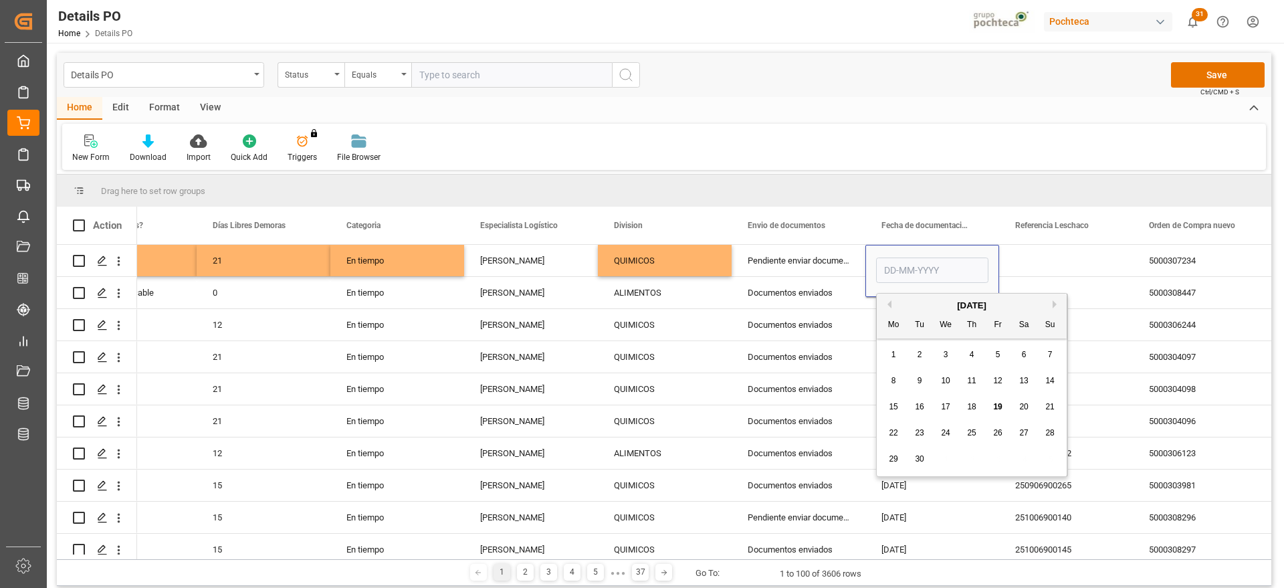
click at [998, 406] on span "19" at bounding box center [997, 406] width 9 height 9
type input "[DATE]"
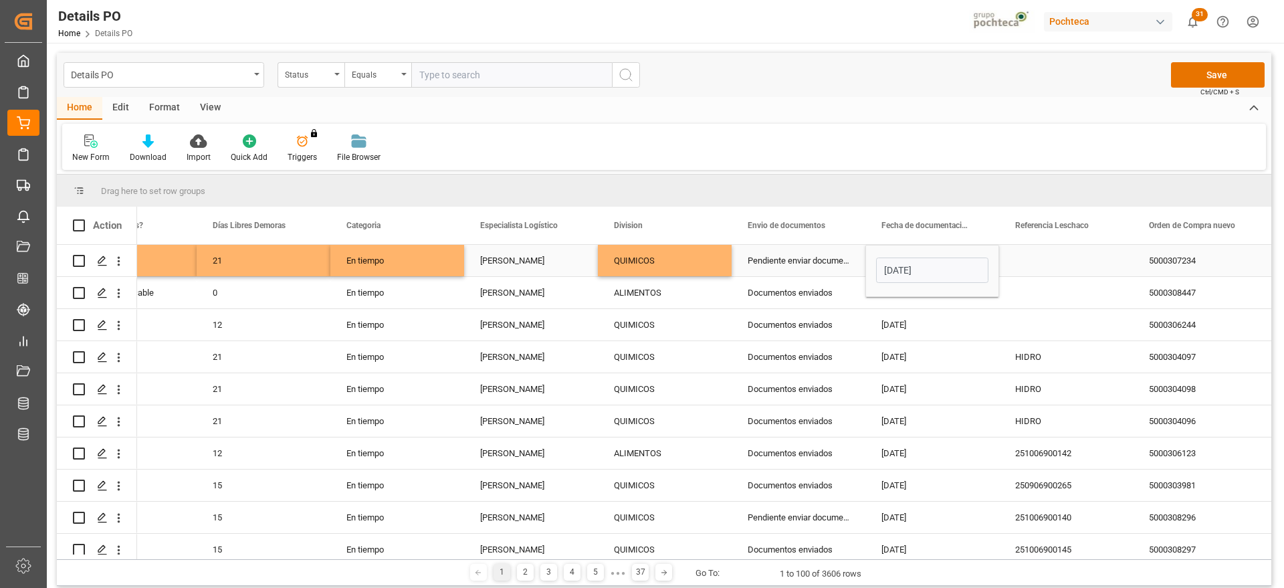
click at [1077, 258] on div "Press SPACE to select this row." at bounding box center [1066, 260] width 134 height 31
click at [1197, 258] on div "5000307234" at bounding box center [1200, 260] width 134 height 31
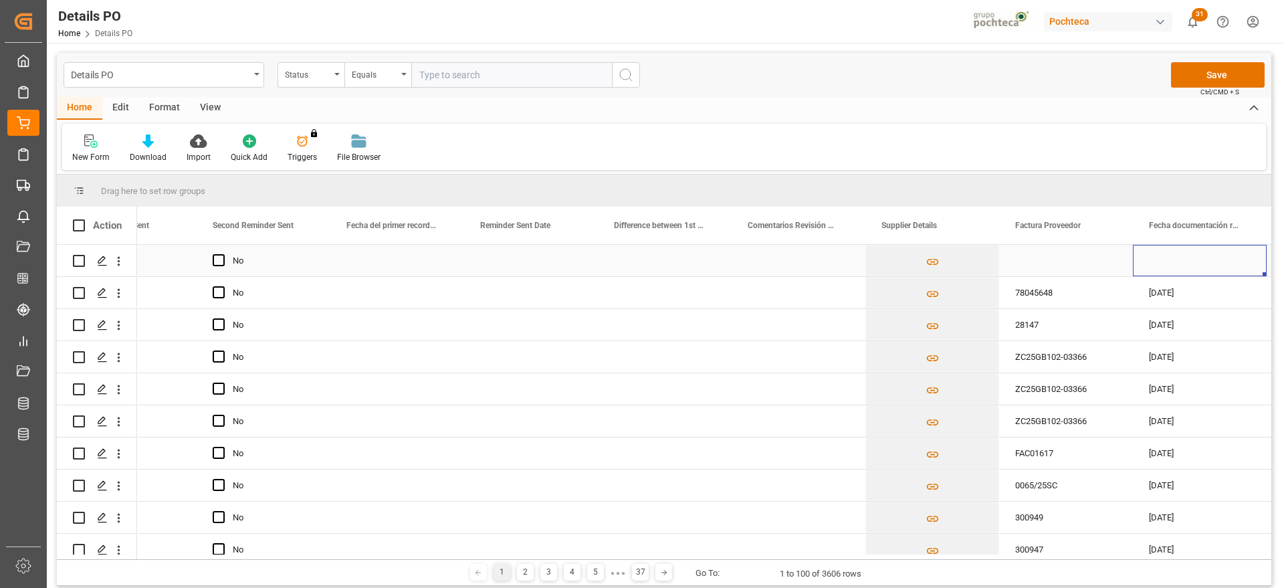
scroll to position [0, 2349]
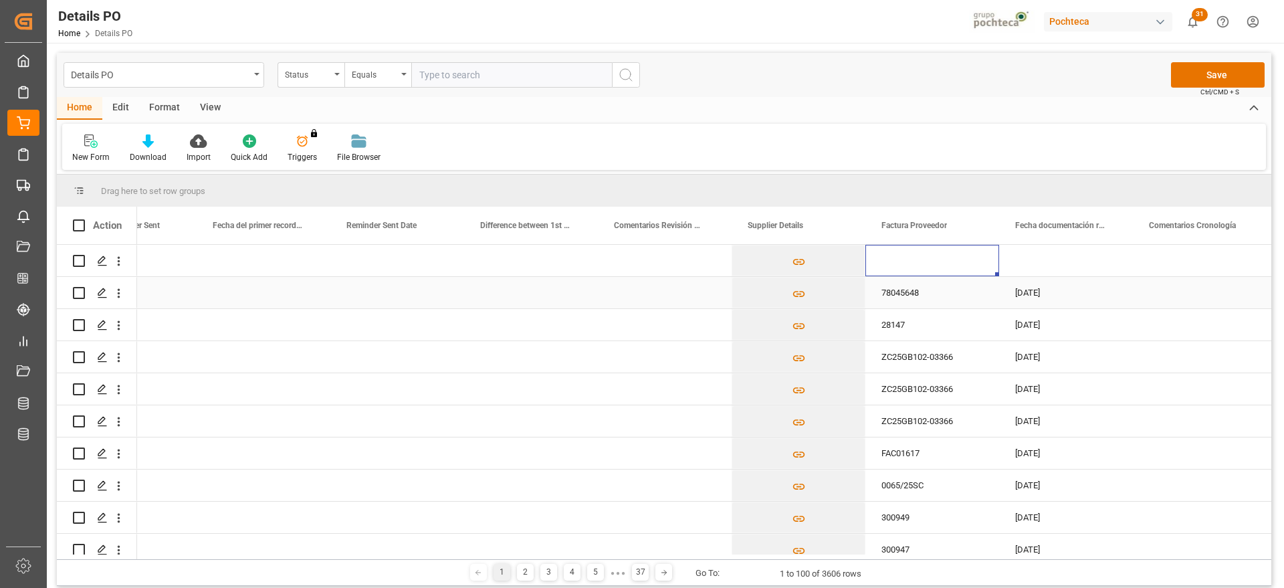
click at [897, 262] on div "Press SPACE to select this row." at bounding box center [933, 260] width 134 height 31
click at [900, 262] on input "Press SPACE to select this row." at bounding box center [932, 268] width 112 height 25
paste input "28113"
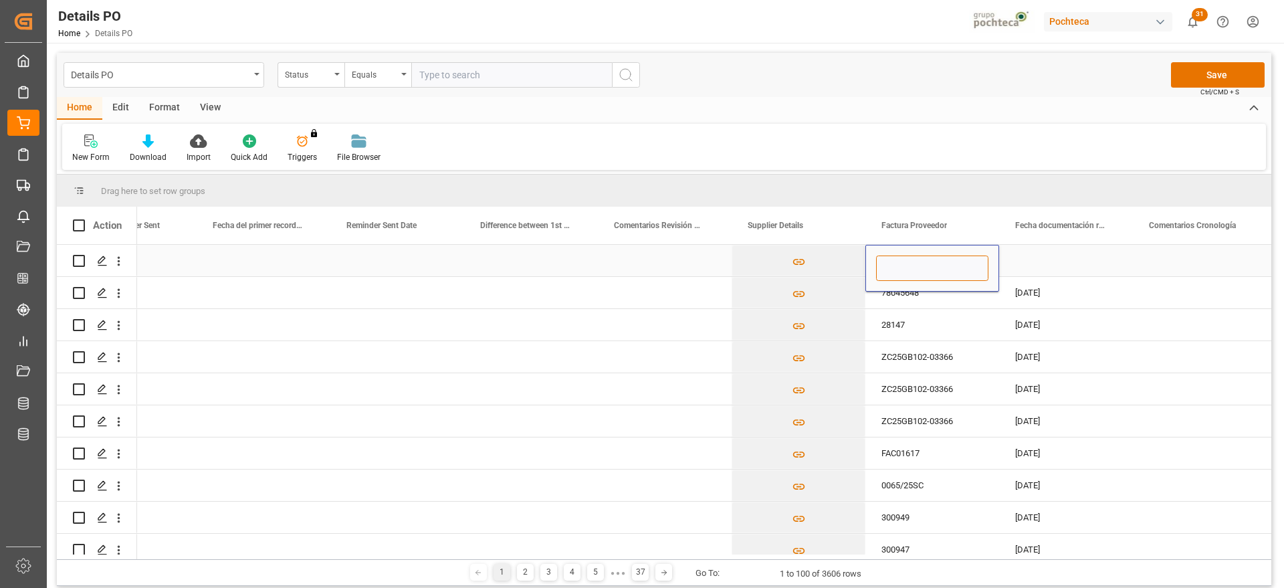
type input "28113"
click at [1055, 256] on div "Press SPACE to select this row." at bounding box center [1066, 260] width 134 height 31
click at [1070, 262] on div "Press SPACE to select this row." at bounding box center [1066, 260] width 134 height 31
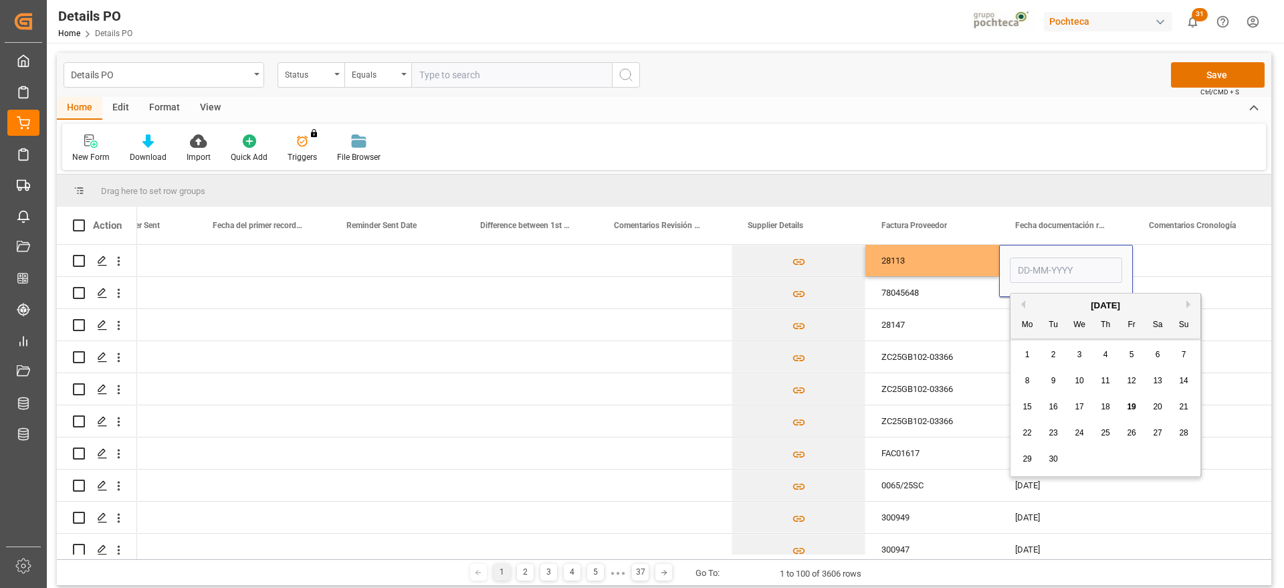
click at [1134, 403] on span "19" at bounding box center [1131, 406] width 9 height 9
type input "[DATE]"
click at [1202, 260] on div "Press SPACE to select this row." at bounding box center [1200, 260] width 134 height 31
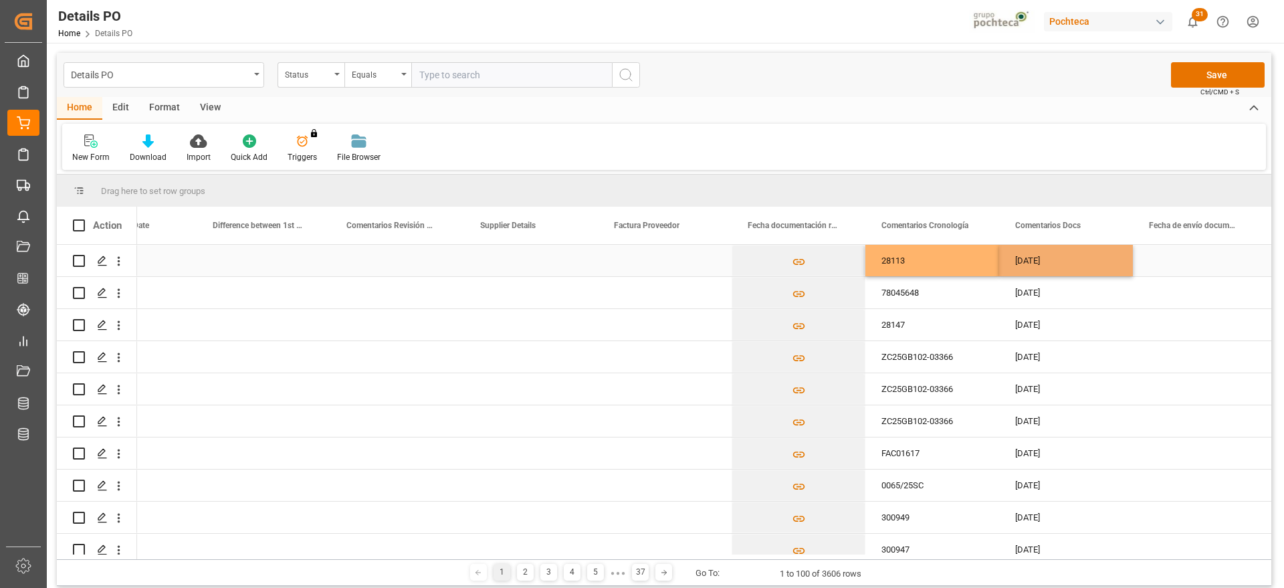
scroll to position [0, 2616]
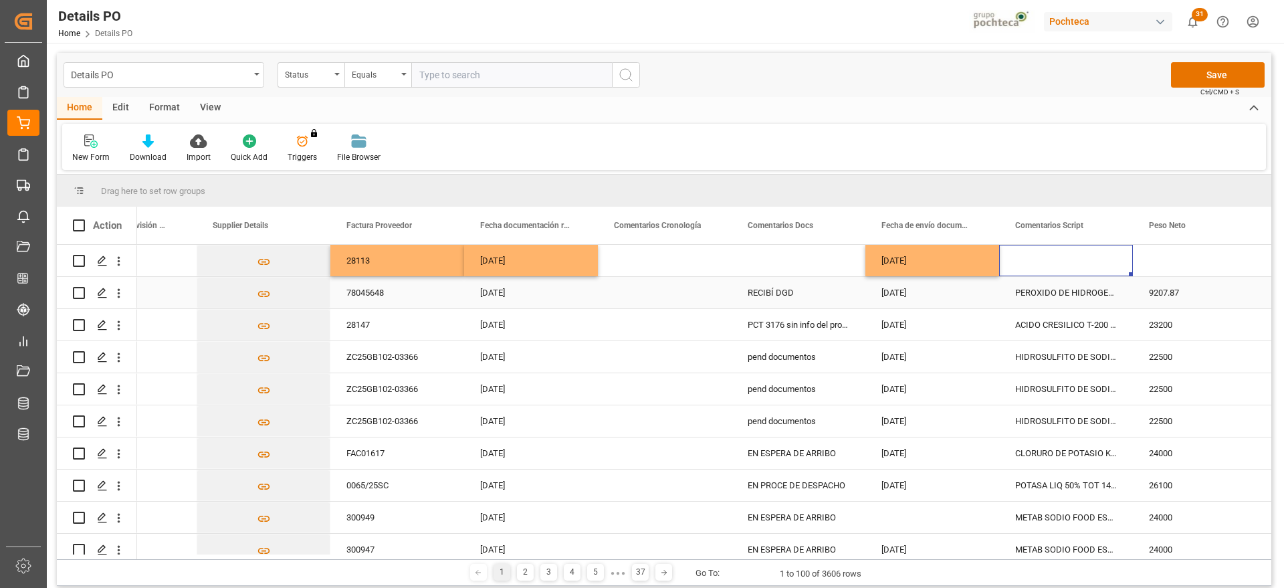
click at [1070, 245] on div "Press SPACE to select this row." at bounding box center [1066, 260] width 134 height 31
click at [1064, 260] on div "Press SPACE to select this row." at bounding box center [1066, 260] width 134 height 31
click at [1052, 269] on div "Press SPACE to select this row." at bounding box center [1066, 260] width 134 height 31
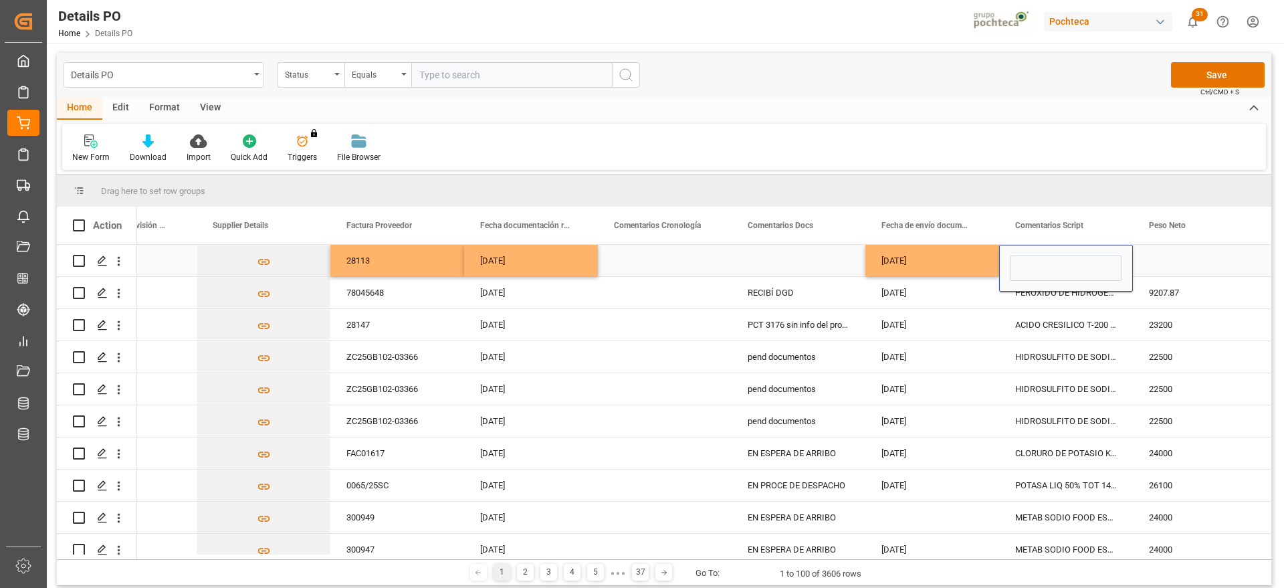
click at [1045, 263] on input "Press SPACE to select this row." at bounding box center [1066, 268] width 112 height 25
type input "HEXAMETAFOSFATO SODIO TEC POLVO IMP S-25"
click at [1163, 262] on div "Press SPACE to select this row." at bounding box center [1200, 260] width 134 height 31
click at [1173, 268] on div "Press SPACE to select this row." at bounding box center [1200, 260] width 134 height 31
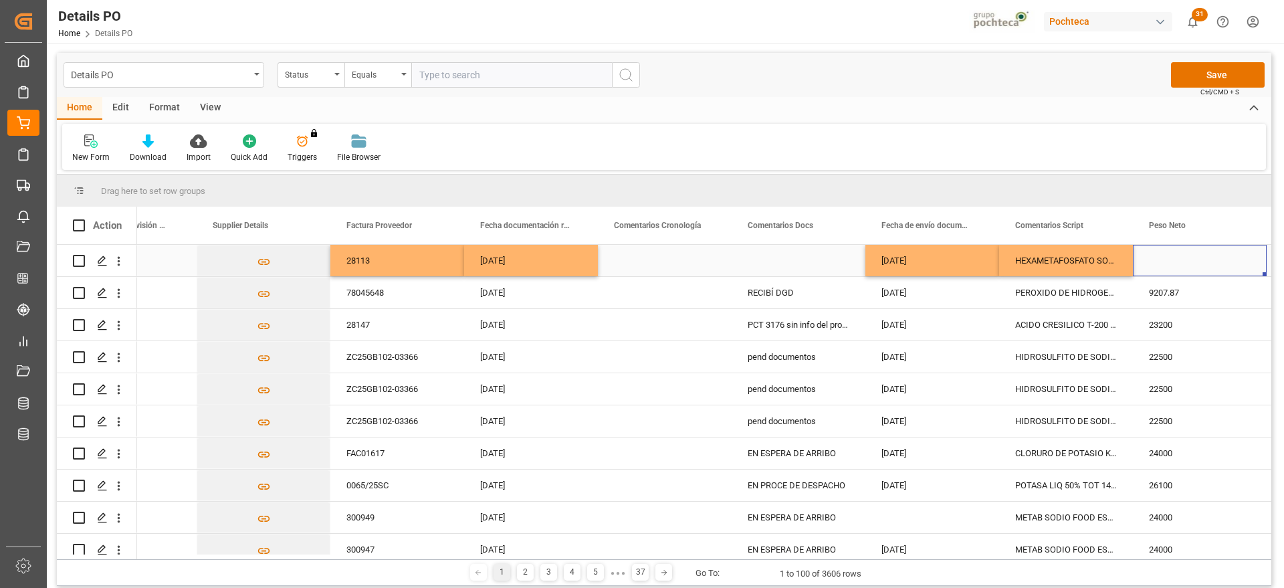
click at [1173, 268] on div "Press SPACE to select this row." at bounding box center [1200, 260] width 134 height 31
click at [1172, 264] on input "Press SPACE to select this row." at bounding box center [1200, 268] width 112 height 25
type input "25500"
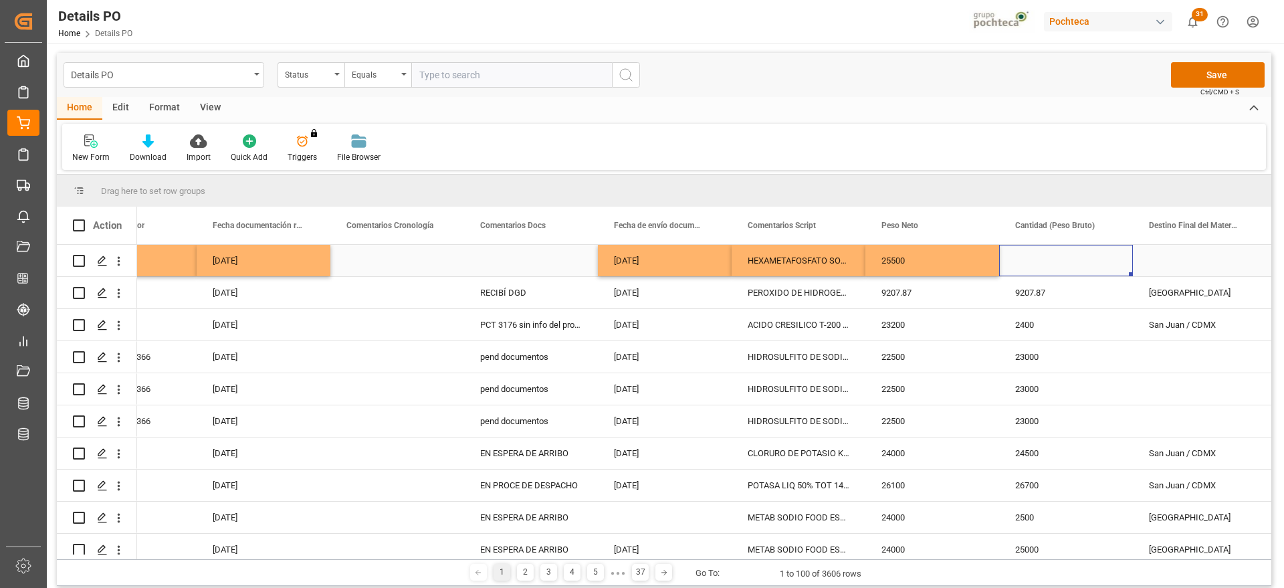
click at [959, 262] on div "25500" at bounding box center [933, 260] width 134 height 31
click at [1046, 261] on div "Press SPACE to select this row." at bounding box center [1066, 260] width 134 height 31
click at [1174, 267] on div "Press SPACE to select this row." at bounding box center [1200, 260] width 134 height 31
click at [1202, 265] on div "Press SPACE to select this row." at bounding box center [1200, 260] width 134 height 31
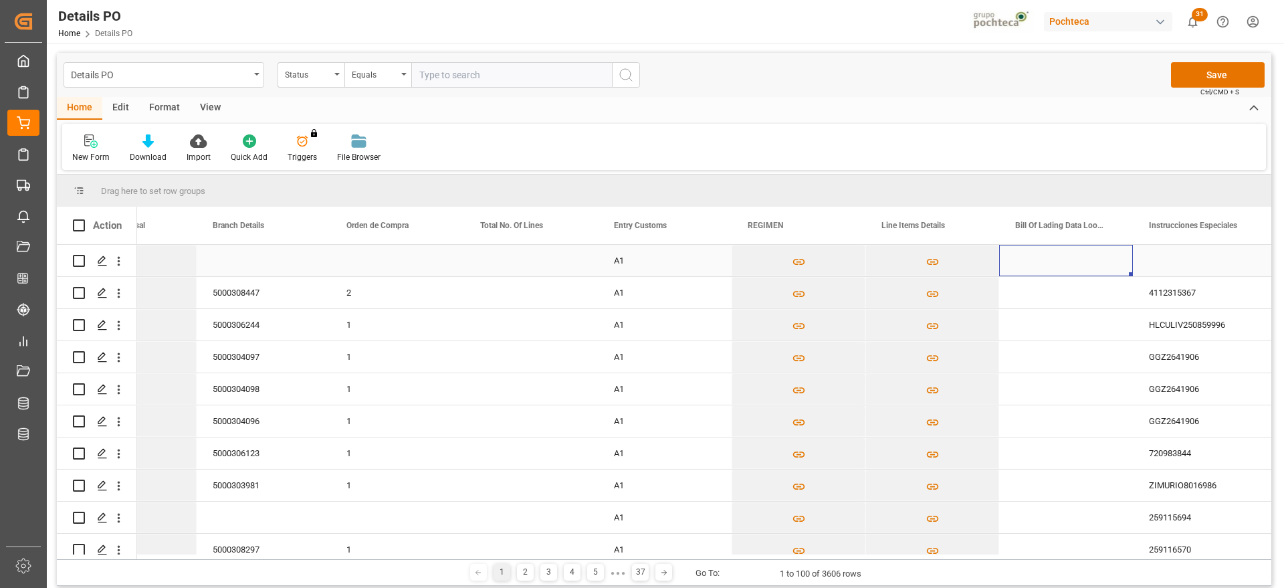
scroll to position [0, 4623]
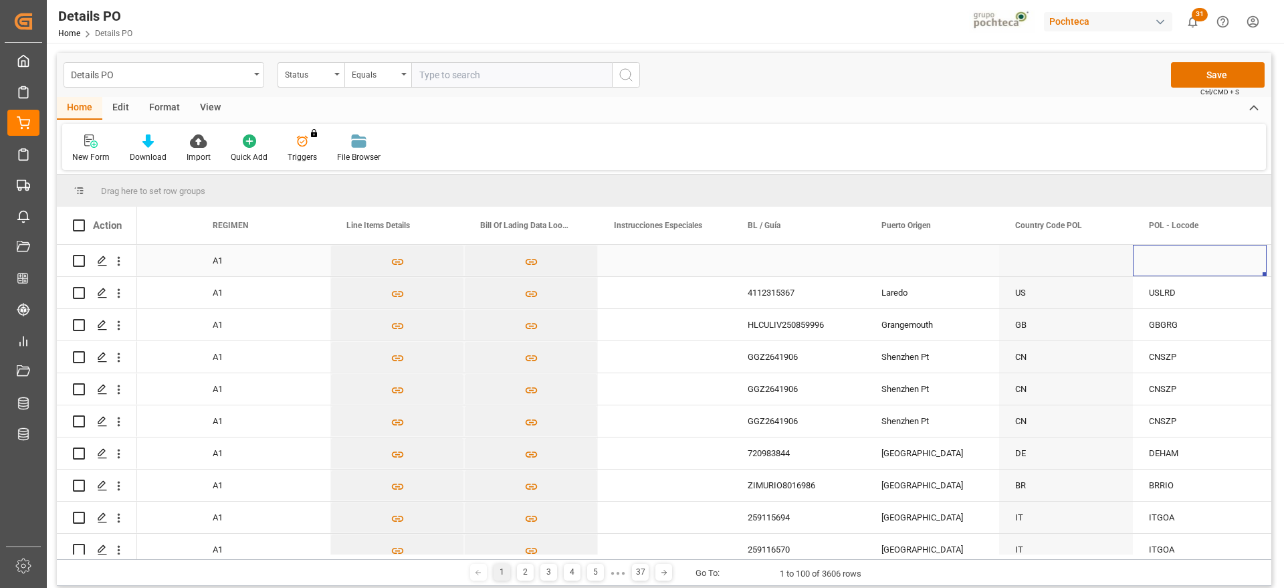
click at [765, 262] on div "Press SPACE to select this row." at bounding box center [799, 260] width 134 height 31
click at [815, 254] on div "Press SPACE to select this row." at bounding box center [799, 260] width 134 height 31
click at [807, 261] on input "Press SPACE to select this row." at bounding box center [799, 268] width 112 height 25
type input "TAOCB25017896"
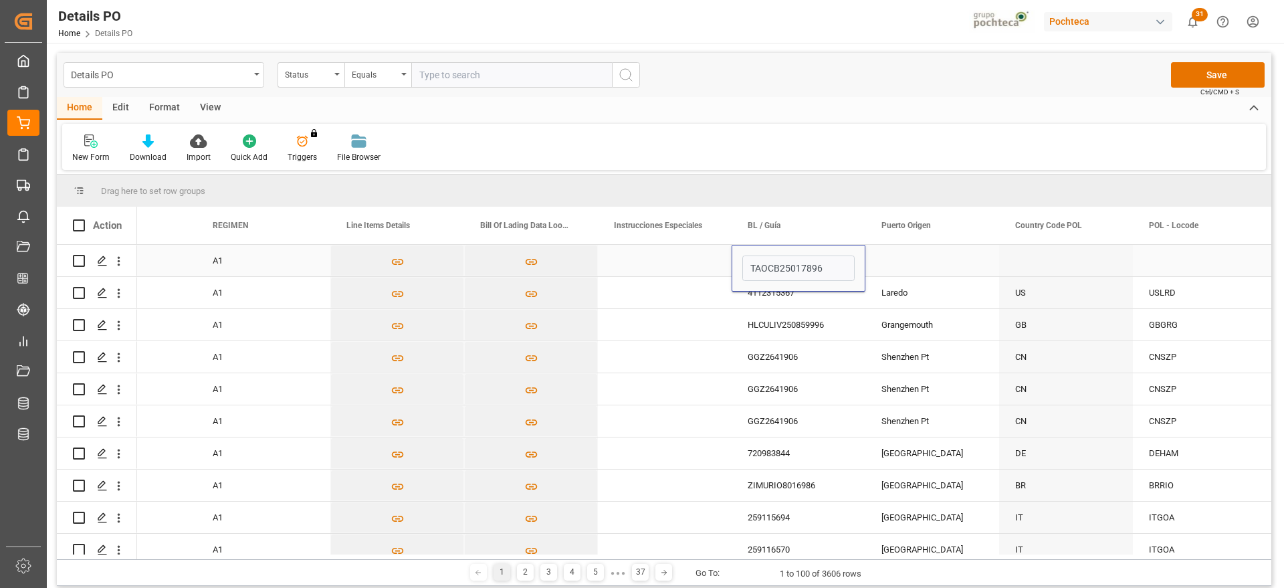
click at [926, 264] on div "Press SPACE to select this row." at bounding box center [933, 260] width 134 height 31
click at [937, 266] on div "Press SPACE to select this row." at bounding box center [933, 260] width 134 height 31
click at [919, 260] on div "Press SPACE to select this row." at bounding box center [933, 260] width 134 height 31
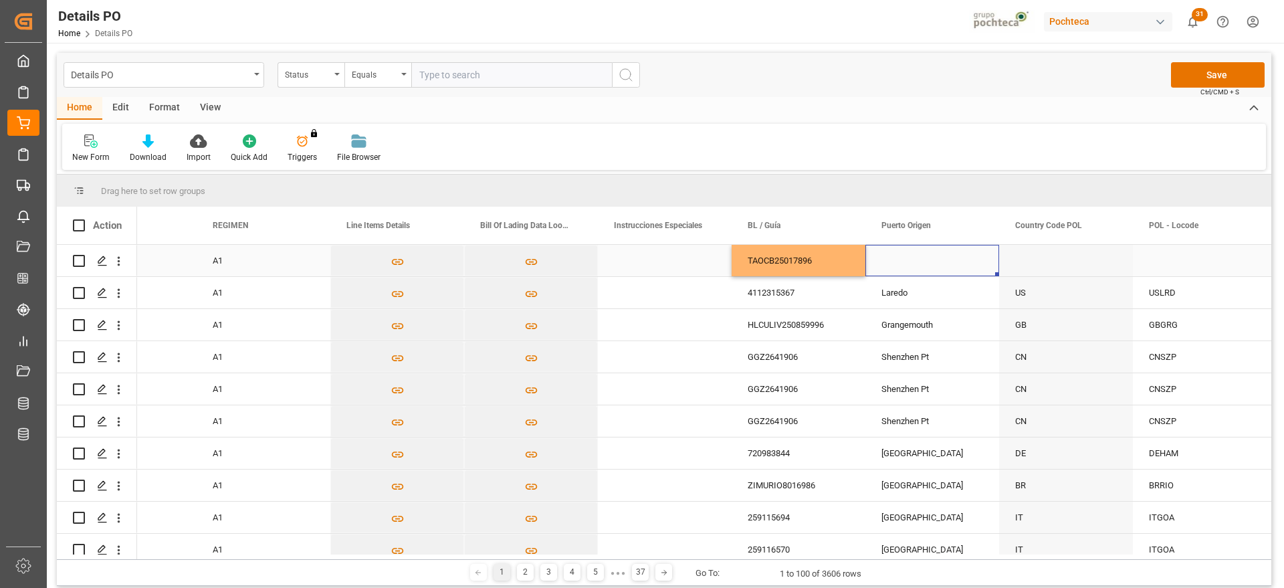
click at [919, 260] on div "Press SPACE to select this row." at bounding box center [933, 260] width 134 height 31
click at [893, 266] on input "Press SPACE to select this row." at bounding box center [932, 268] width 112 height 25
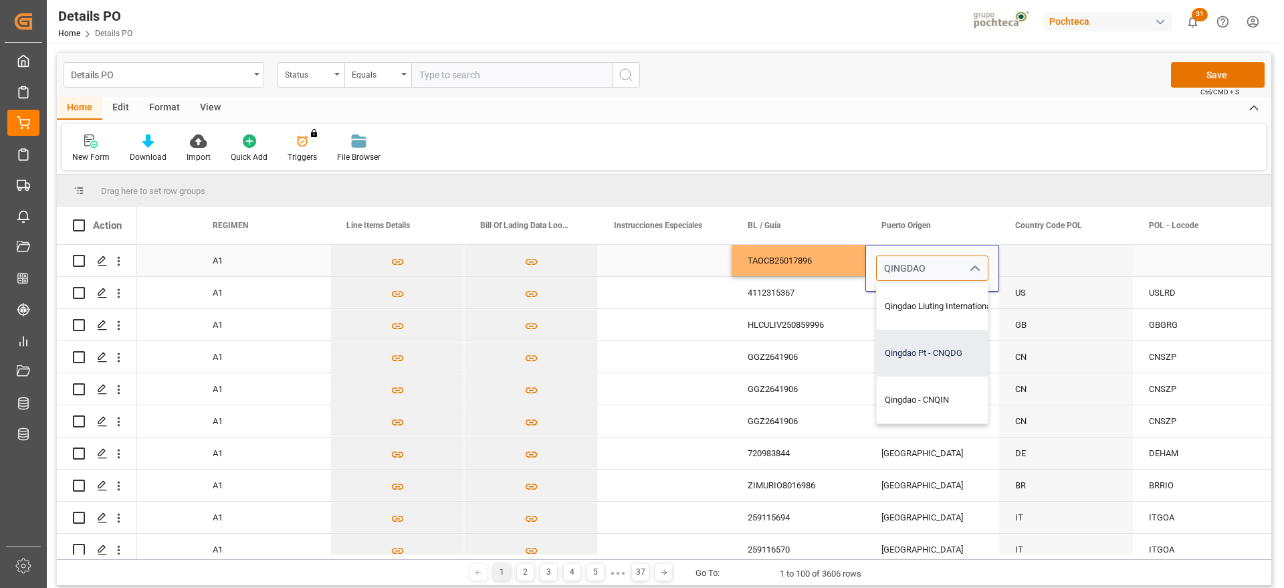
click at [934, 356] on div "Qingdao Pt - CNQDG" at bounding box center [963, 353] width 173 height 47
type input "Qingdao Pt - CNQDG"
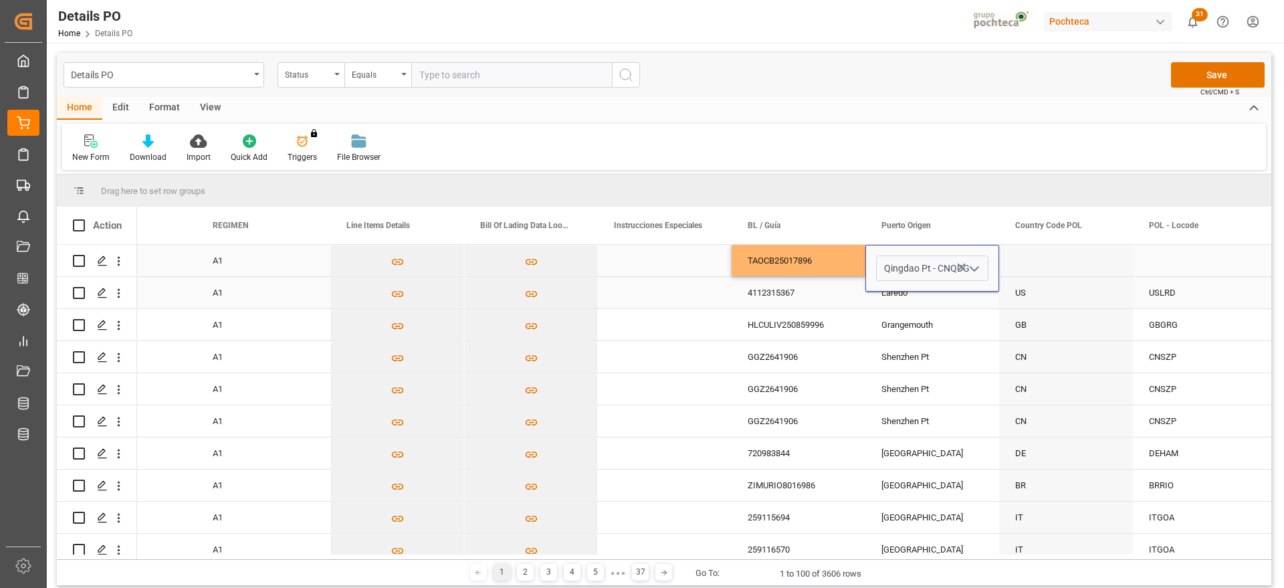
click at [1034, 267] on div "Press SPACE to select this row." at bounding box center [1066, 260] width 134 height 31
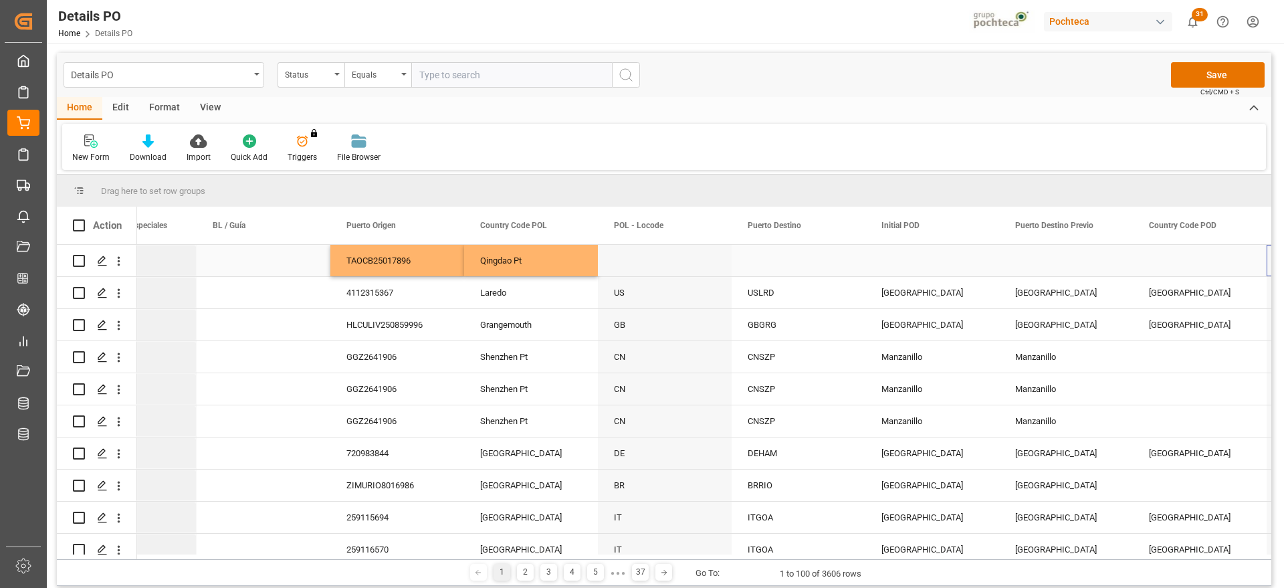
scroll to position [0, 5560]
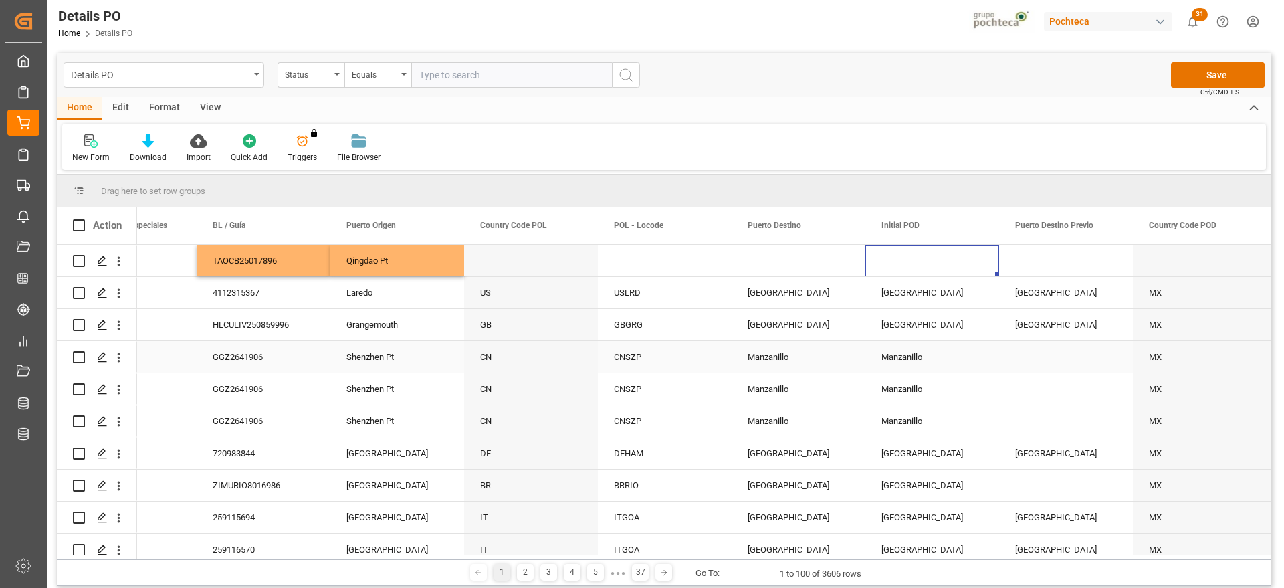
click at [914, 360] on div "Manzanillo" at bounding box center [933, 356] width 134 height 31
click at [921, 255] on div "Press SPACE to select this row." at bounding box center [933, 260] width 134 height 31
click at [889, 358] on div "Manzanillo" at bounding box center [933, 356] width 134 height 31
click at [913, 262] on div "Press SPACE to select this row." at bounding box center [933, 260] width 134 height 31
click at [931, 262] on div "Press SPACE to select this row." at bounding box center [933, 260] width 134 height 31
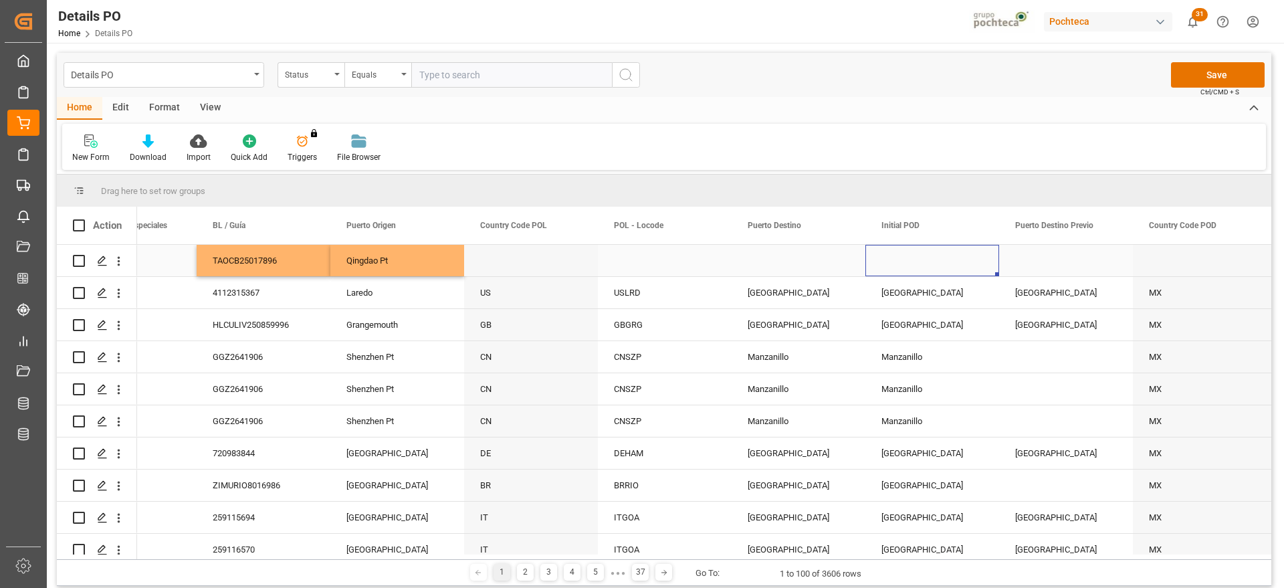
click at [931, 262] on div "Press SPACE to select this row." at bounding box center [933, 260] width 134 height 31
click at [1044, 254] on div "Press SPACE to select this row." at bounding box center [1066, 260] width 134 height 31
click at [1044, 257] on div "Press SPACE to select this row." at bounding box center [1066, 260] width 134 height 31
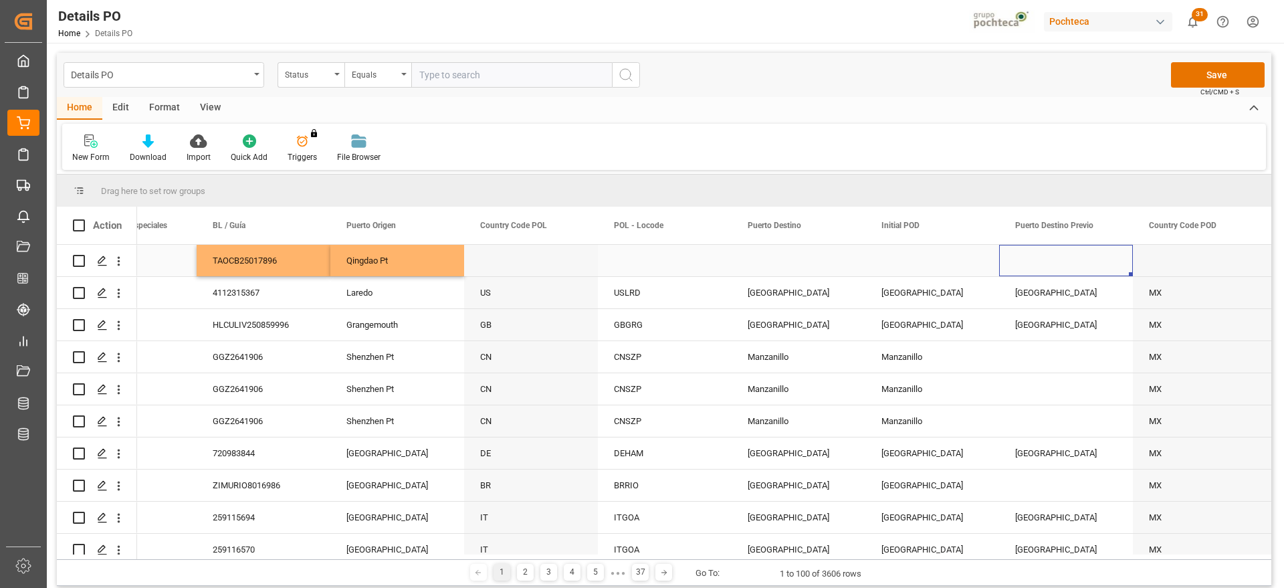
click at [769, 256] on div "Press SPACE to select this row." at bounding box center [799, 260] width 134 height 31
click at [769, 256] on input "Press SPACE to select this row." at bounding box center [799, 268] width 112 height 25
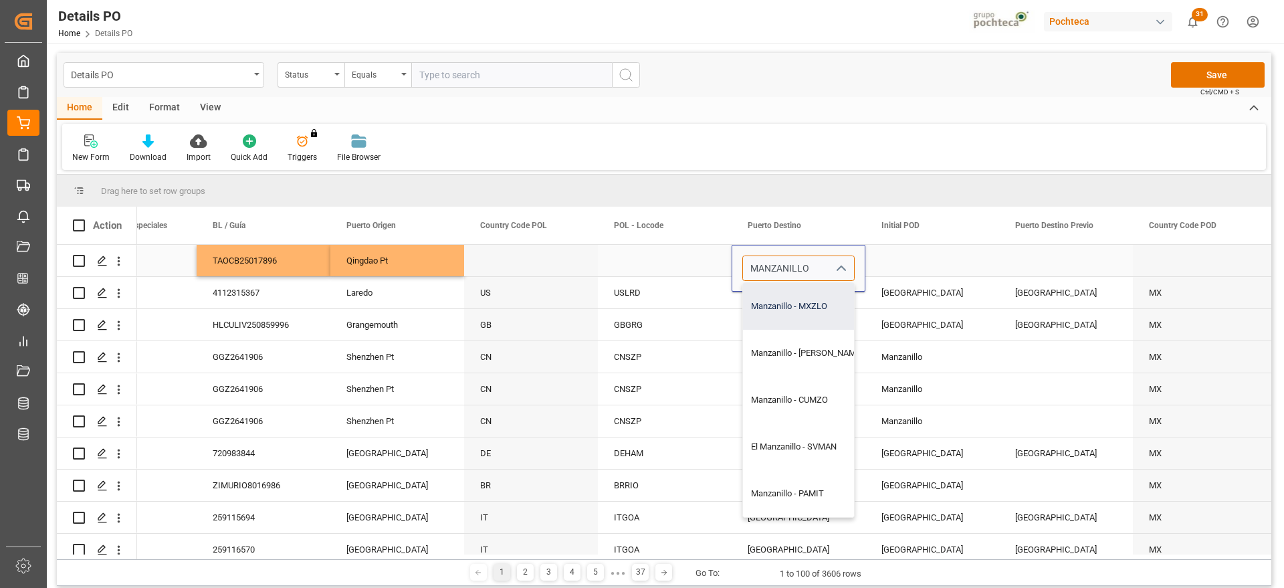
click at [791, 316] on div "Manzanillo - MXZLO" at bounding box center [807, 306] width 128 height 47
type input "Manzanillo - MXZLO"
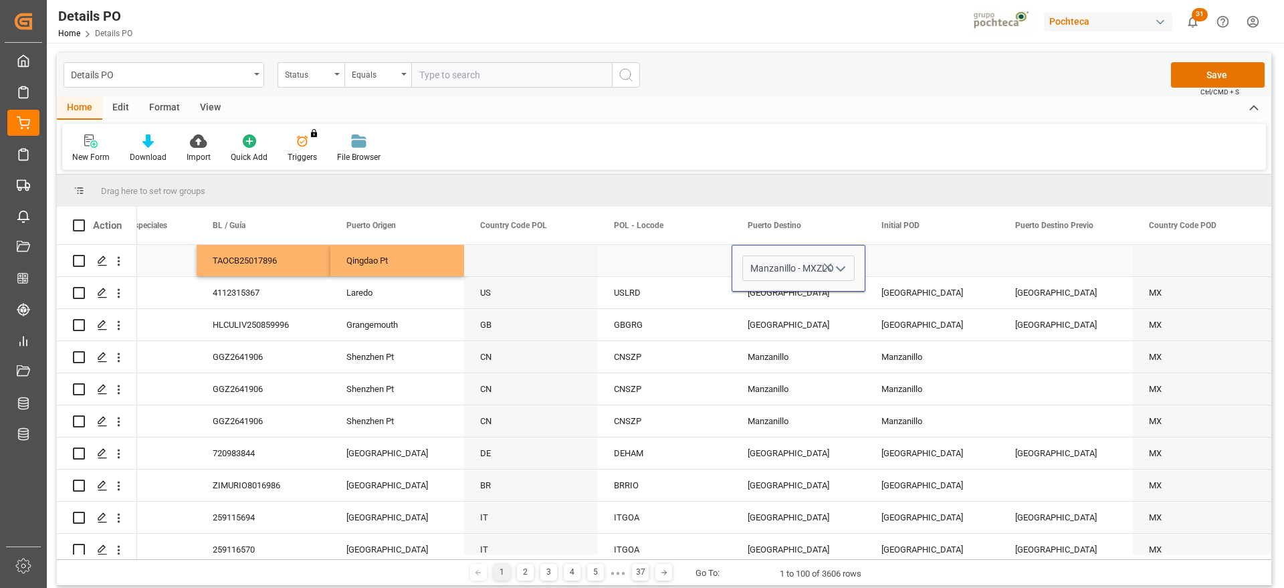
click at [921, 261] on div "Press SPACE to select this row." at bounding box center [933, 260] width 134 height 31
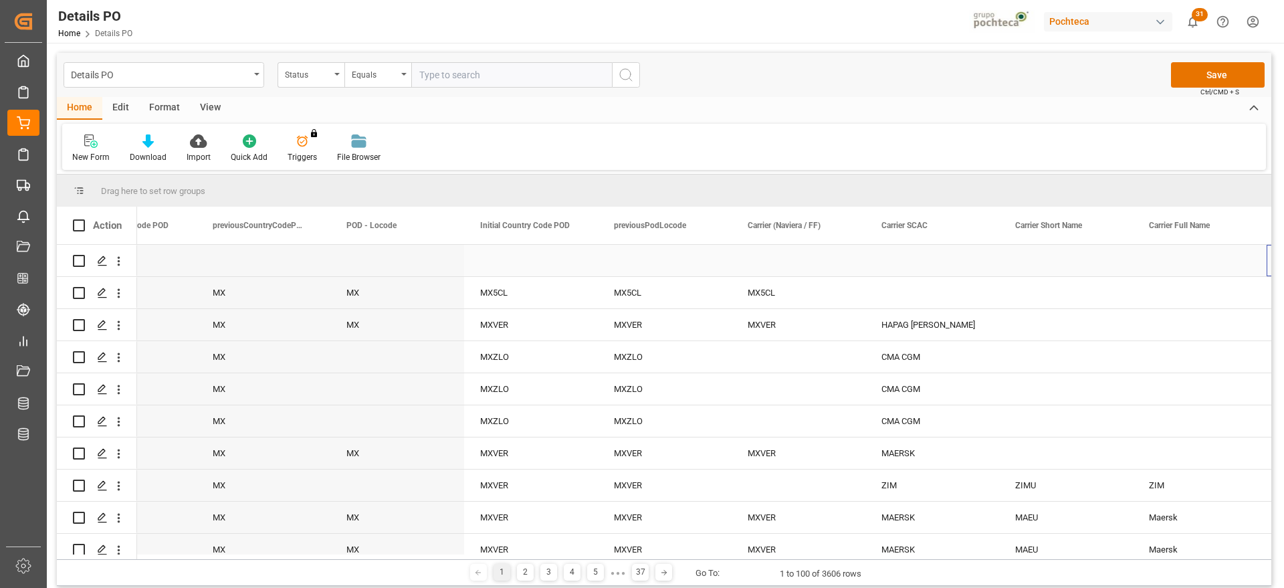
scroll to position [0, 6764]
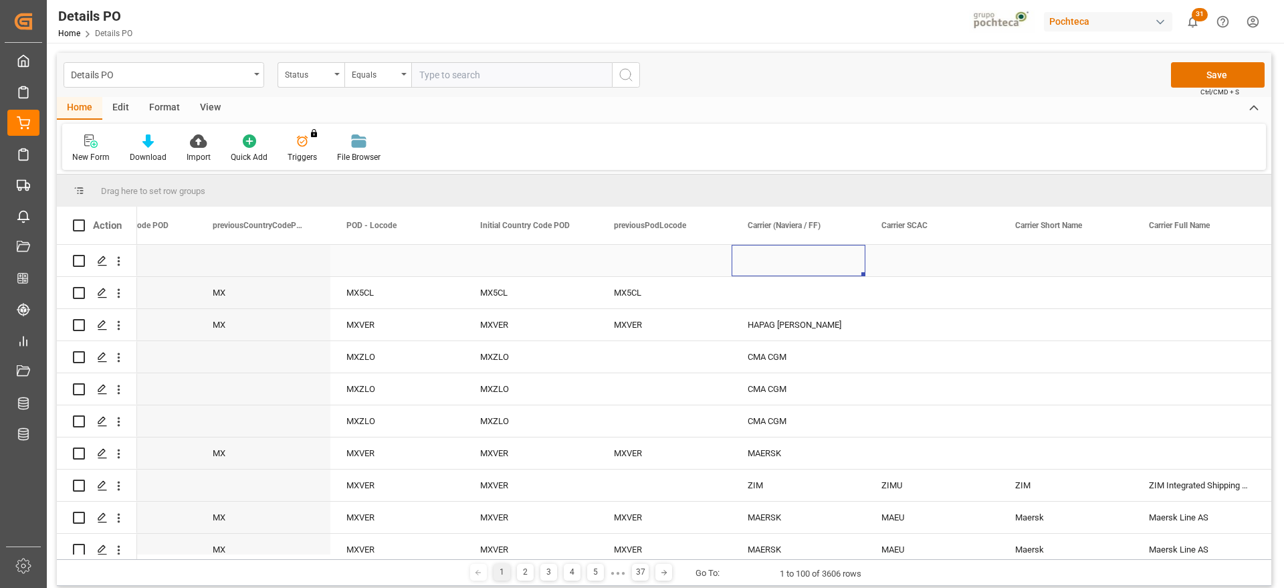
click at [771, 258] on div "Press SPACE to select this row." at bounding box center [799, 260] width 134 height 31
click at [771, 258] on input "Press SPACE to select this row." at bounding box center [799, 268] width 112 height 25
type input "RCL"
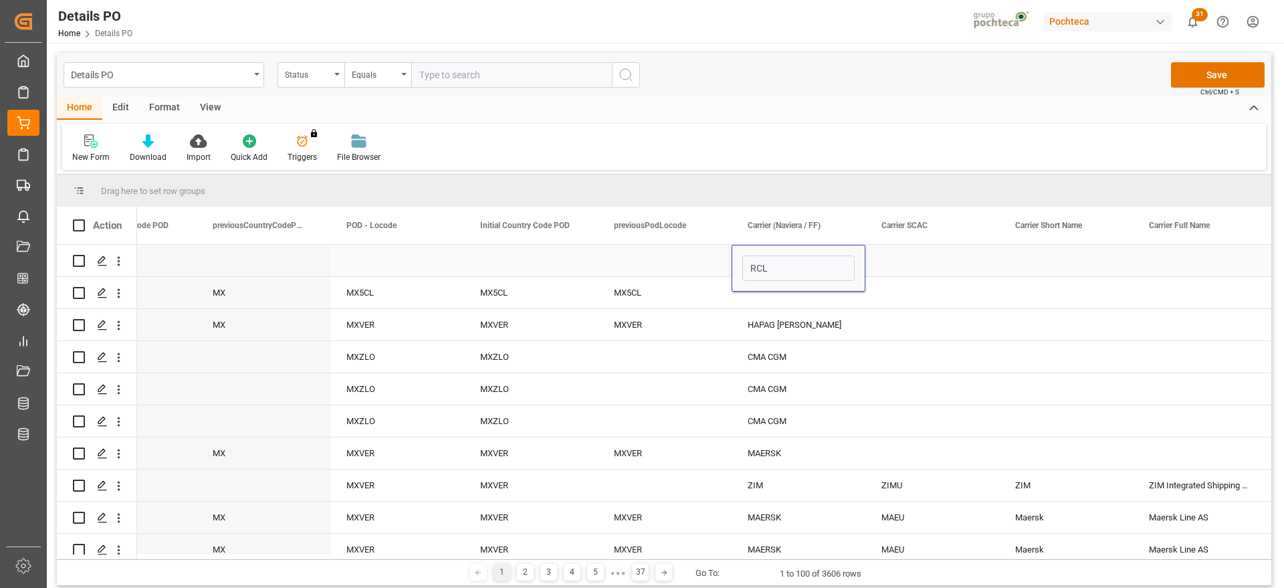
click at [958, 261] on div "Press SPACE to select this row." at bounding box center [933, 260] width 134 height 31
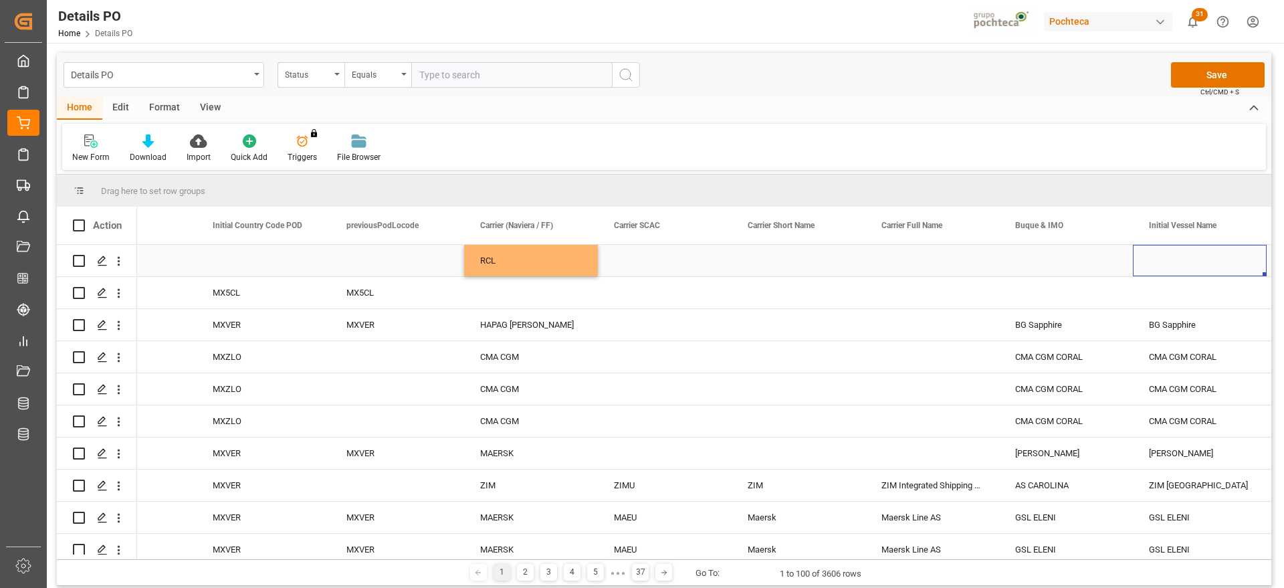
scroll to position [0, 7166]
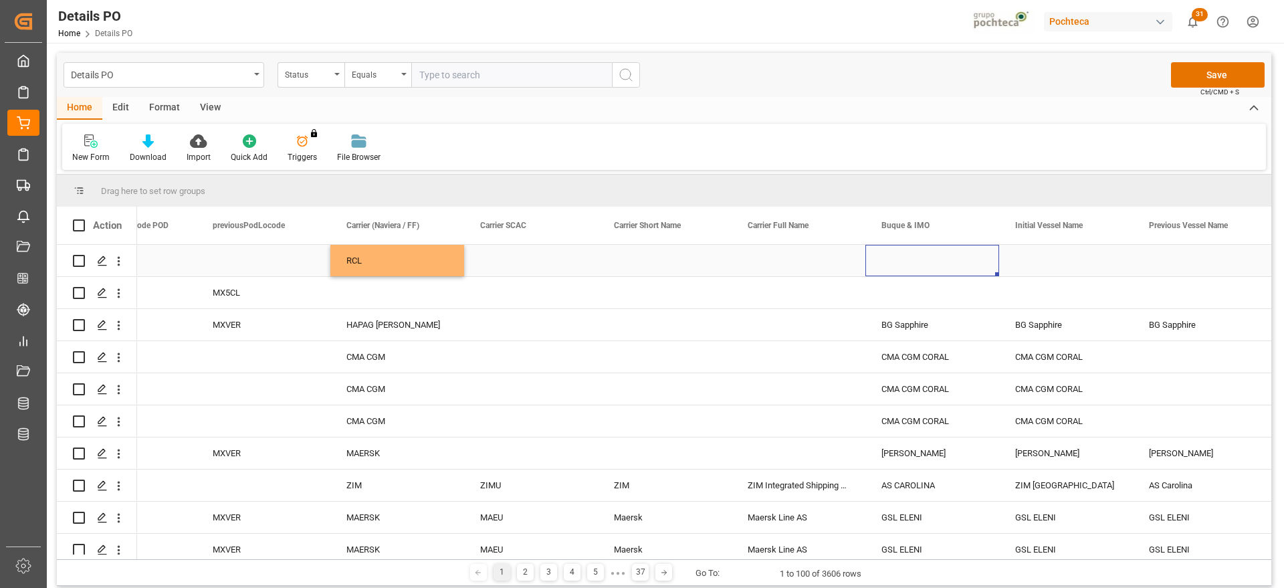
click at [899, 264] on div "Press SPACE to select this row." at bounding box center [933, 260] width 134 height 31
click at [899, 264] on input "Press SPACE to select this row." at bounding box center [932, 268] width 112 height 25
click at [951, 312] on div "REN JIAN 27 - 9484510" at bounding box center [942, 306] width 131 height 47
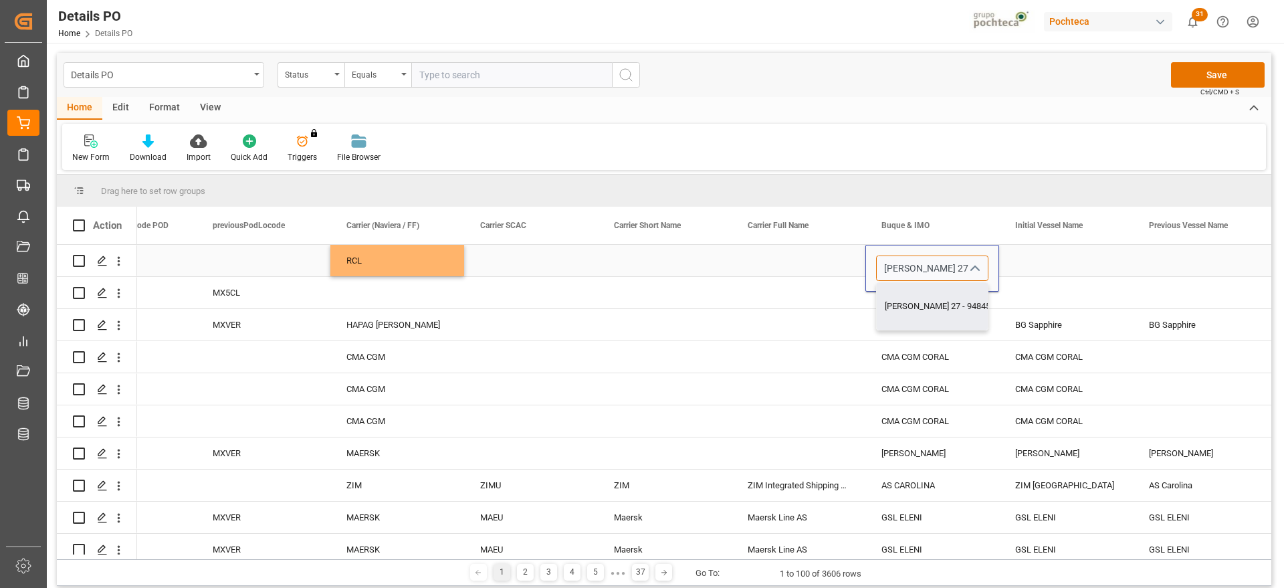
type input "REN JIAN 27 - 9484510"
click at [1054, 259] on div "Press SPACE to select this row." at bounding box center [1066, 260] width 134 height 31
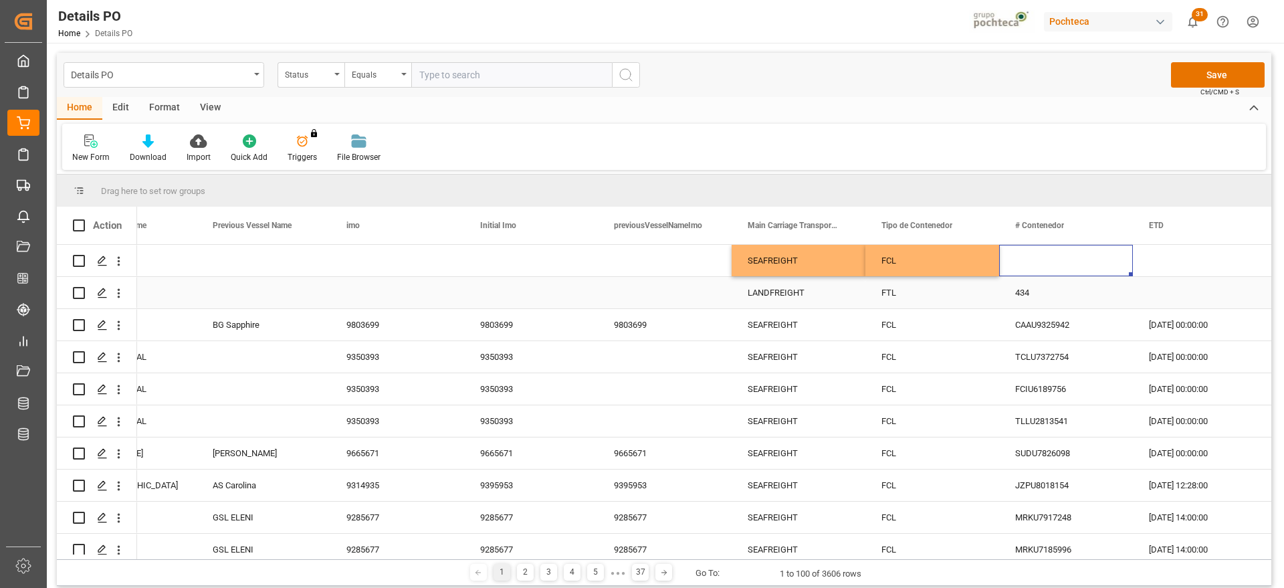
click at [1038, 264] on div "Press SPACE to select this row." at bounding box center [1066, 260] width 134 height 31
click at [1038, 264] on input "Press SPACE to select this row." at bounding box center [1066, 268] width 112 height 25
type input "CAIU3437336"
click at [1189, 268] on div "Press SPACE to select this row." at bounding box center [1200, 260] width 134 height 31
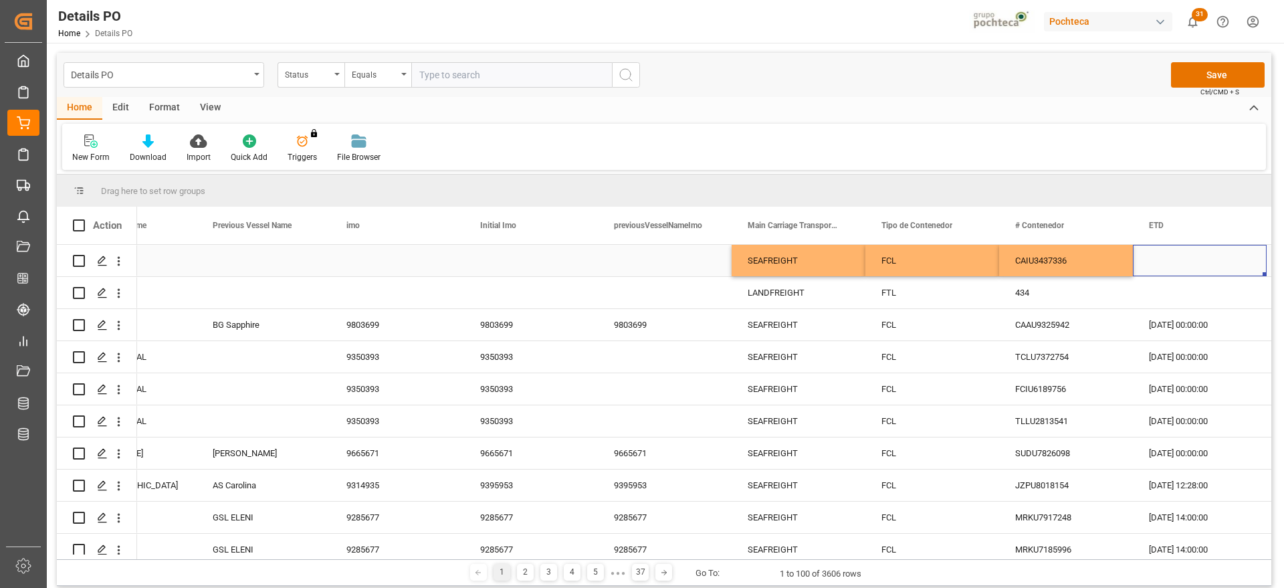
click at [1176, 254] on div "Press SPACE to select this row." at bounding box center [1200, 260] width 134 height 31
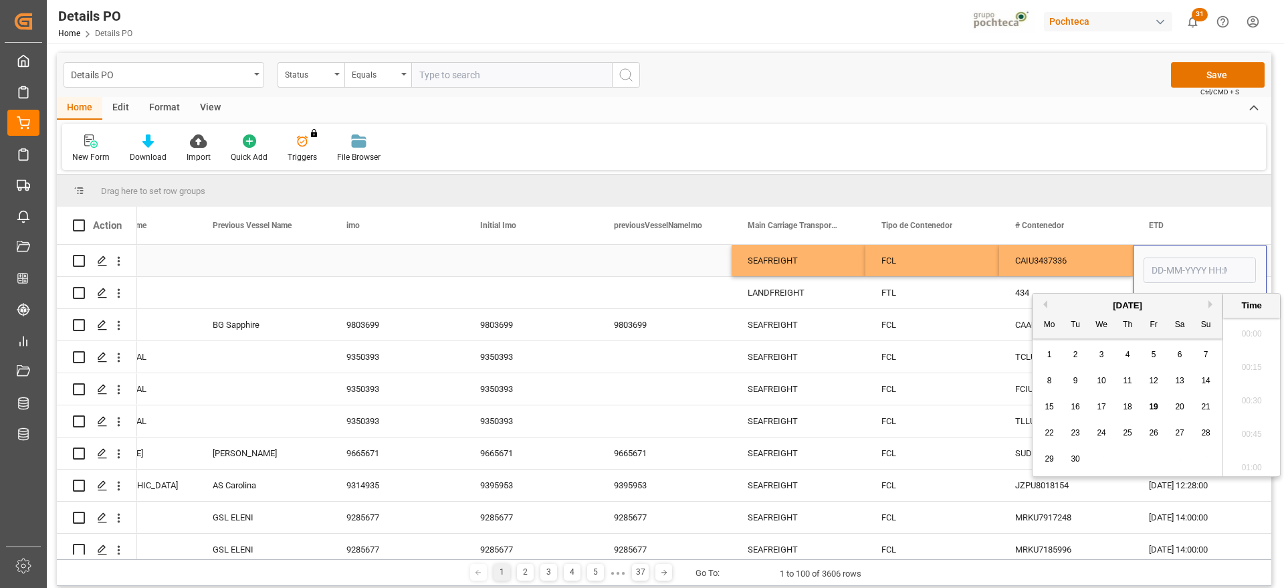
scroll to position [1610, 0]
click at [1179, 262] on input "Press SPACE to select this row." at bounding box center [1200, 270] width 112 height 25
click at [1101, 377] on span "10" at bounding box center [1101, 380] width 9 height 9
type input "10-09-2025 00:00"
click at [1092, 258] on div "CAIU3437336" at bounding box center [1066, 260] width 134 height 31
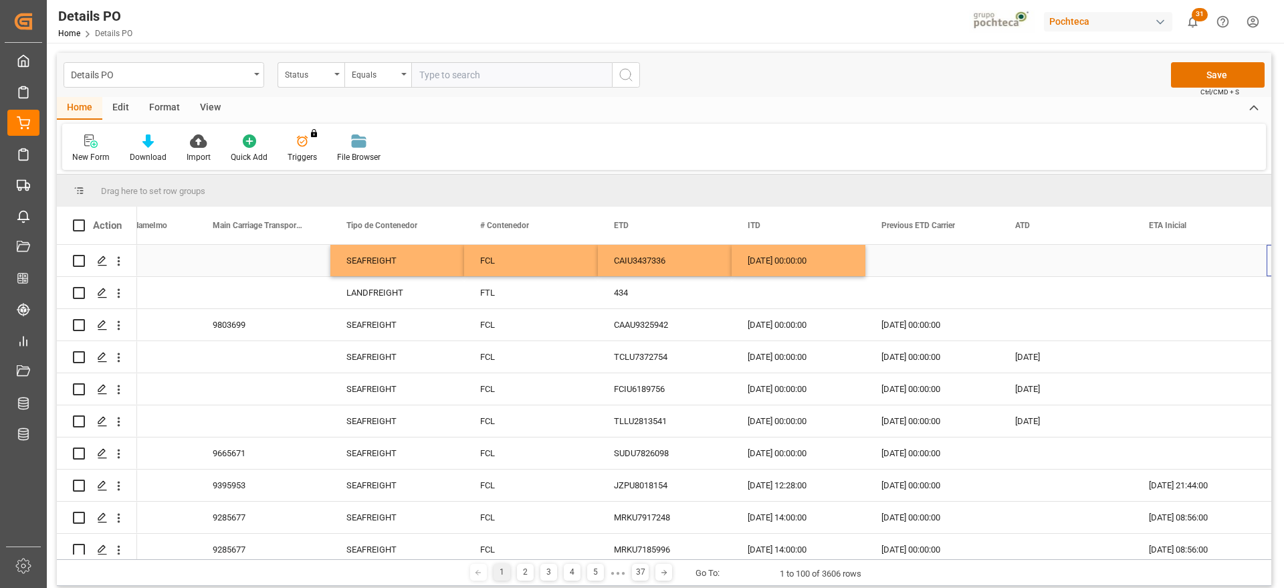
scroll to position [0, 8637]
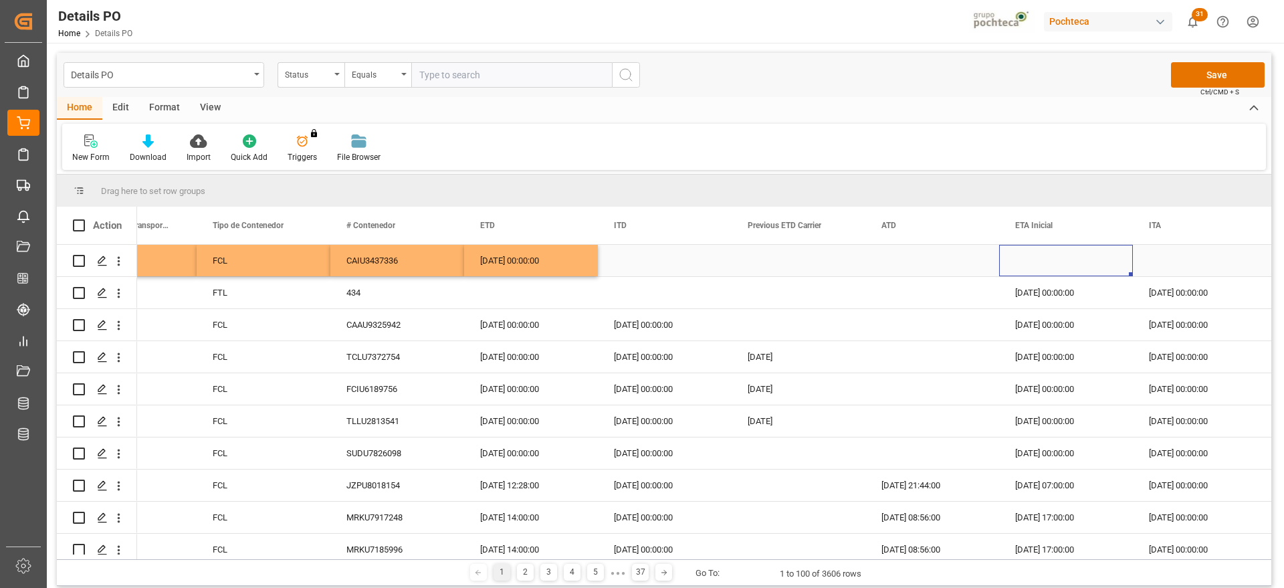
click at [1070, 263] on div "Press SPACE to select this row." at bounding box center [1066, 260] width 134 height 31
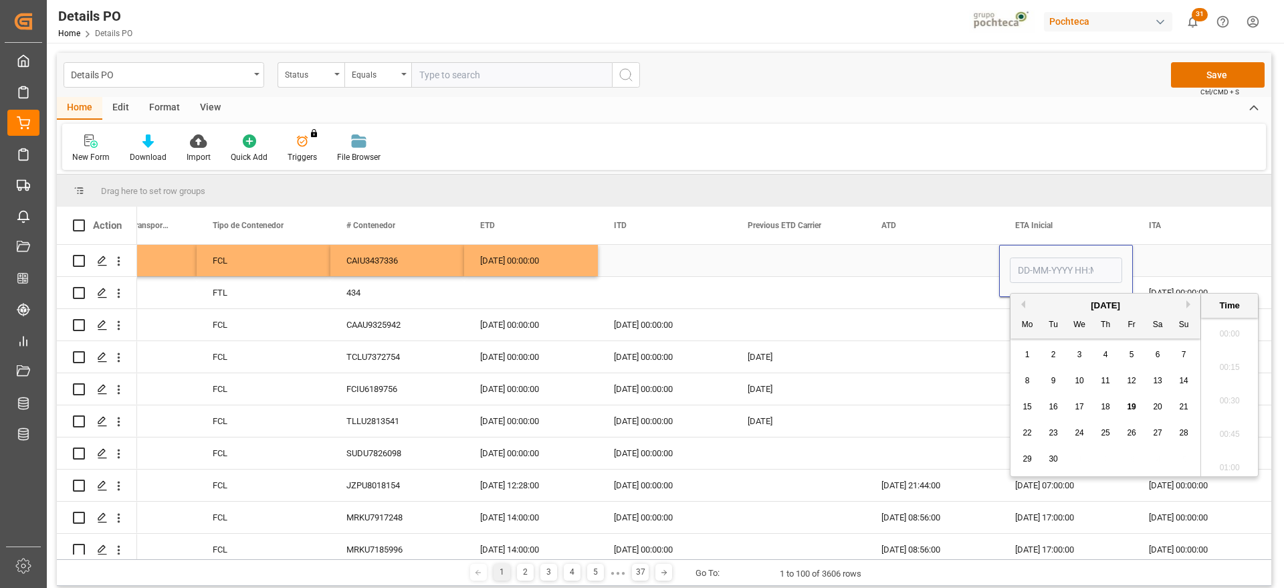
click at [1065, 262] on input "Press SPACE to select this row." at bounding box center [1066, 270] width 112 height 25
click at [1160, 435] on span "27" at bounding box center [1157, 432] width 9 height 9
type input "27-09-2025 00:00"
click at [1157, 252] on div "Press SPACE to select this row." at bounding box center [1200, 260] width 134 height 31
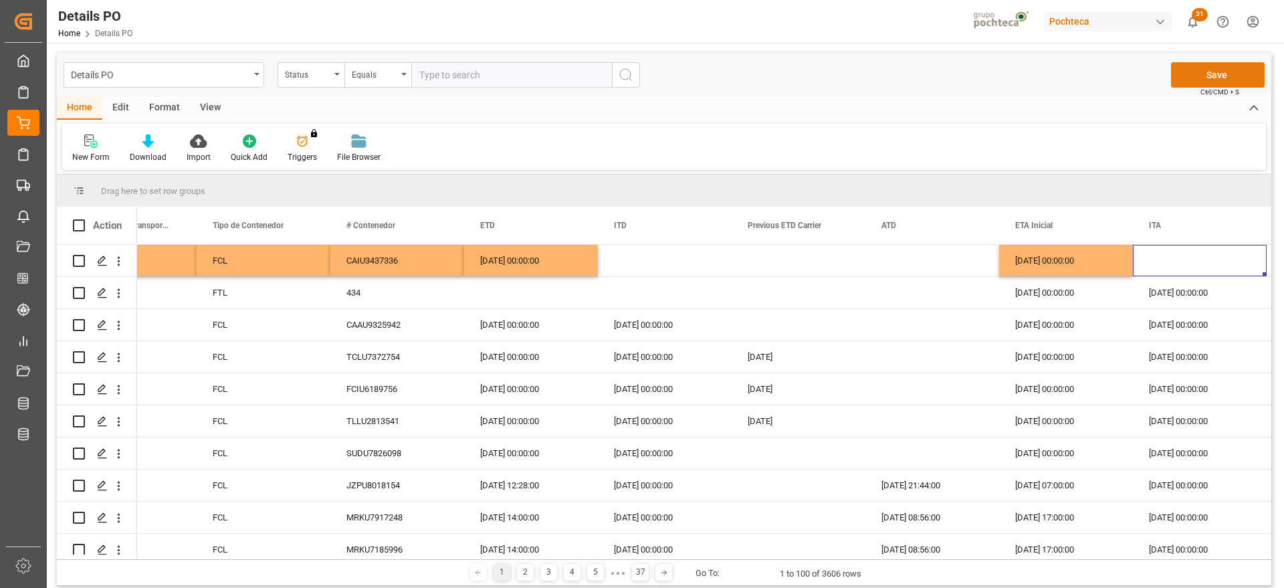
click at [1223, 73] on button "Save" at bounding box center [1218, 74] width 94 height 25
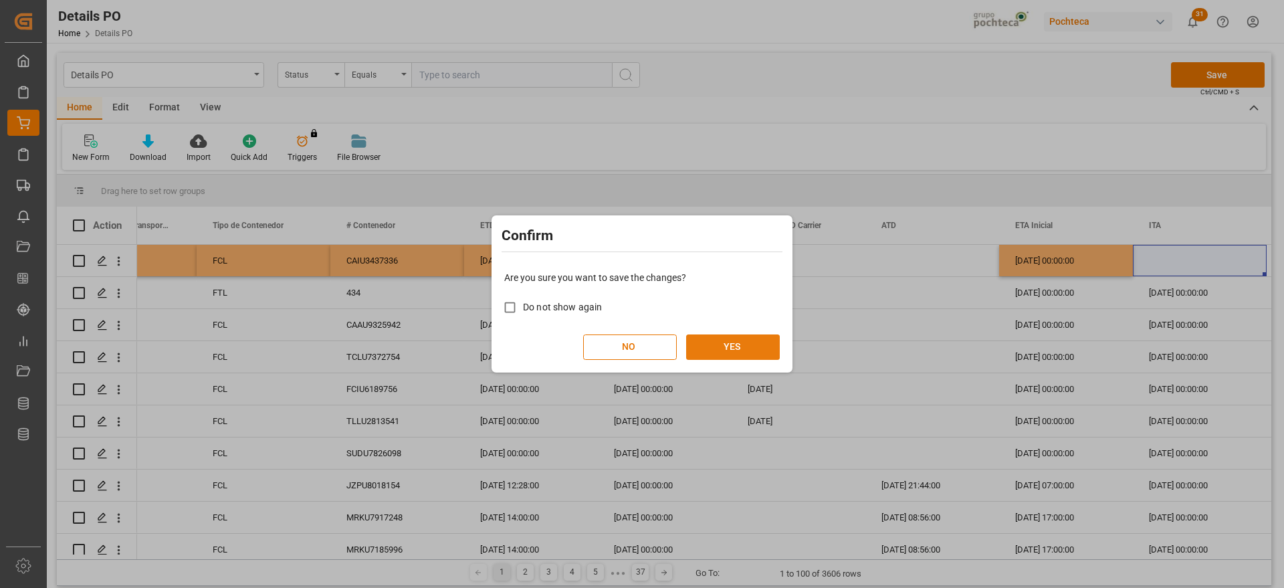
click at [751, 337] on button "YES" at bounding box center [733, 346] width 94 height 25
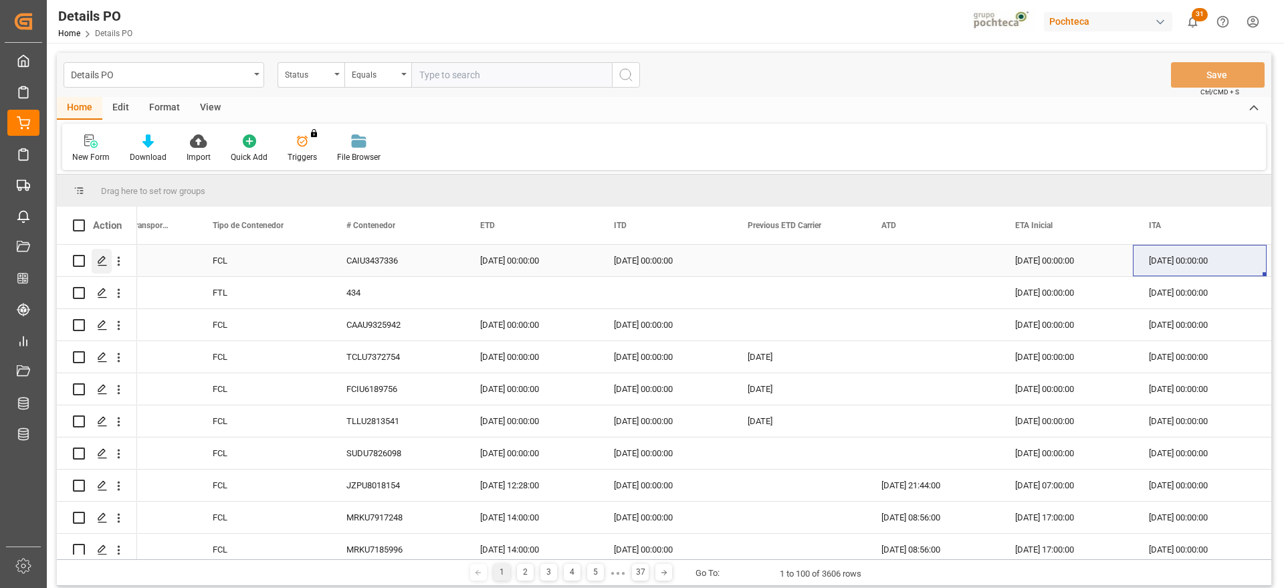
click at [100, 260] on polygon "Press SPACE to select this row." at bounding box center [101, 260] width 7 height 7
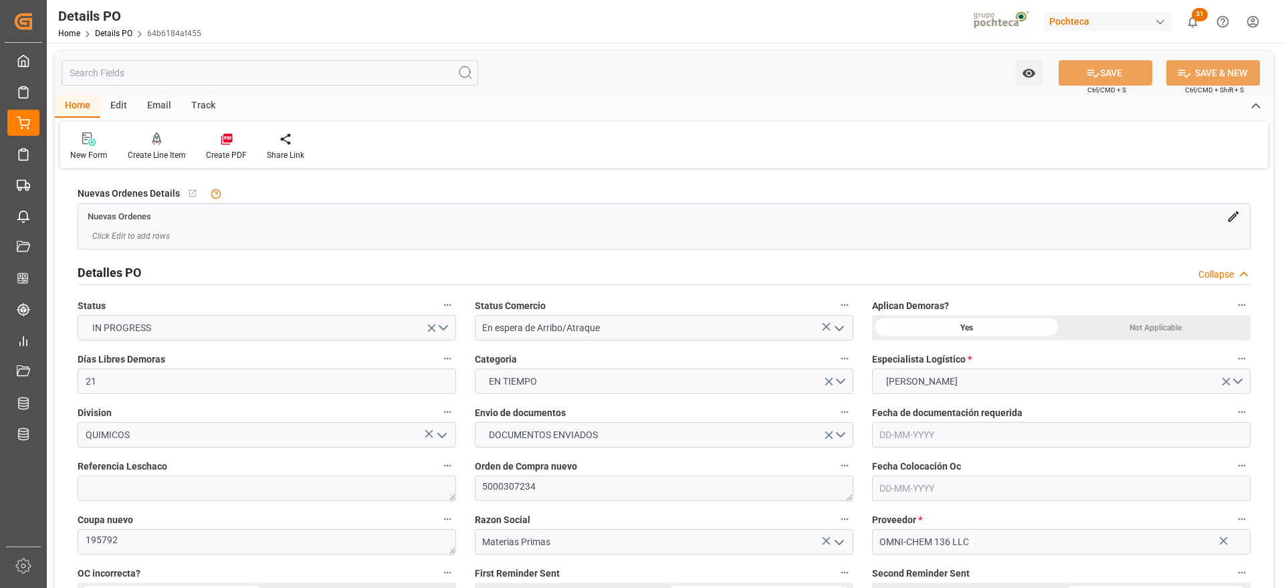
type input "21"
type input "[DATE]"
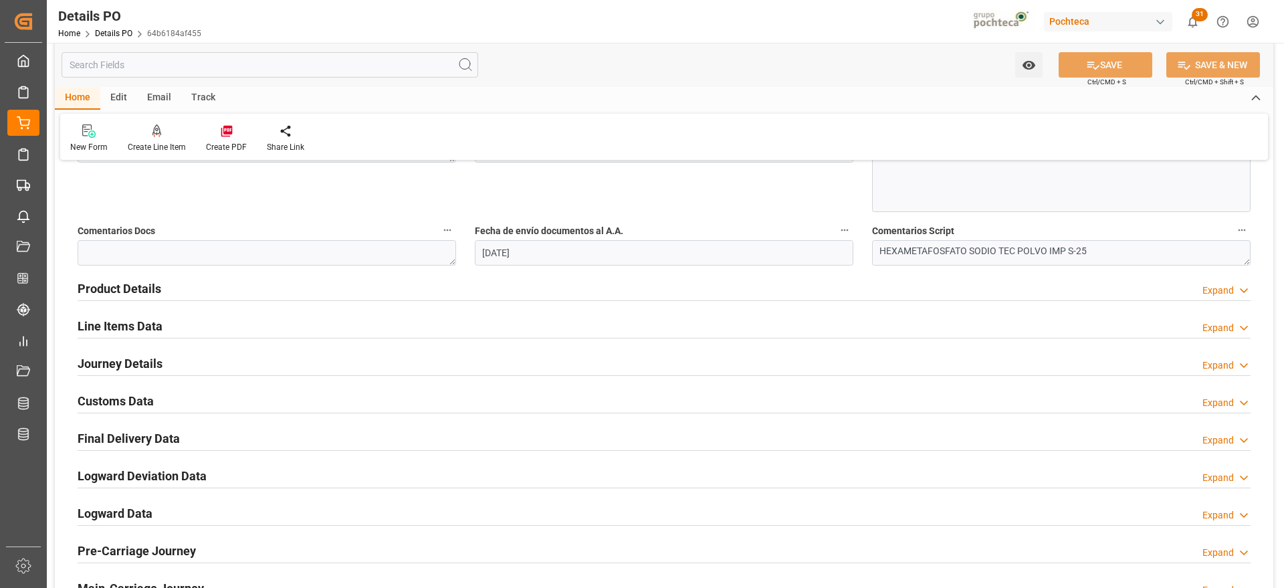
scroll to position [753, 0]
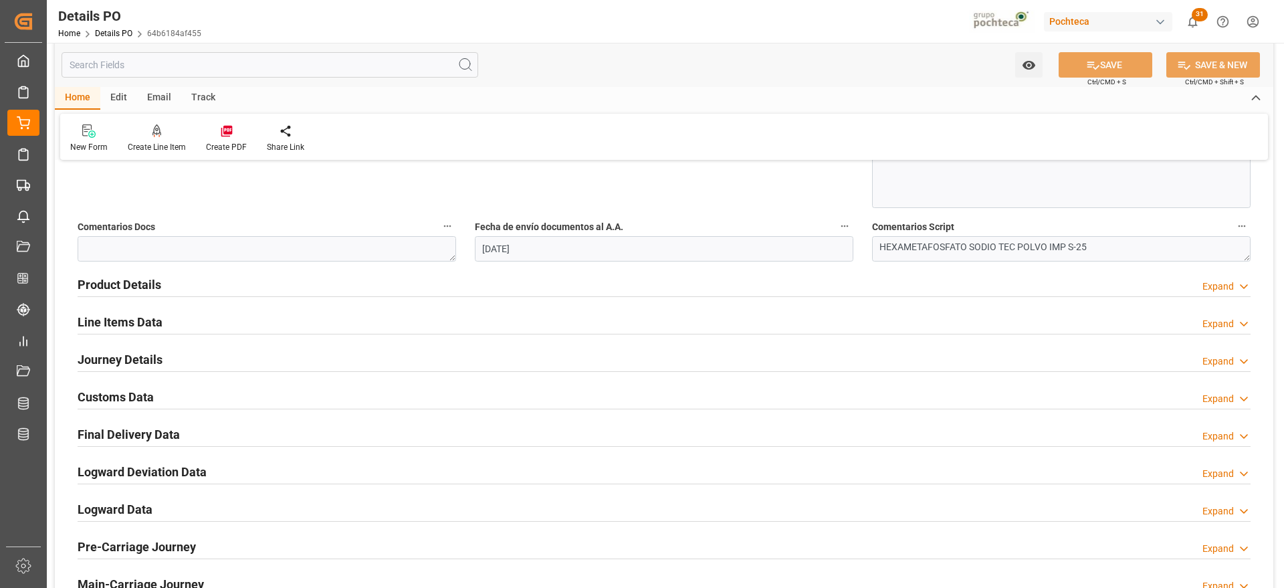
click at [139, 391] on h2 "Customs Data" at bounding box center [116, 397] width 76 height 18
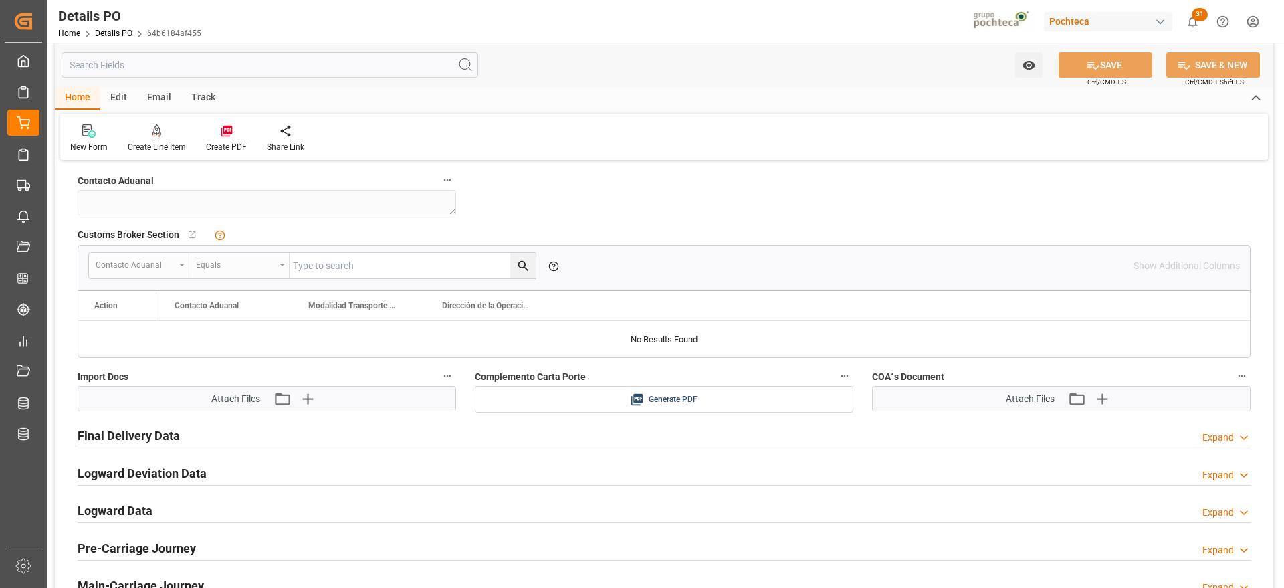
scroll to position [1003, 0]
click at [304, 396] on icon "button" at bounding box center [306, 397] width 21 height 21
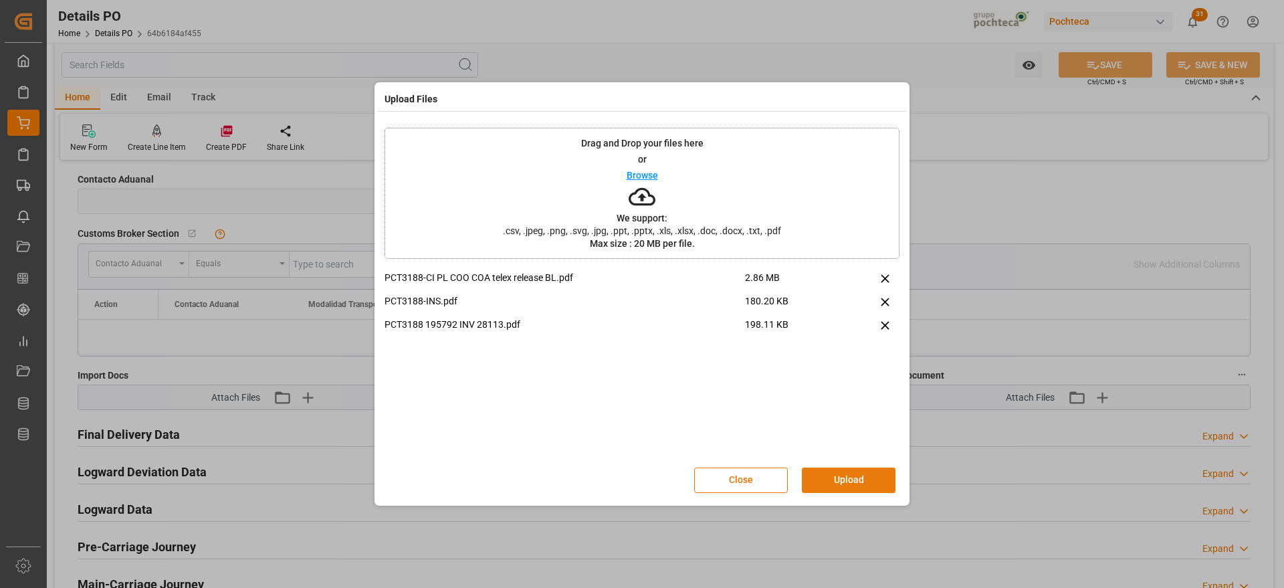
click at [857, 482] on button "Upload" at bounding box center [849, 480] width 94 height 25
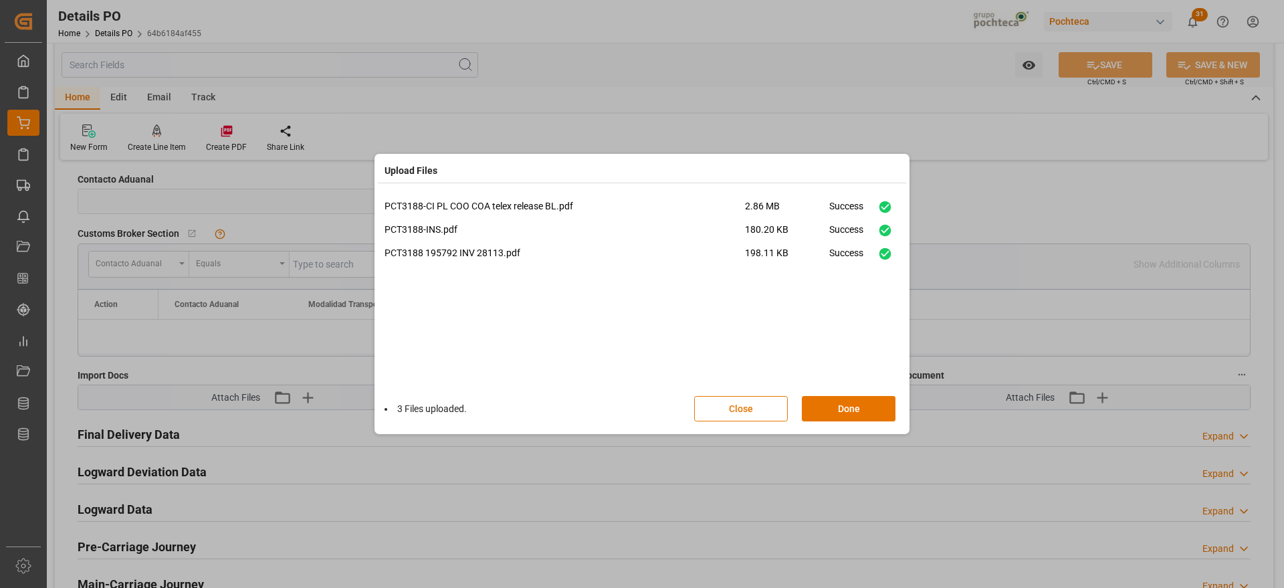
click at [848, 413] on button "Done" at bounding box center [849, 408] width 94 height 25
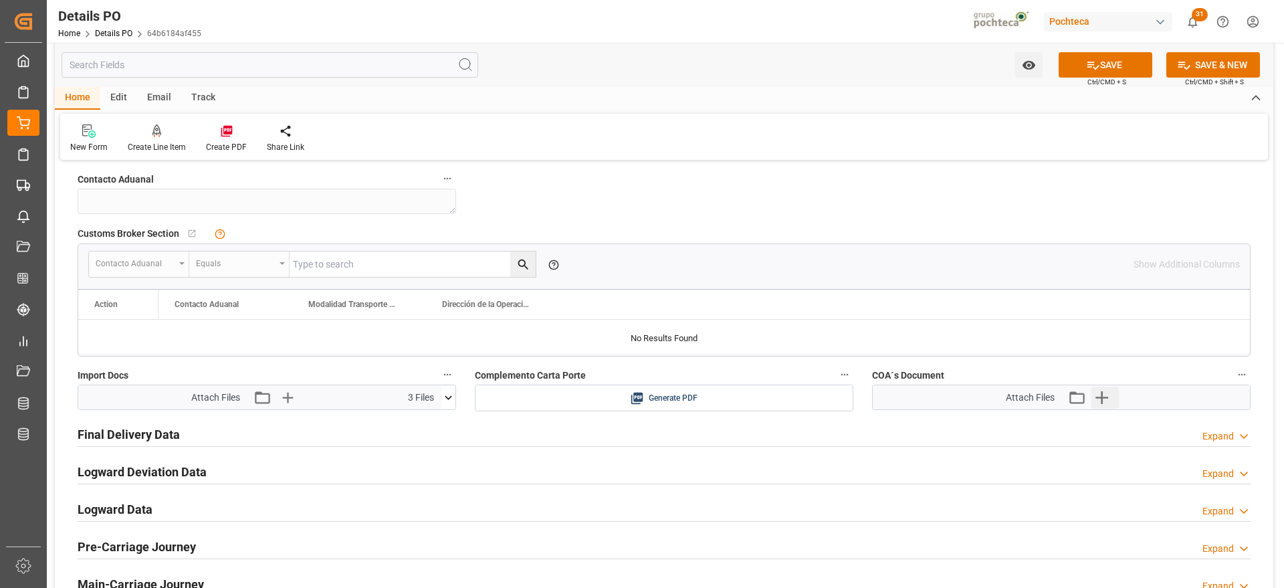
click at [1100, 400] on icon "button" at bounding box center [1101, 397] width 21 height 21
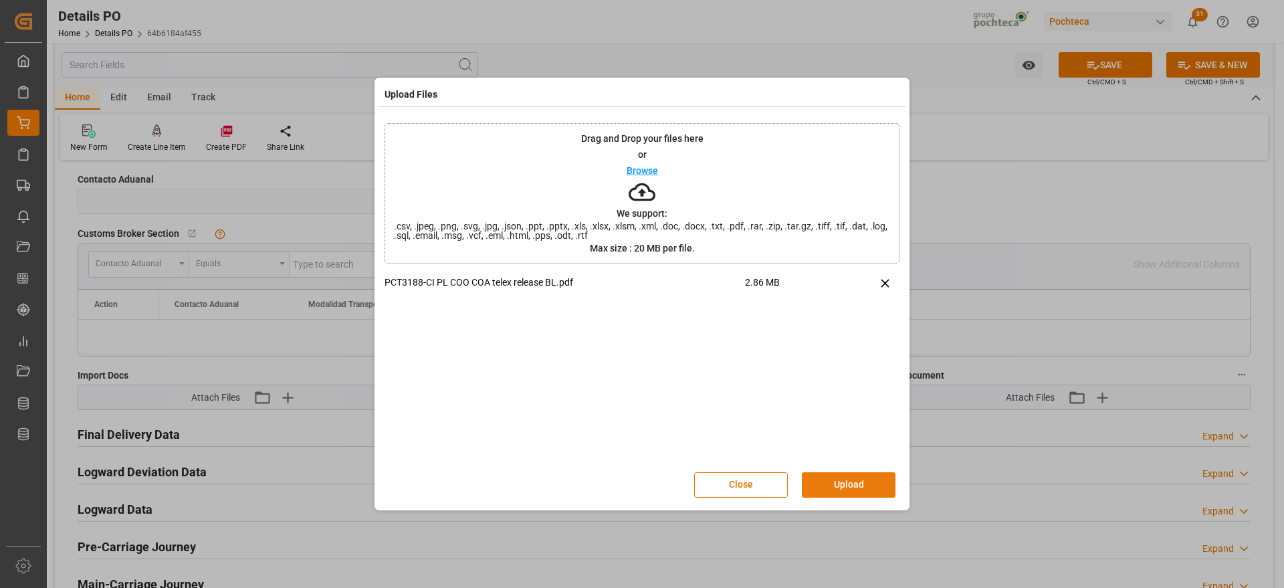
click at [858, 482] on button "Upload" at bounding box center [849, 484] width 94 height 25
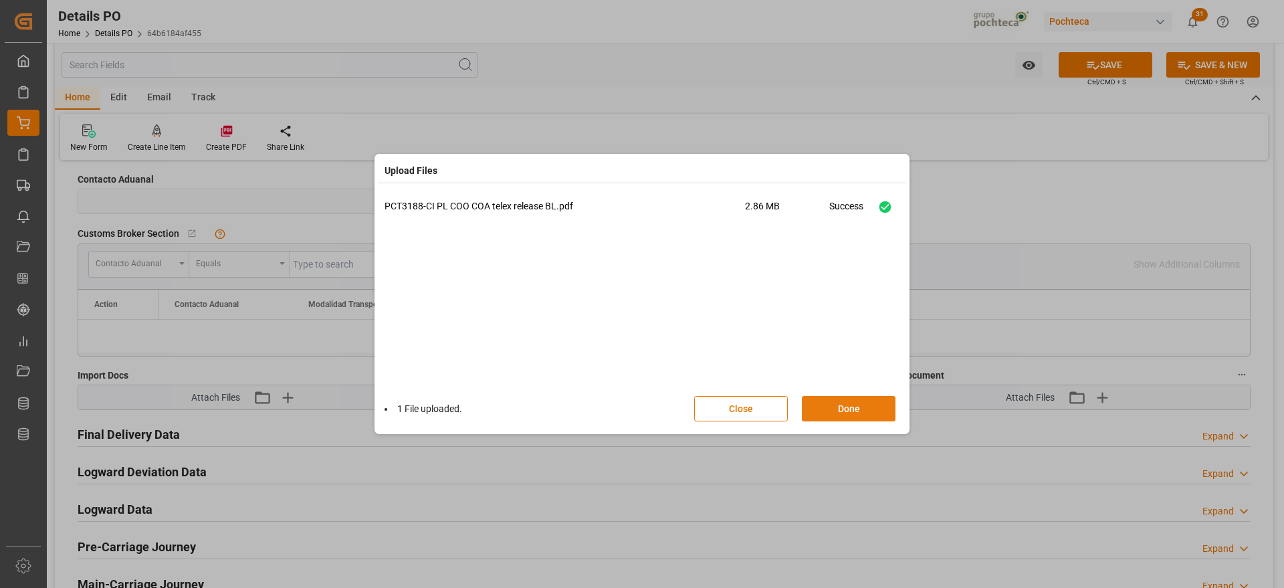
click at [850, 411] on button "Done" at bounding box center [849, 408] width 94 height 25
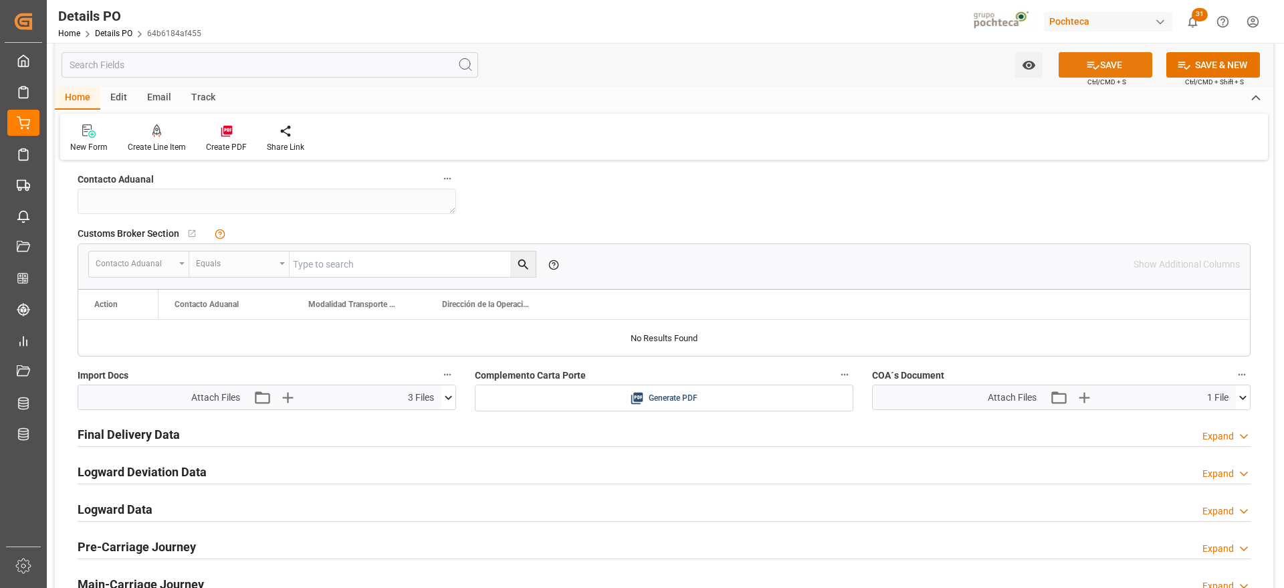
click at [1113, 62] on button "SAVE" at bounding box center [1106, 64] width 94 height 25
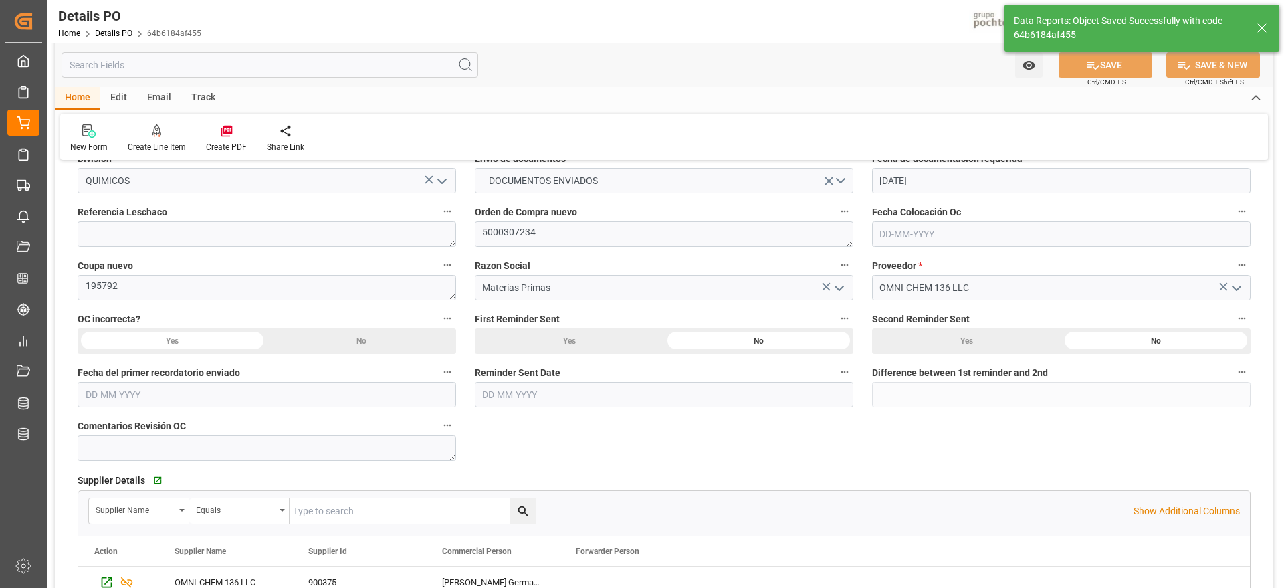
scroll to position [84, 0]
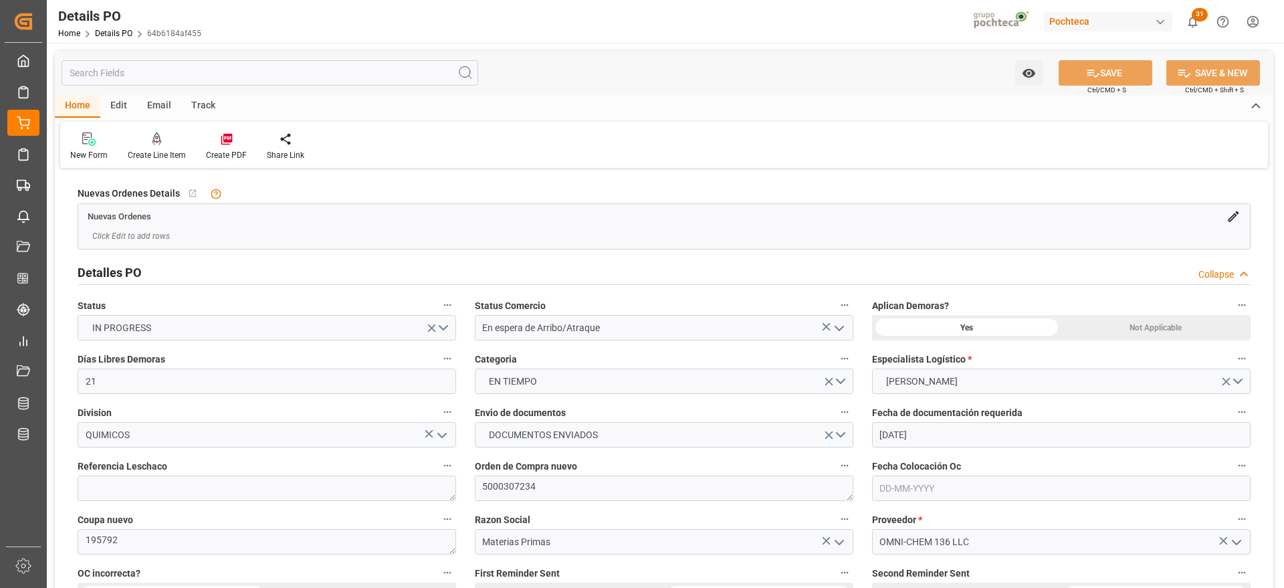
scroll to position [84, 0]
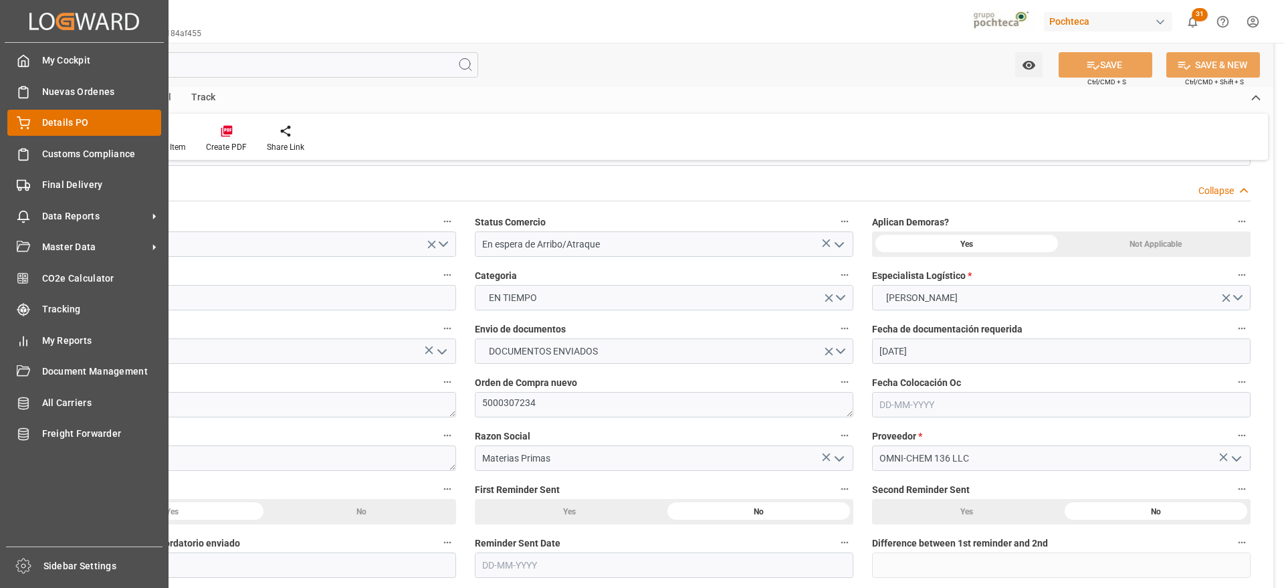
click at [37, 123] on div "Details PO Details PO" at bounding box center [84, 123] width 154 height 26
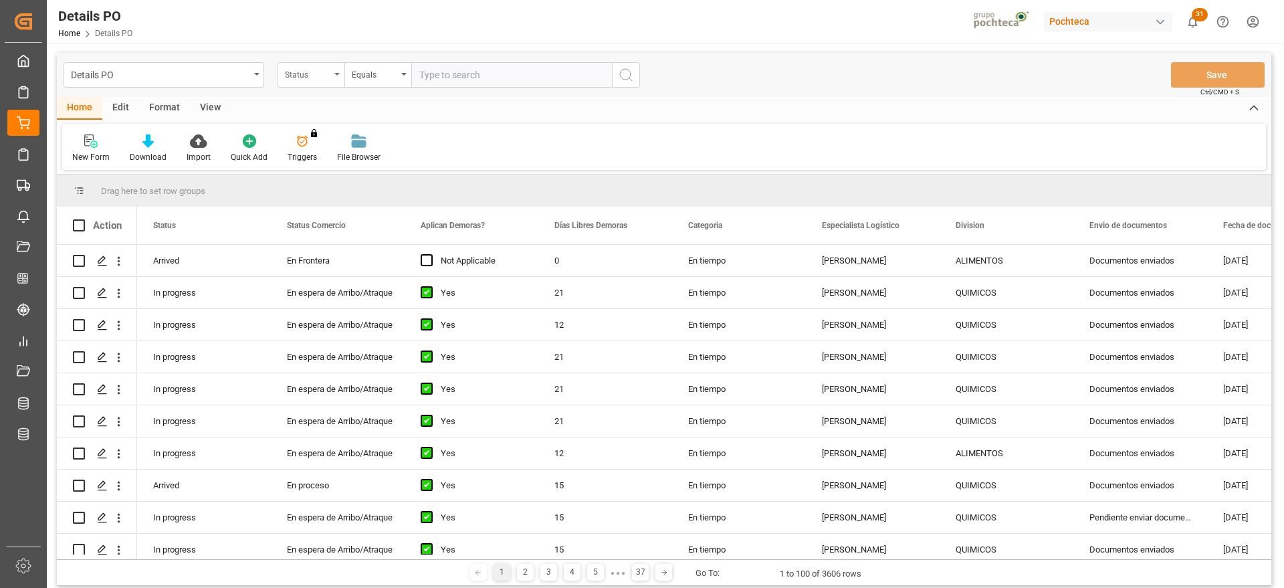
click at [322, 77] on div "Status" at bounding box center [307, 73] width 45 height 15
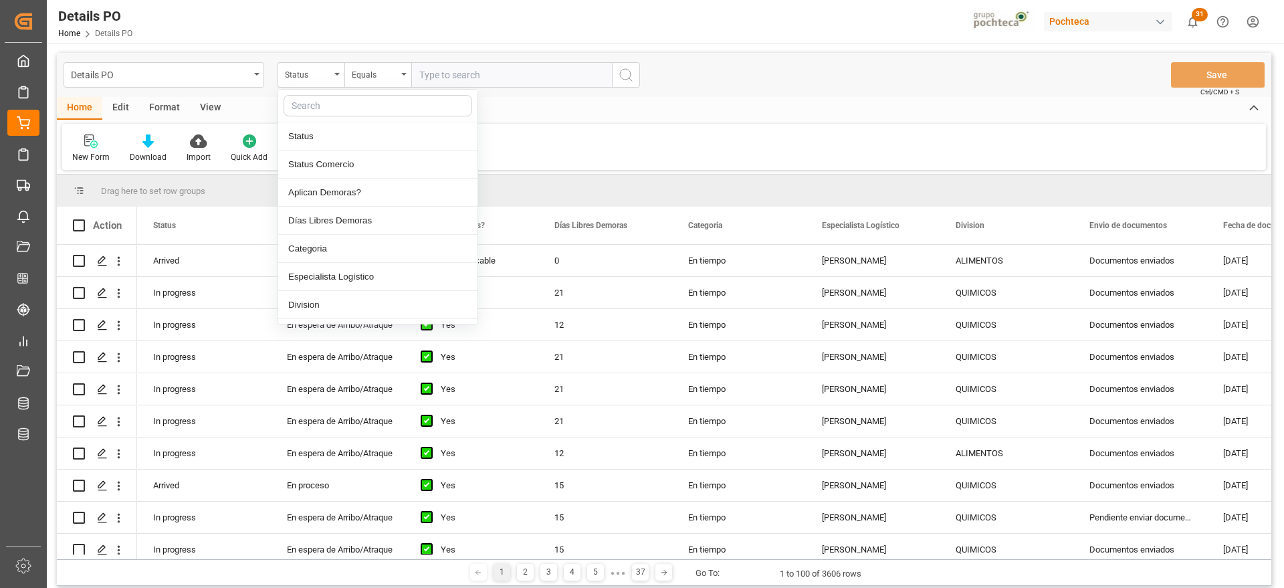
click at [324, 99] on input "text" at bounding box center [378, 105] width 189 height 21
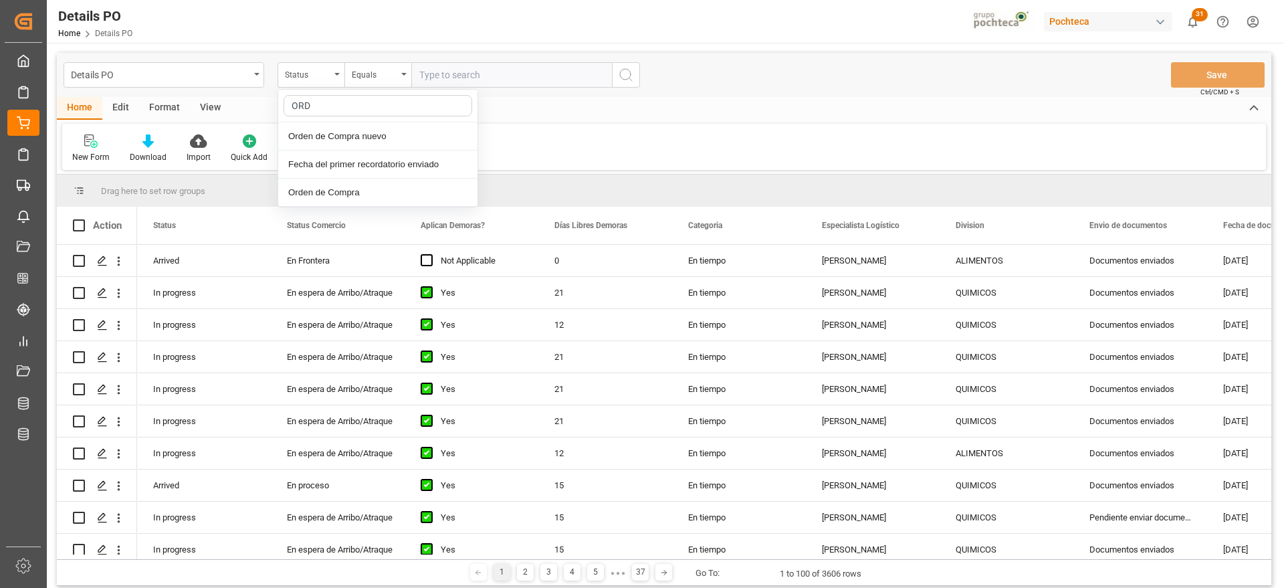
type input "ORDE"
click at [341, 137] on div "Orden de Compra nuevo" at bounding box center [377, 136] width 199 height 28
click at [462, 80] on input "text" at bounding box center [511, 74] width 201 height 25
paste input "5000308294"
type input "5000308294"
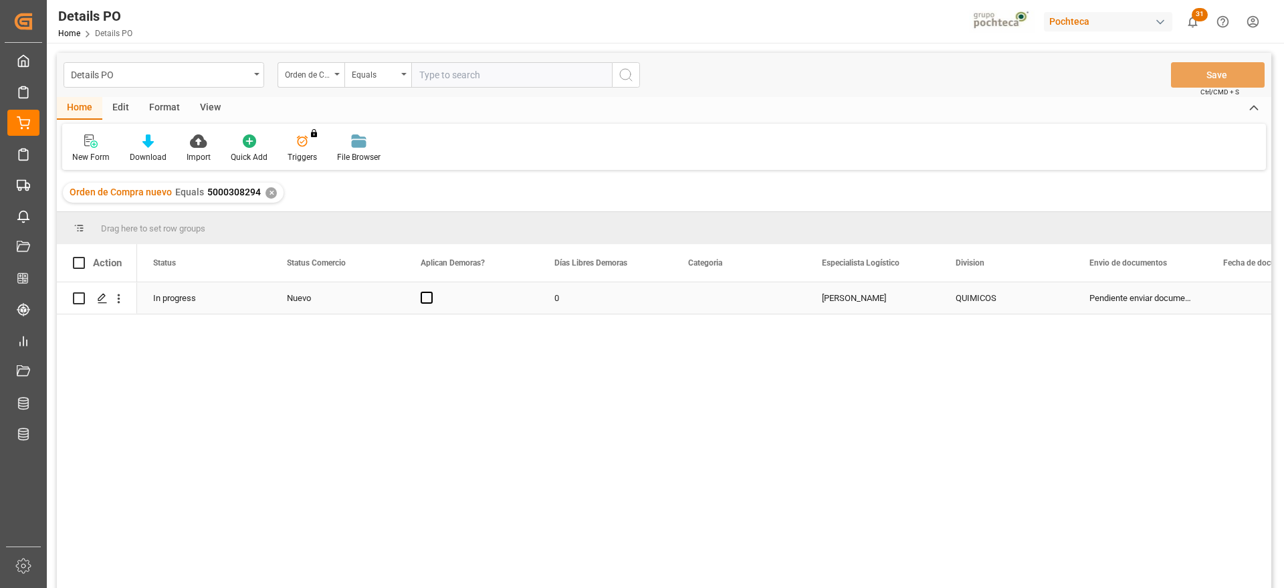
click at [508, 306] on div "Press SPACE to select this row." at bounding box center [472, 297] width 134 height 31
click at [326, 295] on div "Nuevo" at bounding box center [338, 298] width 102 height 31
click at [386, 304] on icon "open menu" at bounding box center [380, 306] width 16 height 16
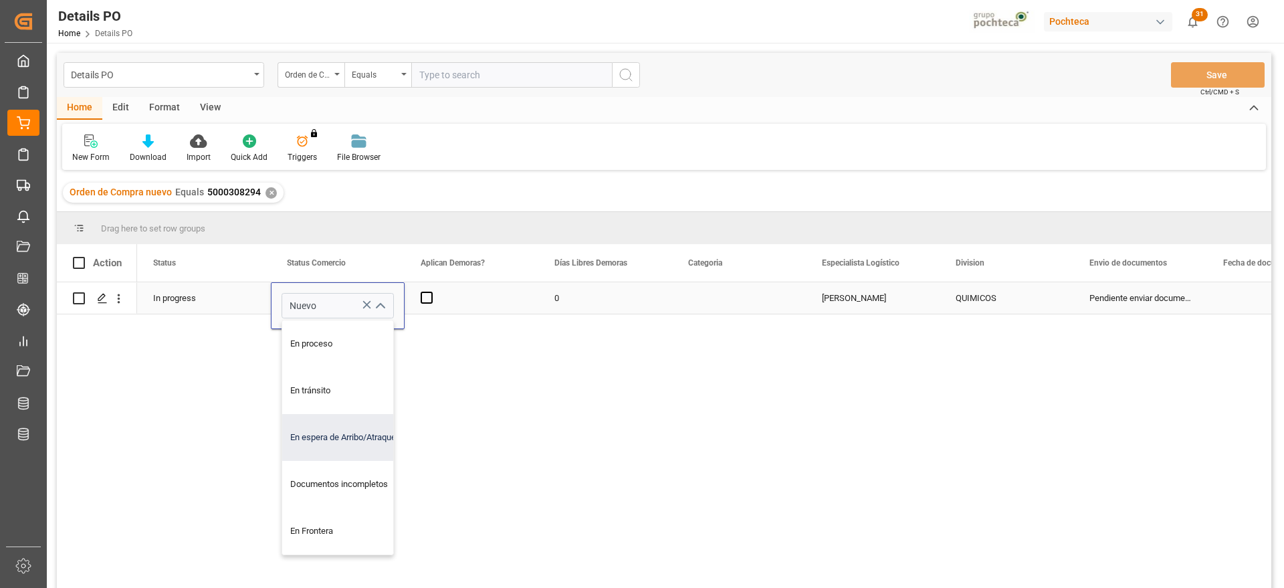
click at [349, 448] on div "En espera de Arribo/Atraque" at bounding box center [345, 437] width 127 height 47
type input "En espera de Arribo/Atraque"
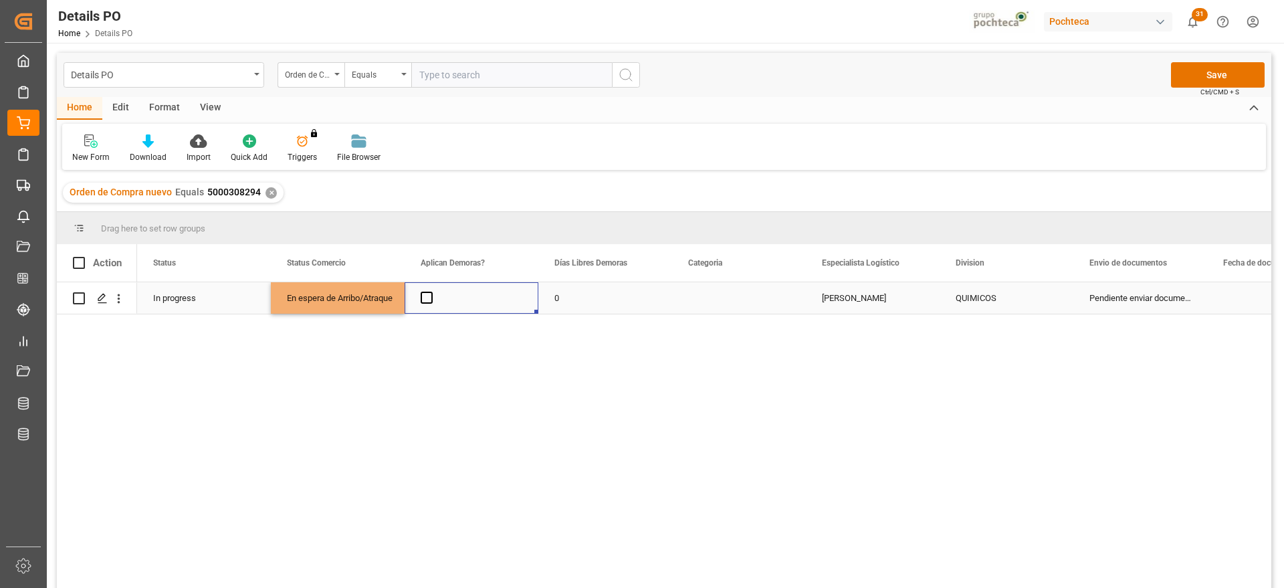
click at [434, 298] on div "Press SPACE to select this row." at bounding box center [472, 297] width 134 height 31
click at [428, 295] on span "Press SPACE to select this row." at bounding box center [427, 298] width 12 height 12
click at [431, 292] on input "Press SPACE to select this row." at bounding box center [431, 292] width 0 height 0
click at [599, 304] on div "0" at bounding box center [606, 297] width 134 height 31
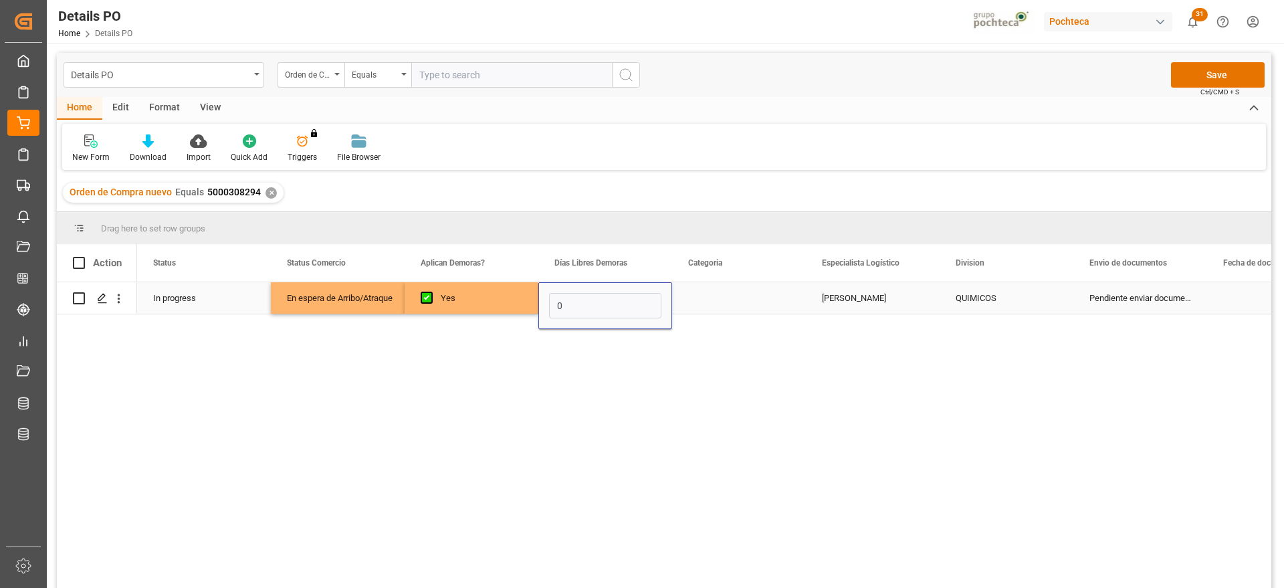
click at [599, 304] on input "0" at bounding box center [605, 305] width 112 height 25
type input "15"
click at [759, 292] on div "Press SPACE to select this row." at bounding box center [739, 297] width 134 height 31
click at [783, 299] on button "Select" at bounding box center [739, 305] width 112 height 25
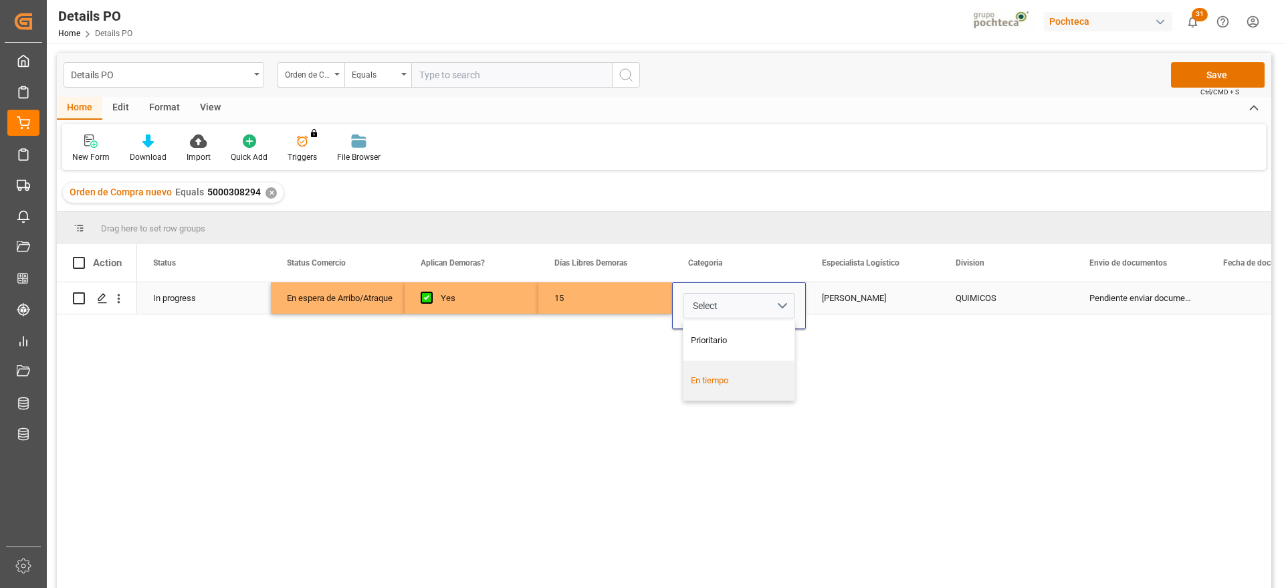
click at [769, 371] on div "En tiempo" at bounding box center [739, 381] width 111 height 40
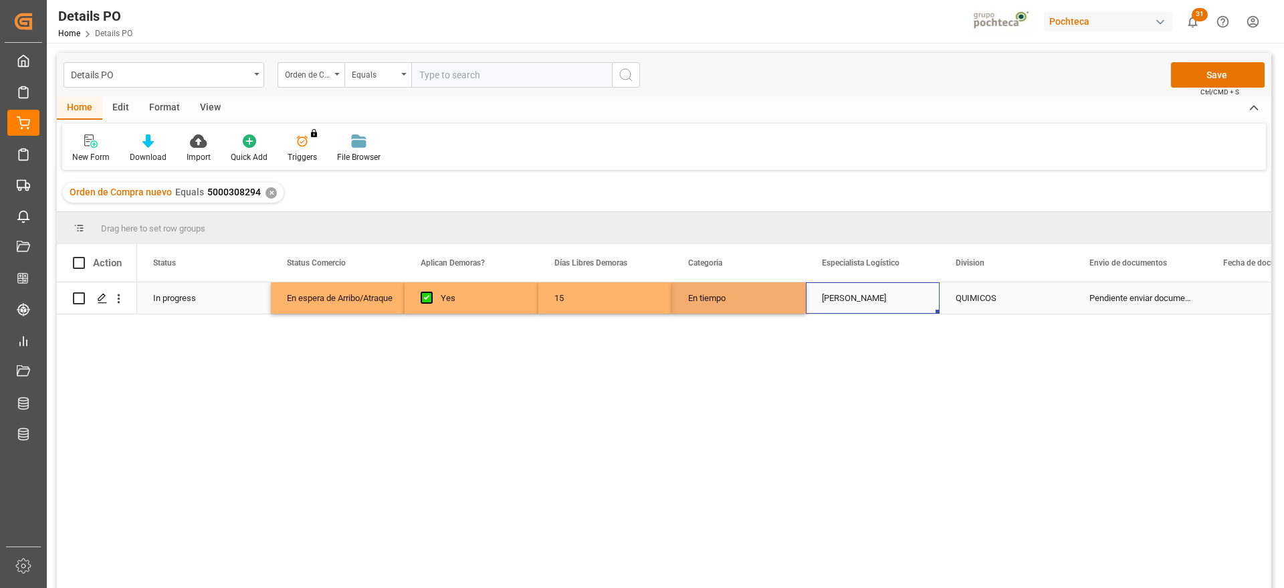
click at [848, 303] on div "[PERSON_NAME]" at bounding box center [873, 297] width 134 height 31
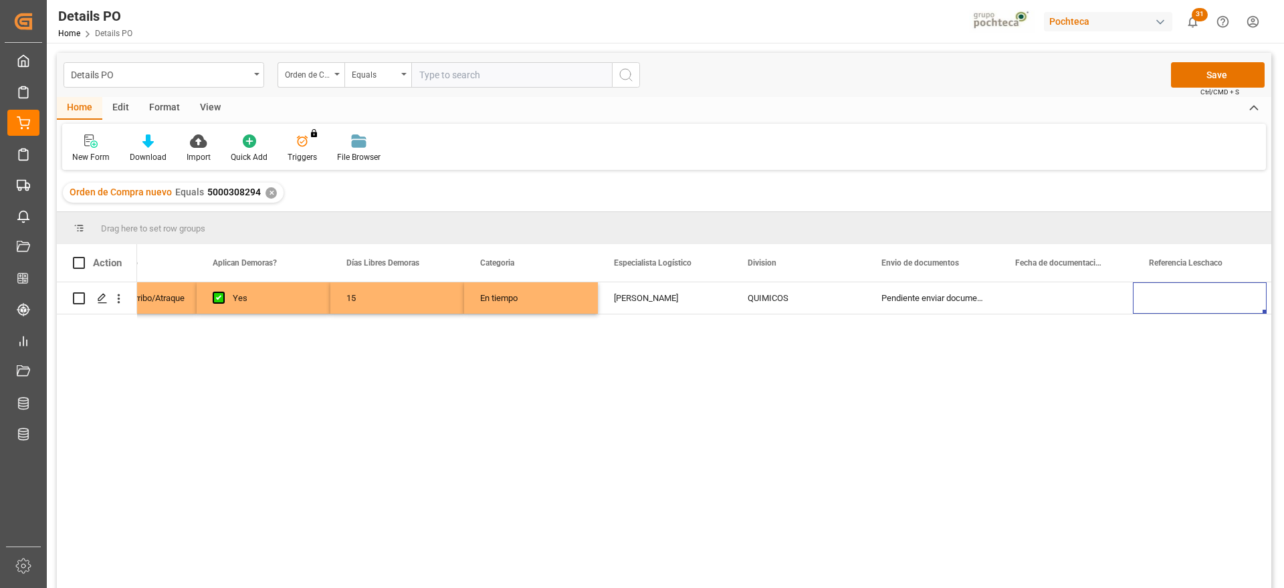
scroll to position [0, 342]
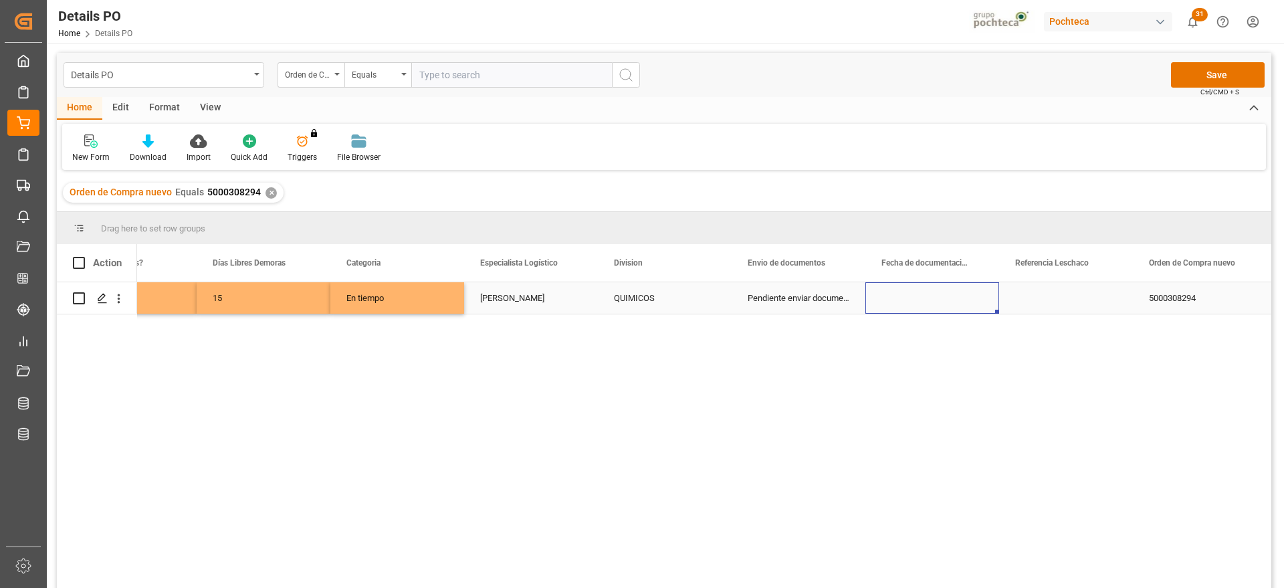
click at [951, 288] on div "Press SPACE to select this row." at bounding box center [933, 297] width 134 height 31
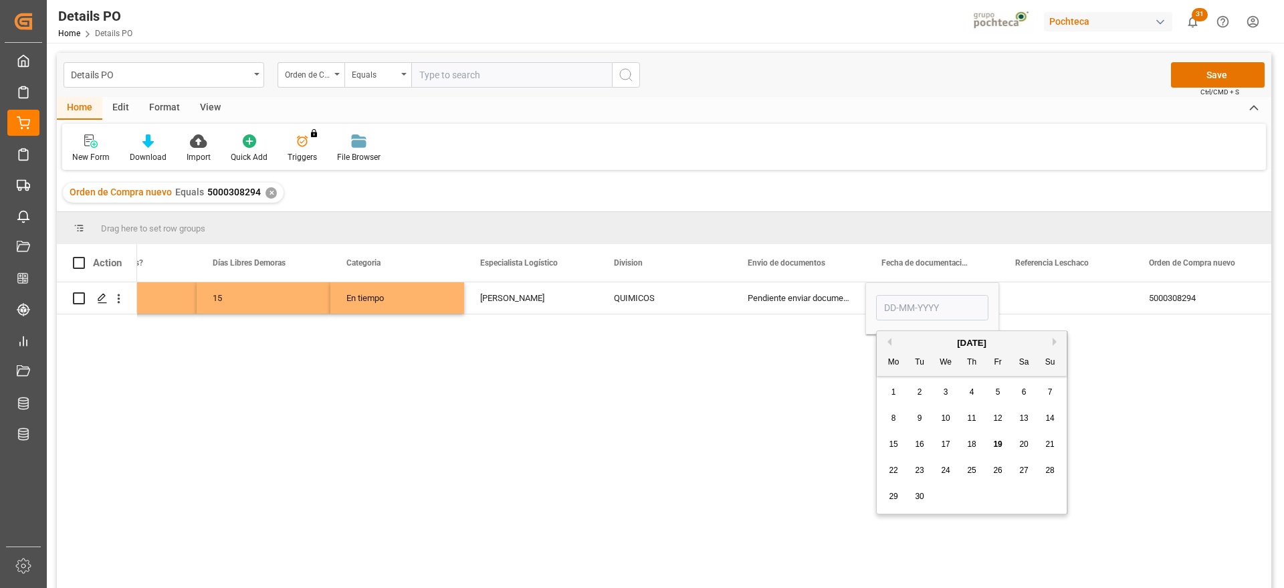
click at [1054, 421] on span "14" at bounding box center [1050, 417] width 9 height 9
type input "[DATE]"
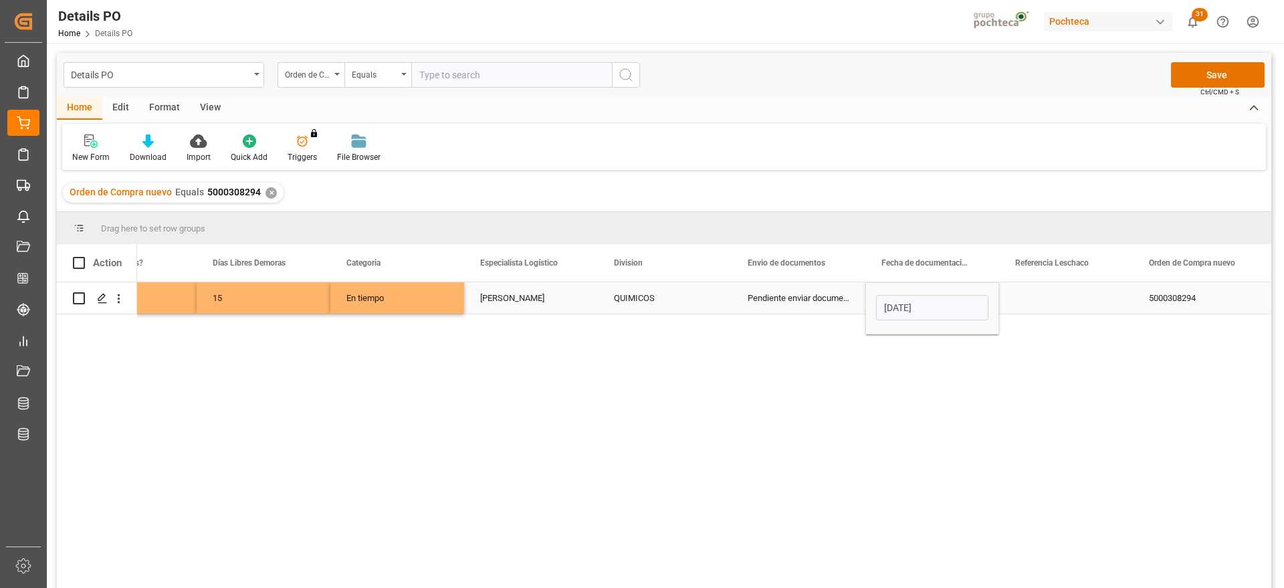
click at [1070, 290] on div "Press SPACE to select this row." at bounding box center [1066, 297] width 134 height 31
click at [1056, 299] on div "Press SPACE to select this row." at bounding box center [1066, 297] width 134 height 31
click at [1056, 299] on input "Press SPACE to select this row." at bounding box center [1066, 305] width 112 height 25
type input "251006900143"
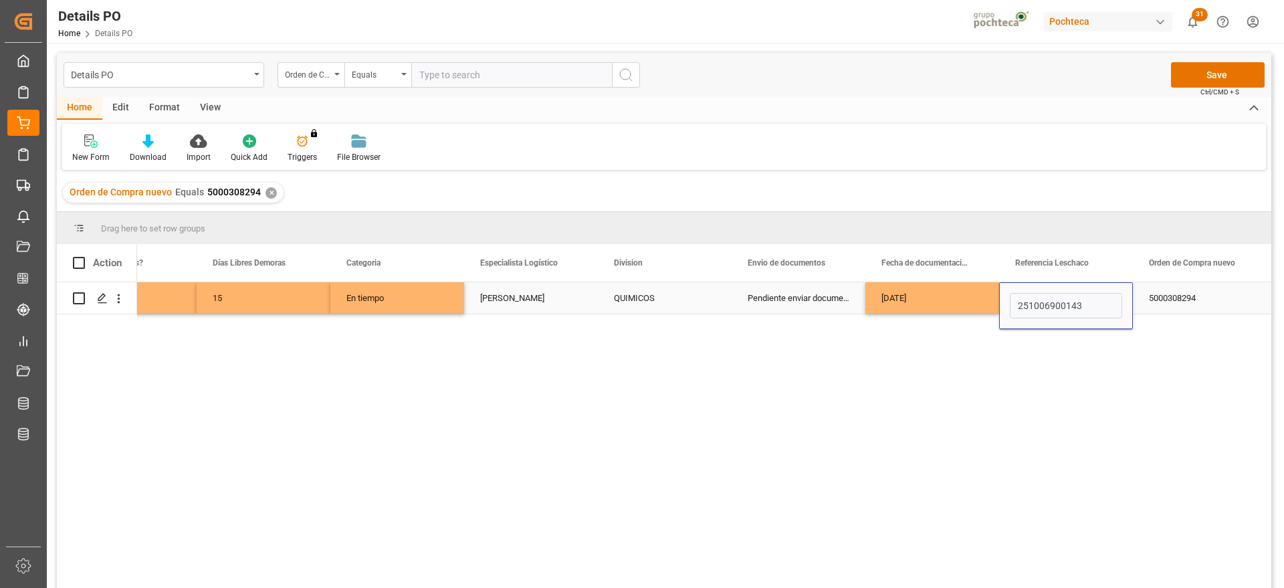
click at [1147, 296] on div "5000308294" at bounding box center [1200, 297] width 134 height 31
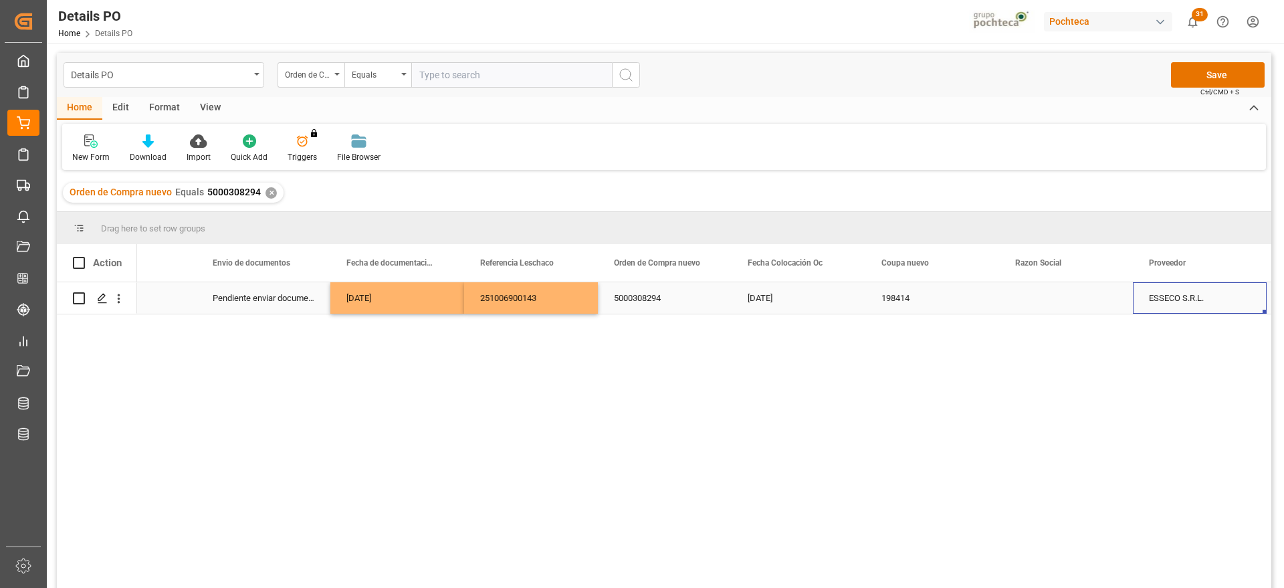
scroll to position [0, 1011]
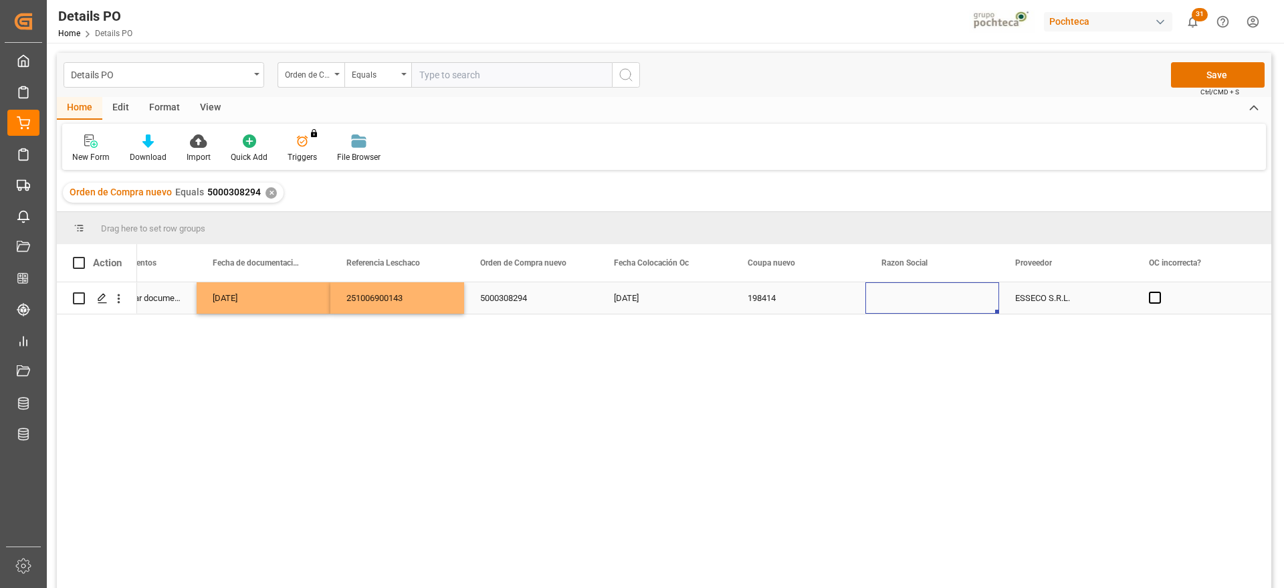
click at [940, 300] on div "Press SPACE to select this row." at bounding box center [933, 297] width 134 height 31
click at [976, 301] on icon "open menu" at bounding box center [975, 306] width 16 height 16
click at [951, 349] on div "Materias Primas" at bounding box center [945, 343] width 136 height 47
type input "Materias Primas"
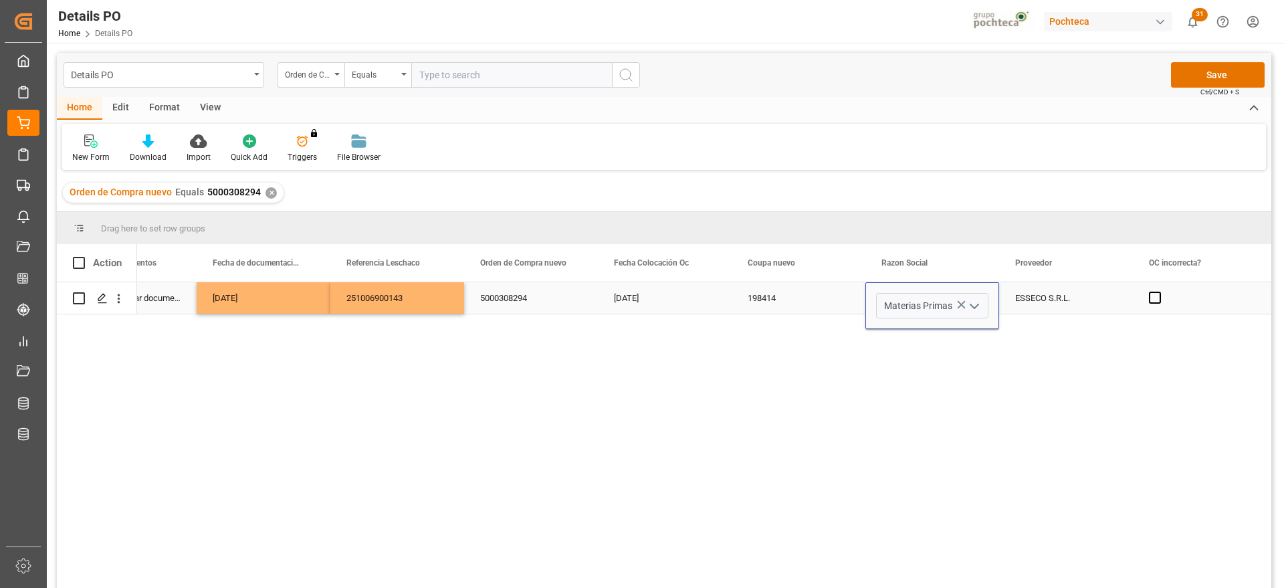
click at [1050, 294] on div "ESSECO S.R.L." at bounding box center [1066, 297] width 134 height 31
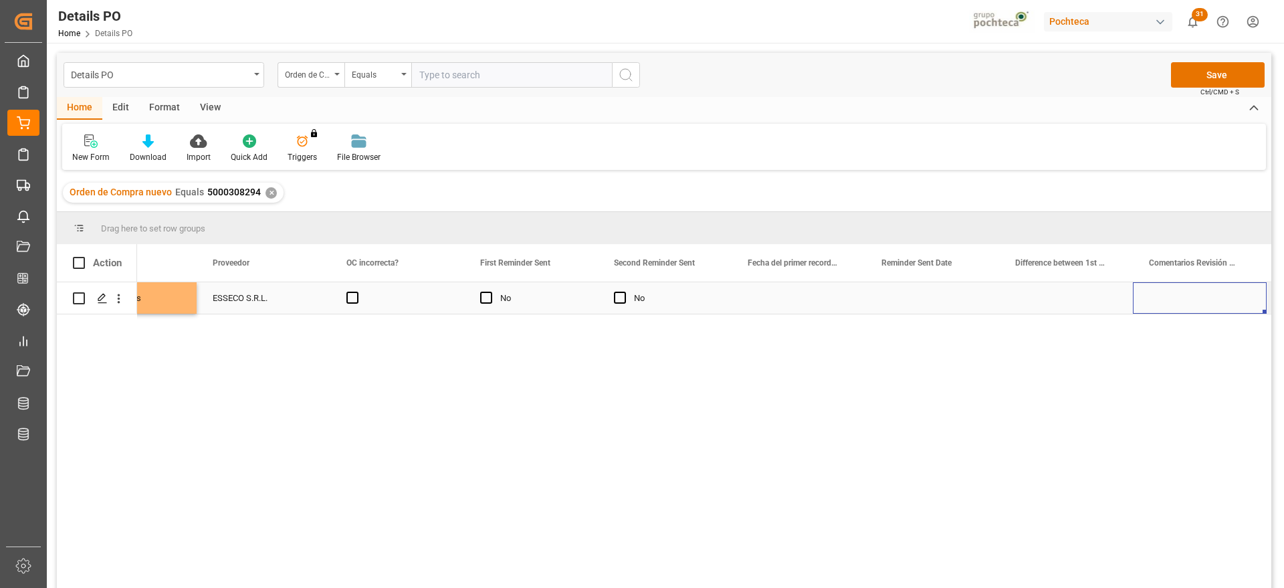
scroll to position [0, 0]
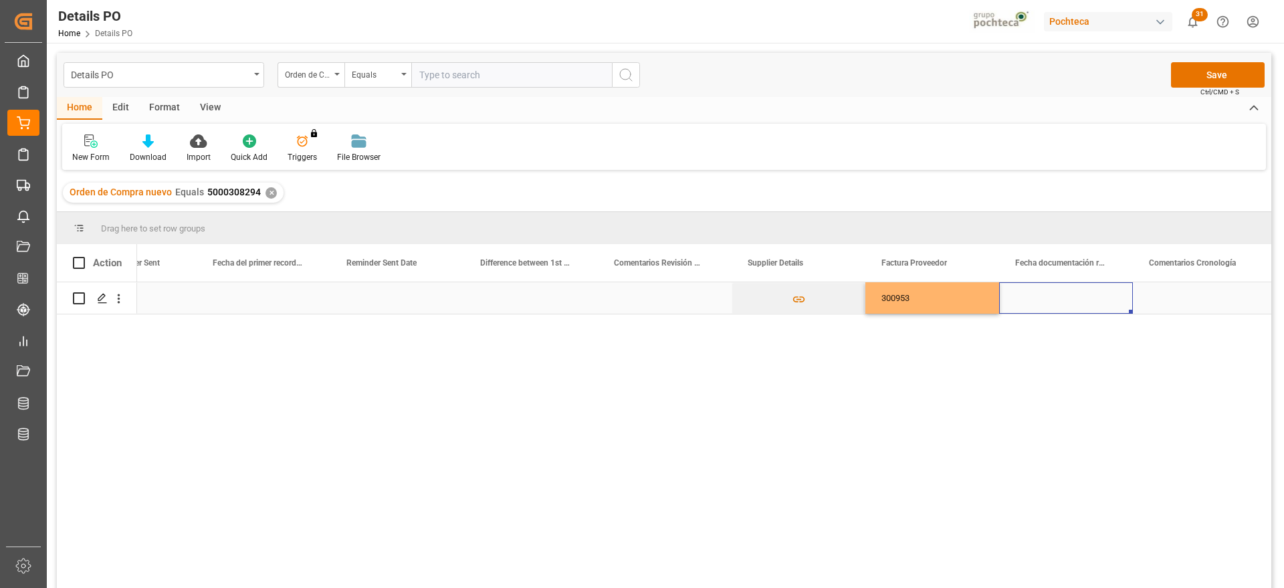
click at [1064, 306] on div "Press SPACE to select this row." at bounding box center [1066, 297] width 134 height 31
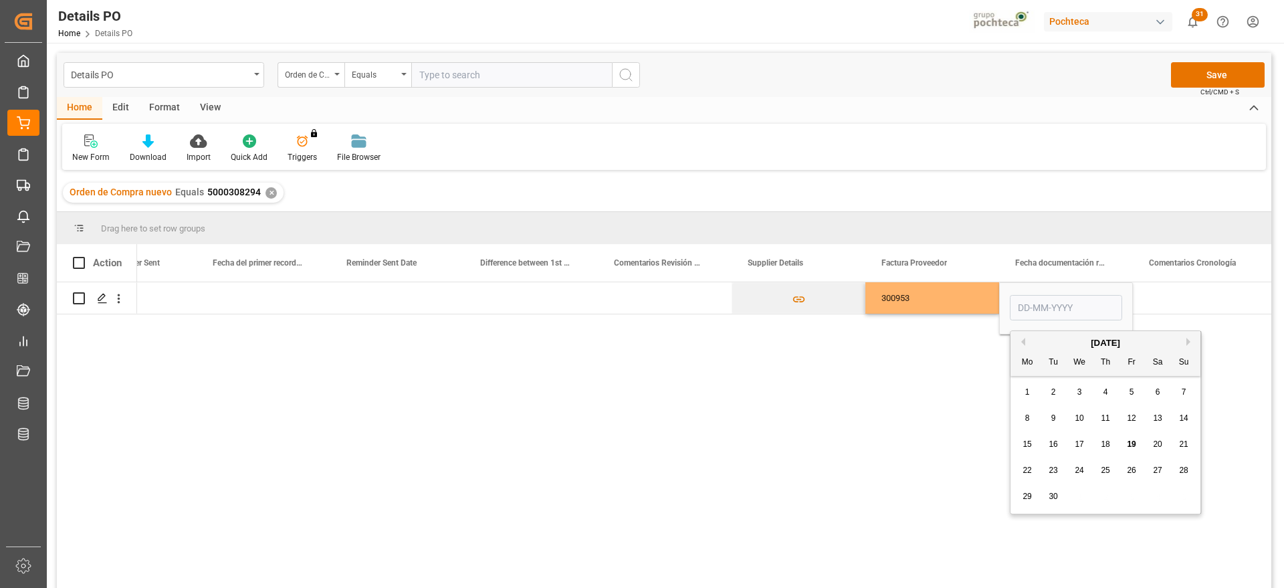
click at [1183, 417] on span "14" at bounding box center [1183, 417] width 9 height 9
type input "[DATE]"
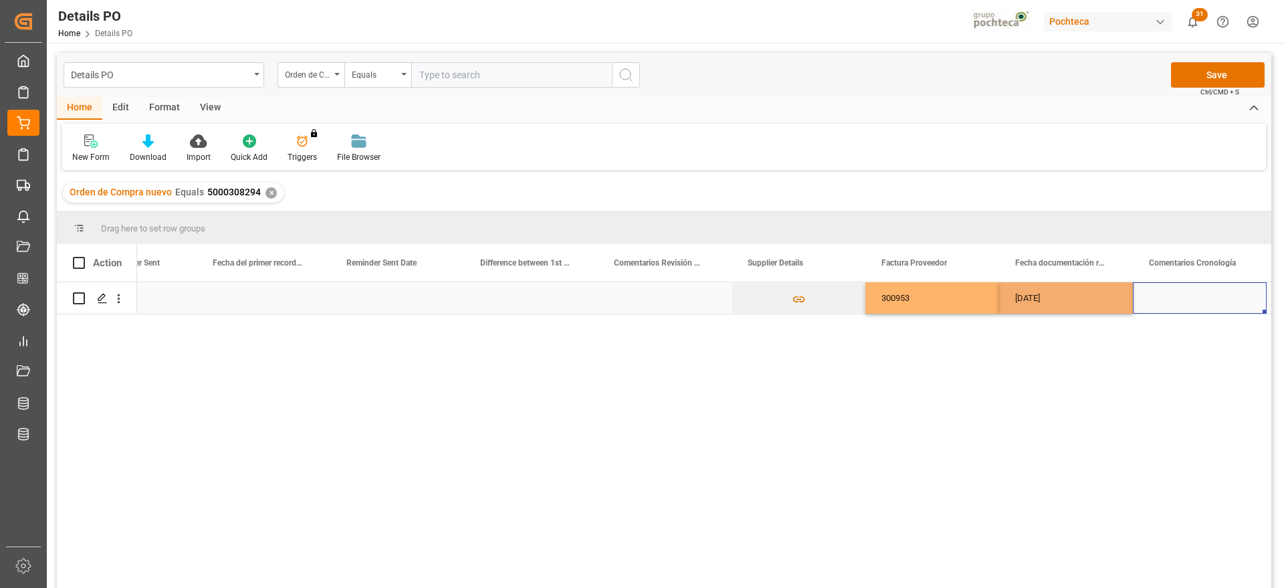
click at [1191, 300] on div "Press SPACE to select this row." at bounding box center [1200, 297] width 134 height 31
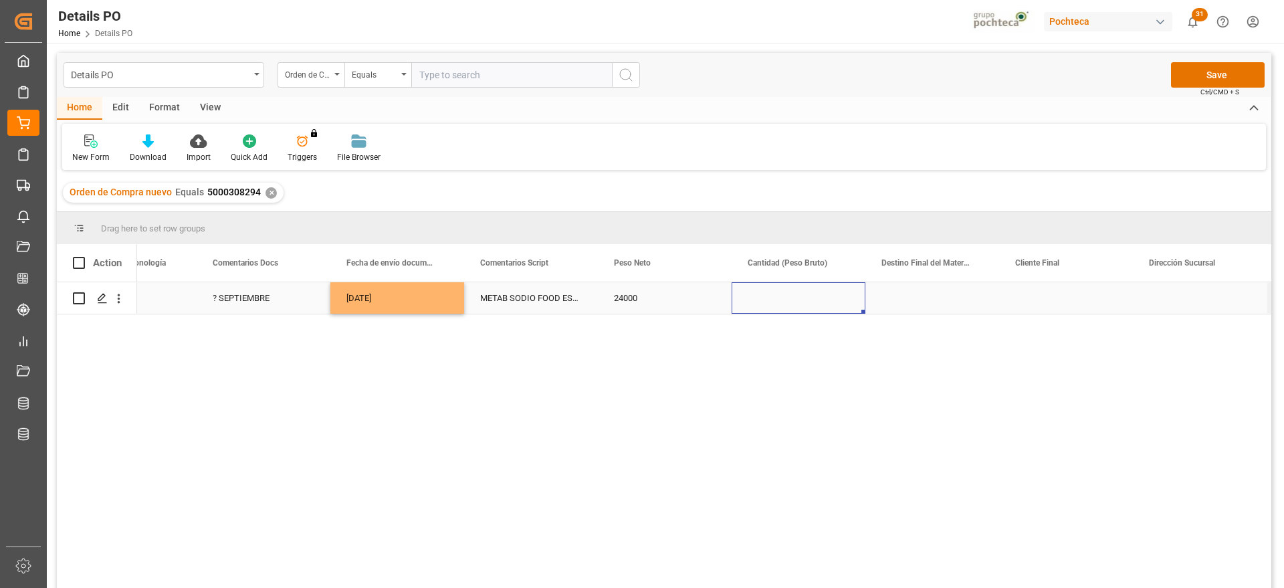
click at [767, 303] on div "Press SPACE to select this row." at bounding box center [799, 297] width 134 height 31
click at [767, 303] on input "Press SPACE to select this row." at bounding box center [799, 305] width 112 height 25
type input "25000"
click at [913, 300] on div "Press SPACE to select this row." at bounding box center [933, 297] width 134 height 31
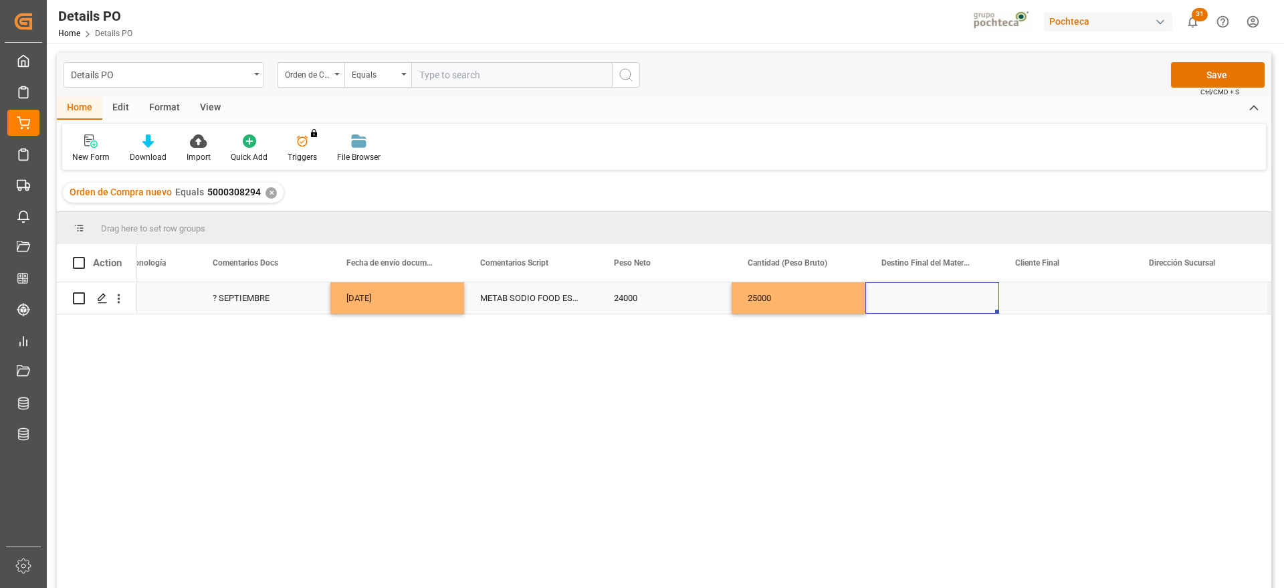
click at [1035, 300] on div "Press SPACE to select this row." at bounding box center [1066, 297] width 134 height 31
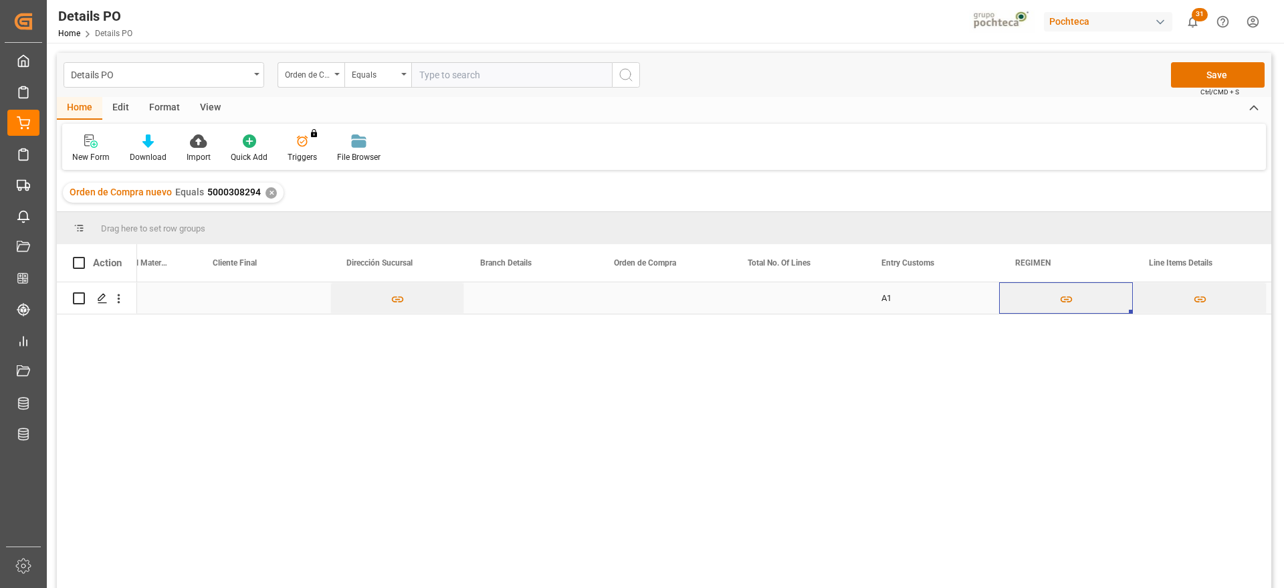
scroll to position [0, 4356]
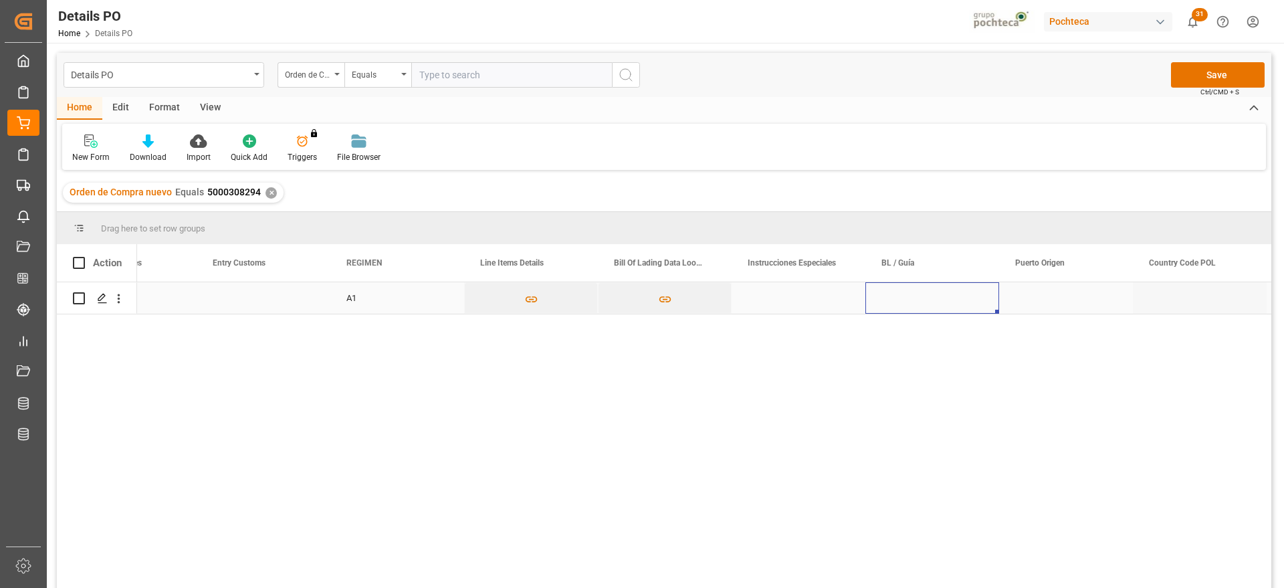
click at [928, 295] on div "Press SPACE to select this row." at bounding box center [933, 297] width 134 height 31
click at [929, 296] on input "Press SPACE to select this row." at bounding box center [932, 305] width 112 height 25
type input "259114952"
click at [1037, 295] on div "Press SPACE to select this row." at bounding box center [1066, 297] width 134 height 31
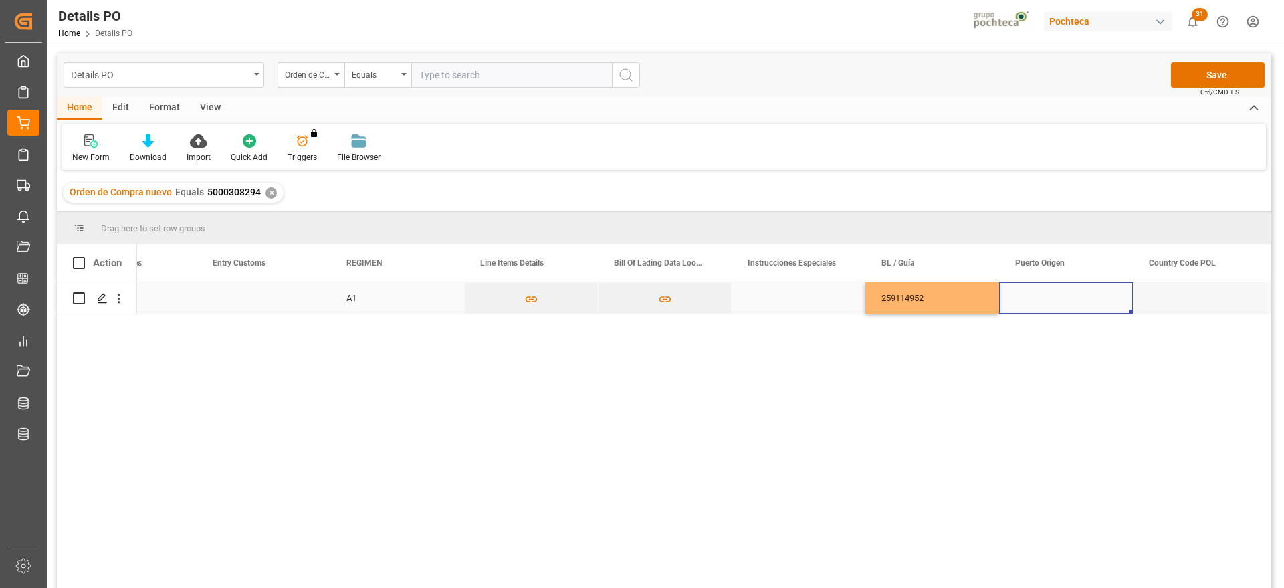
click at [1036, 308] on div "Press SPACE to select this row." at bounding box center [1066, 297] width 134 height 31
click at [1060, 346] on div "[GEOGRAPHIC_DATA] - [GEOGRAPHIC_DATA]" at bounding box center [1104, 343] width 186 height 47
type input "[GEOGRAPHIC_DATA] - [GEOGRAPHIC_DATA]"
click at [1165, 294] on div "Press SPACE to select this row." at bounding box center [1200, 297] width 134 height 31
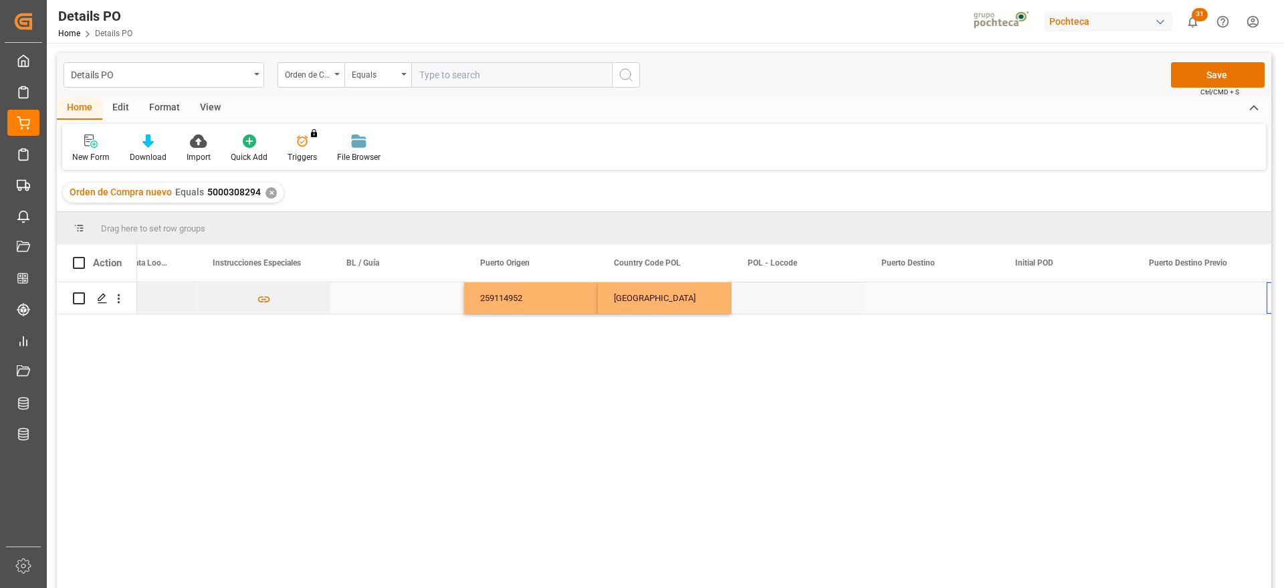
scroll to position [0, 5426]
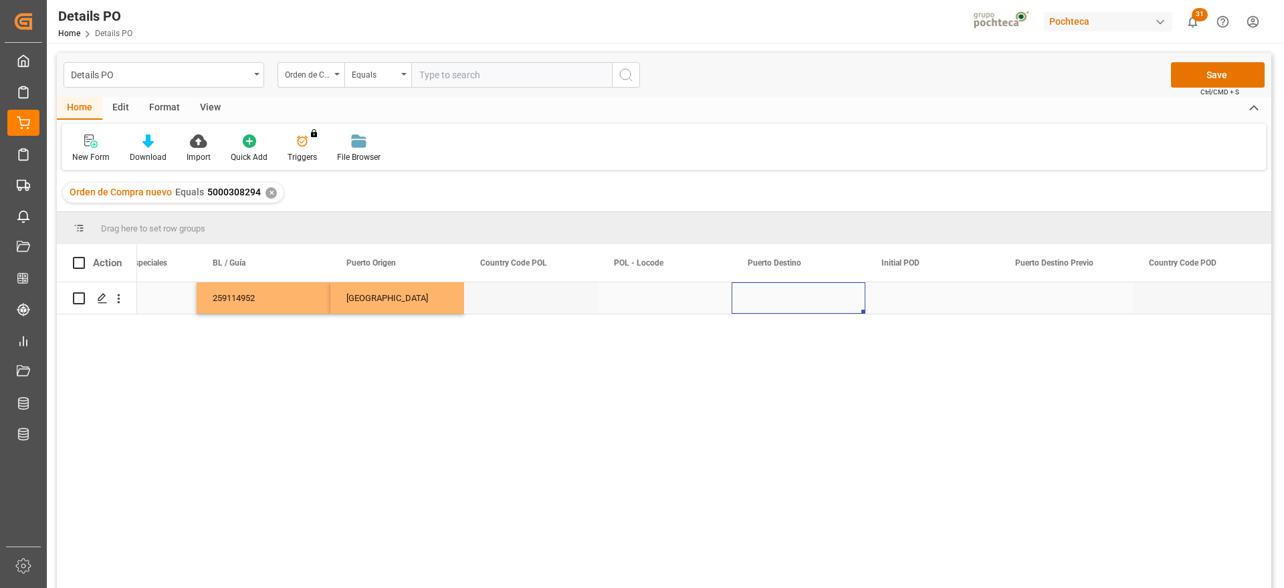
click at [792, 293] on div "Press SPACE to select this row." at bounding box center [799, 297] width 134 height 31
click at [792, 293] on input "Press SPACE to select this row." at bounding box center [799, 305] width 112 height 25
click at [791, 298] on input "Press SPACE to select this row." at bounding box center [799, 305] width 112 height 25
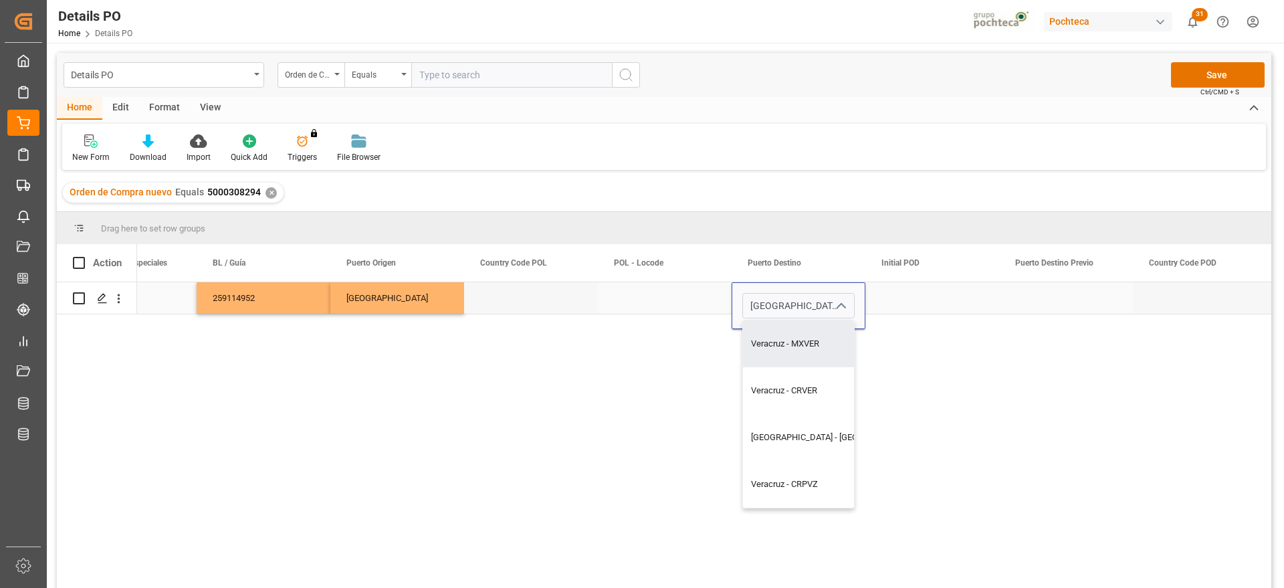
click at [813, 347] on div "Veracruz - MXVER" at bounding box center [836, 343] width 186 height 47
type input "Veracruz - MXVER"
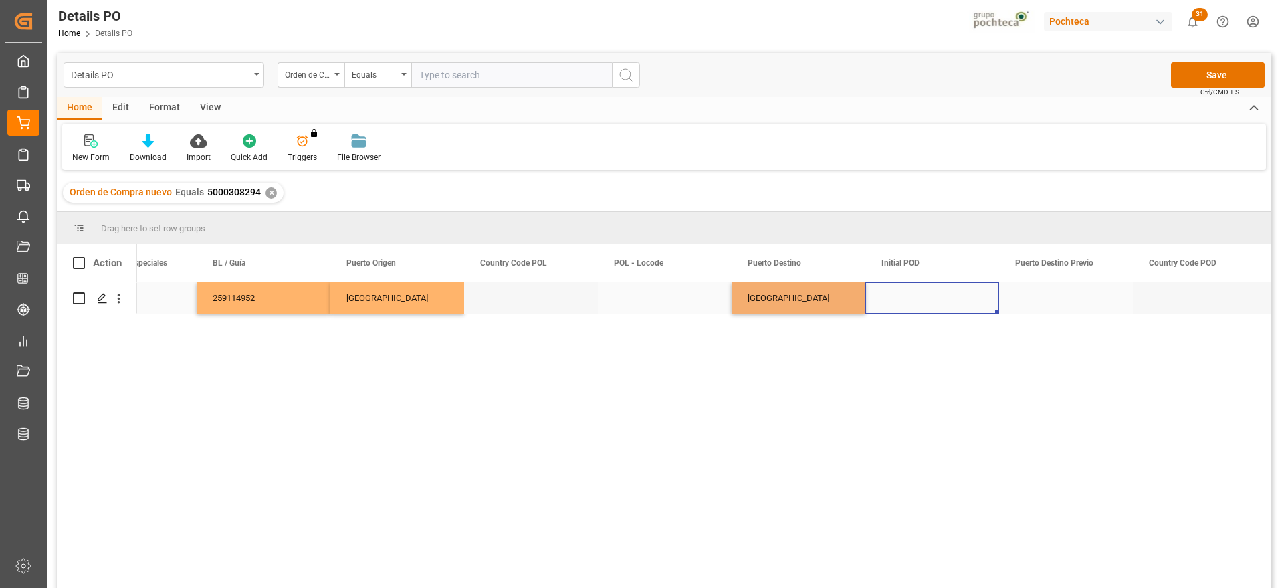
click at [886, 309] on div "Press SPACE to select this row." at bounding box center [933, 297] width 134 height 31
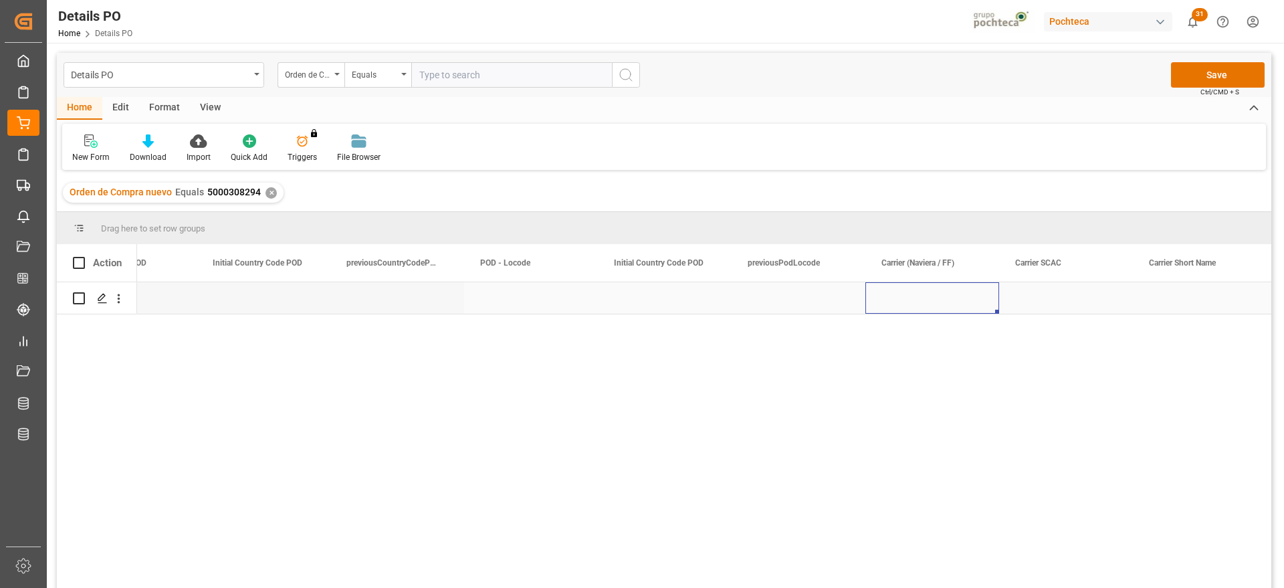
click at [892, 302] on div "Press SPACE to select this row." at bounding box center [933, 297] width 134 height 31
click at [892, 302] on input "Press SPACE to select this row." at bounding box center [932, 305] width 112 height 25
type input "MAERSK"
click at [1088, 298] on div "Press SPACE to select this row." at bounding box center [1066, 297] width 134 height 31
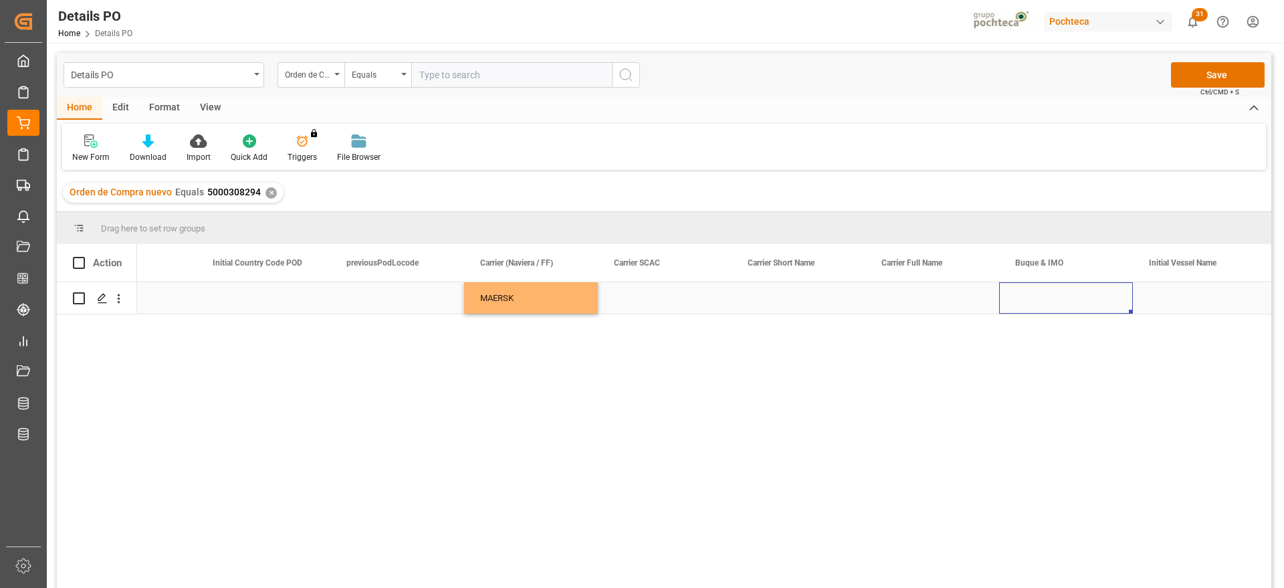
click at [1050, 299] on div "Press SPACE to select this row." at bounding box center [1066, 297] width 134 height 31
click at [1050, 299] on input "Press SPACE to select this row." at bounding box center [1066, 305] width 112 height 25
click at [1068, 347] on div "GSL ELENI - 9285677" at bounding box center [1066, 343] width 111 height 47
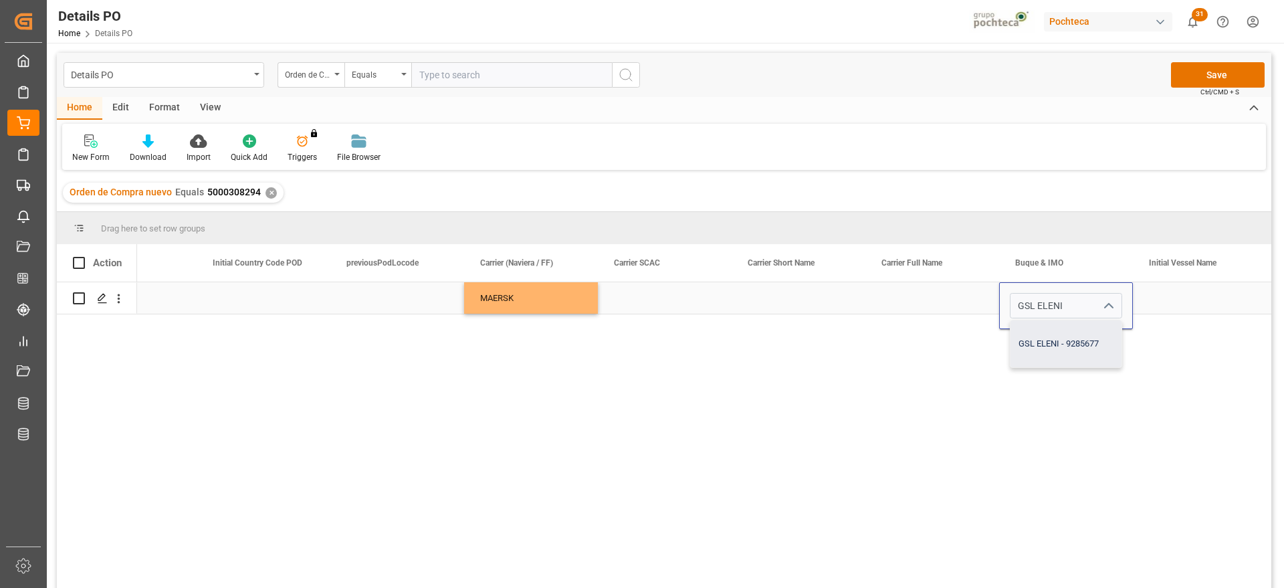
type input "GSL ELENI - 9285677"
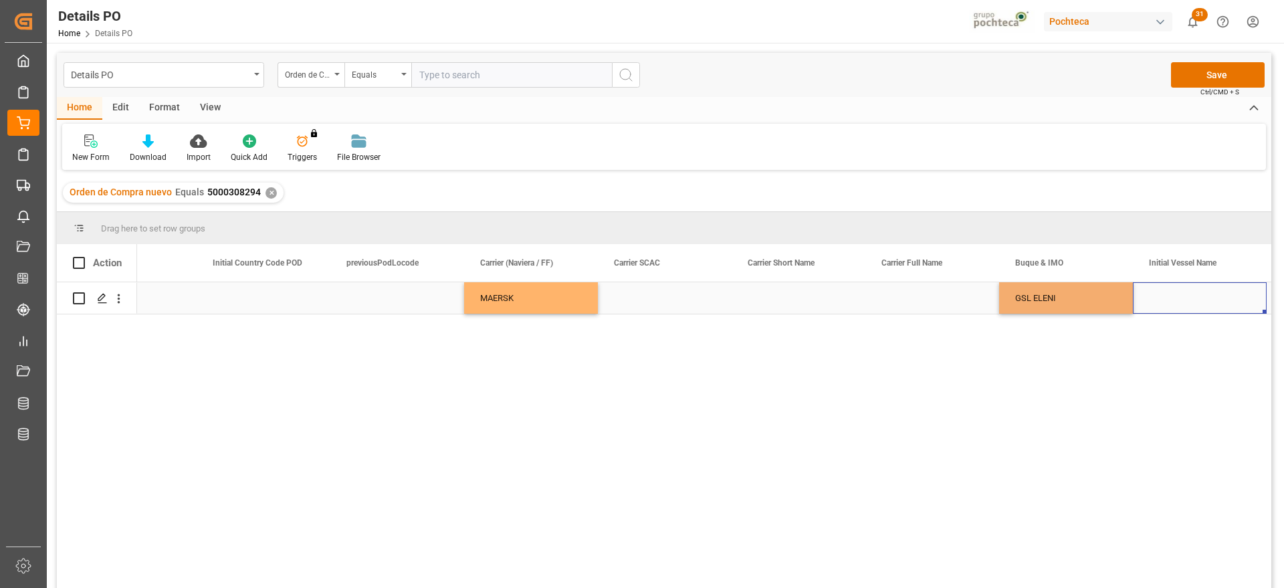
click at [1171, 308] on div "Press SPACE to select this row." at bounding box center [1200, 297] width 134 height 31
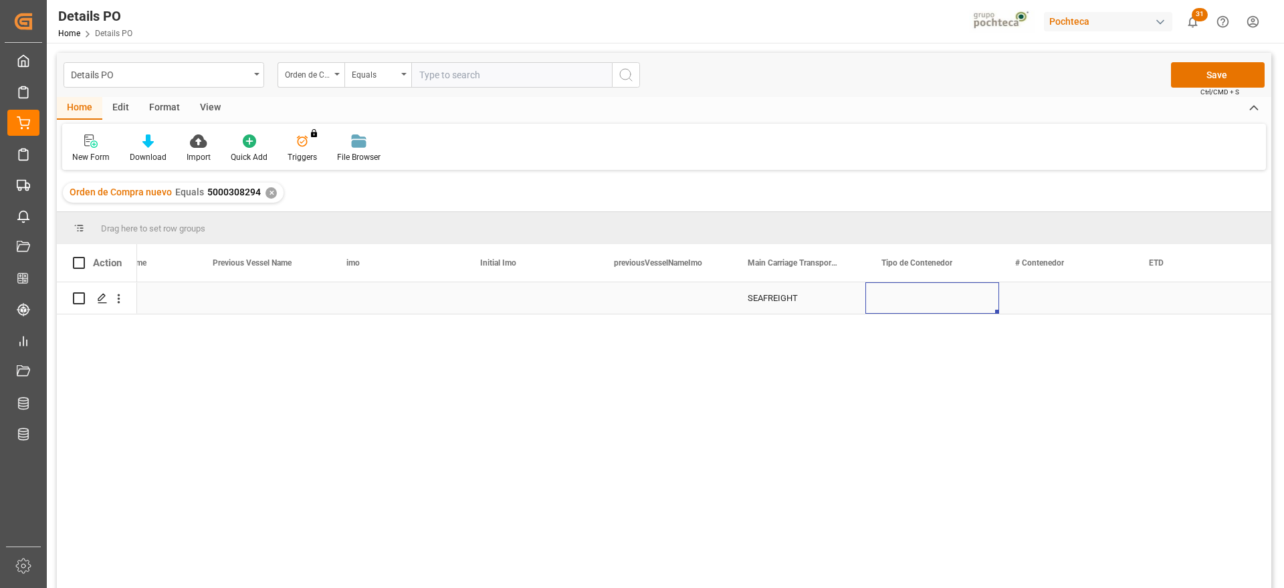
click at [950, 297] on div "Press SPACE to select this row." at bounding box center [933, 297] width 134 height 31
click at [977, 304] on icon "open menu" at bounding box center [975, 306] width 16 height 16
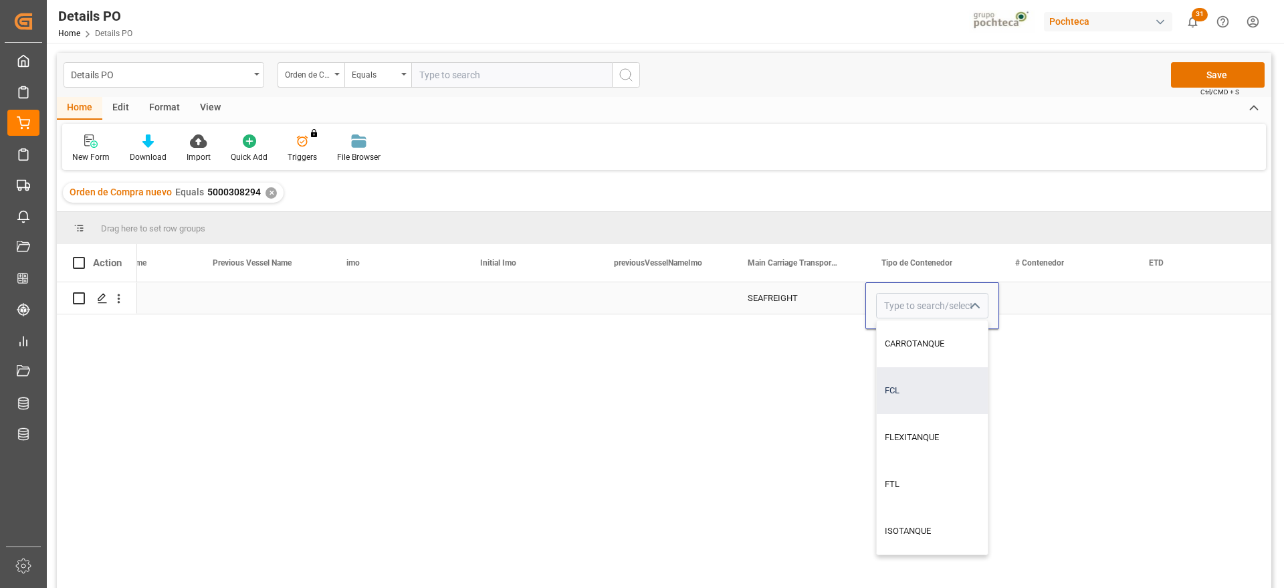
click at [929, 393] on div "FCL" at bounding box center [932, 390] width 111 height 47
type input "FCL"
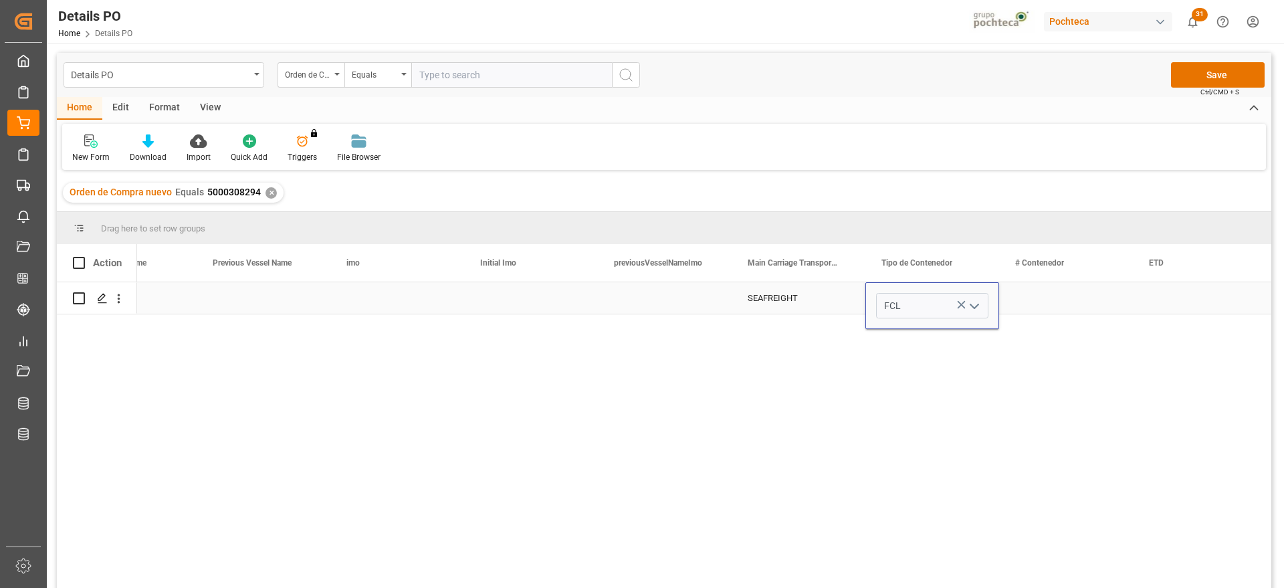
click at [1054, 298] on div "Press SPACE to select this row." at bounding box center [1066, 297] width 134 height 31
click at [1068, 300] on div "Press SPACE to select this row." at bounding box center [1066, 297] width 134 height 31
click at [1068, 300] on input "Press SPACE to select this row." at bounding box center [1066, 305] width 112 height 25
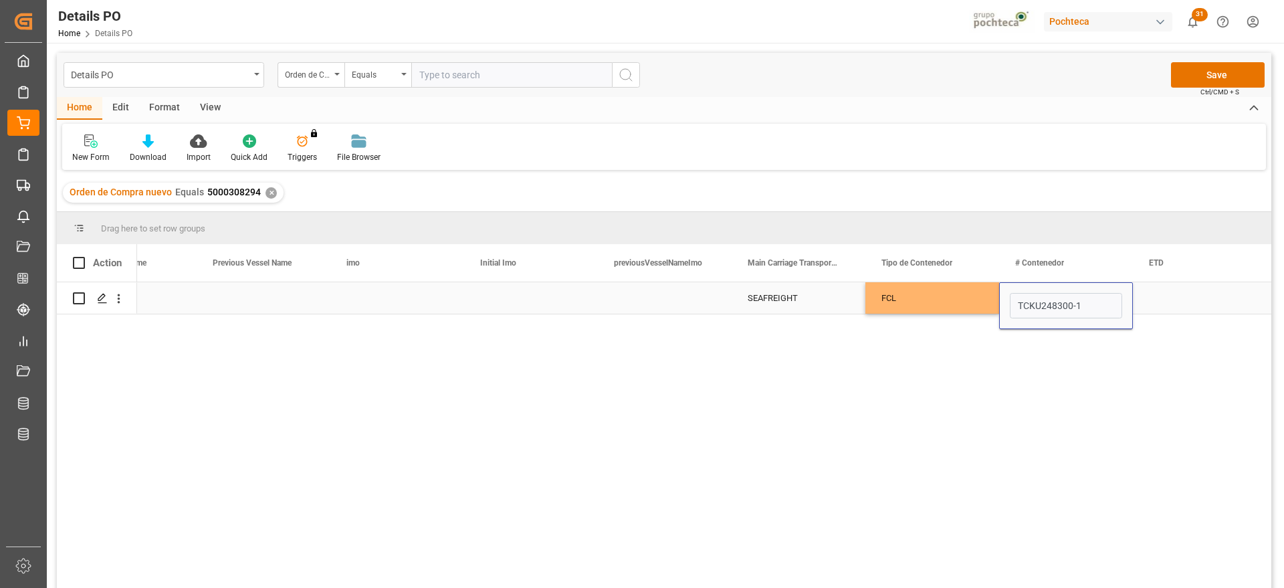
click at [1075, 306] on input "TCKU248300-1" at bounding box center [1066, 305] width 112 height 25
type input "TCKU2483001"
click at [1192, 284] on div "Press SPACE to select this row." at bounding box center [1200, 297] width 134 height 31
click at [1172, 306] on div "Press SPACE to select this row." at bounding box center [1200, 297] width 134 height 31
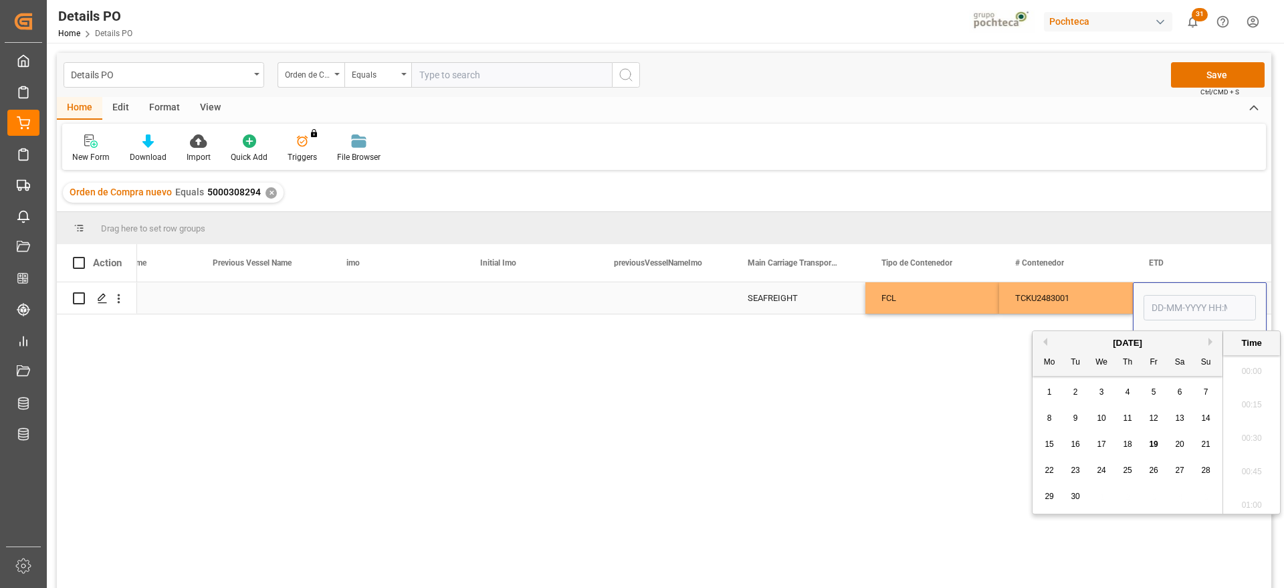
click at [1172, 306] on input "Press SPACE to select this row." at bounding box center [1200, 307] width 112 height 25
click at [1179, 312] on input "Press SPACE to select this row." at bounding box center [1200, 307] width 112 height 25
click at [1090, 340] on div "[DATE]" at bounding box center [1128, 343] width 190 height 13
click at [1118, 305] on div "TCKU2483001" at bounding box center [1066, 297] width 134 height 31
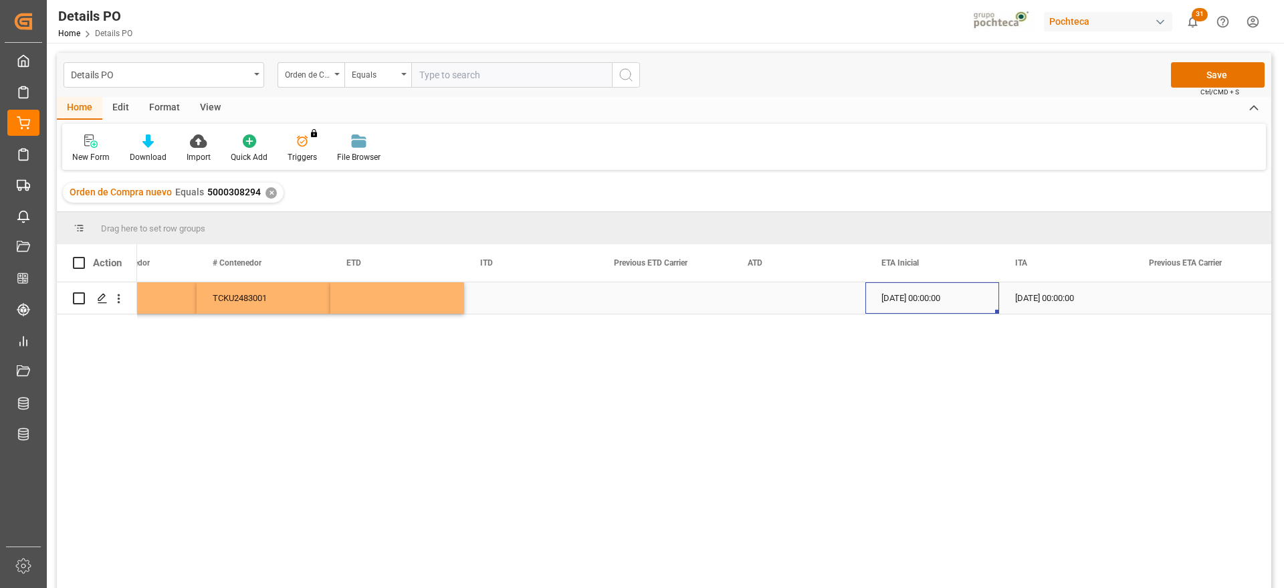
click at [942, 293] on div "[DATE] 00:00:00" at bounding box center [933, 297] width 134 height 31
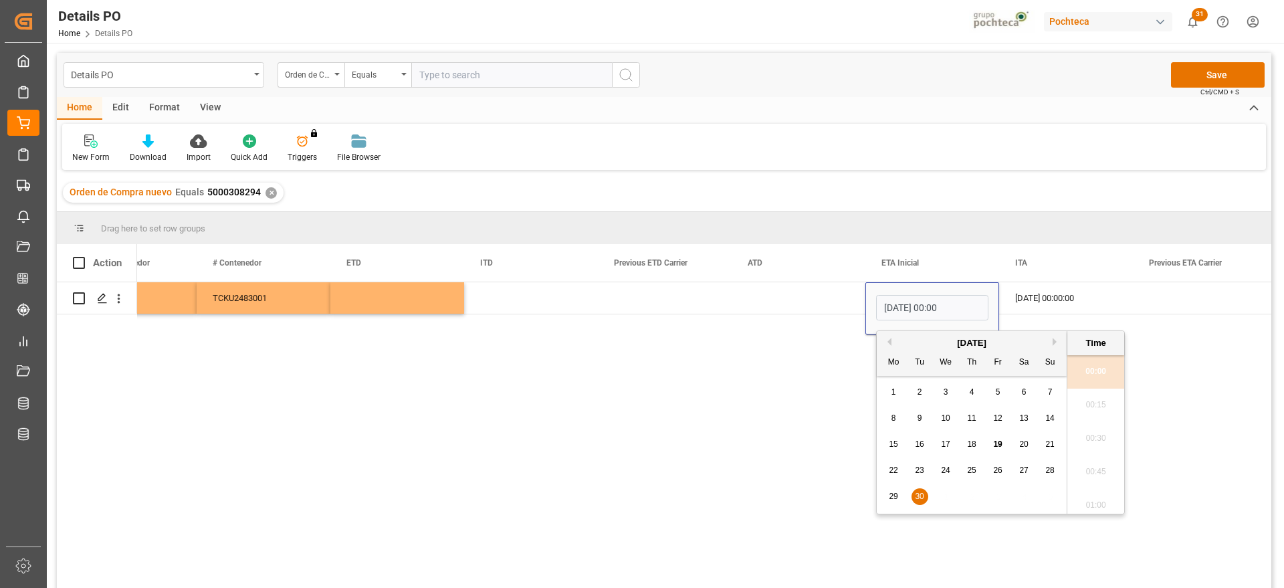
click at [1052, 339] on div "[DATE]" at bounding box center [972, 343] width 190 height 13
click at [1054, 339] on button "Next Month" at bounding box center [1057, 342] width 8 height 8
click at [972, 417] on span "9" at bounding box center [972, 417] width 5 height 9
type input "[DATE] 00:00"
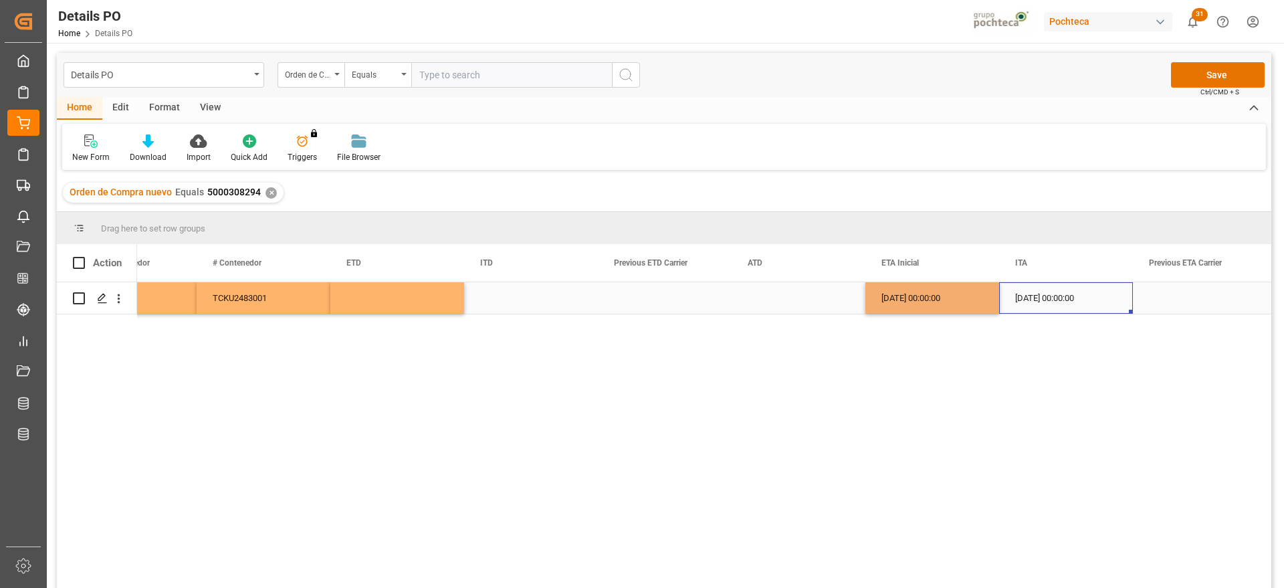
click at [1101, 305] on div "[DATE] 00:00:00" at bounding box center [1066, 297] width 134 height 31
click at [1210, 71] on button "Save" at bounding box center [1218, 74] width 94 height 25
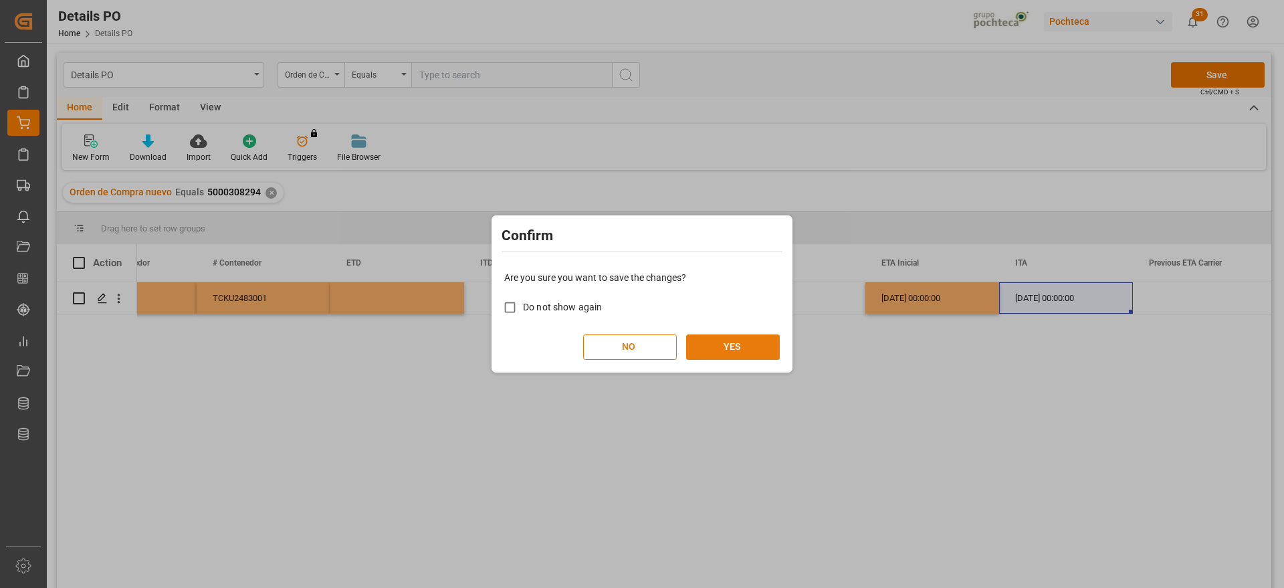
click at [731, 349] on button "YES" at bounding box center [733, 346] width 94 height 25
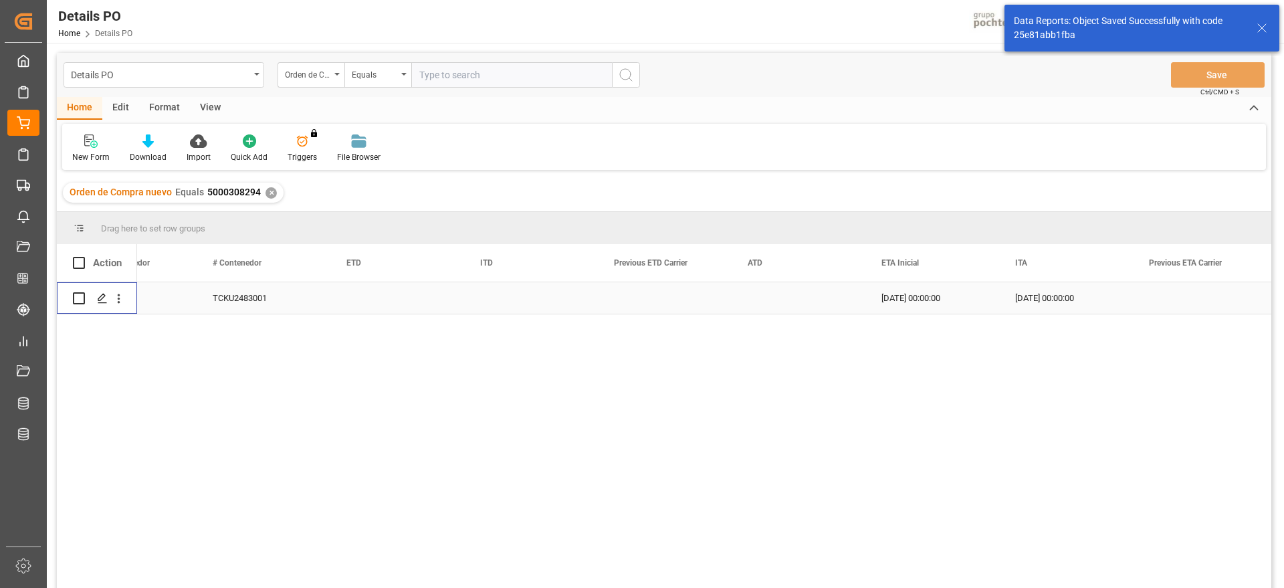
click at [120, 299] on icon "open menu" at bounding box center [119, 299] width 14 height 14
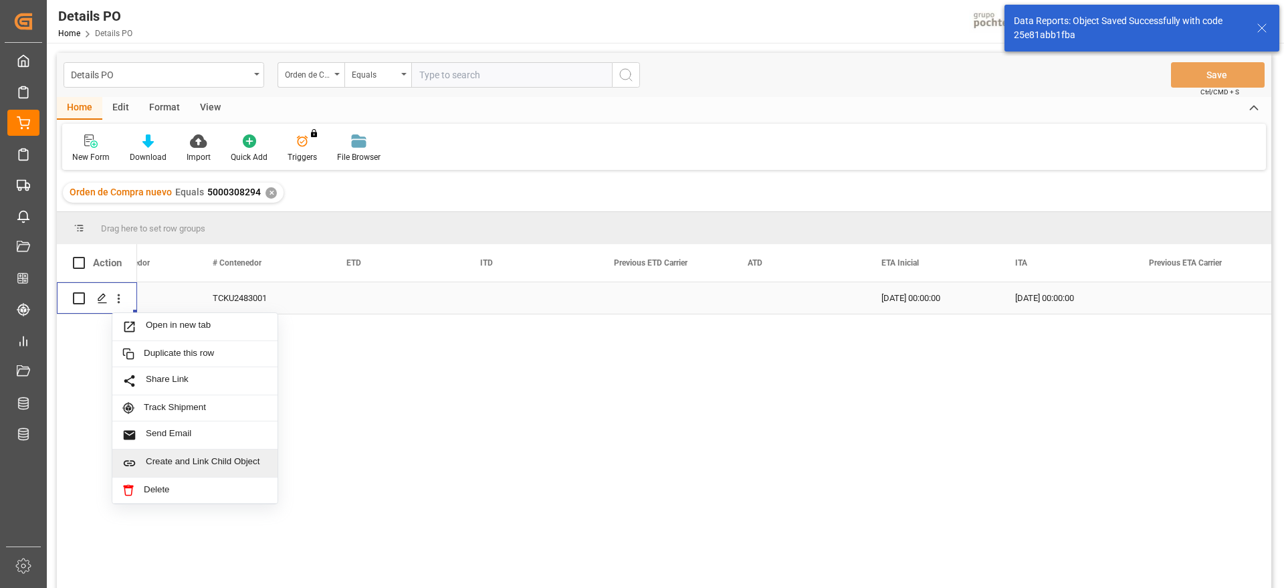
click at [182, 460] on span "Create and Link Child Object" at bounding box center [207, 463] width 122 height 14
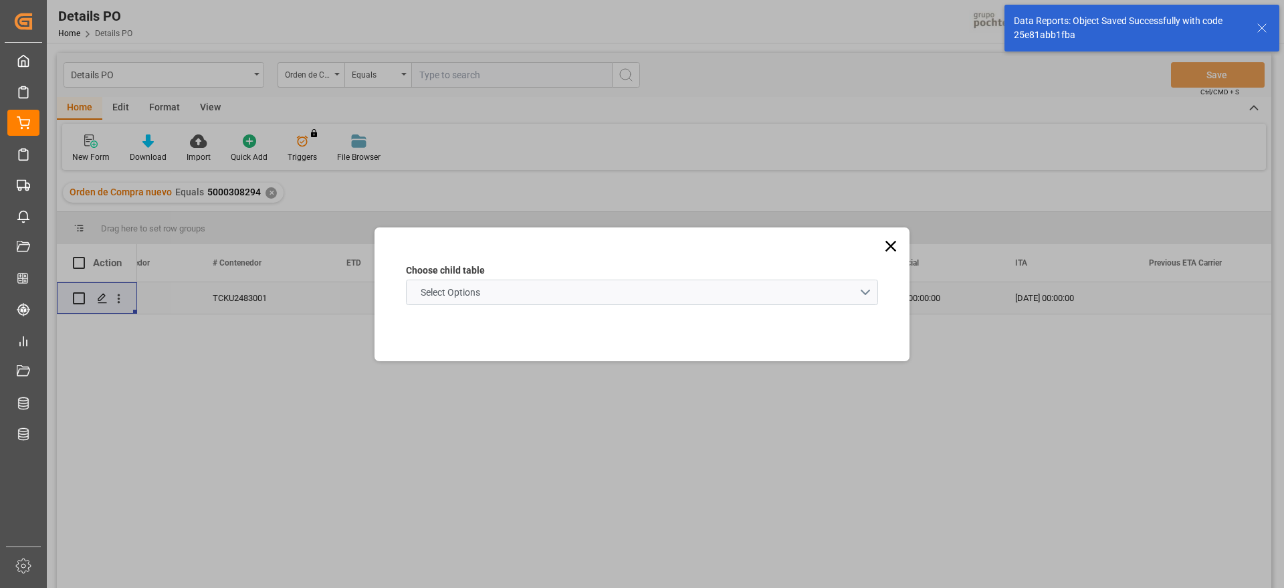
click at [523, 284] on schema "Select Options" at bounding box center [642, 292] width 472 height 25
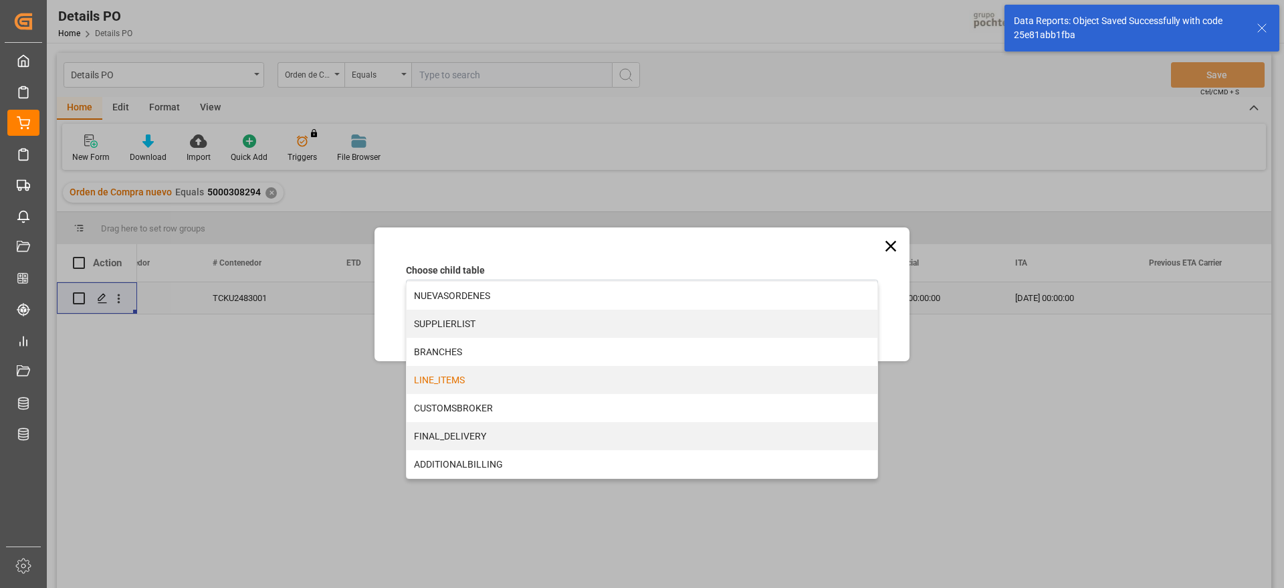
click at [473, 384] on div "LINE_ITEMS" at bounding box center [642, 380] width 471 height 28
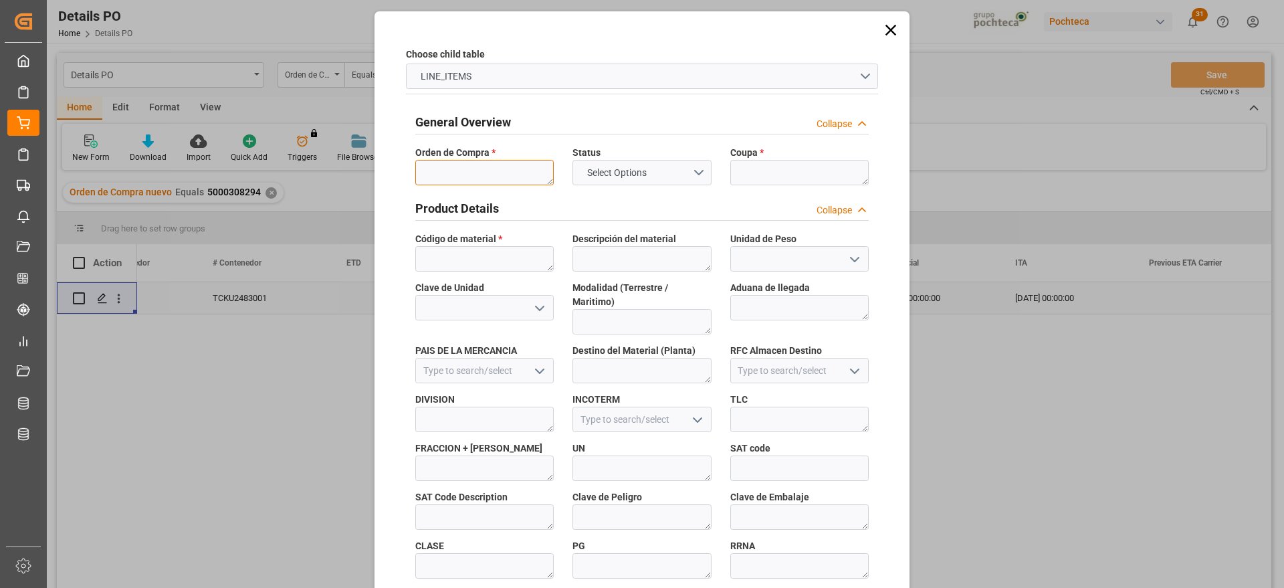
click at [479, 167] on textarea at bounding box center [484, 172] width 138 height 25
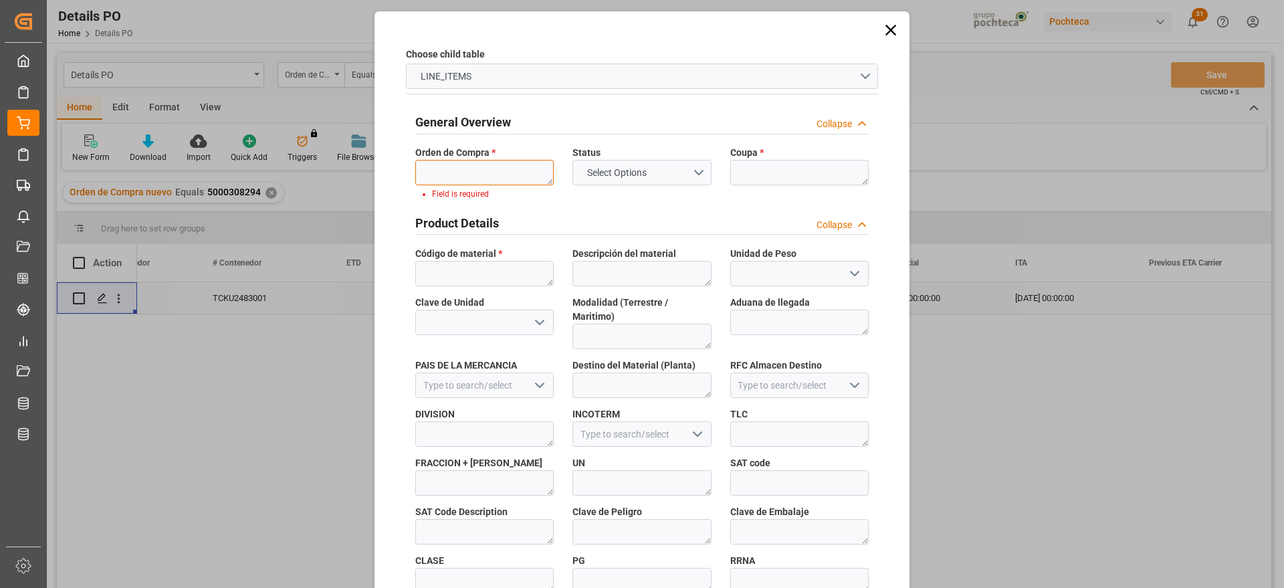
click at [468, 170] on textarea at bounding box center [484, 172] width 138 height 25
paste textarea "5000308294"
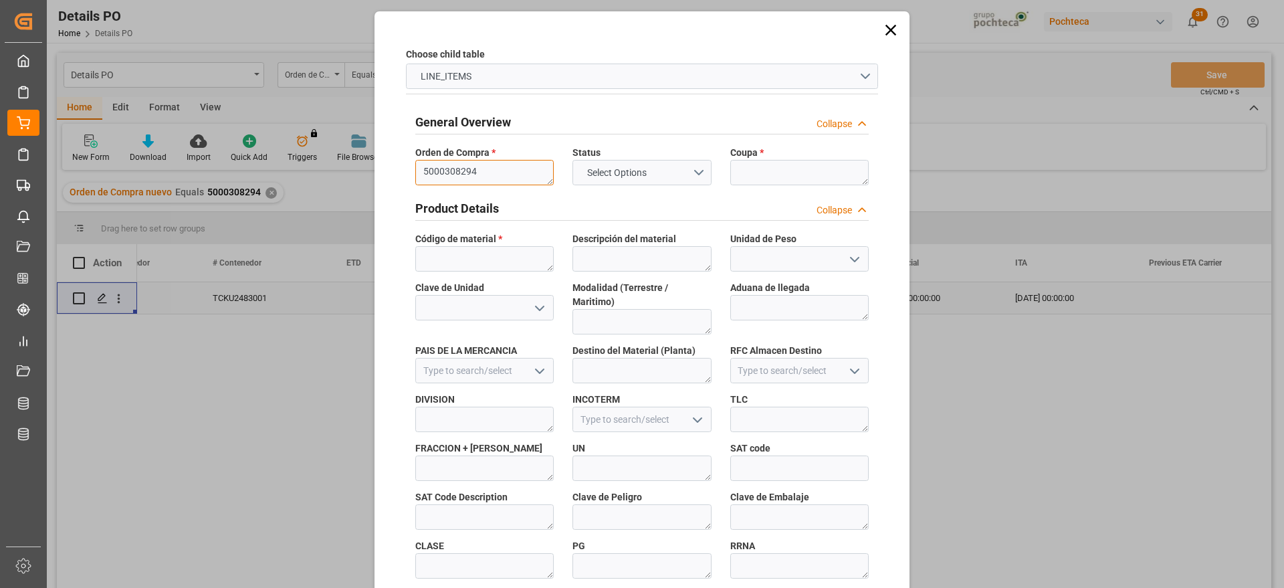
scroll to position [0, 0]
type textarea "5000308294"
click at [819, 175] on textarea at bounding box center [800, 172] width 138 height 25
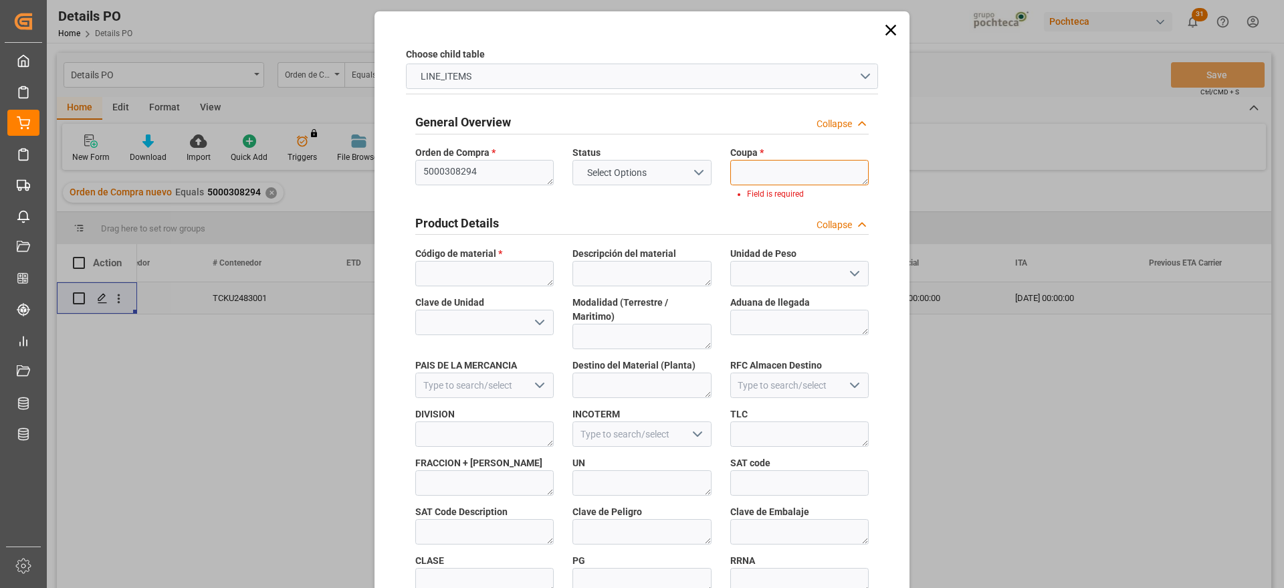
click at [767, 179] on textarea at bounding box center [800, 172] width 138 height 25
paste textarea "198414-3"
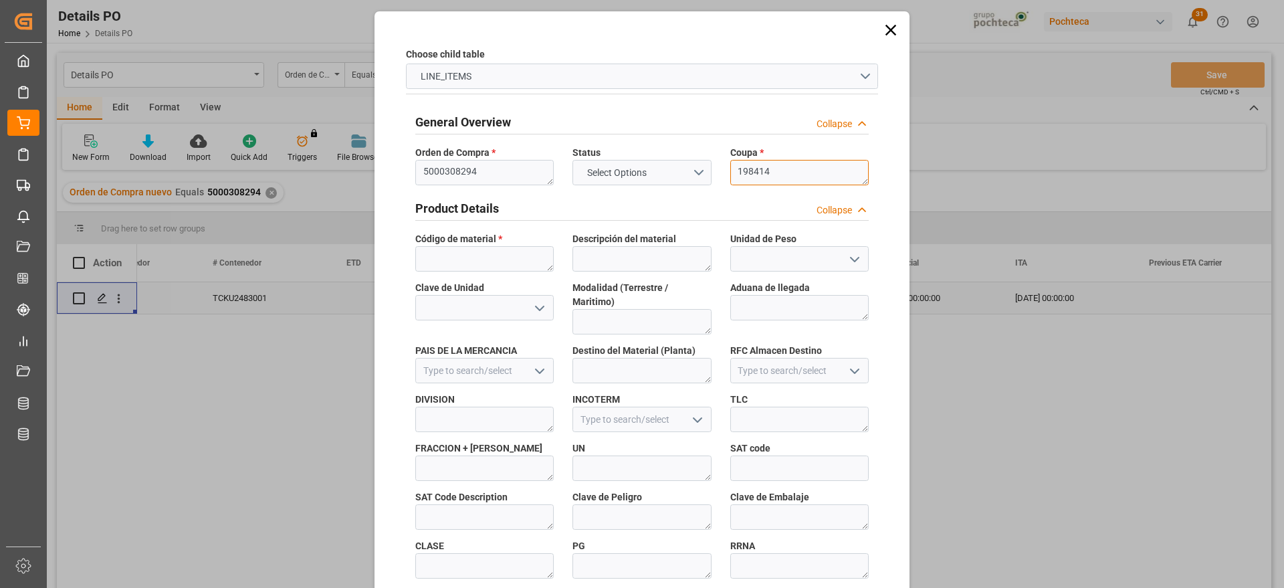
type textarea "198414"
click at [464, 261] on textarea at bounding box center [484, 258] width 138 height 25
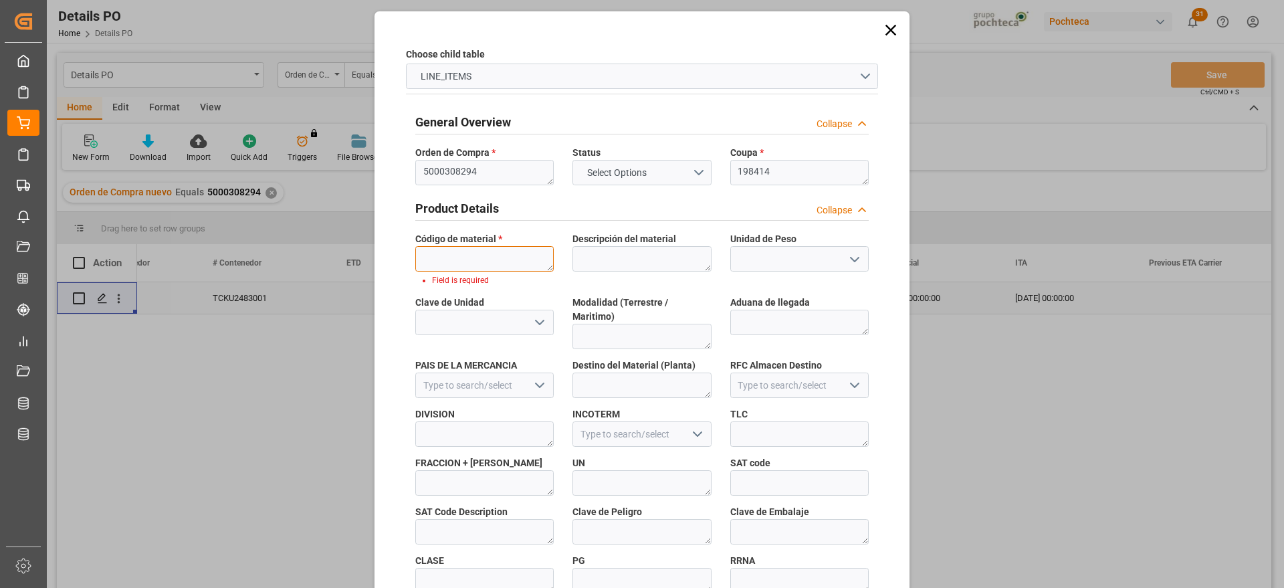
paste textarea "22893"
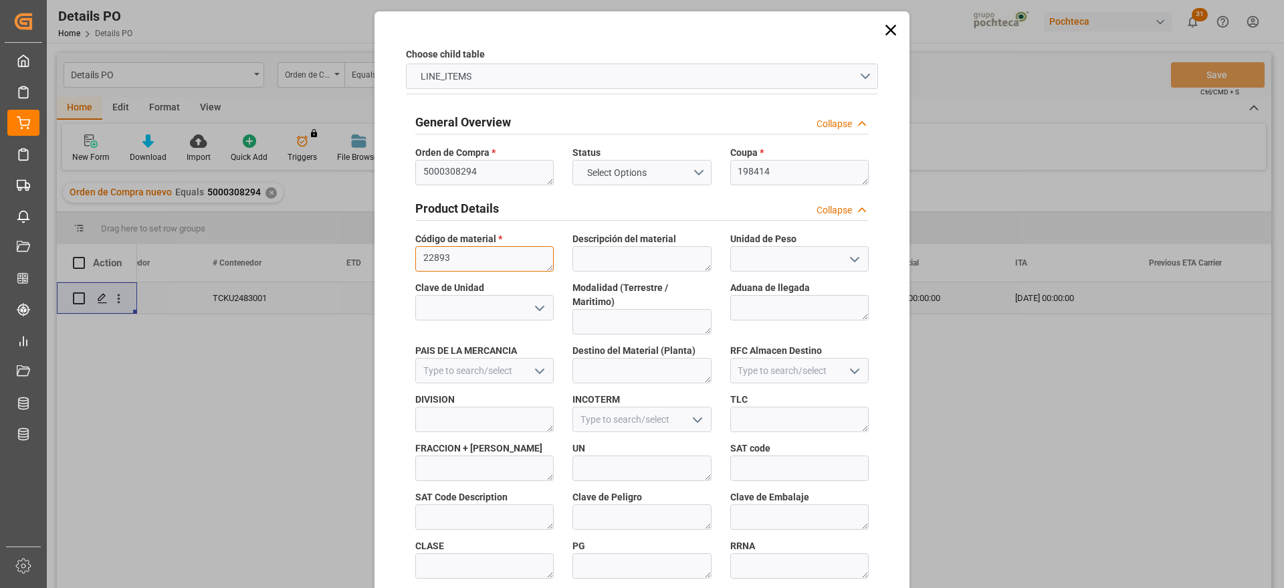
scroll to position [573, 0]
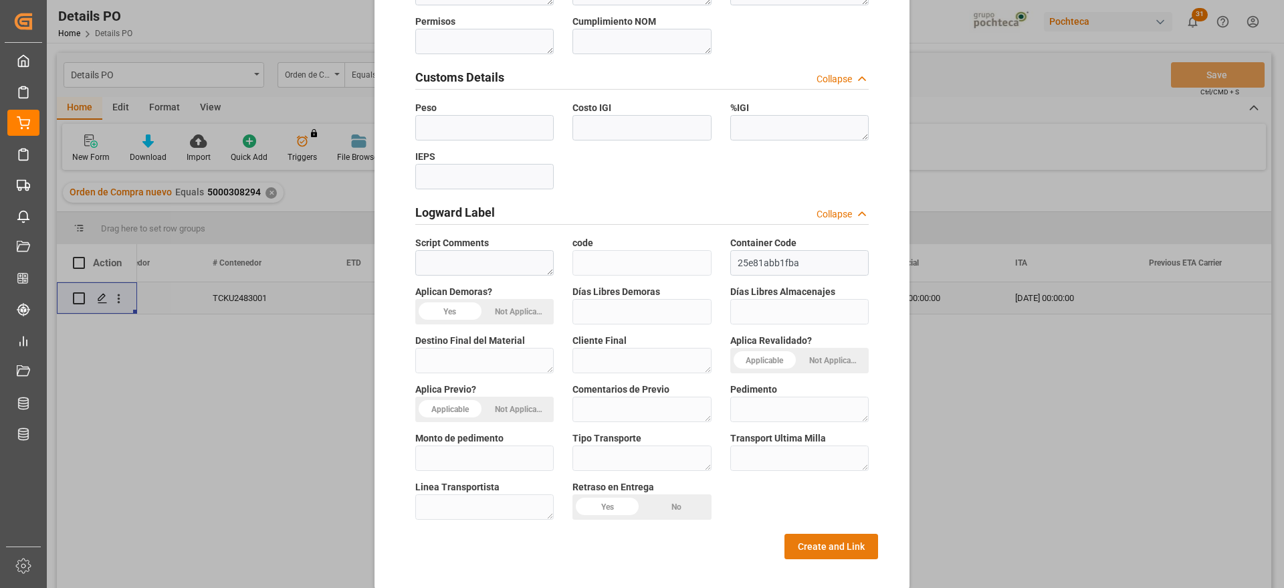
type textarea "22893"
click at [820, 534] on button "Create and Link" at bounding box center [832, 546] width 94 height 25
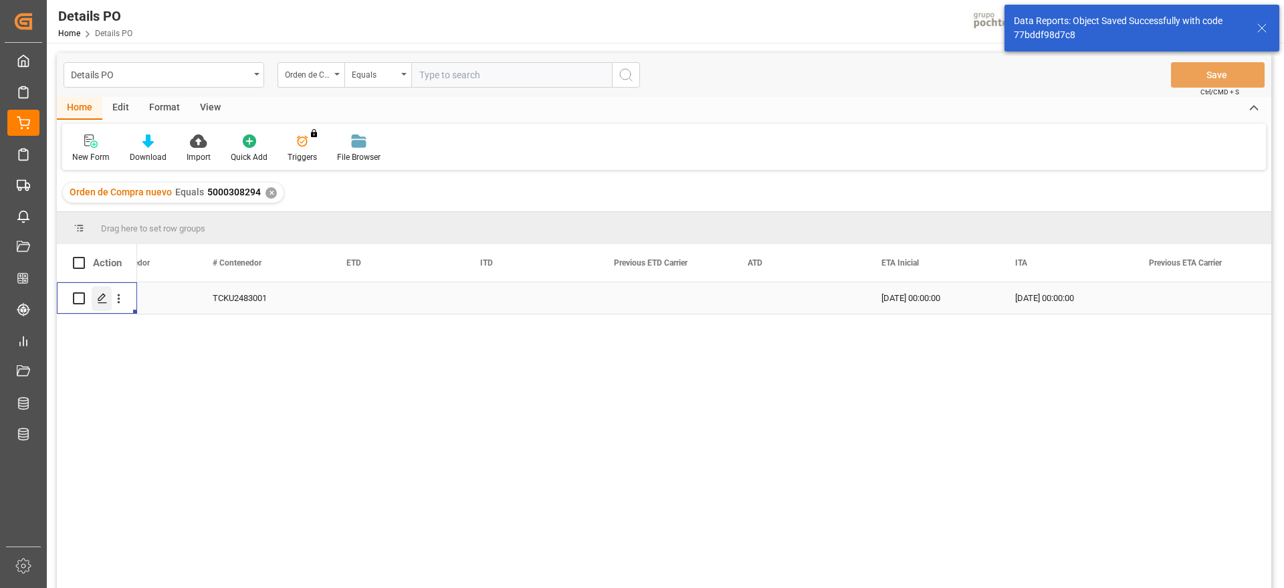
click at [100, 296] on icon "Press SPACE to select this row." at bounding box center [102, 298] width 11 height 11
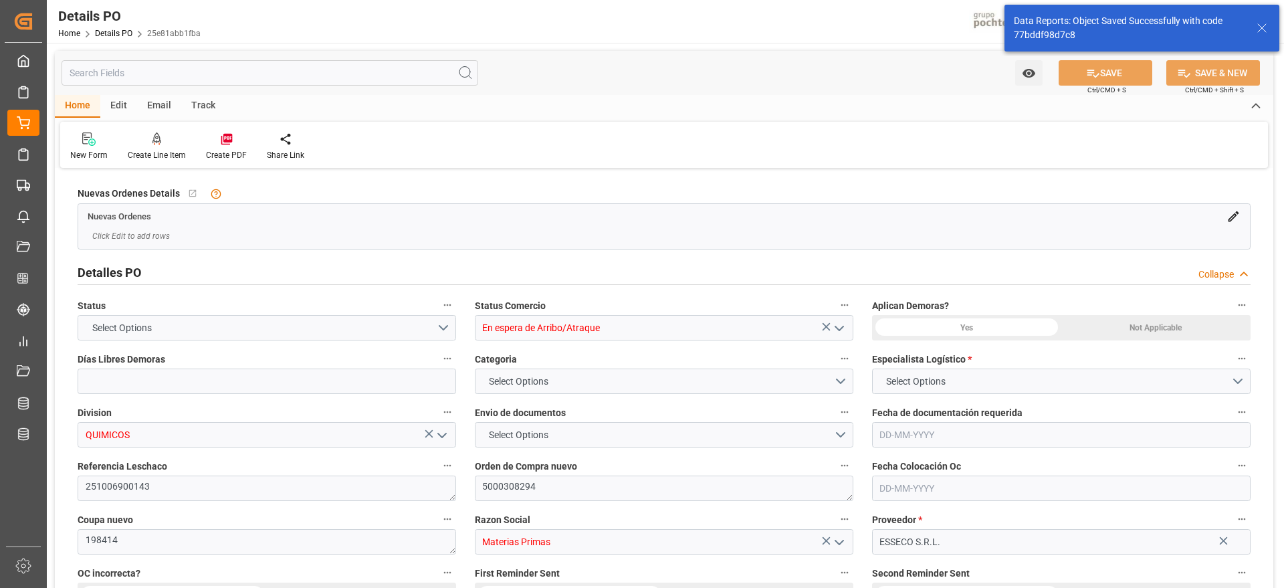
type input "15"
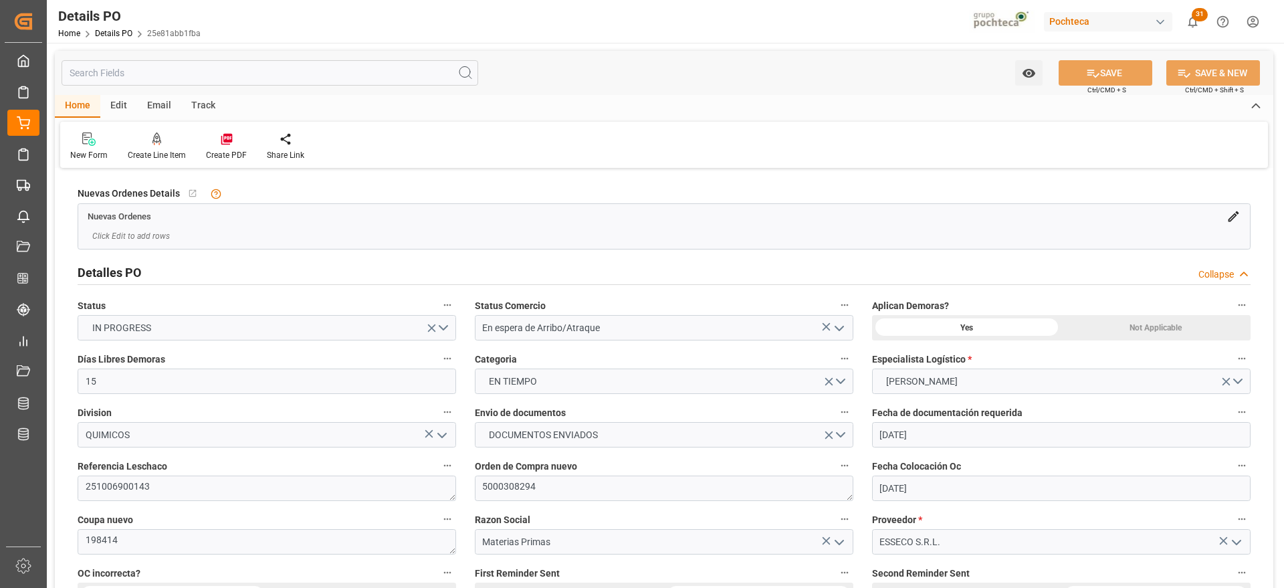
type input "[DATE]"
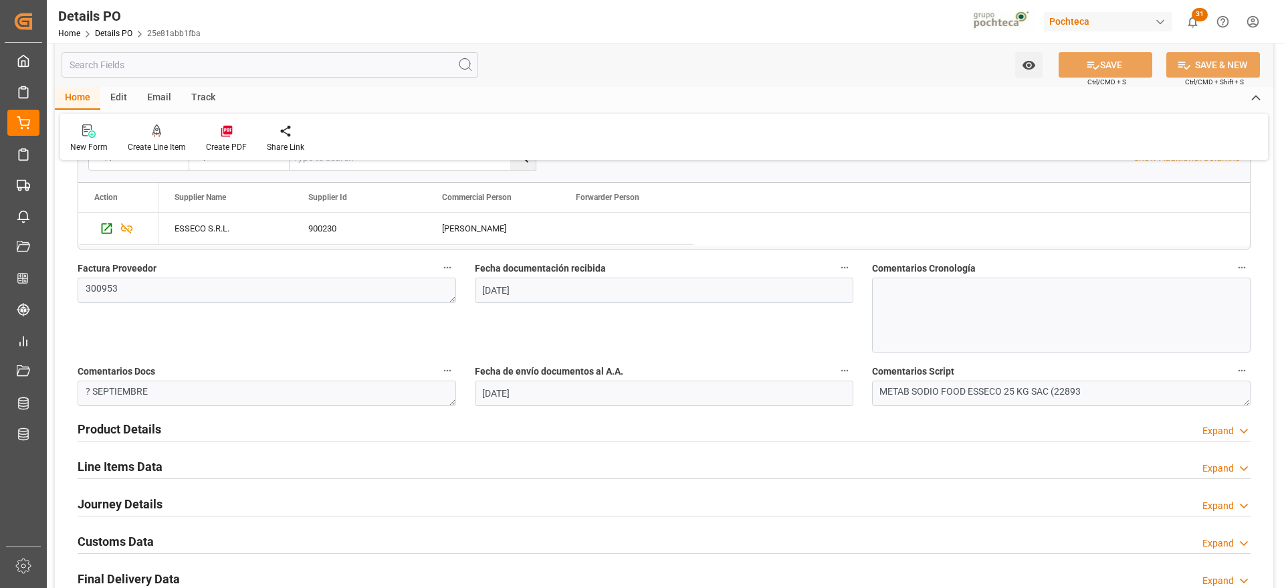
scroll to position [836, 0]
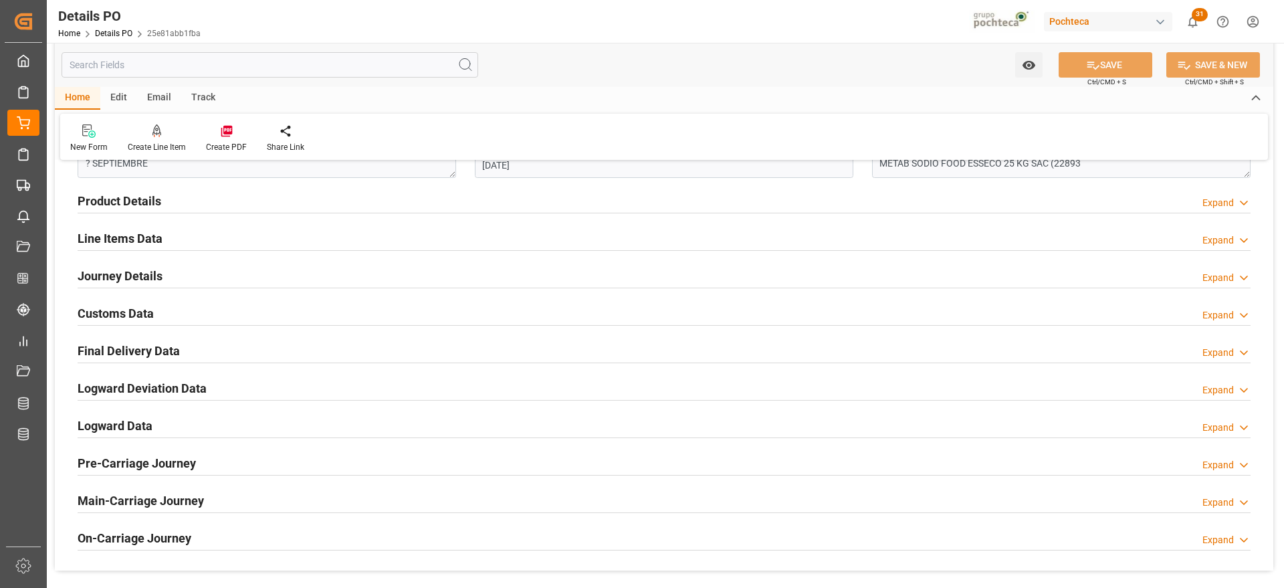
click at [101, 306] on h2 "Customs Data" at bounding box center [116, 313] width 76 height 18
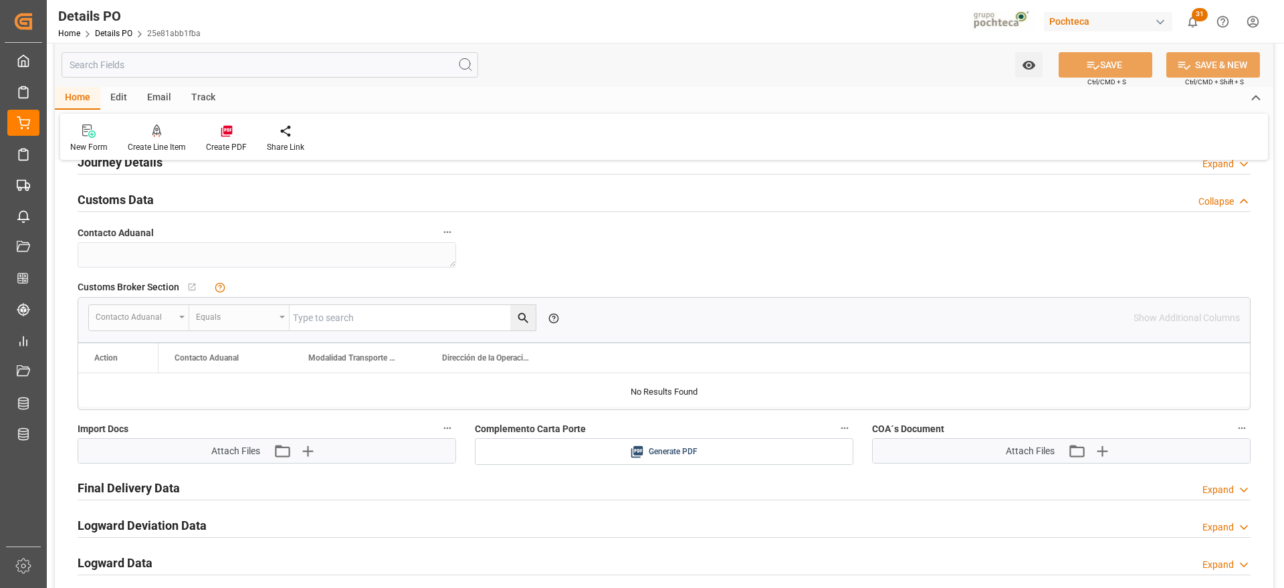
scroll to position [1087, 0]
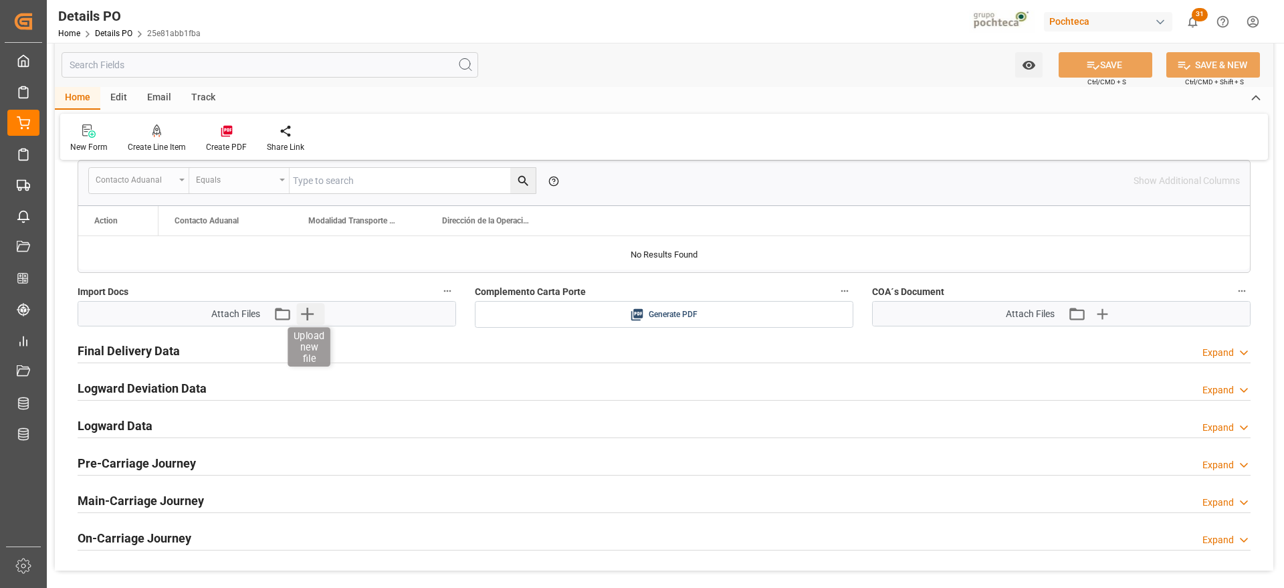
click at [312, 308] on icon "button" at bounding box center [306, 313] width 21 height 21
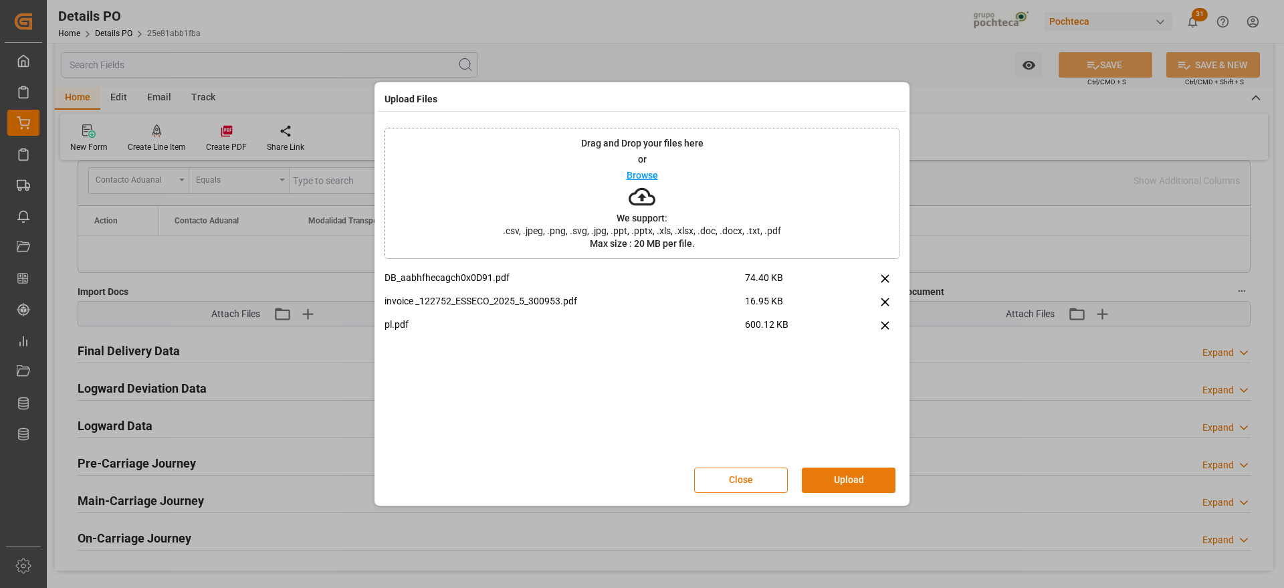
click at [864, 484] on button "Upload" at bounding box center [849, 480] width 94 height 25
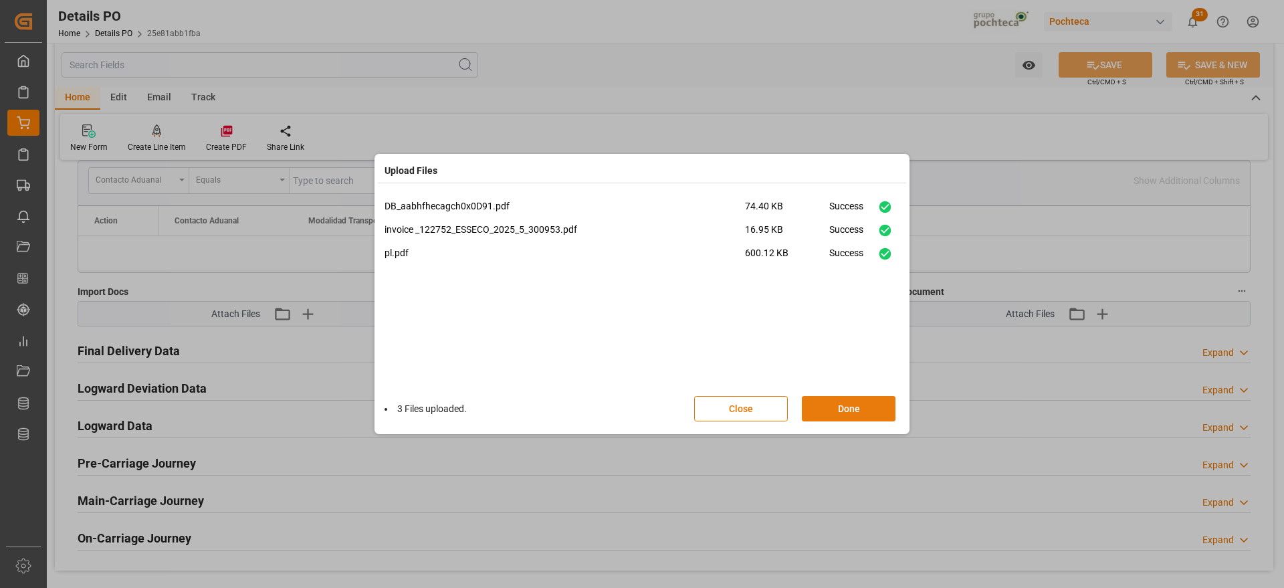
click at [854, 409] on button "Done" at bounding box center [849, 408] width 94 height 25
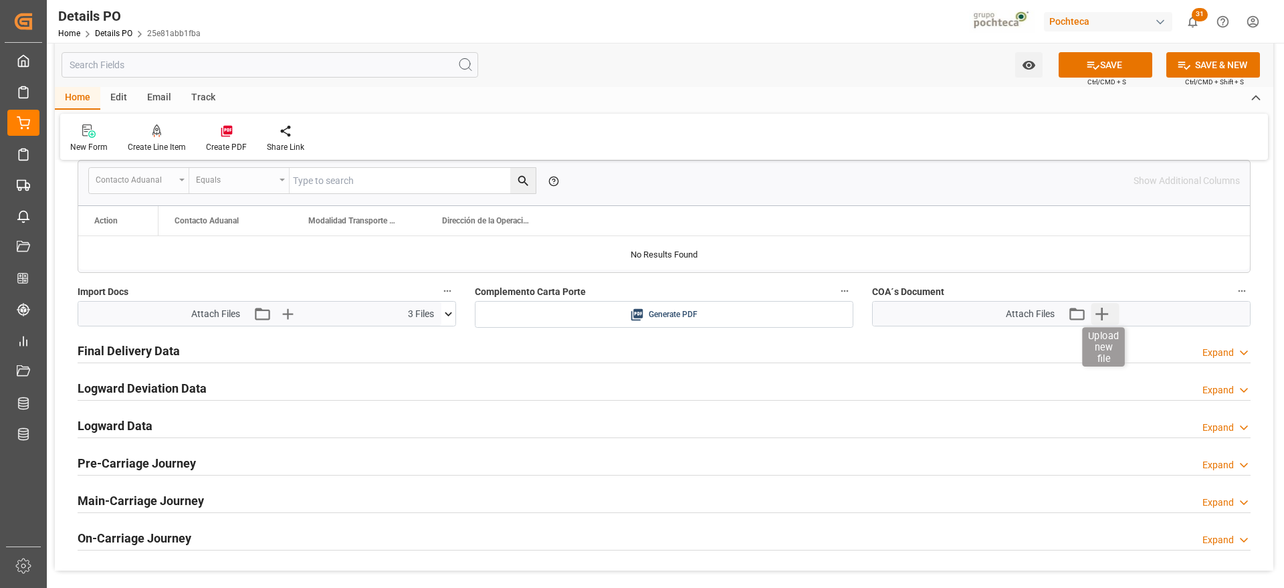
click at [1096, 314] on icon "button" at bounding box center [1101, 313] width 21 height 21
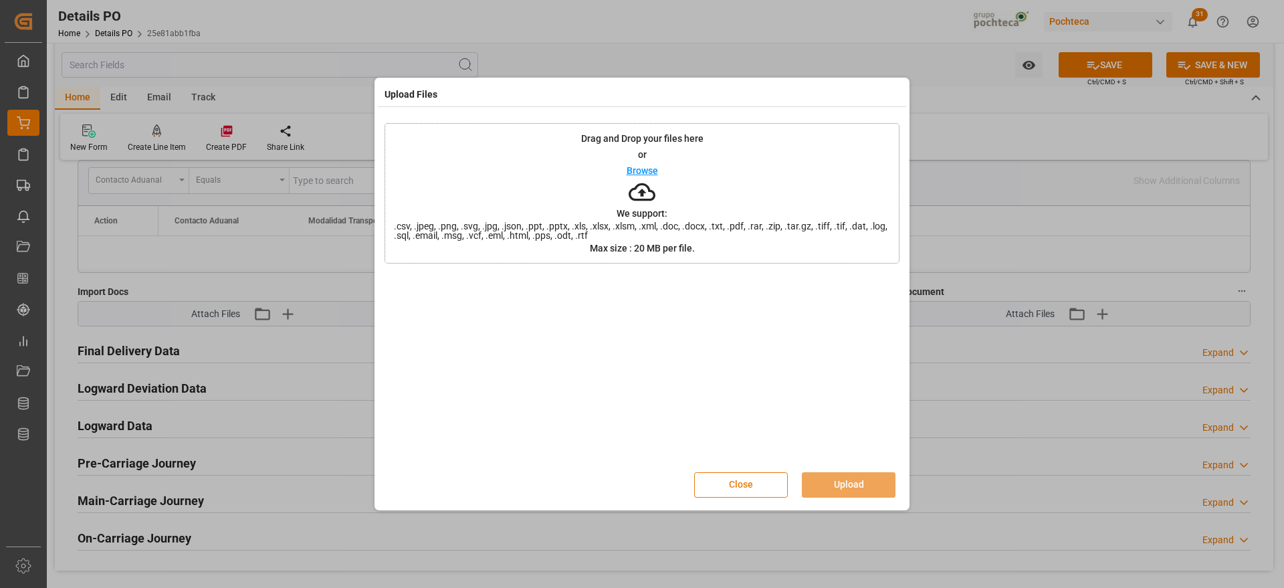
click at [750, 481] on button "Close" at bounding box center [741, 484] width 94 height 25
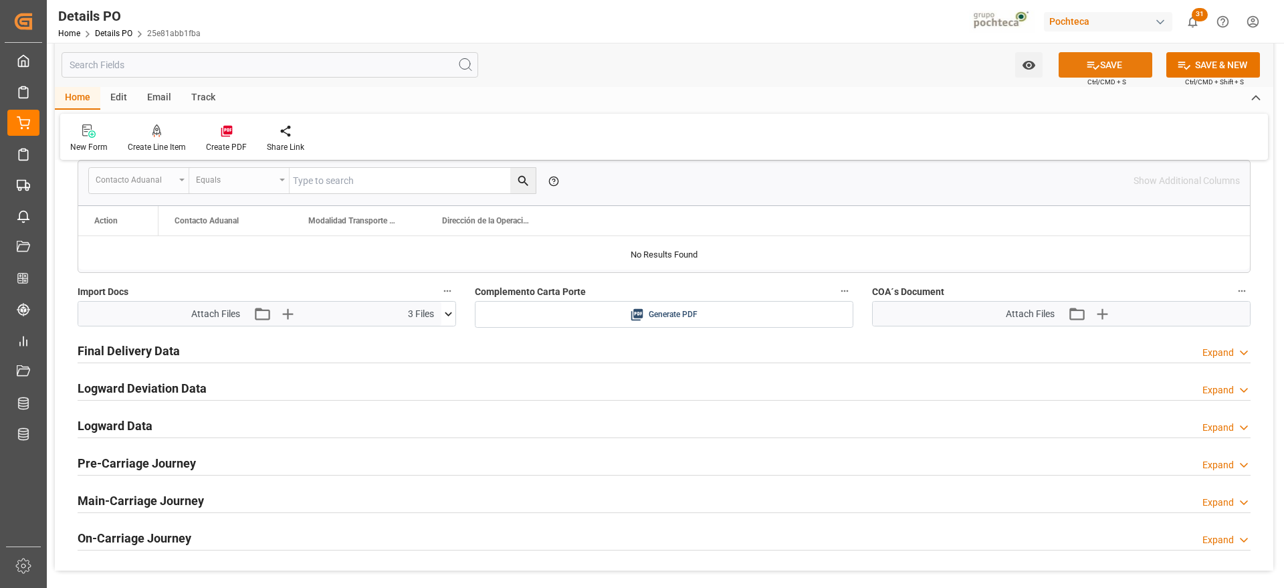
click at [1105, 62] on button "SAVE" at bounding box center [1106, 64] width 94 height 25
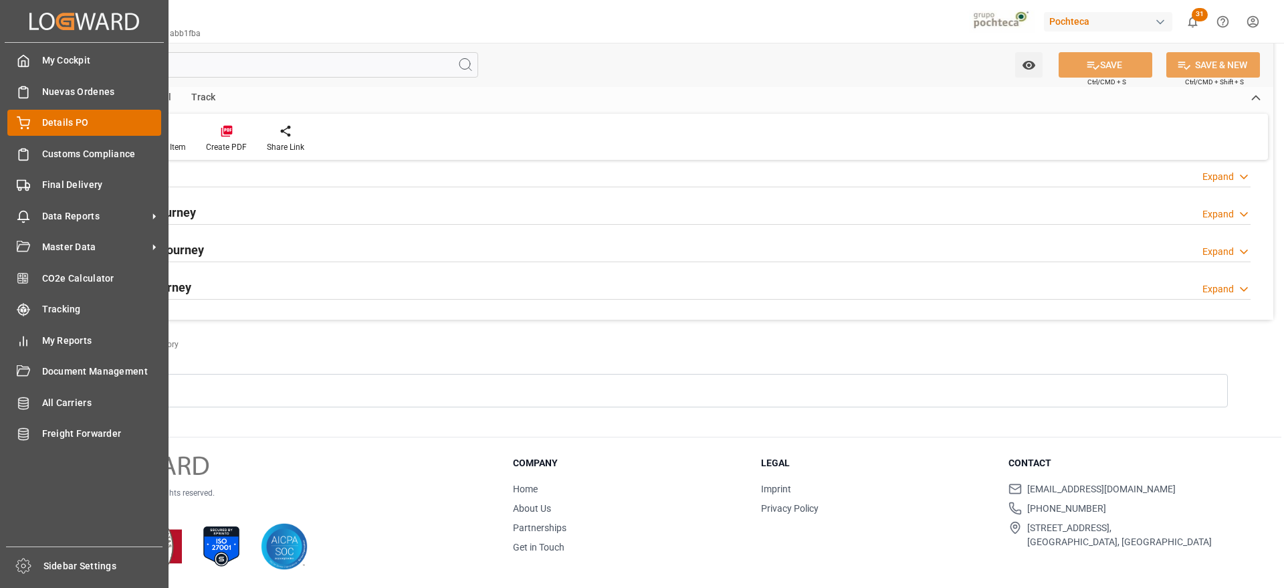
click at [35, 122] on div "Details PO Details PO" at bounding box center [84, 123] width 154 height 26
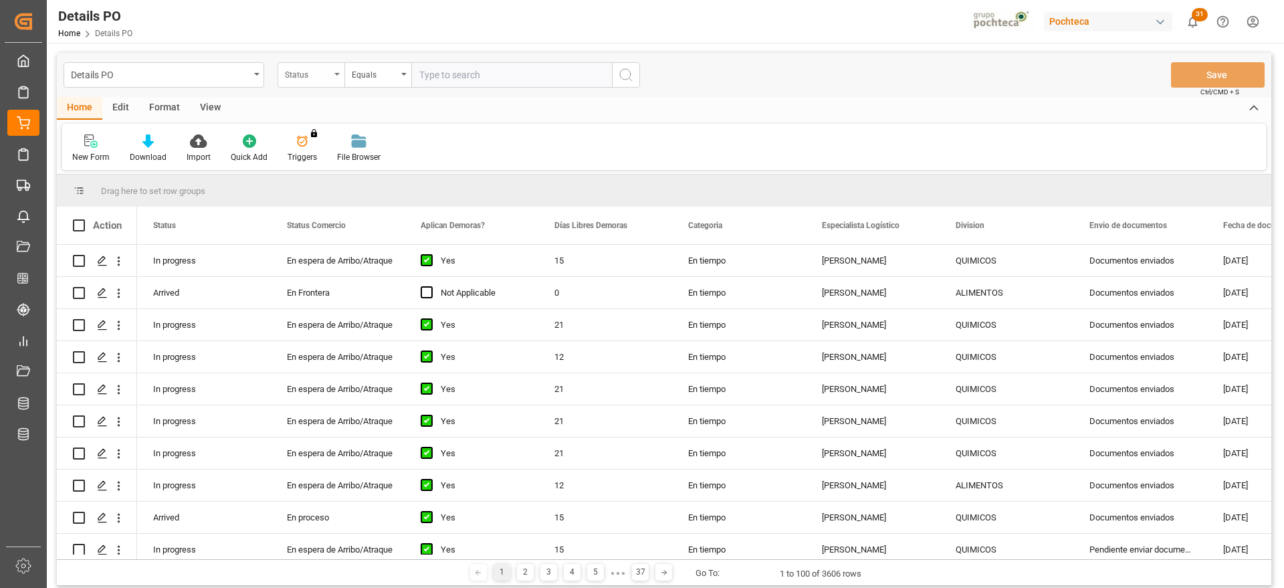
click at [319, 75] on div "Status" at bounding box center [307, 73] width 45 height 15
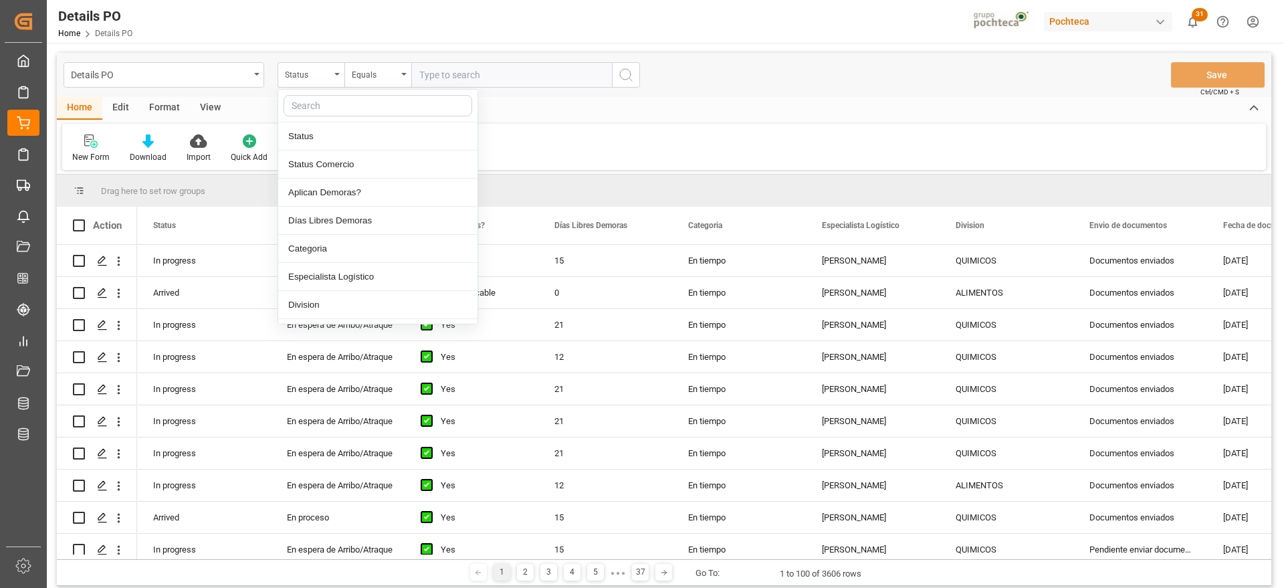
click at [320, 105] on input "text" at bounding box center [378, 105] width 189 height 21
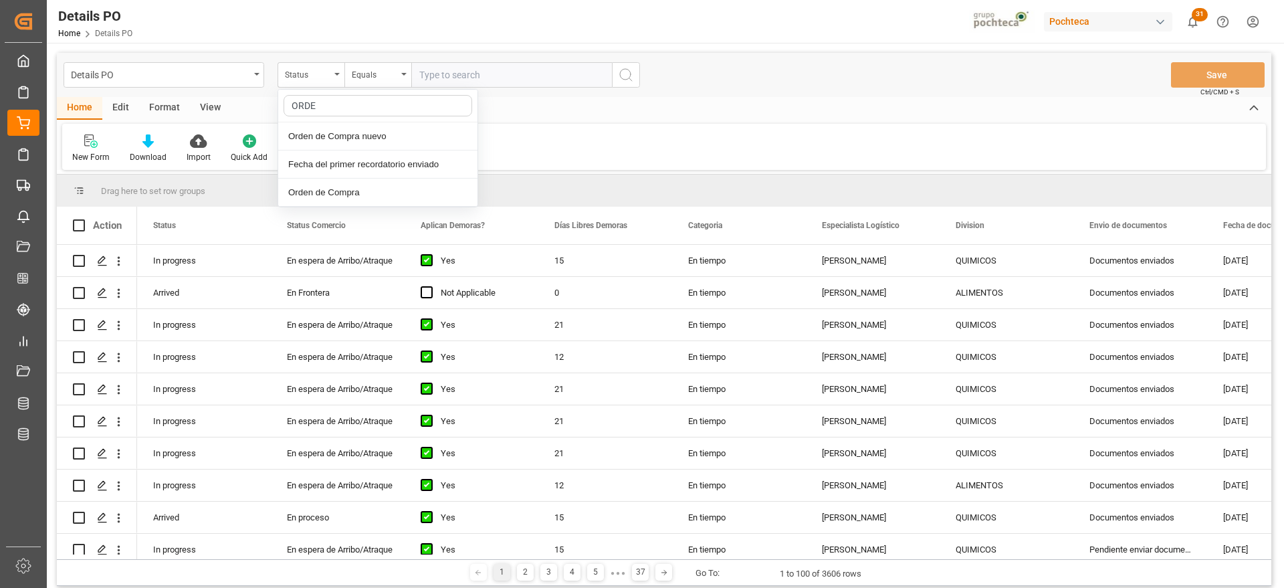
type input "ORDEN"
click at [350, 140] on div "Orden de Compra nuevo" at bounding box center [377, 136] width 199 height 28
click at [445, 69] on input "text" at bounding box center [511, 74] width 201 height 25
paste input "5000308295"
type input "5000308295"
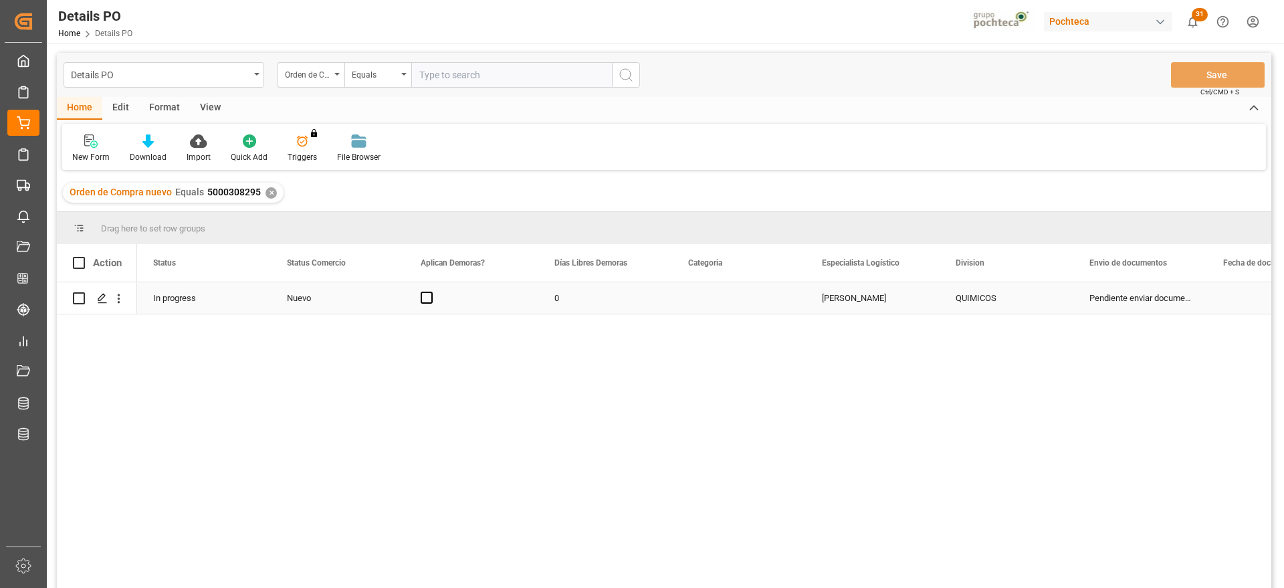
click at [307, 298] on div "Nuevo" at bounding box center [338, 298] width 102 height 31
click at [343, 300] on div "Nuevo" at bounding box center [338, 298] width 102 height 31
click at [376, 299] on icon "open menu" at bounding box center [380, 306] width 16 height 16
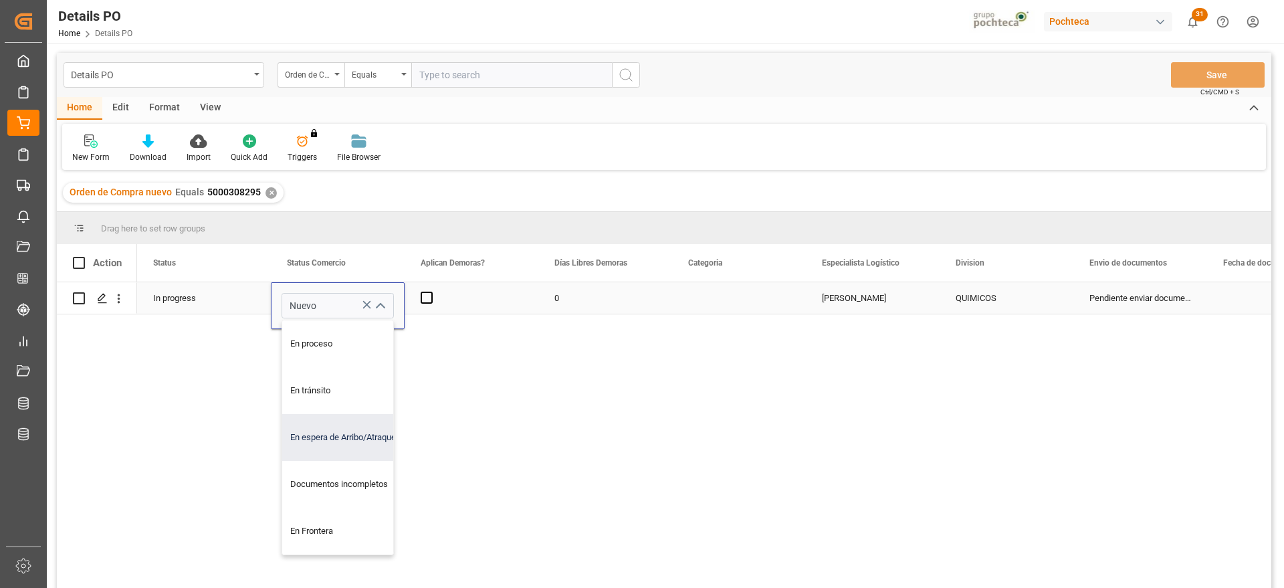
click at [361, 436] on div "En espera de Arribo/Atraque" at bounding box center [345, 437] width 127 height 47
type input "En espera de Arribo/Atraque"
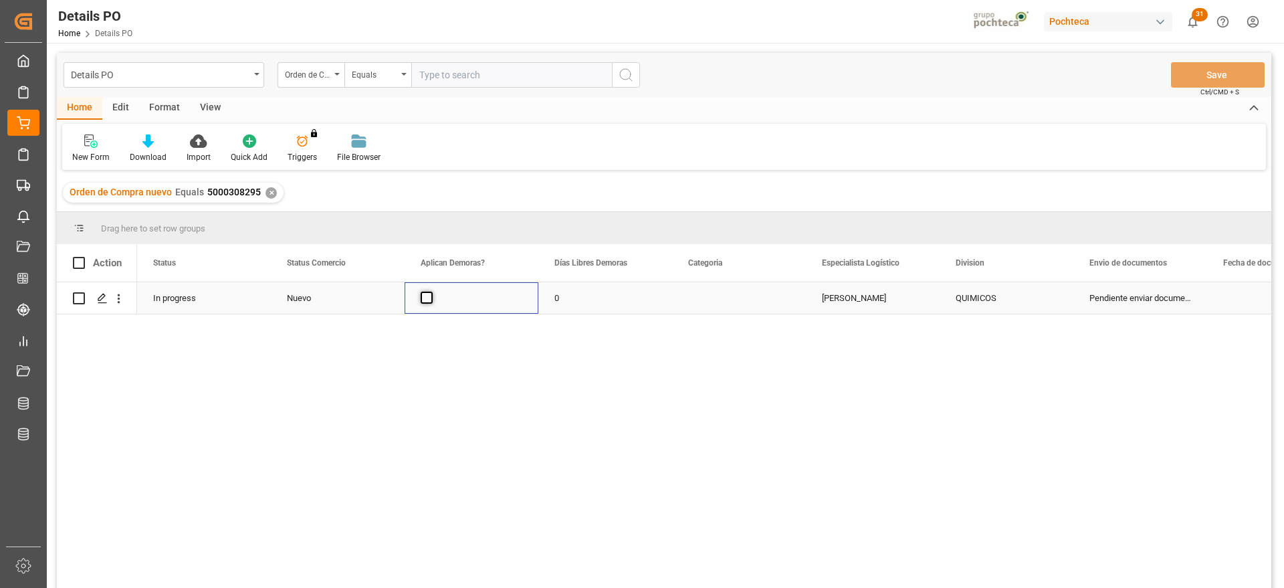
click at [427, 298] on span "Press SPACE to select this row." at bounding box center [427, 298] width 12 height 12
click at [431, 292] on input "Press SPACE to select this row." at bounding box center [431, 292] width 0 height 0
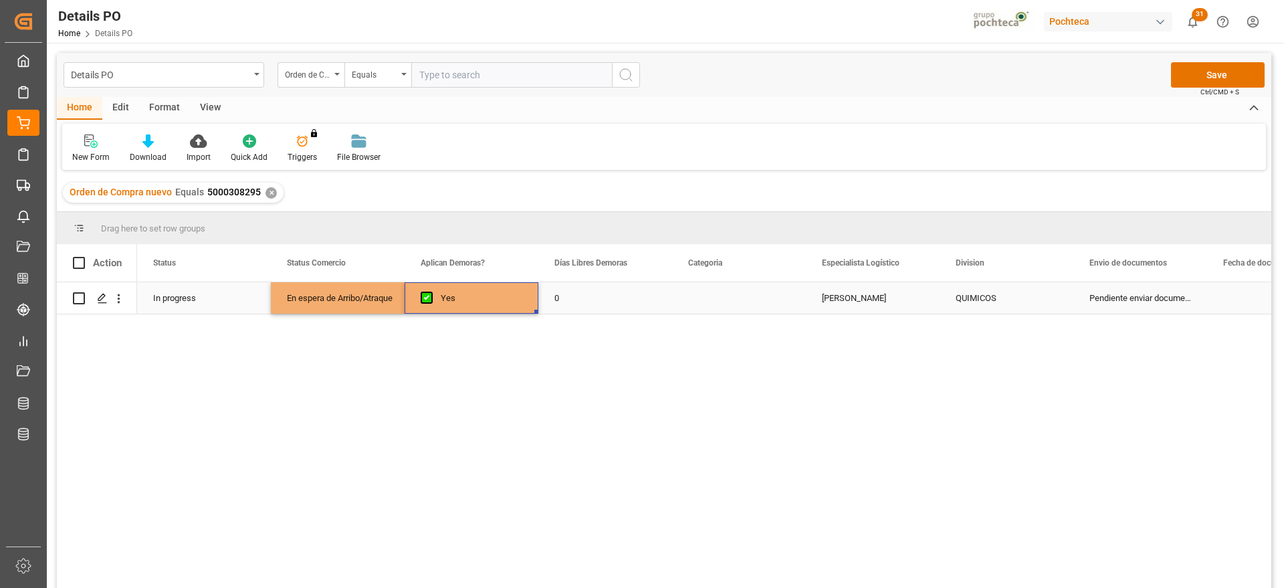
click at [567, 303] on div "0" at bounding box center [606, 297] width 134 height 31
click at [567, 303] on input "0" at bounding box center [605, 305] width 112 height 25
type input "14"
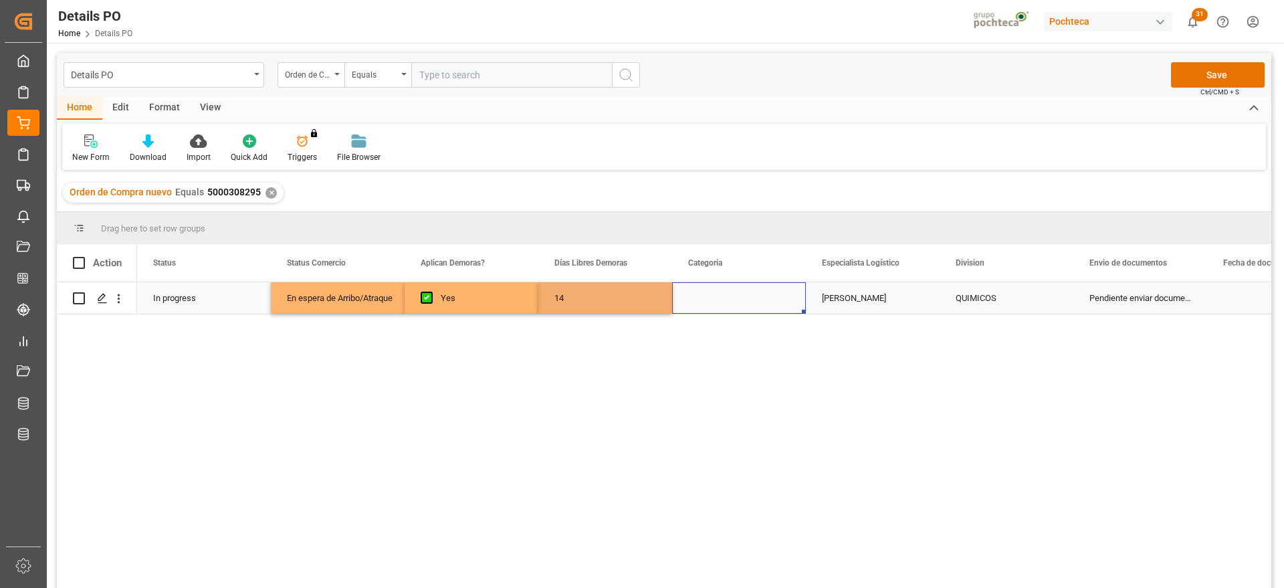
click at [732, 308] on div "Press SPACE to select this row." at bounding box center [739, 297] width 134 height 31
click at [793, 301] on button "Select" at bounding box center [739, 305] width 112 height 25
click at [748, 339] on div "Prioritario" at bounding box center [739, 340] width 97 height 13
drag, startPoint x: 787, startPoint y: 302, endPoint x: 782, endPoint y: 308, distance: 7.1
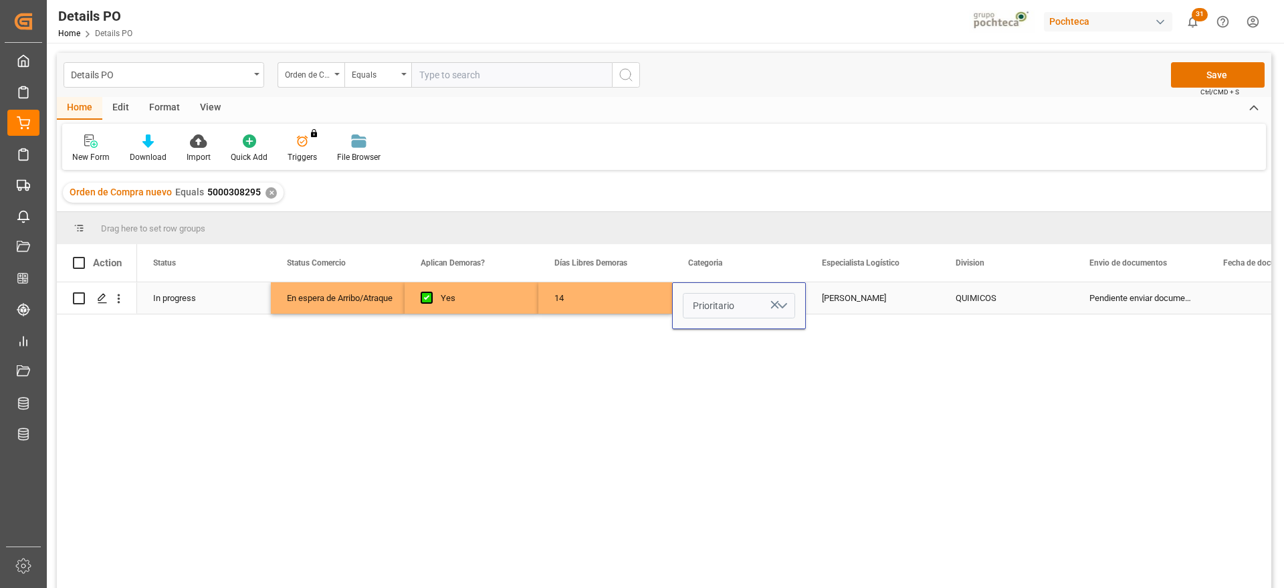
click at [787, 302] on button "Prioritario" at bounding box center [739, 305] width 112 height 25
click at [763, 365] on div "En tiempo" at bounding box center [739, 381] width 111 height 40
click at [842, 300] on div "Paola Díaz López" at bounding box center [873, 297] width 134 height 31
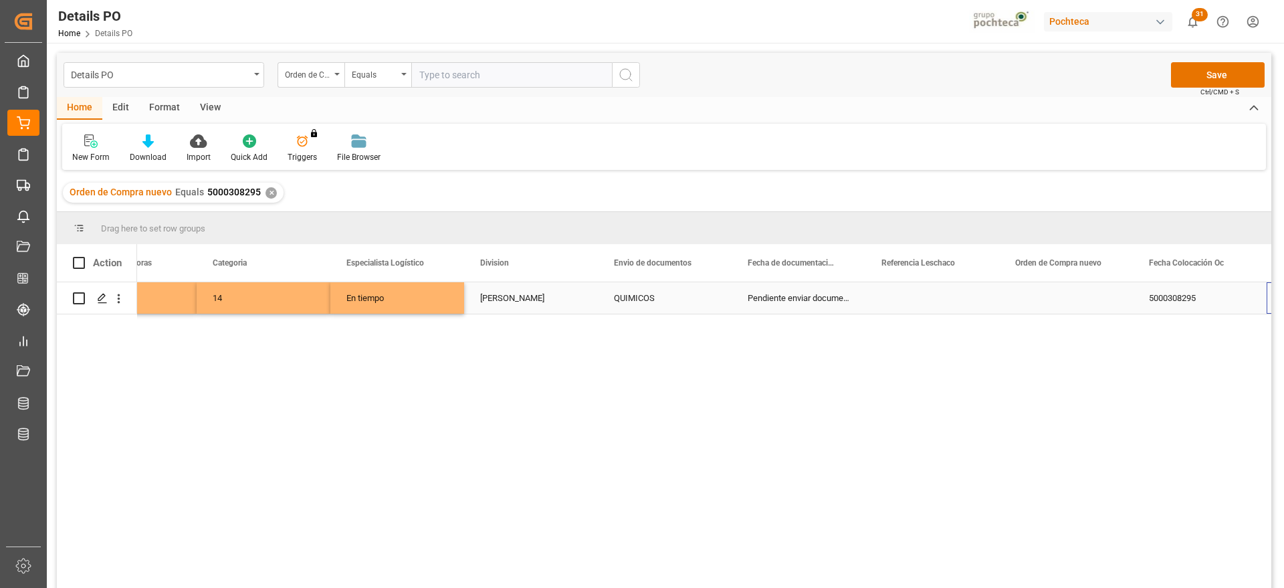
scroll to position [0, 476]
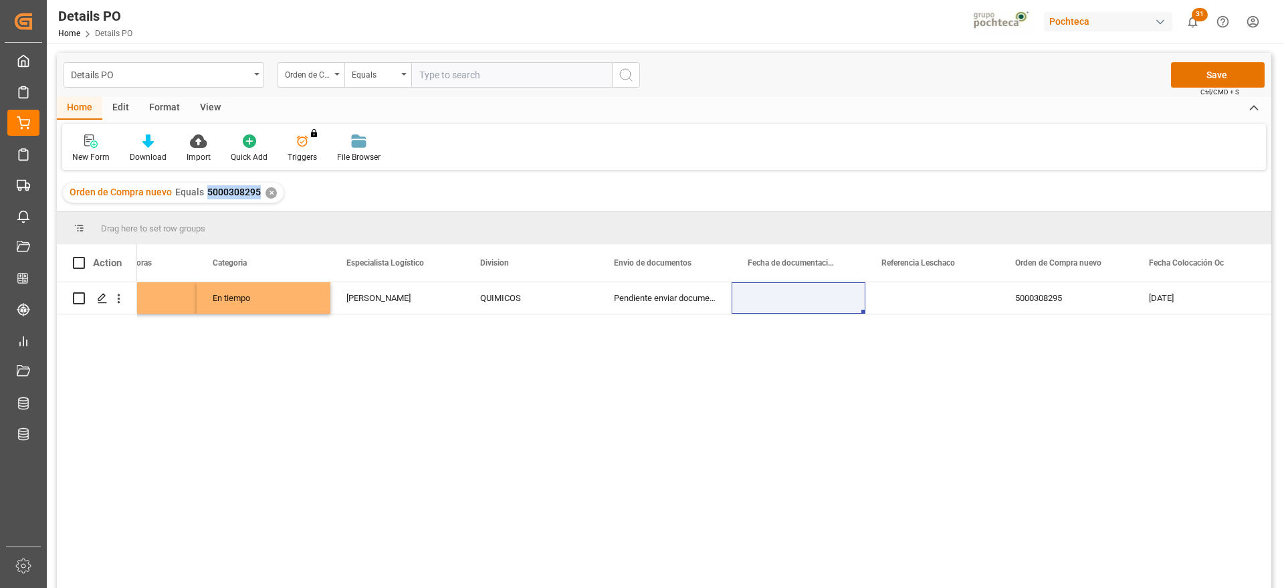
drag, startPoint x: 260, startPoint y: 193, endPoint x: 203, endPoint y: 191, distance: 56.9
click at [203, 191] on div "Orden de Compra nuevo Equals 5000308295 ✕" at bounding box center [173, 193] width 221 height 20
copy span "5000308295"
click at [805, 298] on div "Press SPACE to select this row." at bounding box center [799, 297] width 134 height 31
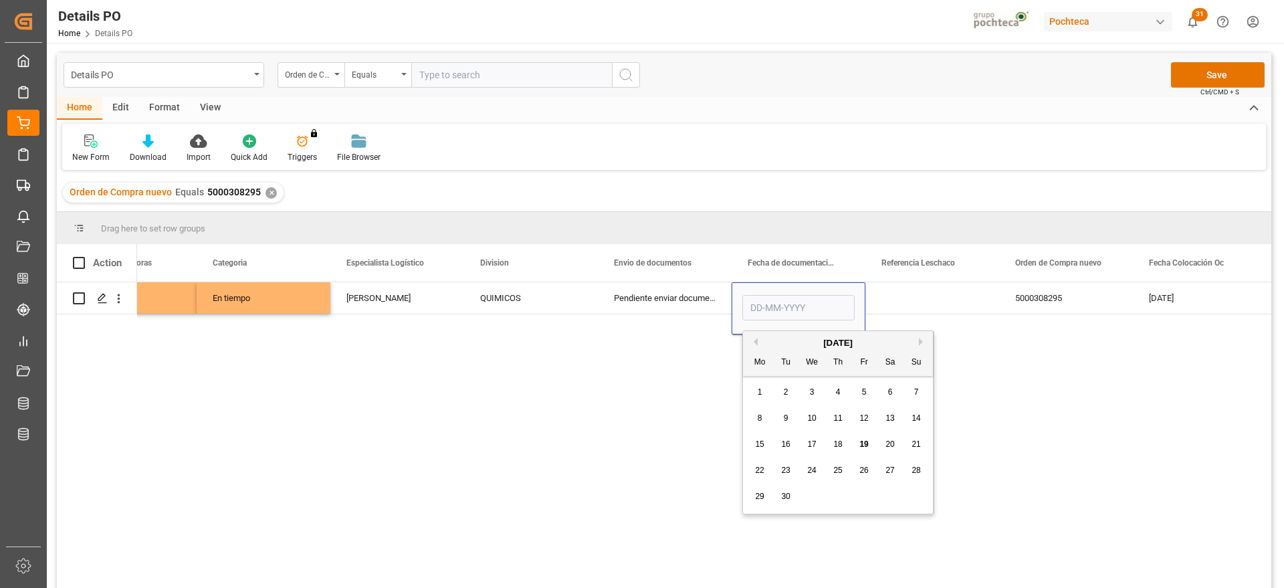
click at [840, 444] on span "18" at bounding box center [838, 444] width 9 height 9
type input "[DATE]"
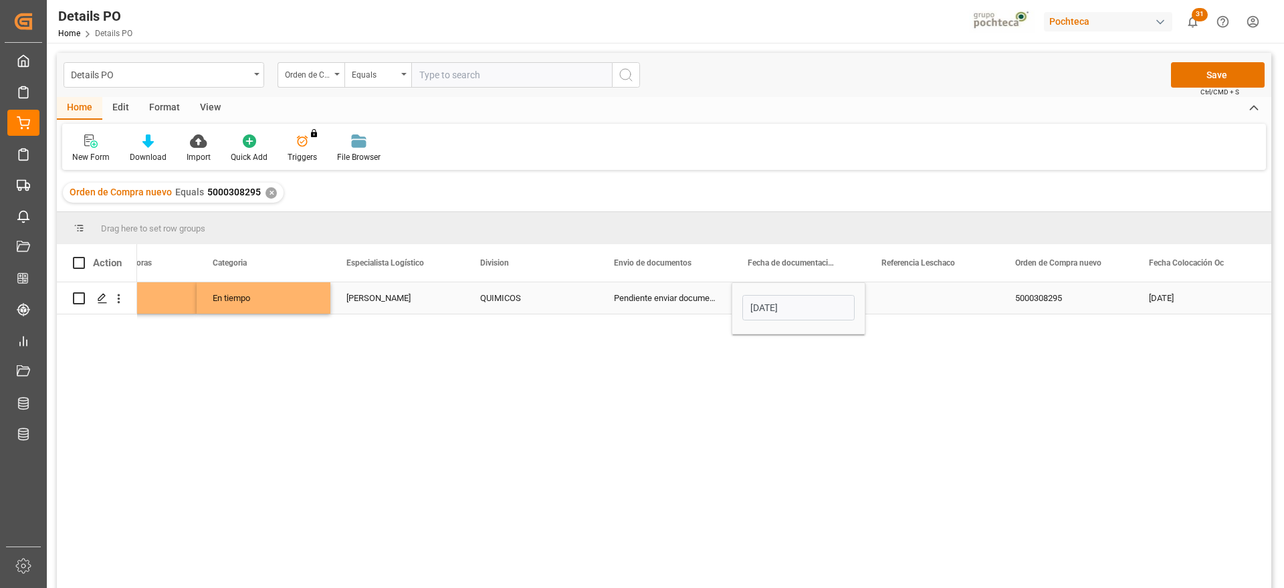
click at [941, 302] on div "Press SPACE to select this row." at bounding box center [933, 297] width 134 height 31
click at [1094, 290] on div "5000308295" at bounding box center [1066, 297] width 134 height 31
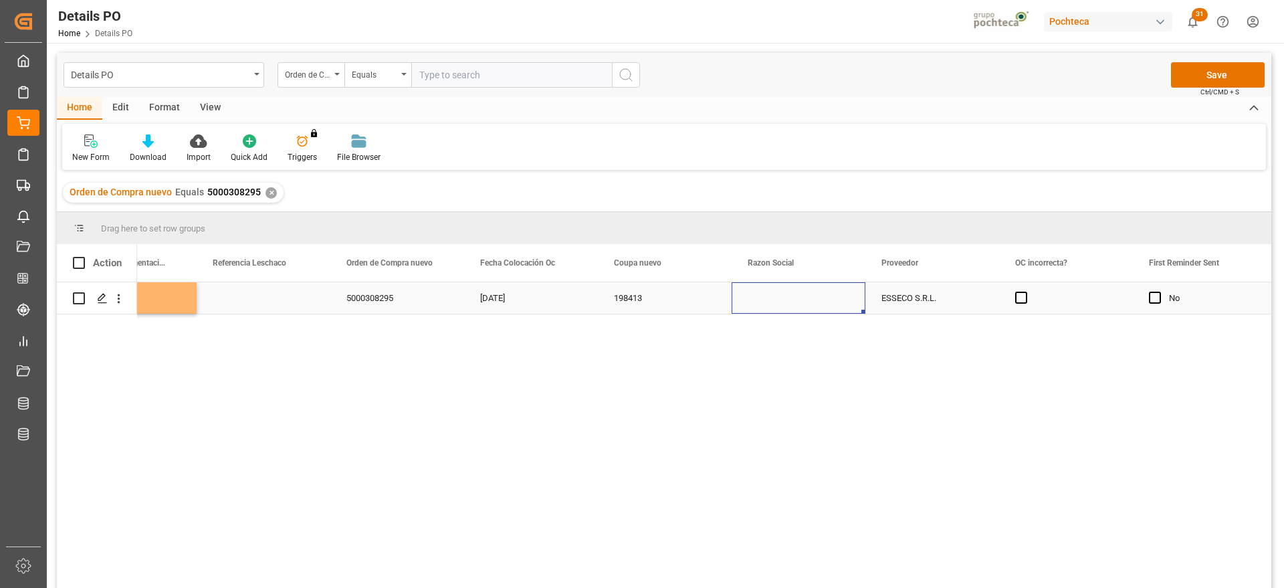
click at [780, 300] on div "Press SPACE to select this row." at bounding box center [799, 297] width 134 height 31
click at [842, 309] on icon "open menu" at bounding box center [841, 306] width 16 height 16
click at [801, 349] on div "Materias Primas" at bounding box center [811, 343] width 136 height 47
type input "Materias Primas"
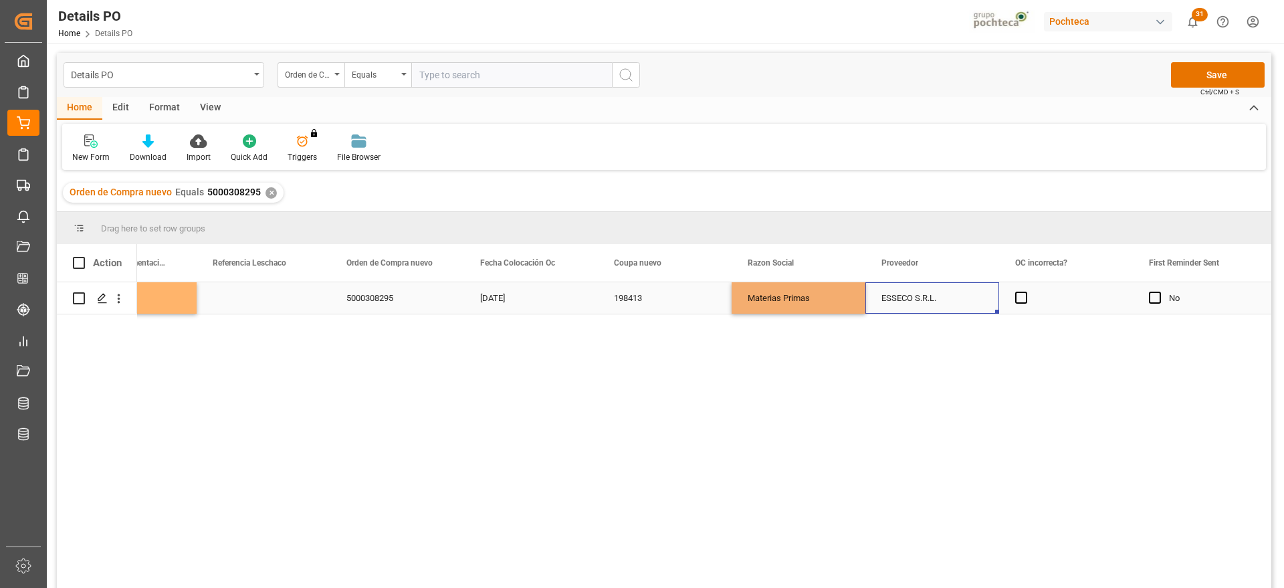
click at [901, 300] on div "ESSECO S.R.L." at bounding box center [933, 297] width 134 height 31
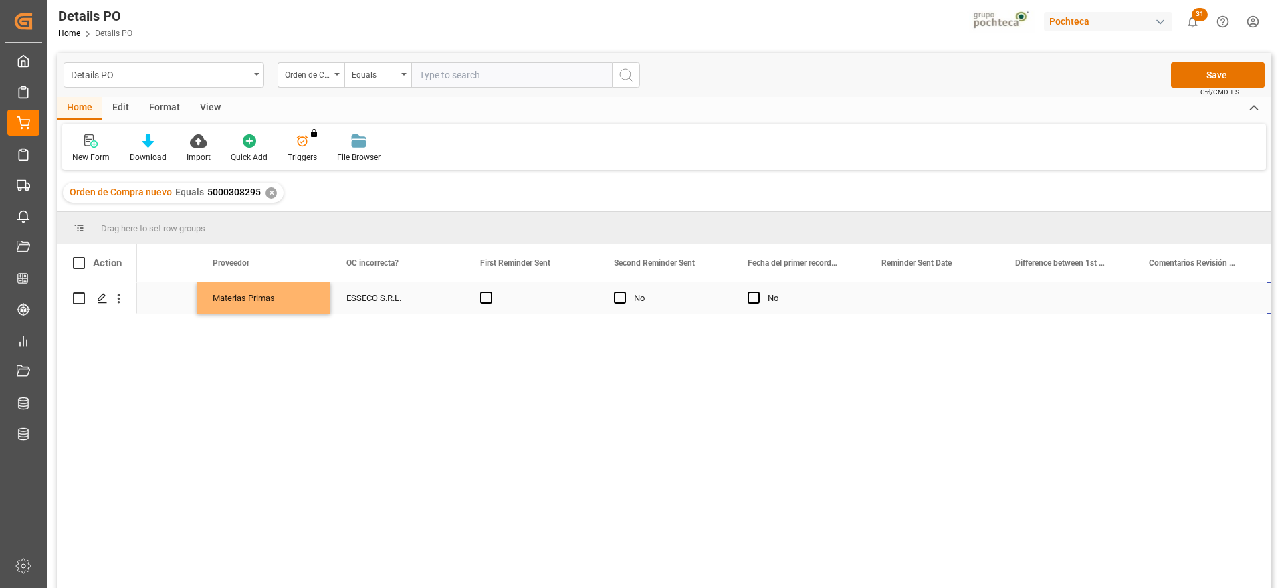
scroll to position [0, 1814]
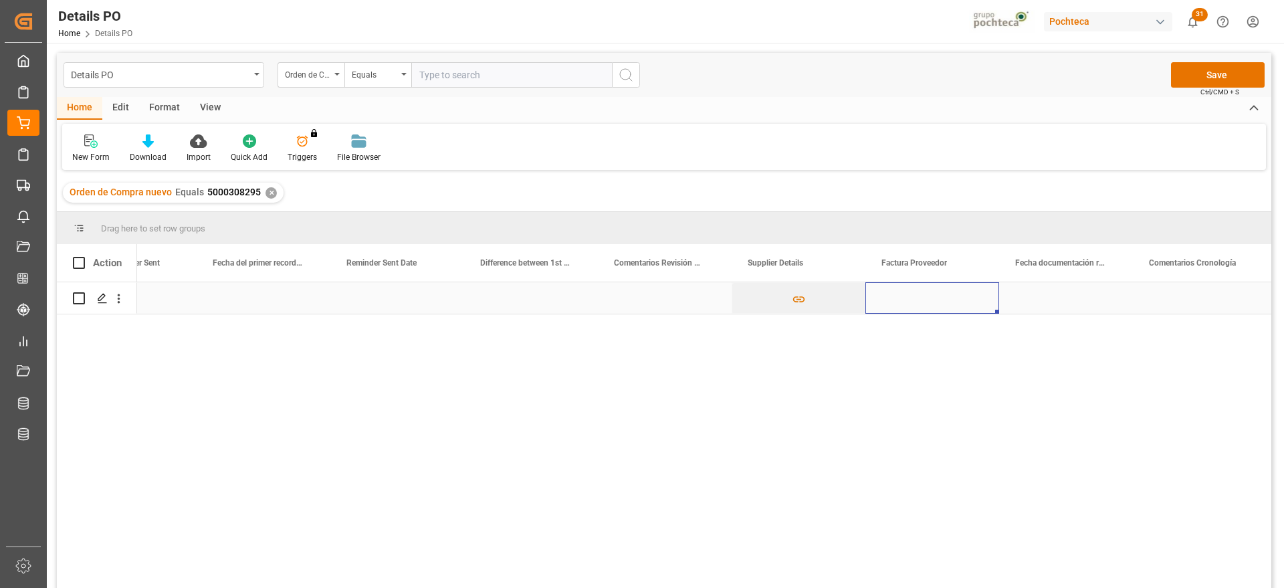
click at [941, 293] on div "Press SPACE to select this row." at bounding box center [933, 297] width 134 height 31
click at [929, 309] on input "Press SPACE to select this row." at bounding box center [932, 305] width 112 height 25
paste input "300956"
type input "300956"
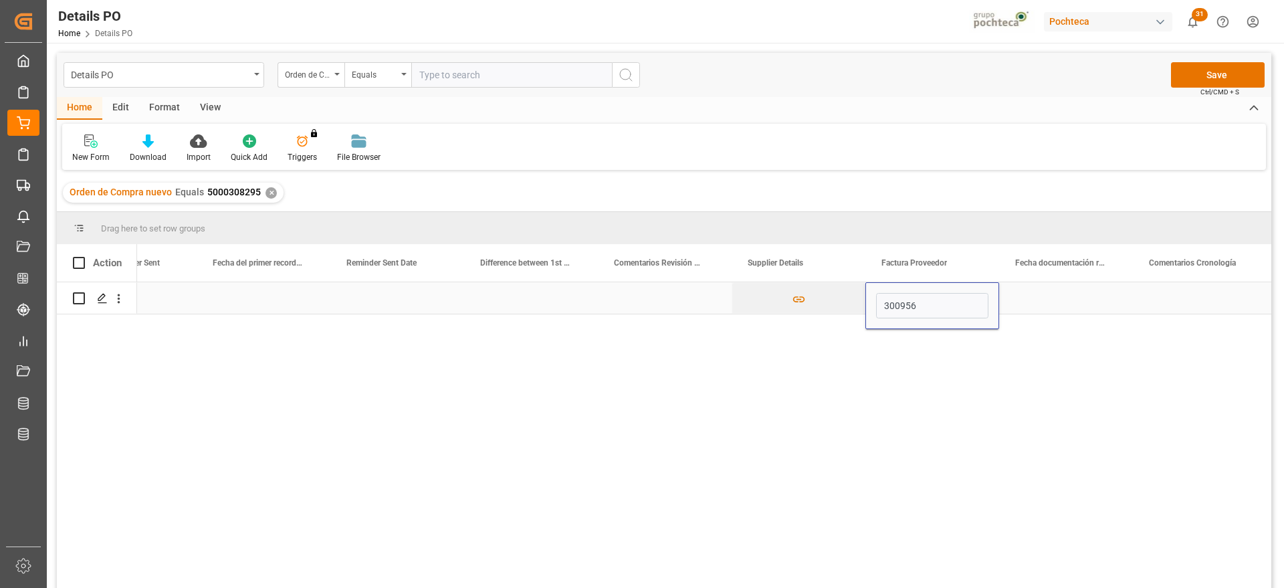
click at [1049, 298] on div "Press SPACE to select this row." at bounding box center [1066, 297] width 134 height 31
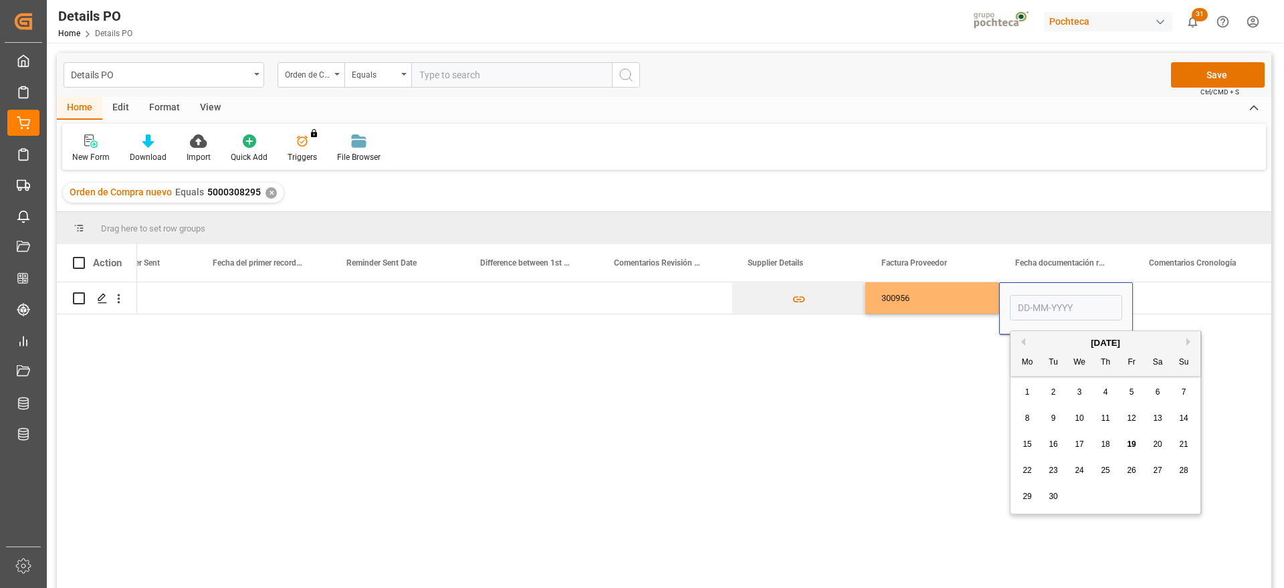
click at [1105, 444] on span "18" at bounding box center [1105, 444] width 9 height 9
type input "[DATE]"
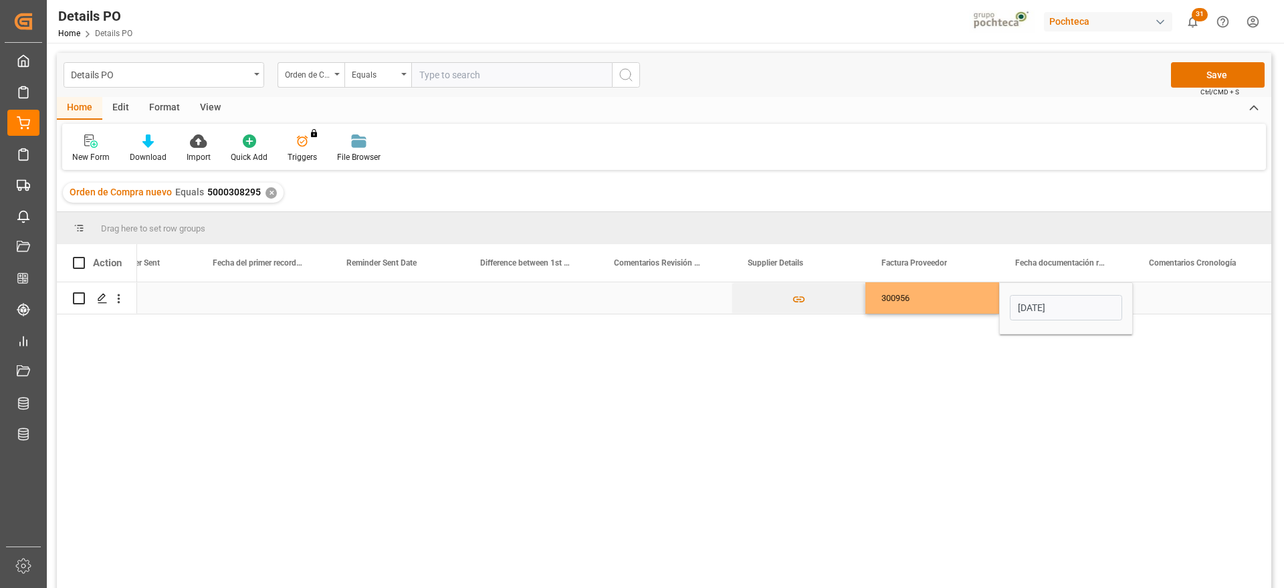
click at [1179, 297] on div "Press SPACE to select this row." at bounding box center [1200, 297] width 134 height 31
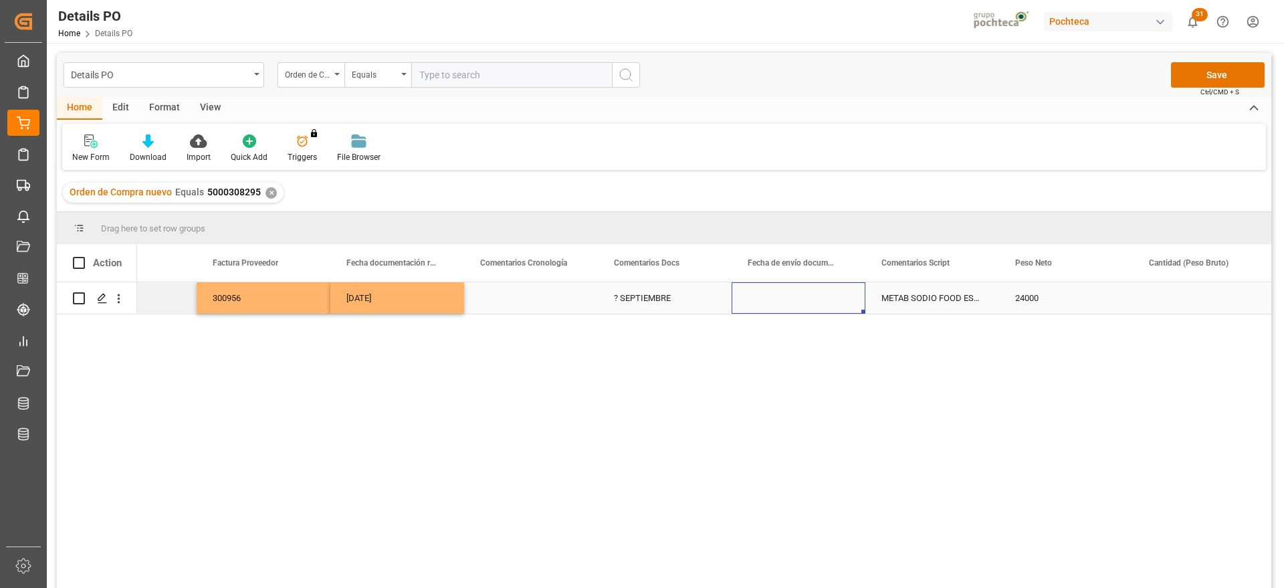
click at [389, 294] on div "[DATE]" at bounding box center [397, 297] width 134 height 31
click at [801, 307] on div "Press SPACE to select this row." at bounding box center [799, 297] width 134 height 31
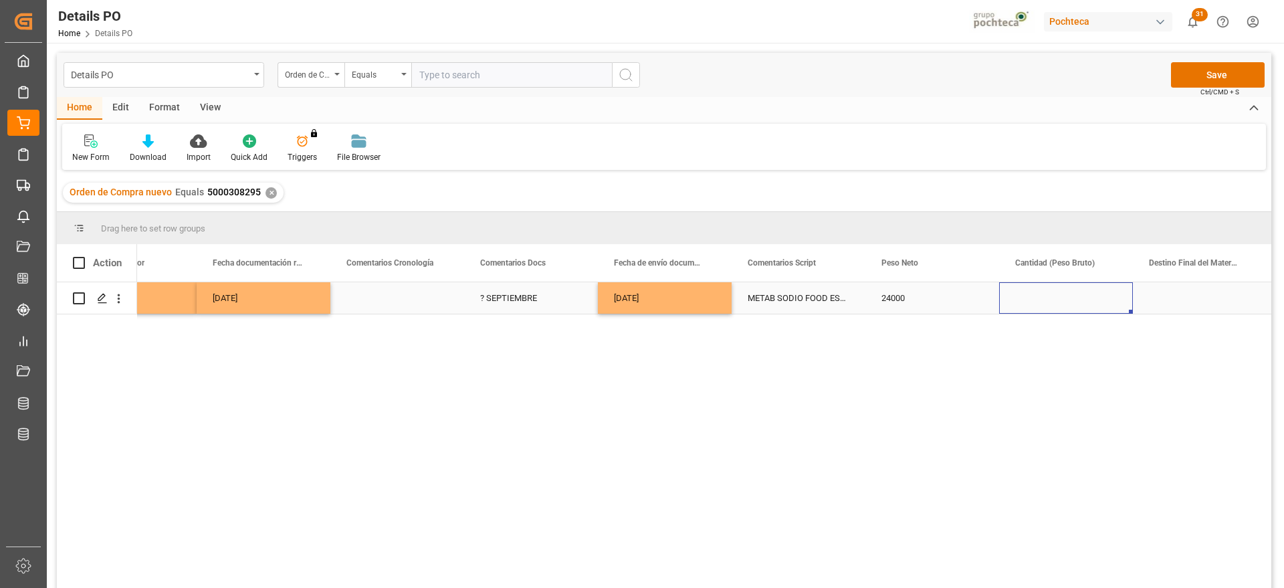
click at [1062, 296] on div "Press SPACE to select this row." at bounding box center [1066, 297] width 134 height 31
click at [1062, 296] on input "Press SPACE to select this row." at bounding box center [1066, 305] width 112 height 25
type input "24500"
click at [1195, 296] on div "Press SPACE to select this row." at bounding box center [1200, 297] width 134 height 31
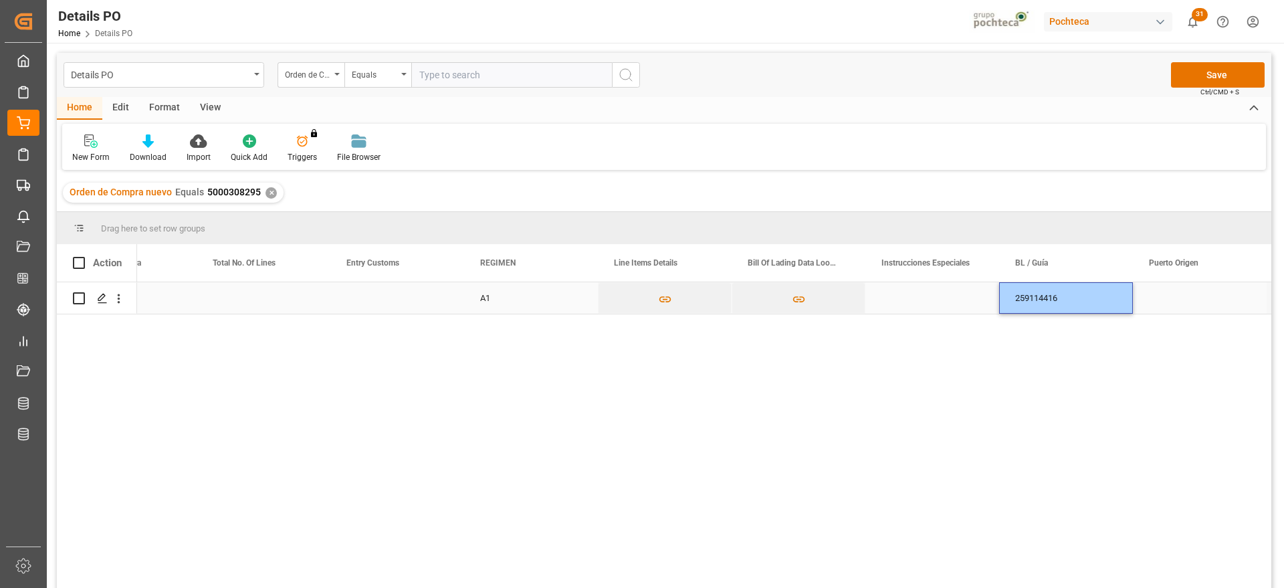
click at [1154, 297] on div "Press SPACE to select this row." at bounding box center [1200, 297] width 134 height 31
click at [1166, 300] on div "Press SPACE to select this row." at bounding box center [1200, 297] width 134 height 31
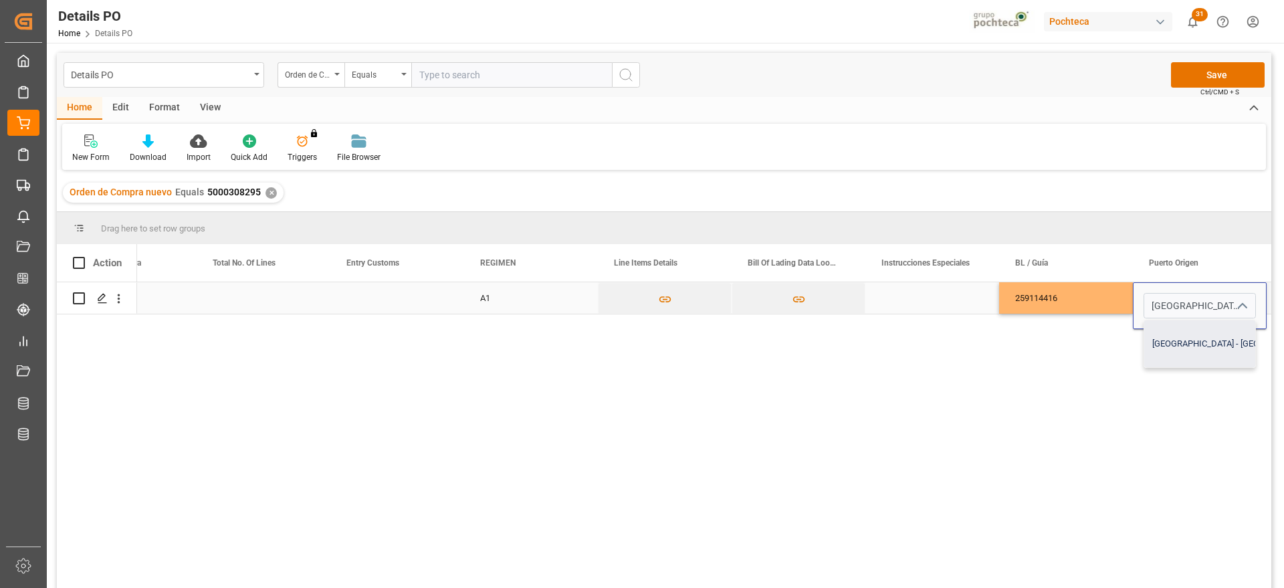
click at [1187, 347] on div "Genova - ITGOA" at bounding box center [1238, 343] width 186 height 47
type input "Genova - ITGOA"
click at [1090, 304] on div "259114416" at bounding box center [1066, 297] width 134 height 31
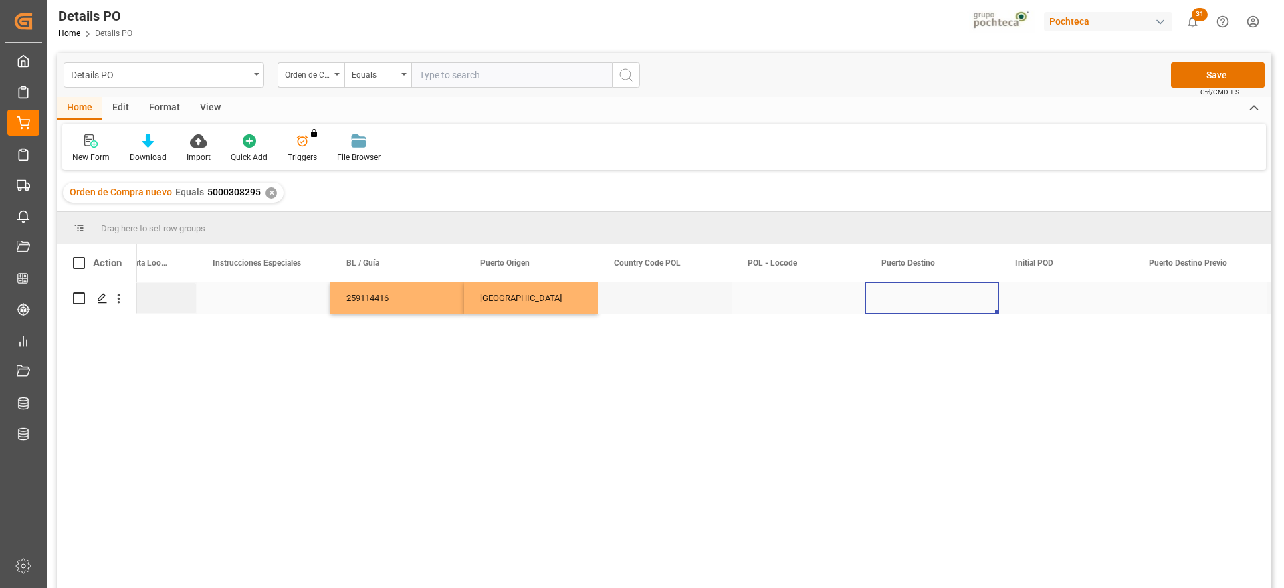
click at [934, 291] on div "Press SPACE to select this row." at bounding box center [933, 297] width 134 height 31
click at [925, 299] on input "Press SPACE to select this row." at bounding box center [932, 305] width 112 height 25
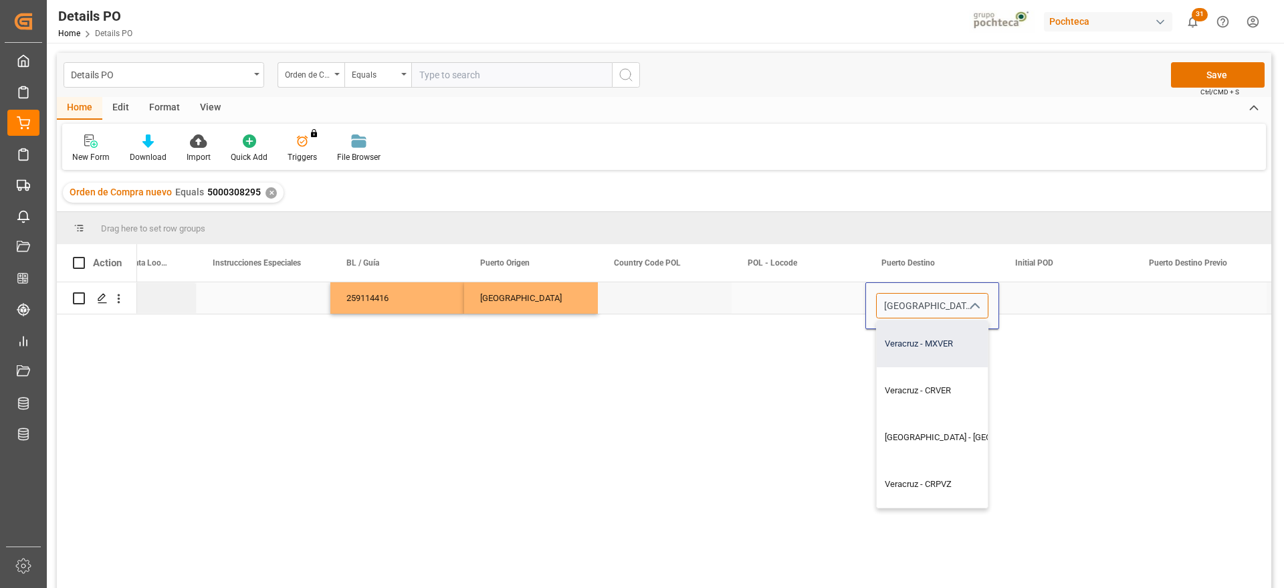
click at [919, 349] on div "Veracruz - MXVER" at bounding box center [970, 343] width 186 height 47
type input "Veracruz - MXVER"
click at [1068, 306] on div "Press SPACE to select this row." at bounding box center [1066, 297] width 134 height 31
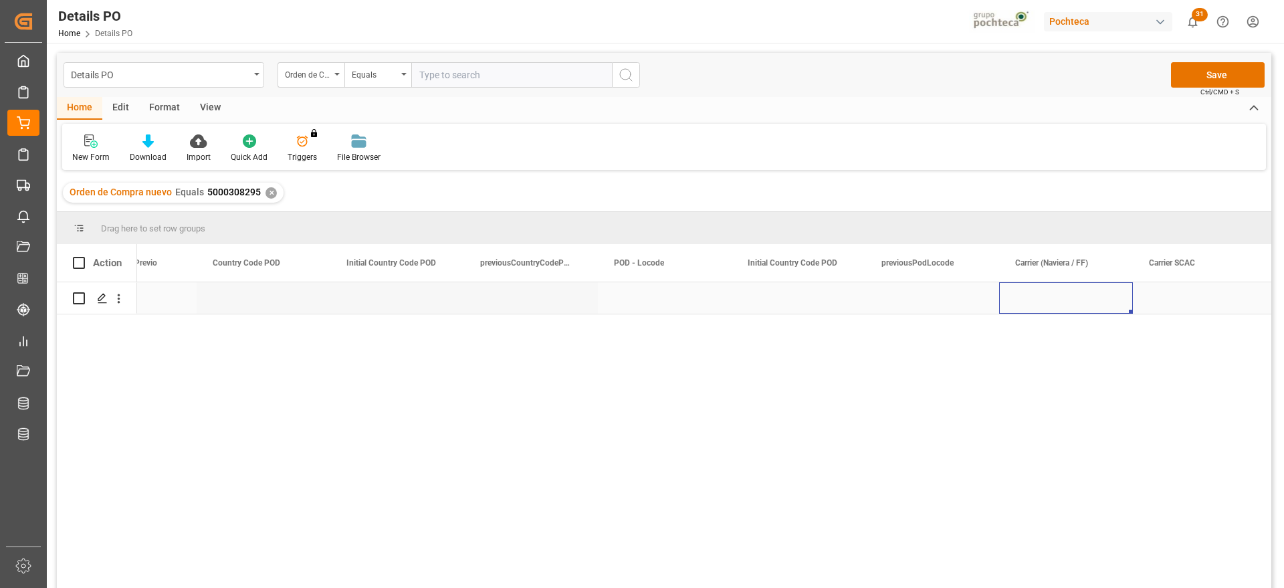
click at [1050, 298] on div "Press SPACE to select this row." at bounding box center [1066, 297] width 134 height 31
type input "MAERSK"
click at [1166, 295] on div "Press SPACE to select this row." at bounding box center [1200, 297] width 134 height 31
click at [1051, 306] on div "Press SPACE to select this row." at bounding box center [1066, 297] width 134 height 31
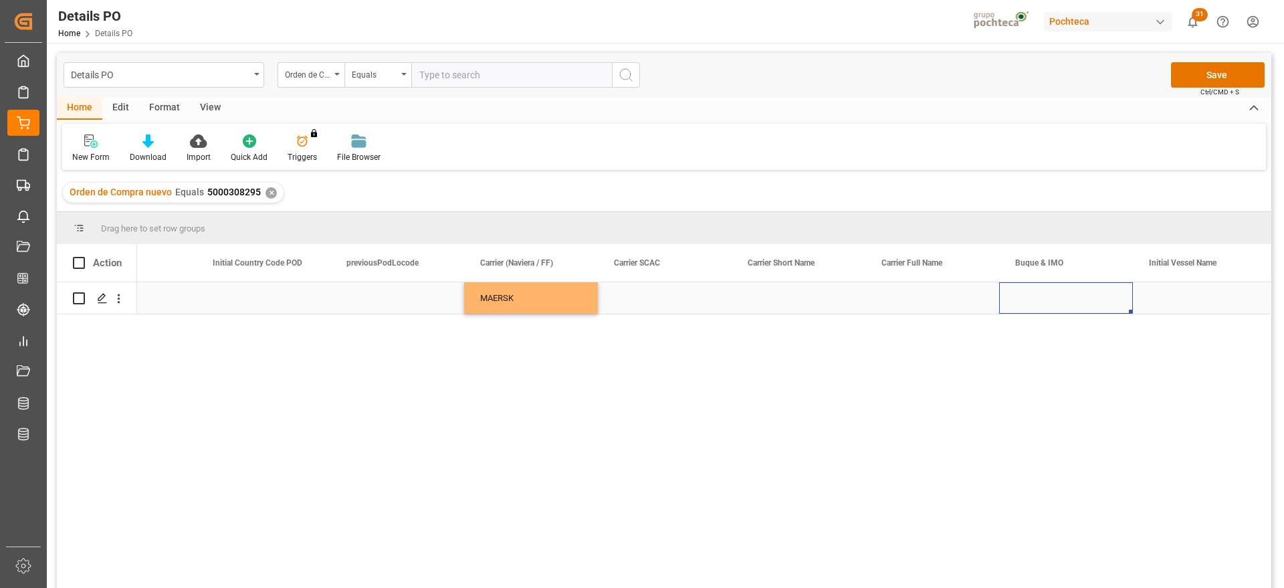
click at [1056, 302] on div "Press SPACE to select this row." at bounding box center [1066, 297] width 134 height 31
click at [1058, 297] on div "Press SPACE to select this row." at bounding box center [1066, 297] width 134 height 31
click at [1058, 297] on input "Press SPACE to select this row." at bounding box center [1066, 305] width 112 height 25
click at [1086, 355] on div "GSL ELENI - 9285677" at bounding box center [1066, 343] width 111 height 47
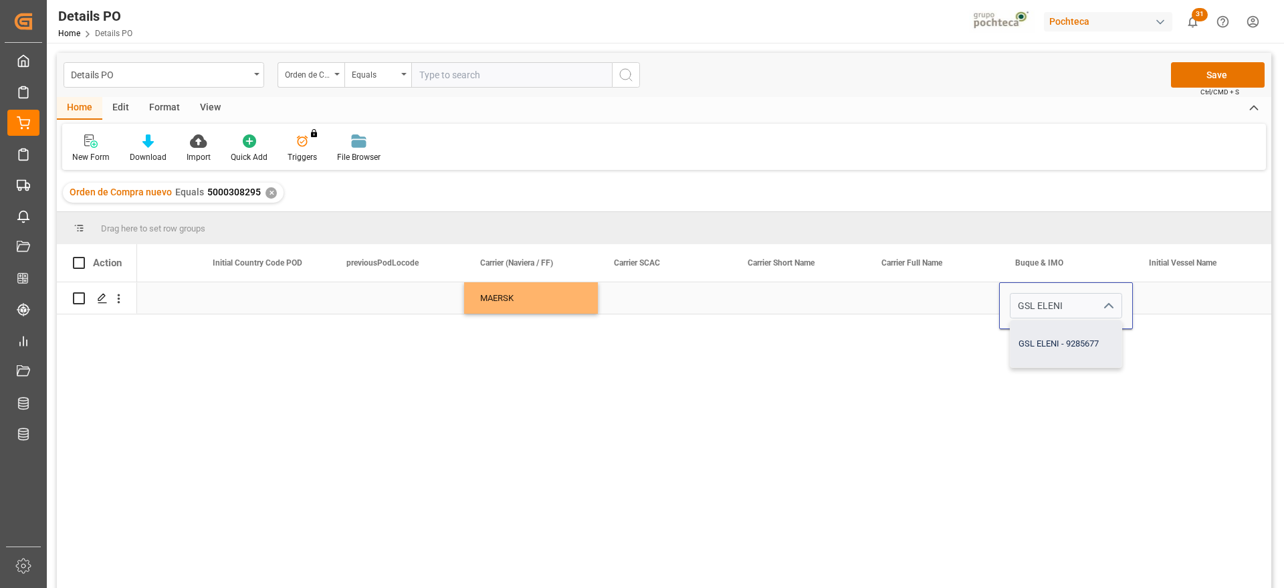
type input "GSL ELENI - 9285677"
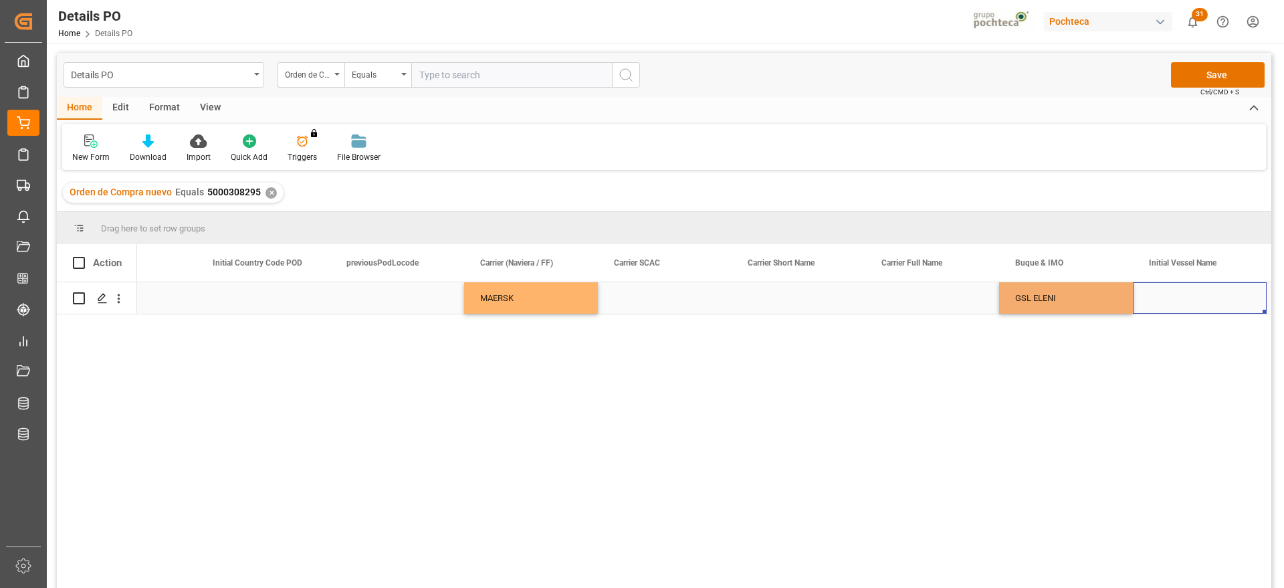
click at [1161, 301] on div "Press SPACE to select this row." at bounding box center [1200, 297] width 134 height 31
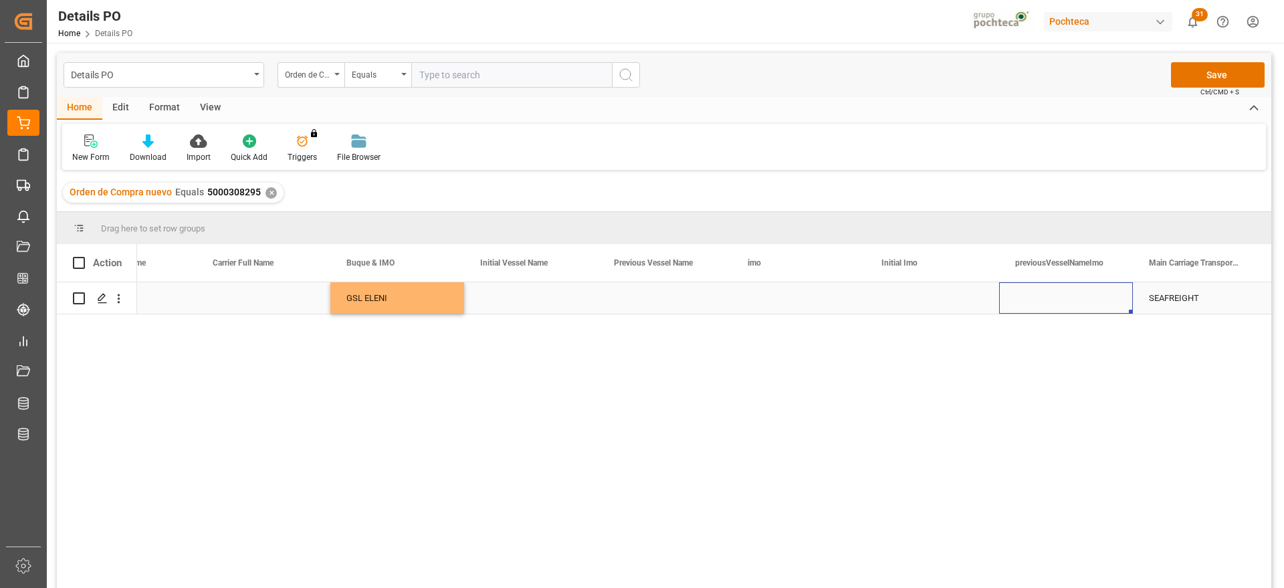
click at [1071, 298] on div "Press SPACE to select this row." at bounding box center [1066, 297] width 134 height 31
click at [886, 292] on div "Press SPACE to select this row." at bounding box center [933, 297] width 134 height 31
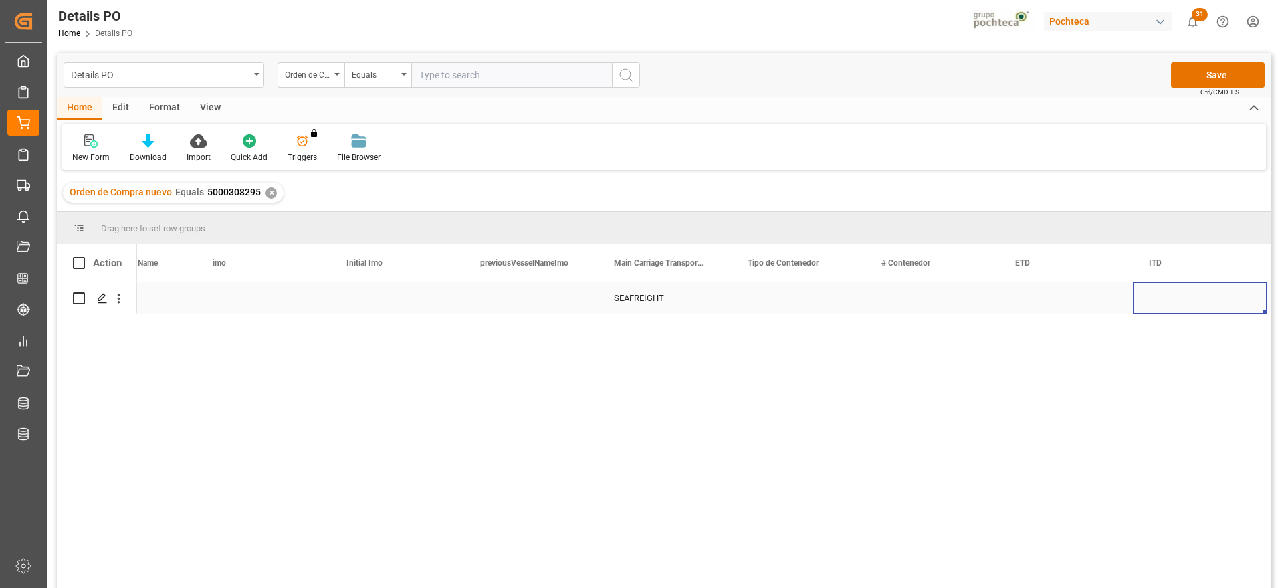
click at [783, 299] on div "Press SPACE to select this row." at bounding box center [799, 297] width 134 height 31
click at [849, 305] on button "open menu" at bounding box center [840, 306] width 20 height 21
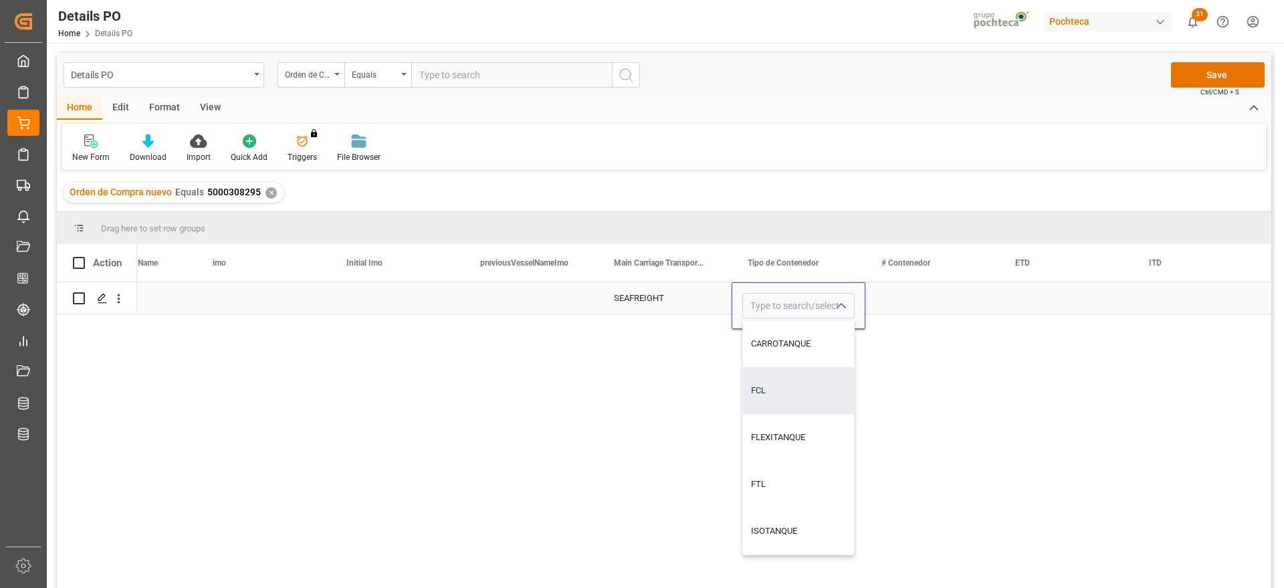
click at [797, 402] on div "FCL" at bounding box center [798, 390] width 111 height 47
type input "FCL"
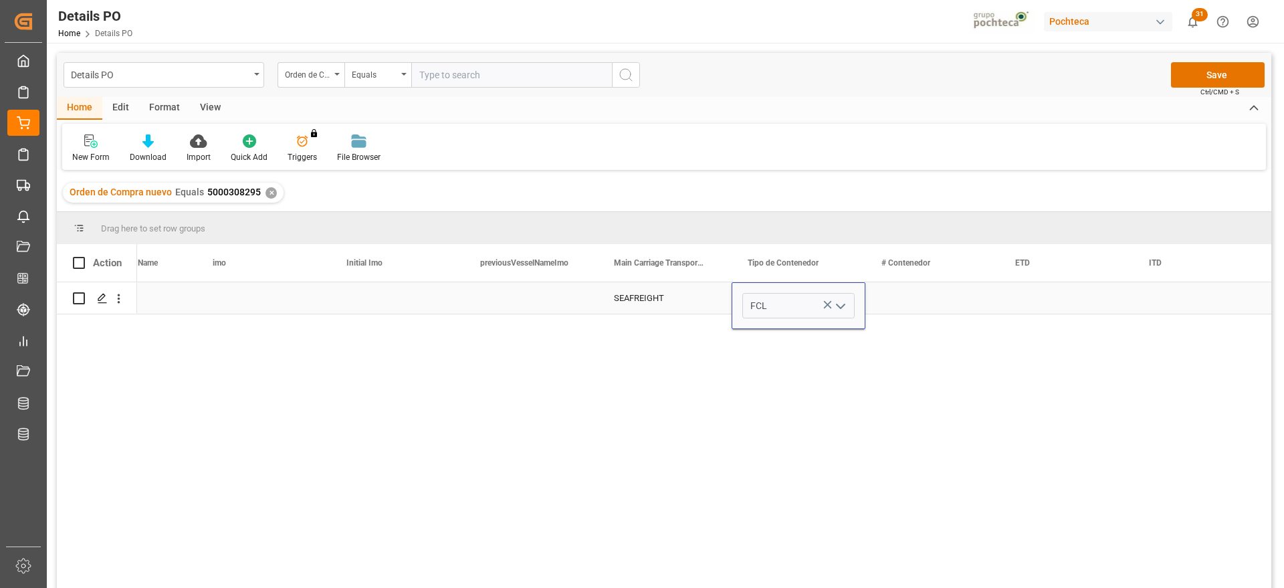
click at [910, 292] on div "Press SPACE to select this row." at bounding box center [933, 297] width 134 height 31
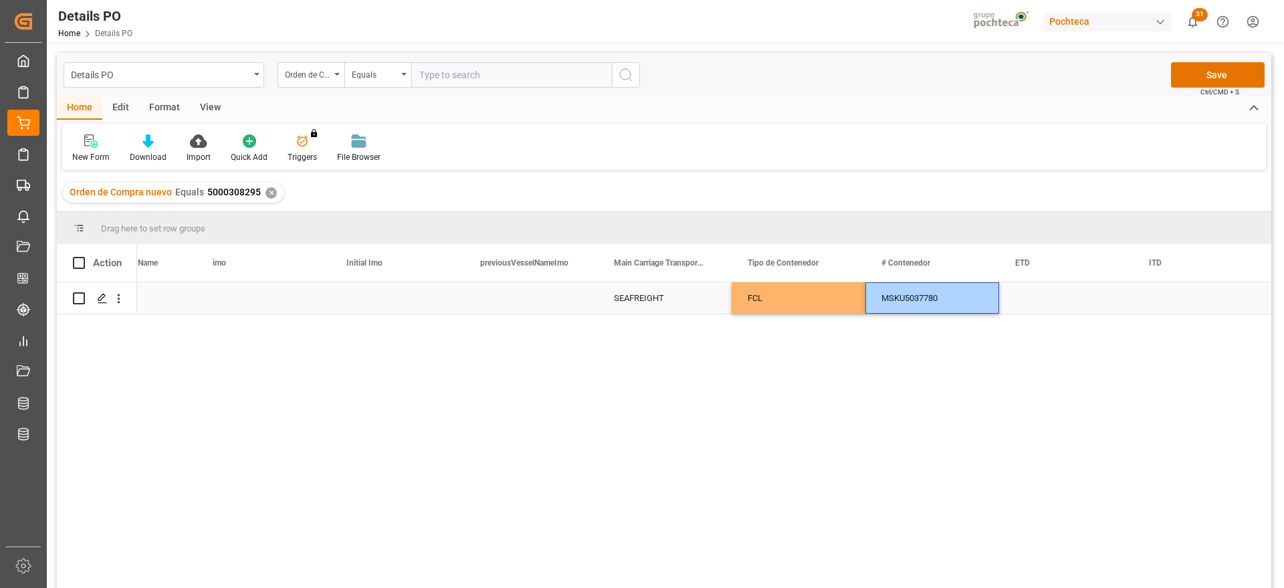
click at [1026, 298] on div "Press SPACE to select this row." at bounding box center [1066, 297] width 134 height 31
click at [1166, 299] on div "Press SPACE to select this row." at bounding box center [1200, 297] width 134 height 31
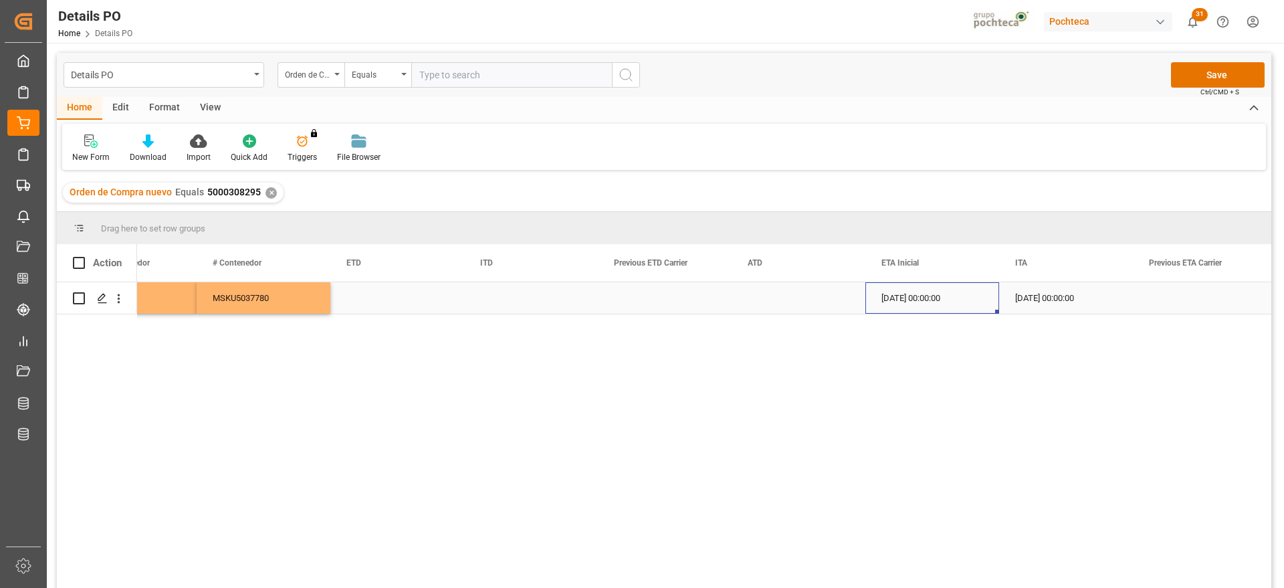
click at [941, 297] on div "30-09-2025 00:00:00" at bounding box center [933, 297] width 134 height 31
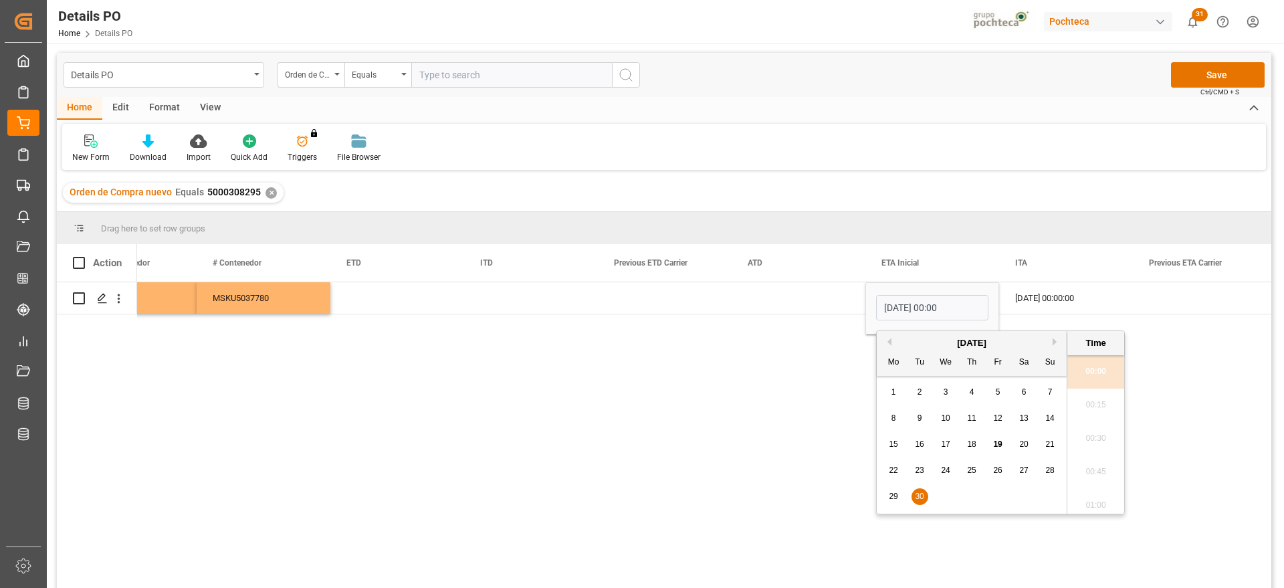
click at [1056, 340] on button "Next Month" at bounding box center [1057, 342] width 8 height 8
click at [977, 418] on div "9" at bounding box center [972, 419] width 17 height 16
type input "09-10-2025 00:00"
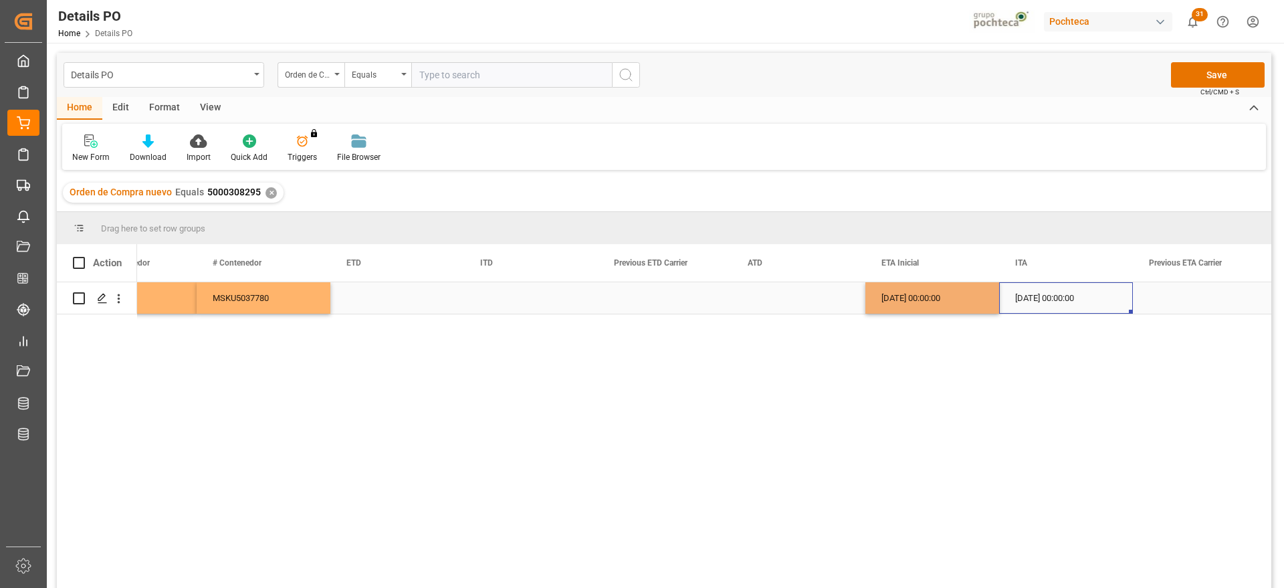
click at [1079, 300] on div "15-09-2025 00:00:00" at bounding box center [1066, 297] width 134 height 31
click at [949, 308] on div "09-10-2025 00:00:00" at bounding box center [933, 297] width 134 height 31
click at [1040, 296] on div "15-09-2025 00:00:00" at bounding box center [1066, 297] width 134 height 31
click at [1230, 72] on button "Save" at bounding box center [1218, 74] width 94 height 25
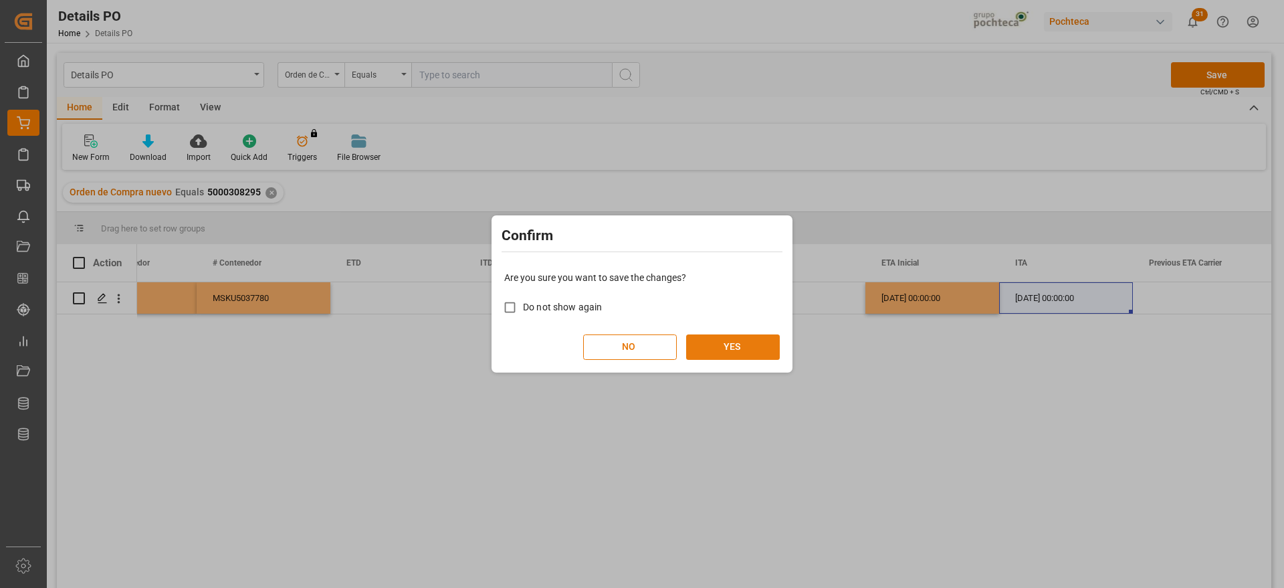
click at [745, 347] on button "YES" at bounding box center [733, 346] width 94 height 25
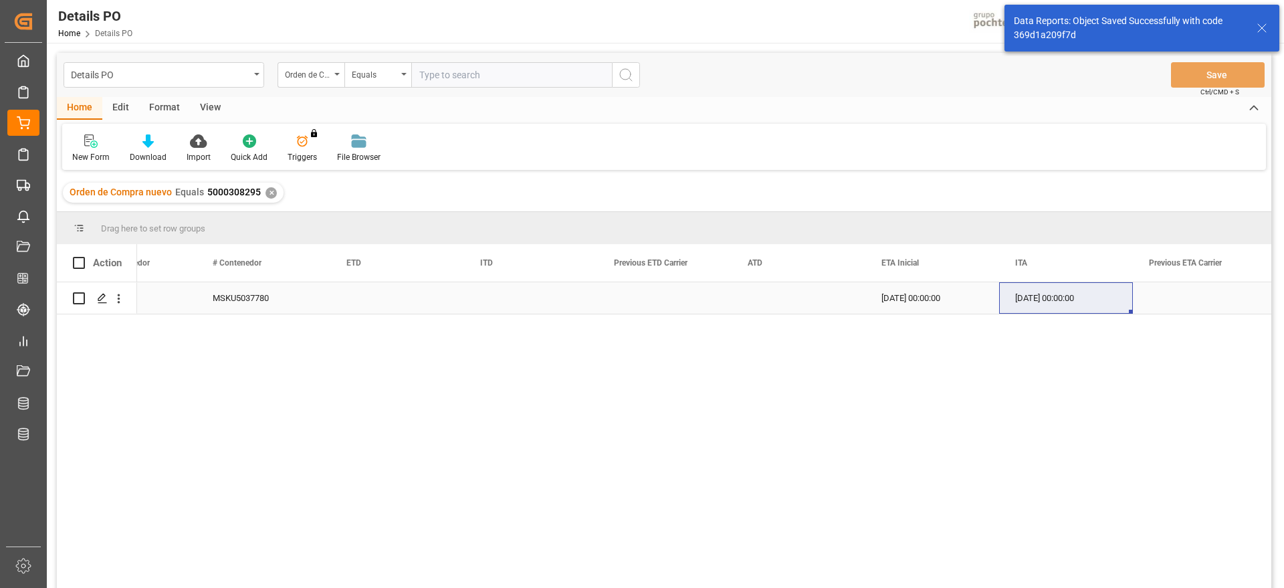
click at [117, 304] on icon "open menu" at bounding box center [119, 299] width 14 height 14
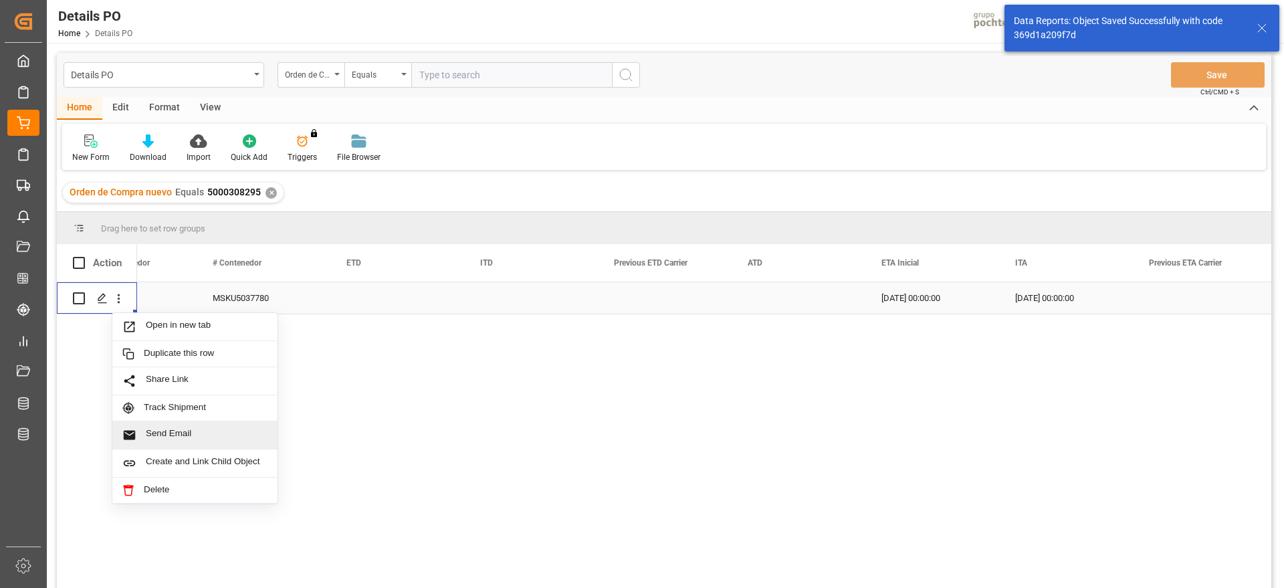
click at [158, 448] on div "Send Email" at bounding box center [194, 435] width 165 height 28
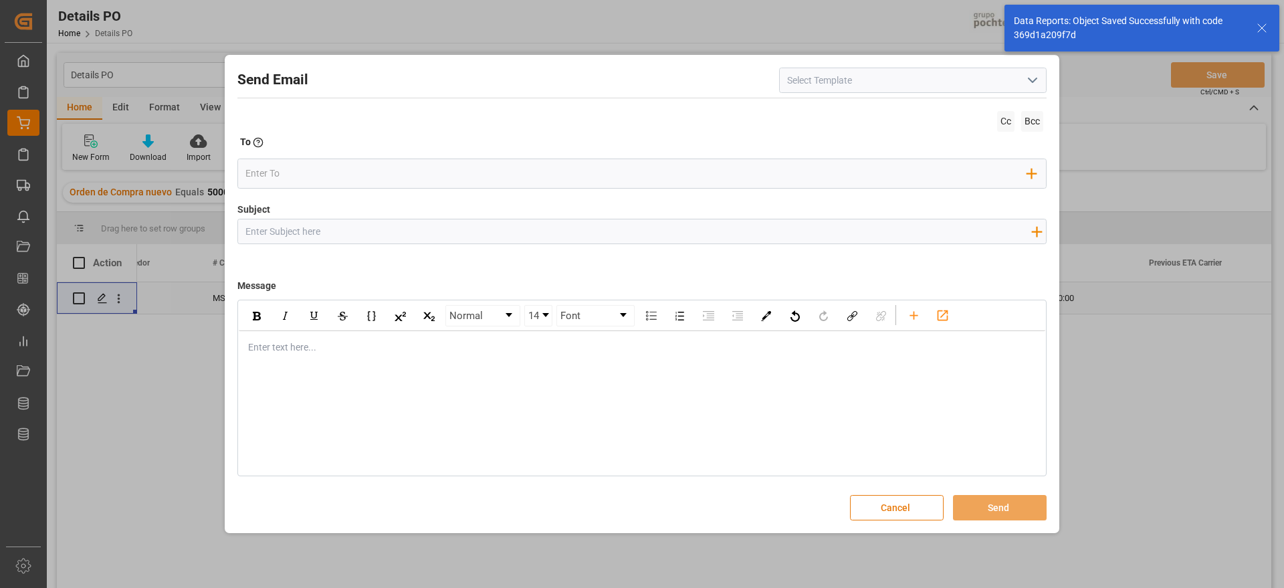
click at [900, 509] on button "Cancel" at bounding box center [897, 507] width 94 height 25
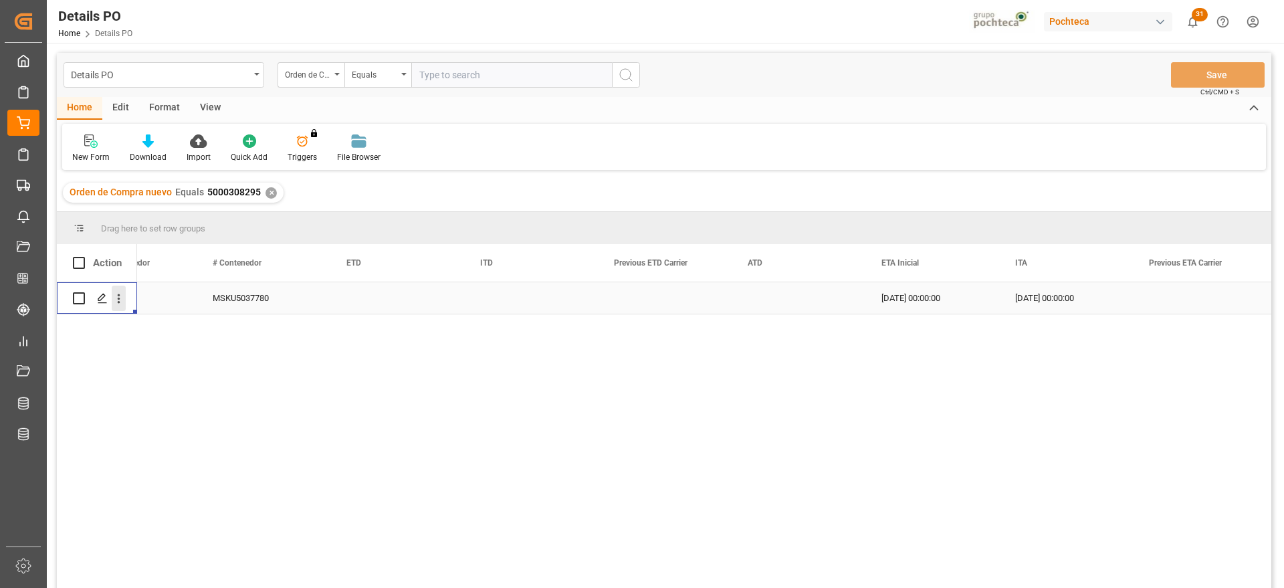
click at [114, 298] on icon "open menu" at bounding box center [119, 299] width 14 height 14
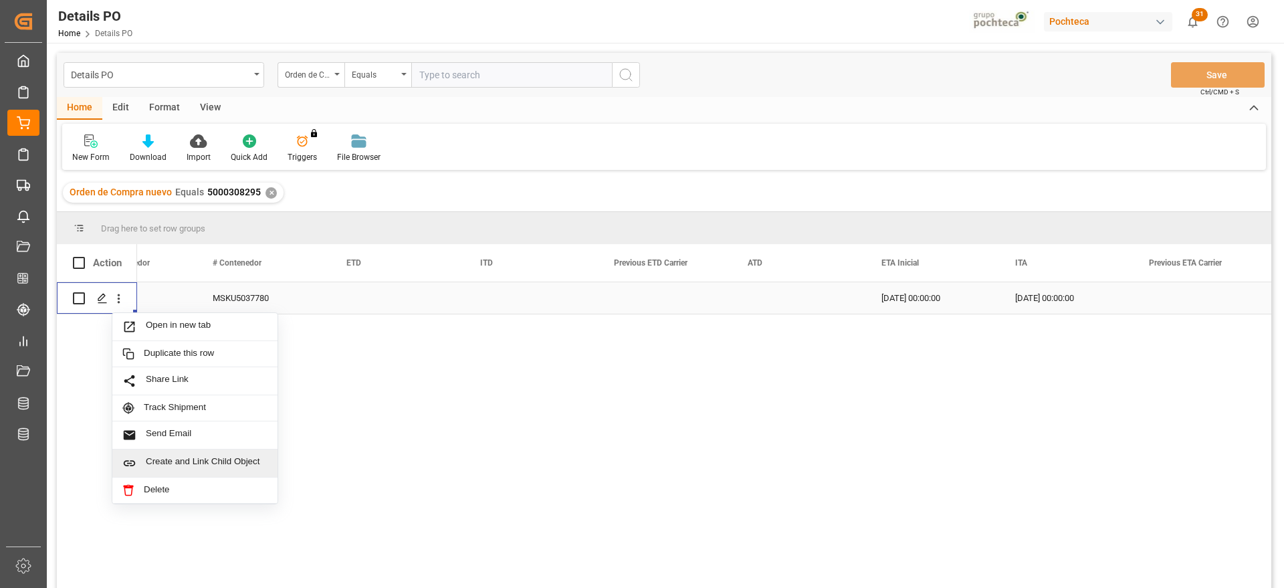
click at [208, 458] on span "Create and Link Child Object" at bounding box center [207, 463] width 122 height 14
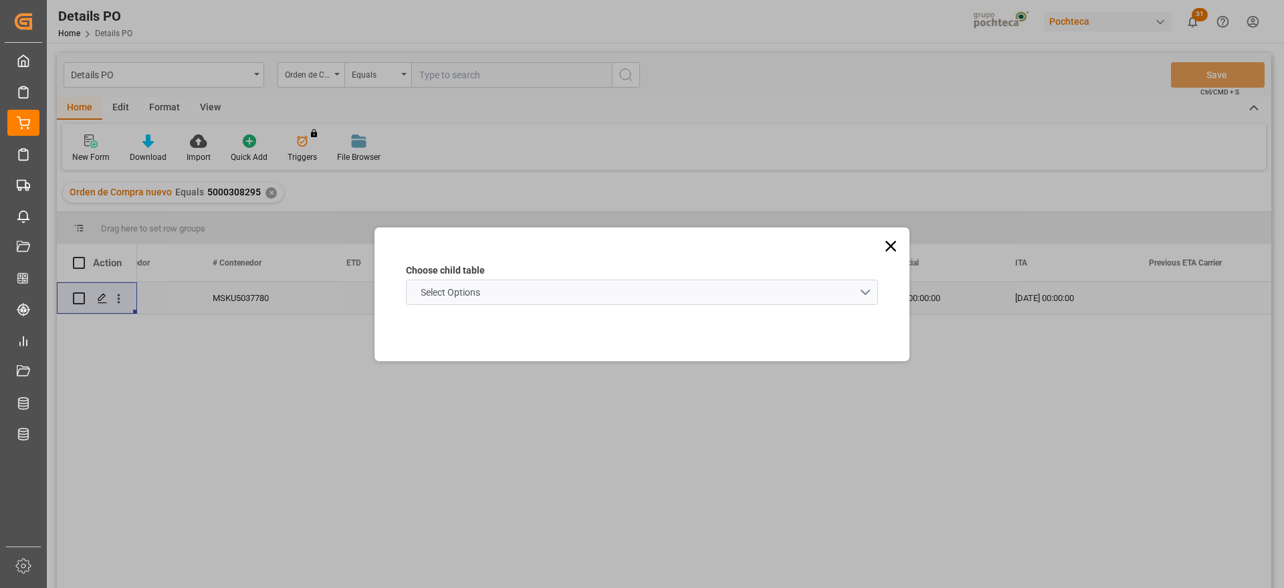
click at [506, 297] on schema "Select Options" at bounding box center [642, 292] width 472 height 25
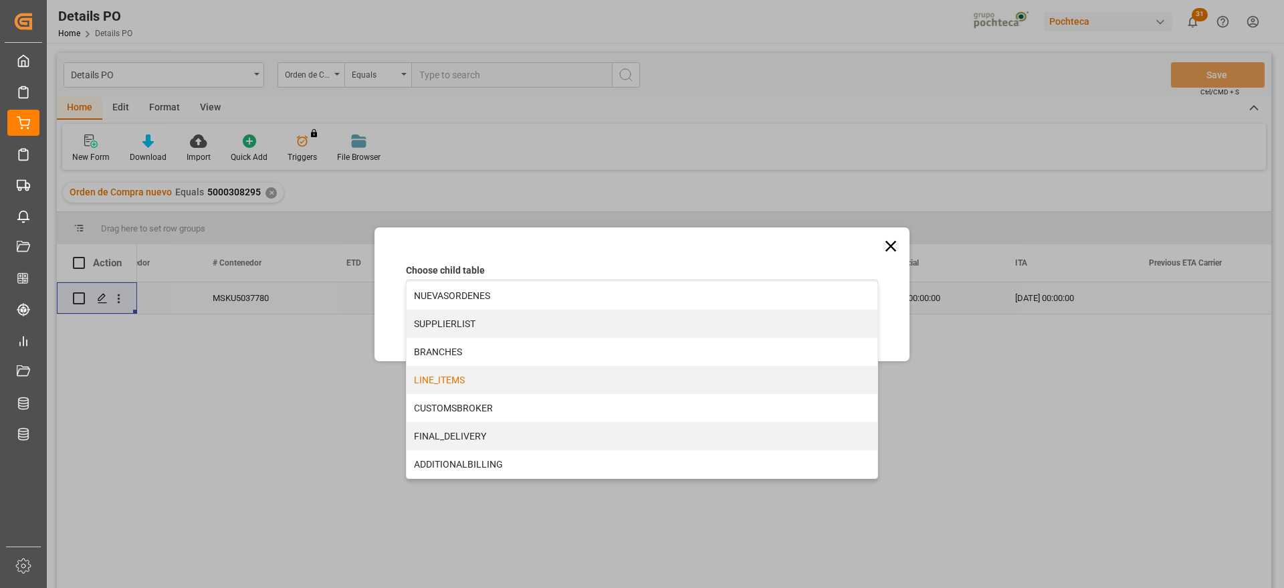
click at [461, 387] on div "LINE_ITEMS" at bounding box center [642, 380] width 471 height 28
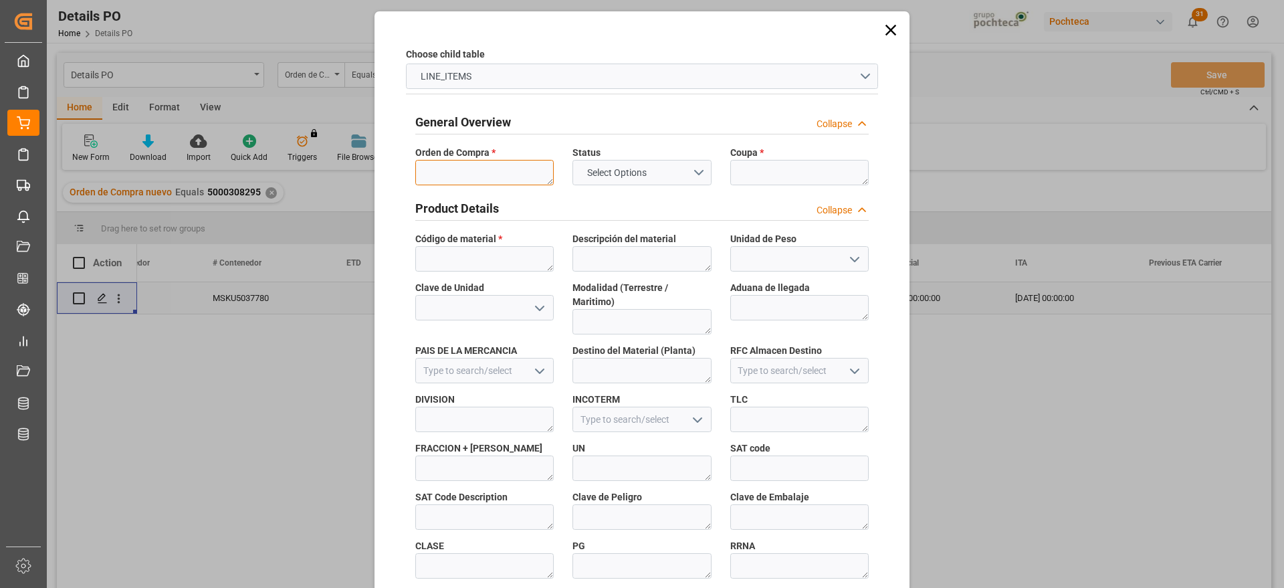
click at [475, 176] on textarea at bounding box center [484, 172] width 138 height 25
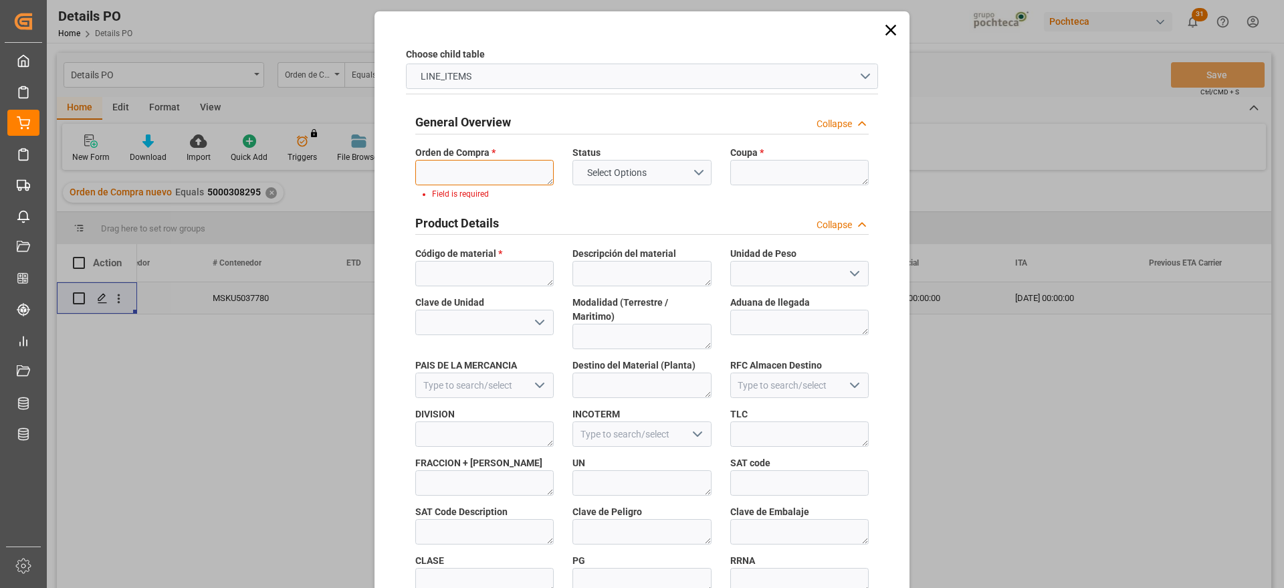
click at [424, 182] on textarea at bounding box center [484, 172] width 138 height 25
paste textarea "5000308295"
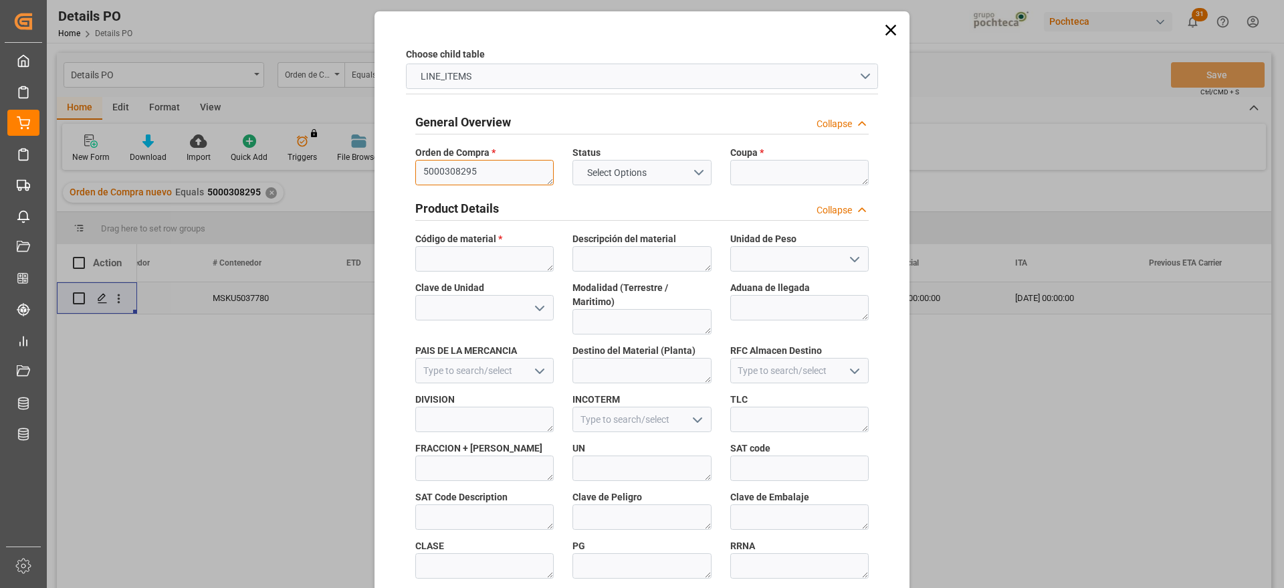
scroll to position [0, 0]
type textarea "5000308295"
click at [773, 177] on textarea at bounding box center [800, 172] width 138 height 25
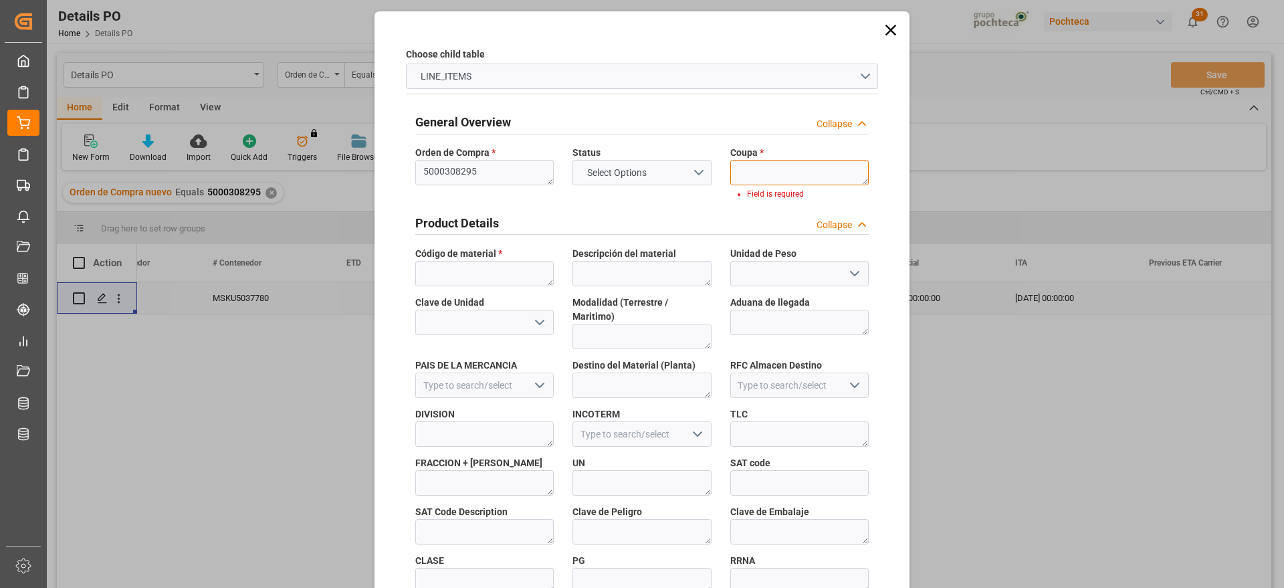
click at [773, 173] on textarea at bounding box center [800, 172] width 138 height 25
paste textarea "198413 - 2"
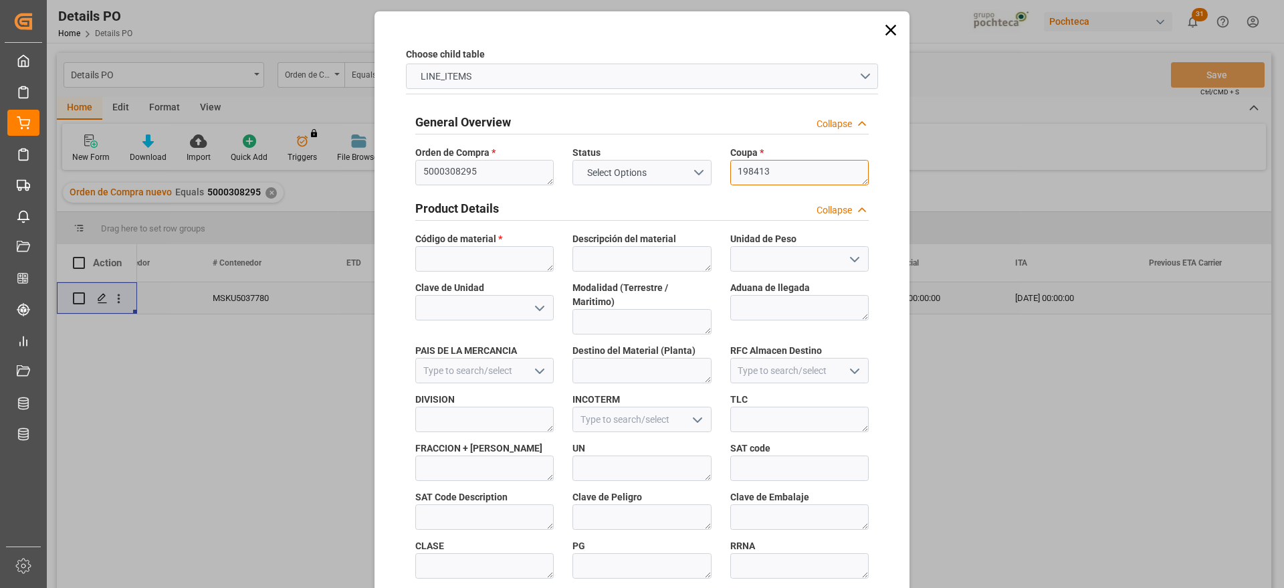
type textarea "198413"
click at [520, 262] on textarea at bounding box center [484, 258] width 138 height 25
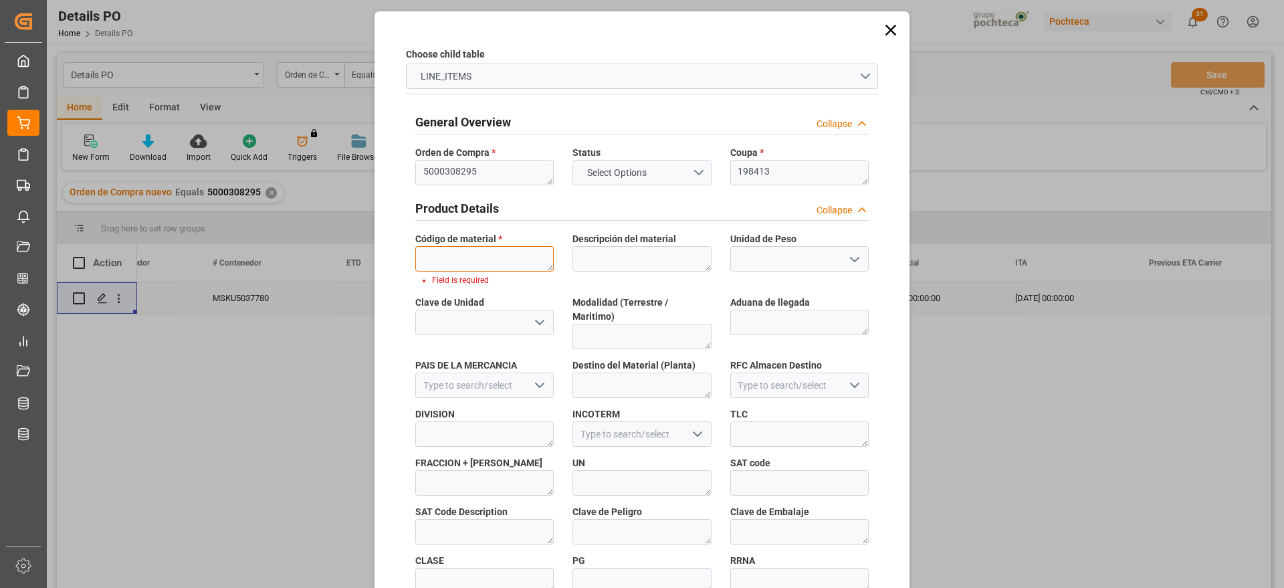
paste textarea "22893"
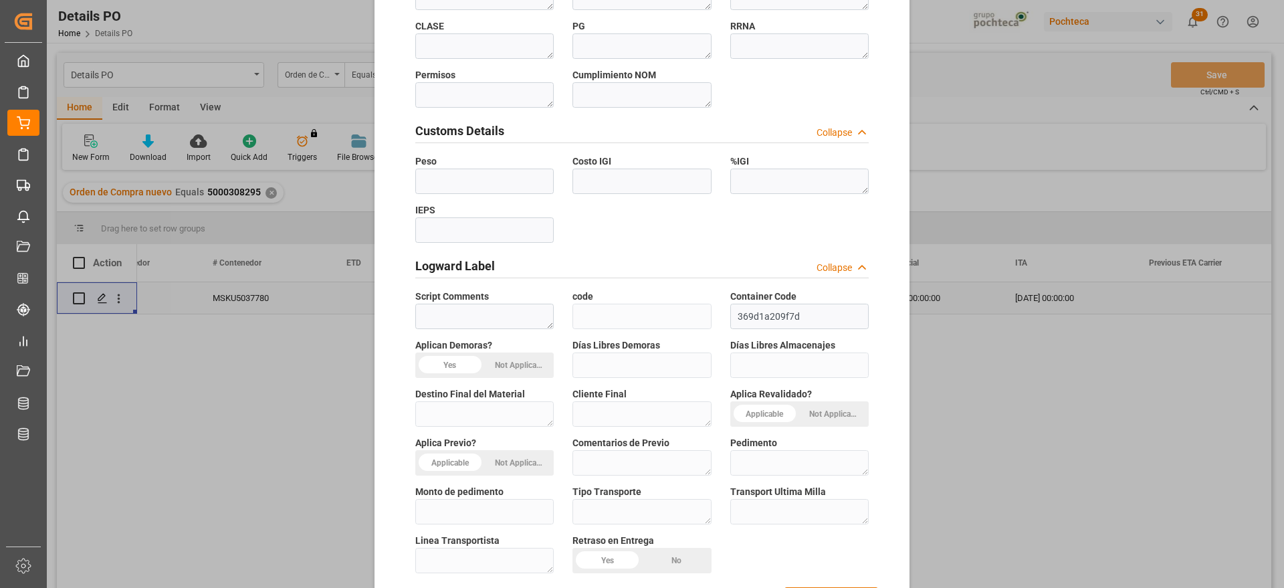
scroll to position [573, 0]
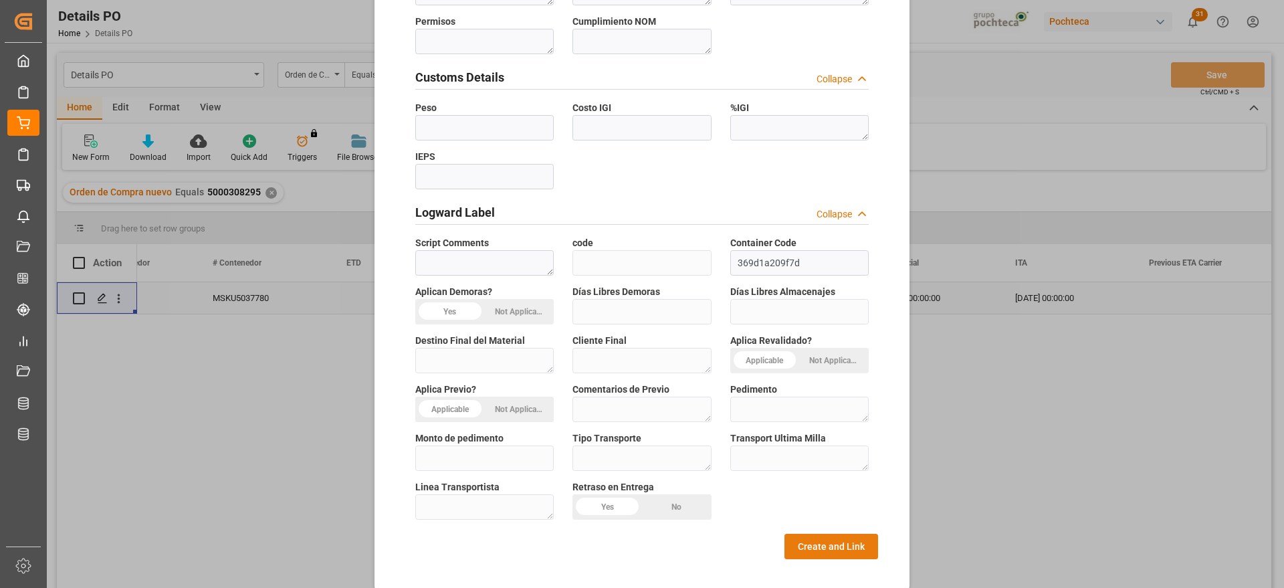
type textarea "22893"
click at [828, 534] on button "Create and Link" at bounding box center [832, 546] width 94 height 25
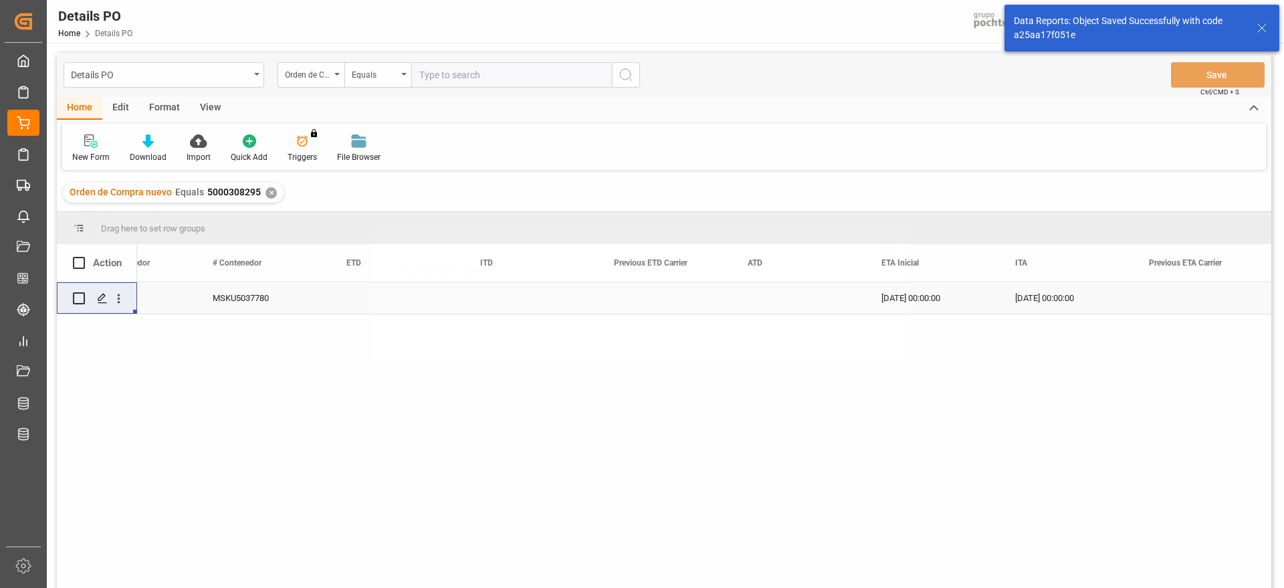
scroll to position [0, 0]
click at [102, 293] on icon "Press SPACE to select this row." at bounding box center [102, 298] width 11 height 11
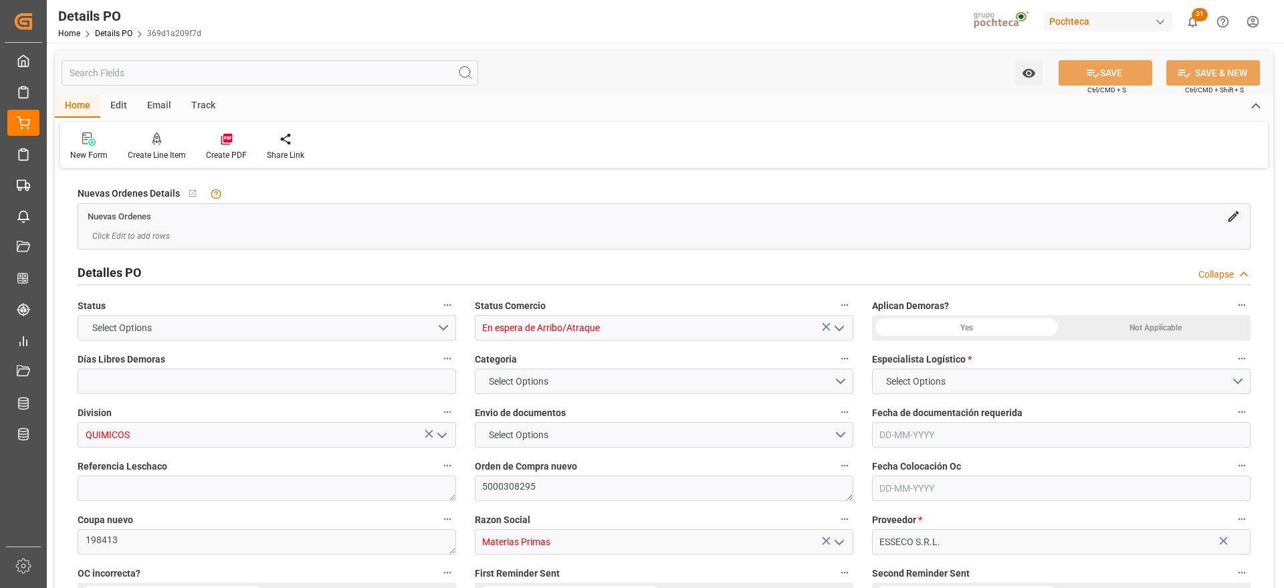
type input "14"
type input "1"
type input "[DATE]"
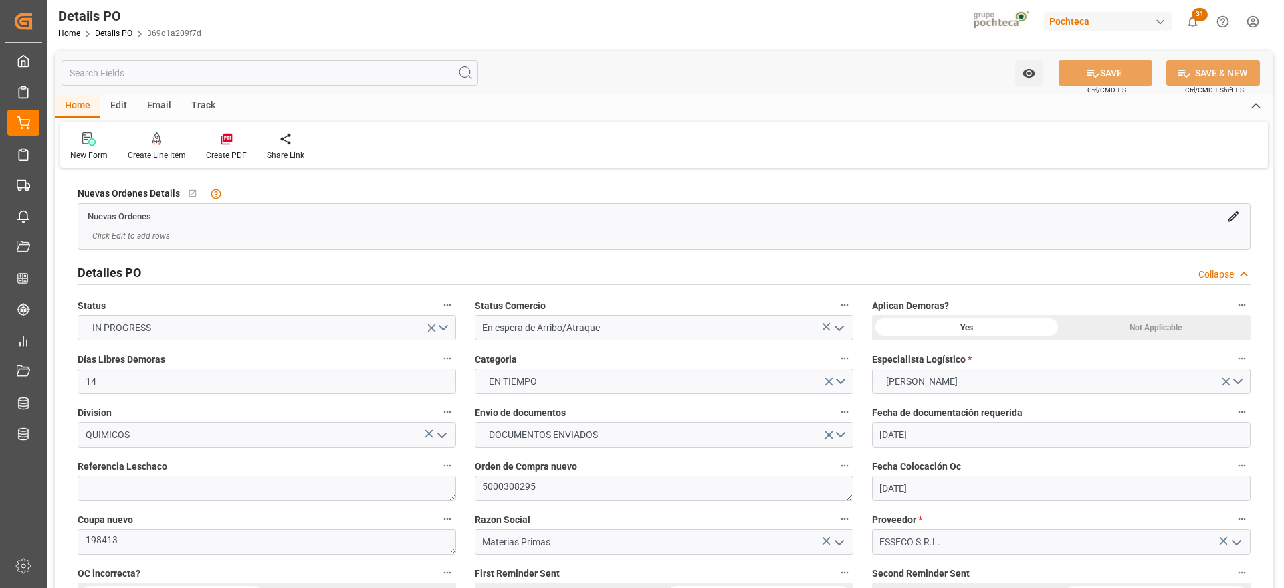
type input "[DATE]"
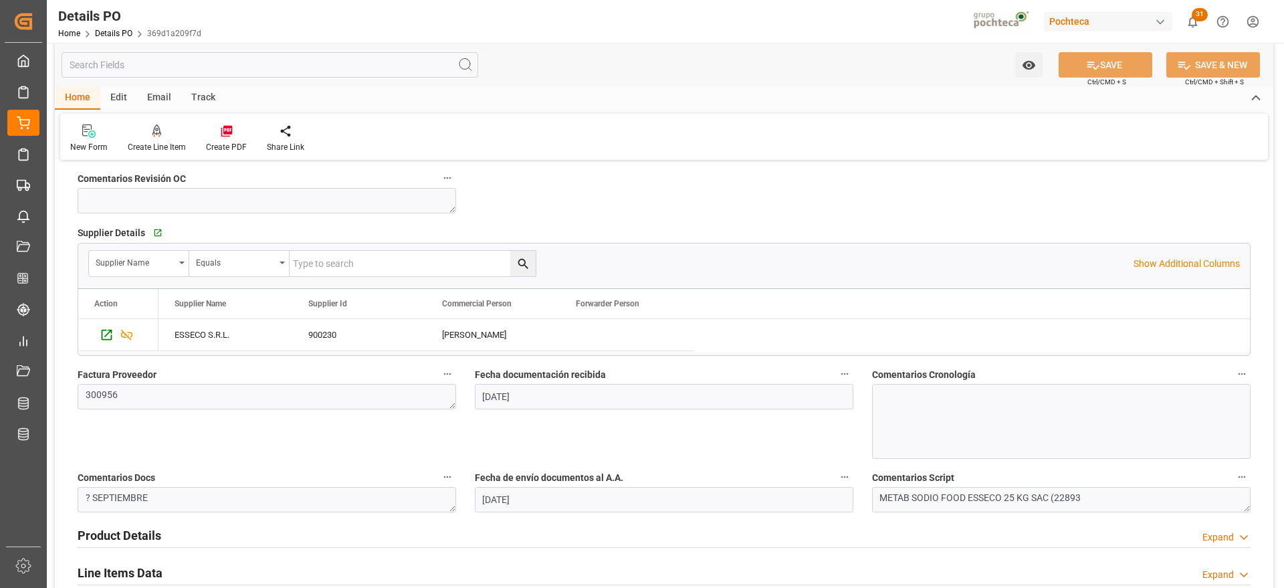
scroll to position [669, 0]
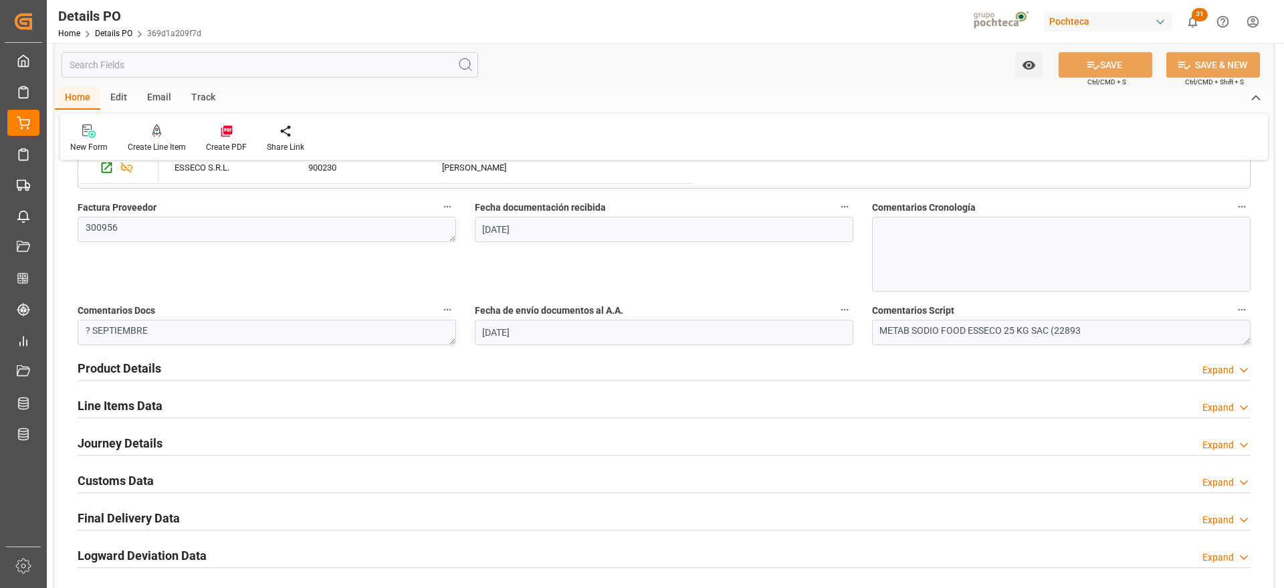
click at [149, 407] on h2 "Line Items Data" at bounding box center [120, 406] width 85 height 18
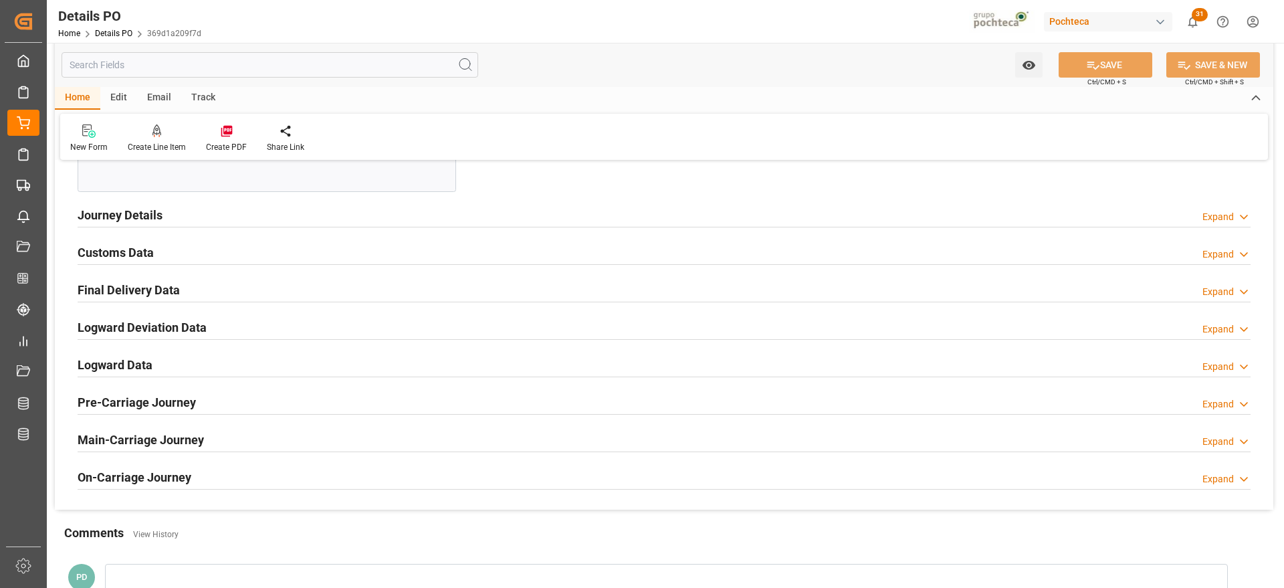
scroll to position [1422, 0]
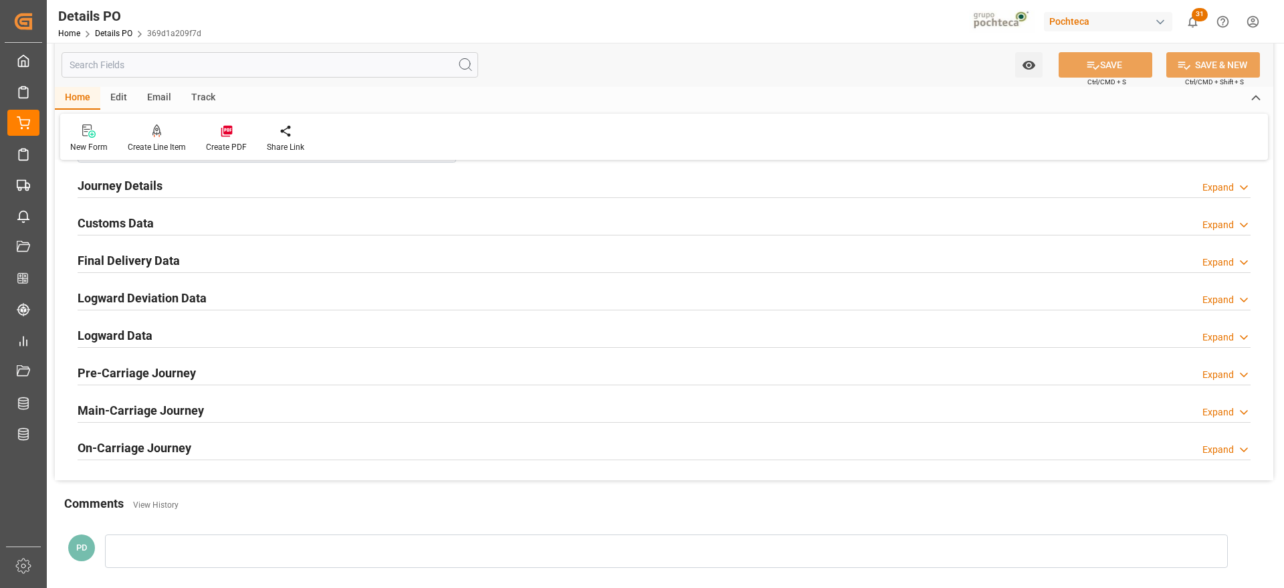
click at [128, 225] on h2 "Customs Data" at bounding box center [116, 223] width 76 height 18
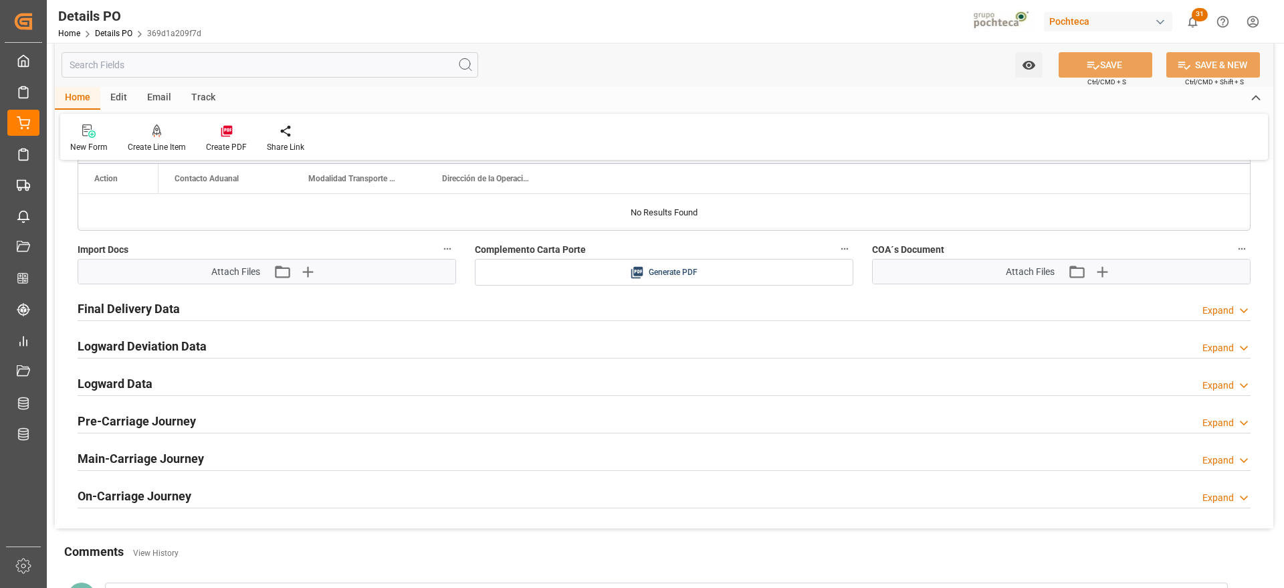
scroll to position [1672, 0]
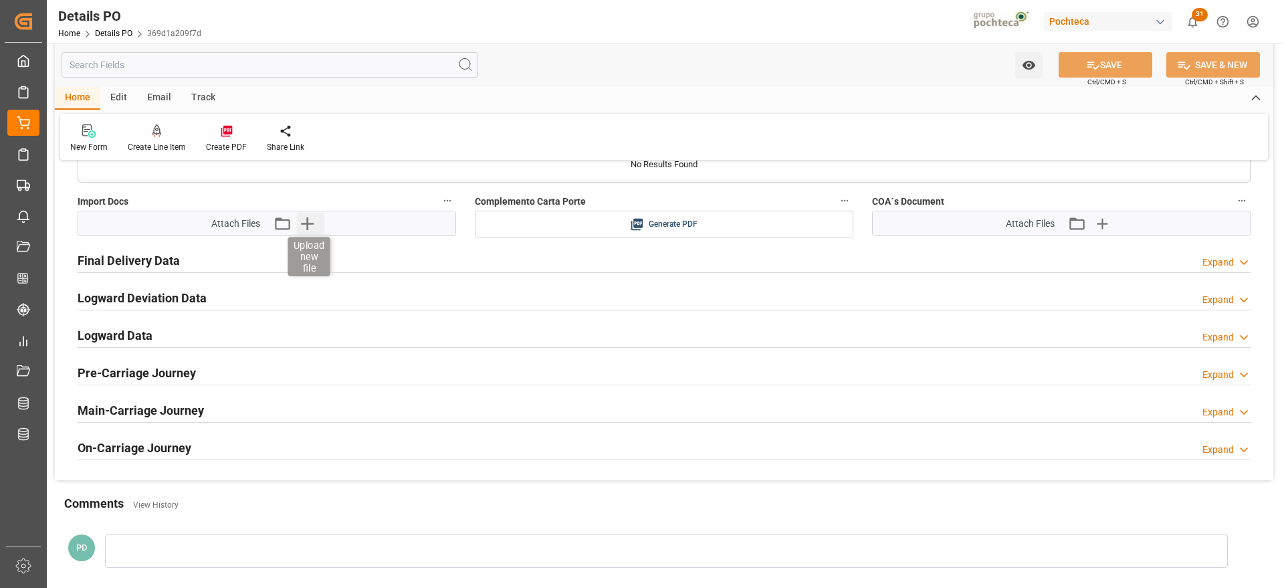
click at [312, 223] on icon "button" at bounding box center [307, 223] width 13 height 13
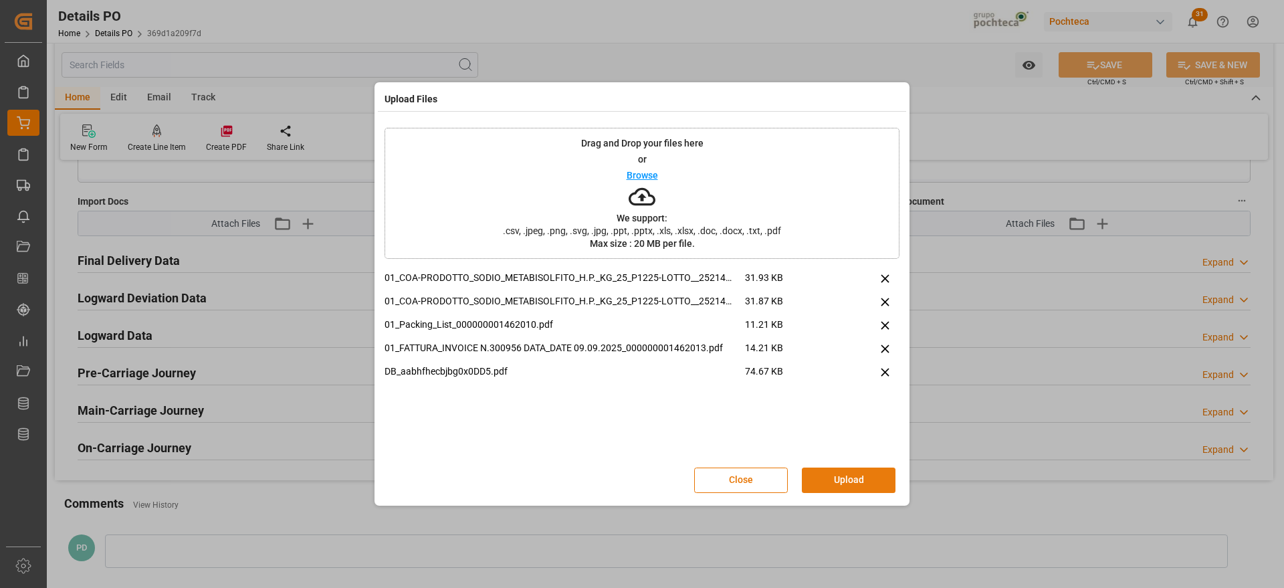
click at [854, 479] on button "Upload" at bounding box center [849, 480] width 94 height 25
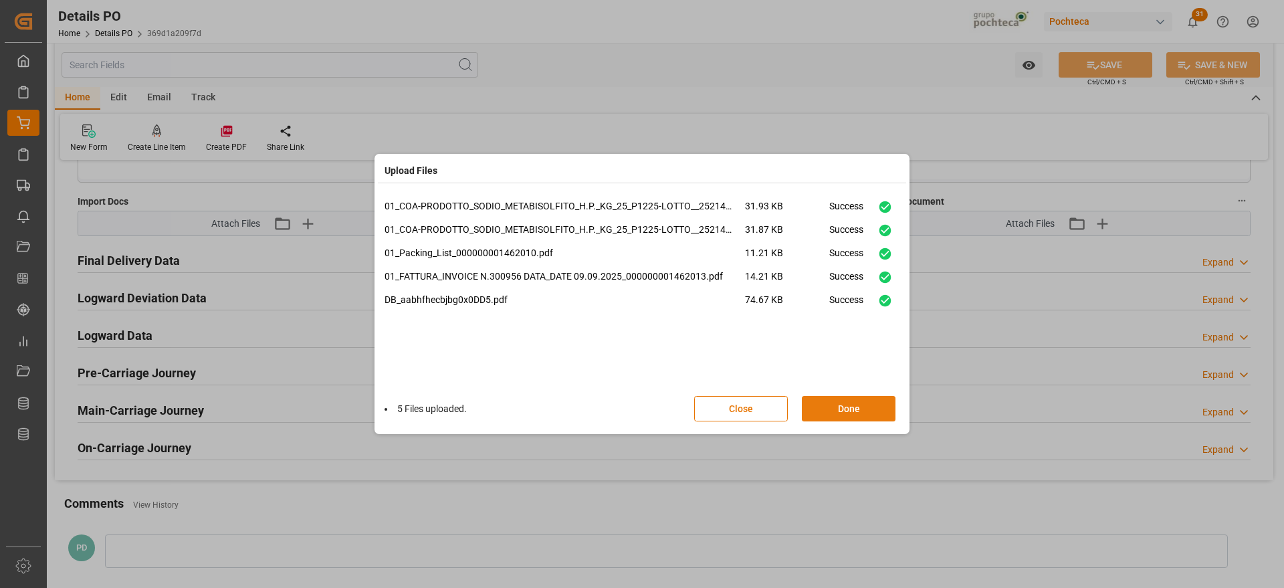
click at [842, 399] on button "Done" at bounding box center [849, 408] width 94 height 25
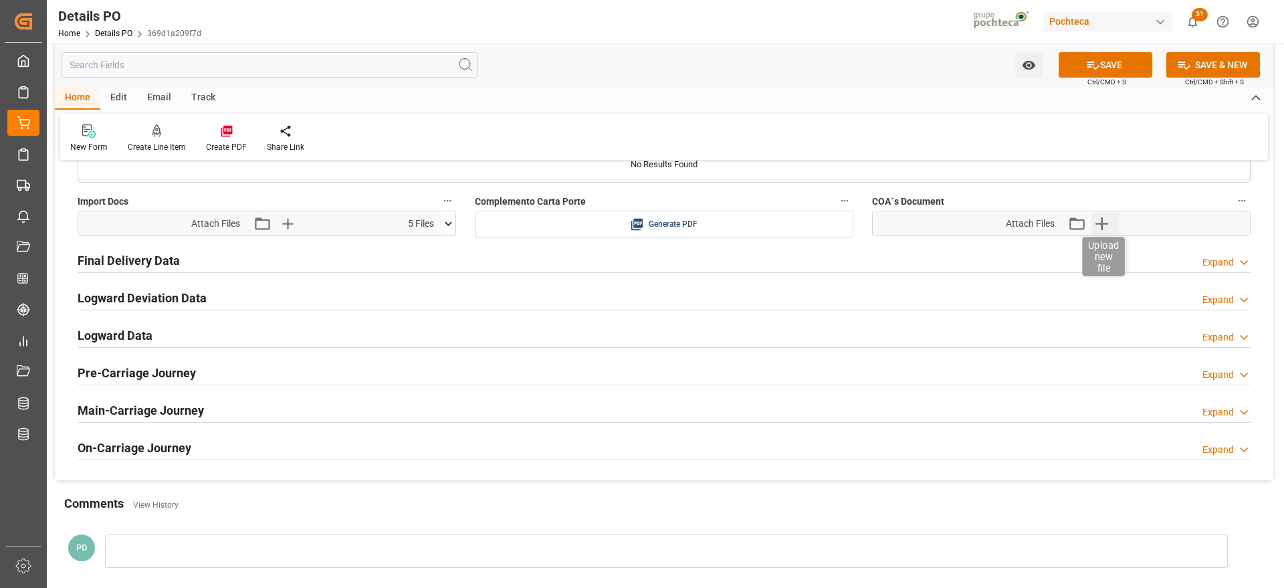
click at [1110, 224] on icon "button" at bounding box center [1101, 223] width 21 height 21
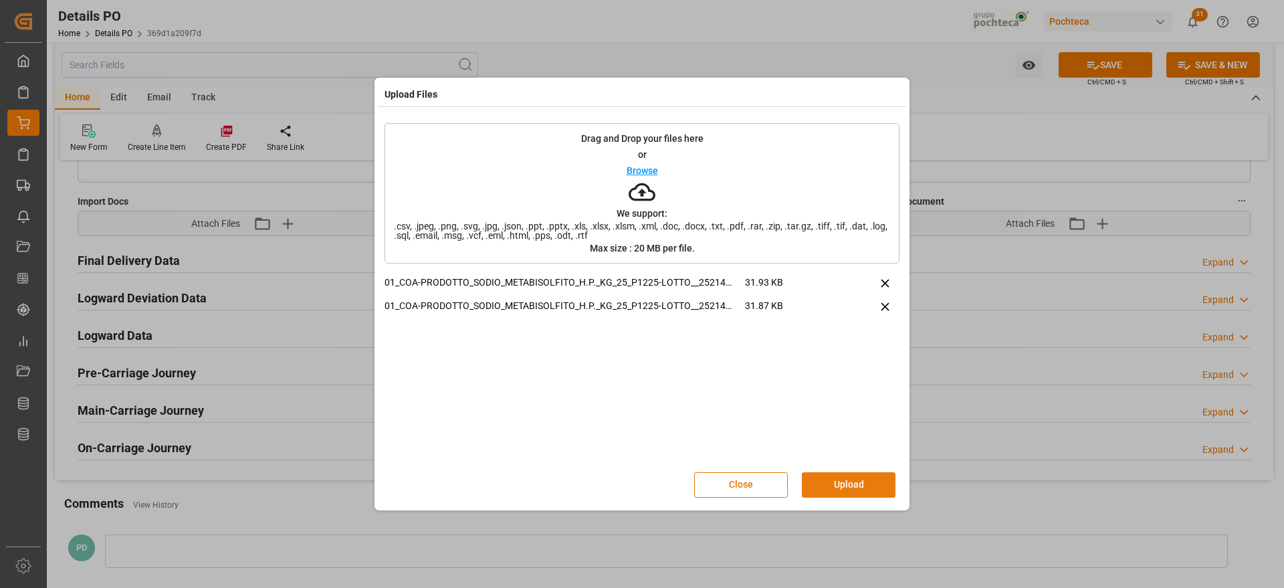
click at [850, 490] on button "Upload" at bounding box center [849, 484] width 94 height 25
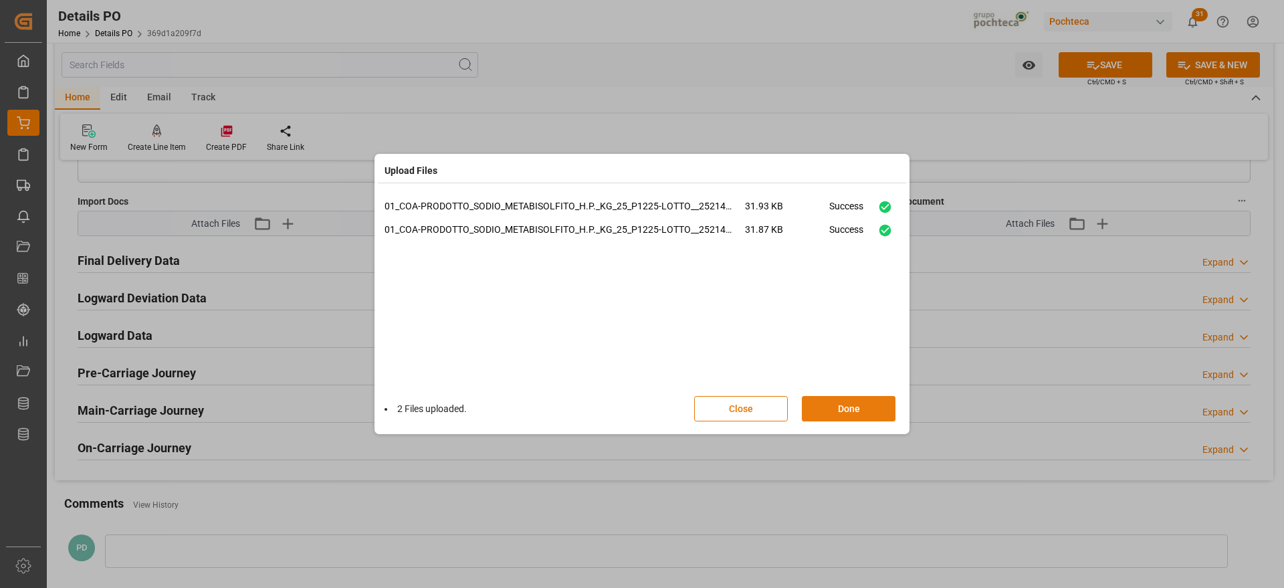
click at [854, 409] on button "Done" at bounding box center [849, 408] width 94 height 25
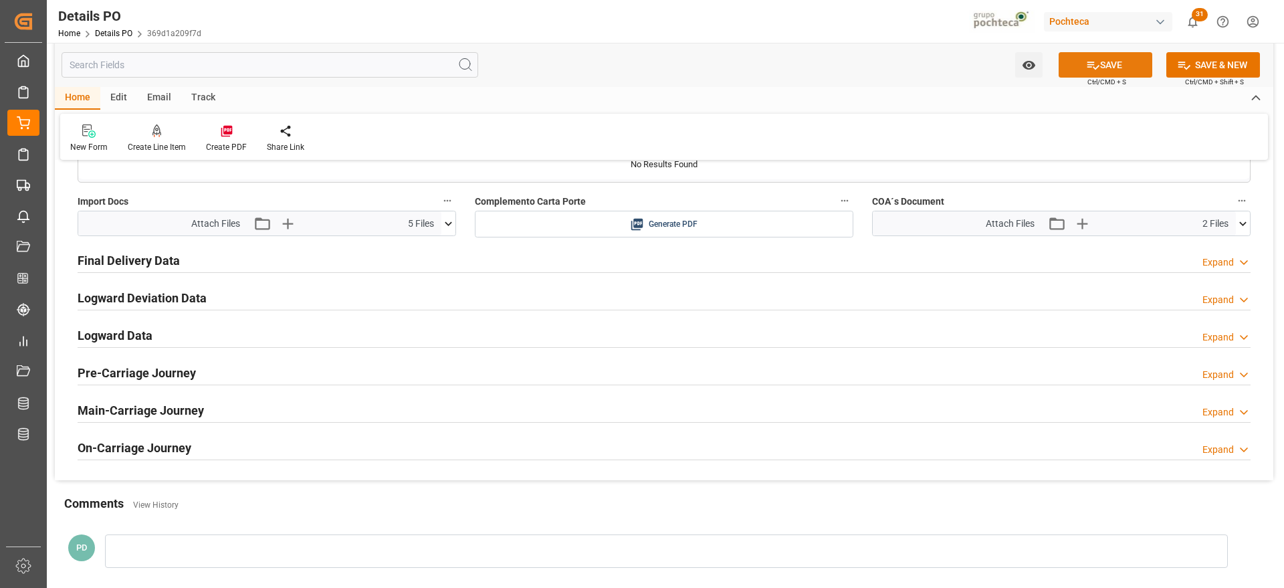
click at [1097, 52] on button "SAVE" at bounding box center [1106, 64] width 94 height 25
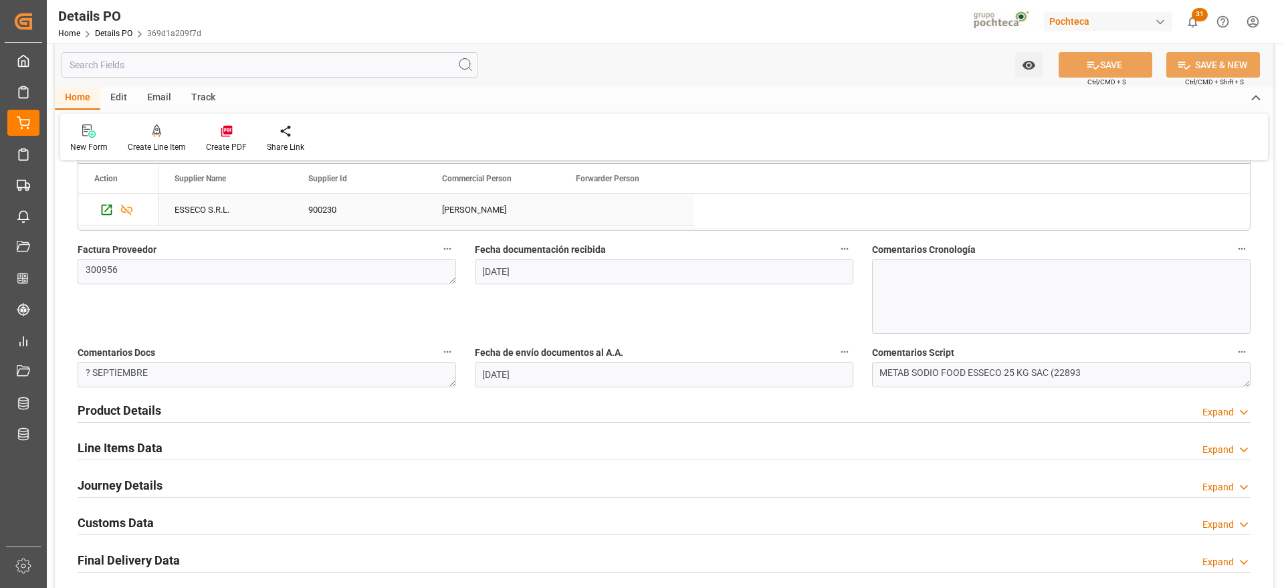
scroll to position [676, 0]
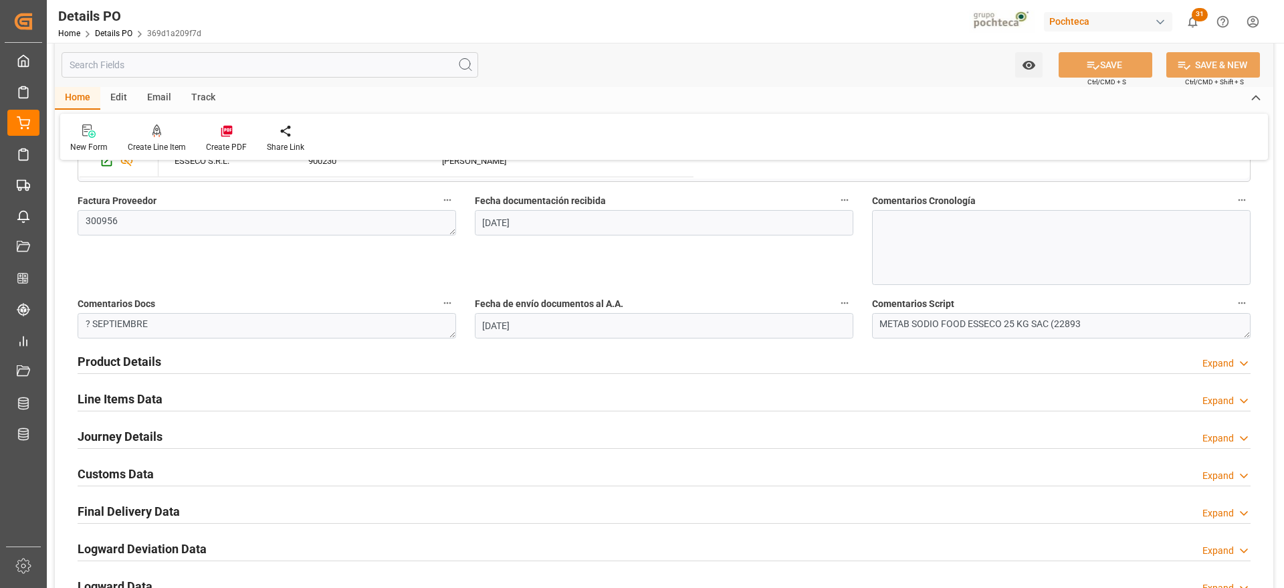
click at [134, 391] on h2 "Line Items Data" at bounding box center [120, 399] width 85 height 18
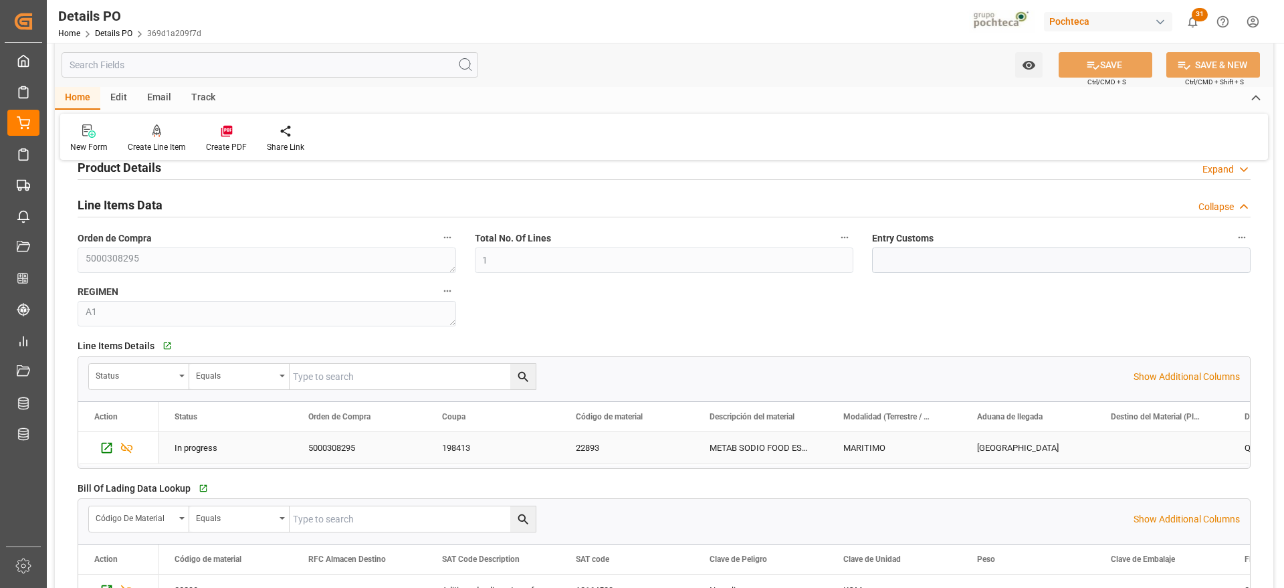
scroll to position [927, 0]
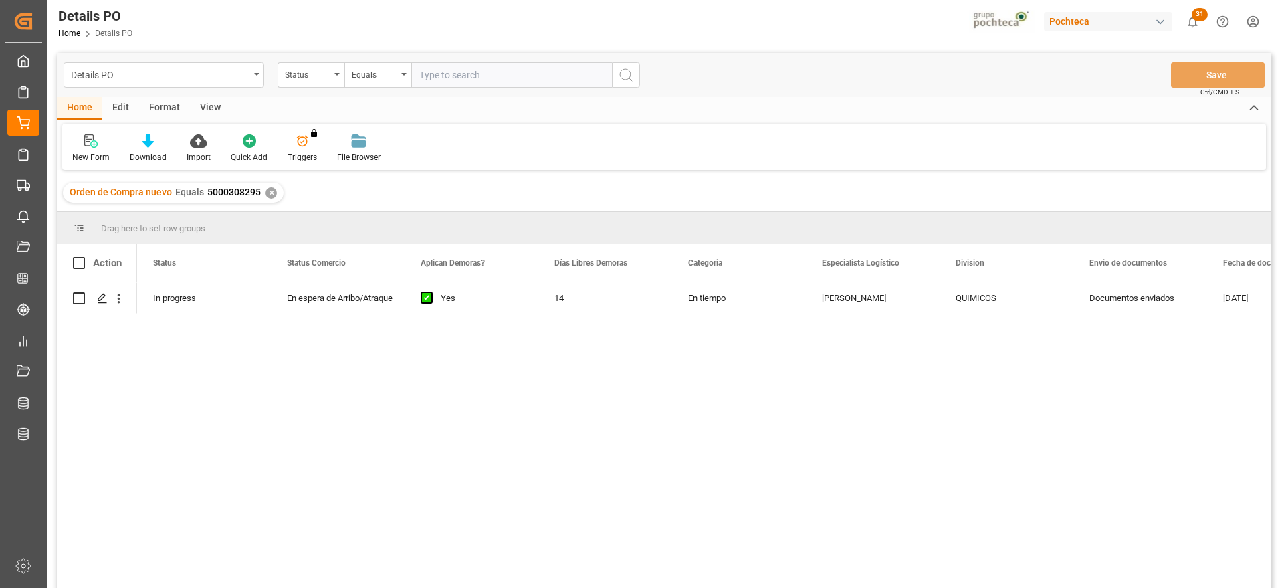
click at [271, 193] on div "✕" at bounding box center [271, 192] width 11 height 11
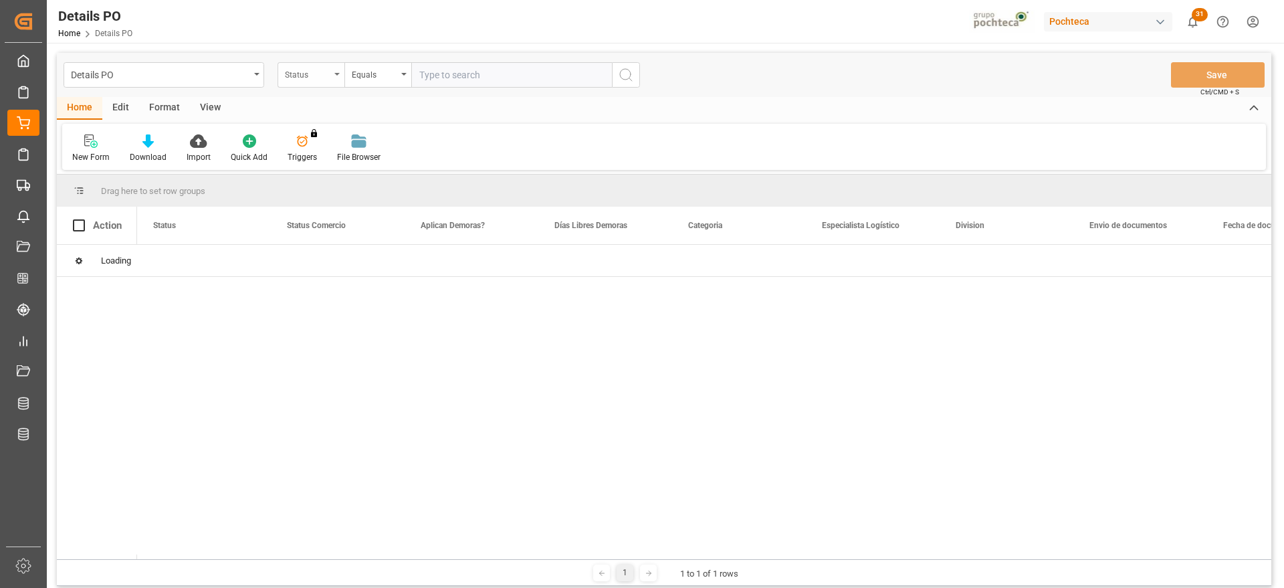
click at [319, 78] on div "Status" at bounding box center [307, 73] width 45 height 15
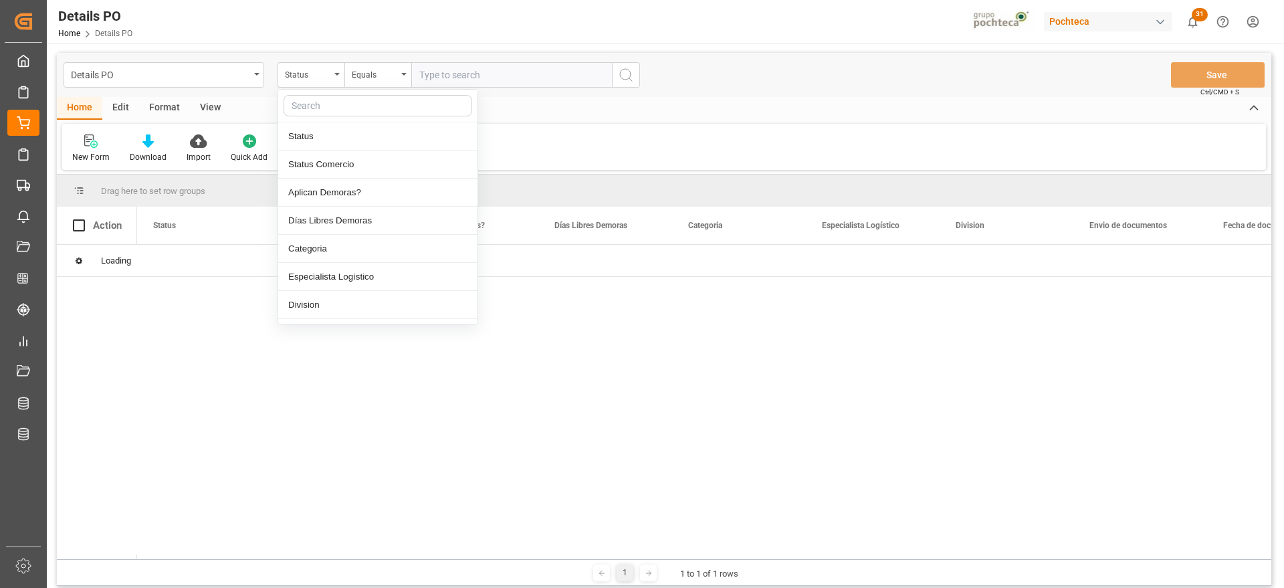
click at [324, 104] on input "text" at bounding box center [378, 105] width 189 height 21
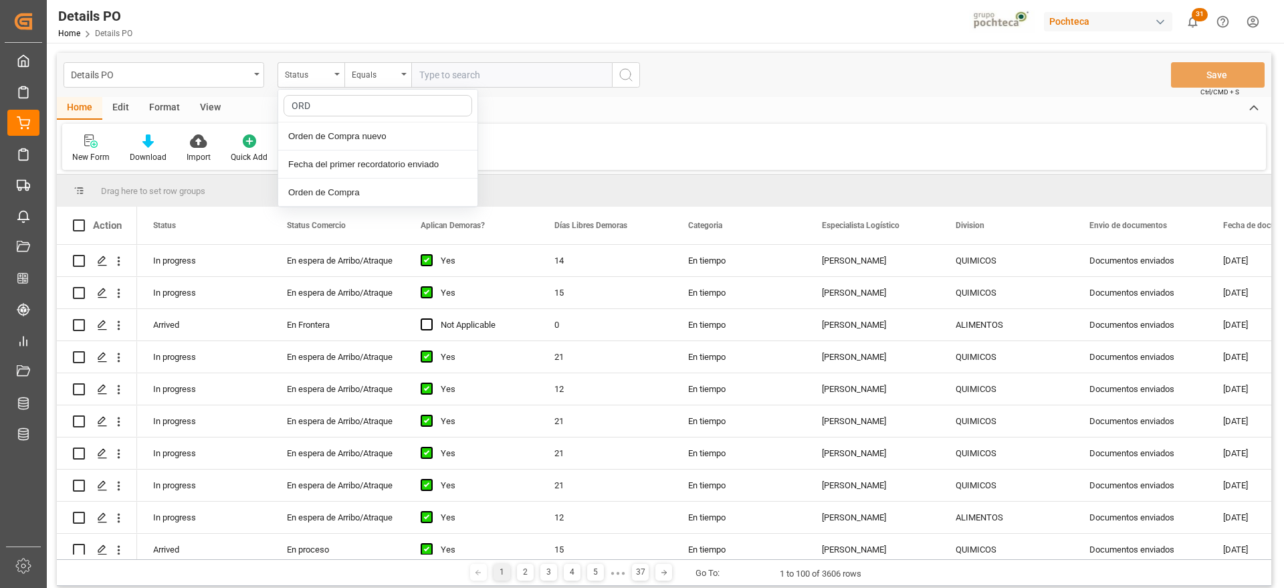
type input "ORDE"
click at [334, 131] on div "Orden de Compra nuevo" at bounding box center [377, 136] width 199 height 28
click at [457, 65] on input "text" at bounding box center [511, 74] width 201 height 25
paste input "5000308248"
type input "5000308248"
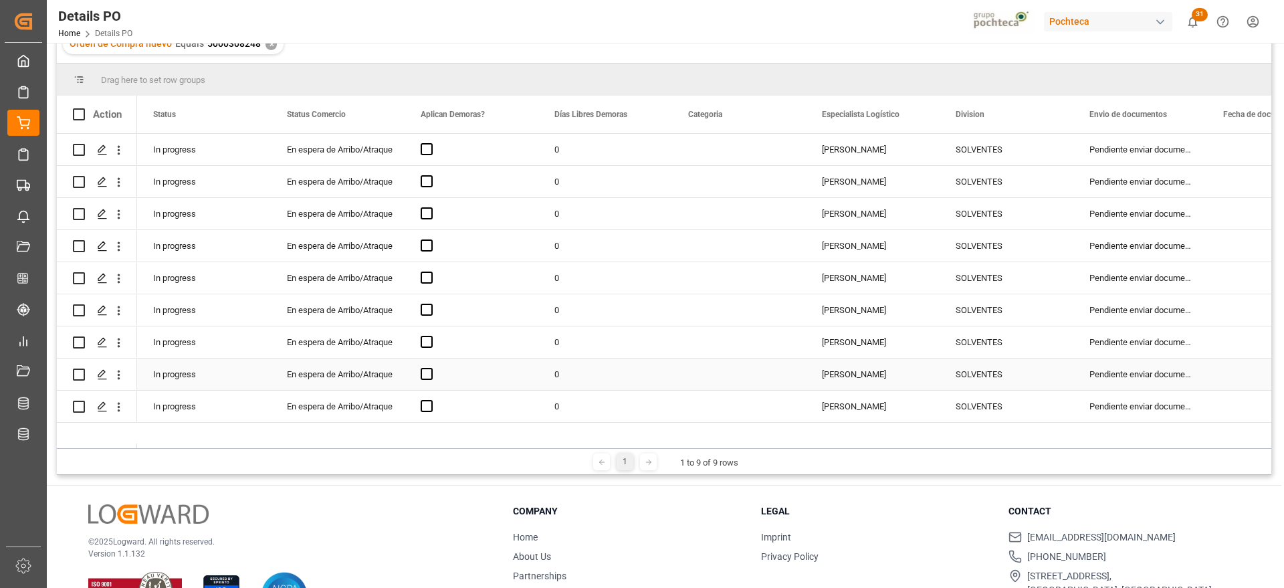
scroll to position [167, 0]
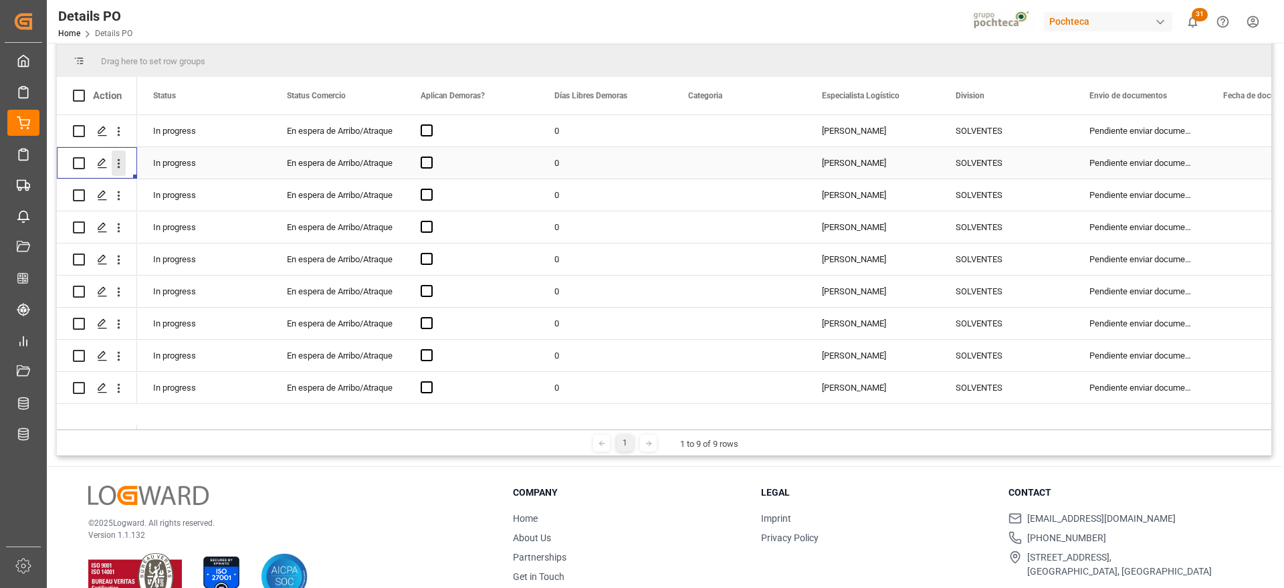
click at [114, 164] on icon "open menu" at bounding box center [119, 164] width 14 height 14
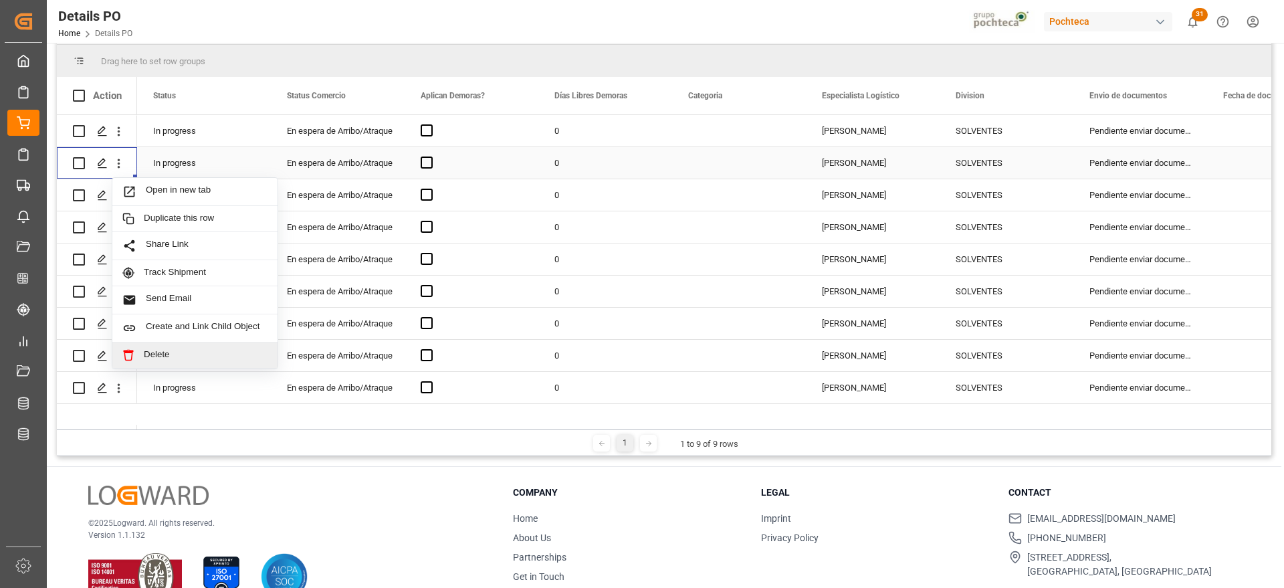
click at [162, 349] on span "Delete" at bounding box center [206, 355] width 124 height 12
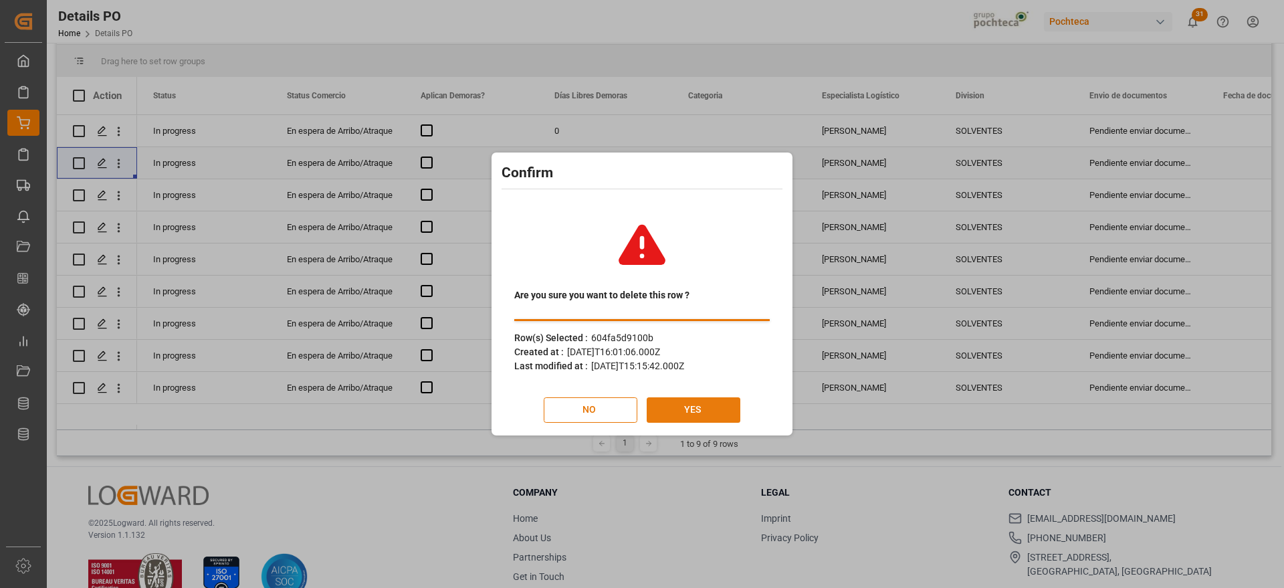
click at [712, 408] on button "YES" at bounding box center [694, 409] width 94 height 25
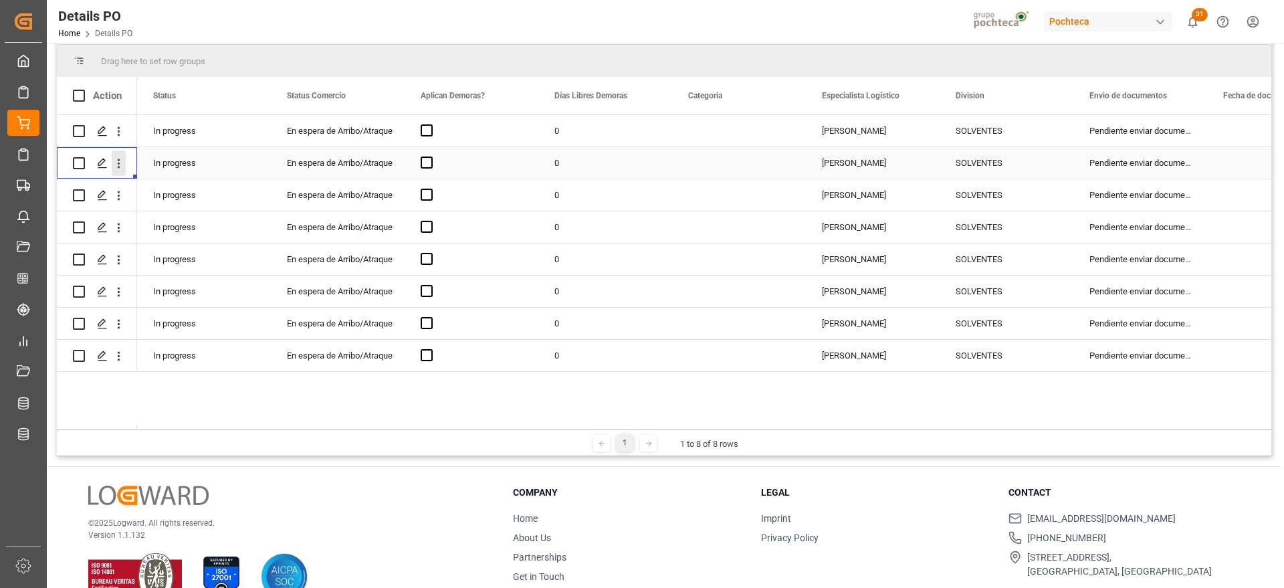
click at [118, 157] on icon "open menu" at bounding box center [119, 164] width 14 height 14
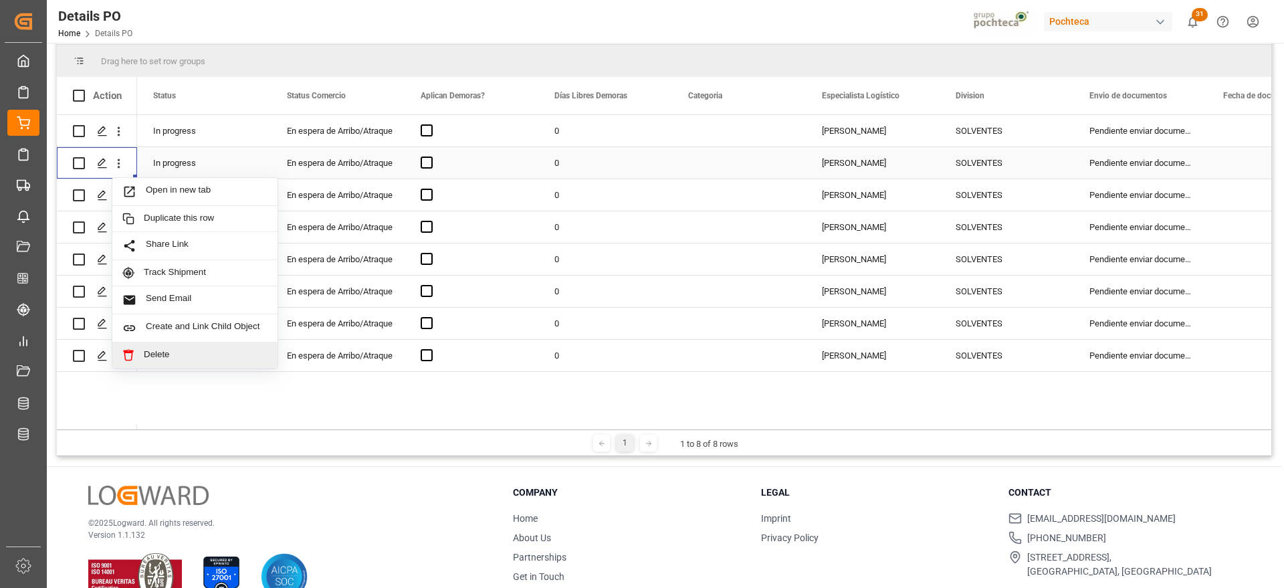
click at [203, 344] on div "Delete" at bounding box center [194, 356] width 165 height 26
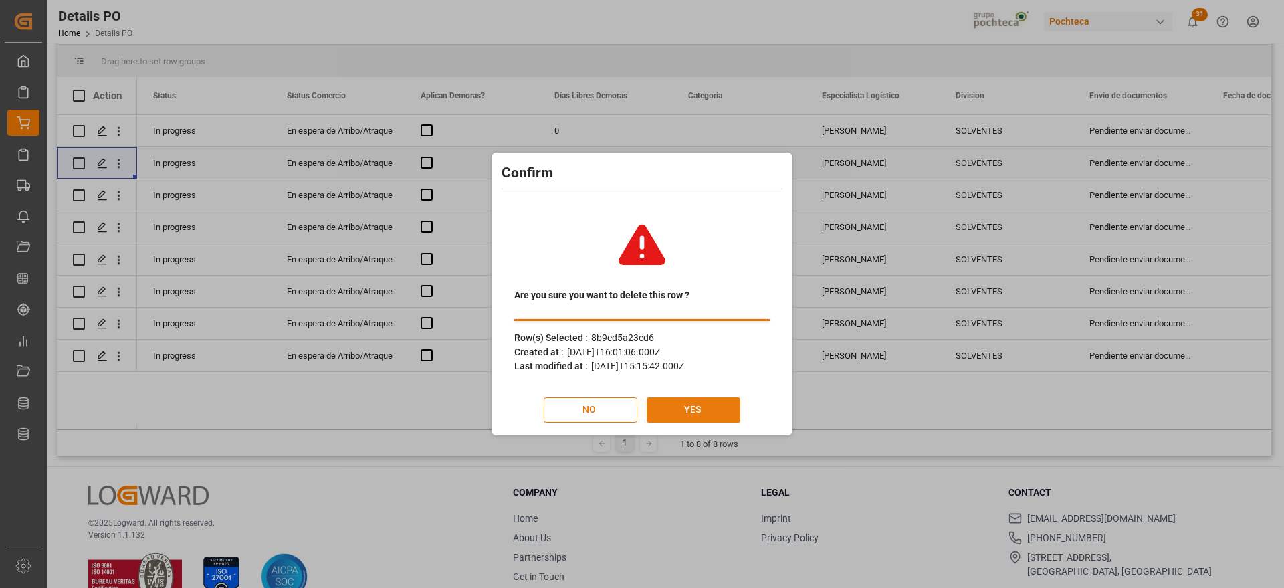
click at [692, 399] on button "YES" at bounding box center [694, 409] width 94 height 25
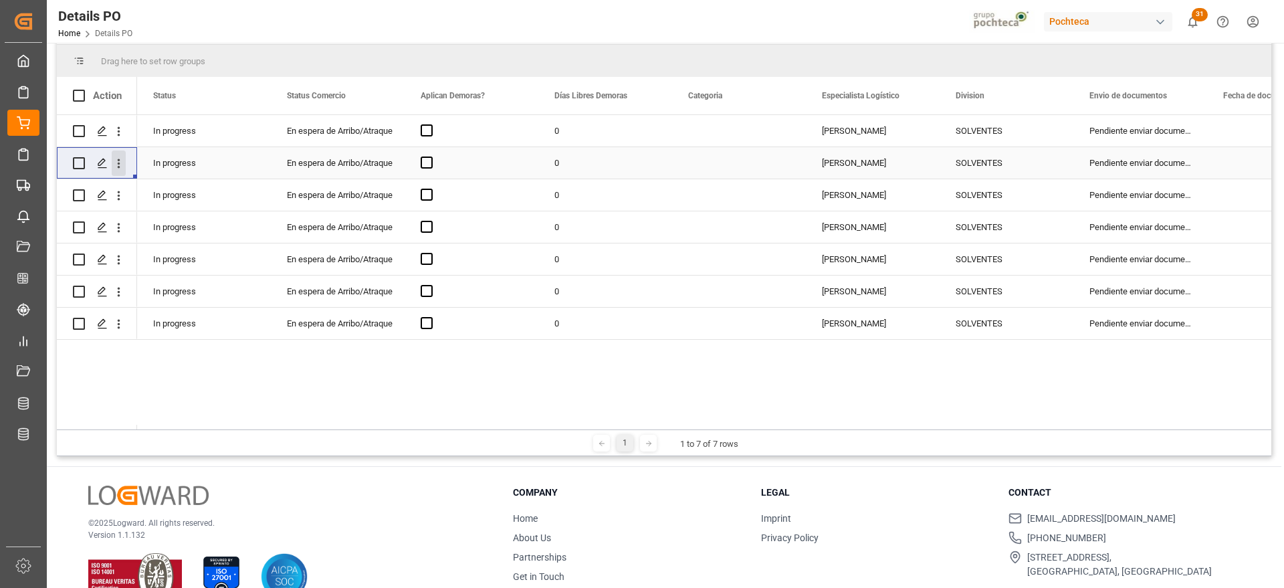
click at [116, 163] on icon "open menu" at bounding box center [119, 164] width 14 height 14
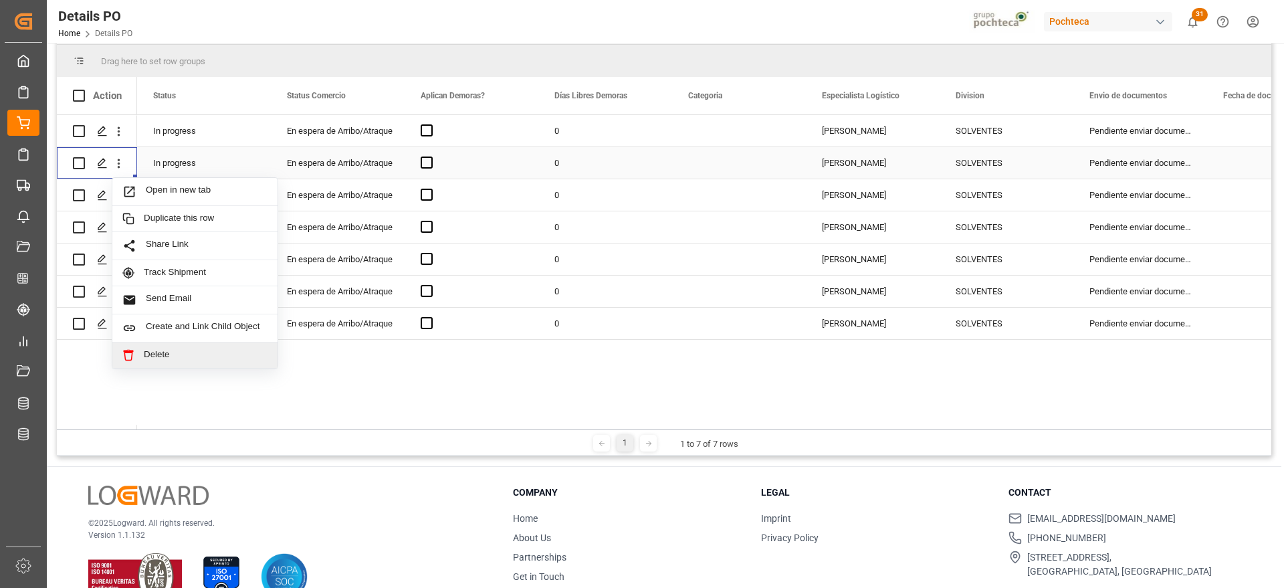
click at [186, 345] on div "Delete" at bounding box center [194, 356] width 165 height 26
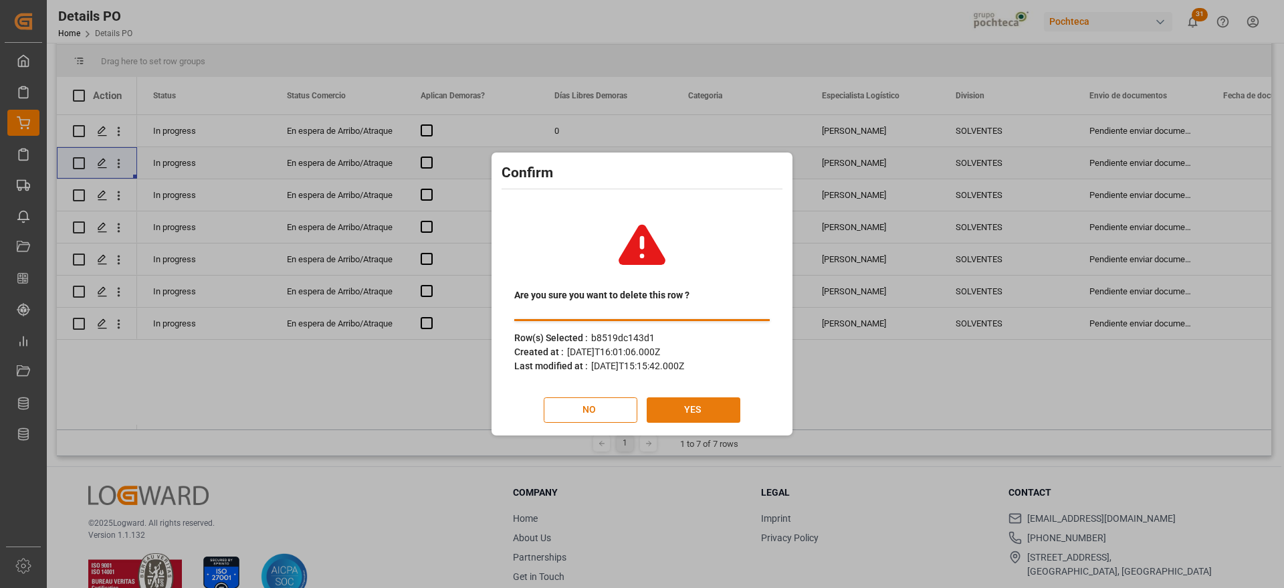
click at [717, 399] on button "YES" at bounding box center [694, 409] width 94 height 25
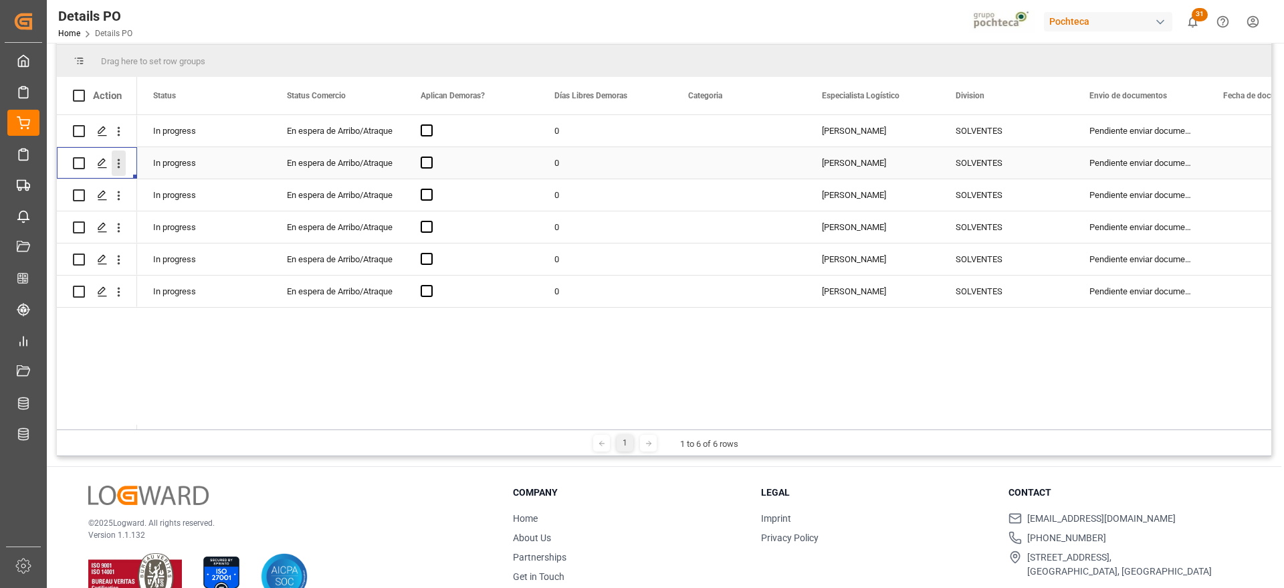
click at [119, 161] on icon "open menu" at bounding box center [119, 163] width 3 height 9
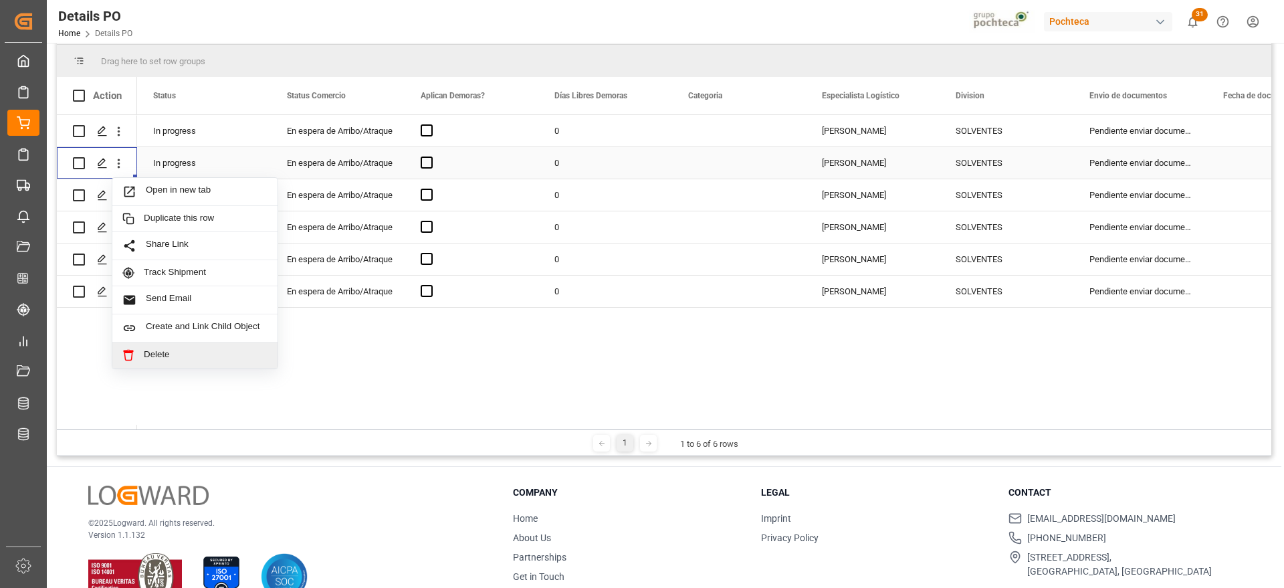
click at [183, 349] on span "Delete" at bounding box center [206, 355] width 124 height 12
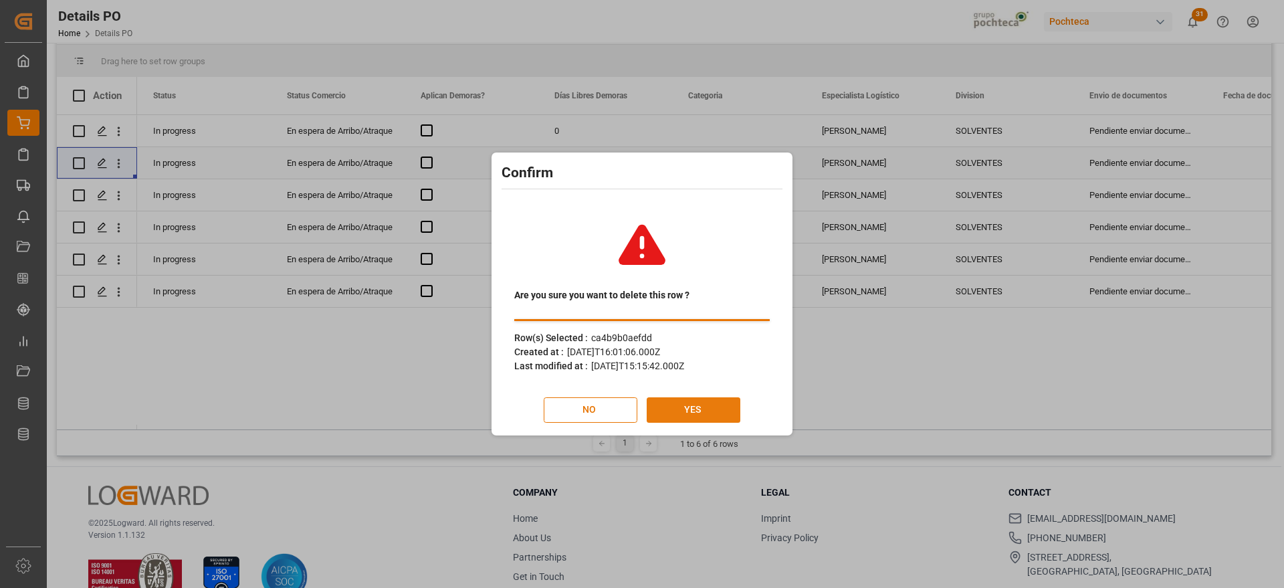
click at [695, 409] on button "YES" at bounding box center [694, 409] width 94 height 25
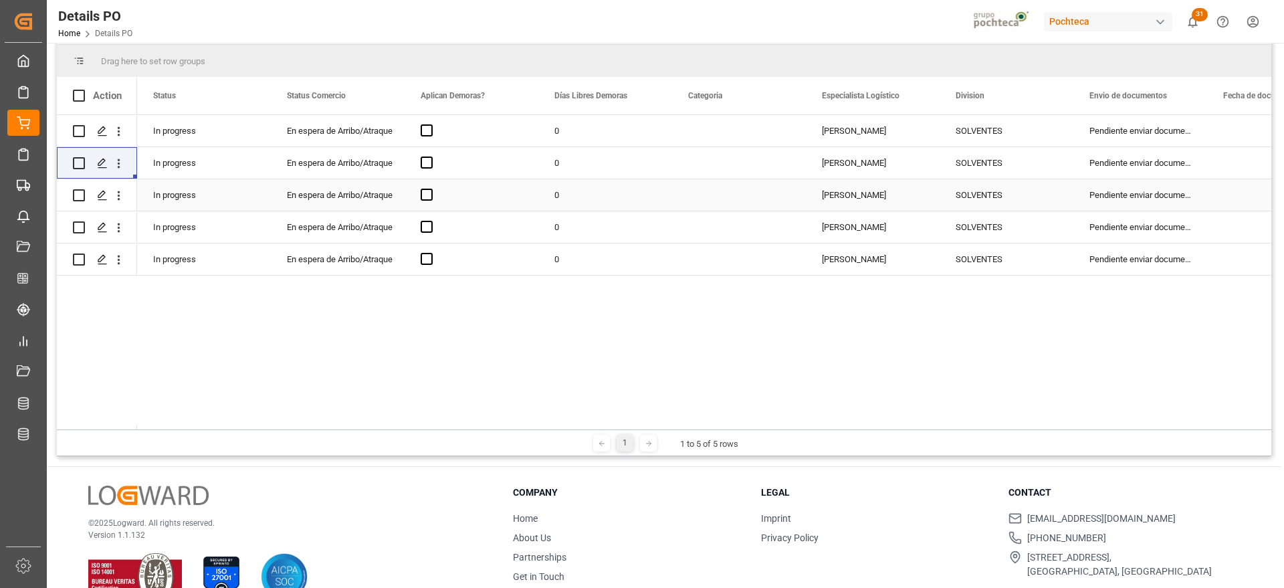
click at [118, 197] on icon "open menu" at bounding box center [119, 196] width 14 height 14
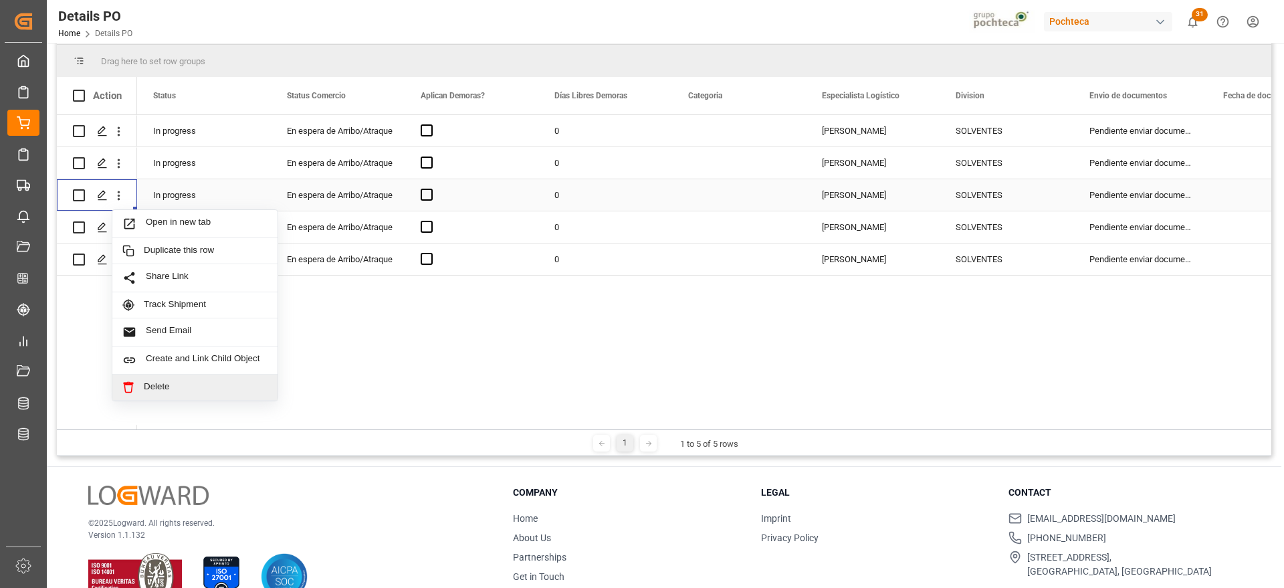
click at [179, 392] on span "Delete" at bounding box center [206, 387] width 124 height 12
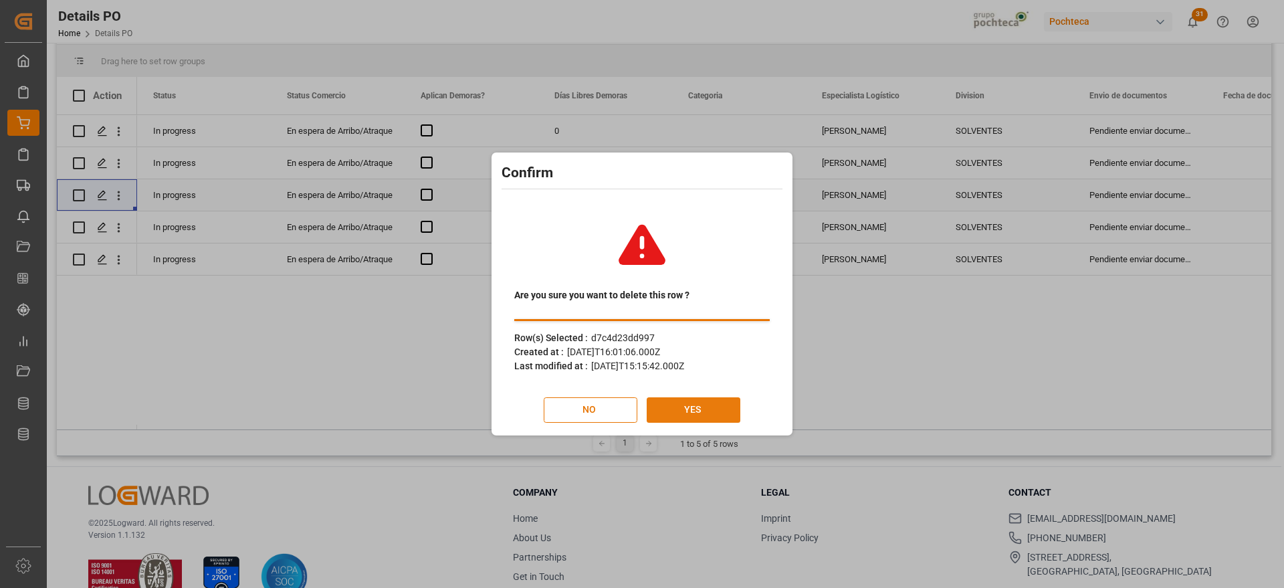
click at [712, 414] on button "YES" at bounding box center [694, 409] width 94 height 25
click at [684, 352] on div "Created at : 2025-09-04T16:01:06.000Z" at bounding box center [642, 352] width 256 height 14
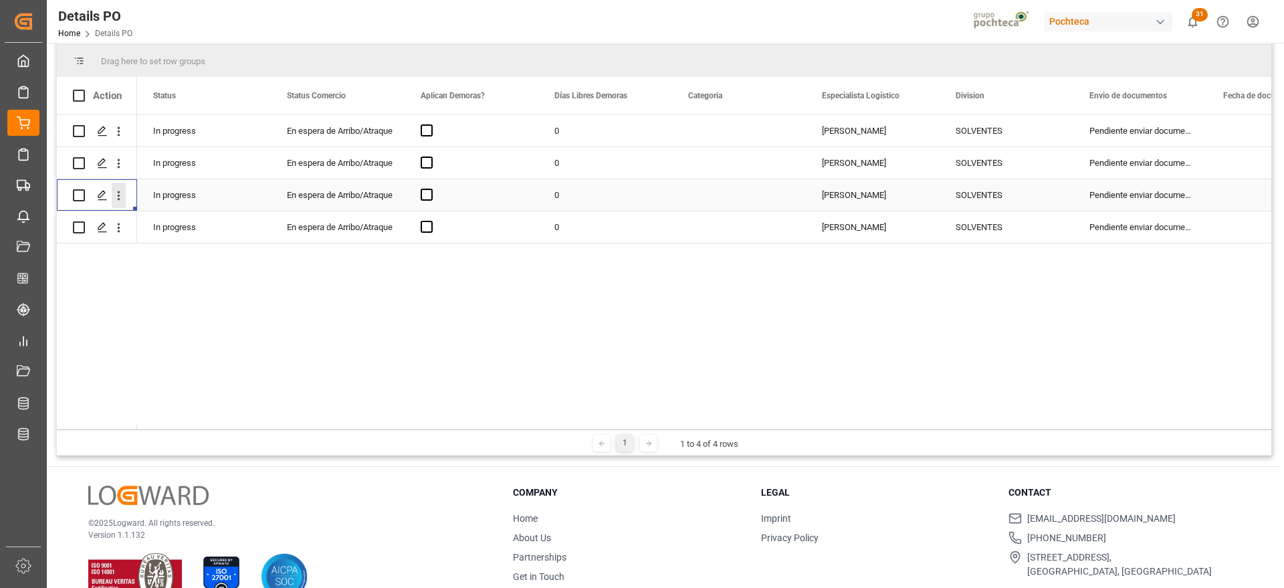
click at [115, 198] on icon "open menu" at bounding box center [119, 196] width 14 height 14
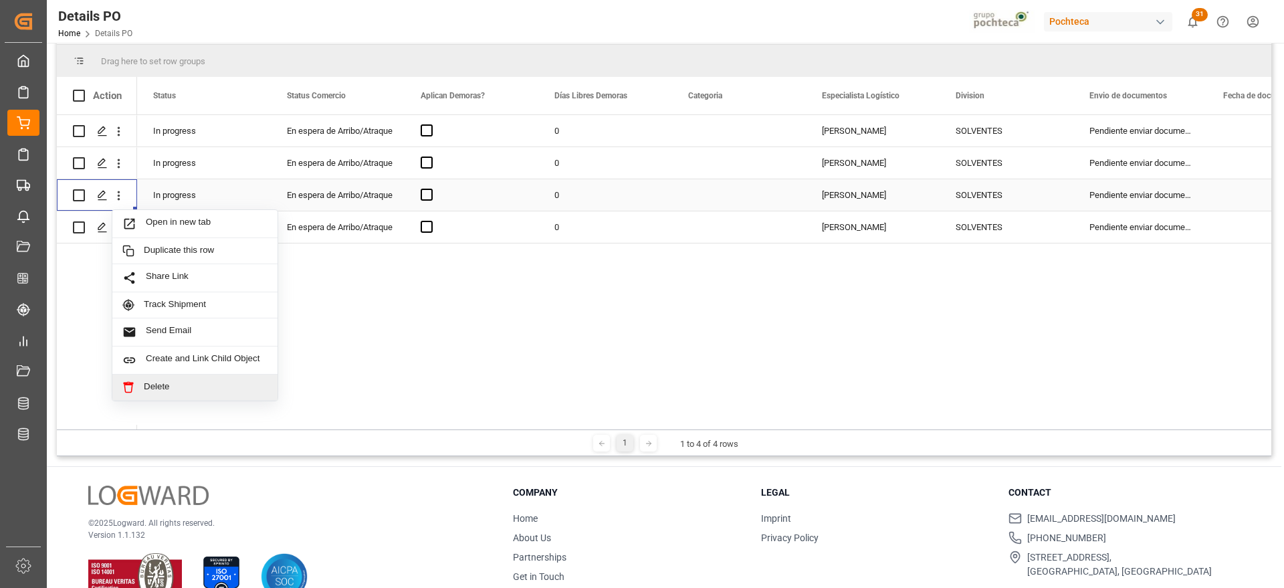
click at [219, 383] on span "Delete" at bounding box center [206, 387] width 124 height 12
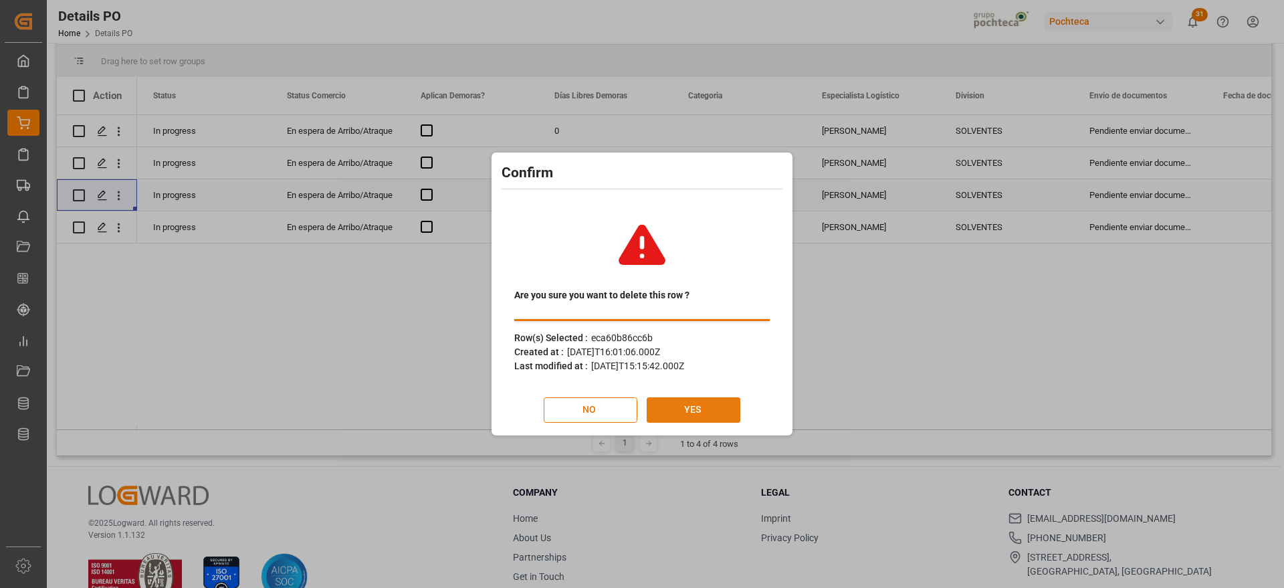
click at [714, 412] on button "YES" at bounding box center [694, 409] width 94 height 25
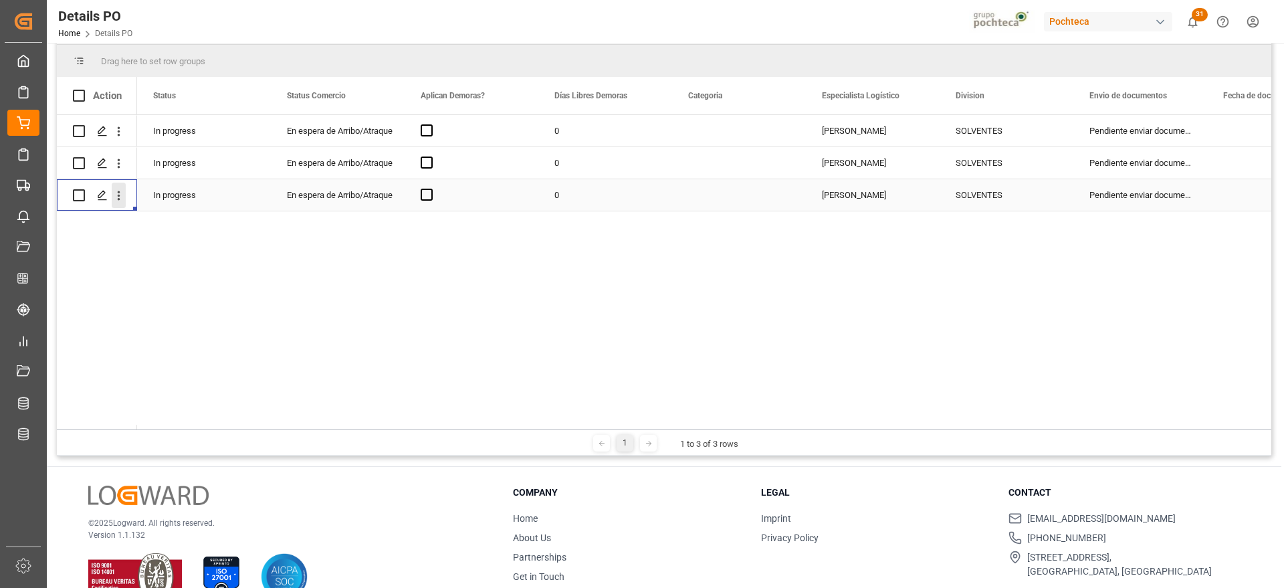
click at [120, 194] on icon "open menu" at bounding box center [119, 196] width 14 height 14
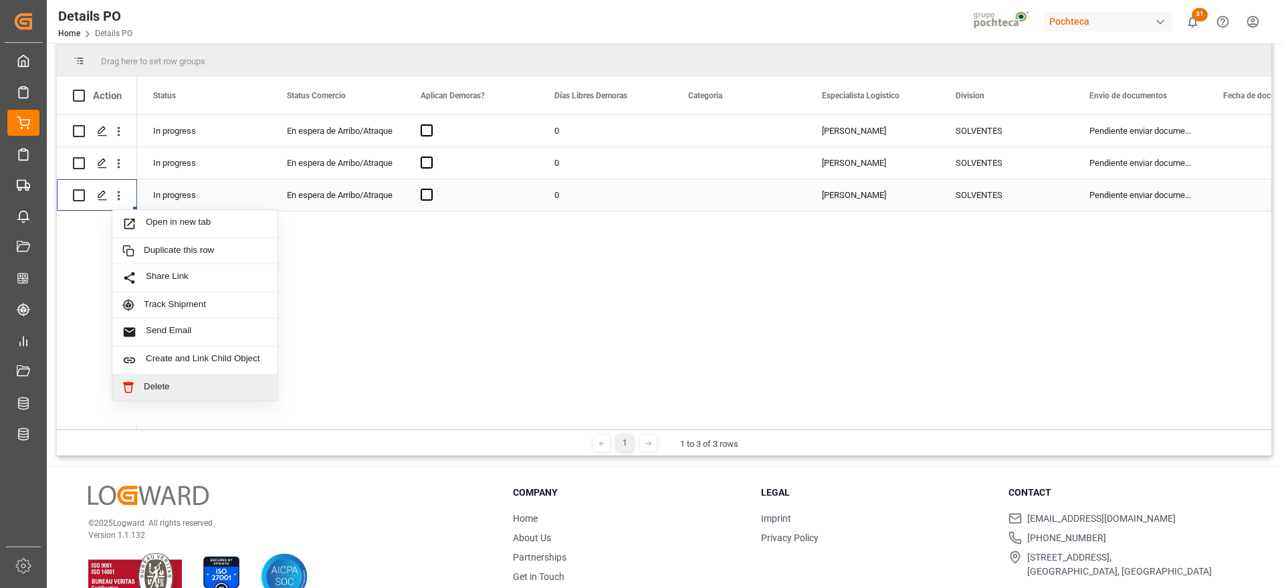
click at [197, 377] on div "Delete" at bounding box center [194, 388] width 165 height 26
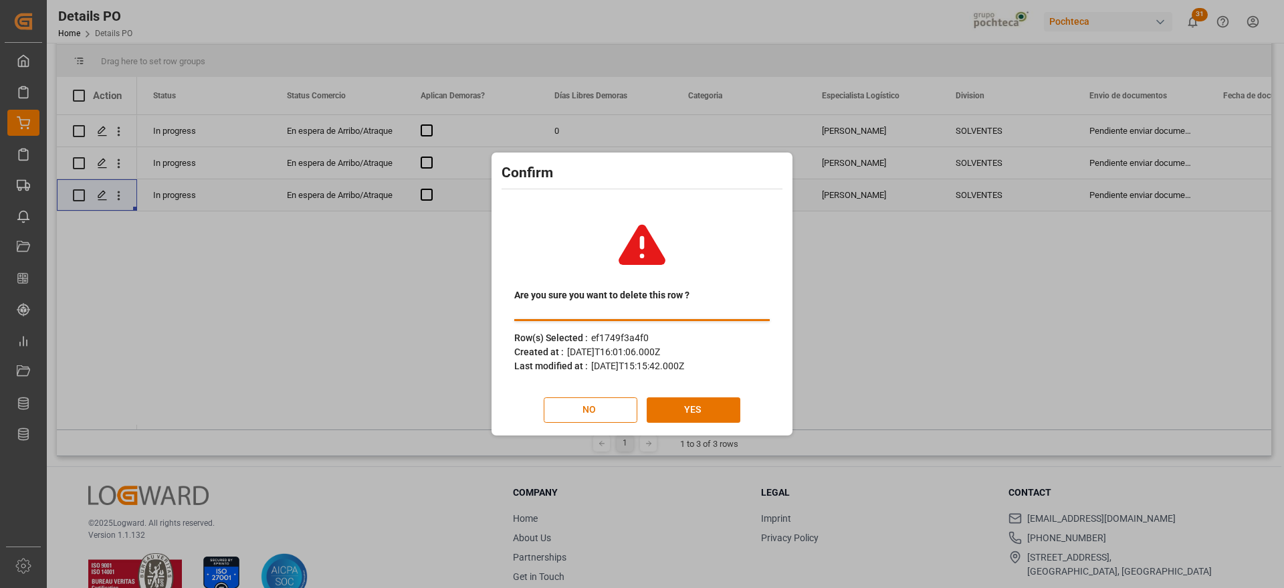
click at [688, 396] on div "Are you sure you want to delete this row ? Row(s) Selected : ef1749f3a4f0 Creat…" at bounding box center [642, 315] width 294 height 233
click at [688, 404] on button "YES" at bounding box center [694, 409] width 94 height 25
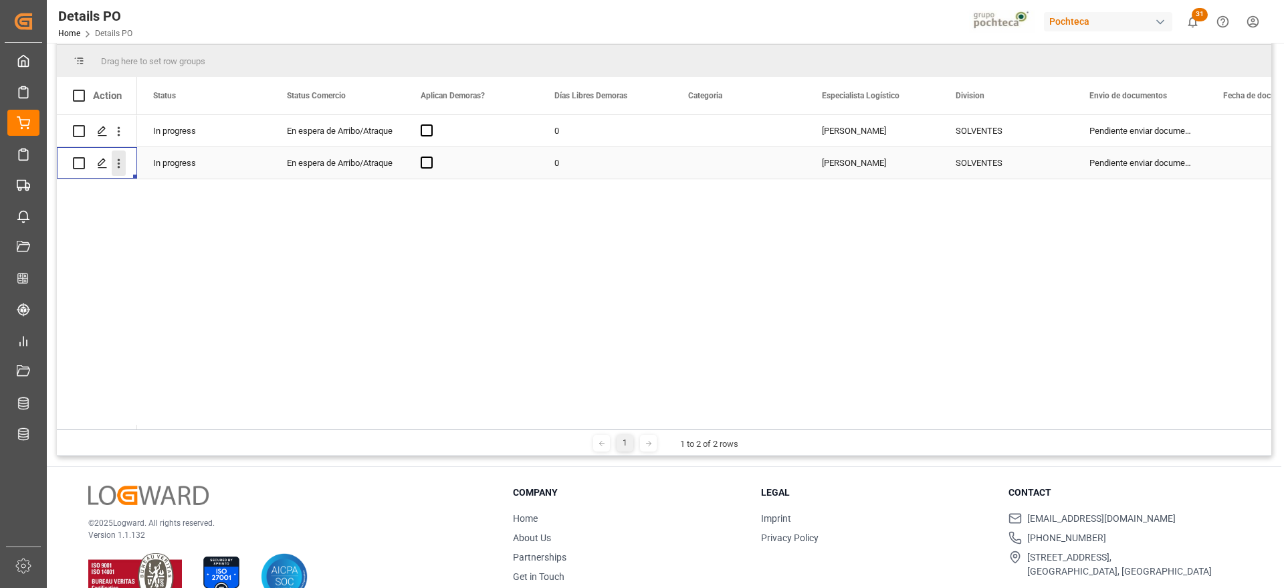
click at [113, 157] on icon "open menu" at bounding box center [119, 164] width 14 height 14
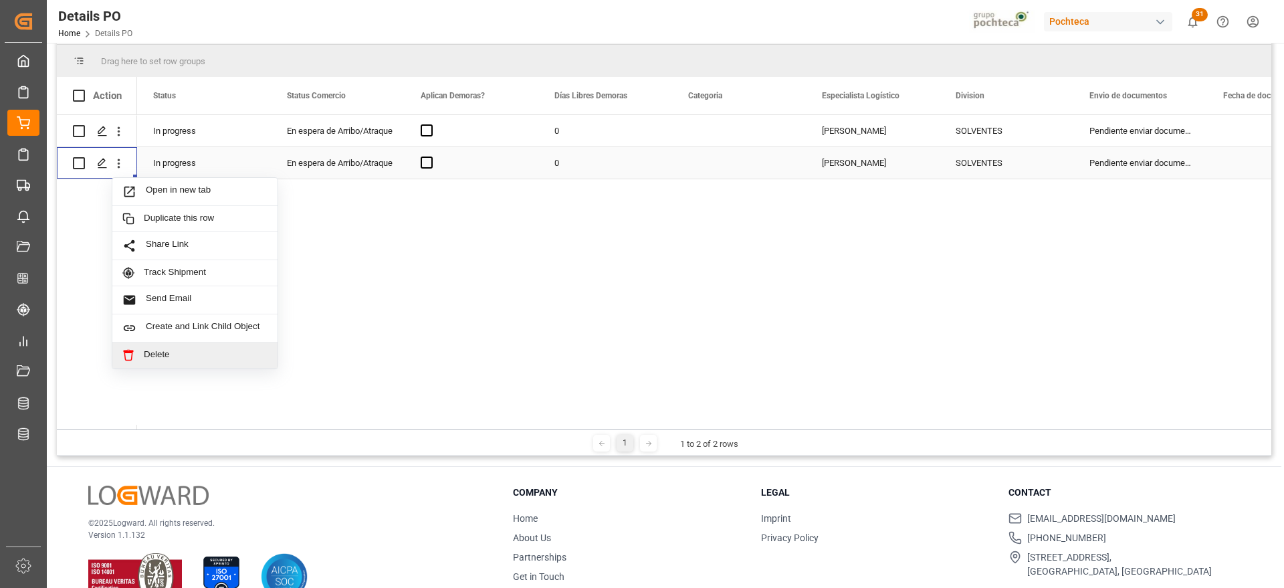
click at [187, 355] on span "Delete" at bounding box center [206, 355] width 124 height 12
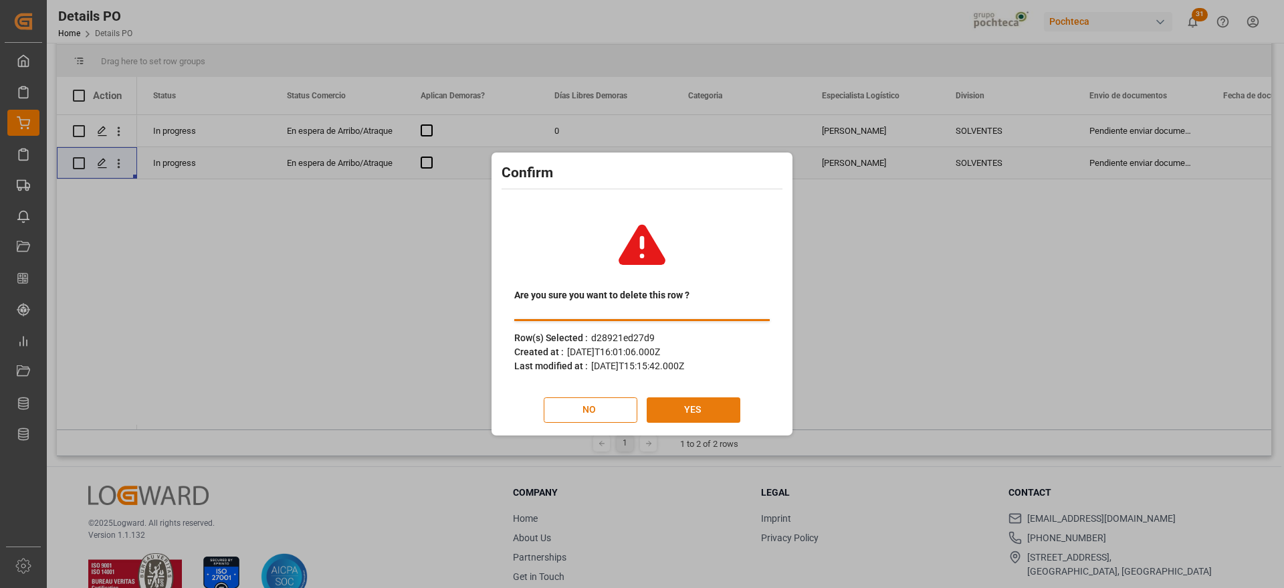
click at [705, 411] on button "YES" at bounding box center [694, 409] width 94 height 25
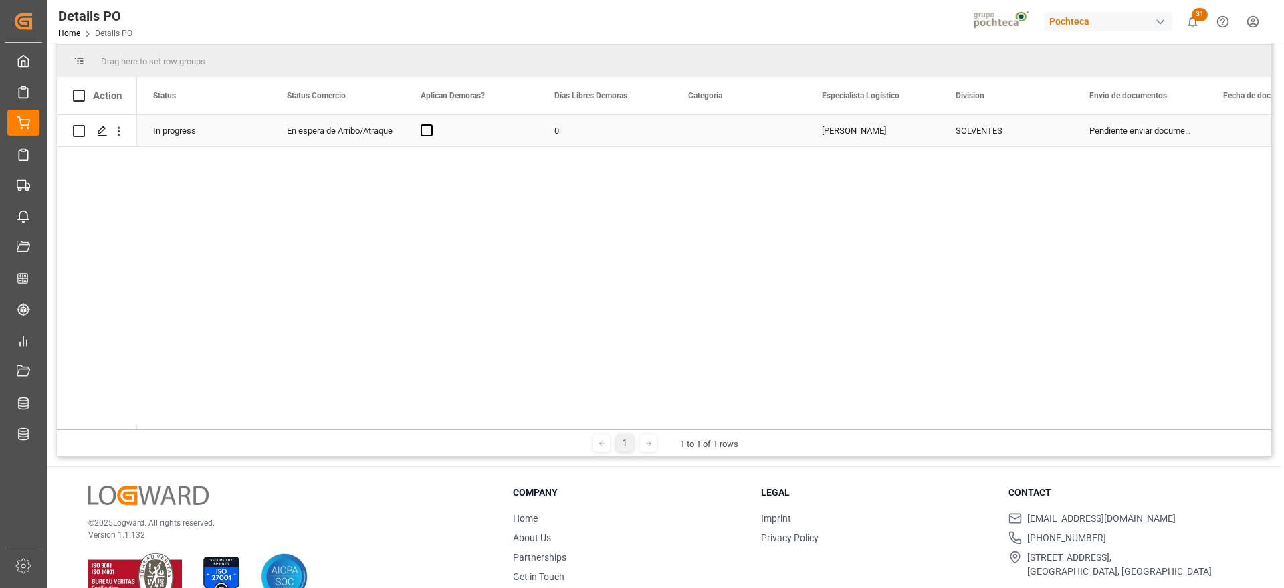
click at [365, 129] on div "En espera de Arribo/Atraque" at bounding box center [338, 131] width 102 height 31
click at [389, 135] on div "En espera de Arribo/Atraque" at bounding box center [338, 131] width 102 height 31
click at [432, 136] on div "Press SPACE to select this row." at bounding box center [472, 130] width 134 height 31
click at [432, 133] on span "Press SPACE to select this row." at bounding box center [427, 130] width 12 height 12
click at [431, 124] on input "Press SPACE to select this row." at bounding box center [431, 124] width 0 height 0
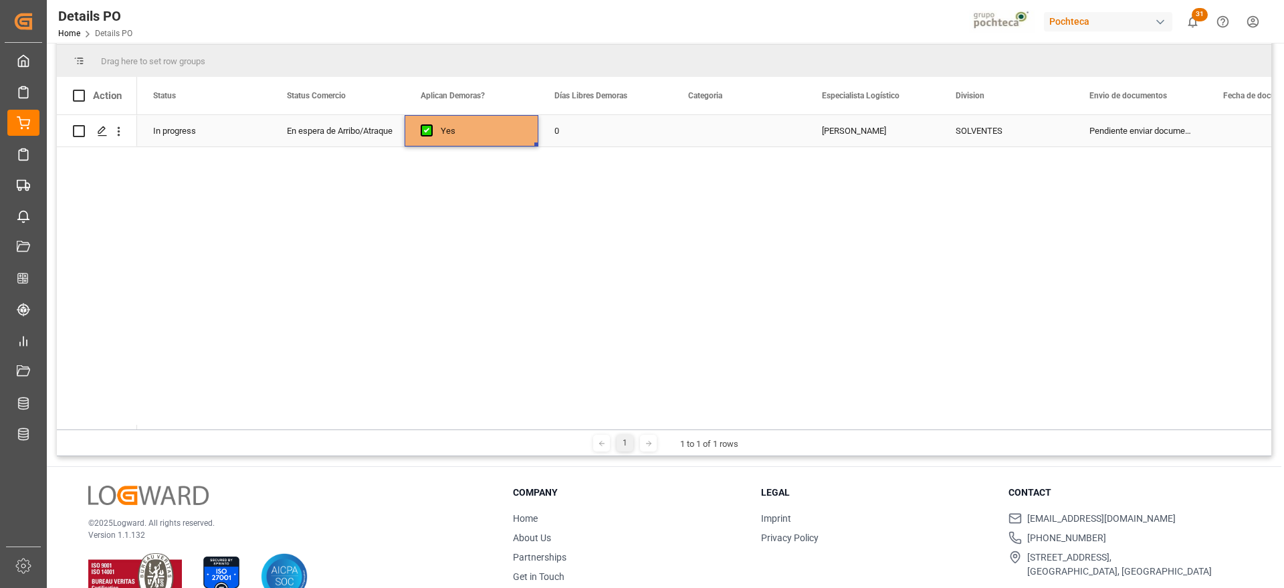
click at [573, 133] on div "0" at bounding box center [606, 130] width 134 height 31
click at [590, 132] on input "0" at bounding box center [605, 138] width 112 height 25
drag, startPoint x: 412, startPoint y: 126, endPoint x: 426, endPoint y: 124, distance: 14.3
click at [418, 124] on div "Yes" at bounding box center [472, 130] width 134 height 31
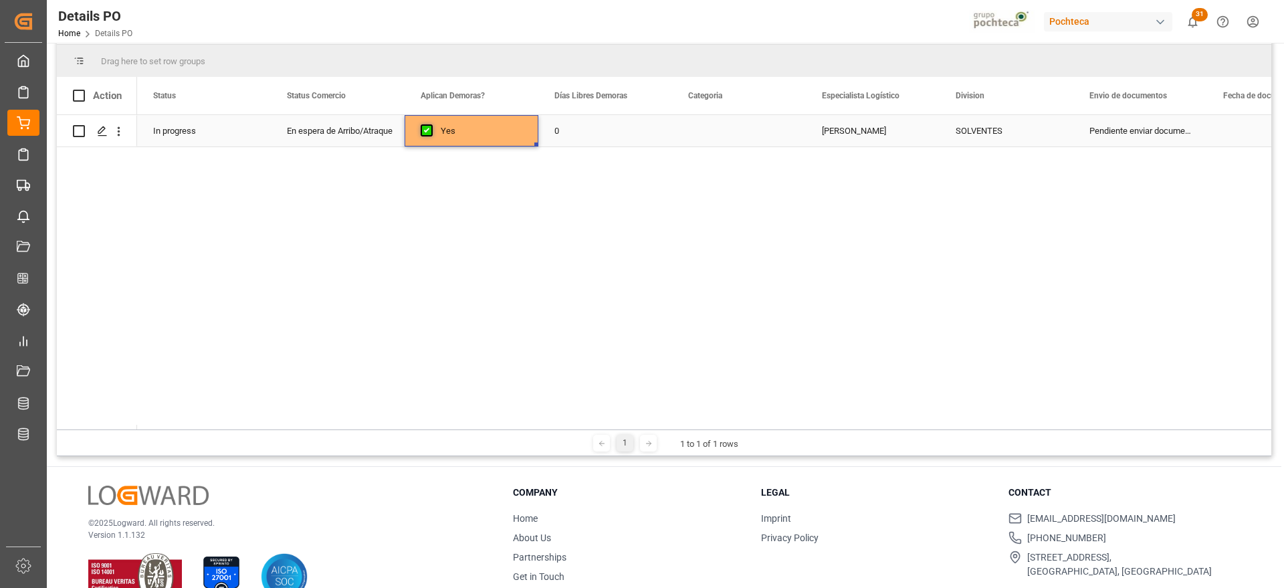
click at [429, 124] on span "Press SPACE to select this row." at bounding box center [427, 130] width 12 height 12
click at [431, 124] on input "Press SPACE to select this row." at bounding box center [431, 124] width 0 height 0
click at [717, 140] on div "Press SPACE to select this row." at bounding box center [739, 130] width 134 height 31
click at [783, 136] on button "Select" at bounding box center [739, 138] width 112 height 25
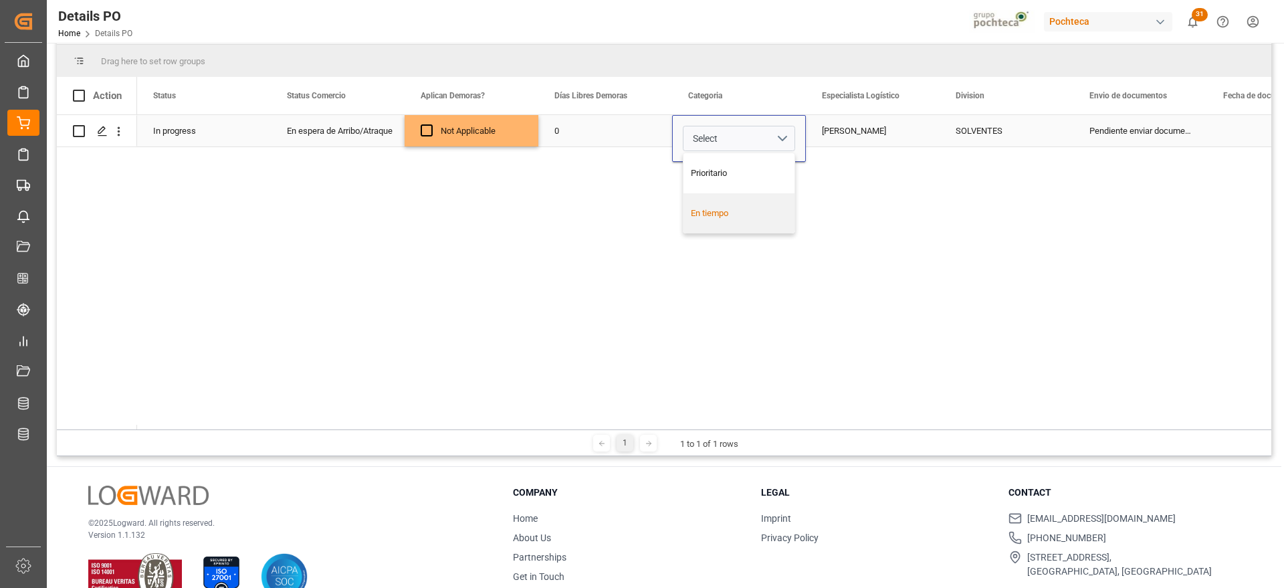
click at [740, 209] on div "En tiempo" at bounding box center [739, 213] width 97 height 13
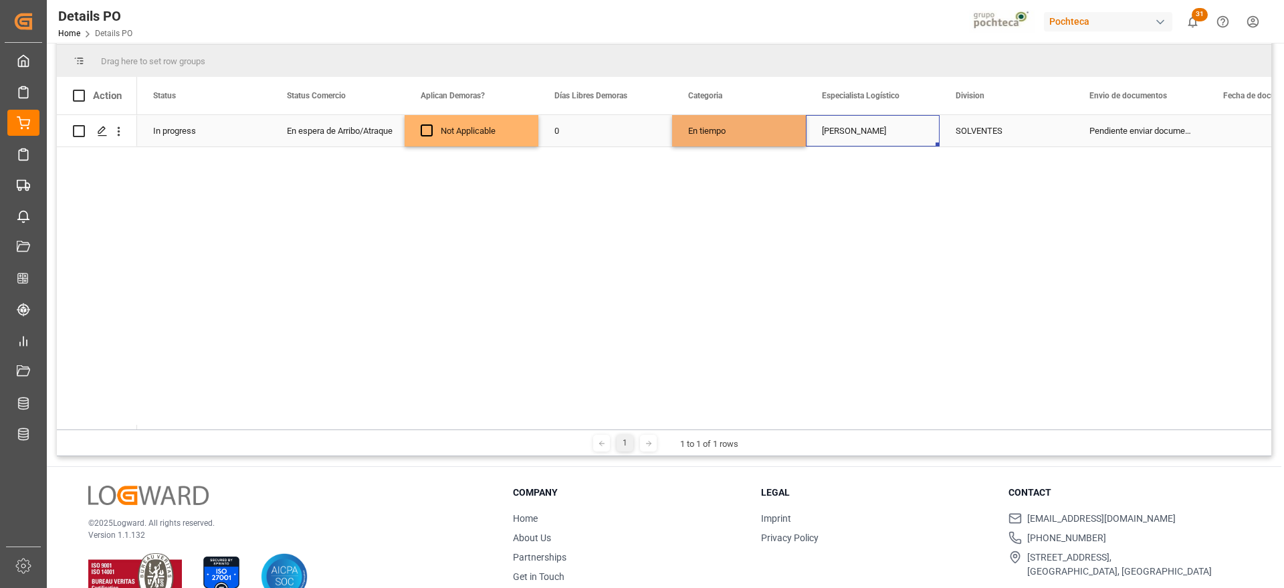
click at [900, 133] on div "Paola Díaz López" at bounding box center [873, 130] width 134 height 31
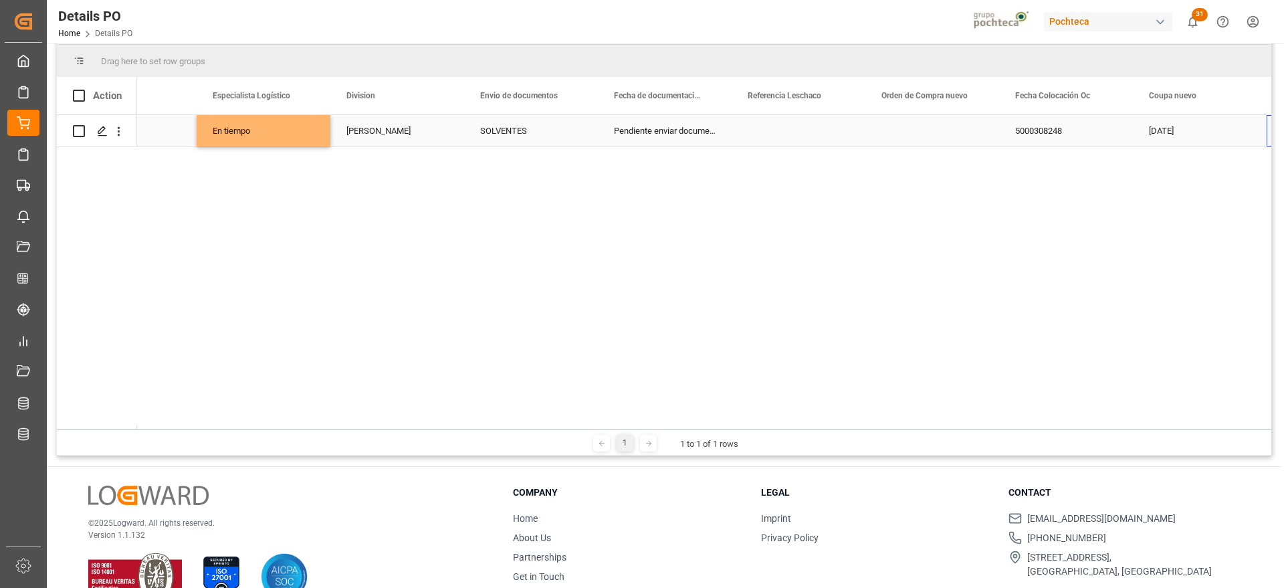
scroll to position [0, 609]
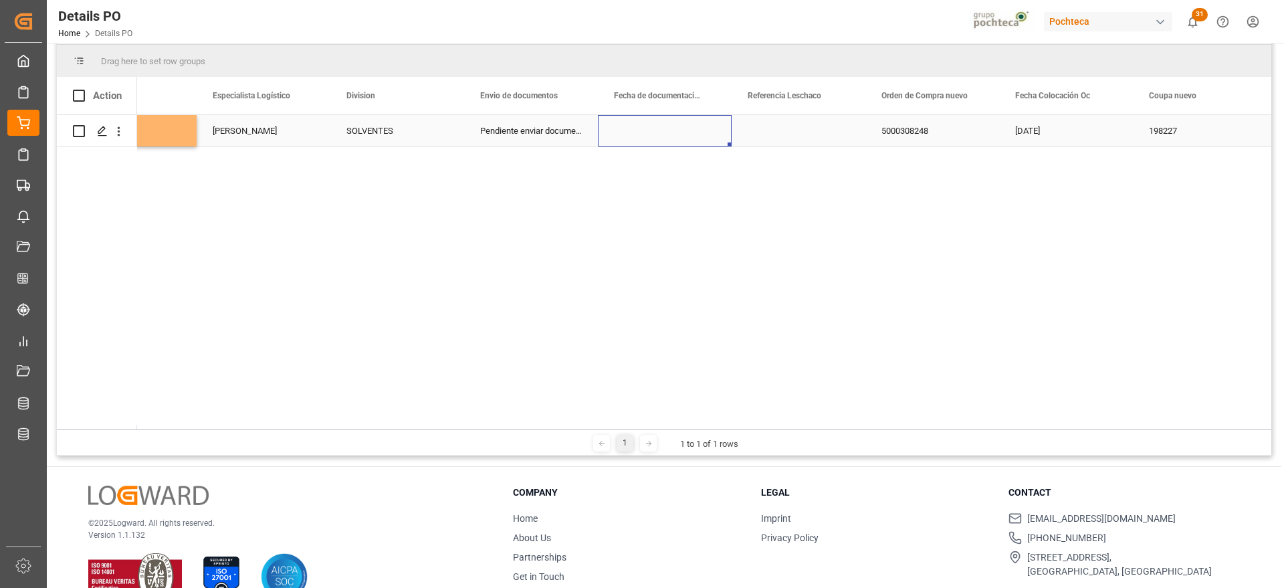
click at [664, 134] on div "Press SPACE to select this row." at bounding box center [665, 130] width 134 height 31
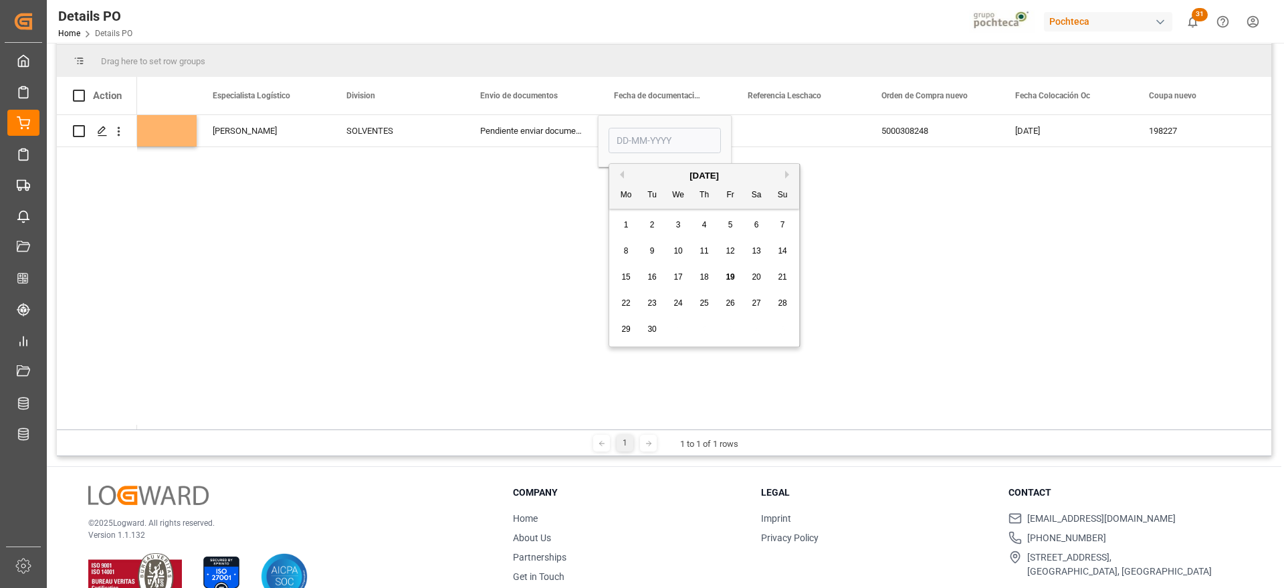
click at [629, 275] on span "15" at bounding box center [625, 276] width 9 height 9
type input "[DATE]"
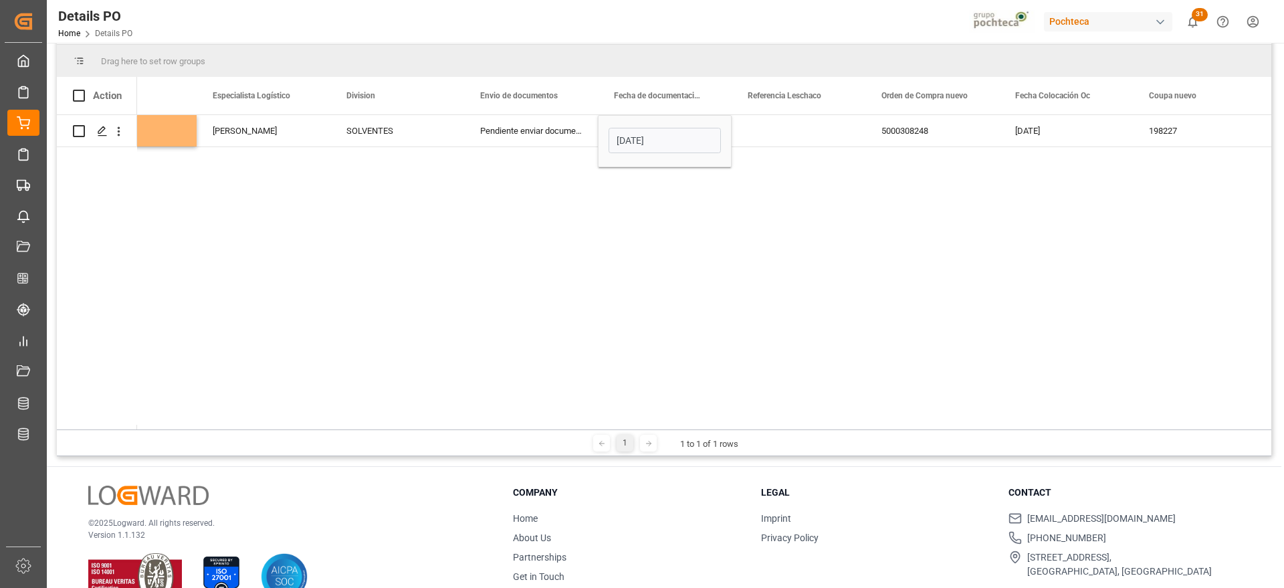
click at [796, 128] on div "Press SPACE to select this row." at bounding box center [799, 130] width 134 height 31
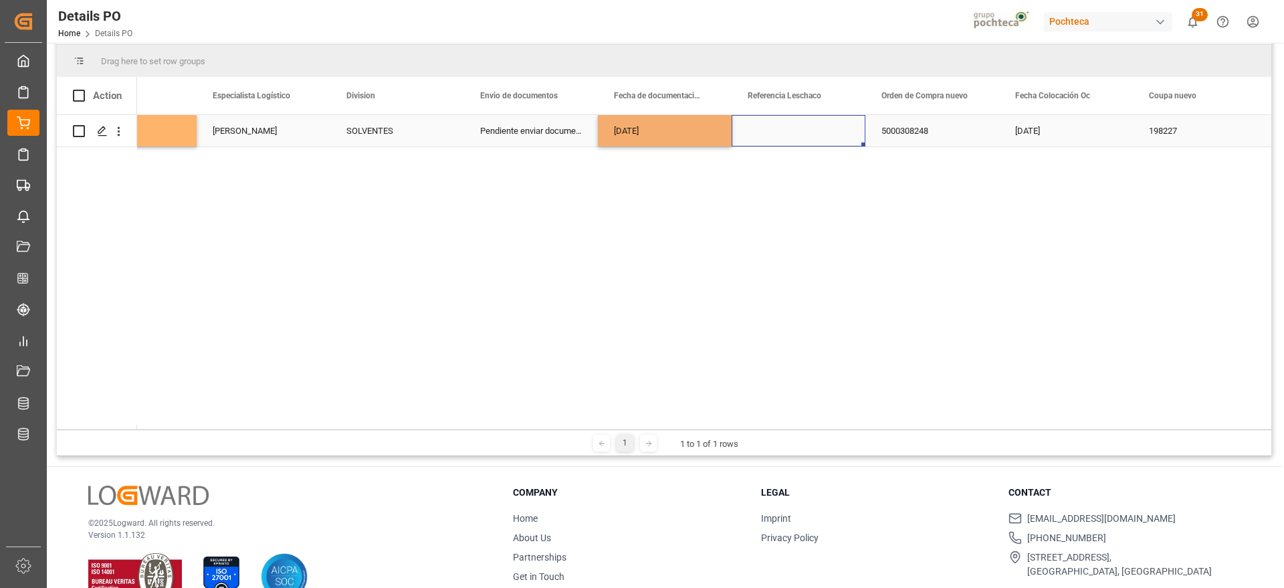
click at [682, 137] on div "[DATE]" at bounding box center [665, 130] width 134 height 31
click at [1084, 128] on div "26-08-2025" at bounding box center [1066, 130] width 134 height 31
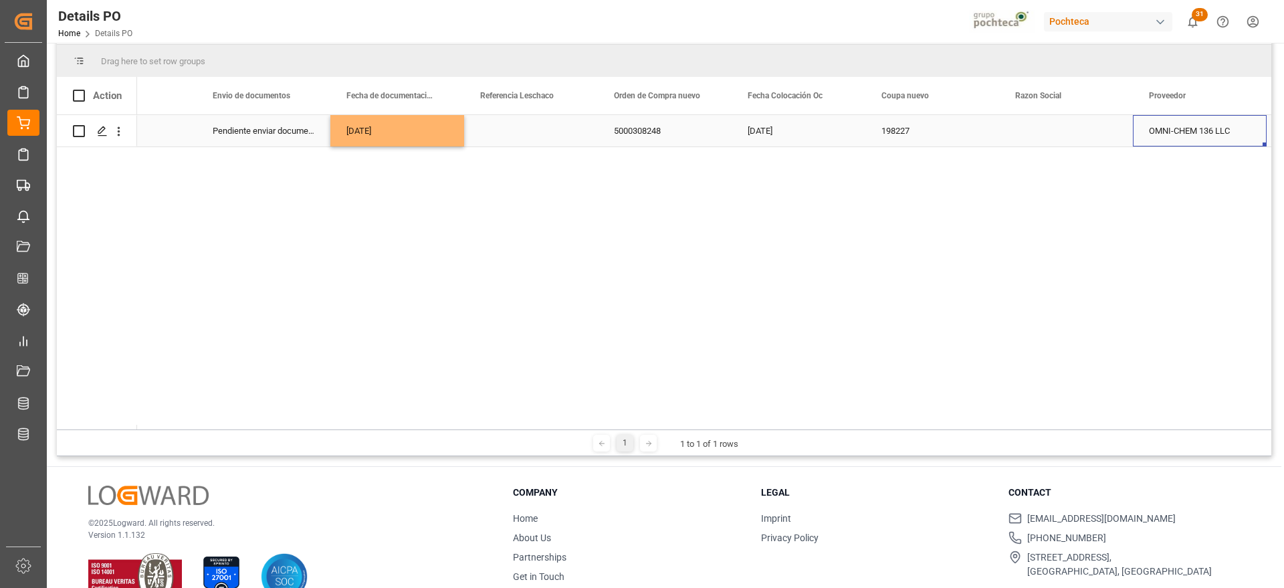
scroll to position [0, 1011]
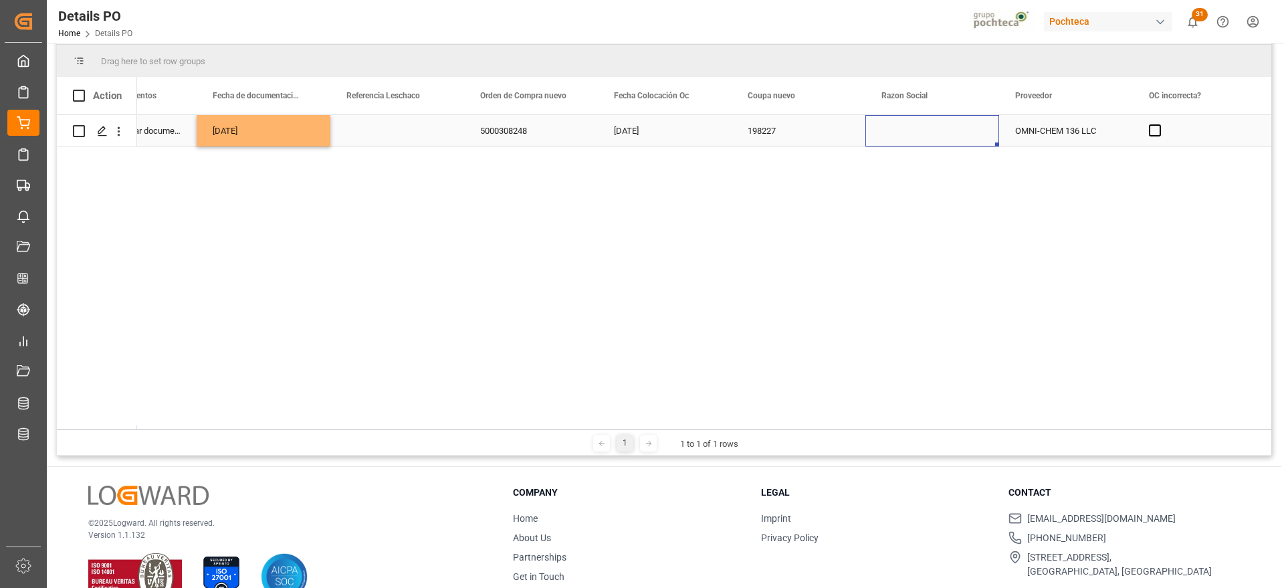
click at [928, 131] on div "Press SPACE to select this row." at bounding box center [933, 130] width 134 height 31
drag, startPoint x: 980, startPoint y: 132, endPoint x: 980, endPoint y: 140, distance: 8.0
click at [981, 134] on icon "open menu" at bounding box center [975, 139] width 16 height 16
click at [939, 178] on div "Materias Primas" at bounding box center [945, 176] width 136 height 47
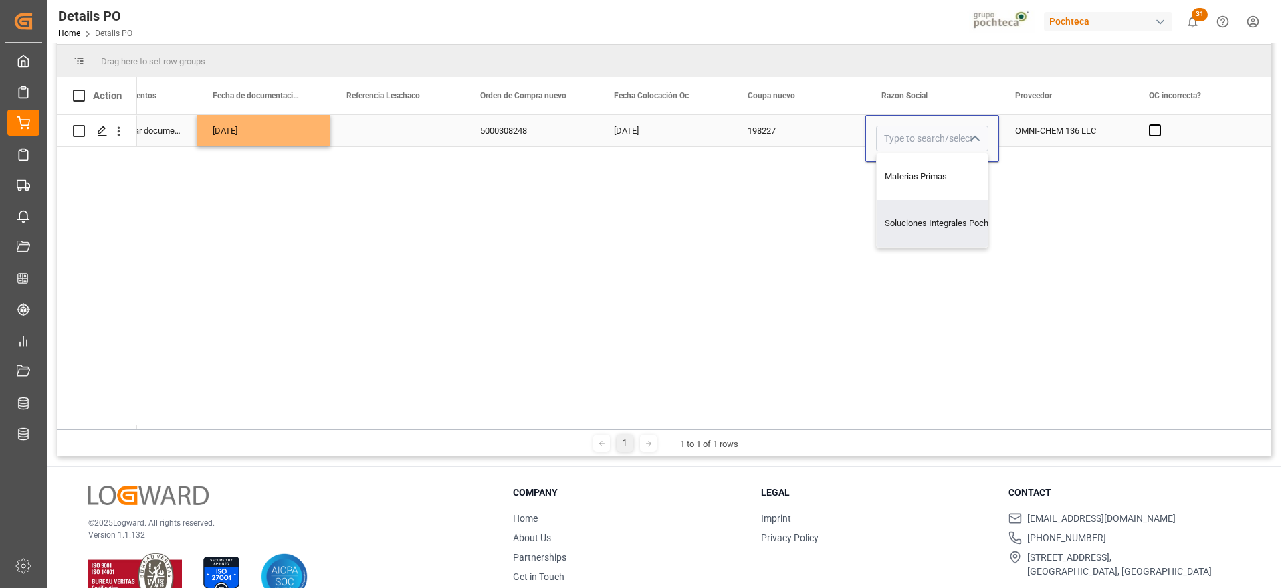
type input "Materias Primas"
click at [781, 136] on div "198227" at bounding box center [799, 130] width 134 height 31
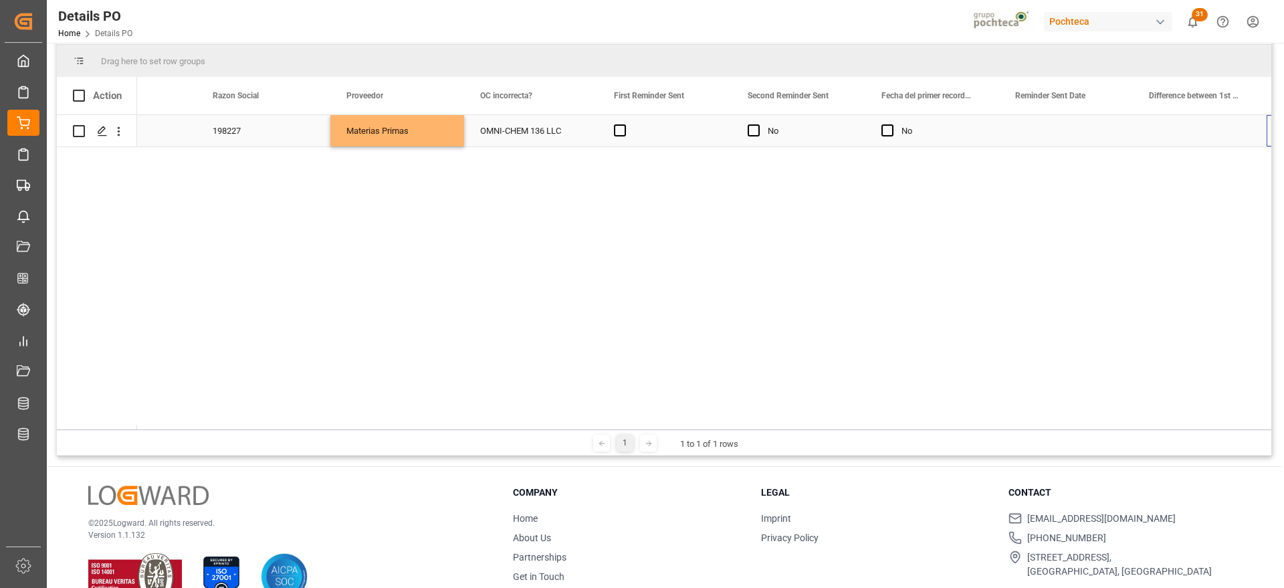
scroll to position [0, 1680]
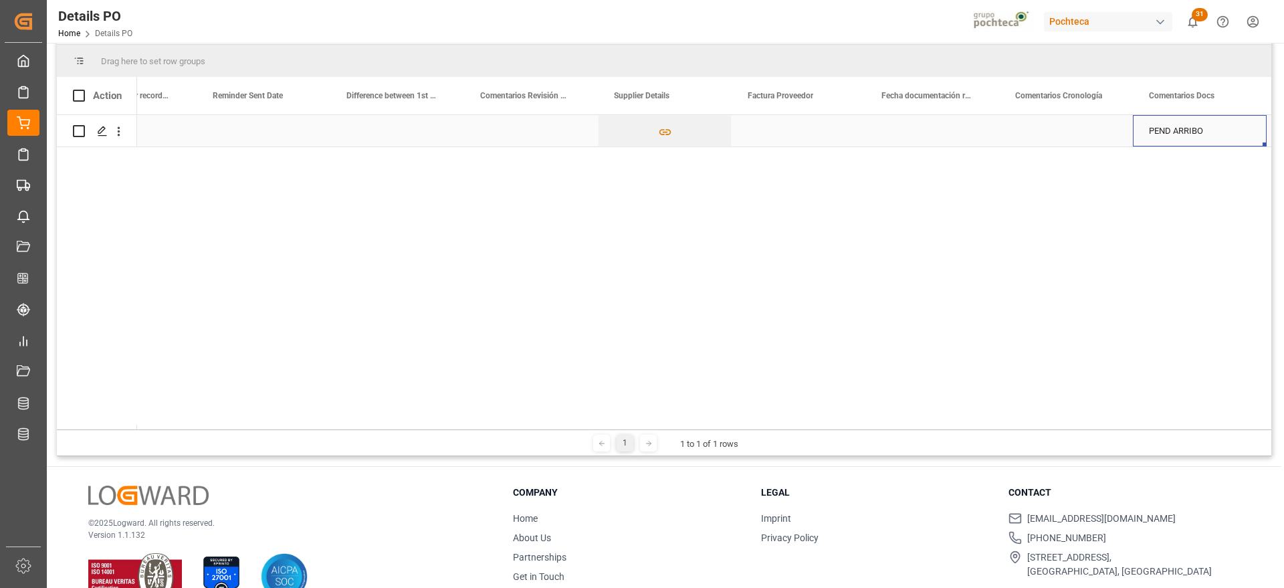
click at [781, 136] on div "Press SPACE to select this row." at bounding box center [799, 130] width 134 height 31
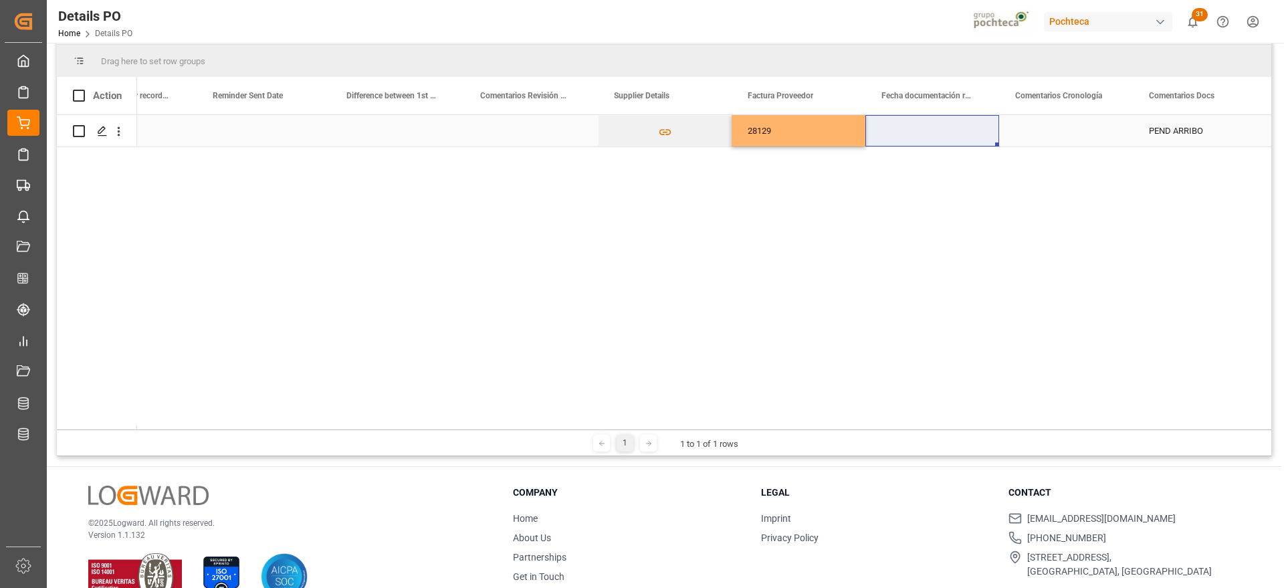
click at [940, 128] on div "Press SPACE to select this row." at bounding box center [933, 130] width 134 height 31
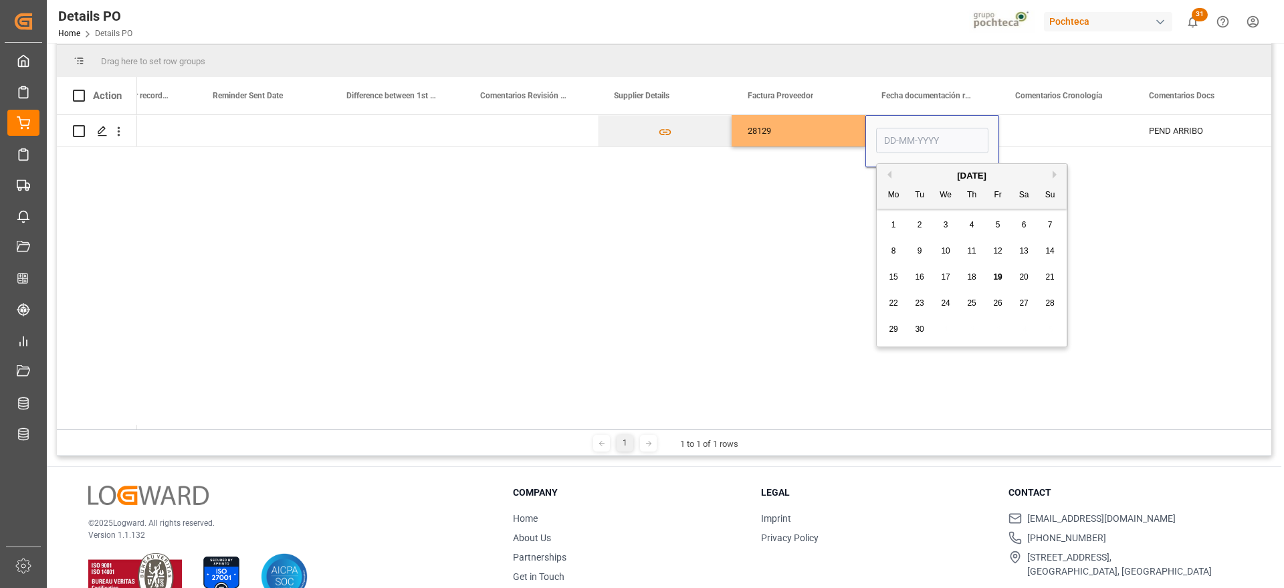
click at [895, 272] on span "15" at bounding box center [893, 276] width 9 height 9
type input "[DATE]"
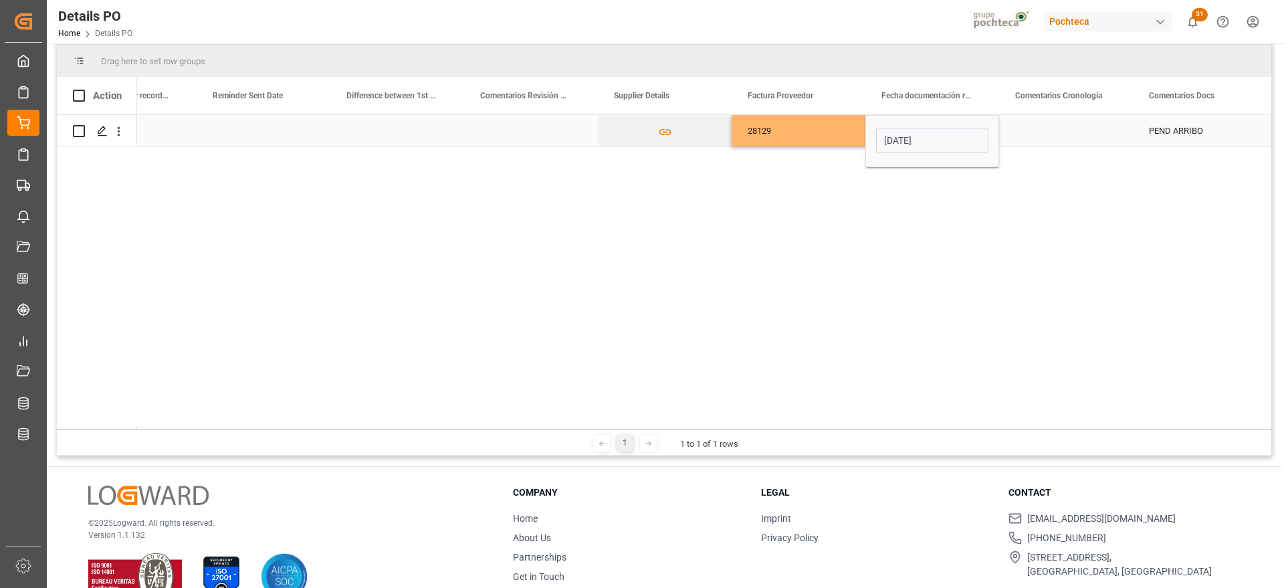
click at [1065, 130] on div "Press SPACE to select this row." at bounding box center [1066, 130] width 134 height 31
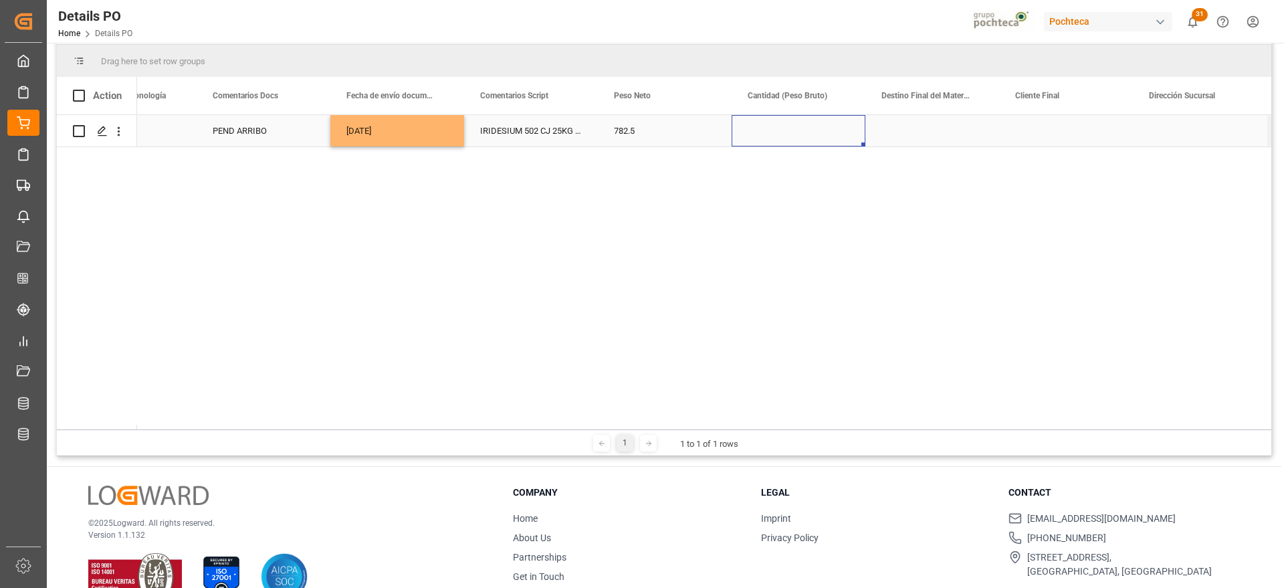
click at [823, 126] on div "Press SPACE to select this row." at bounding box center [799, 130] width 134 height 31
click at [805, 143] on input "Press SPACE to select this row." at bounding box center [799, 138] width 112 height 25
type input "1"
type input "2400"
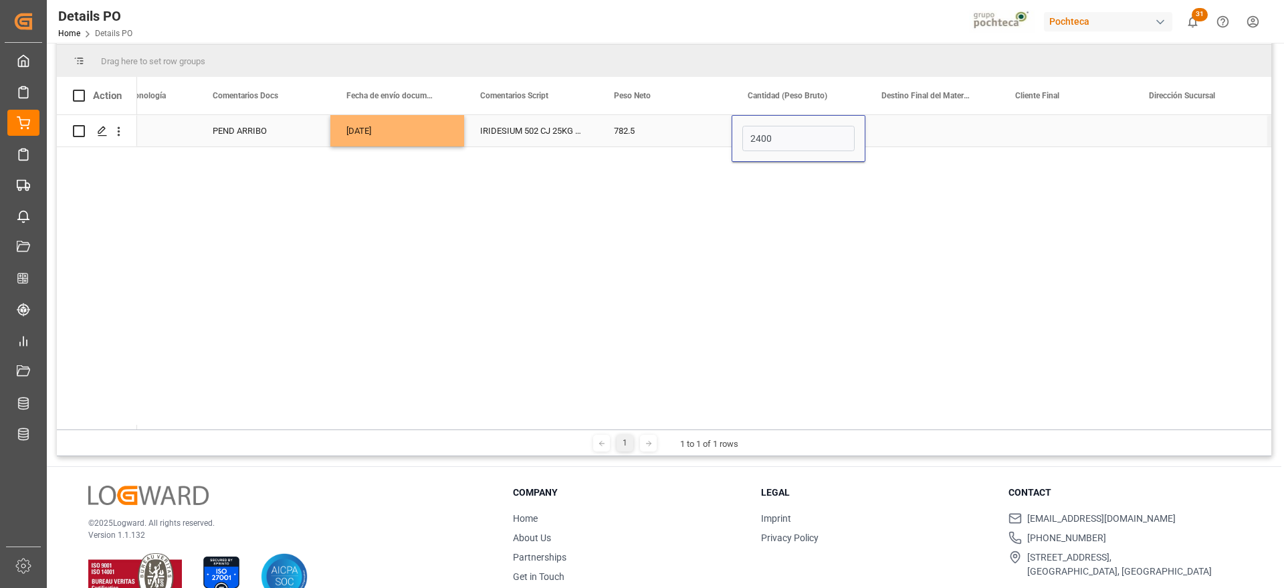
click at [914, 130] on div "Press SPACE to select this row." at bounding box center [933, 130] width 134 height 31
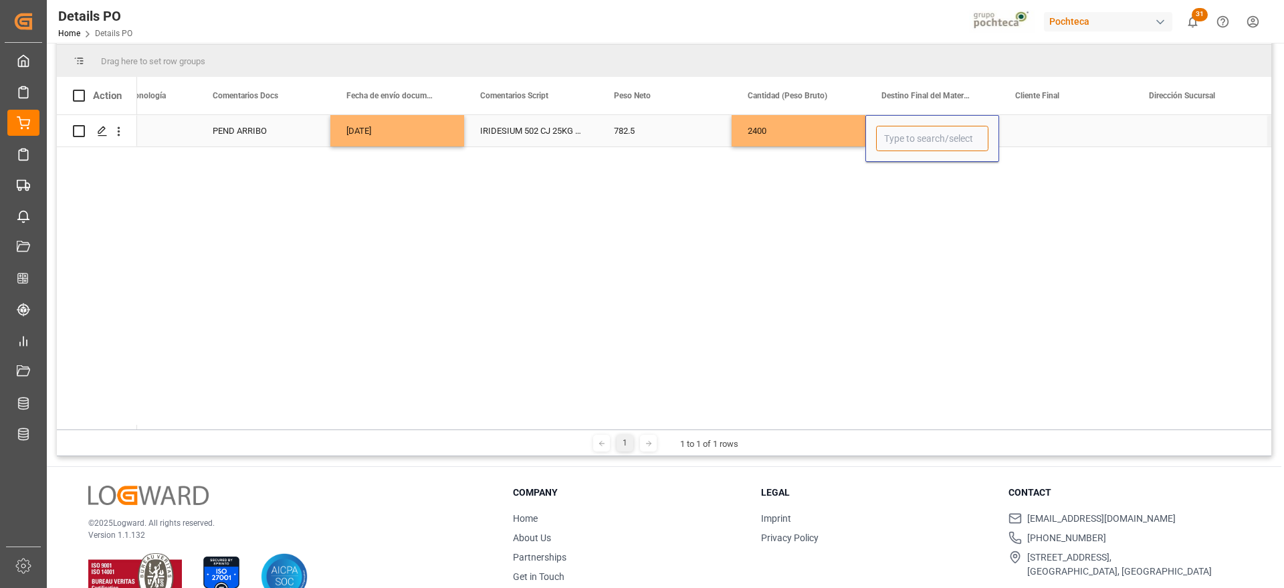
click at [914, 130] on input "Press SPACE to select this row." at bounding box center [932, 138] width 112 height 25
click at [911, 185] on div "San Juan / CDMX" at bounding box center [932, 176] width 111 height 47
type input "San Juan / CDMX"
click at [1056, 130] on div "Press SPACE to select this row." at bounding box center [1066, 130] width 134 height 31
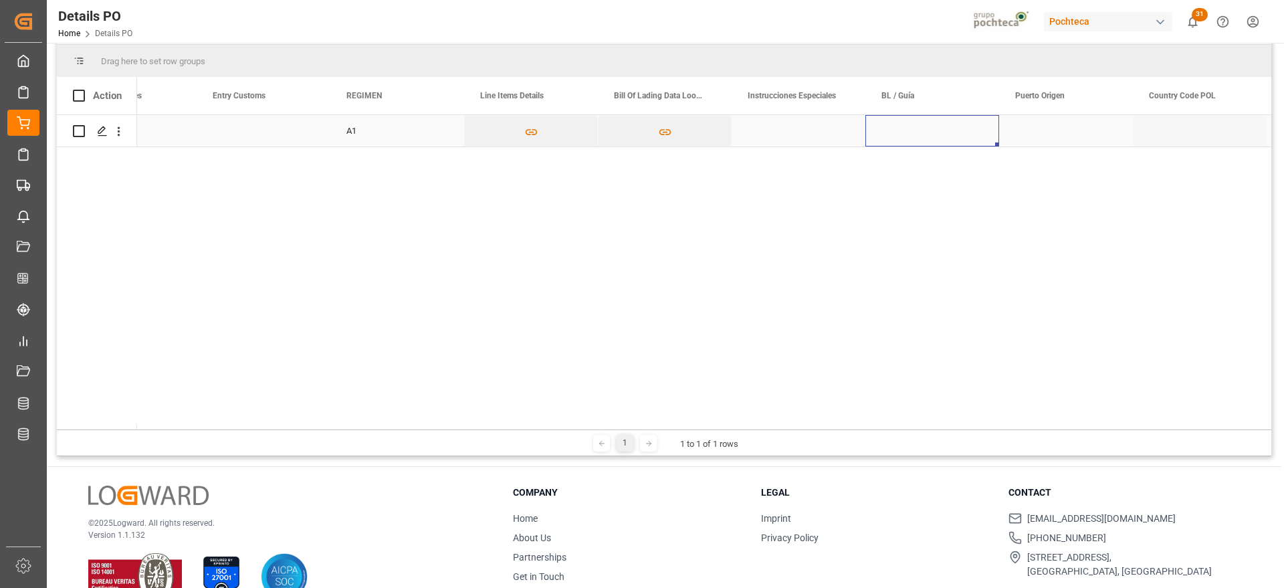
click at [923, 131] on div "Press SPACE to select this row." at bounding box center [933, 130] width 134 height 31
type input "AMIGL250405375A"
click at [1055, 135] on div "Press SPACE to select this row." at bounding box center [1066, 130] width 134 height 31
click at [1053, 124] on div "Press SPACE to select this row." at bounding box center [1066, 130] width 134 height 31
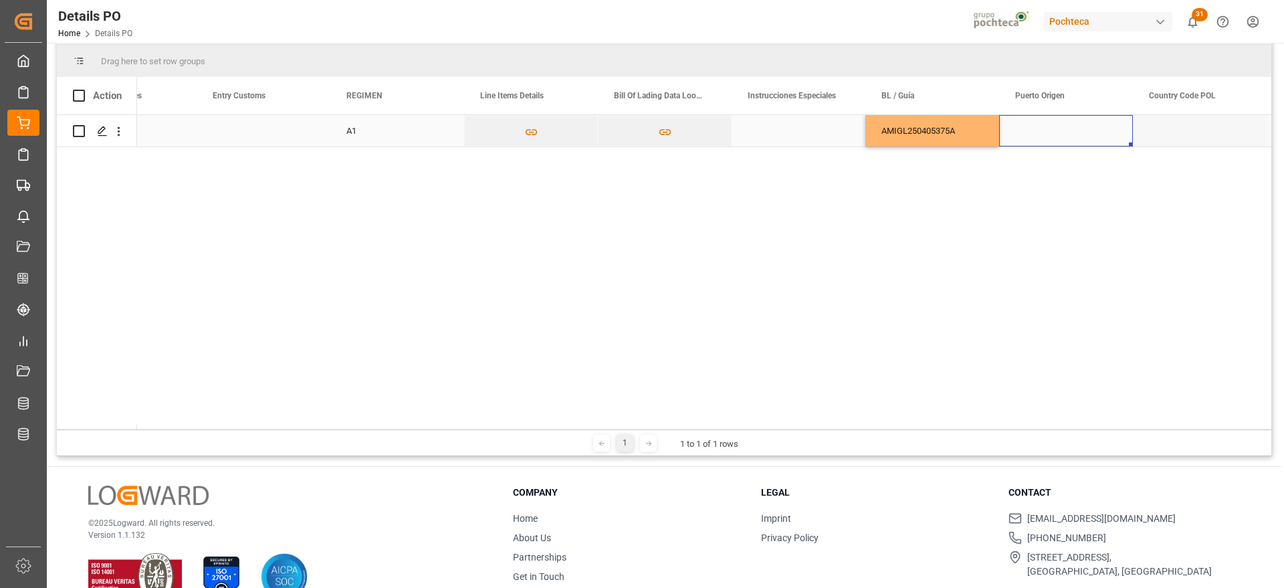
click at [1053, 124] on div "Press SPACE to select this row." at bounding box center [1066, 130] width 134 height 31
click at [1046, 132] on input "Press SPACE to select this row." at bounding box center [1066, 138] width 112 height 25
paste input "SHANGHAI"
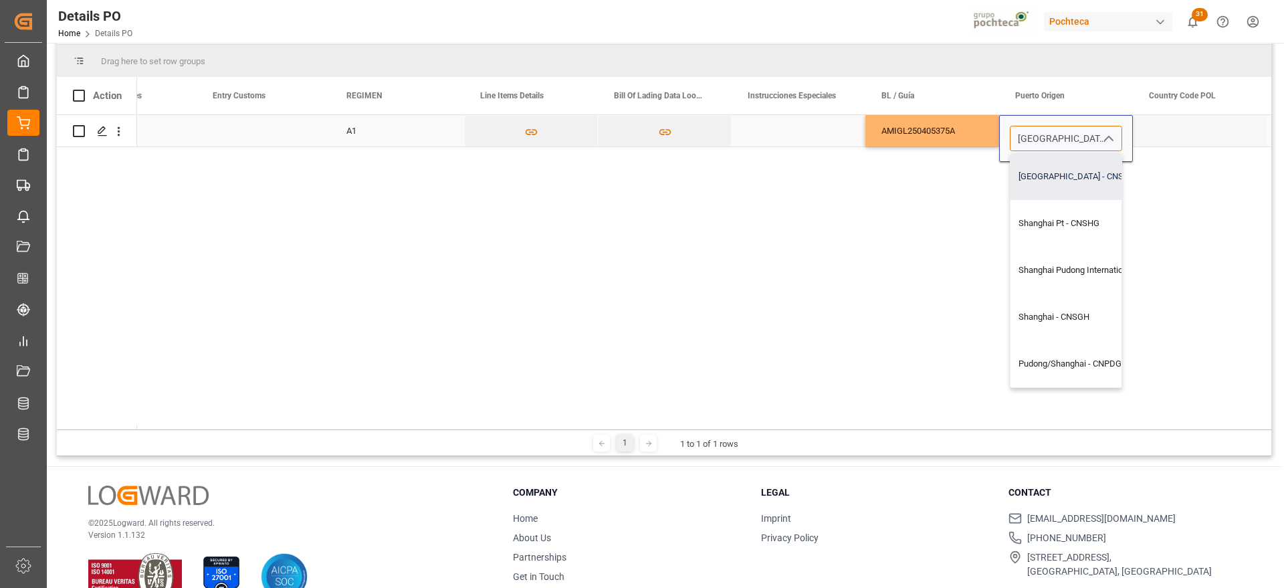
click at [1085, 177] on div "Shanghai - CNSHA" at bounding box center [1104, 176] width 186 height 47
type input "Shanghai - CNSHA"
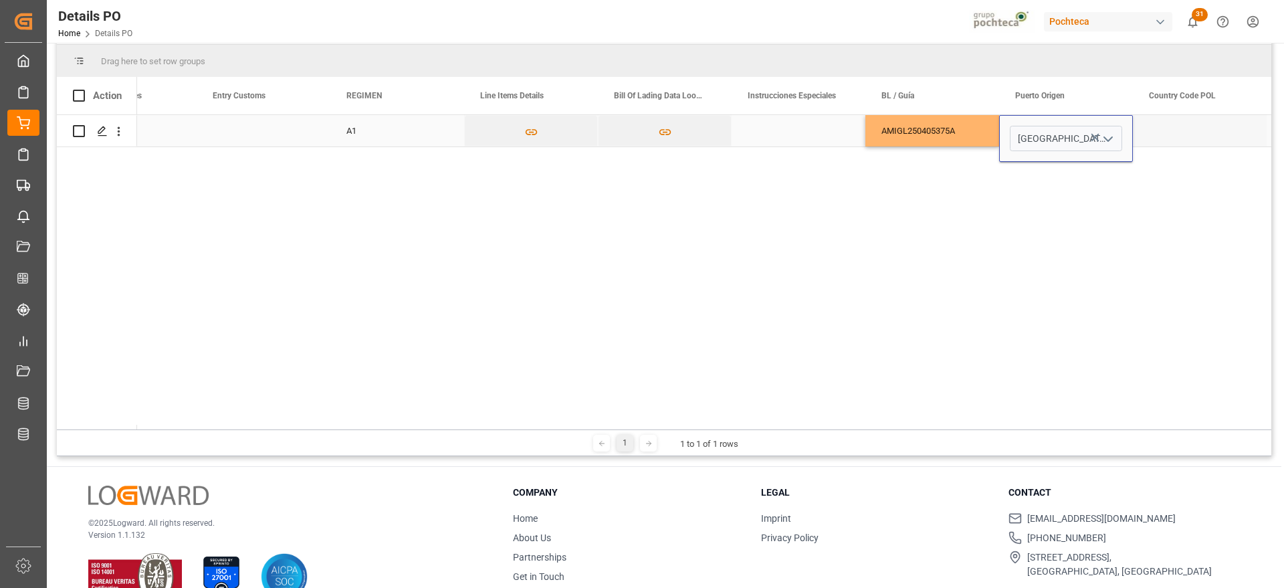
click at [1169, 134] on div "Press SPACE to select this row." at bounding box center [1200, 130] width 134 height 31
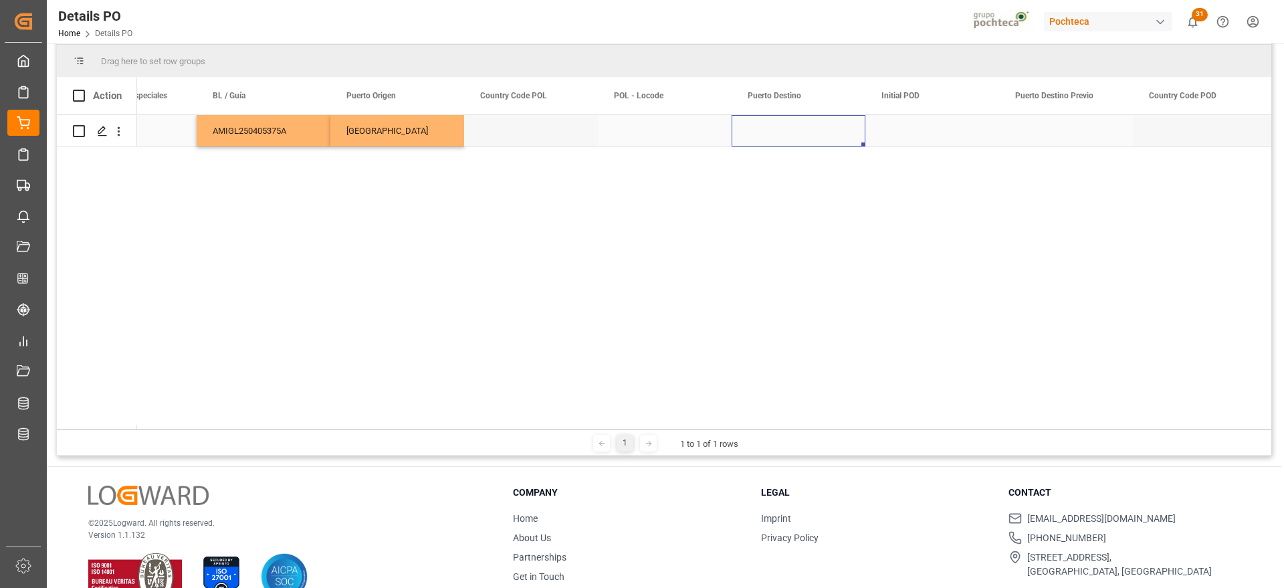
click at [768, 137] on div "Press SPACE to select this row." at bounding box center [799, 130] width 134 height 31
click at [768, 137] on input "Press SPACE to select this row." at bounding box center [799, 138] width 112 height 25
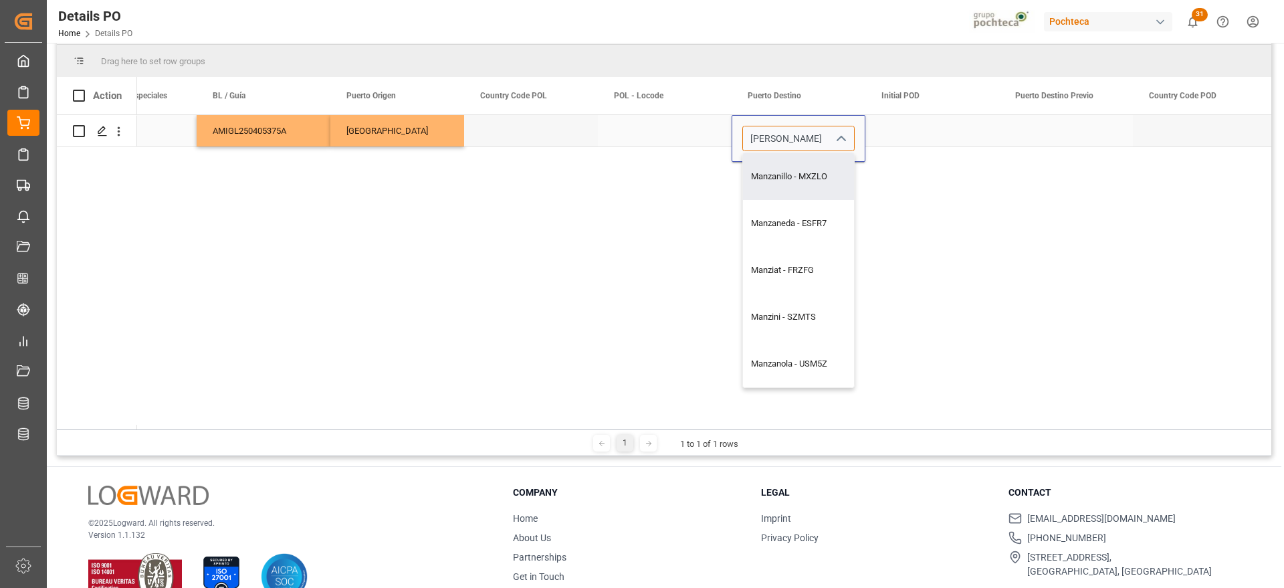
type input "Manzanillo - MXZLO"
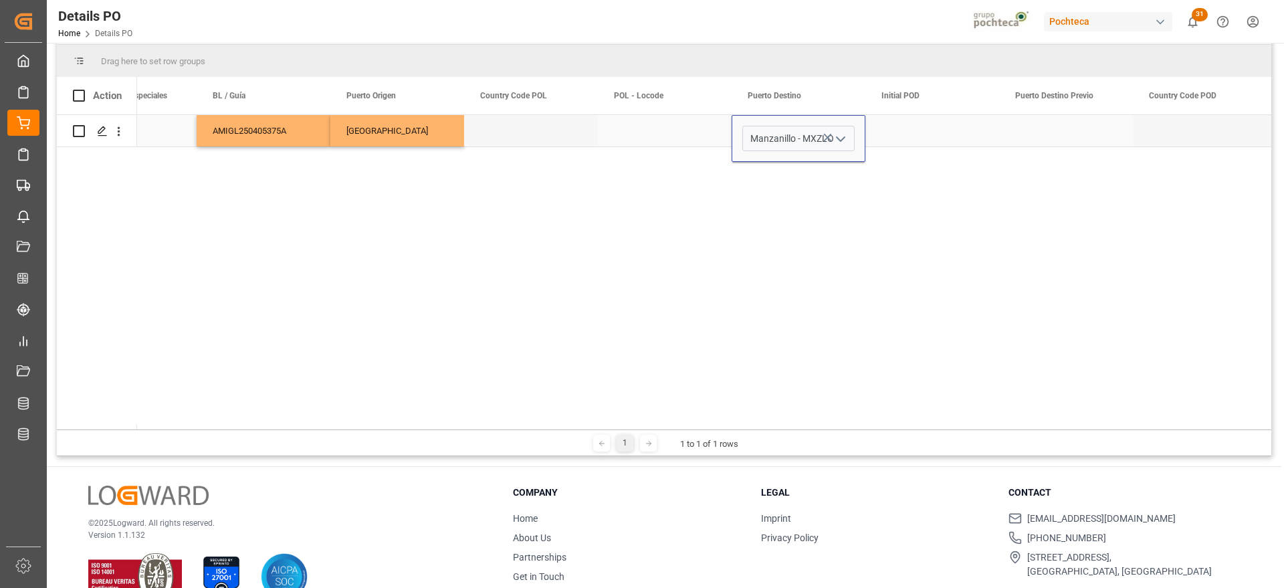
click at [925, 134] on div "Press SPACE to select this row." at bounding box center [933, 130] width 134 height 31
click at [1059, 128] on div "Press SPACE to select this row." at bounding box center [1066, 130] width 134 height 31
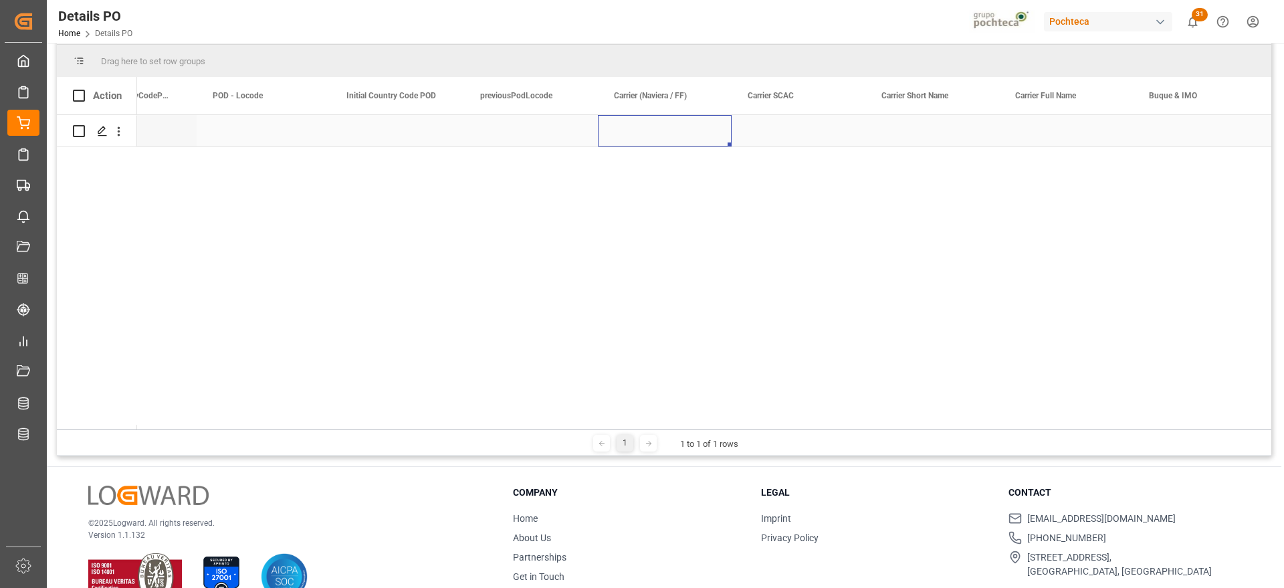
click at [642, 132] on div "Press SPACE to select this row." at bounding box center [665, 130] width 134 height 31
click at [669, 138] on div "Press SPACE to select this row." at bounding box center [665, 130] width 134 height 31
click at [650, 128] on div "Press SPACE to select this row." at bounding box center [665, 130] width 134 height 31
click at [648, 132] on input "Press SPACE to select this row." at bounding box center [665, 138] width 112 height 25
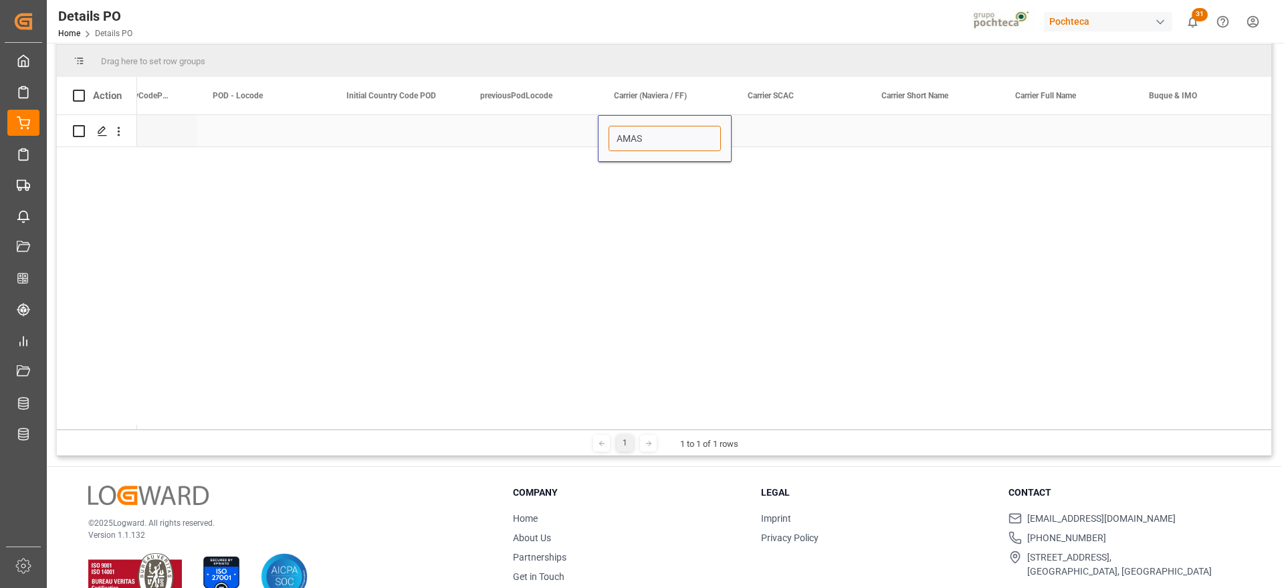
type input "AMASS"
click at [769, 124] on div "Press SPACE to select this row." at bounding box center [799, 130] width 134 height 31
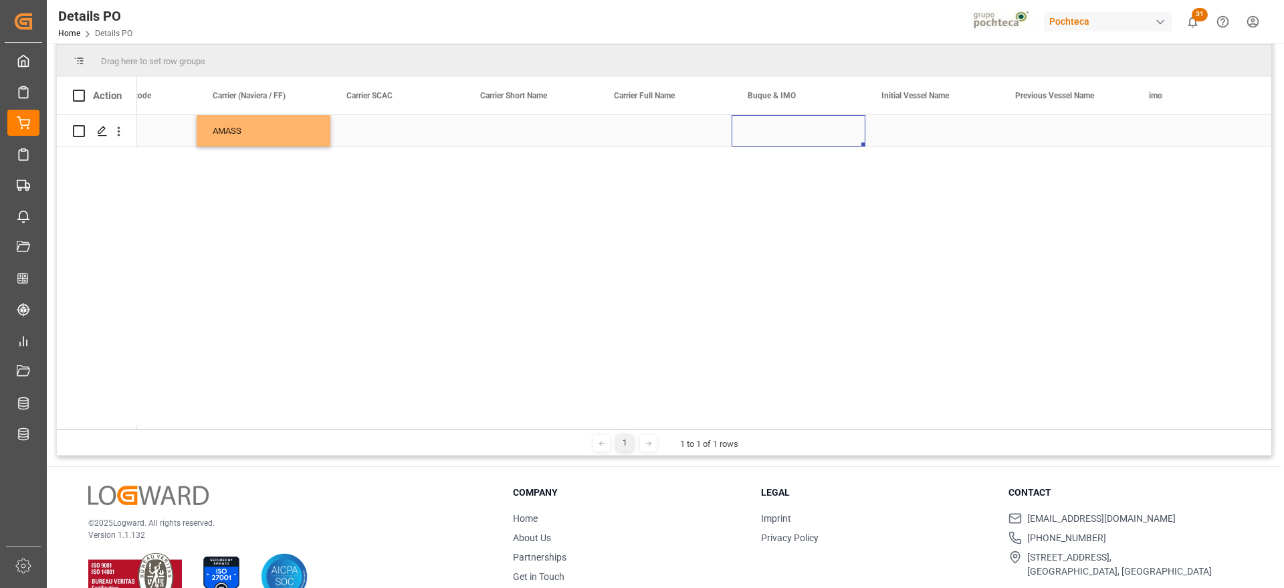
click at [766, 131] on div "Press SPACE to select this row." at bounding box center [799, 130] width 134 height 31
click at [766, 131] on input "Press SPACE to select this row." at bounding box center [799, 138] width 112 height 25
paste input "TS COLOMBO"
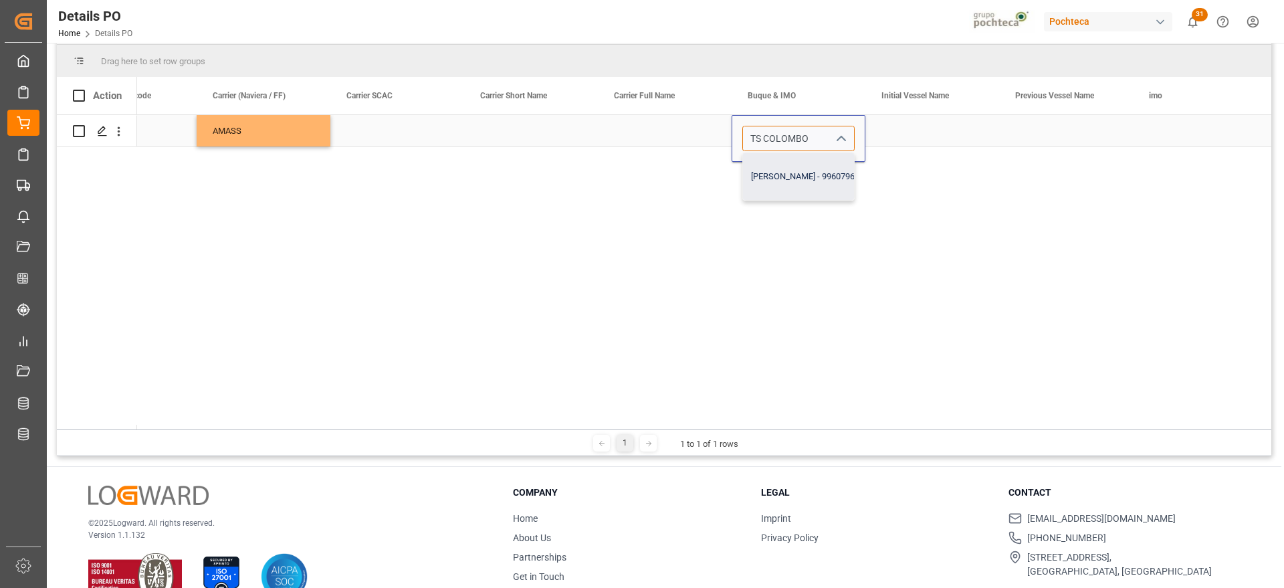
click at [811, 179] on div "TS COLOMBO - 9960796" at bounding box center [803, 176] width 120 height 47
type input "TS COLOMBO - 9960796"
click at [917, 136] on div "Press SPACE to select this row." at bounding box center [933, 130] width 134 height 31
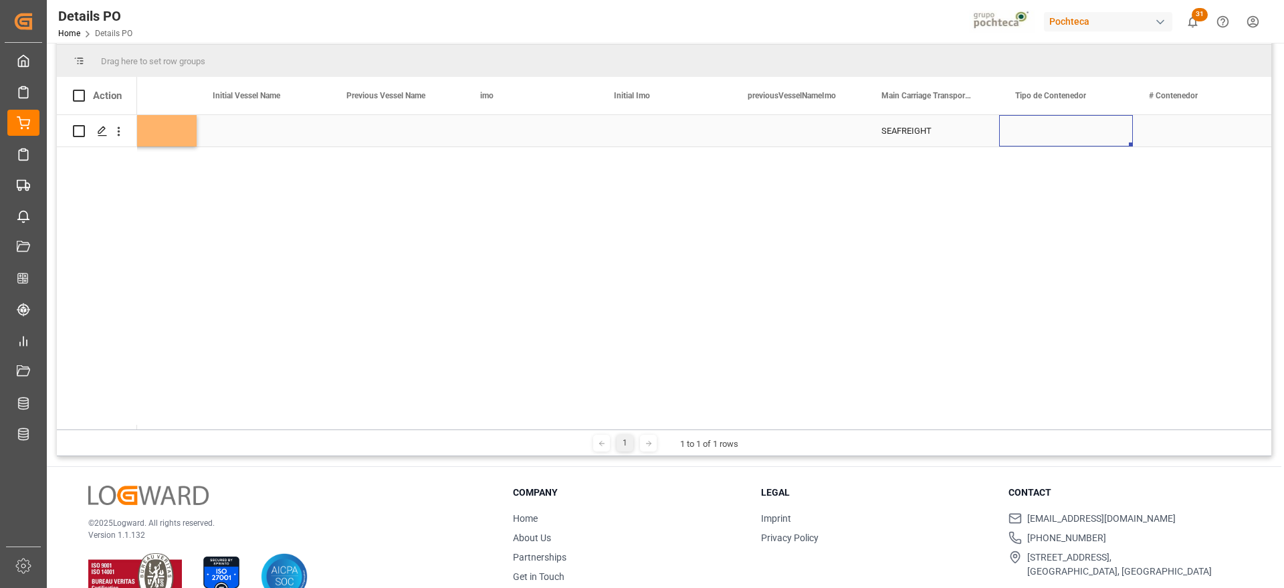
click at [1084, 134] on div "Press SPACE to select this row." at bounding box center [1066, 130] width 134 height 31
click at [1107, 134] on icon "open menu" at bounding box center [1108, 139] width 16 height 16
click at [1046, 233] on div "FCL" at bounding box center [1066, 223] width 111 height 47
type input "FCL"
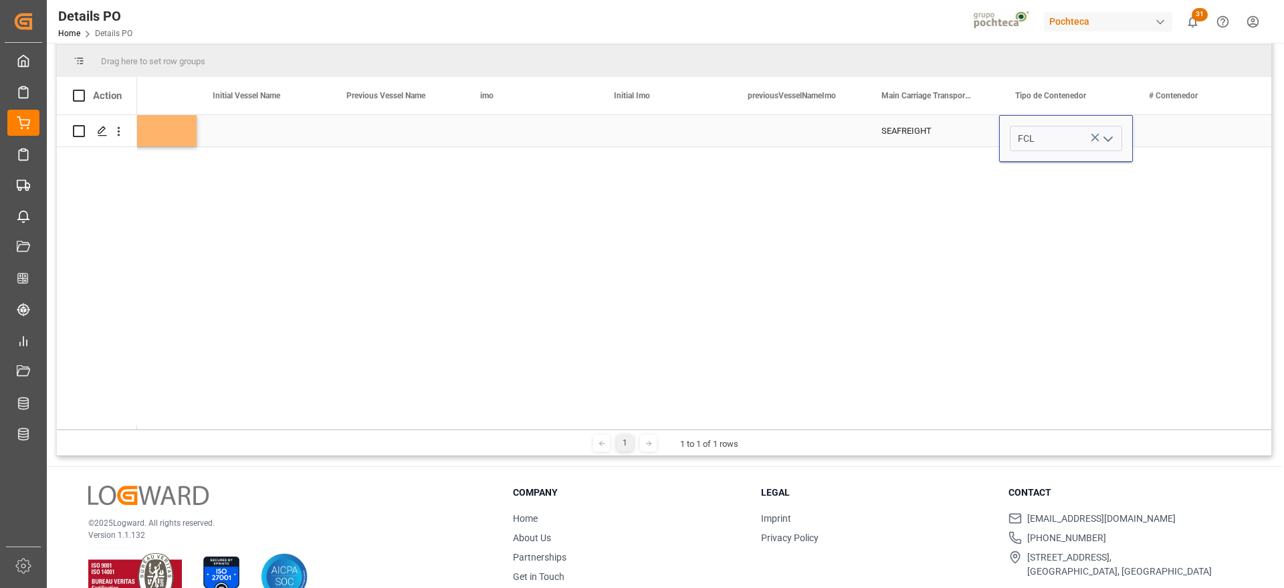
click at [1179, 127] on div "Press SPACE to select this row." at bounding box center [1200, 130] width 134 height 31
click at [1149, 137] on div "Press SPACE to select this row." at bounding box center [1200, 130] width 134 height 31
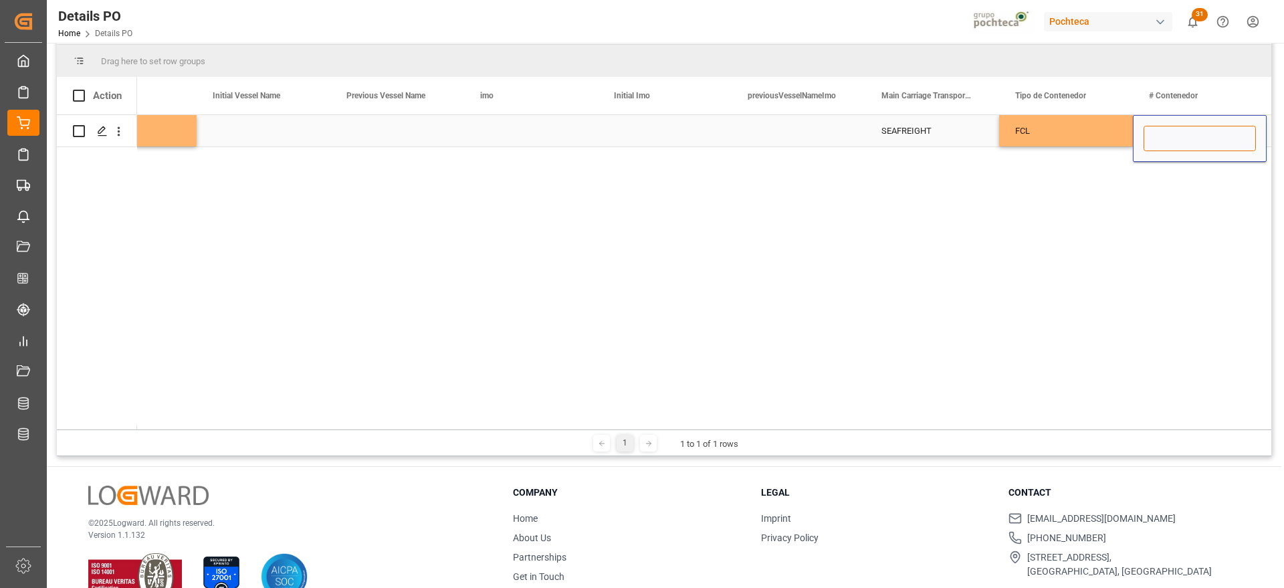
click at [1149, 137] on input "Press SPACE to select this row." at bounding box center [1200, 138] width 112 height 25
paste input "BURU6617300"
type input "BURU6617300"
click at [1077, 134] on div "FCL" at bounding box center [1067, 131] width 102 height 31
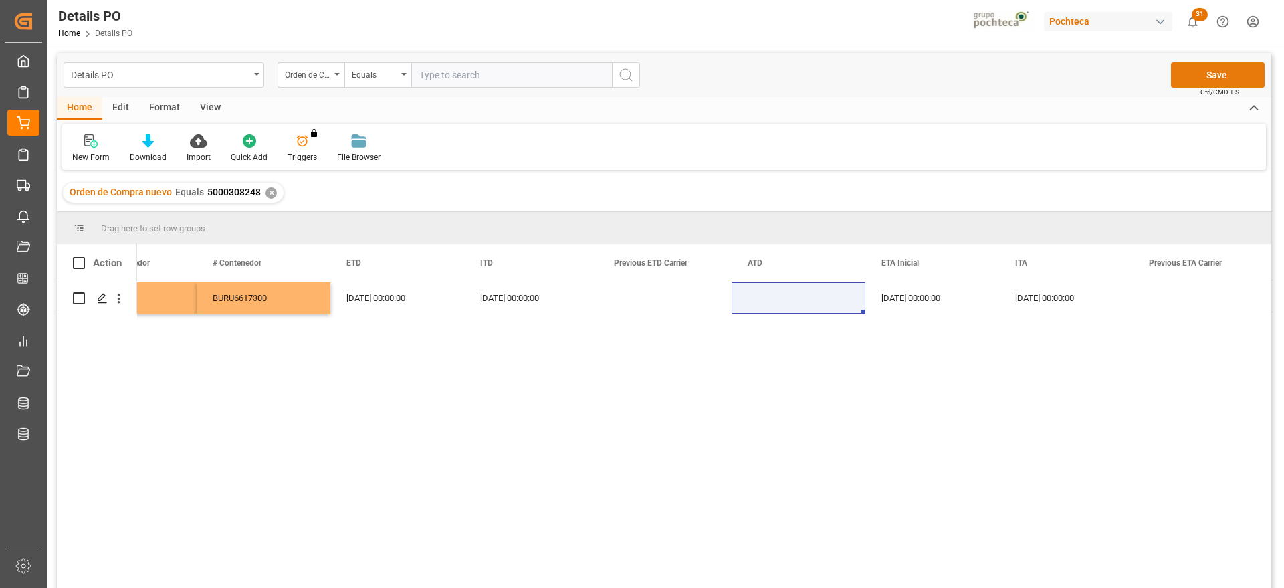
click at [1203, 72] on button "Save" at bounding box center [1218, 74] width 94 height 25
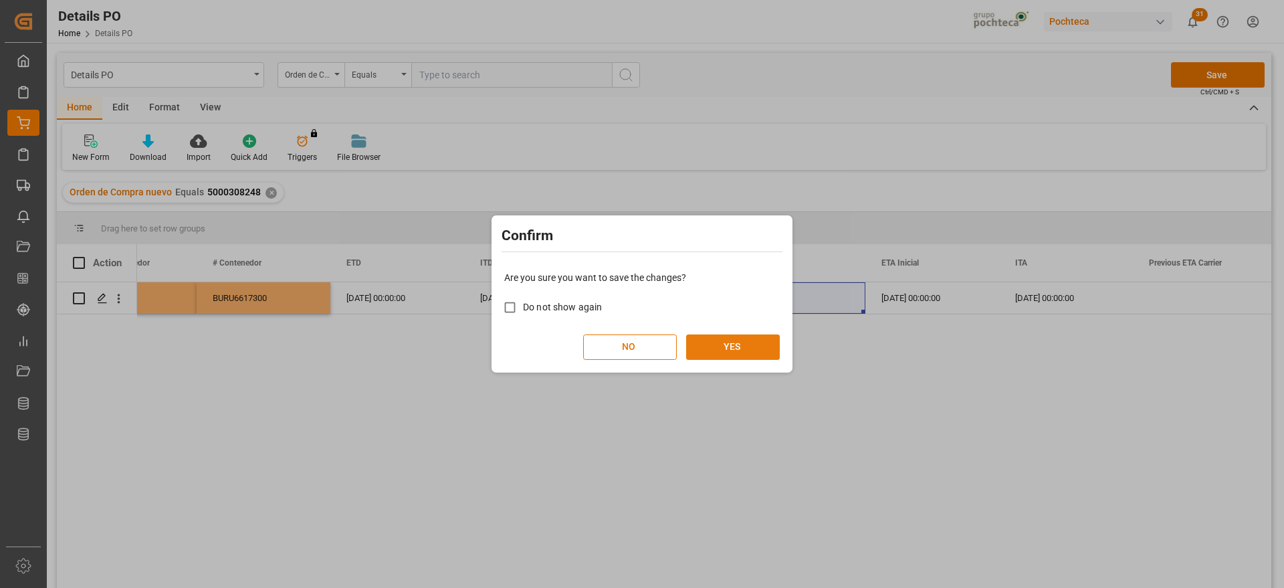
click at [699, 341] on button "YES" at bounding box center [733, 346] width 94 height 25
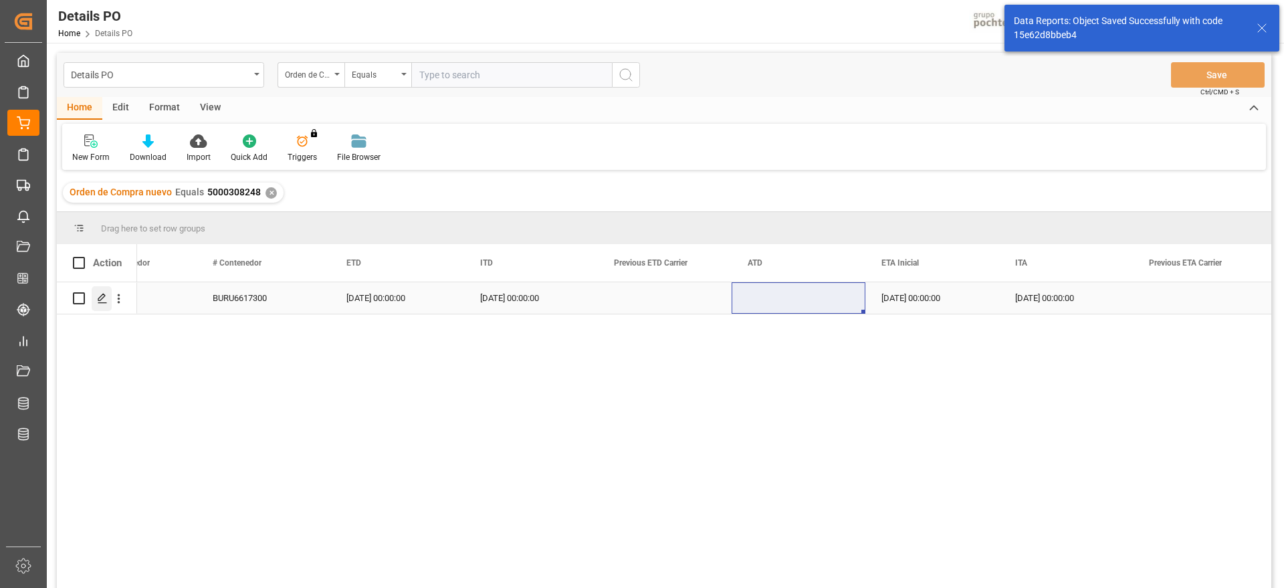
click at [98, 300] on polygon "Press SPACE to select this row." at bounding box center [101, 297] width 7 height 7
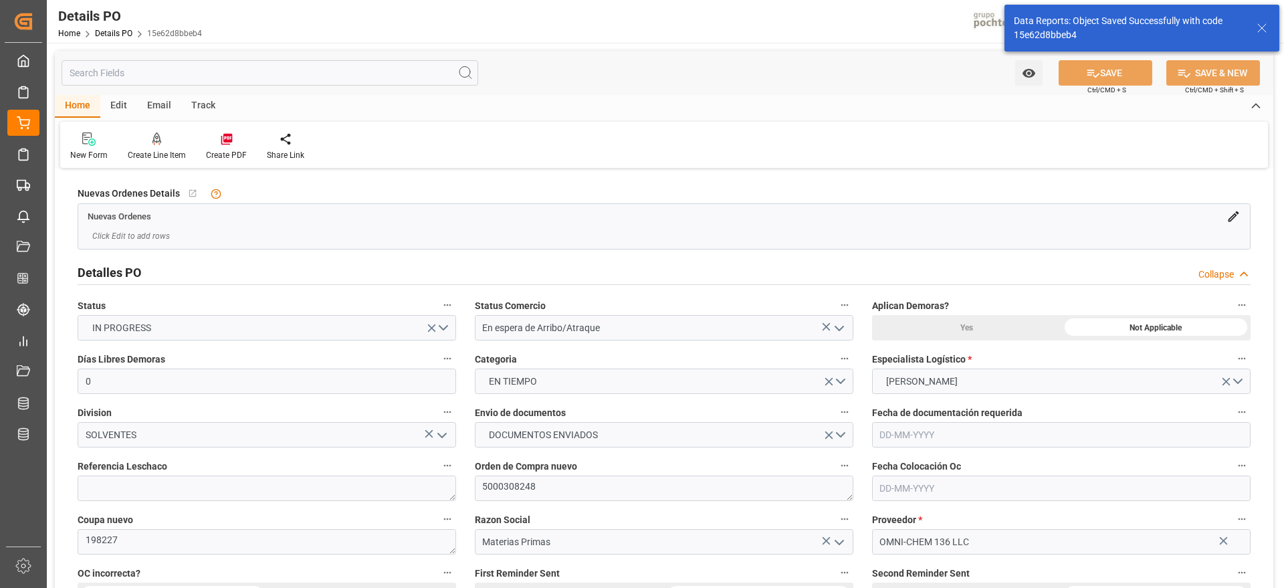
type input "0"
type input "[DATE]"
type input "26-08-2025"
type input "[DATE]"
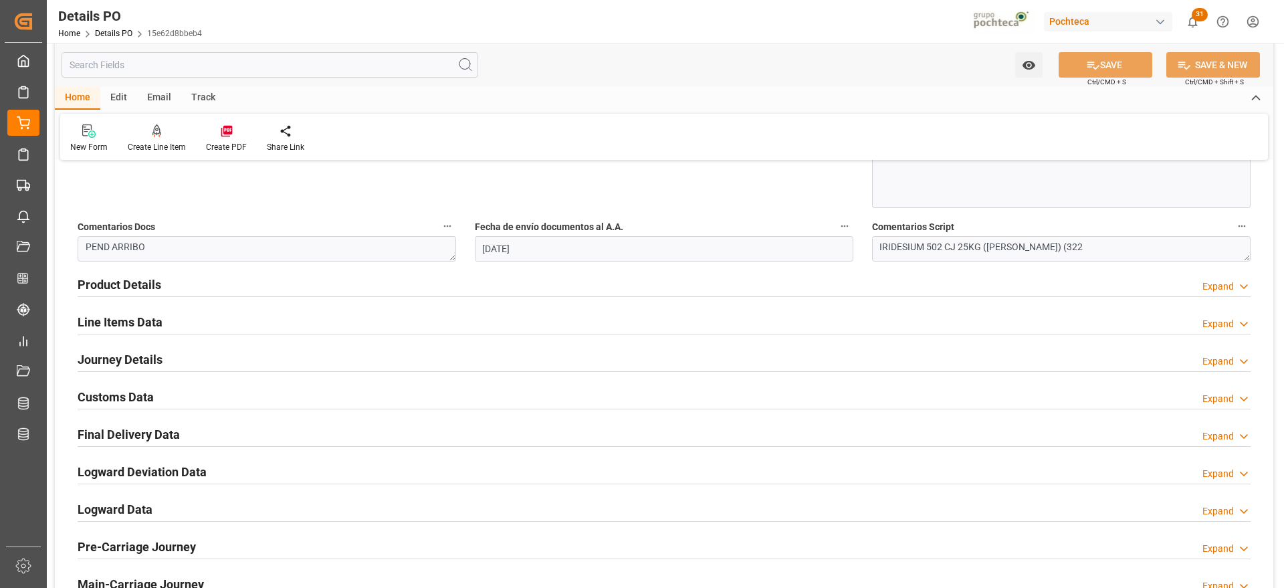
click at [132, 401] on h2 "Customs Data" at bounding box center [116, 397] width 76 height 18
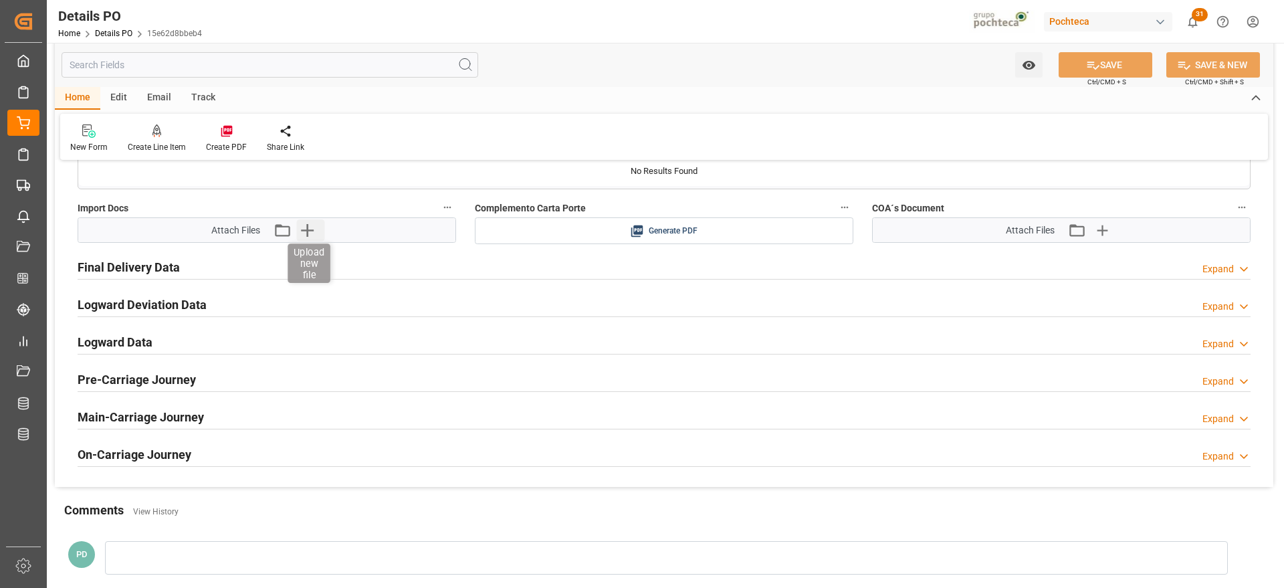
click at [308, 230] on icon "button" at bounding box center [307, 230] width 13 height 13
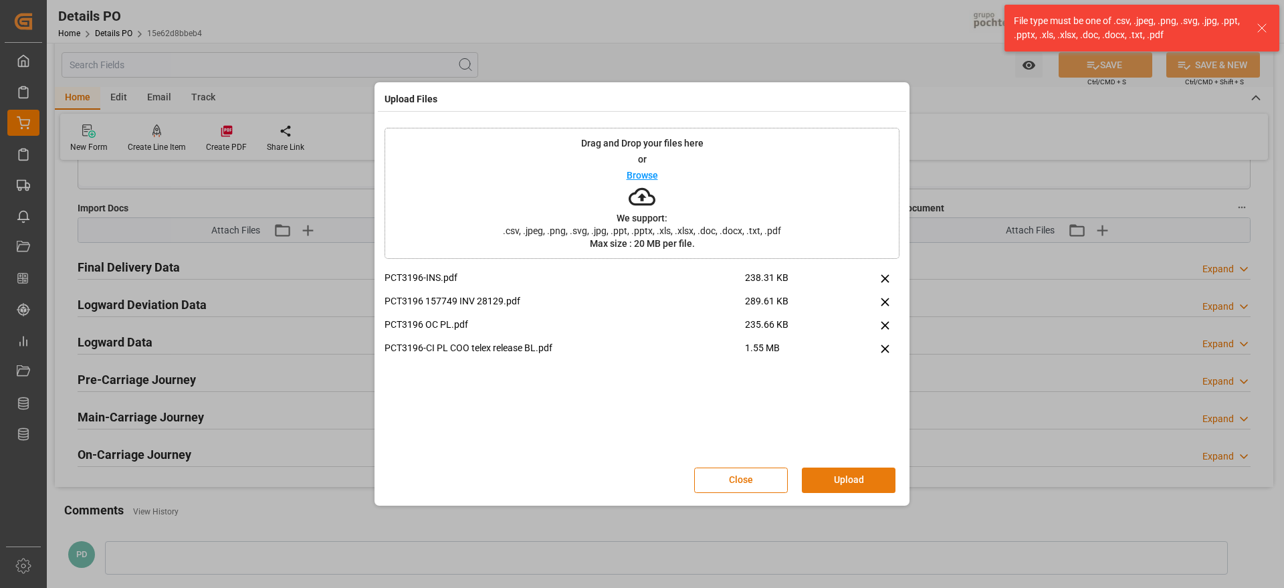
click at [850, 483] on button "Upload" at bounding box center [849, 480] width 94 height 25
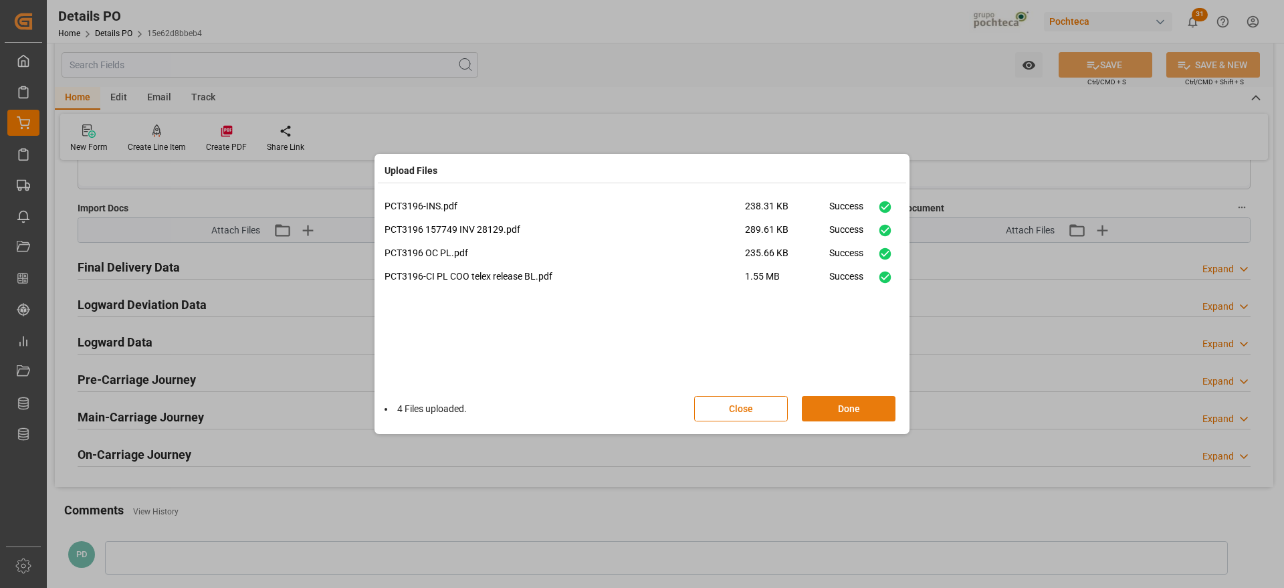
click at [856, 402] on button "Done" at bounding box center [849, 408] width 94 height 25
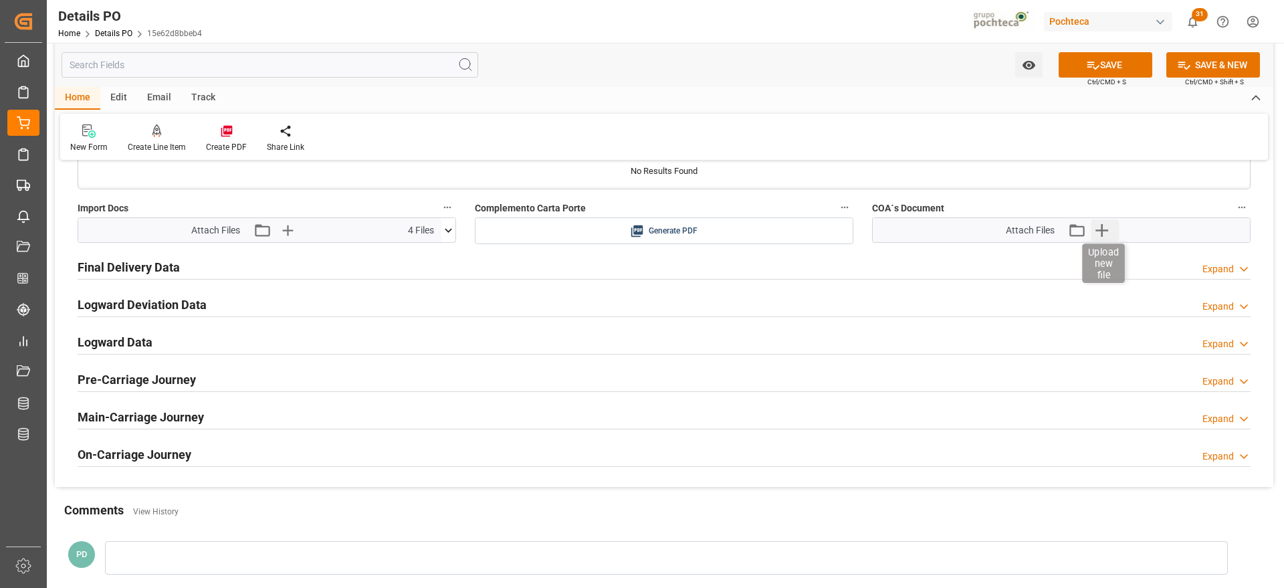
click at [1102, 228] on icon "button" at bounding box center [1102, 230] width 13 height 13
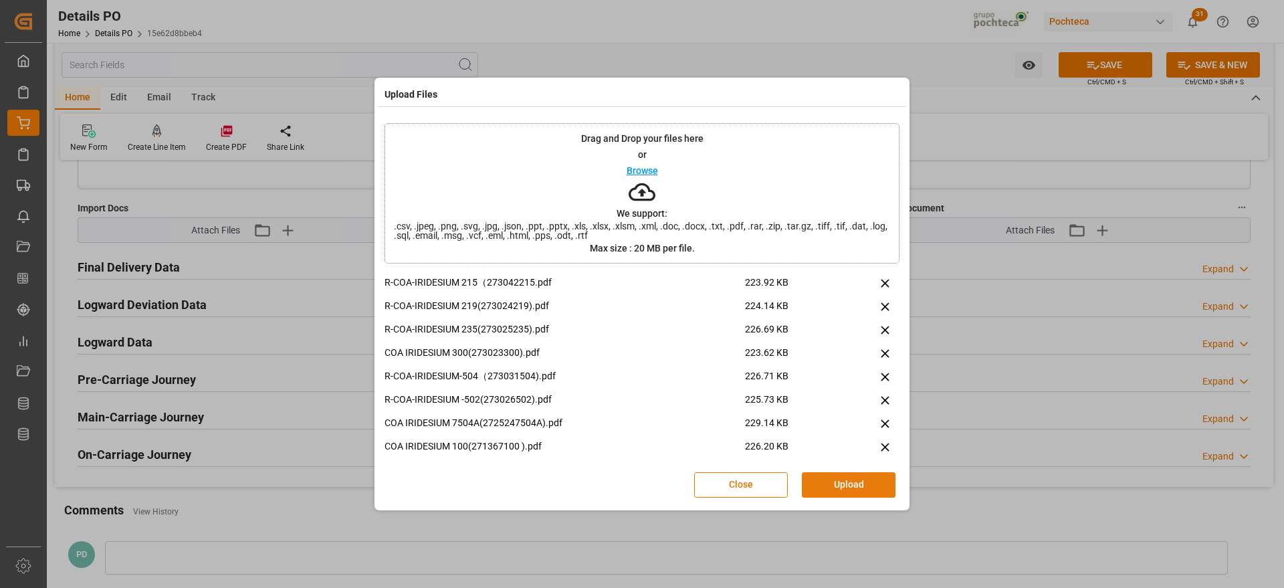
click at [854, 483] on button "Upload" at bounding box center [849, 484] width 94 height 25
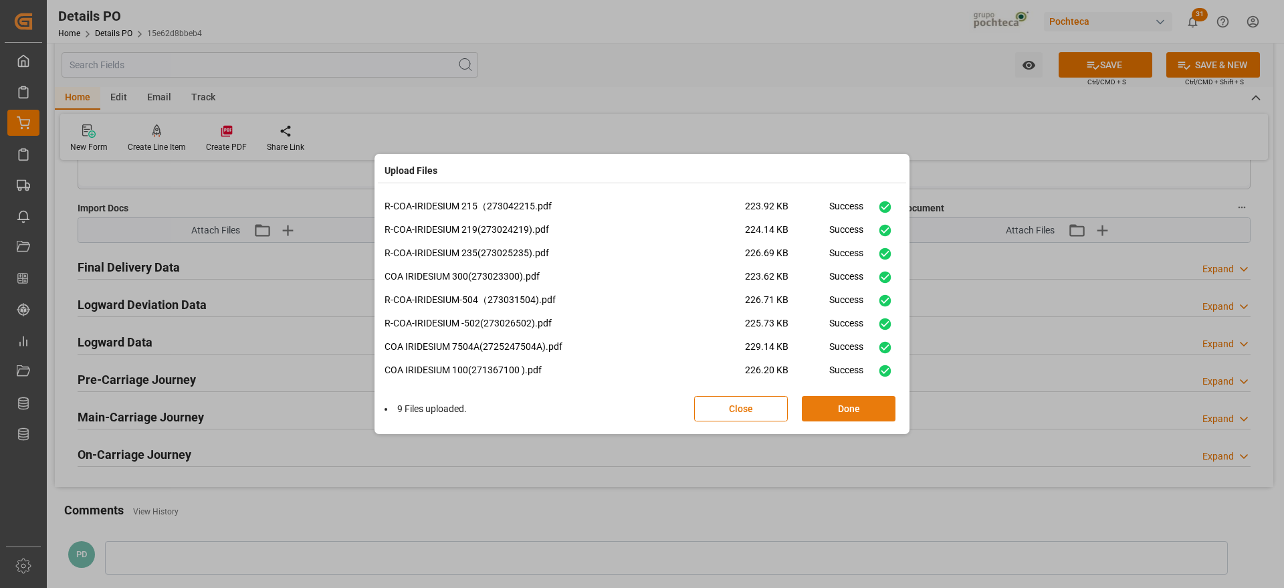
click at [853, 417] on button "Done" at bounding box center [849, 408] width 94 height 25
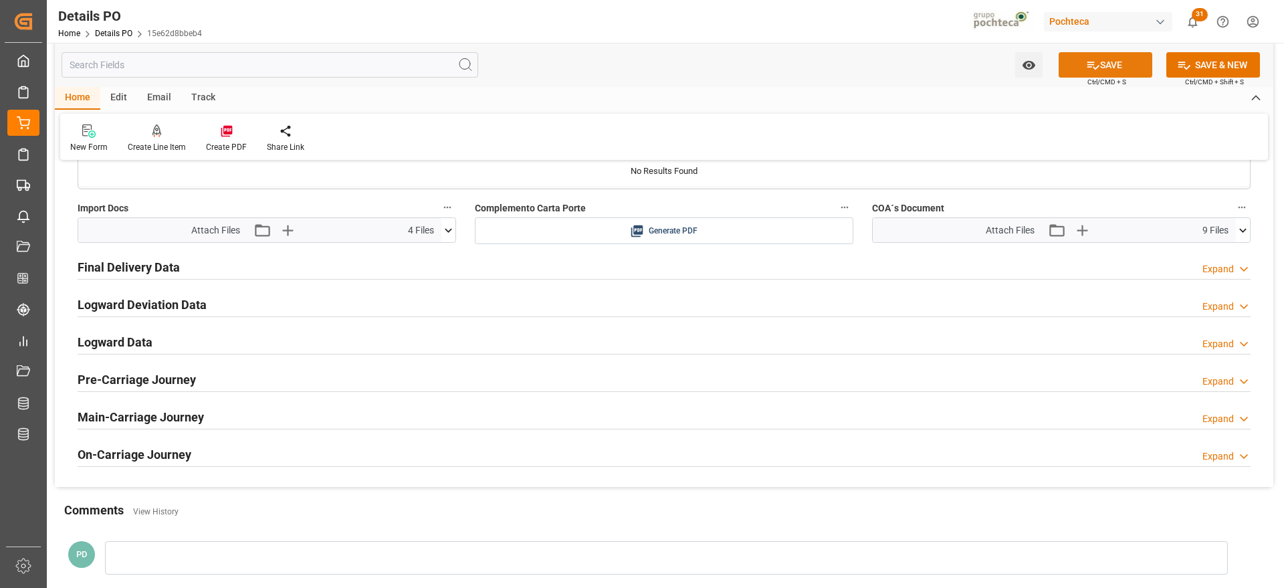
click at [1104, 66] on button "SAVE" at bounding box center [1106, 64] width 94 height 25
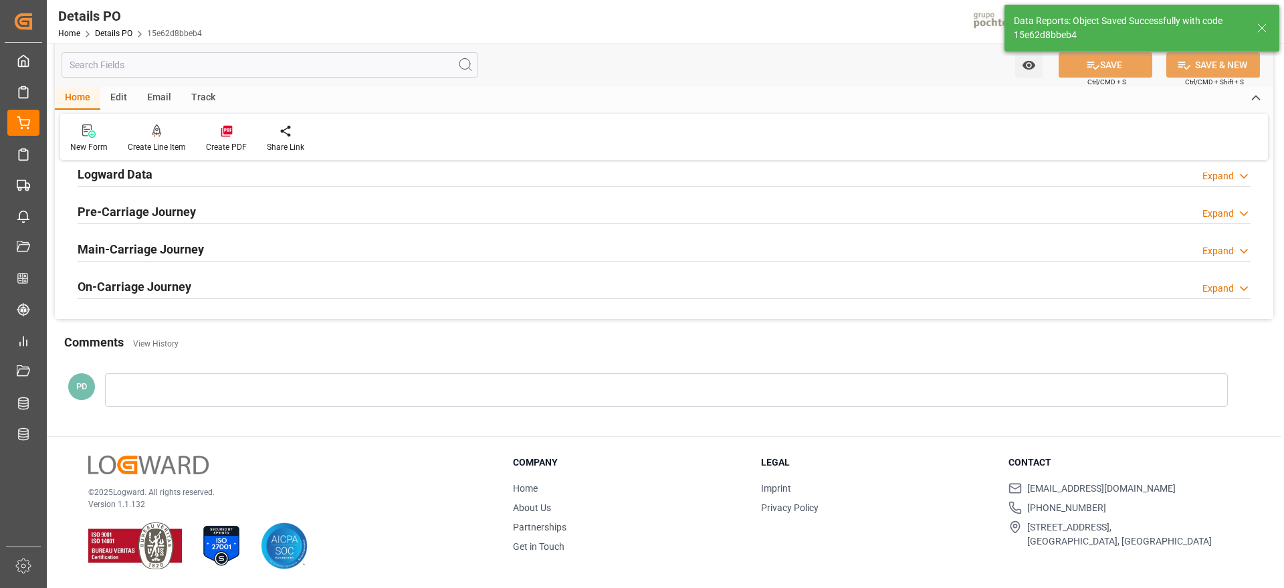
scroll to position [920, 0]
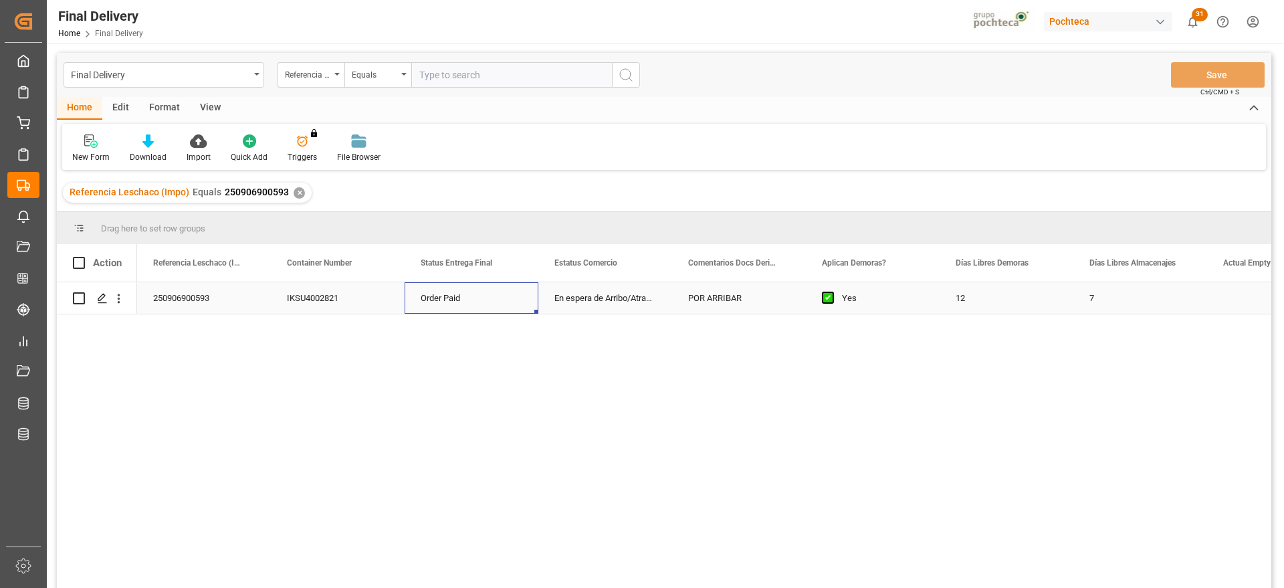
click at [535, 299] on div "Order Paid" at bounding box center [472, 297] width 134 height 31
click at [296, 193] on div "✕" at bounding box center [299, 192] width 11 height 11
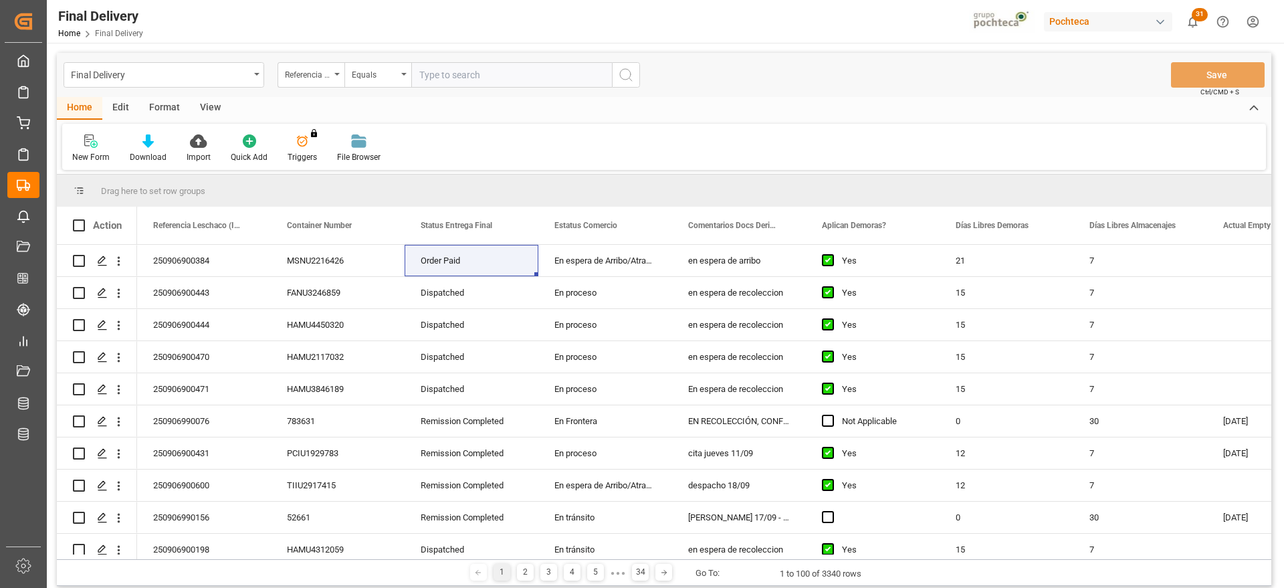
click at [444, 73] on input "text" at bounding box center [511, 74] width 201 height 25
click at [295, 81] on div "Referencia Leschaco (Impo)" at bounding box center [311, 74] width 67 height 25
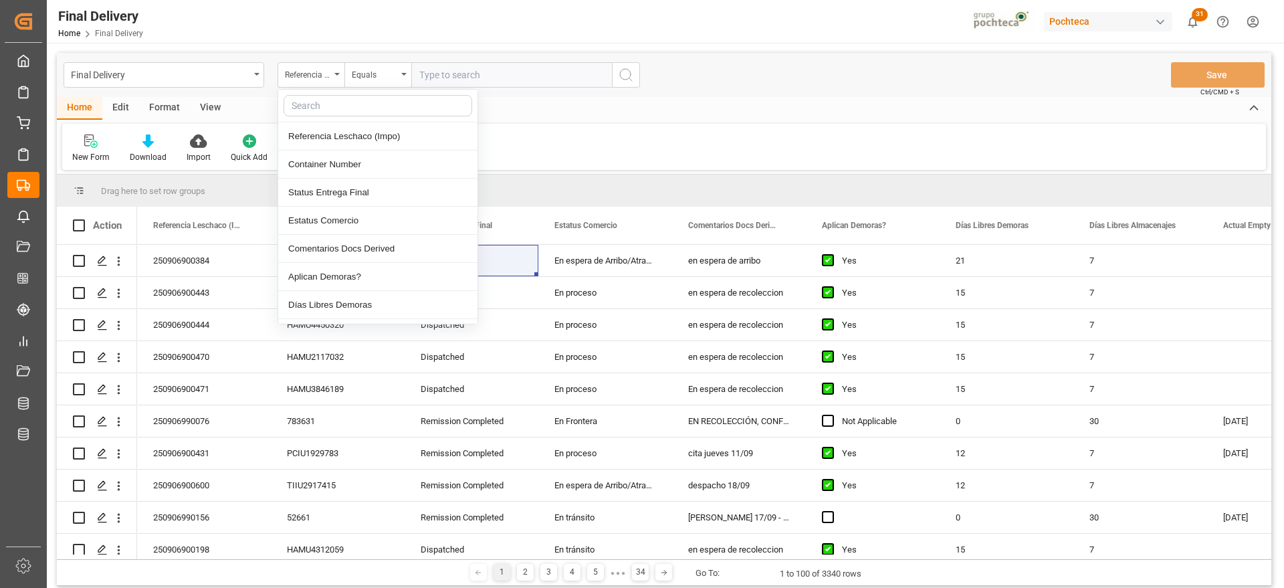
click at [333, 100] on input "text" at bounding box center [378, 105] width 189 height 21
type input "ORDE"
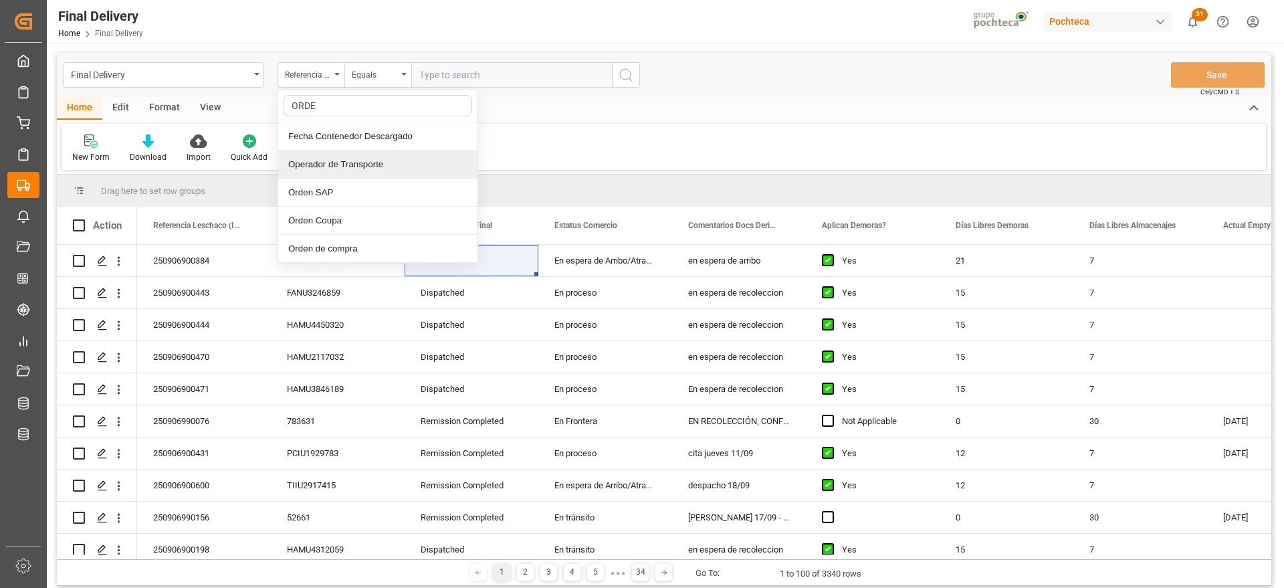
click at [351, 163] on div "Operador de Transporte" at bounding box center [377, 165] width 199 height 28
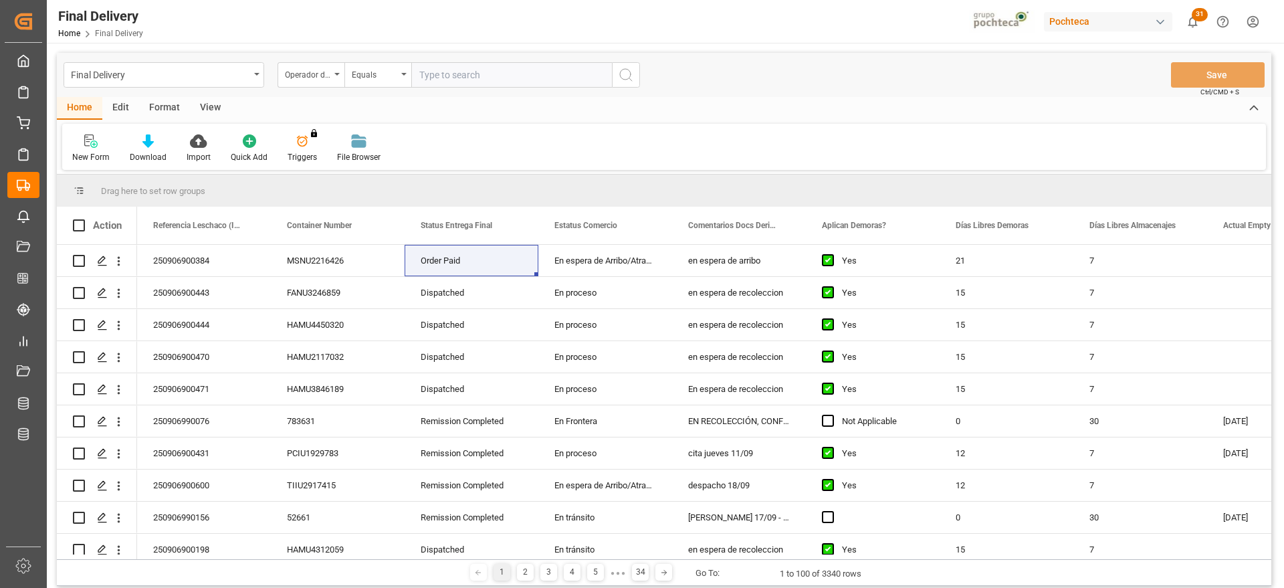
click at [315, 61] on div "Final Delivery Operador de Transporte Equals Save Ctrl/CMD + S" at bounding box center [664, 75] width 1215 height 44
click at [324, 68] on div "Operador de Transporte" at bounding box center [307, 73] width 45 height 15
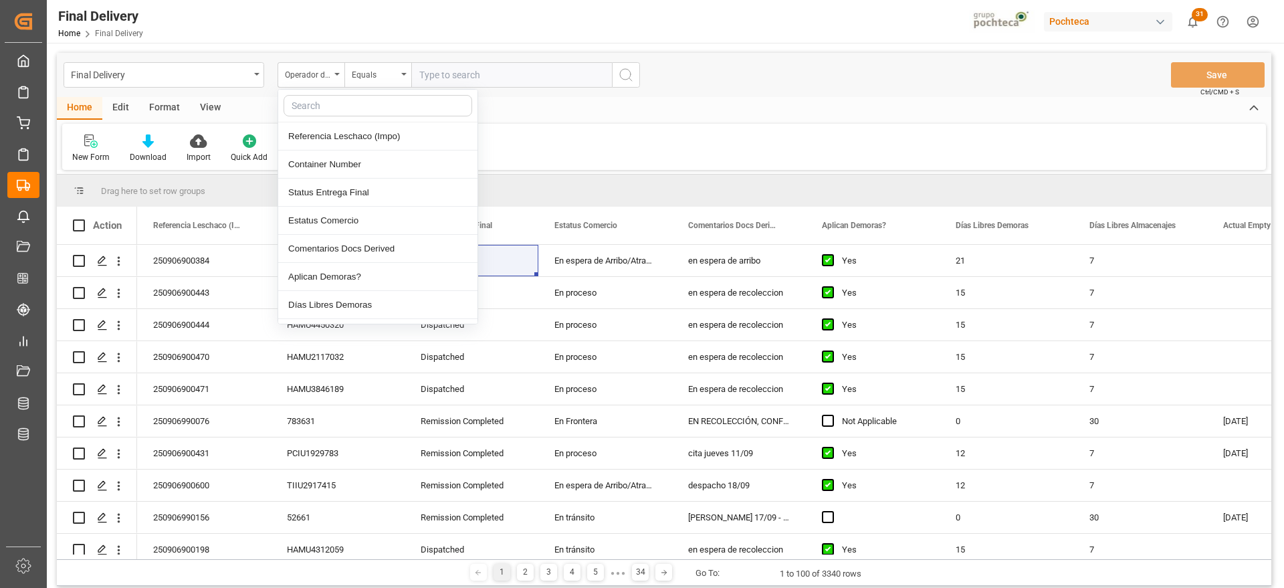
click at [319, 97] on input "text" at bounding box center [378, 105] width 189 height 21
type input "ORDE"
click at [356, 253] on div "Orden de compra" at bounding box center [377, 249] width 199 height 28
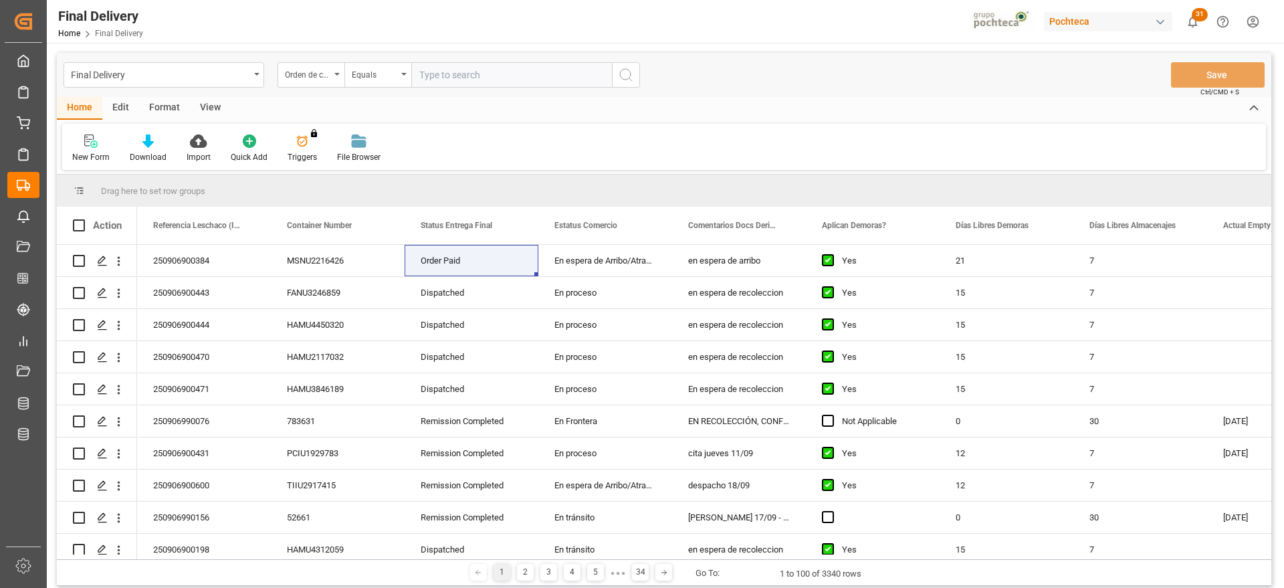
click at [423, 79] on input "text" at bounding box center [511, 74] width 201 height 25
paste input "5000308295"
type input "5000308295"
